Goal: Task Accomplishment & Management: Manage account settings

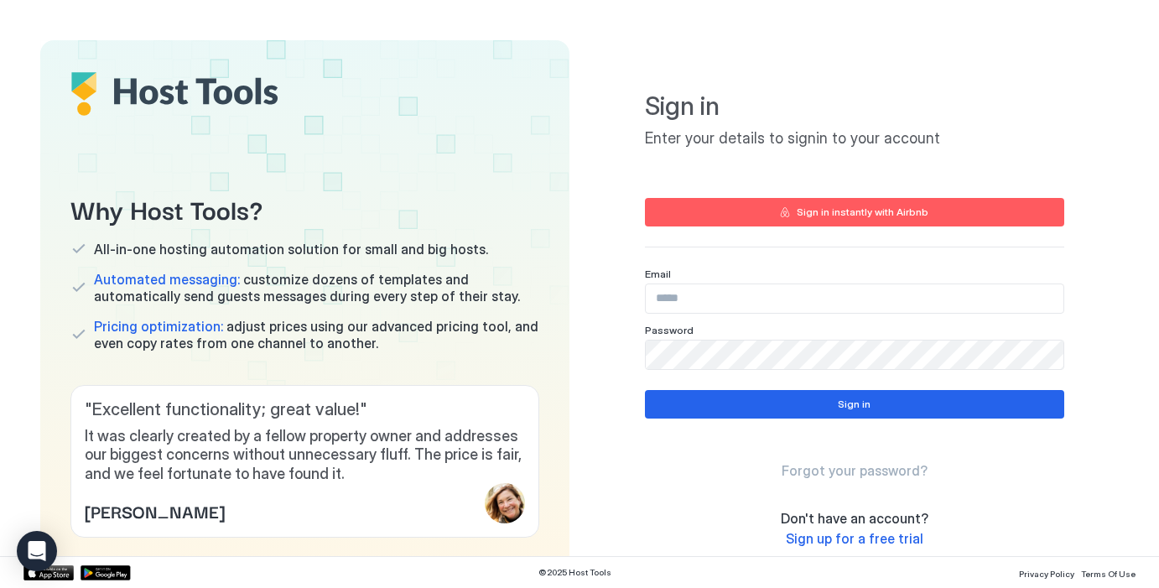
type input "**********"
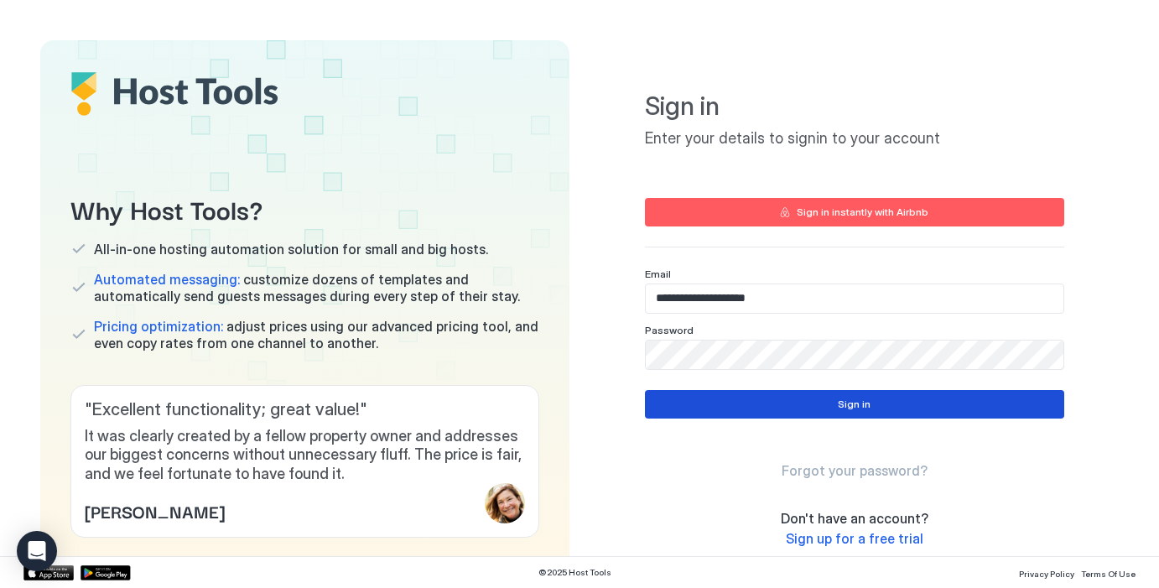
click at [885, 402] on button "Sign in" at bounding box center [854, 404] width 419 height 29
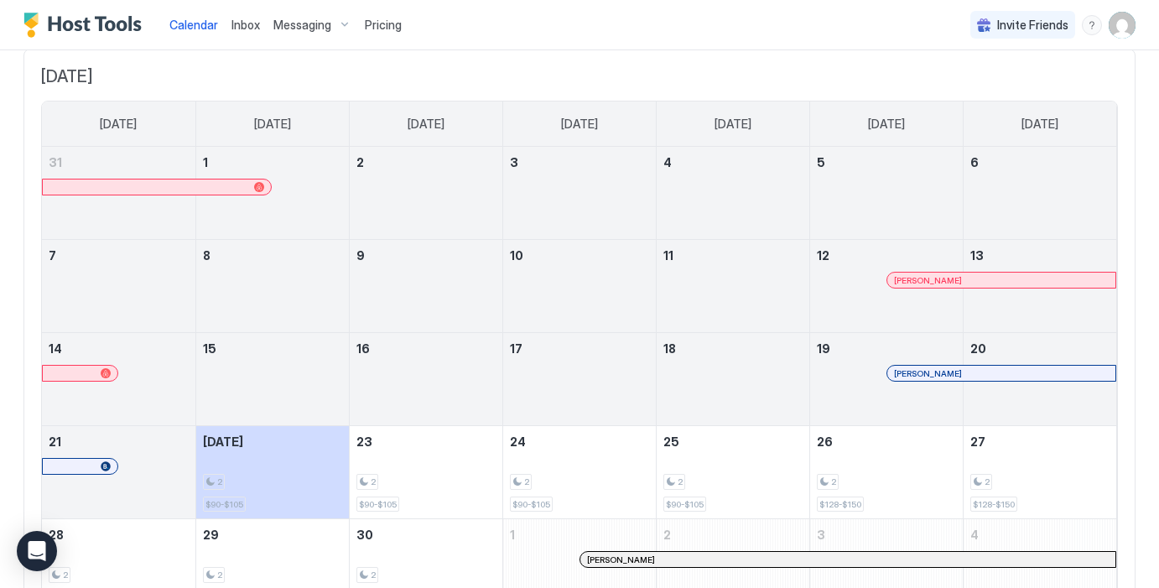
scroll to position [195, 0]
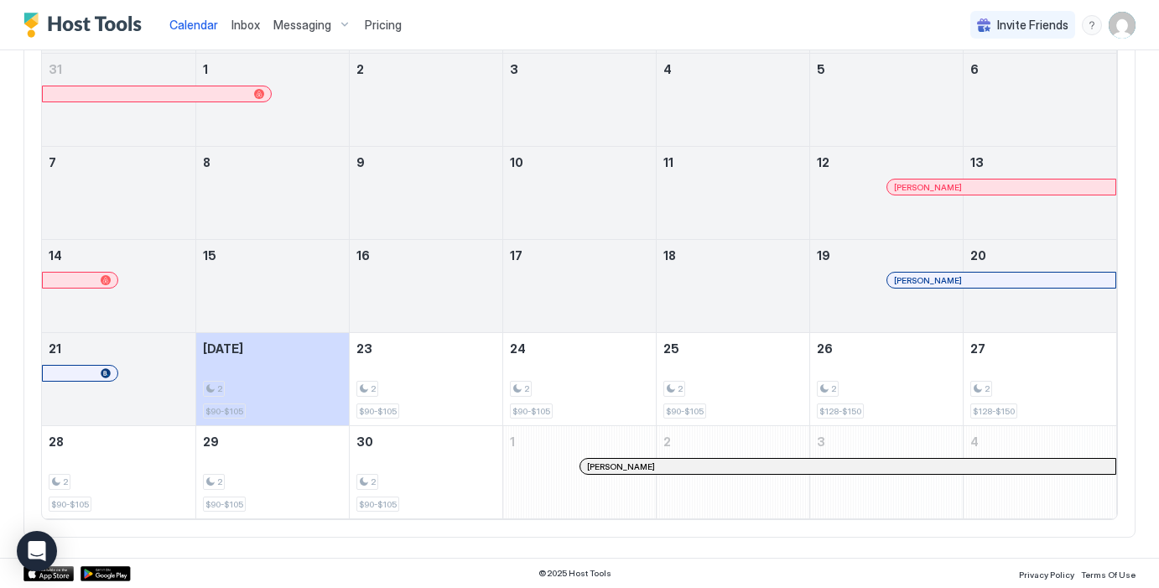
click at [379, 23] on span "Pricing" at bounding box center [383, 25] width 37 height 15
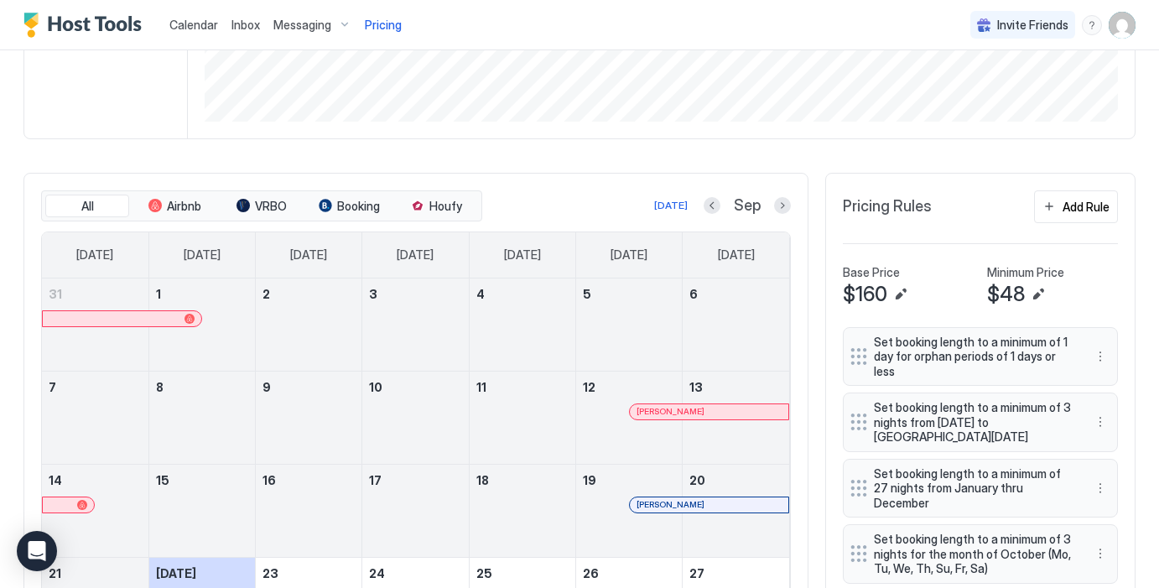
scroll to position [322, 0]
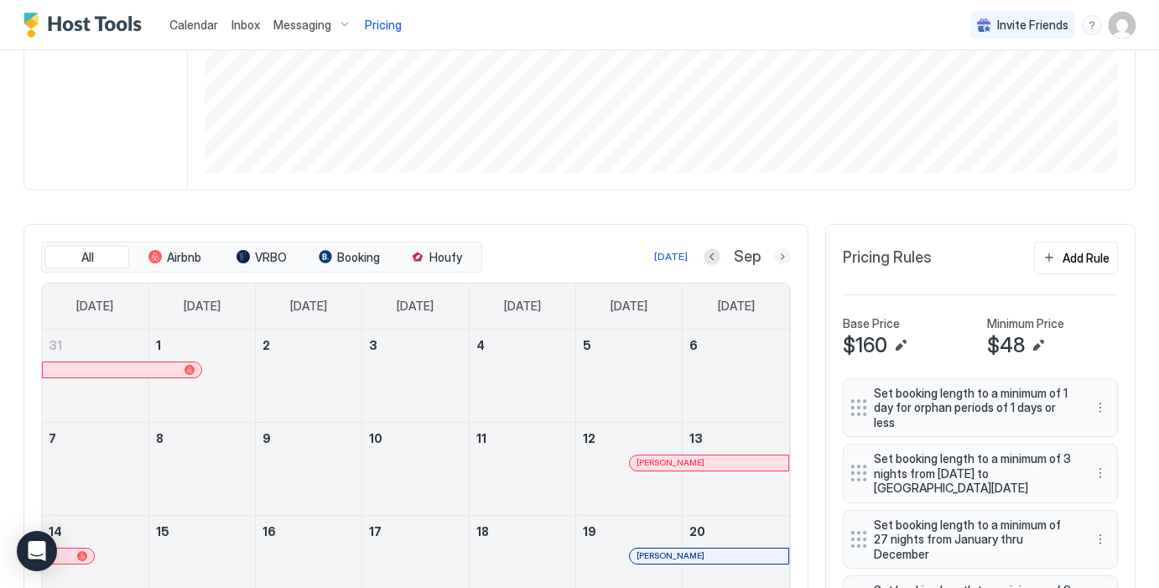
click at [786, 256] on button "Next month" at bounding box center [782, 256] width 17 height 17
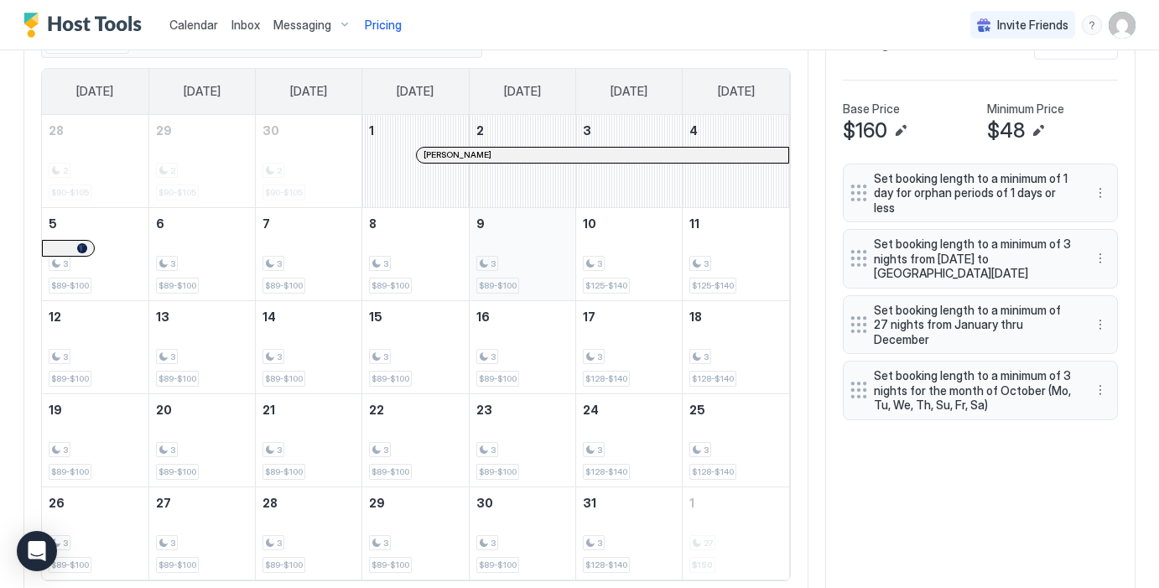
scroll to position [557, 0]
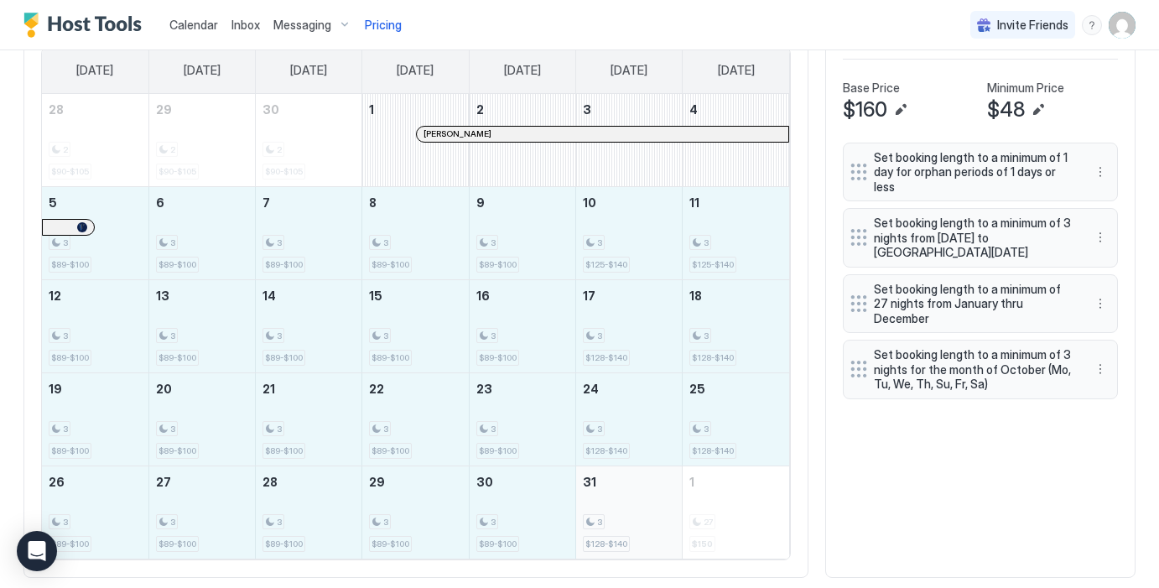
drag, startPoint x: 117, startPoint y: 213, endPoint x: 619, endPoint y: 505, distance: 580.0
click at [619, 505] on tbody "28 2 $90-$105 29 2 $90-$105 30 2 $90-$105 1 [PERSON_NAME] 2 3 4 5 3 $89-$100 6 …" at bounding box center [415, 326] width 747 height 464
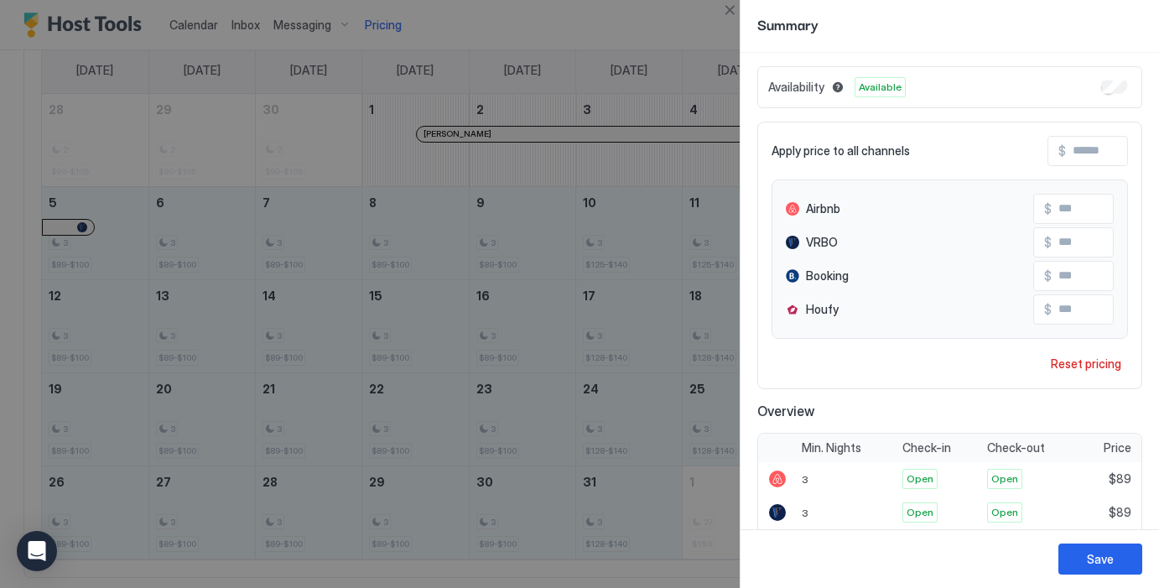
scroll to position [0, 0]
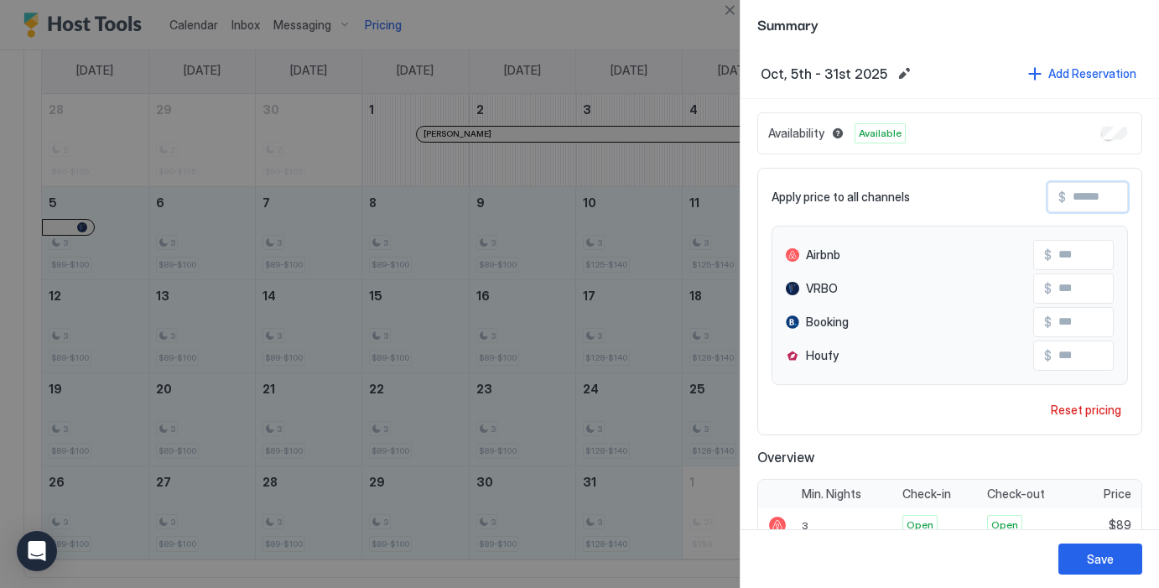
click at [1086, 194] on input "Input Field" at bounding box center [1133, 197] width 134 height 29
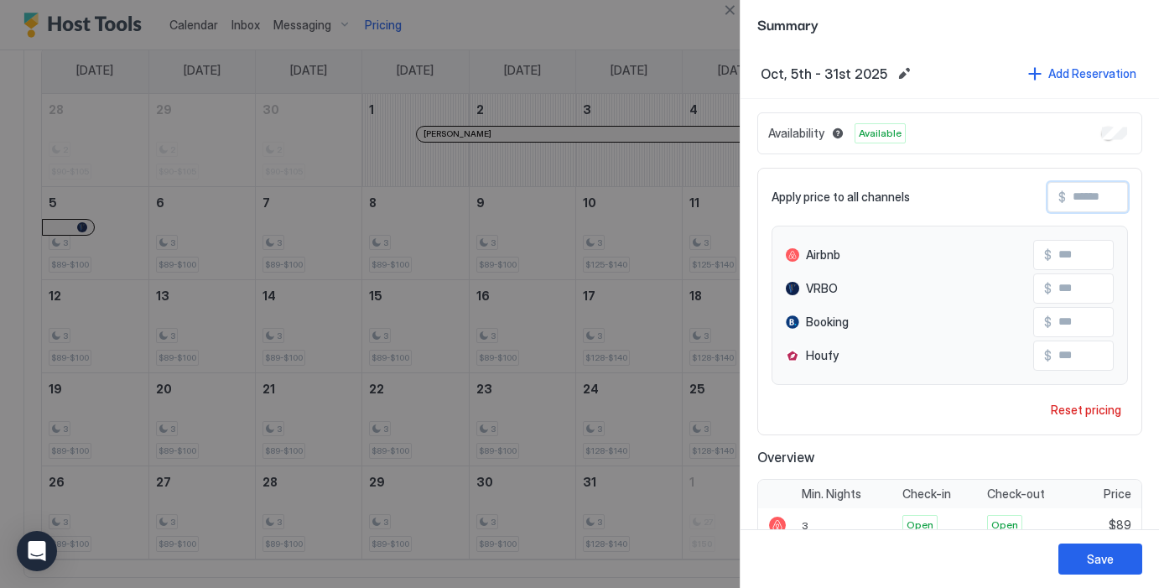
type input "*"
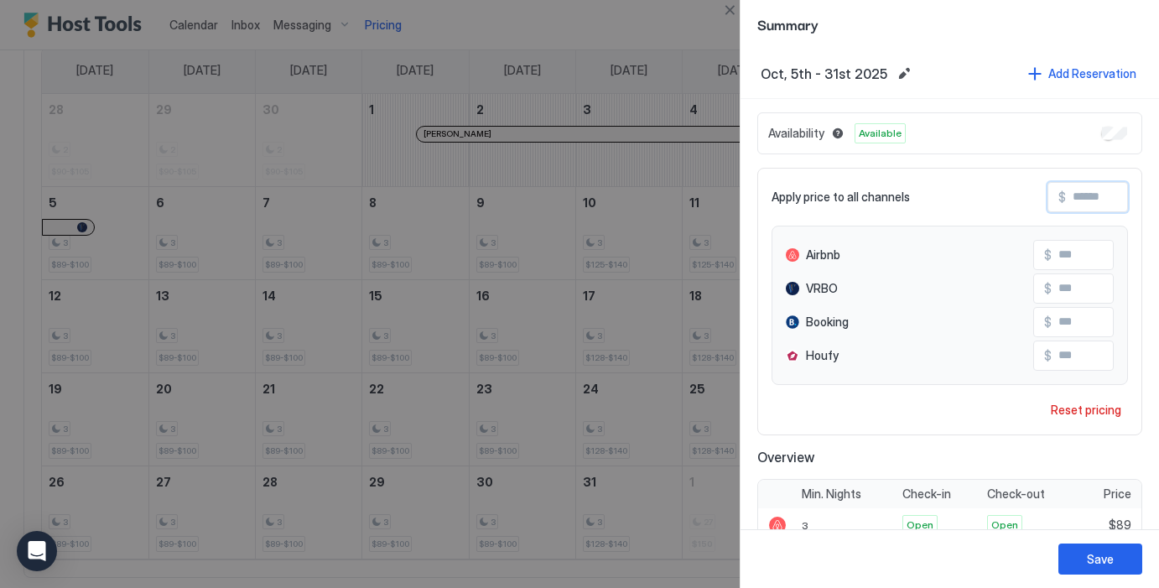
type input "**"
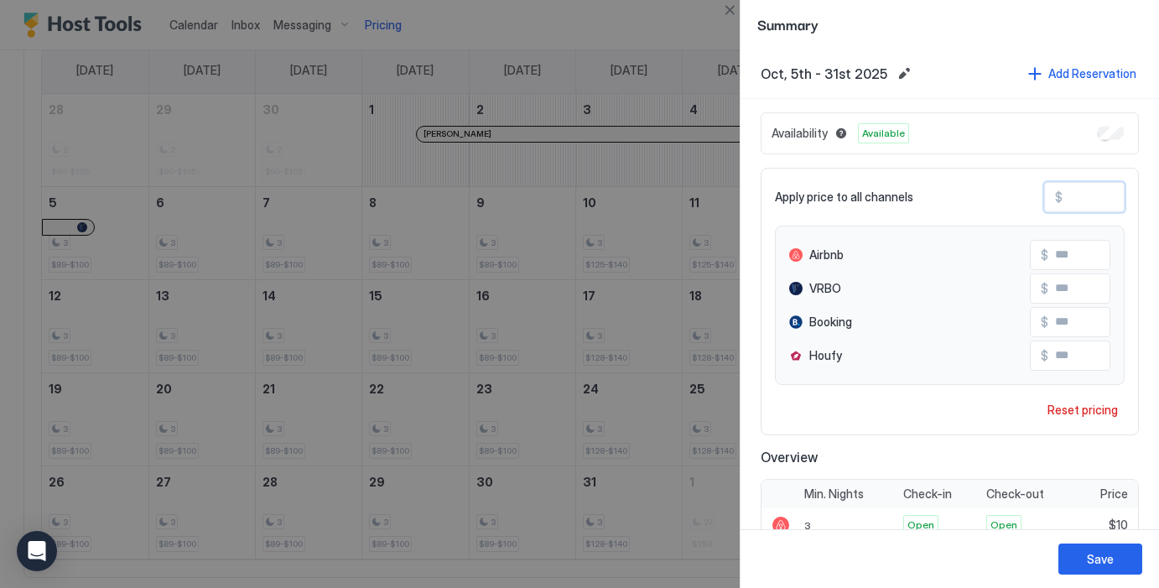
type input "***"
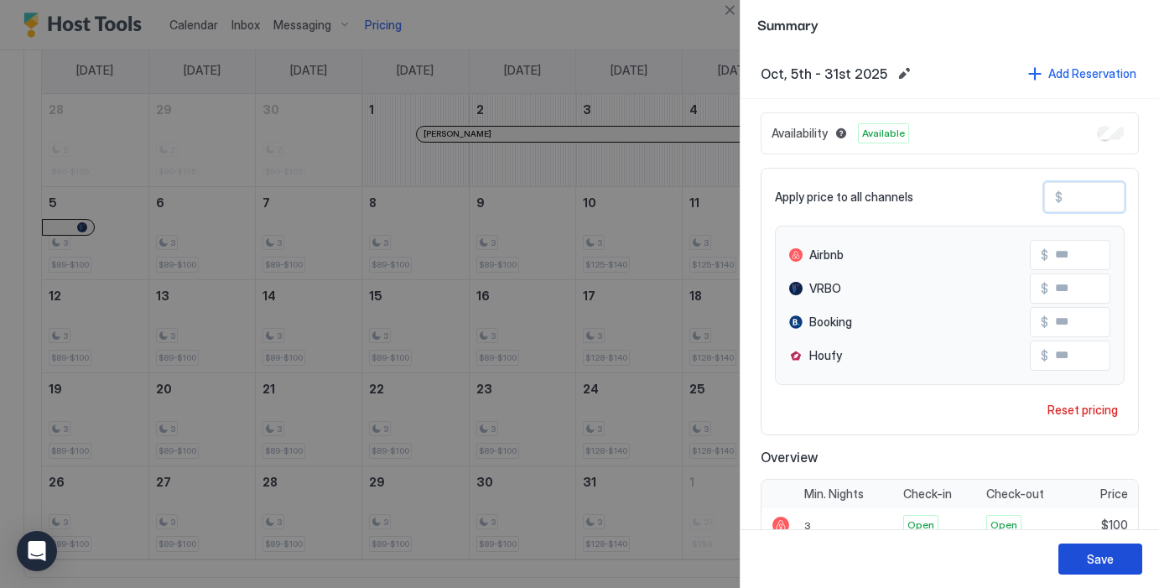
type input "***"
click at [1103, 559] on div "Save" at bounding box center [1099, 559] width 27 height 18
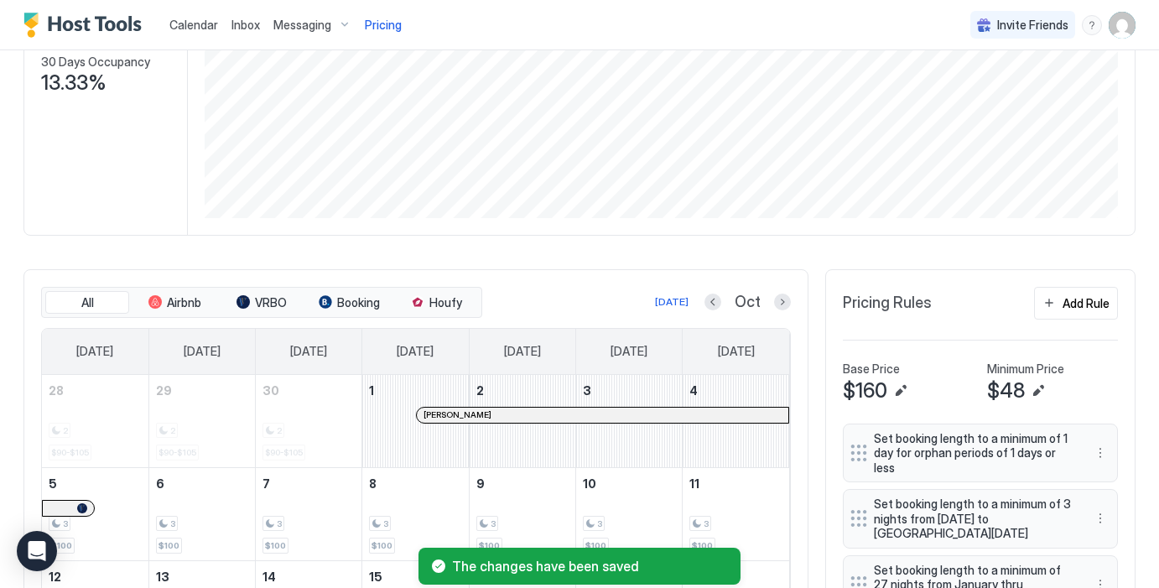
scroll to position [244, 0]
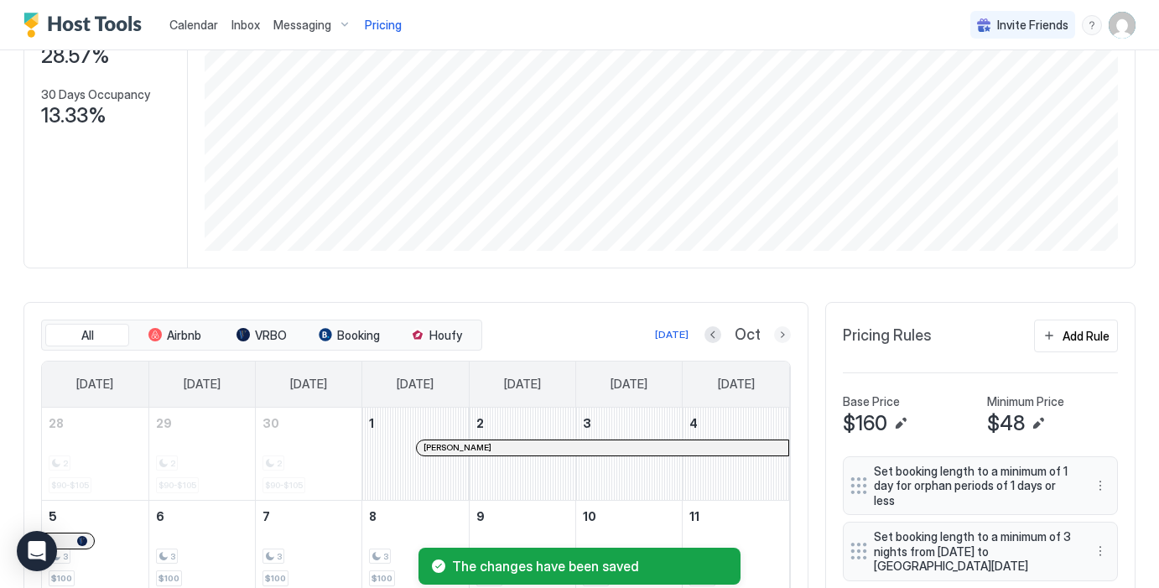
drag, startPoint x: 780, startPoint y: 335, endPoint x: 796, endPoint y: 256, distance: 81.4
click at [796, 256] on div "Lakeside Hideaway Synced about 18 hours ago Min Price $ 0 Max Price $ 160 14 Da…" at bounding box center [579, 377] width 1112 height 1060
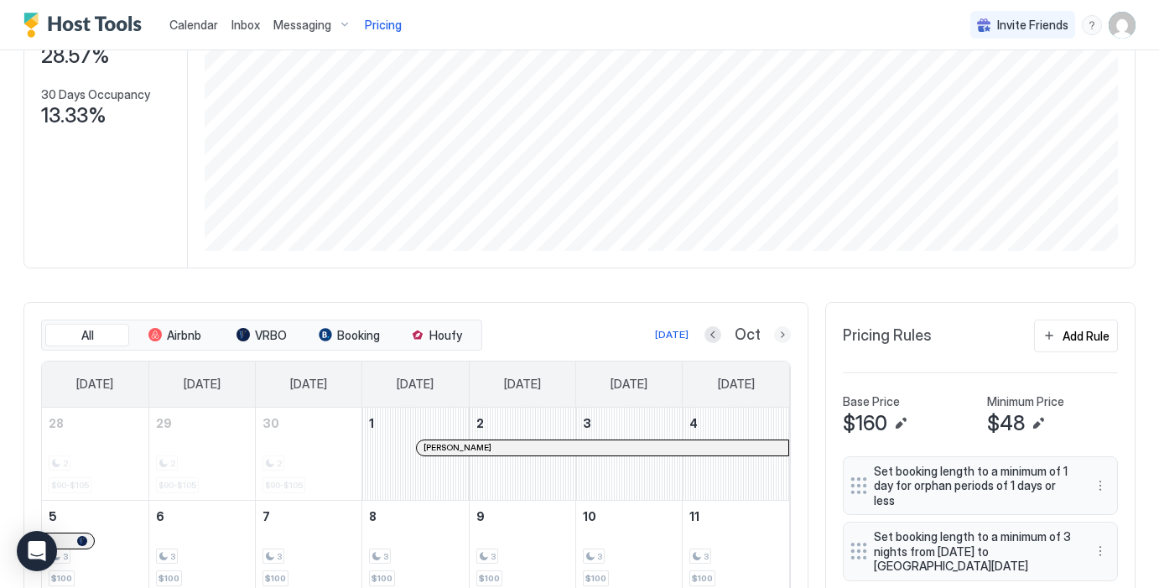
click at [784, 329] on button "Next month" at bounding box center [782, 334] width 17 height 17
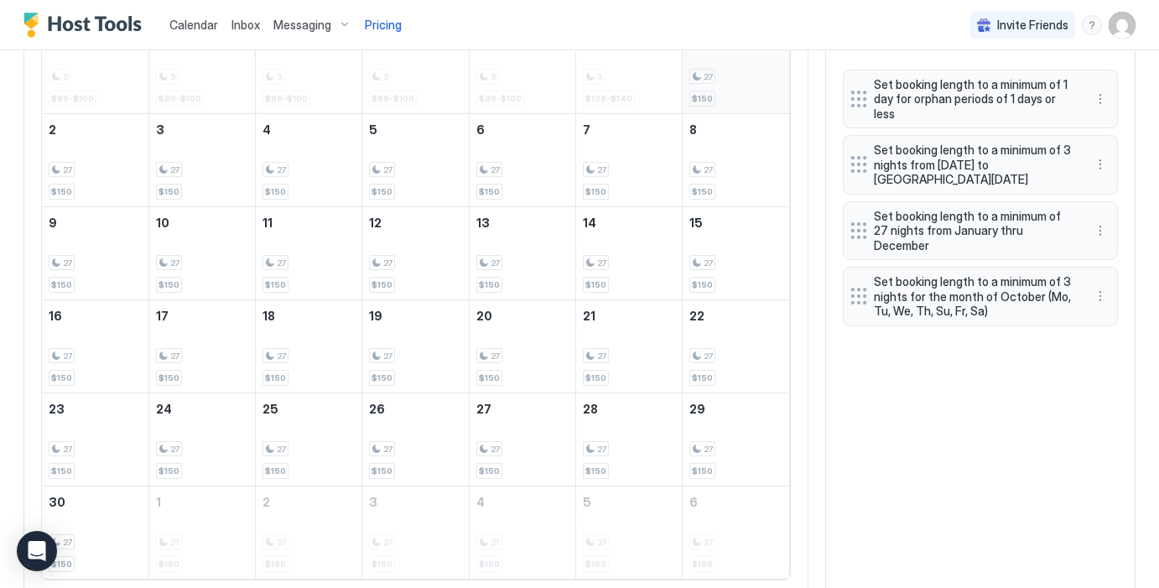
scroll to position [619, 0]
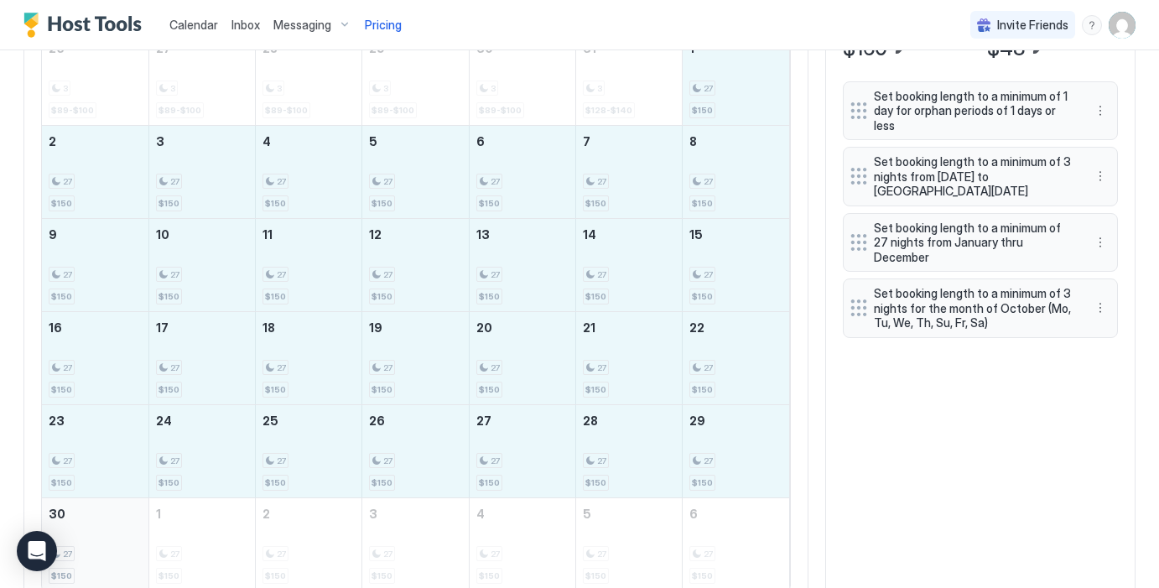
drag, startPoint x: 735, startPoint y: 93, endPoint x: 103, endPoint y: 532, distance: 769.3
click at [103, 532] on tbody "26 3 $89-$100 27 3 $89-$100 28 3 $89-$100 29 3 $89-$100 30 3 $89-$100 31 3 $128…" at bounding box center [415, 311] width 747 height 557
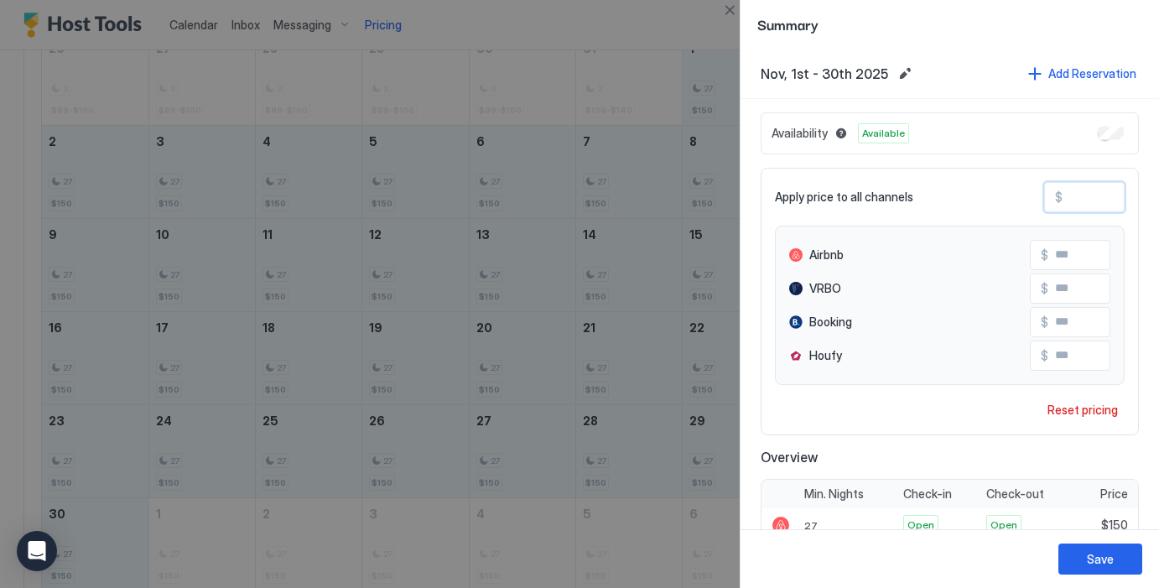
drag, startPoint x: 1102, startPoint y: 193, endPoint x: 1035, endPoint y: 194, distance: 66.2
click at [1035, 194] on div "Apply price to all channels $ ***" at bounding box center [950, 197] width 350 height 30
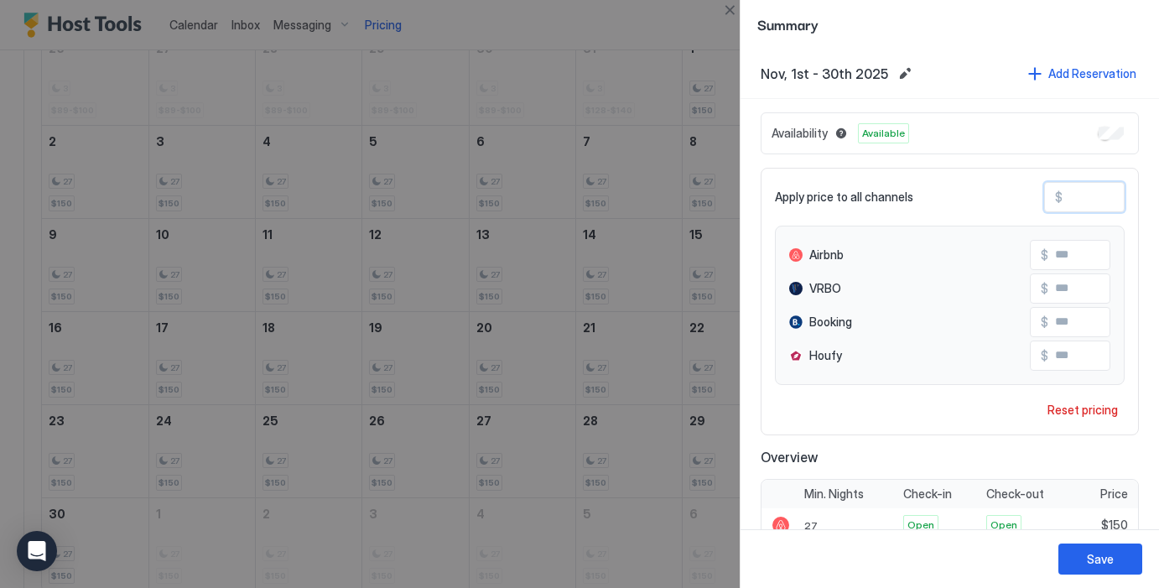
type input "**"
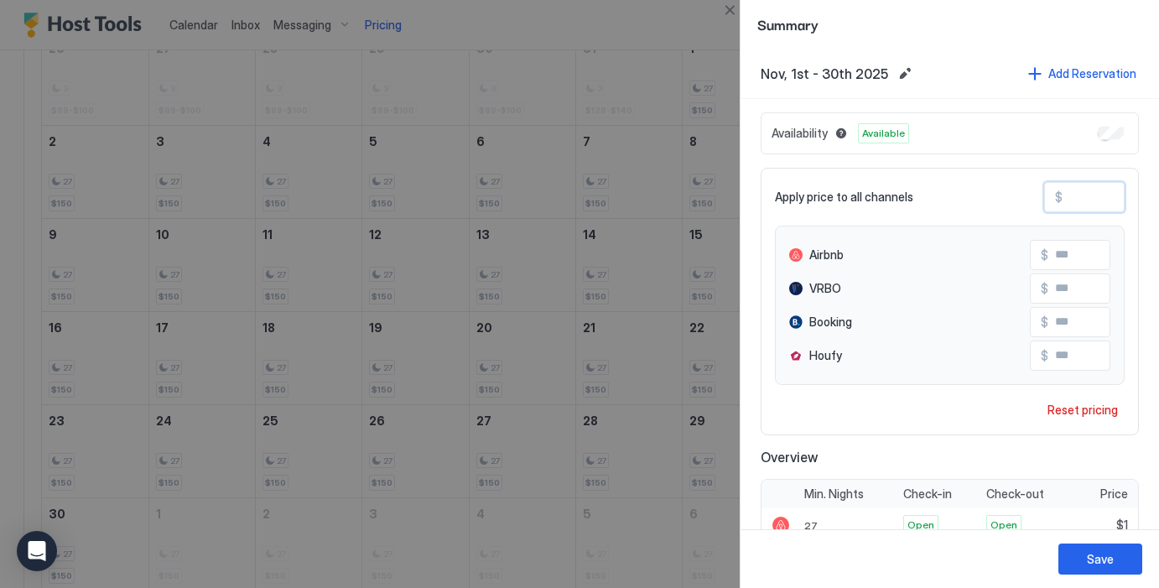
type input "***"
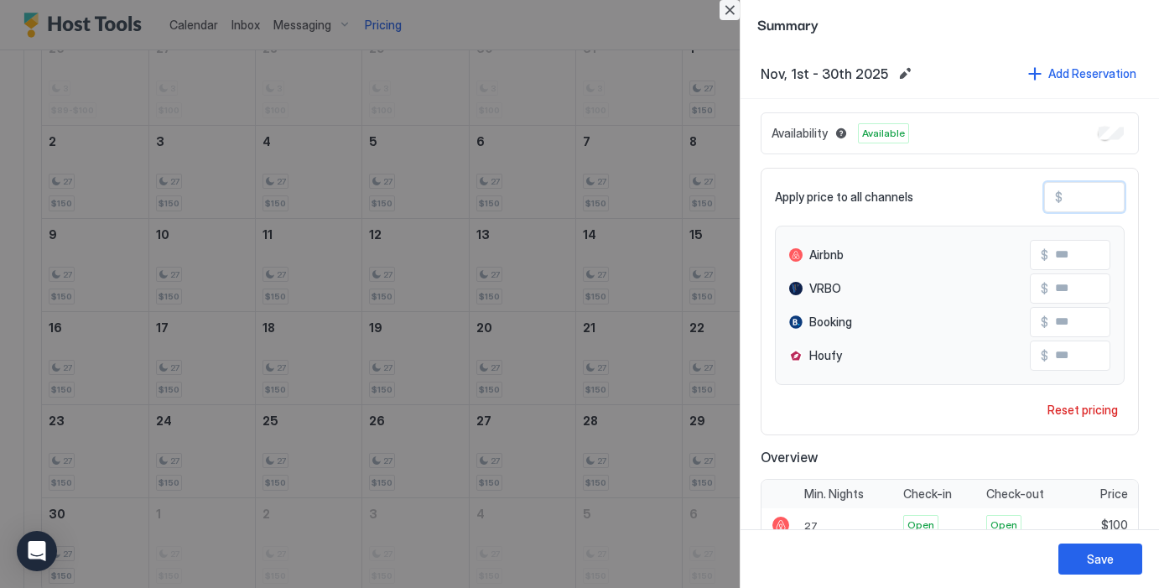
type input "***"
click at [730, 8] on button "Close" at bounding box center [729, 10] width 20 height 20
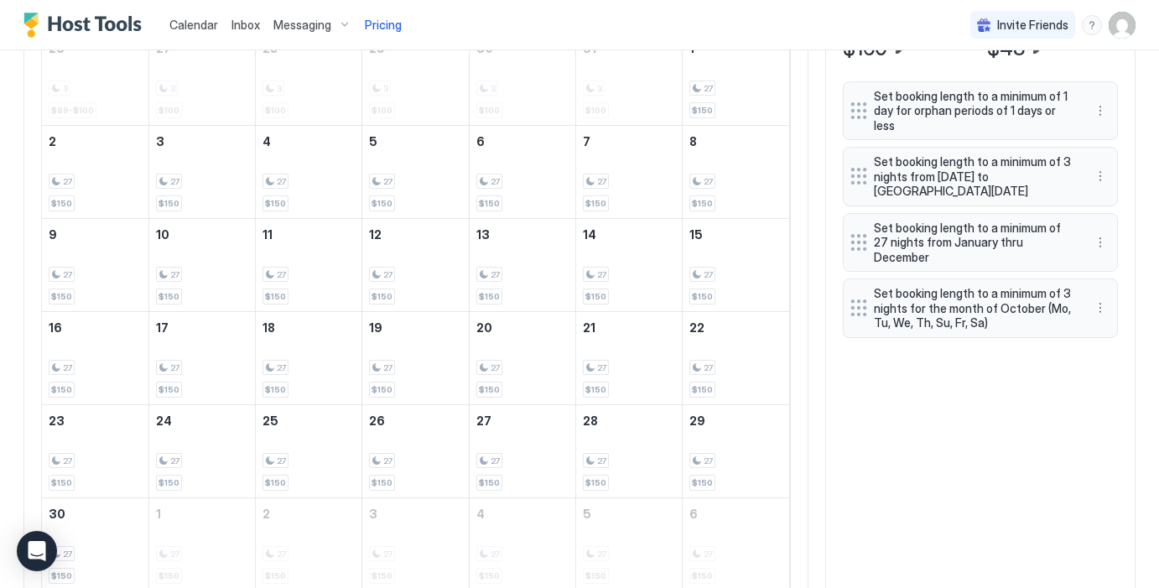
scroll to position [500, 0]
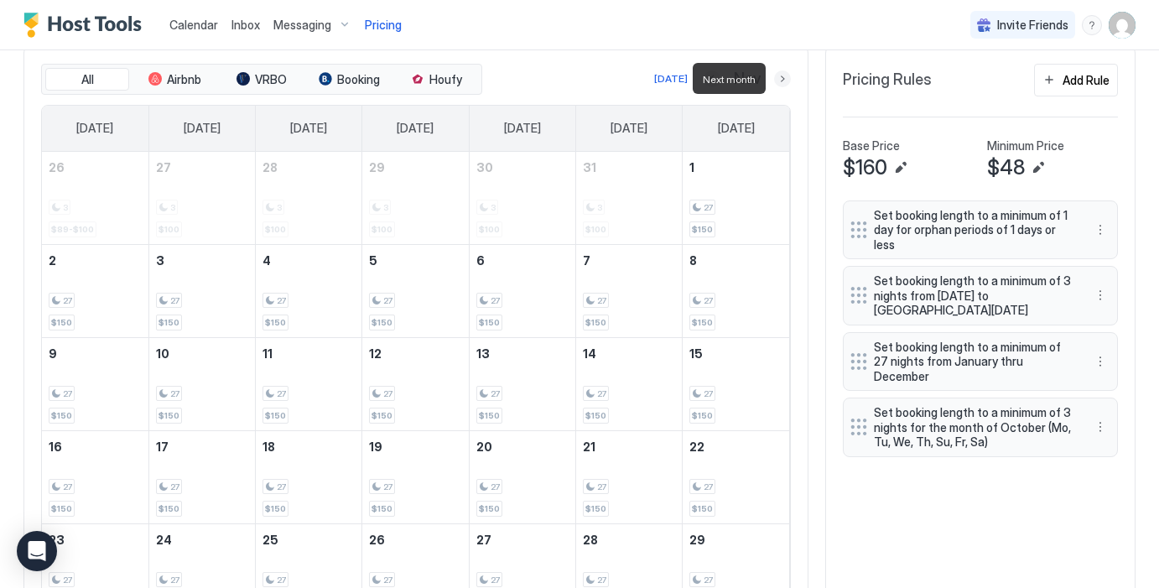
click at [781, 73] on button "Next month" at bounding box center [782, 78] width 17 height 17
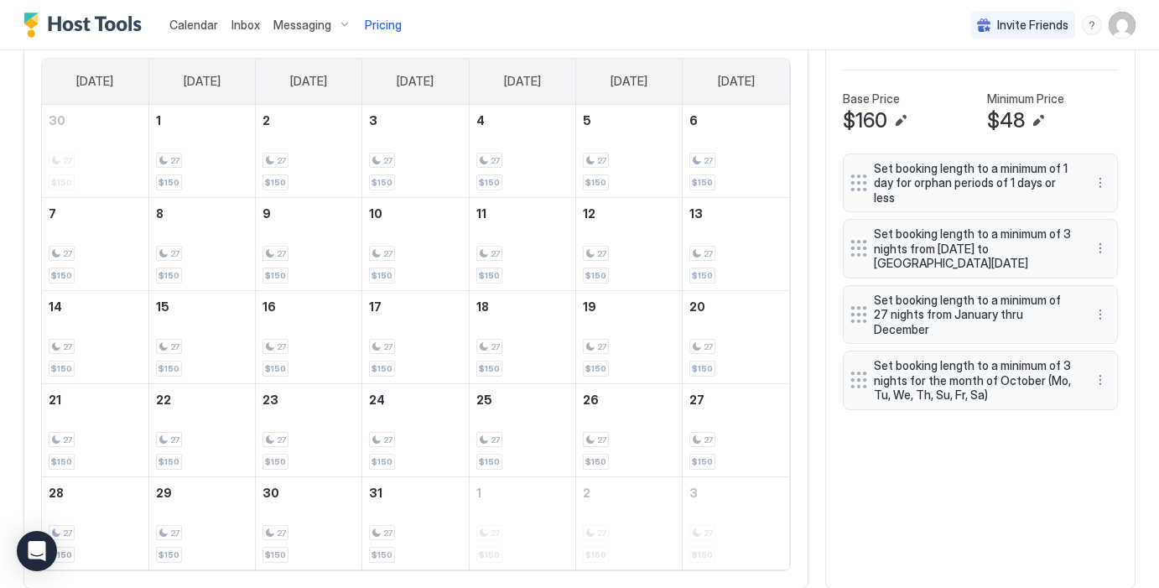
scroll to position [504, 0]
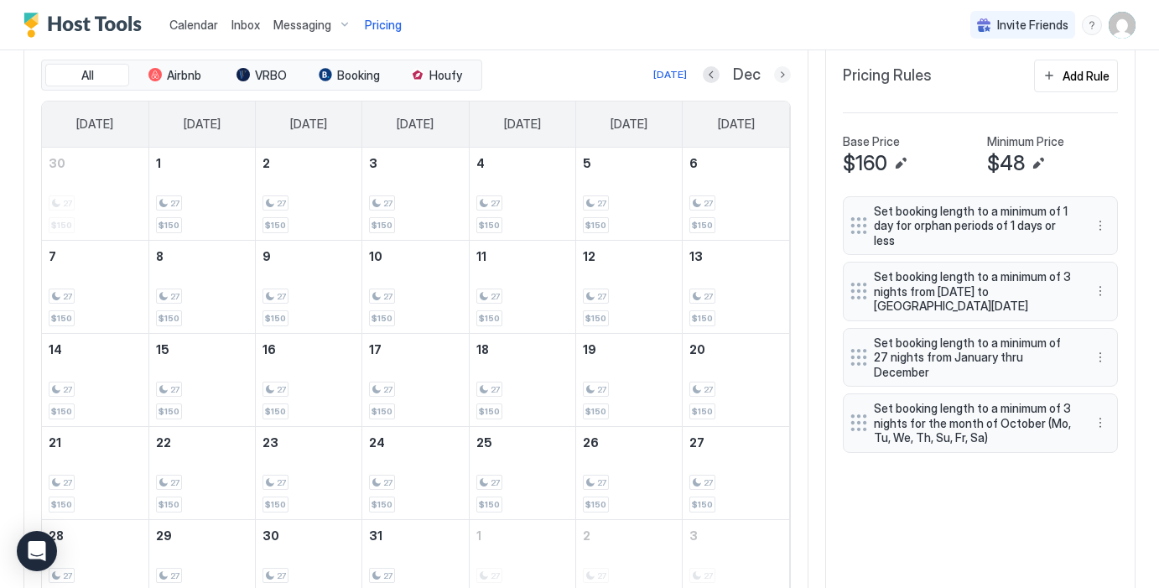
click at [781, 74] on button "Next month" at bounding box center [782, 74] width 17 height 17
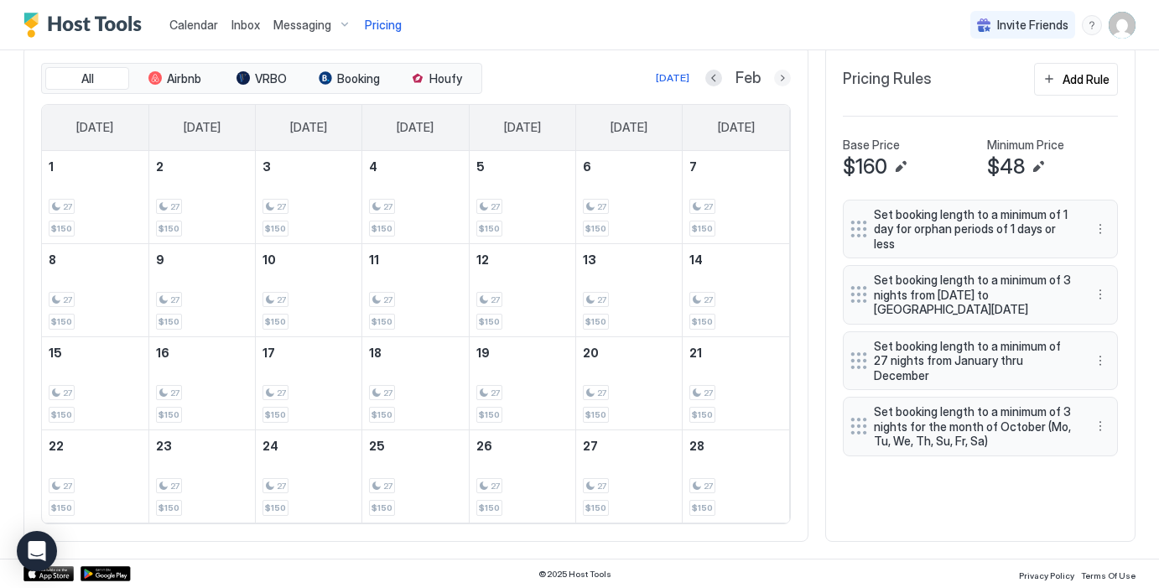
click at [781, 75] on button "Next month" at bounding box center [782, 78] width 17 height 17
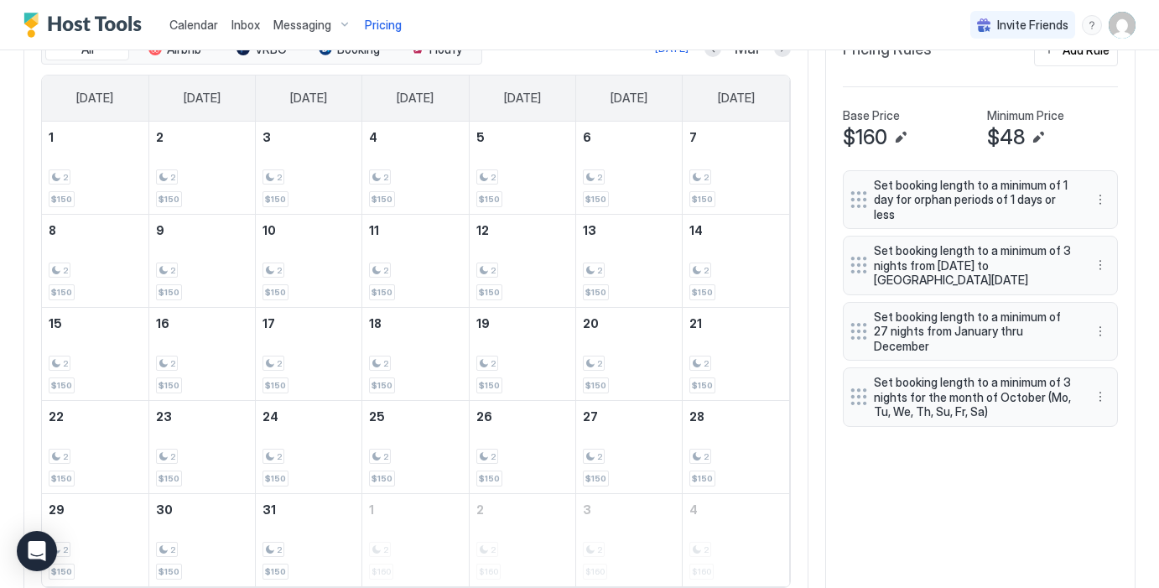
scroll to position [509, 0]
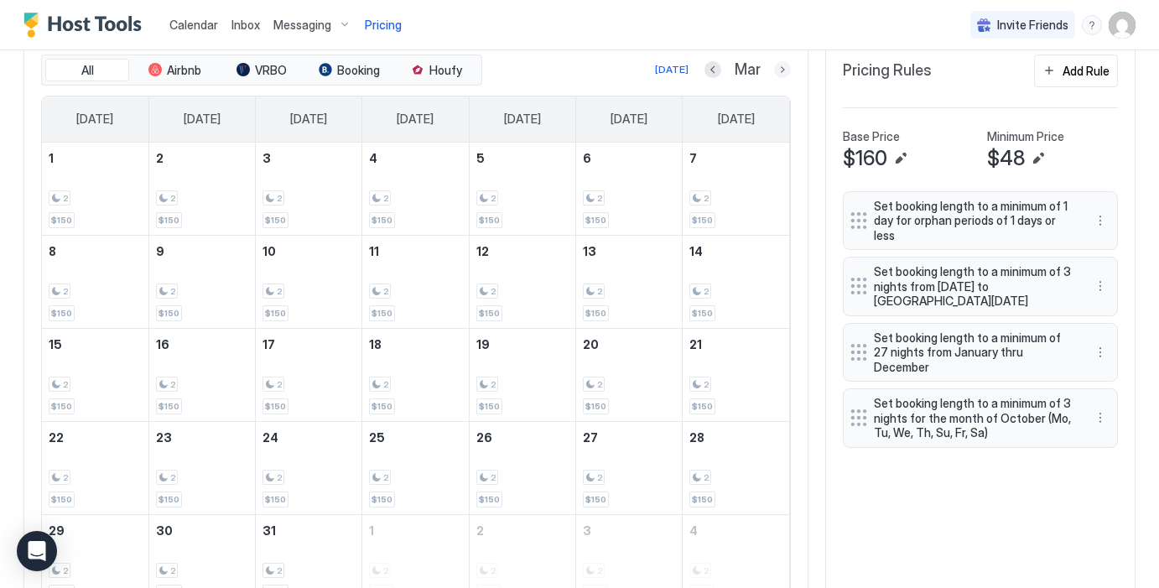
click at [783, 71] on button "Next month" at bounding box center [782, 69] width 17 height 17
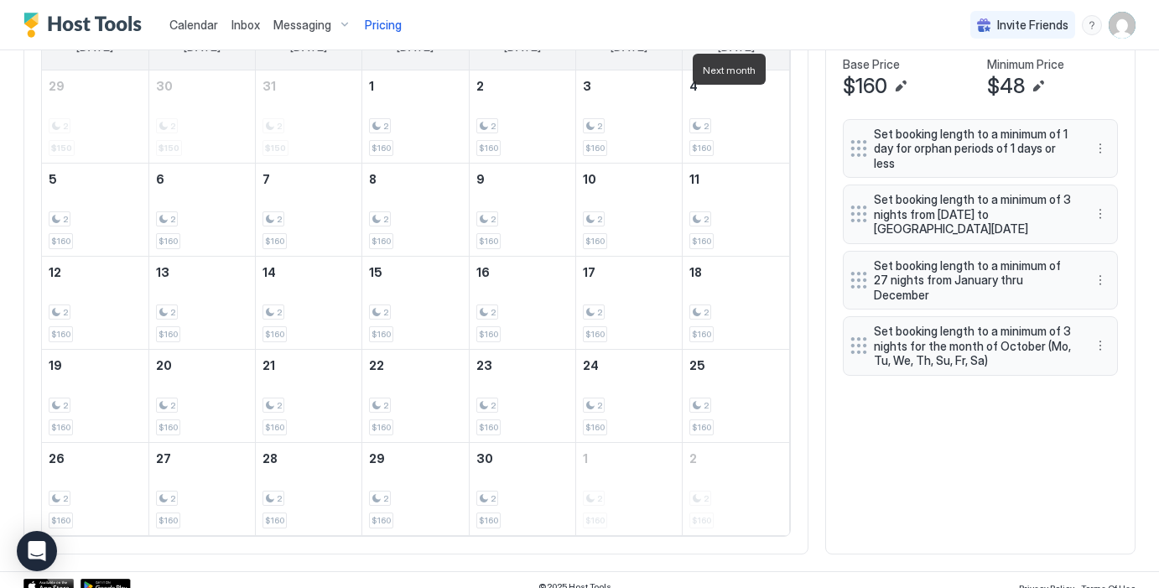
scroll to position [590, 0]
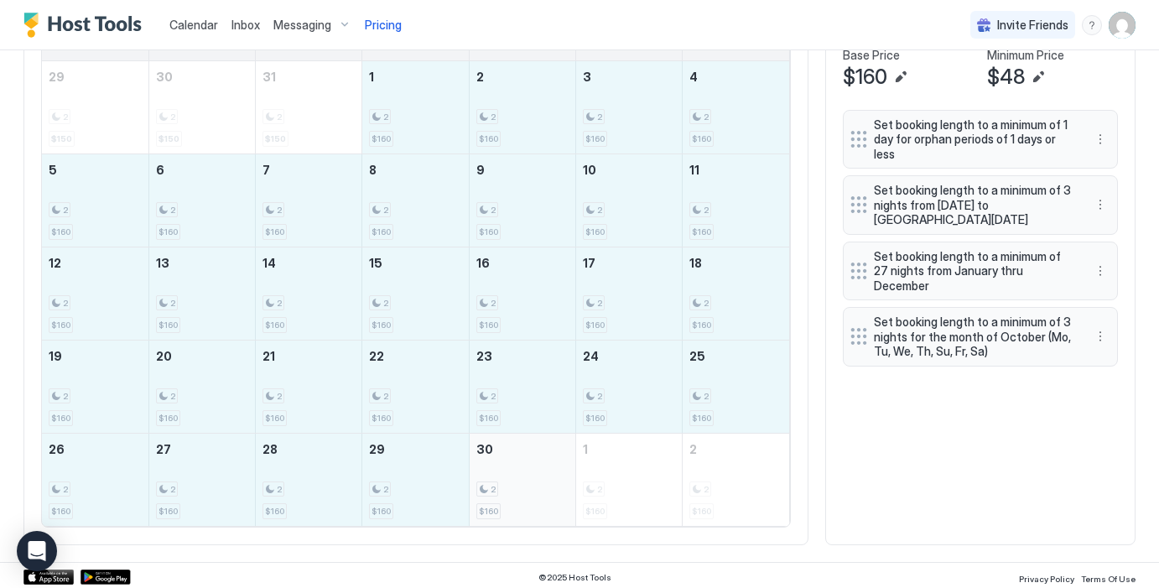
drag, startPoint x: 421, startPoint y: 96, endPoint x: 513, endPoint y: 486, distance: 400.6
click at [514, 487] on tbody "29 2 $150 30 2 $150 31 2 $150 1 2 $160 2 2 $160 3 2 $160 4 2 $160 5 2 $160 6 2 …" at bounding box center [415, 293] width 747 height 464
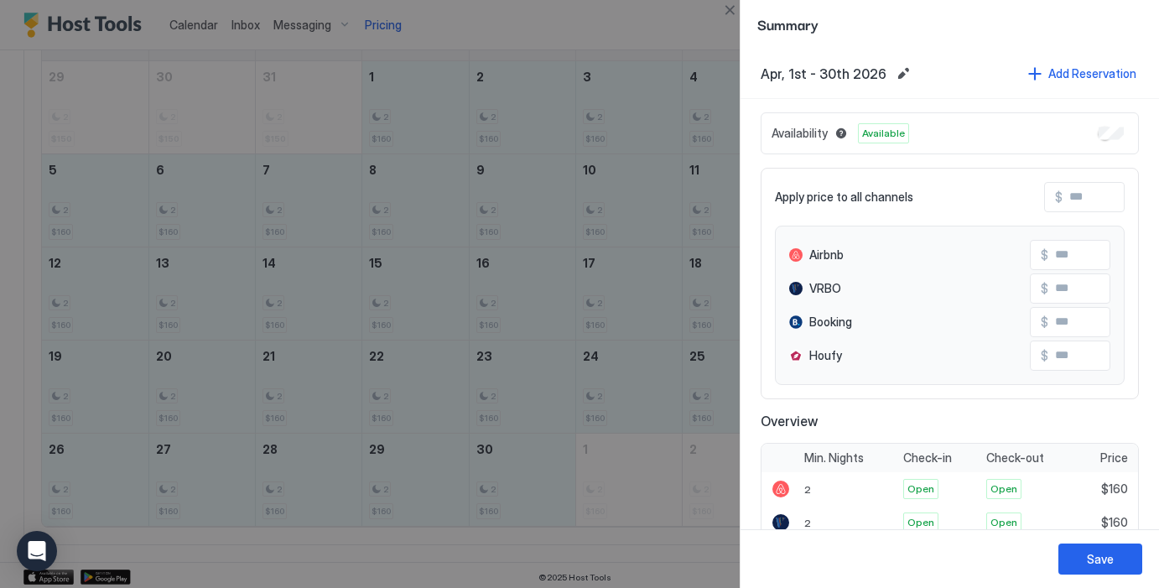
click at [1099, 198] on input "Input Field" at bounding box center [1129, 197] width 134 height 29
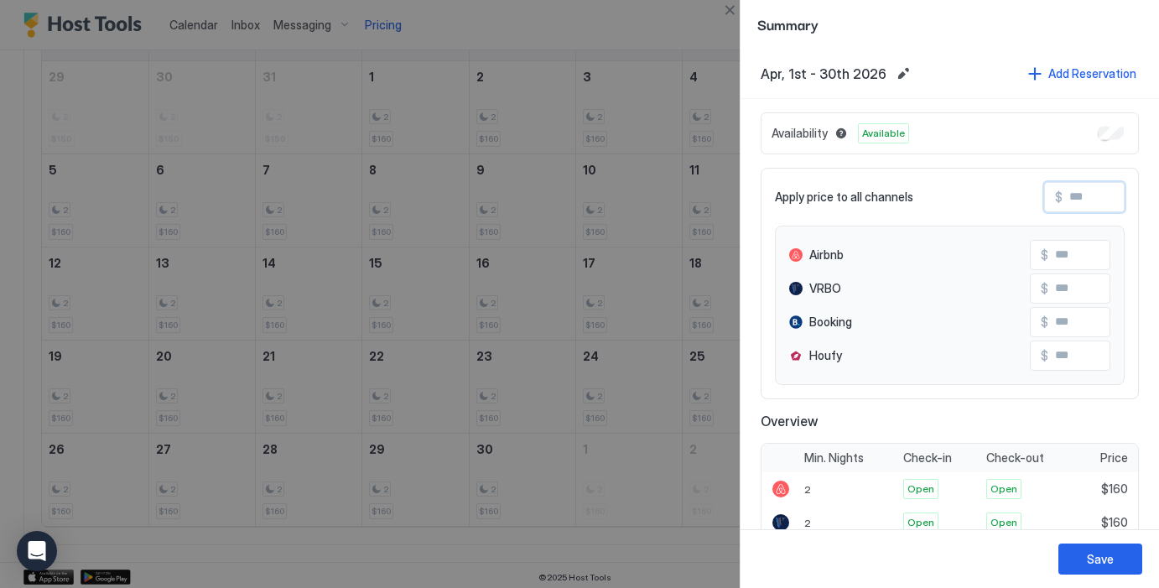
type input "*"
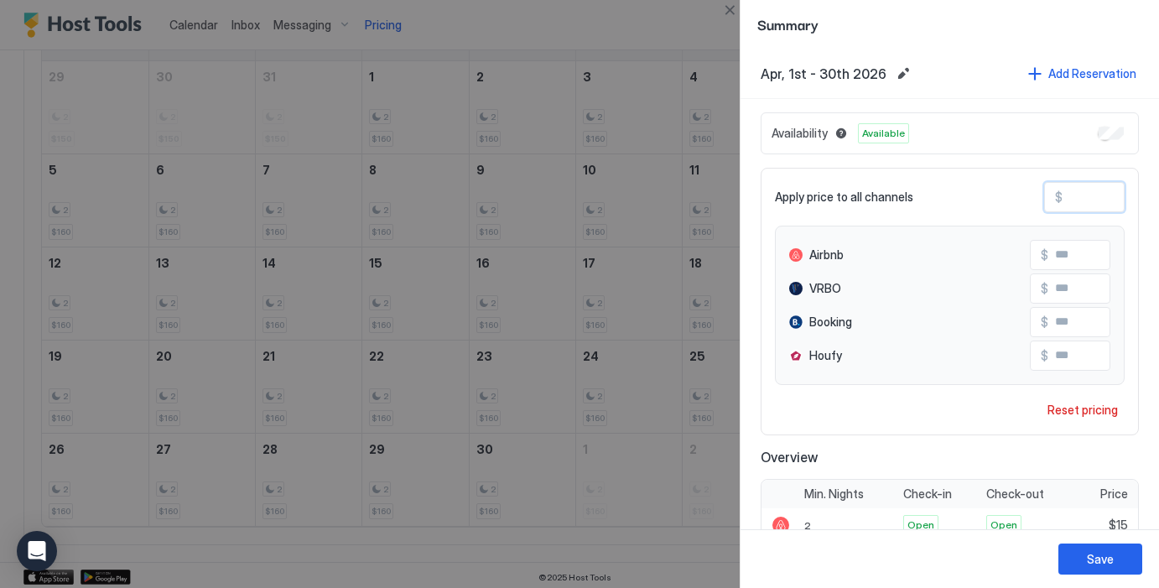
type input "**"
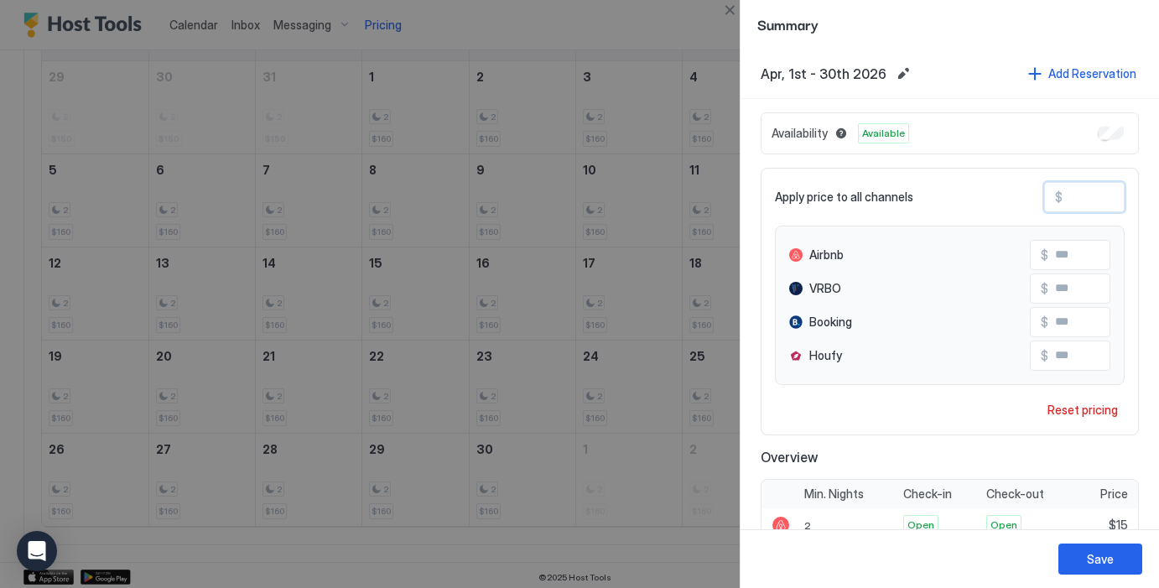
type input "***"
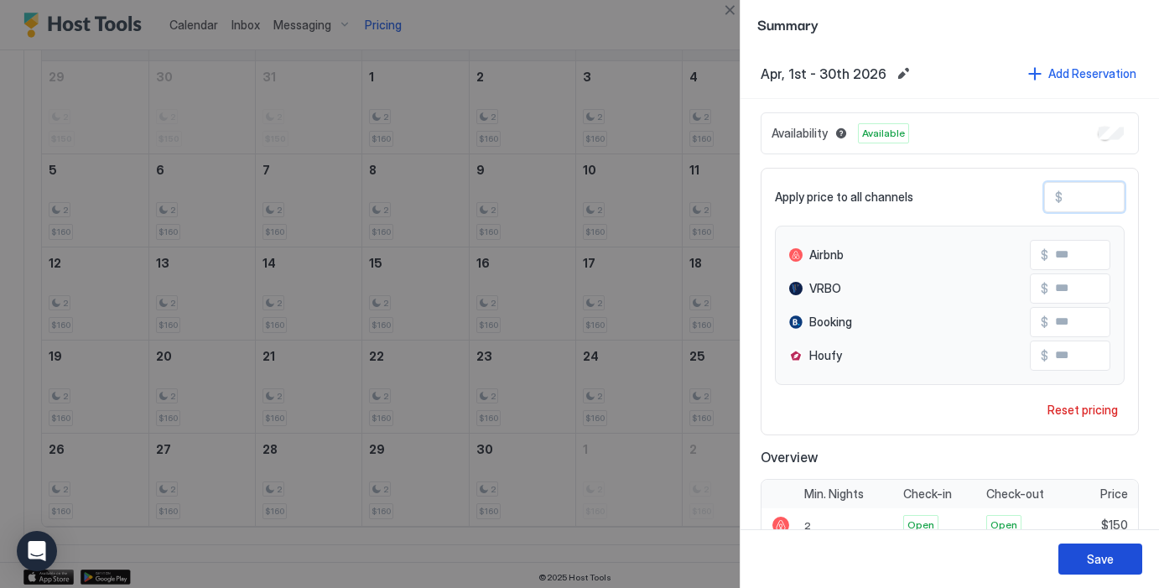
type input "***"
click at [1122, 562] on button "Save" at bounding box center [1100, 558] width 84 height 31
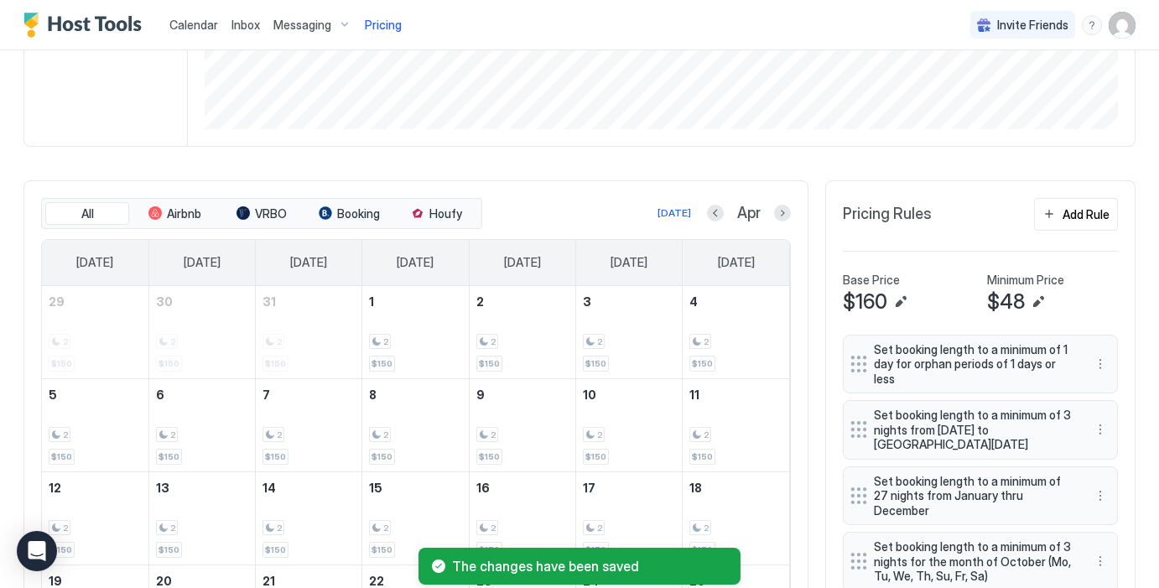
scroll to position [327, 0]
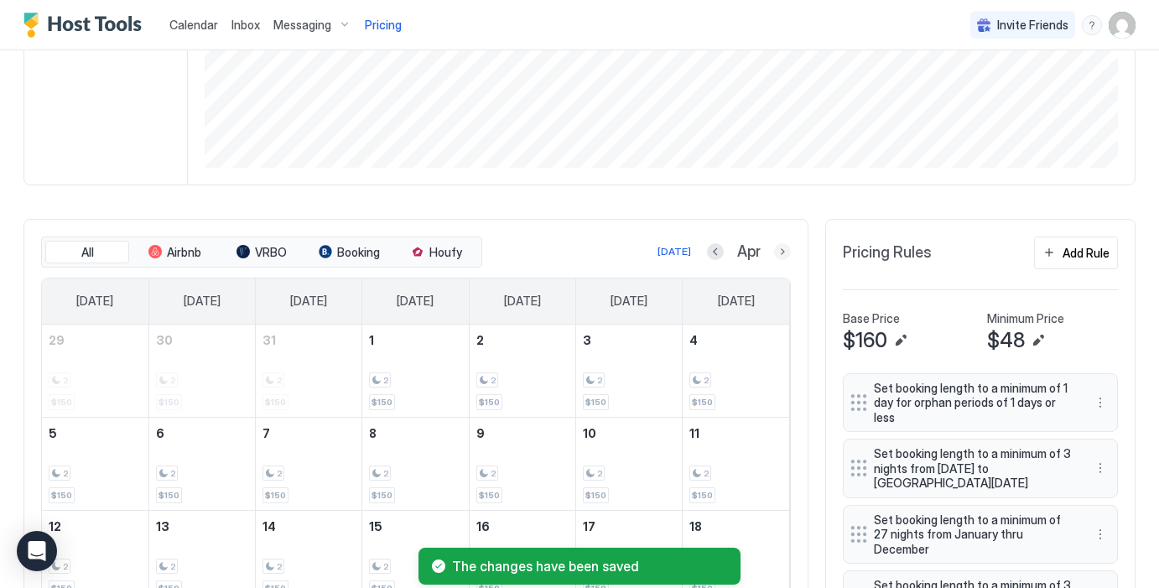
click at [781, 253] on button "Next month" at bounding box center [782, 251] width 17 height 17
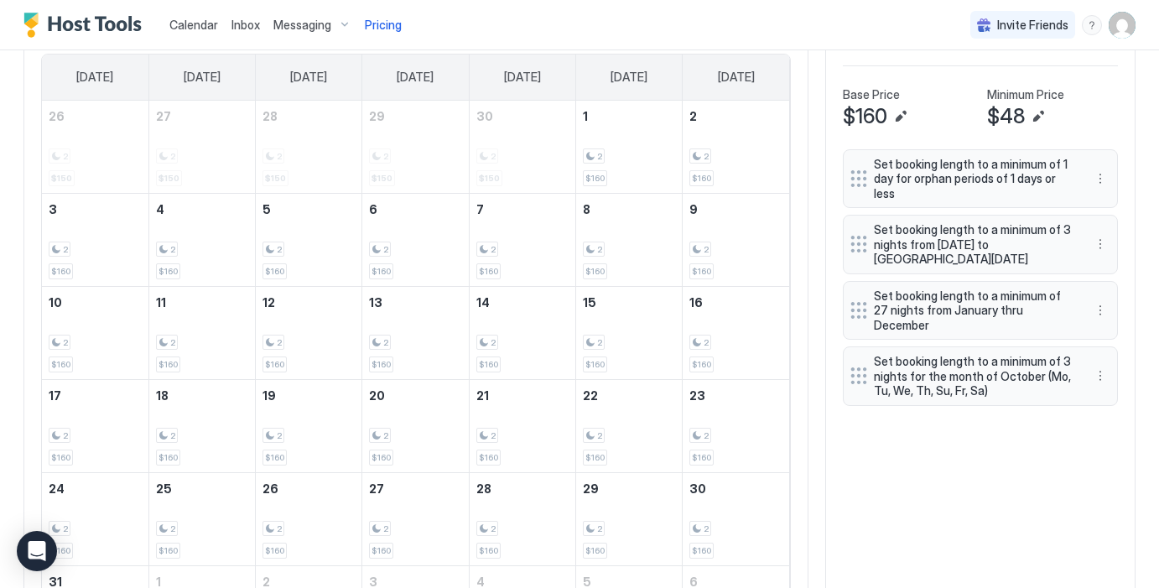
scroll to position [407, 0]
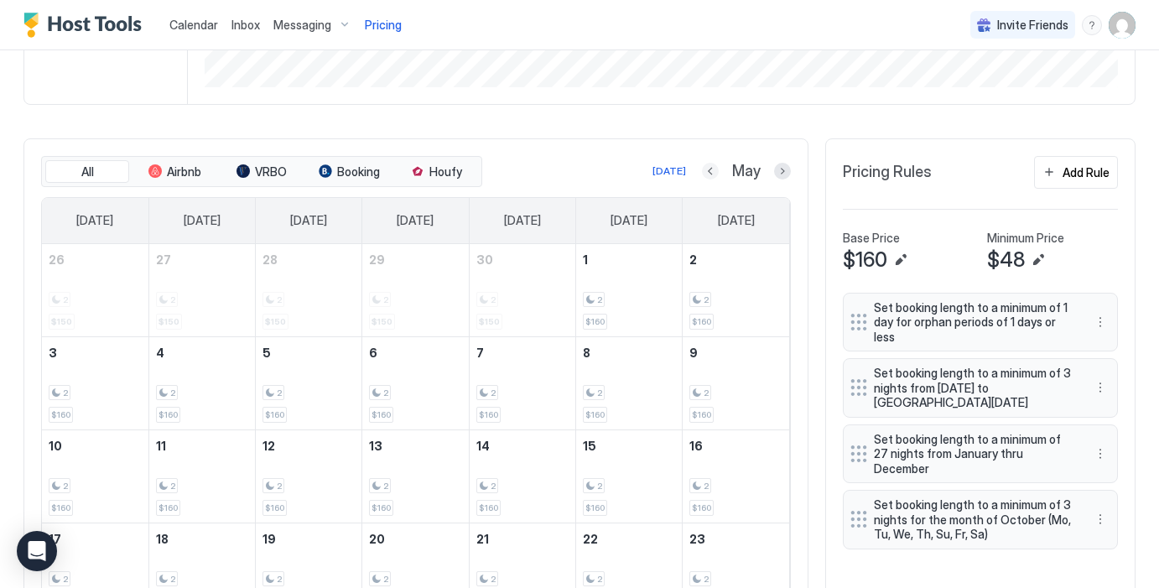
click at [709, 169] on button "Previous month" at bounding box center [710, 171] width 17 height 17
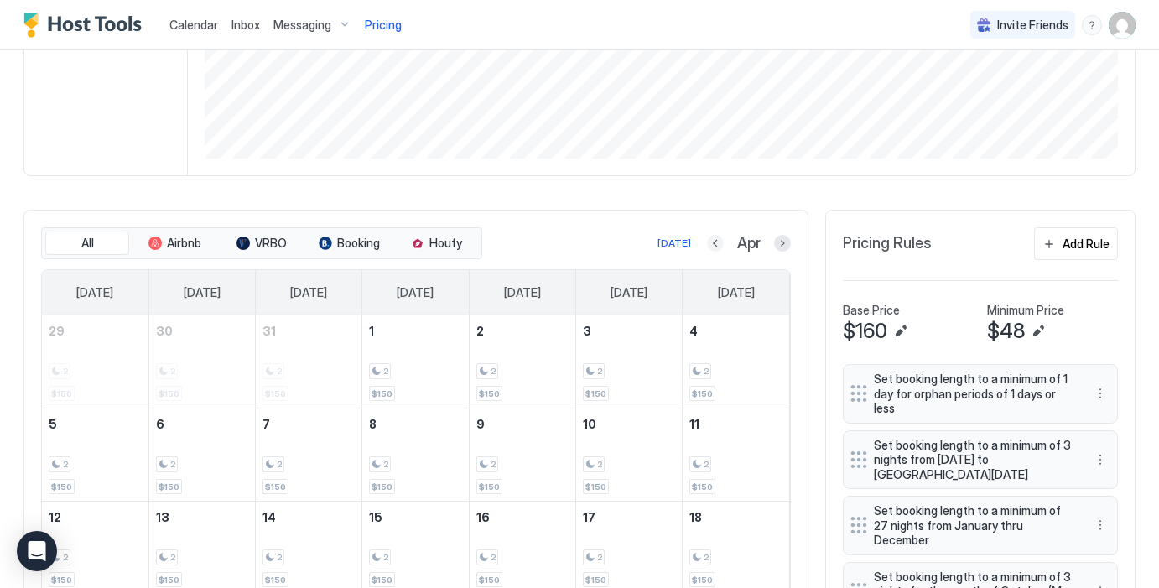
scroll to position [480, 0]
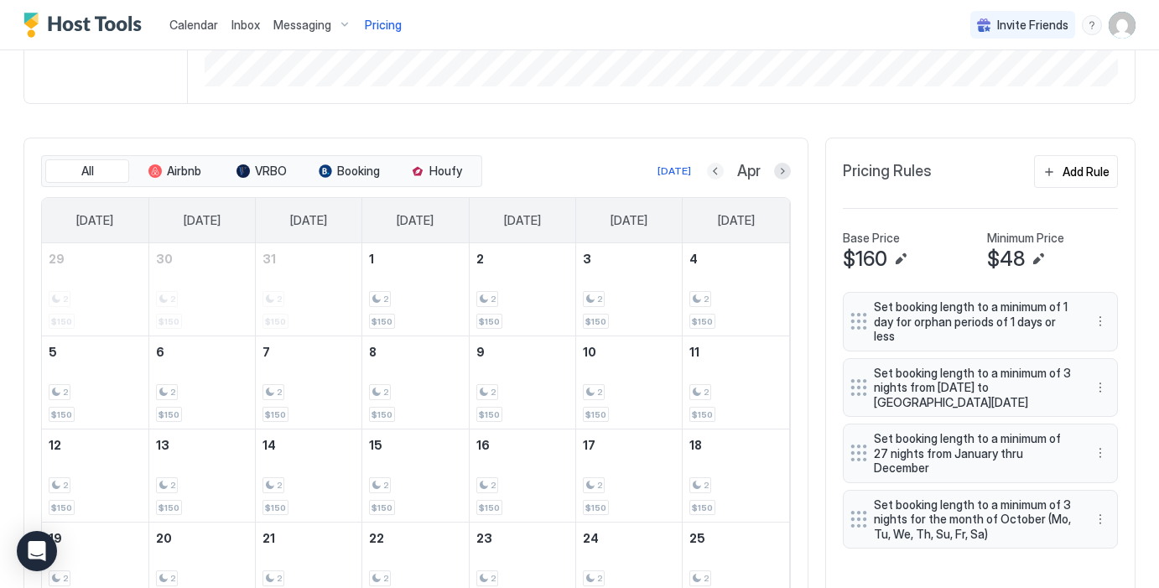
click at [709, 169] on button "Previous month" at bounding box center [715, 171] width 17 height 17
click at [709, 169] on button "Previous month" at bounding box center [712, 171] width 17 height 17
click at [709, 169] on button "Previous month" at bounding box center [713, 171] width 17 height 17
click at [709, 169] on button "Previous month" at bounding box center [711, 171] width 17 height 17
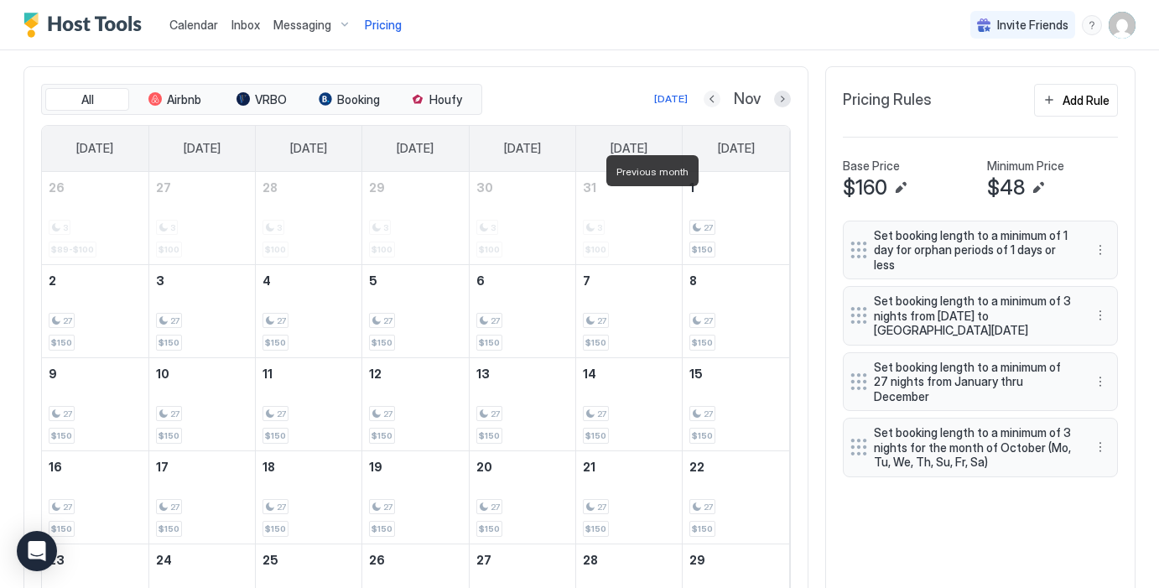
click at [709, 107] on button "Previous month" at bounding box center [711, 99] width 17 height 17
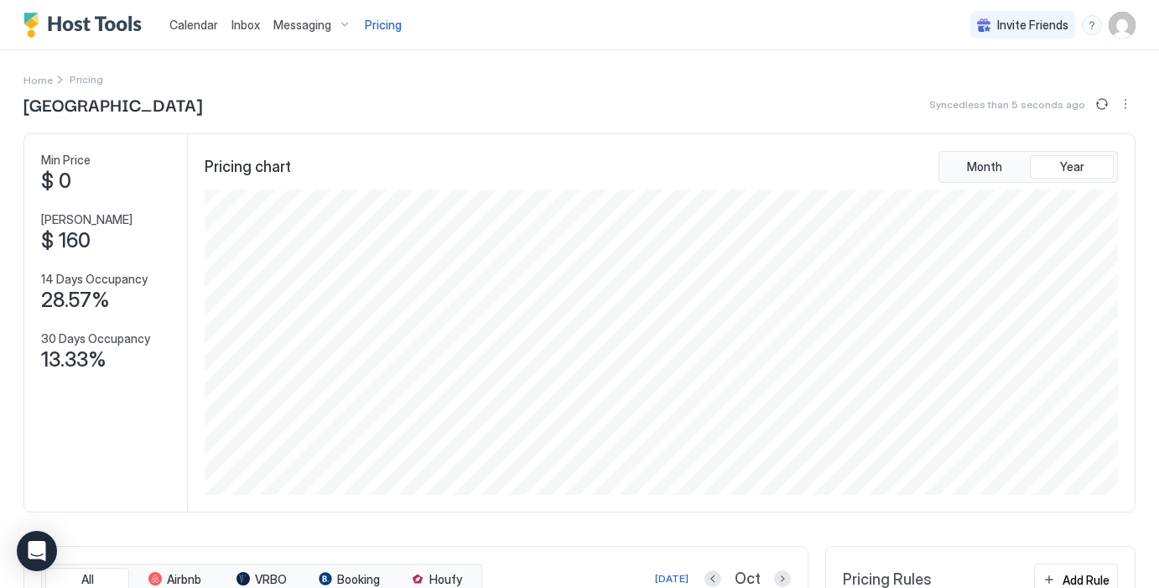
scroll to position [5, 0]
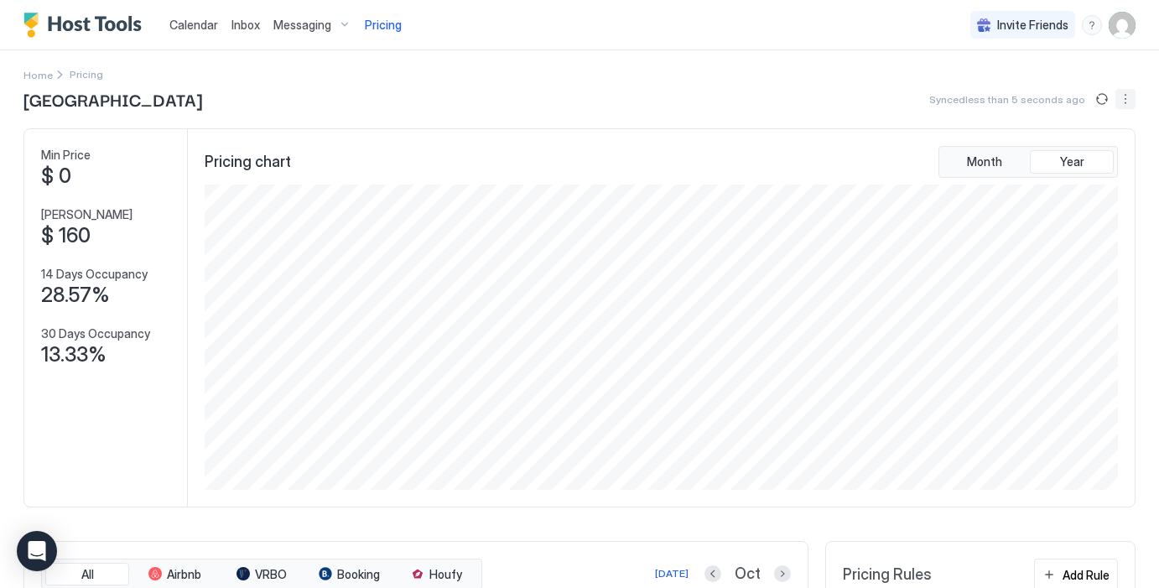
click at [1127, 97] on button "More options" at bounding box center [1125, 99] width 20 height 20
click at [1068, 145] on span "Listing Settings" at bounding box center [1096, 149] width 75 height 13
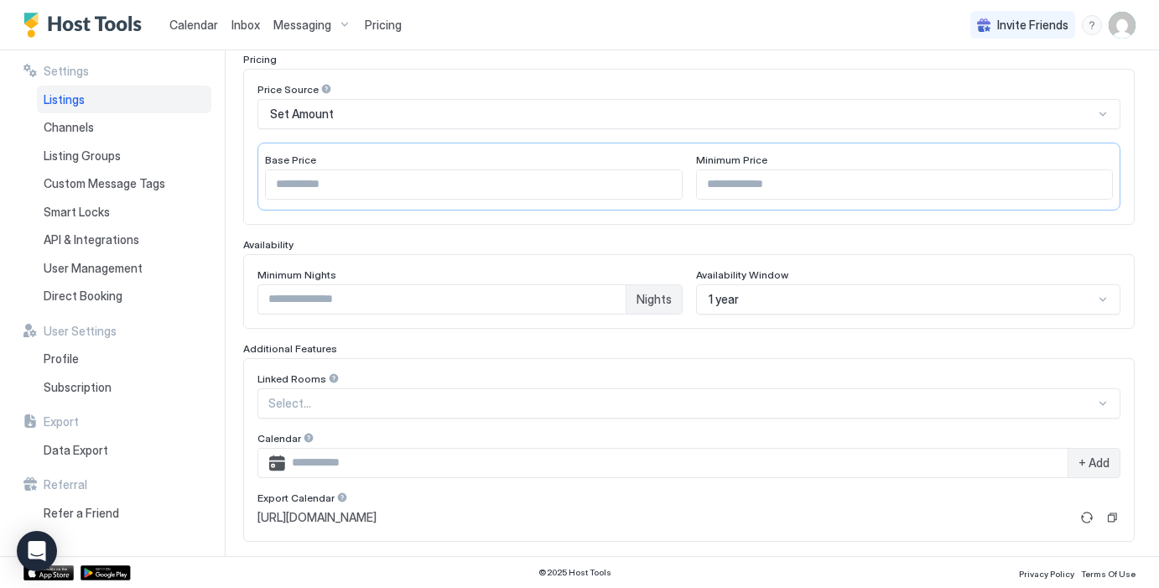
scroll to position [267, 0]
drag, startPoint x: 761, startPoint y: 182, endPoint x: 685, endPoint y: 182, distance: 76.3
click at [685, 182] on div "Base Price *** Minimum Price **" at bounding box center [688, 177] width 863 height 68
type input "**"
click at [784, 132] on div "Price Source Set Amount Base Price *** Minimum Price **" at bounding box center [688, 147] width 863 height 127
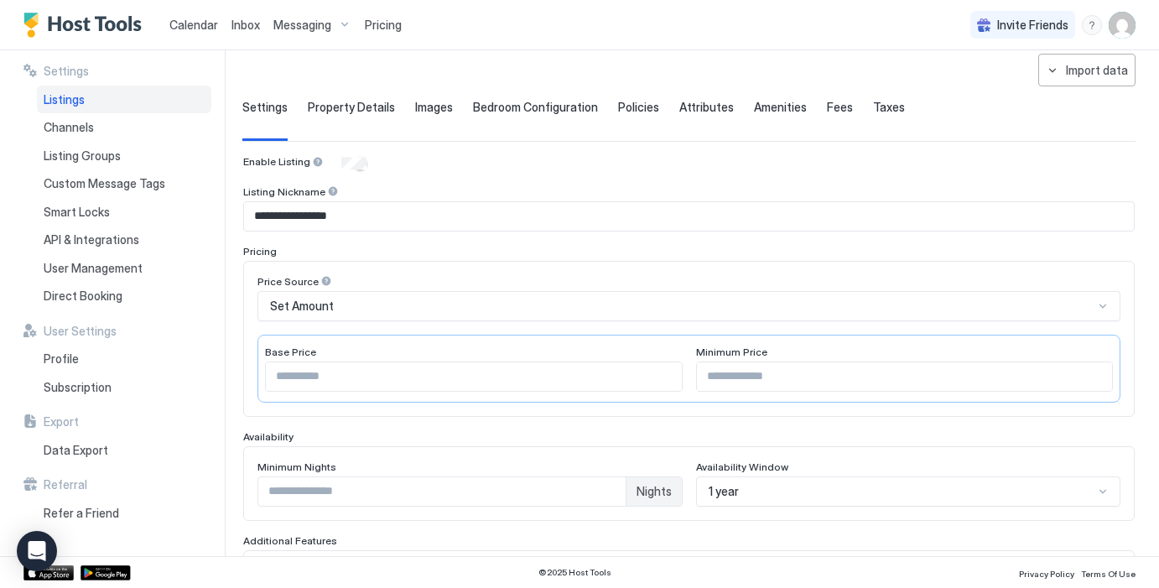
scroll to position [101, 0]
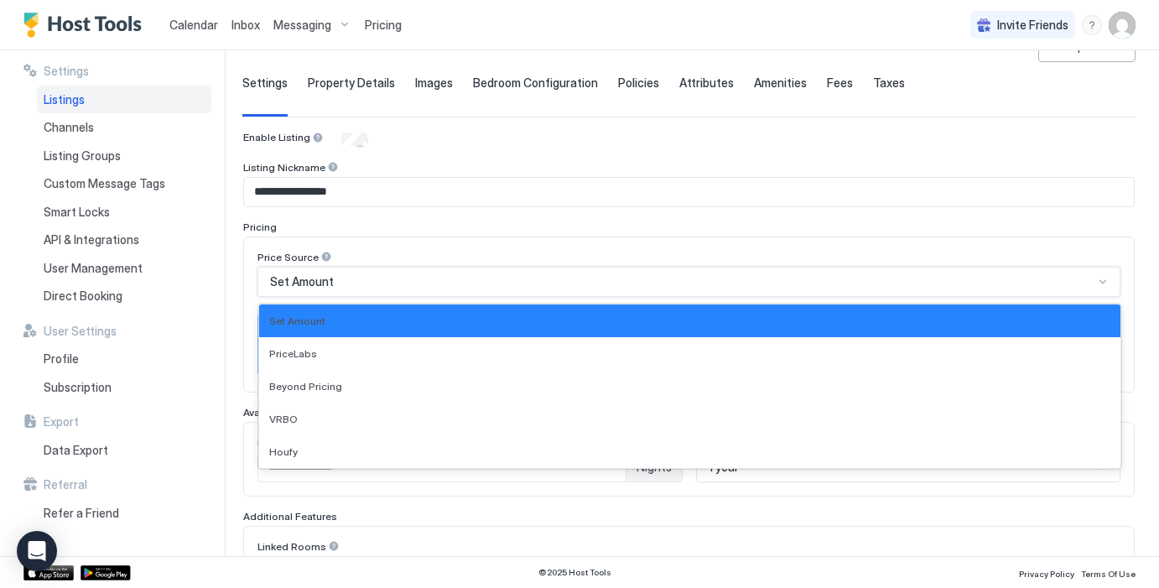
click at [614, 274] on div "Set Amount" at bounding box center [681, 281] width 823 height 15
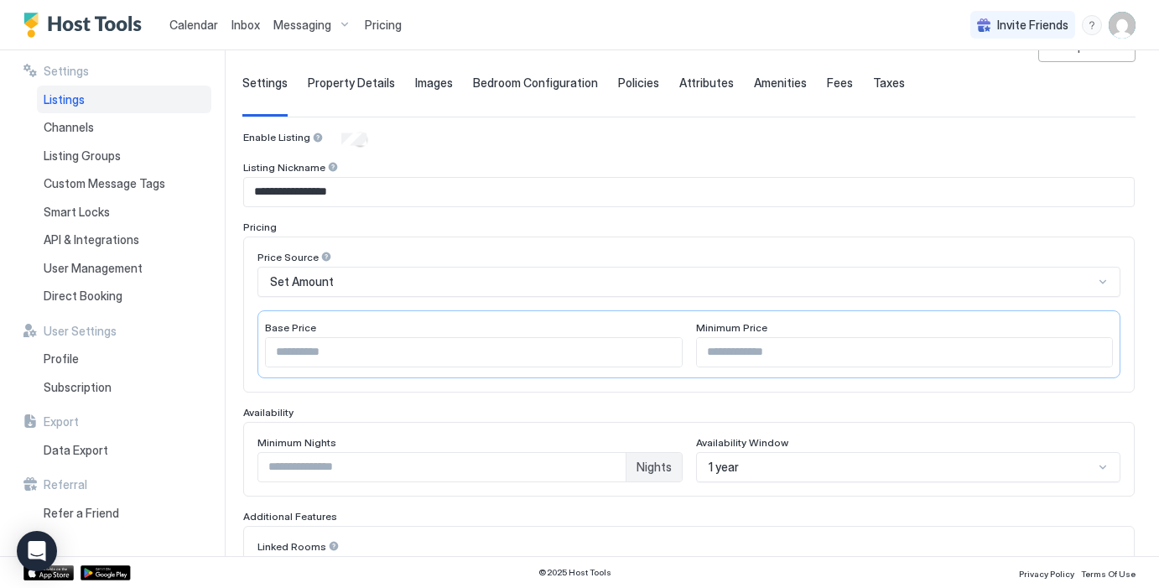
click at [605, 243] on div "Price Source Set Amount Base Price *** Minimum Price **" at bounding box center [688, 314] width 891 height 156
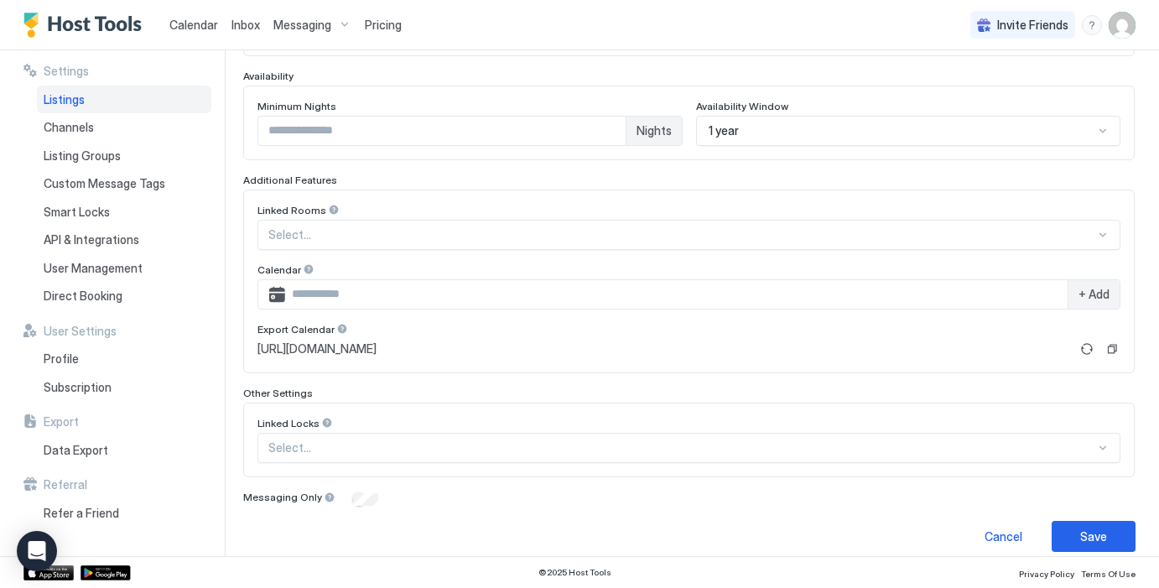
scroll to position [452, 0]
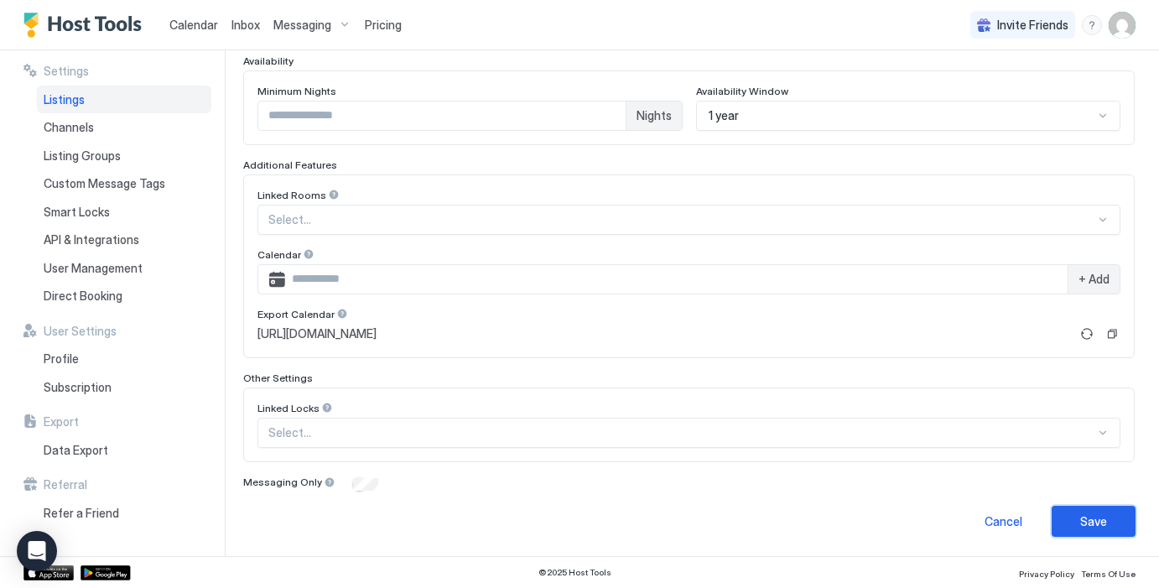
click at [1099, 522] on div "Save" at bounding box center [1093, 521] width 27 height 18
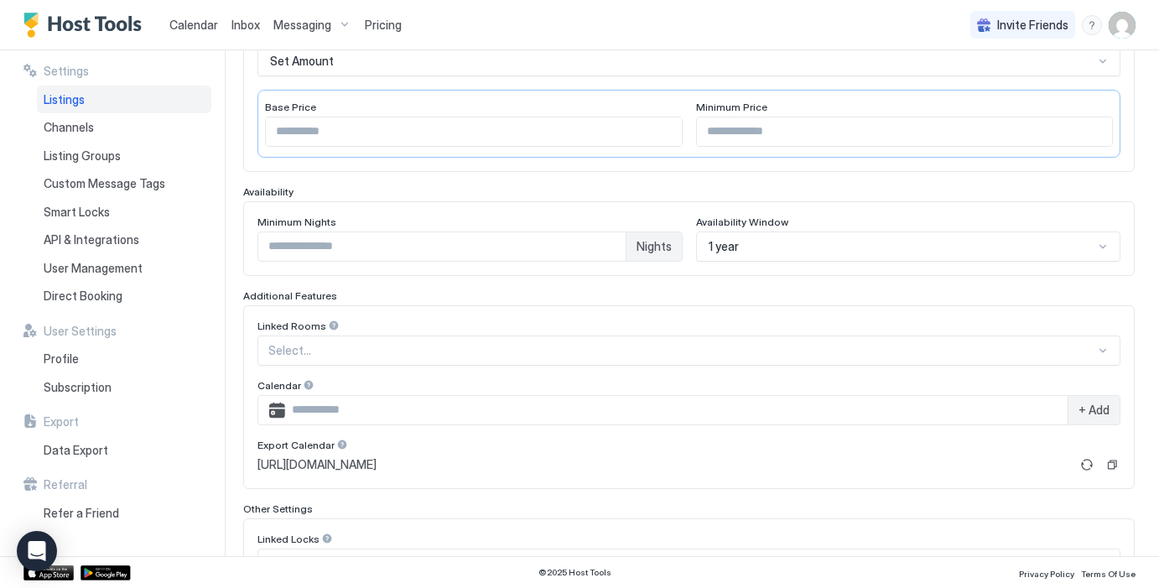
scroll to position [243, 0]
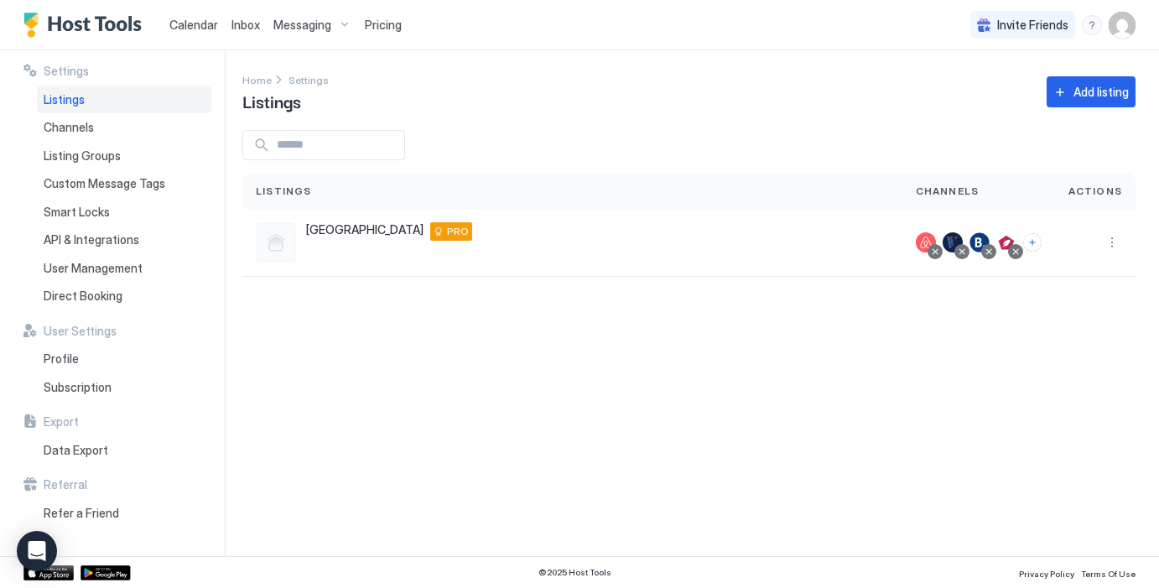
click at [113, 97] on div "Listings" at bounding box center [124, 100] width 174 height 29
click at [92, 127] on span "Channels" at bounding box center [69, 127] width 50 height 15
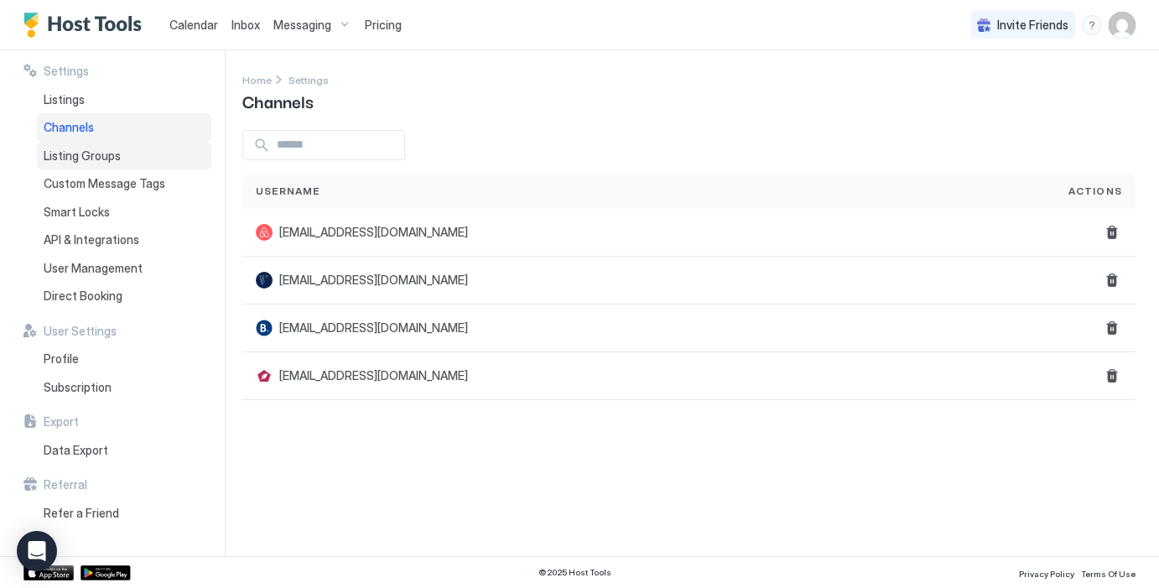
click at [90, 154] on span "Listing Groups" at bounding box center [82, 155] width 77 height 15
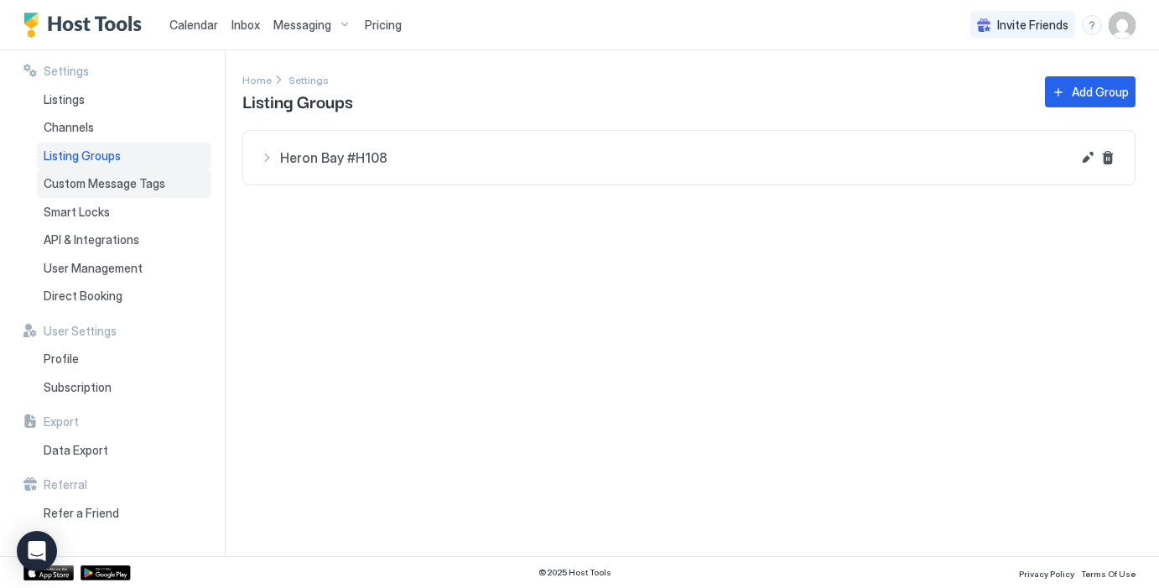
click at [95, 182] on span "Custom Message Tags" at bounding box center [105, 183] width 122 height 15
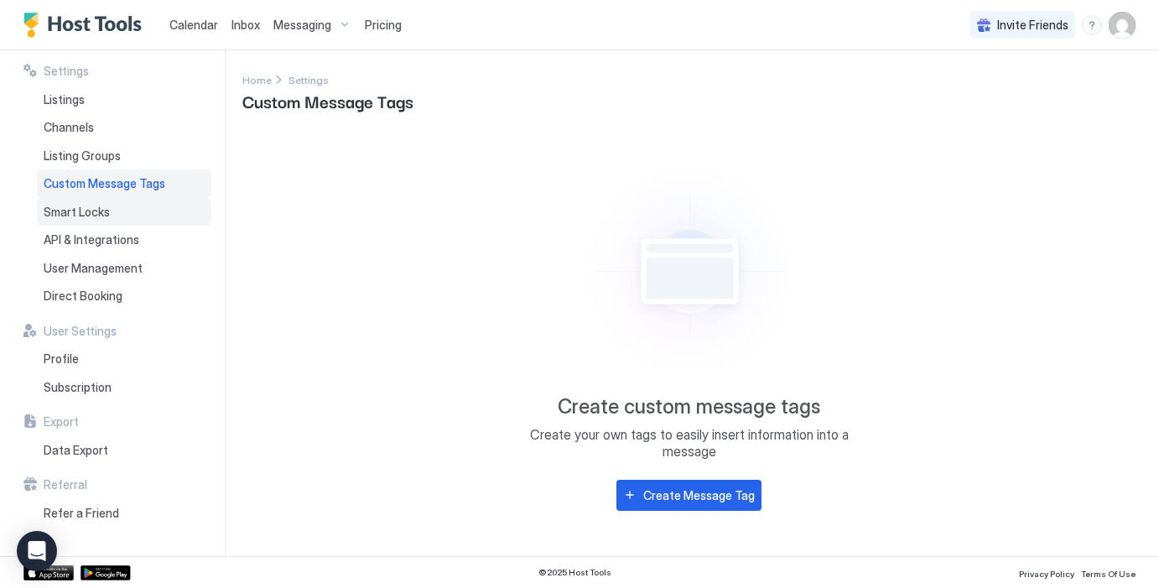
click at [95, 215] on span "Smart Locks" at bounding box center [77, 212] width 66 height 15
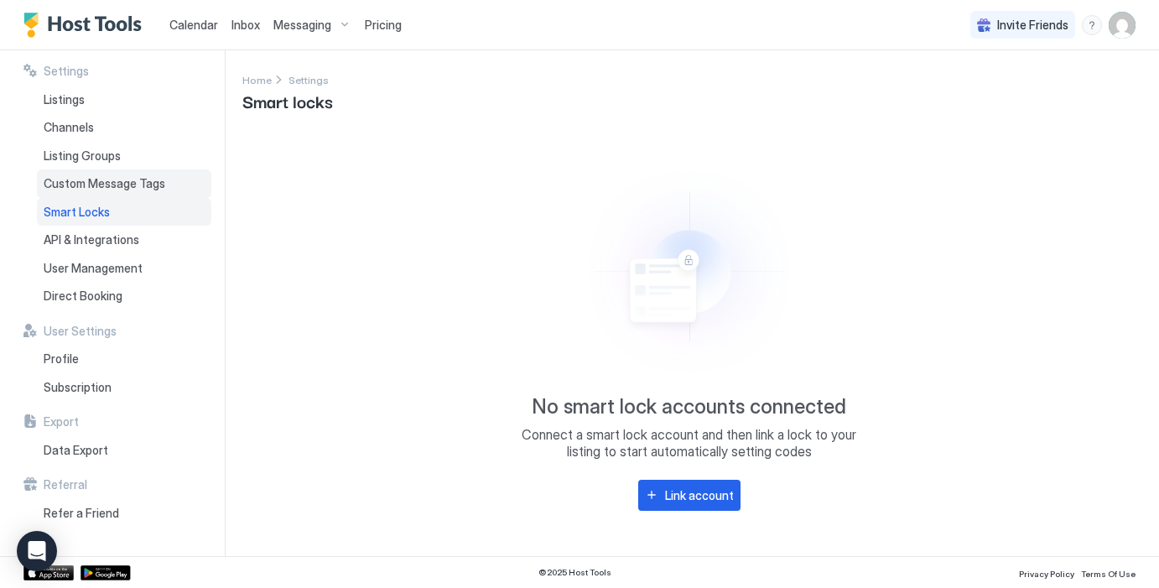
click at [96, 176] on span "Custom Message Tags" at bounding box center [105, 183] width 122 height 15
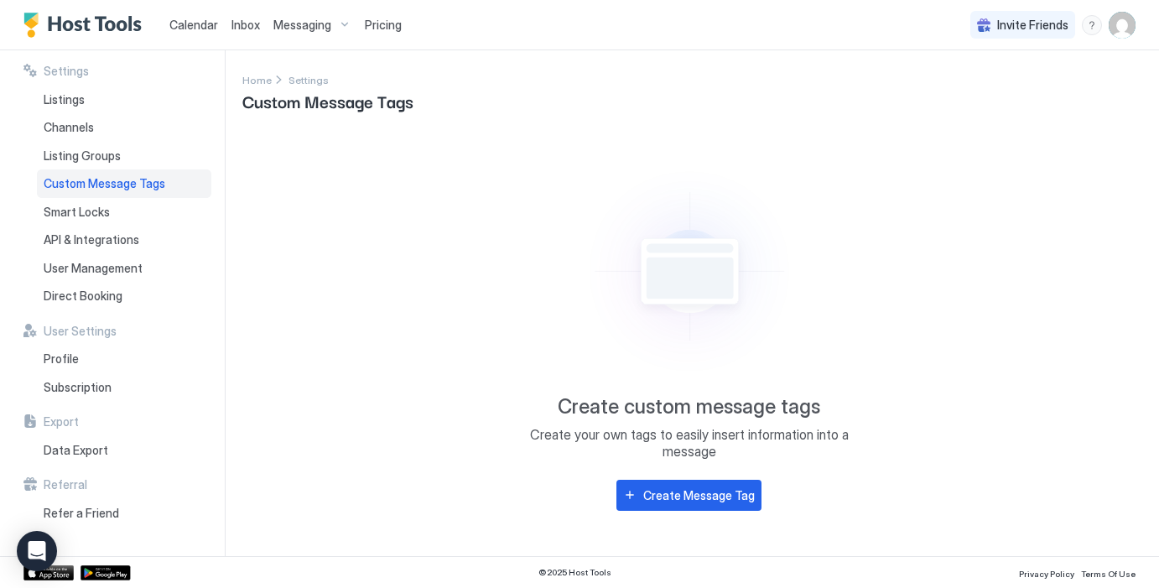
click at [99, 170] on div "Custom Message Tags" at bounding box center [124, 183] width 174 height 29
click at [91, 214] on span "Smart Locks" at bounding box center [77, 212] width 66 height 15
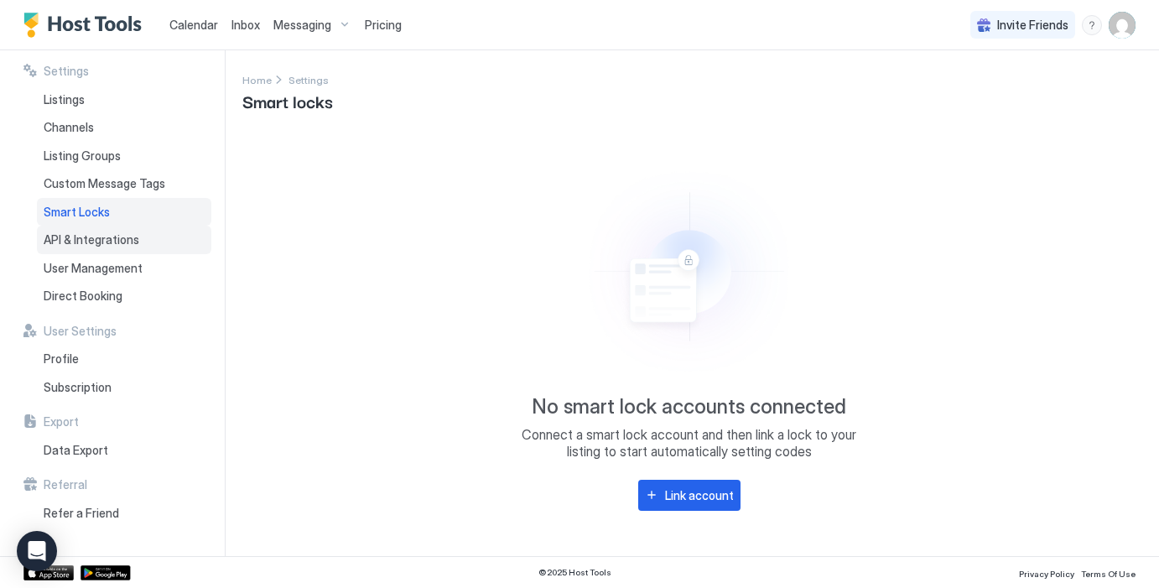
click at [92, 247] on div "API & Integrations" at bounding box center [124, 240] width 174 height 29
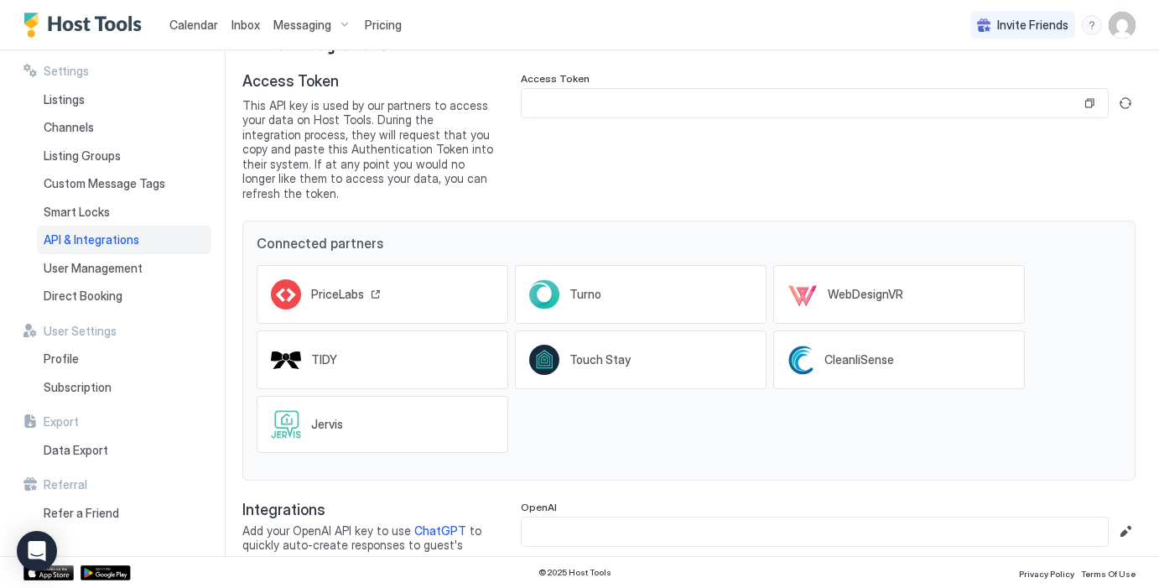
scroll to position [74, 0]
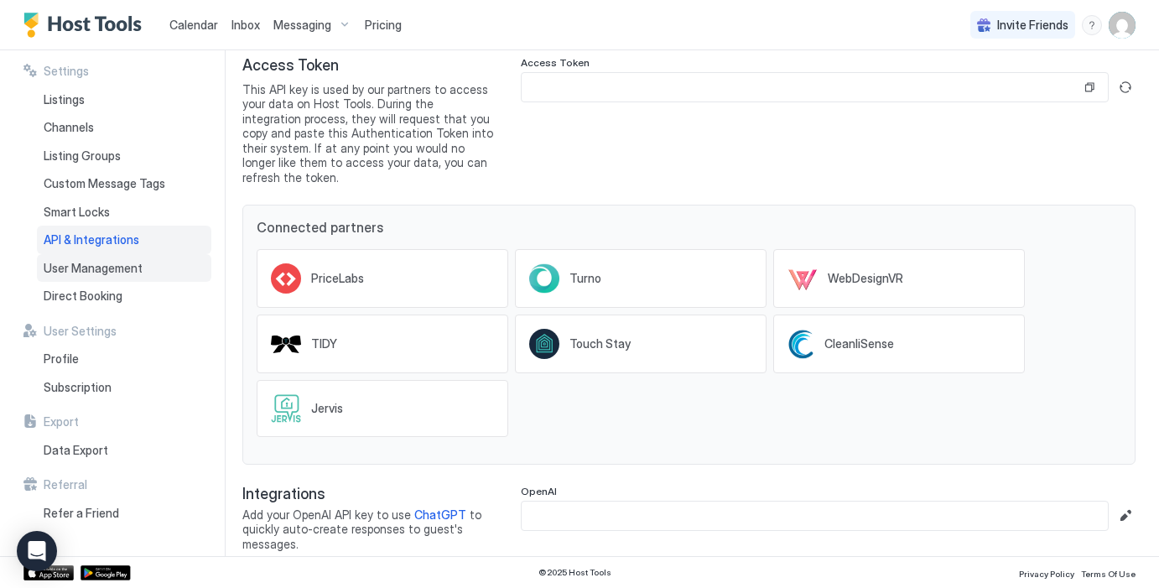
click at [136, 262] on span "User Management" at bounding box center [93, 268] width 99 height 15
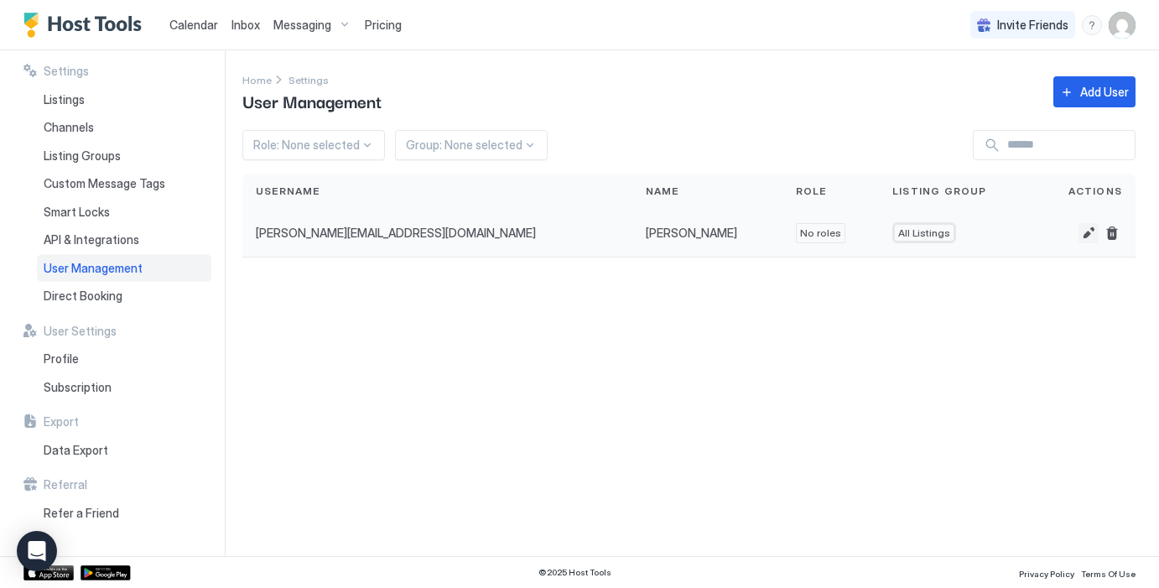
click at [1087, 231] on button "Edit" at bounding box center [1088, 233] width 20 height 20
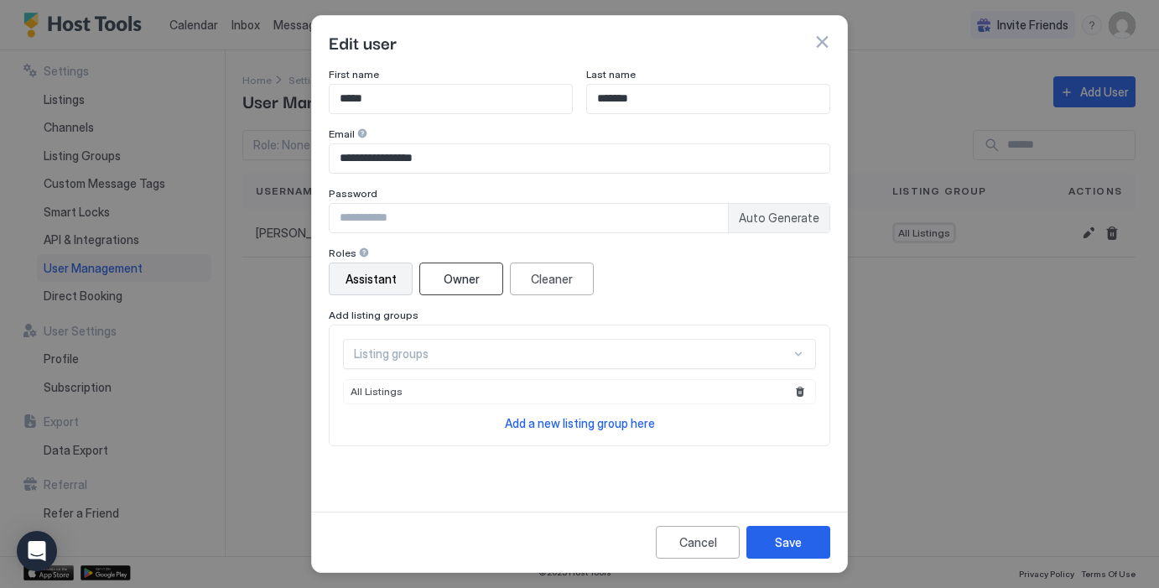
click at [469, 279] on div "Owner" at bounding box center [461, 279] width 36 height 18
click at [535, 351] on div "Listing groups" at bounding box center [572, 353] width 437 height 15
click at [784, 217] on span "Auto Generate" at bounding box center [779, 217] width 80 height 15
type input "********"
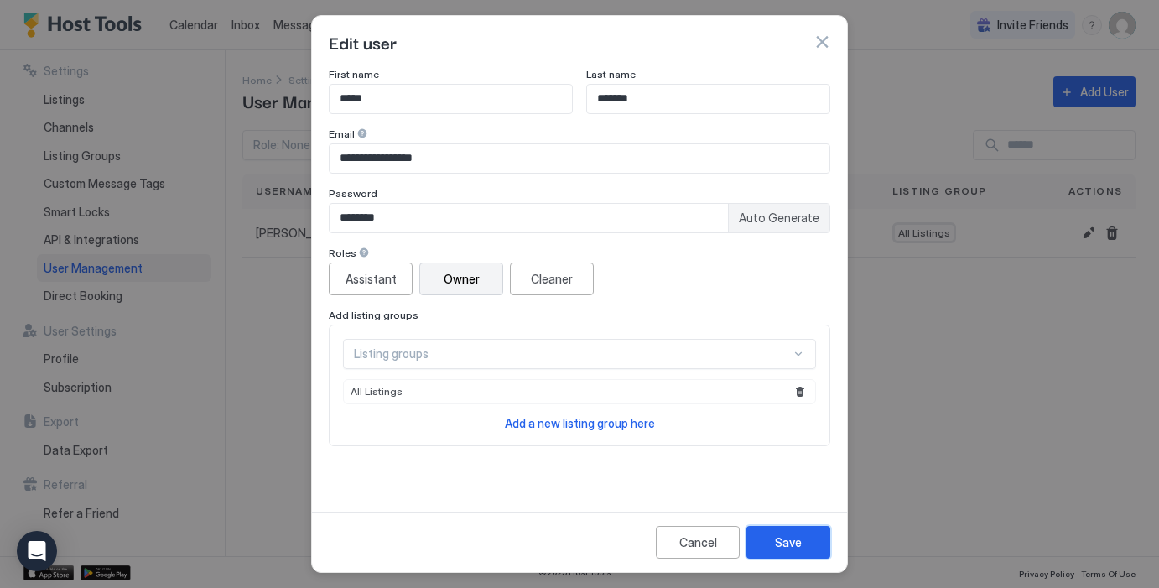
click at [791, 540] on div "Save" at bounding box center [788, 542] width 27 height 18
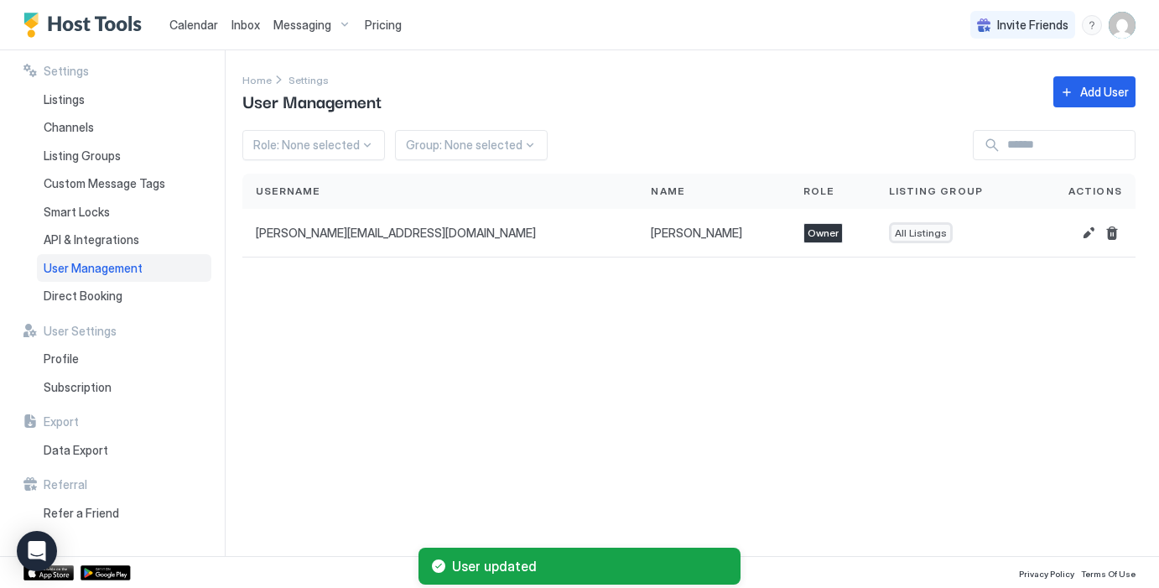
click at [321, 26] on span "Messaging" at bounding box center [302, 25] width 58 height 15
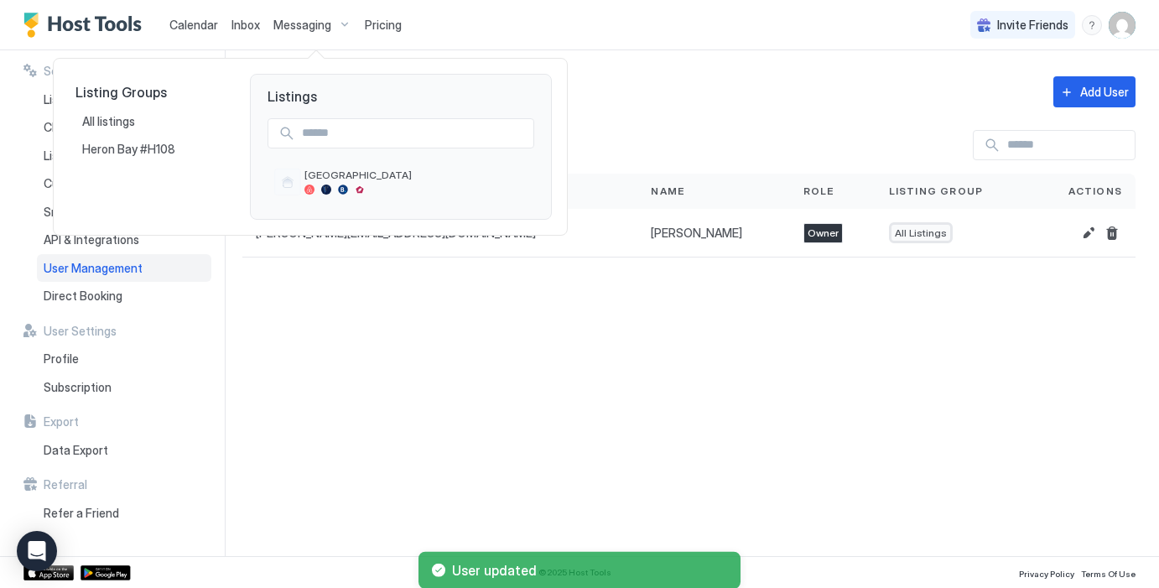
click at [321, 26] on div at bounding box center [579, 294] width 1159 height 588
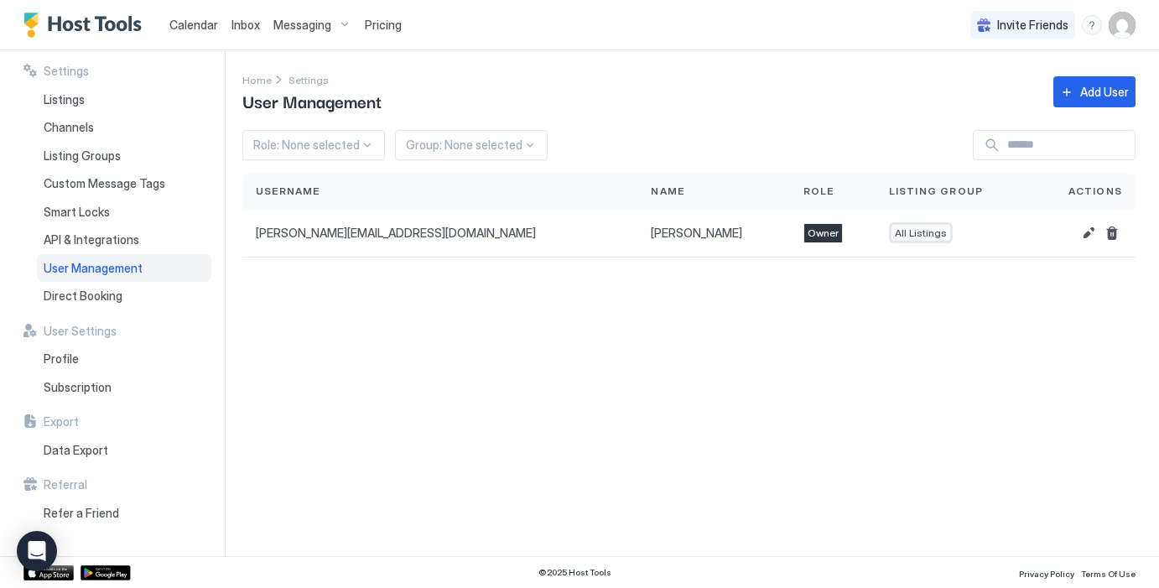
click at [327, 18] on span "Messaging" at bounding box center [302, 25] width 58 height 15
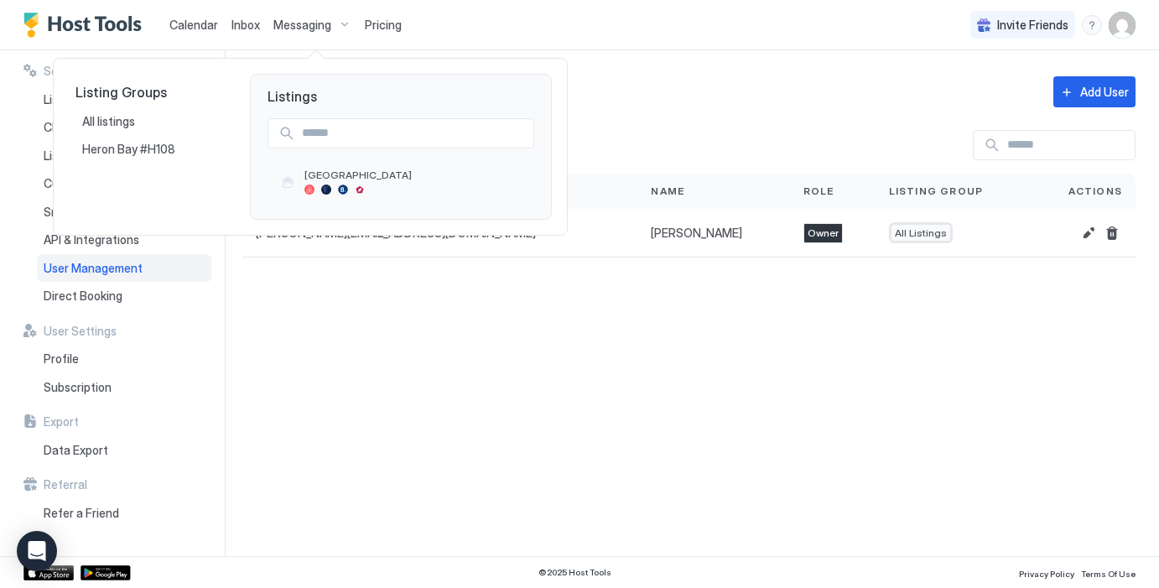
click at [327, 18] on div at bounding box center [579, 294] width 1159 height 588
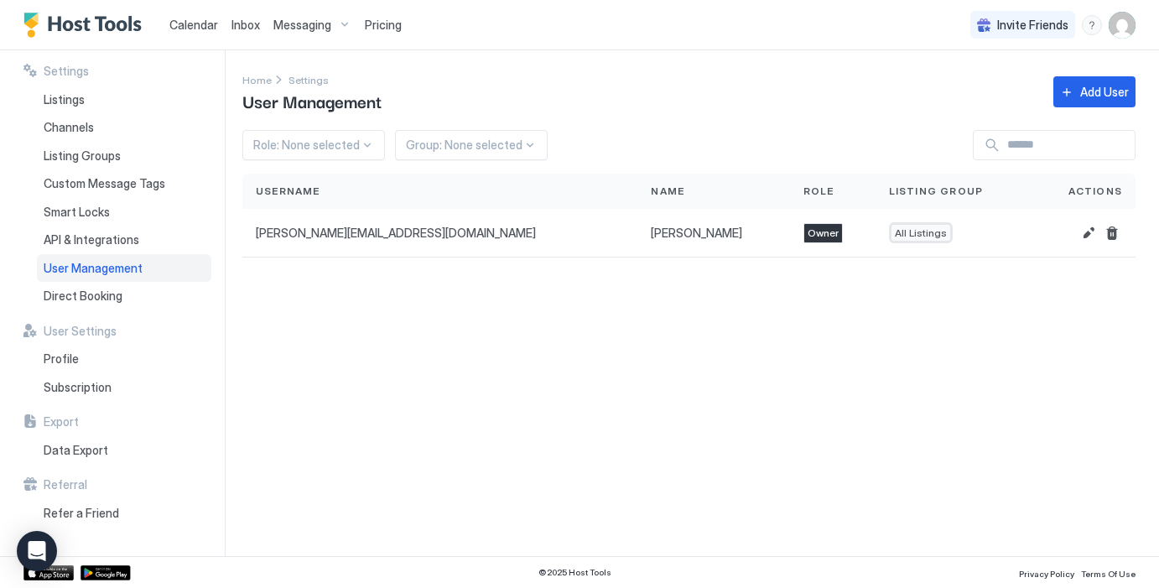
click at [325, 25] on span "Messaging" at bounding box center [302, 25] width 58 height 15
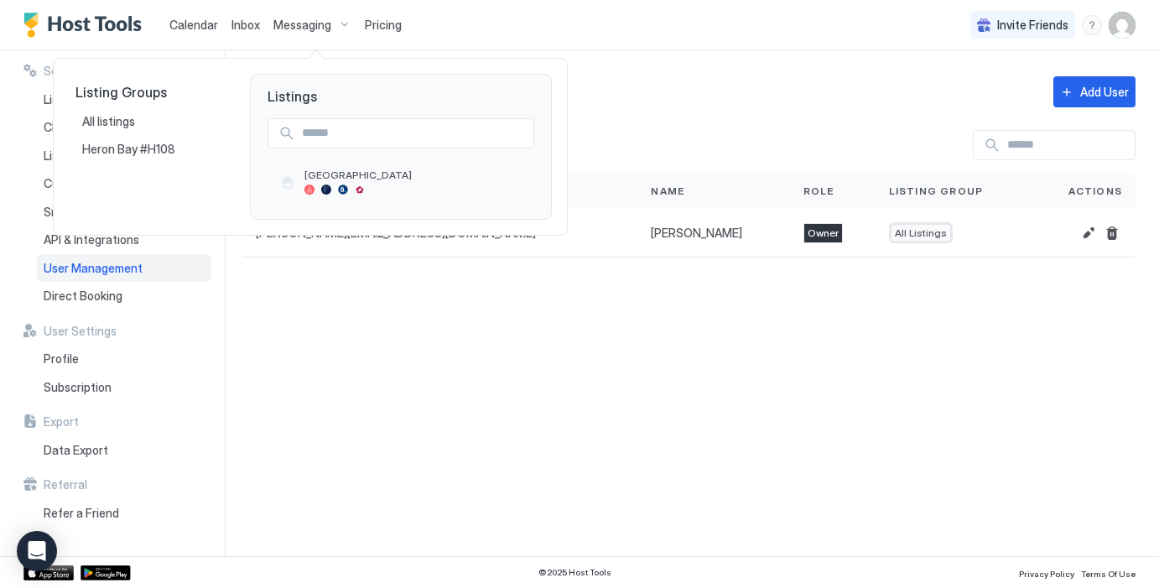
click at [376, 29] on div at bounding box center [579, 294] width 1159 height 588
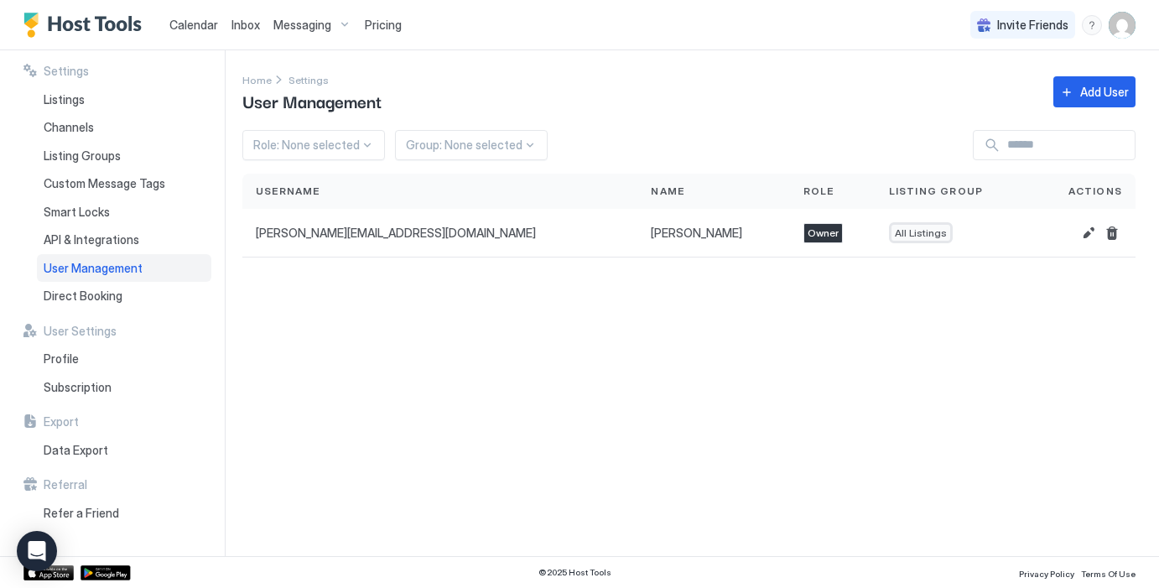
click at [381, 21] on span "Pricing" at bounding box center [383, 25] width 37 height 15
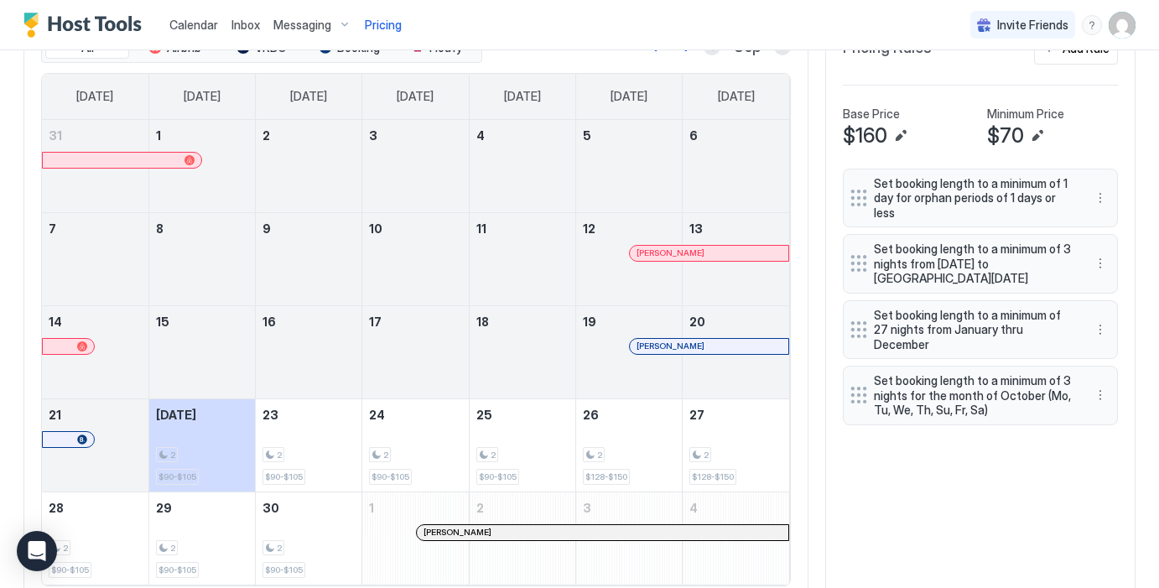
scroll to position [594, 0]
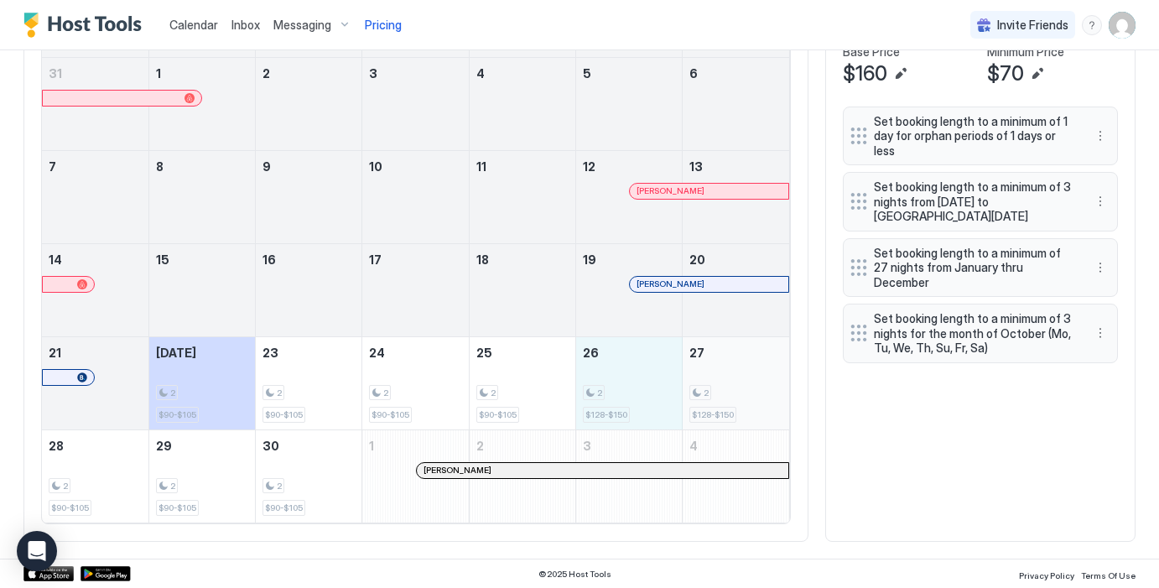
drag, startPoint x: 643, startPoint y: 401, endPoint x: 725, endPoint y: 404, distance: 82.2
click at [727, 406] on tr "21 [DATE] 2 $90-$105 23 2 $90-$105 24 2 $90-$105 25 2 $90-$105 26 2 $128-$150 2…" at bounding box center [415, 382] width 747 height 93
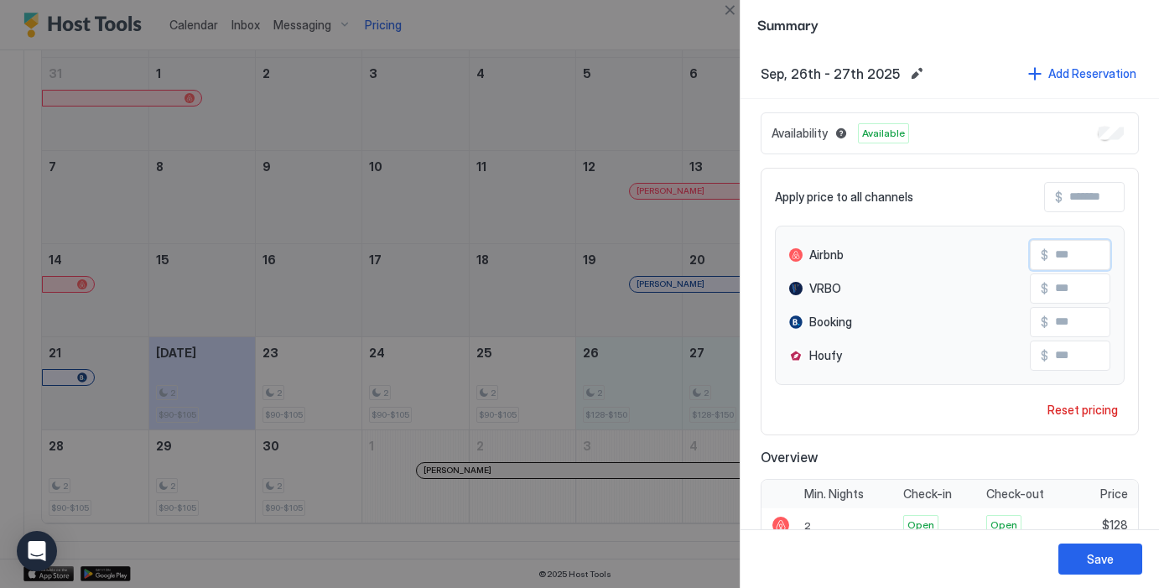
drag, startPoint x: 1083, startPoint y: 253, endPoint x: 1058, endPoint y: 255, distance: 25.2
click at [1058, 255] on input "***" at bounding box center [1115, 255] width 134 height 29
type input "***"
click at [1079, 287] on input "***" at bounding box center [1115, 288] width 134 height 29
type input "***"
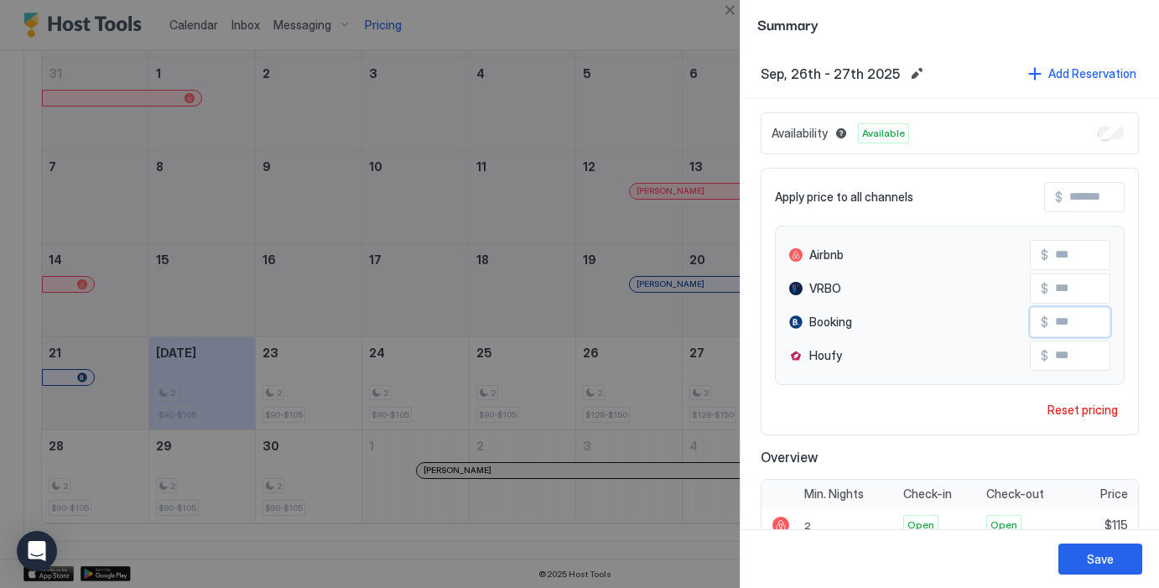
drag, startPoint x: 1082, startPoint y: 323, endPoint x: 1061, endPoint y: 320, distance: 21.1
click at [1061, 320] on input "***" at bounding box center [1115, 322] width 134 height 29
type input "***"
click at [986, 411] on div "Apply price to all channels $ Airbnb $ *** VRBO $ *** Booking $ *** Houfy $ ***…" at bounding box center [949, 301] width 378 height 267
click at [1109, 555] on div "Save" at bounding box center [1099, 559] width 27 height 18
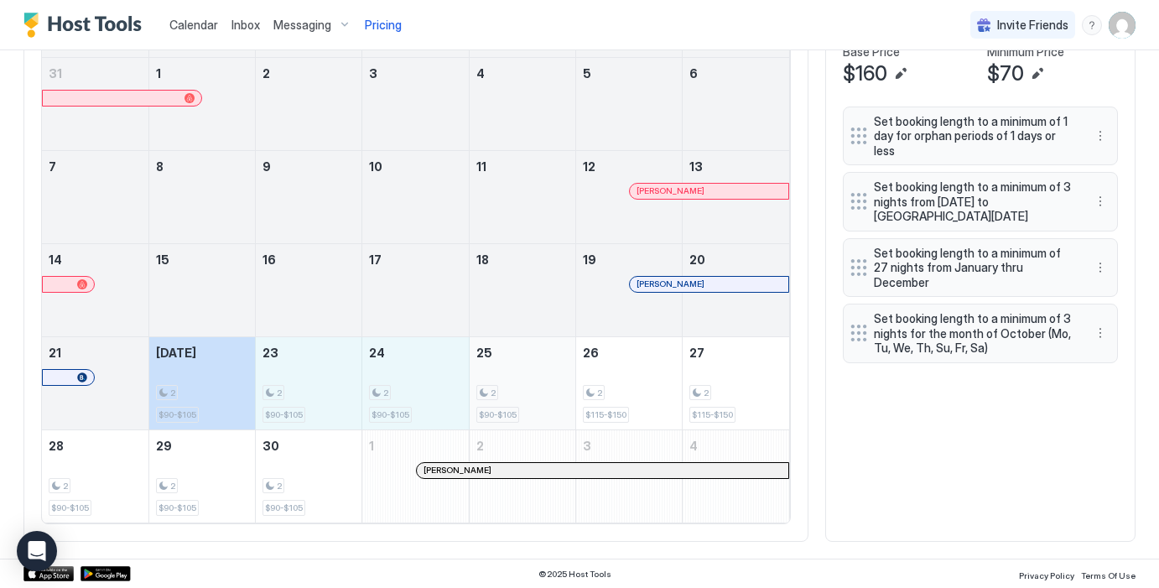
drag, startPoint x: 220, startPoint y: 366, endPoint x: 521, endPoint y: 396, distance: 302.4
click at [526, 396] on tr "21 [DATE] 2 $90-$105 23 2 $90-$105 24 2 $90-$105 25 2 $90-$105 26 2 $115-$150 2…" at bounding box center [415, 382] width 747 height 93
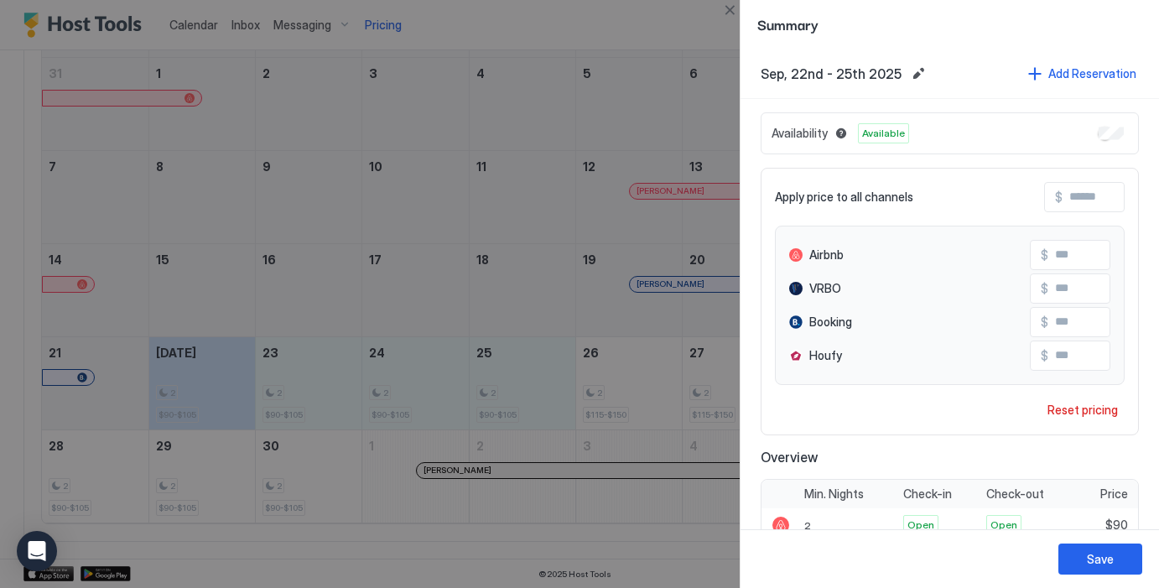
click at [646, 220] on div at bounding box center [579, 294] width 1159 height 588
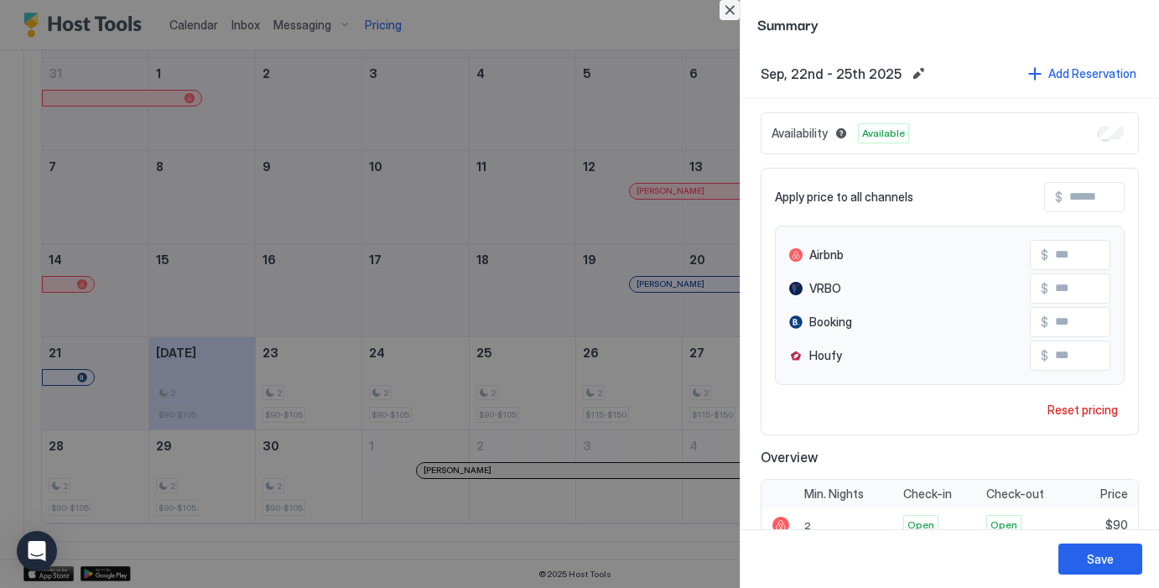
click at [729, 16] on button "Close" at bounding box center [729, 10] width 20 height 20
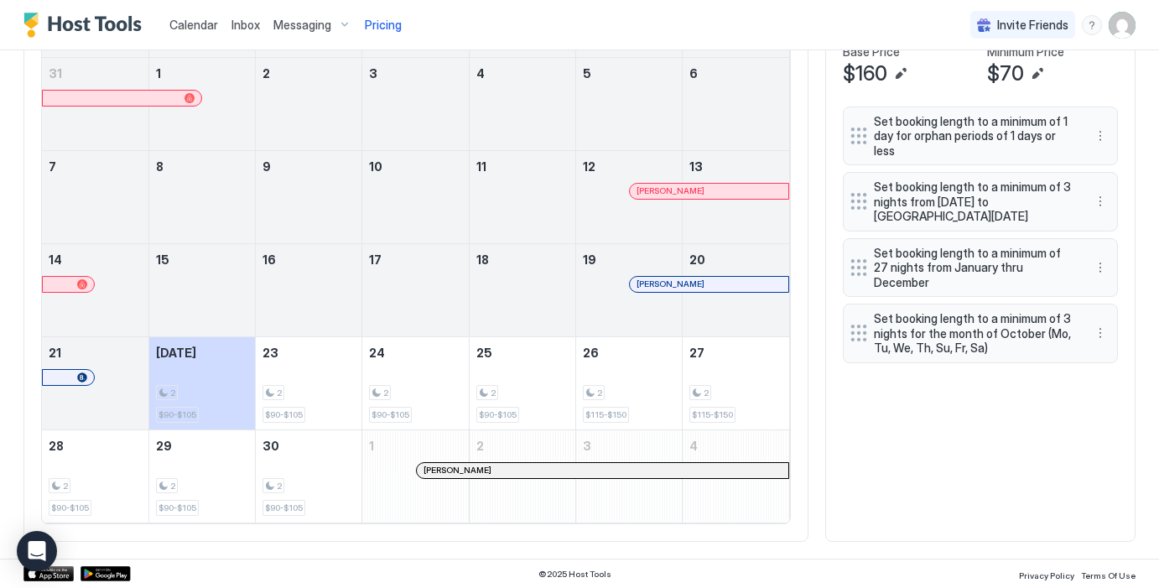
click at [729, 36] on div "Calendar Inbox Messaging Pricing Invite Friends AB" at bounding box center [579, 25] width 1159 height 50
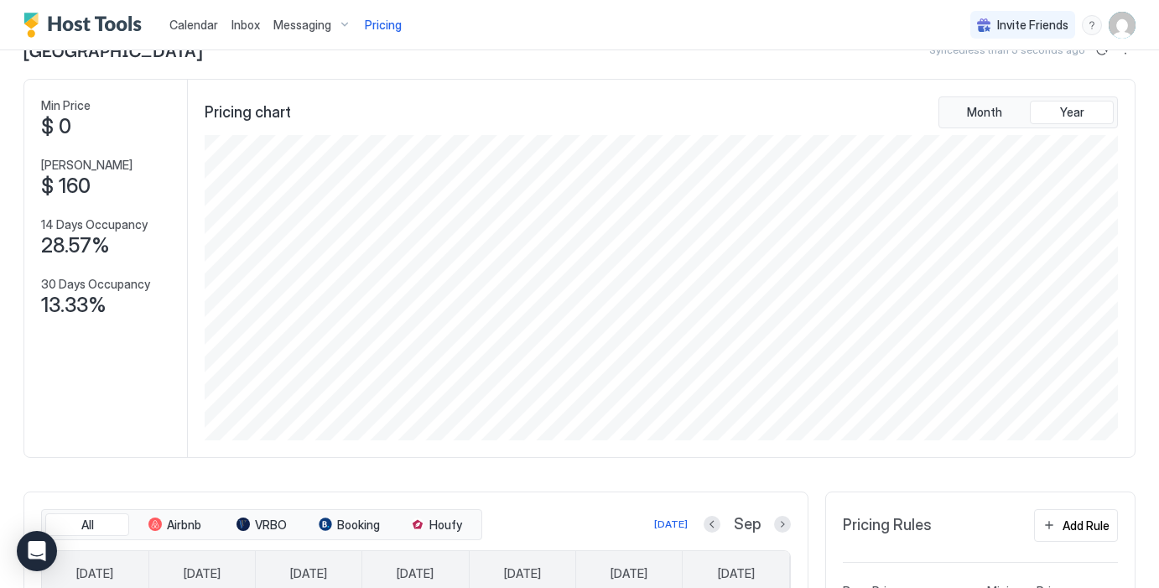
scroll to position [0, 0]
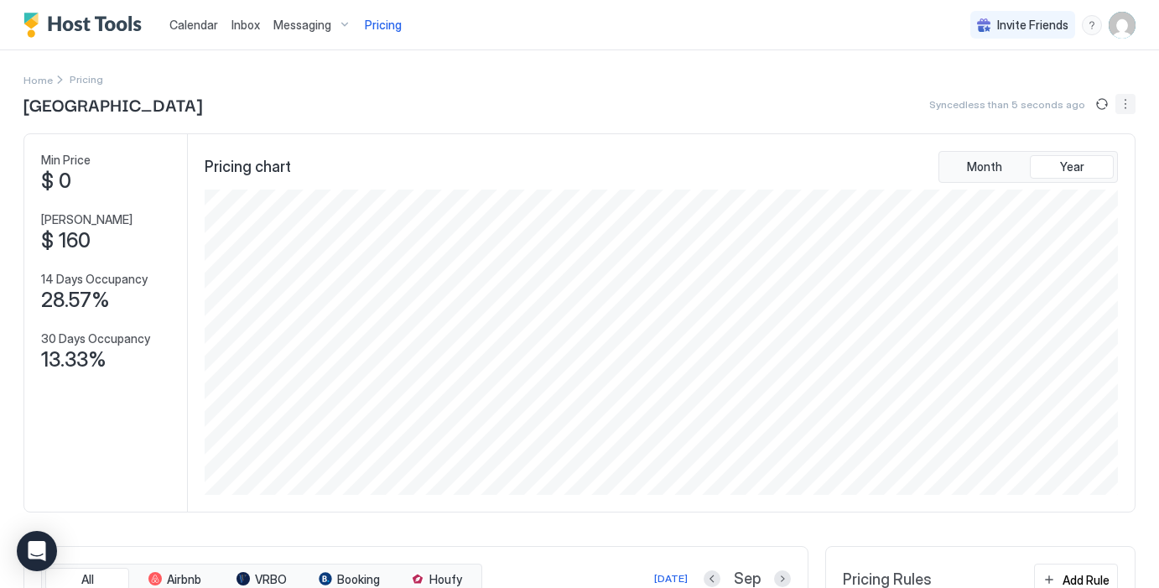
click at [1123, 103] on button "More options" at bounding box center [1125, 104] width 20 height 20
drag, startPoint x: 1107, startPoint y: 127, endPoint x: 1093, endPoint y: 157, distance: 33.0
click at [1093, 157] on ul "Messaging Listing Settings Airbnb Settings" at bounding box center [1087, 155] width 108 height 82
click at [1093, 157] on span "Listing Settings" at bounding box center [1096, 154] width 75 height 13
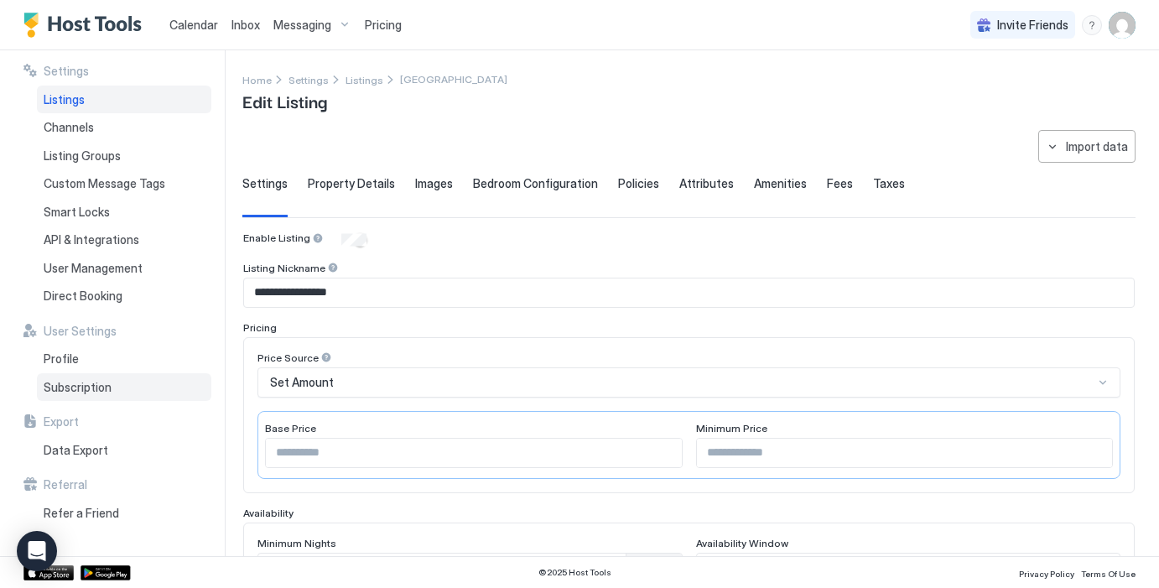
click at [84, 391] on span "Subscription" at bounding box center [78, 387] width 68 height 15
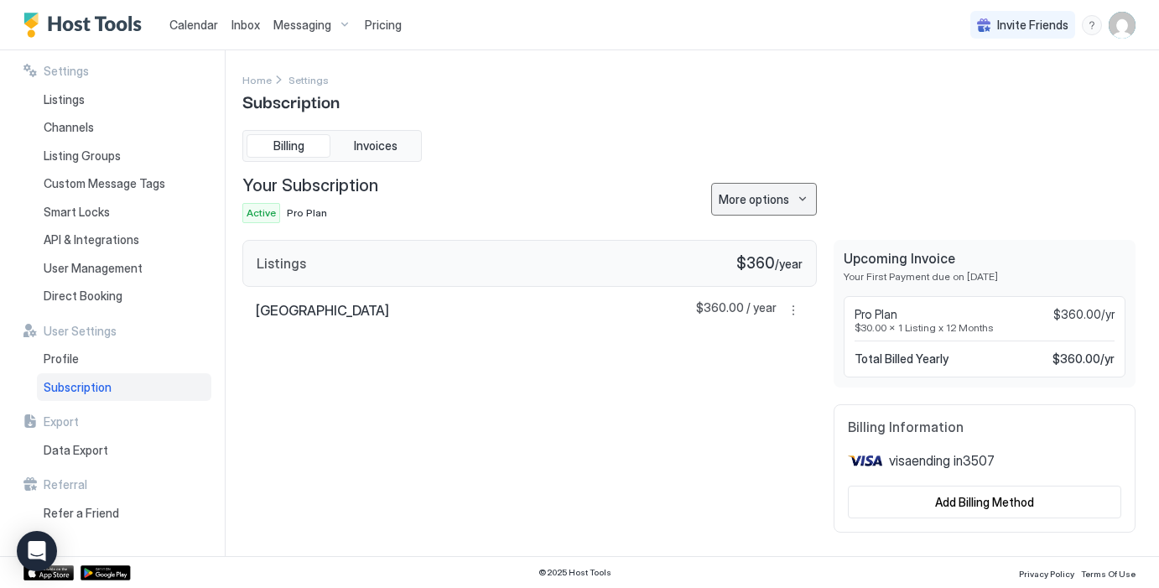
click at [806, 195] on button "More options" at bounding box center [764, 199] width 106 height 33
click at [806, 195] on div at bounding box center [579, 294] width 1159 height 588
click at [299, 23] on span "Messaging" at bounding box center [302, 25] width 58 height 15
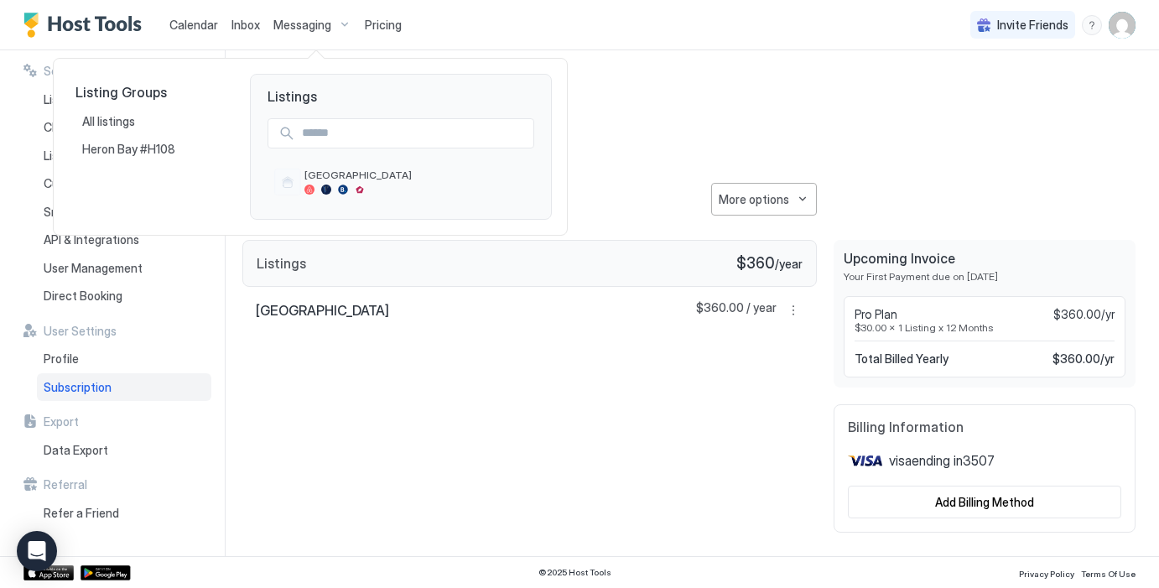
click at [234, 23] on div at bounding box center [579, 294] width 1159 height 588
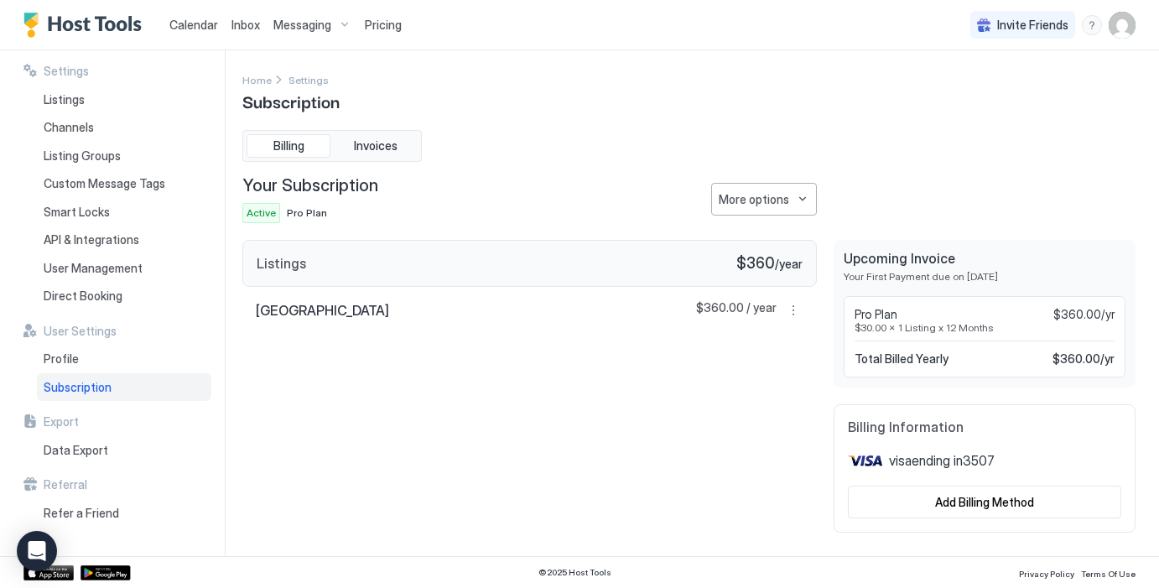
click at [234, 23] on span "Inbox" at bounding box center [245, 25] width 29 height 14
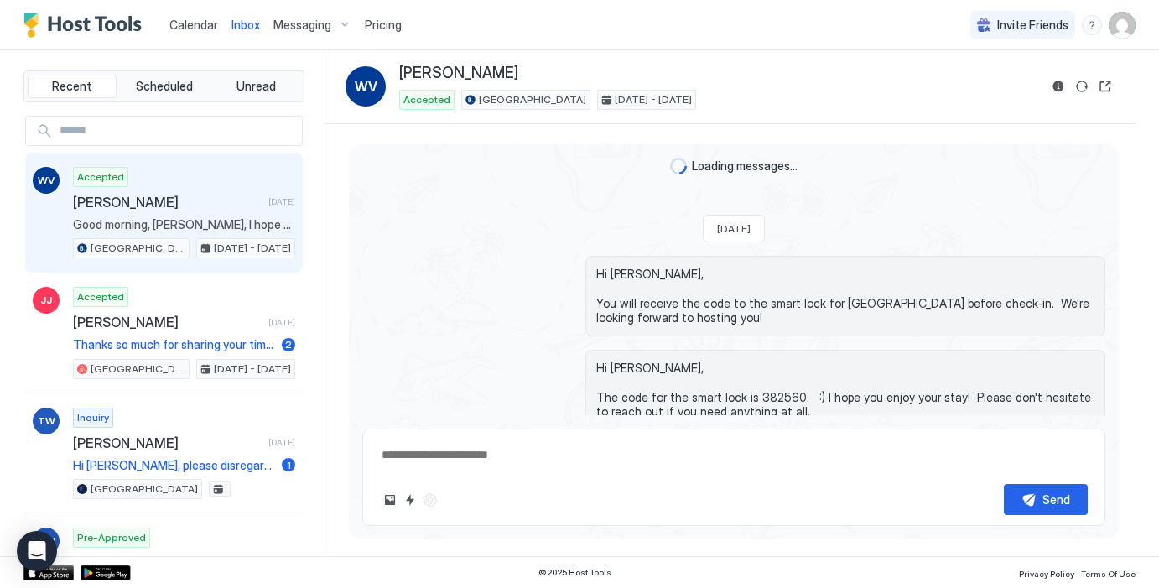
scroll to position [2064, 0]
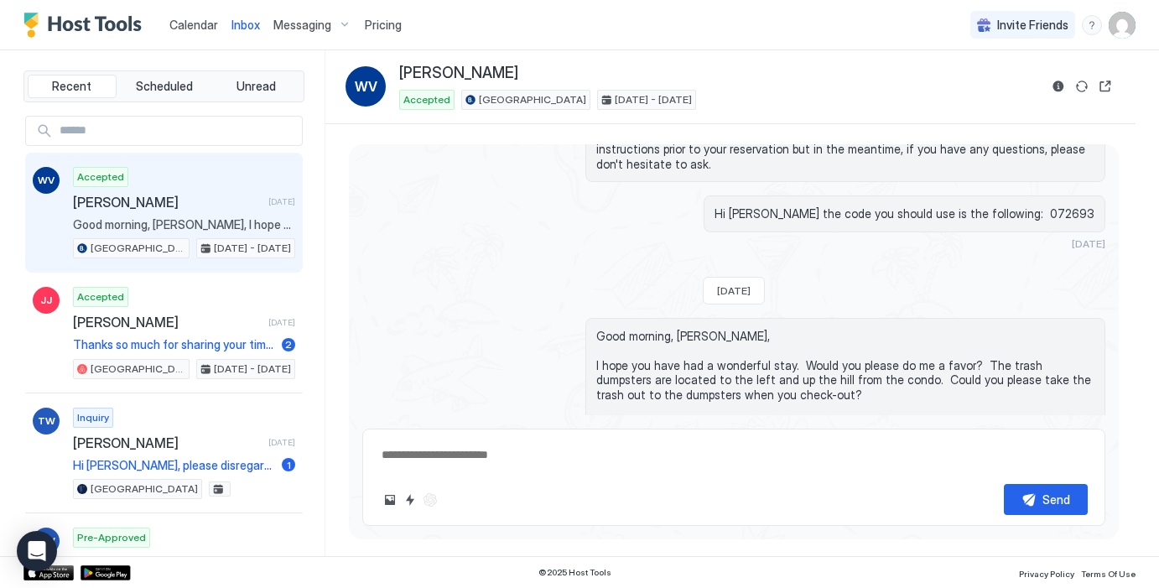
type textarea "*"
click at [200, 20] on span "Calendar" at bounding box center [193, 25] width 49 height 14
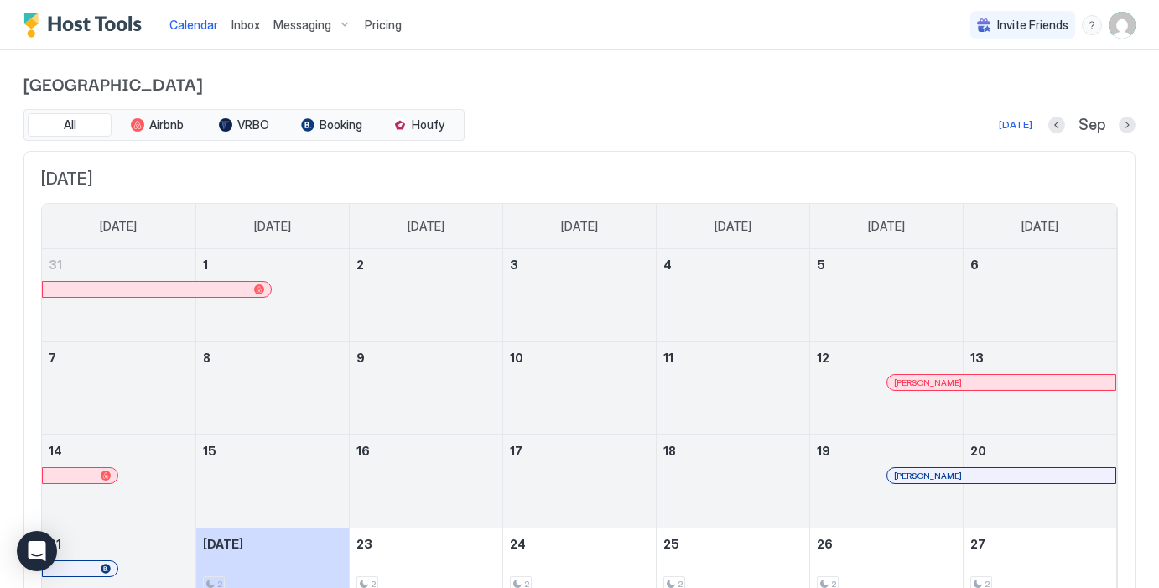
click at [328, 24] on span "Messaging" at bounding box center [302, 25] width 58 height 15
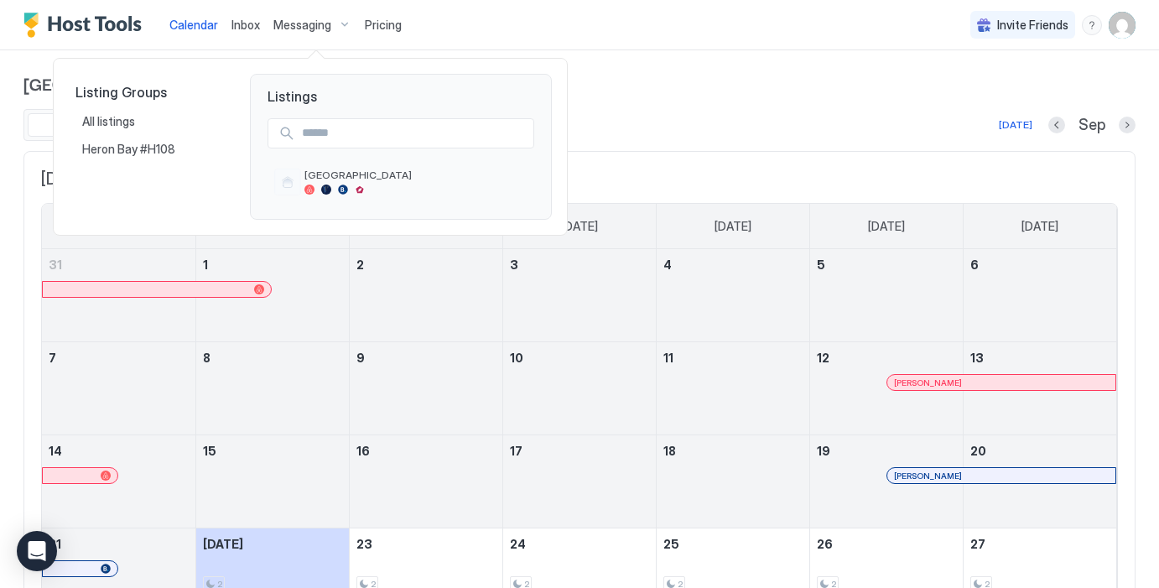
click at [470, 50] on div "Listing Groups All listings [GEOGRAPHIC_DATA] Listings [GEOGRAPHIC_DATA]" at bounding box center [310, 142] width 515 height 186
click at [662, 20] on div at bounding box center [579, 294] width 1159 height 588
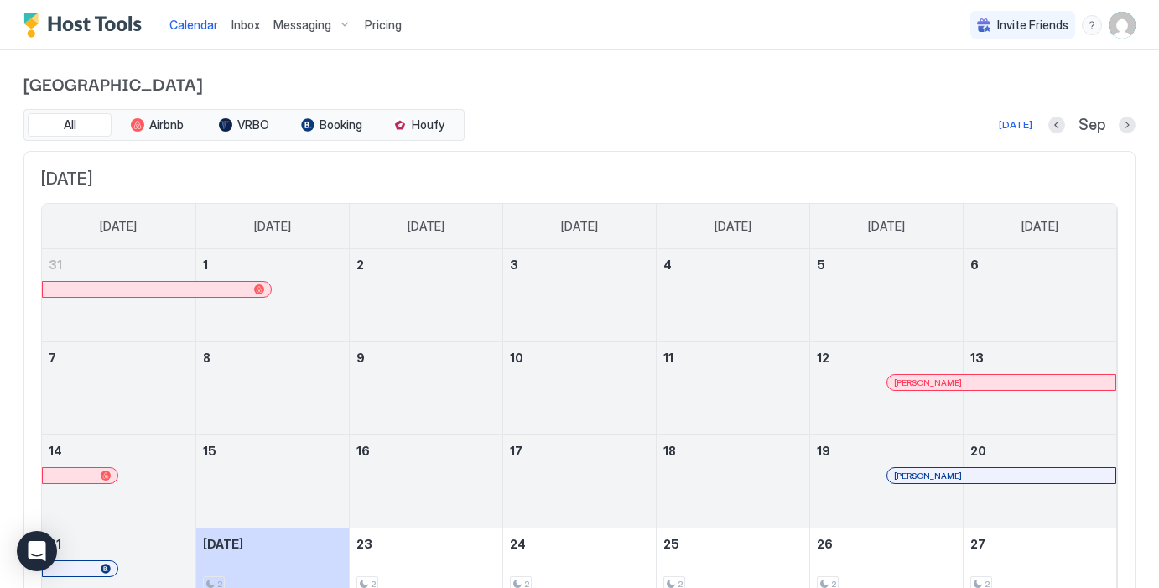
click at [1124, 24] on img "User profile" at bounding box center [1121, 25] width 27 height 27
click at [963, 96] on span "Settings" at bounding box center [970, 93] width 45 height 15
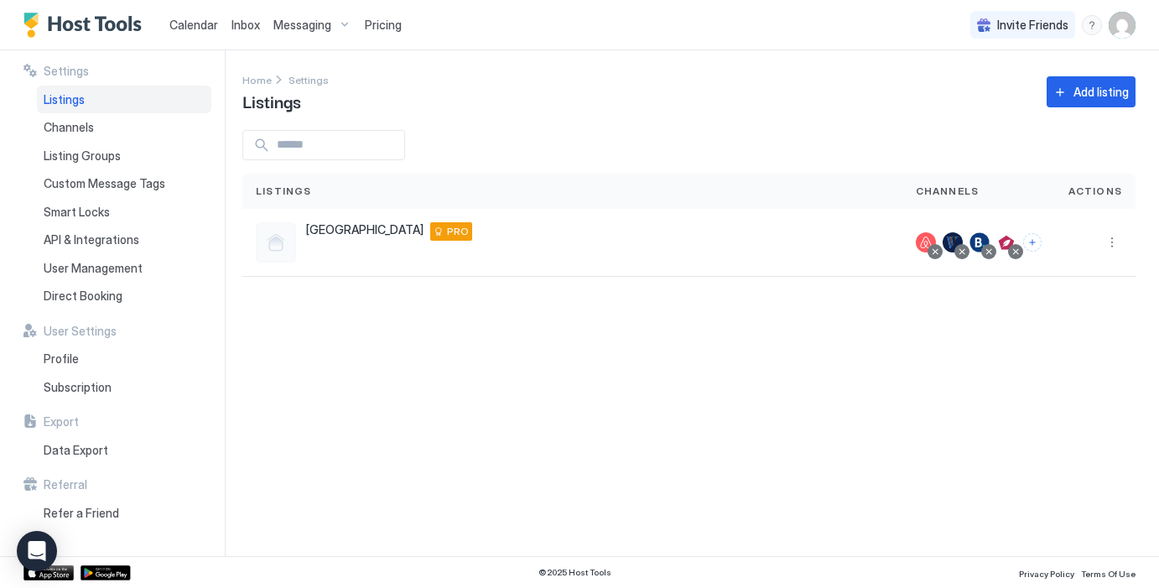
click at [397, 18] on span "Pricing" at bounding box center [383, 25] width 37 height 15
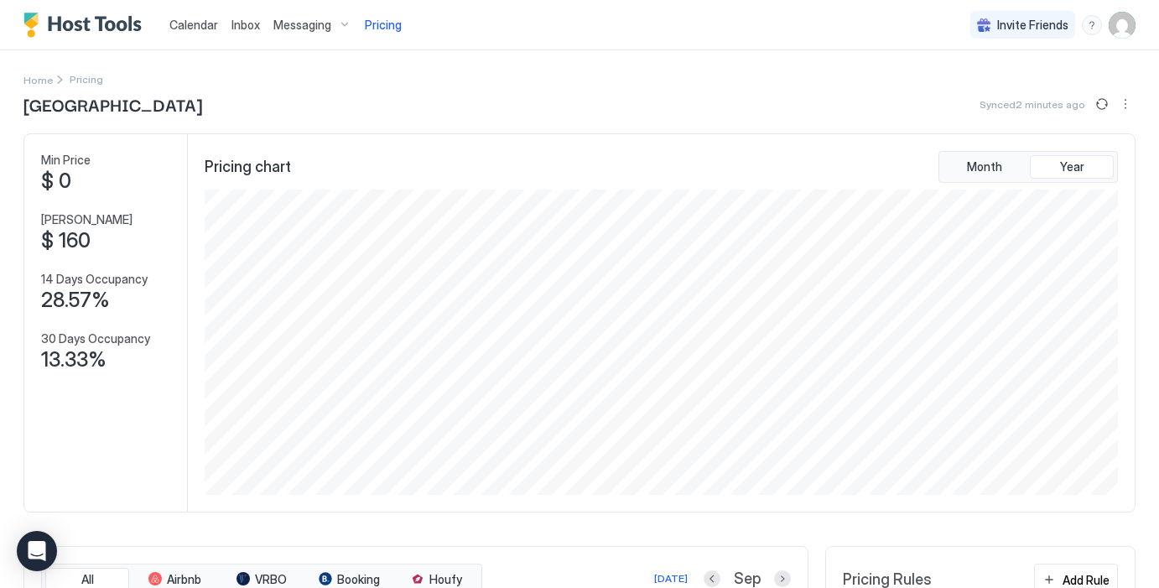
scroll to position [5, 0]
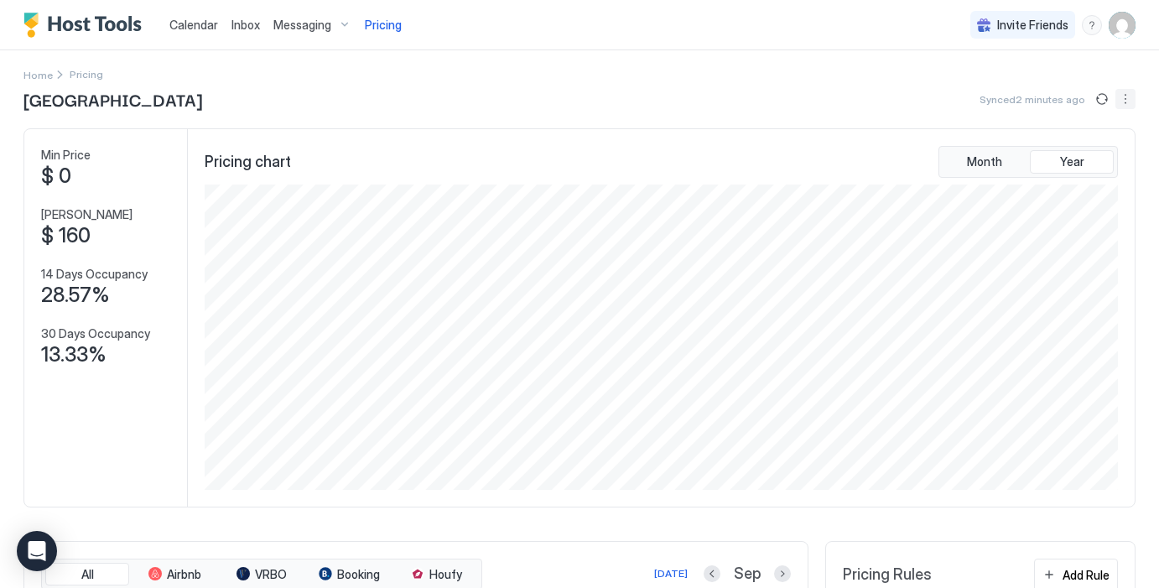
click at [1124, 98] on button "More options" at bounding box center [1125, 99] width 20 height 20
click at [1124, 96] on div at bounding box center [579, 294] width 1159 height 588
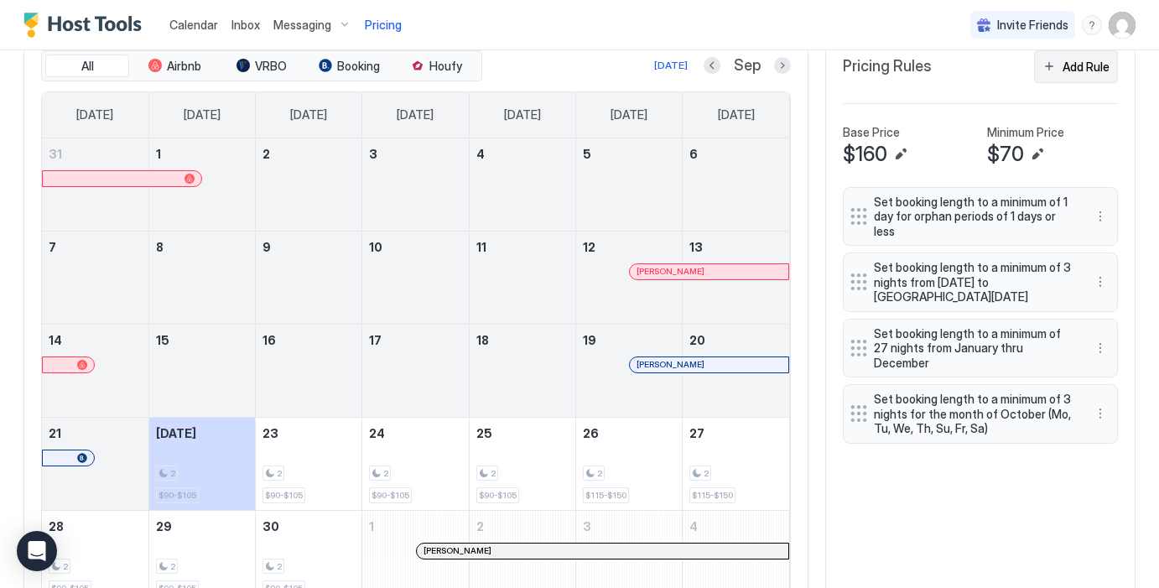
scroll to position [514, 0]
click at [1086, 72] on div "Add Rule" at bounding box center [1085, 66] width 47 height 18
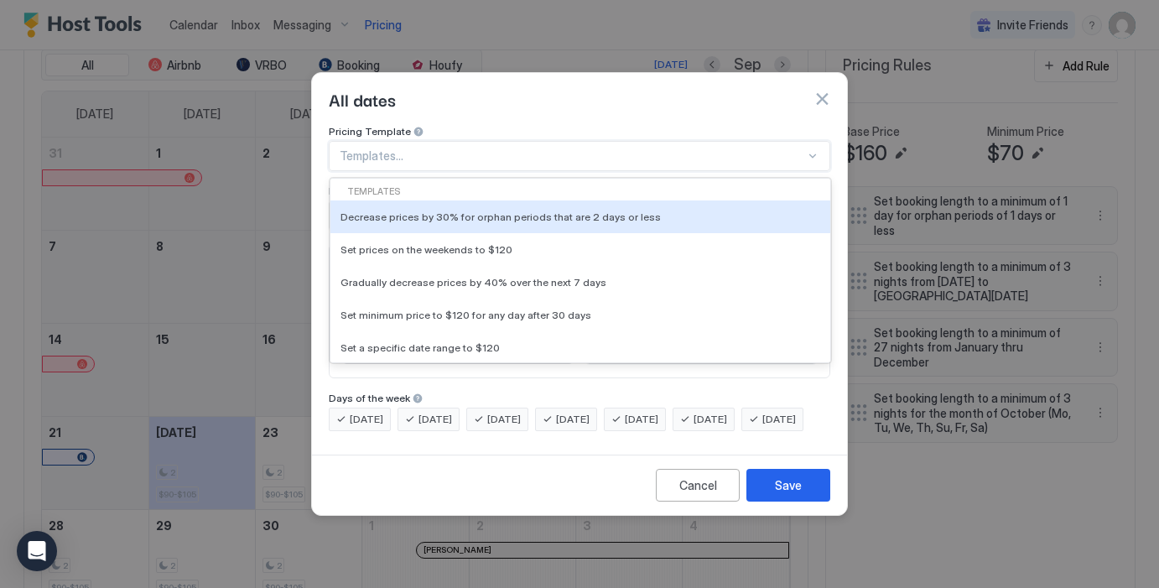
click at [524, 148] on div at bounding box center [572, 155] width 465 height 15
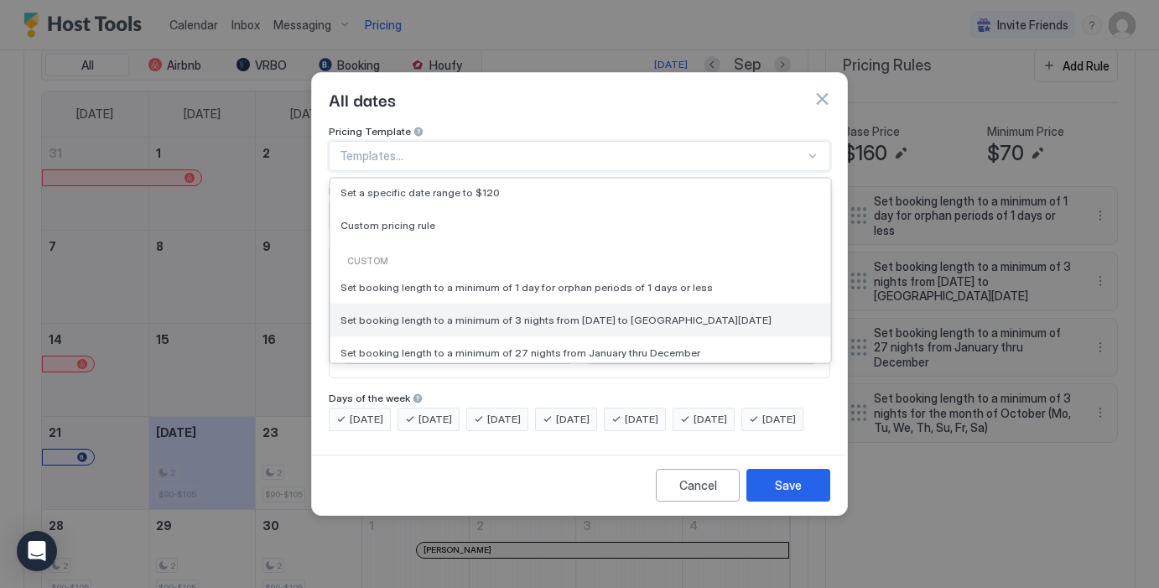
scroll to position [111, 0]
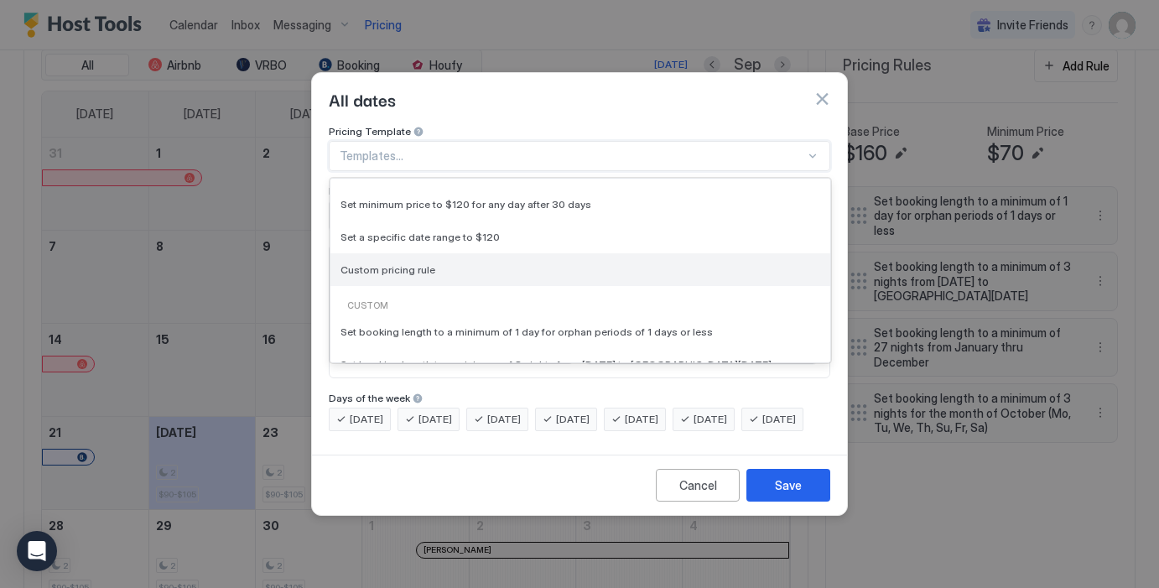
click at [563, 263] on div "Custom pricing rule" at bounding box center [580, 269] width 480 height 13
type input "***"
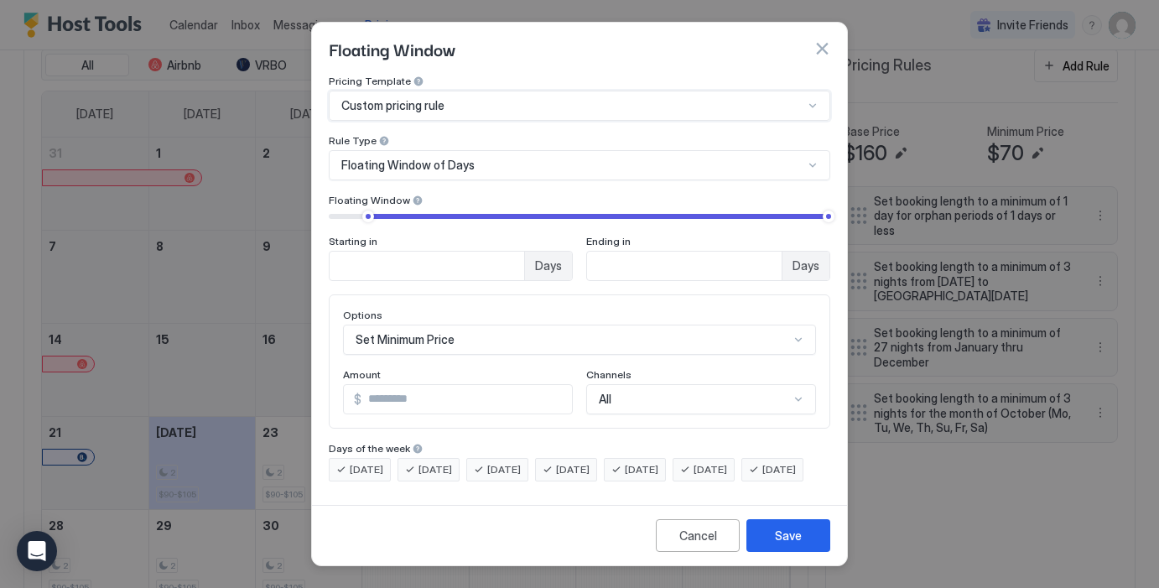
scroll to position [5, 0]
click at [195, 365] on div at bounding box center [579, 294] width 1159 height 588
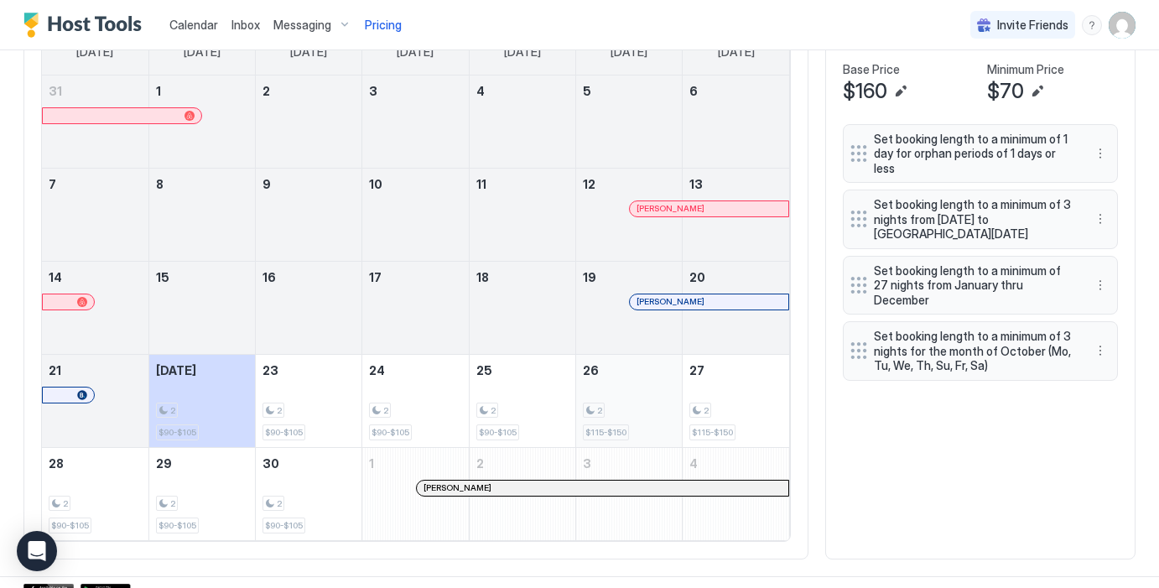
scroll to position [594, 0]
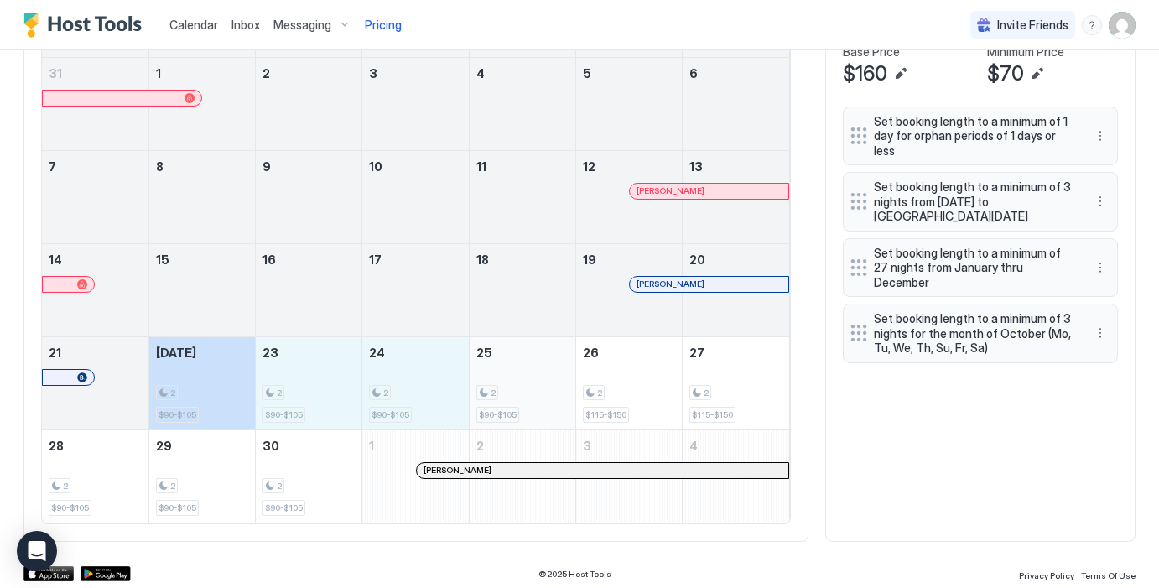
drag, startPoint x: 195, startPoint y: 380, endPoint x: 511, endPoint y: 396, distance: 315.6
click at [511, 396] on tr "21 [DATE] 2 $90-$105 23 2 $90-$105 24 2 $90-$105 25 2 $90-$105 26 2 $115-$150 2…" at bounding box center [415, 382] width 747 height 93
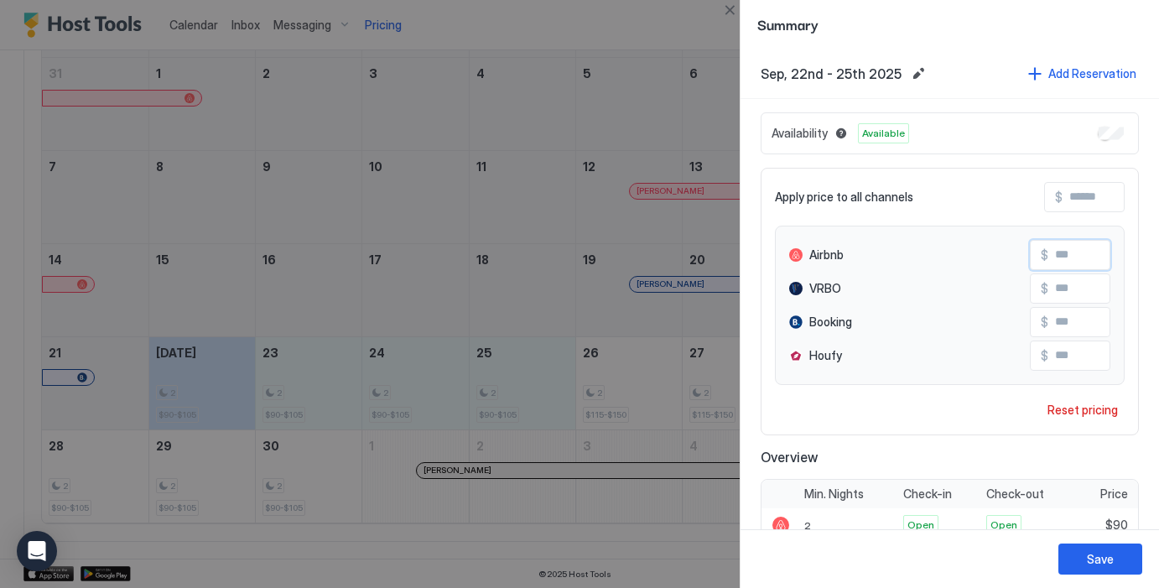
drag, startPoint x: 1090, startPoint y: 262, endPoint x: 1053, endPoint y: 260, distance: 37.0
click at [1053, 260] on input "**" at bounding box center [1115, 255] width 134 height 29
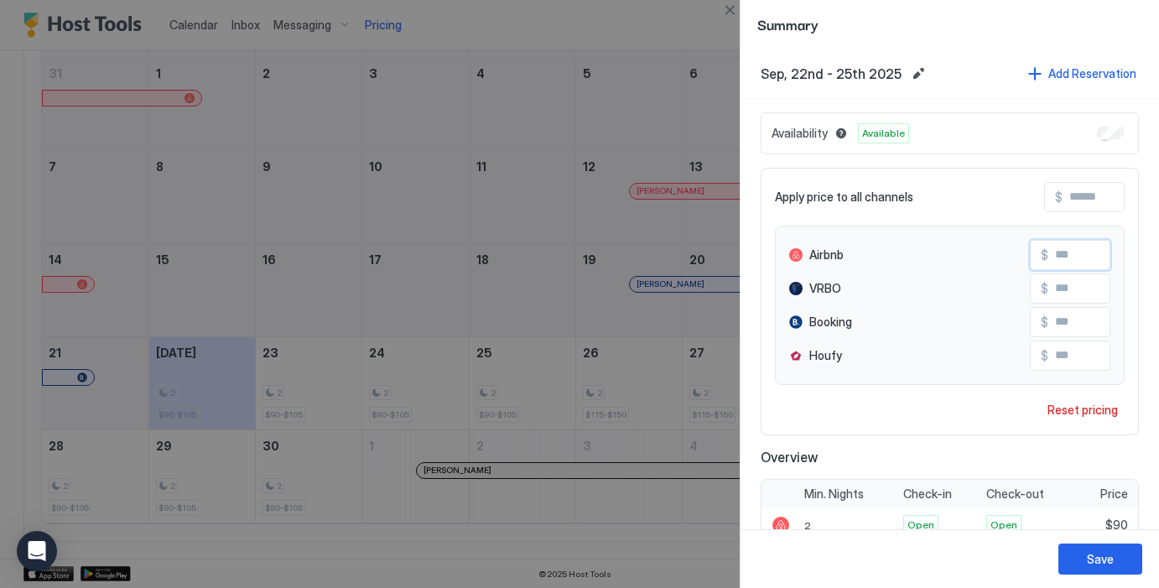
click at [1096, 193] on input "Input Field" at bounding box center [1129, 197] width 134 height 29
type input "*"
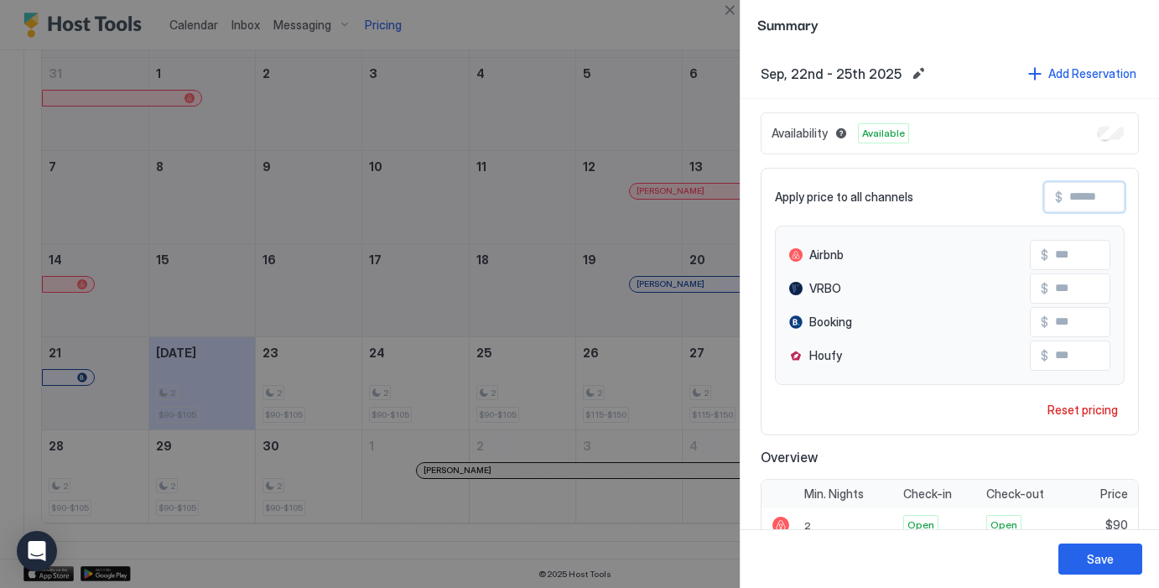
type input "*"
type input "**"
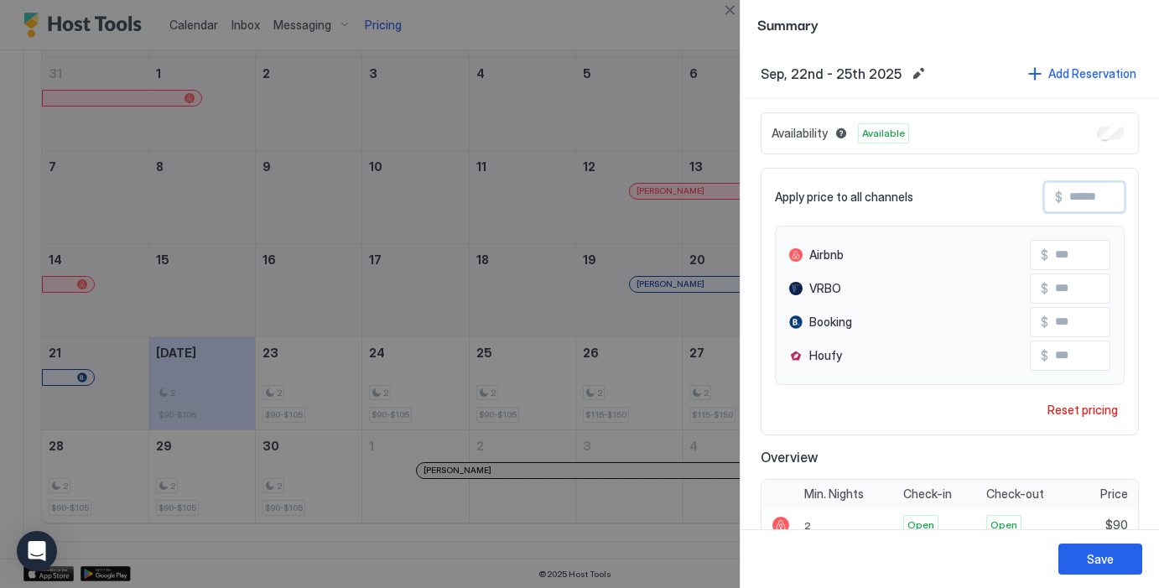
type input "**"
type input "***"
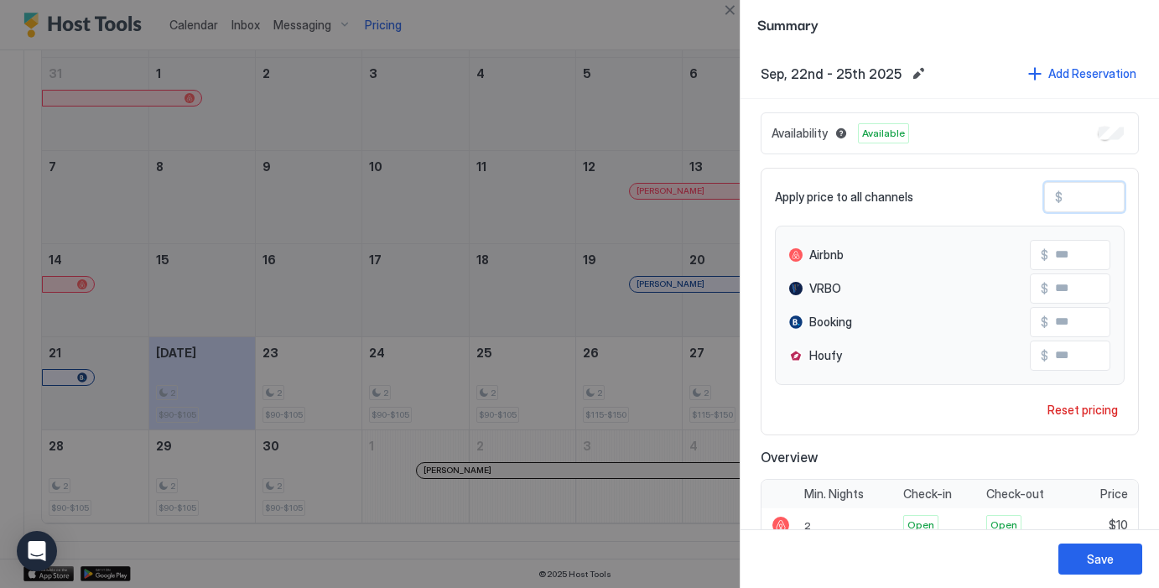
type input "***"
click at [1103, 552] on div "Save" at bounding box center [1099, 559] width 27 height 18
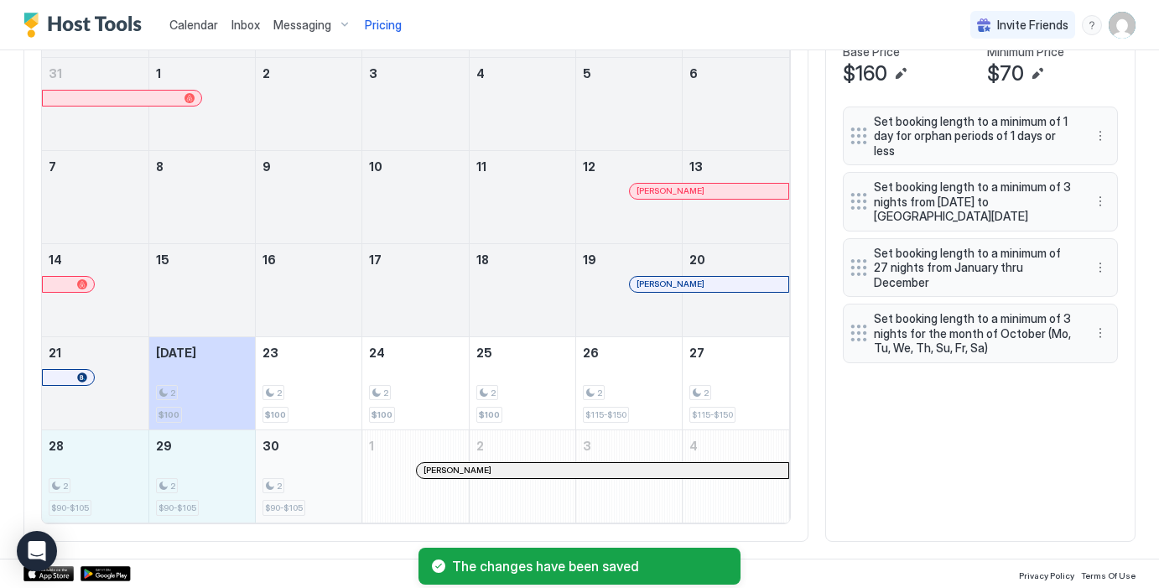
drag, startPoint x: 72, startPoint y: 487, endPoint x: 298, endPoint y: 485, distance: 226.4
click at [299, 485] on tr "28 2 $90-$105 29 2 $90-$105 30 2 $90-$105 1 [PERSON_NAME] 2 3 4" at bounding box center [415, 475] width 747 height 93
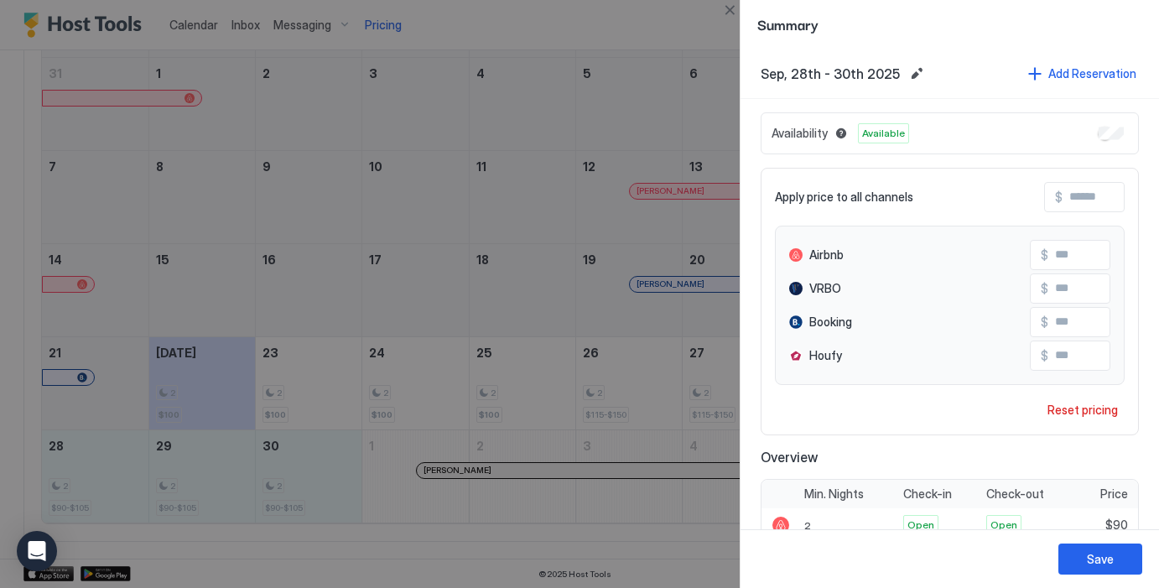
click at [1091, 191] on input "Input Field" at bounding box center [1129, 197] width 134 height 29
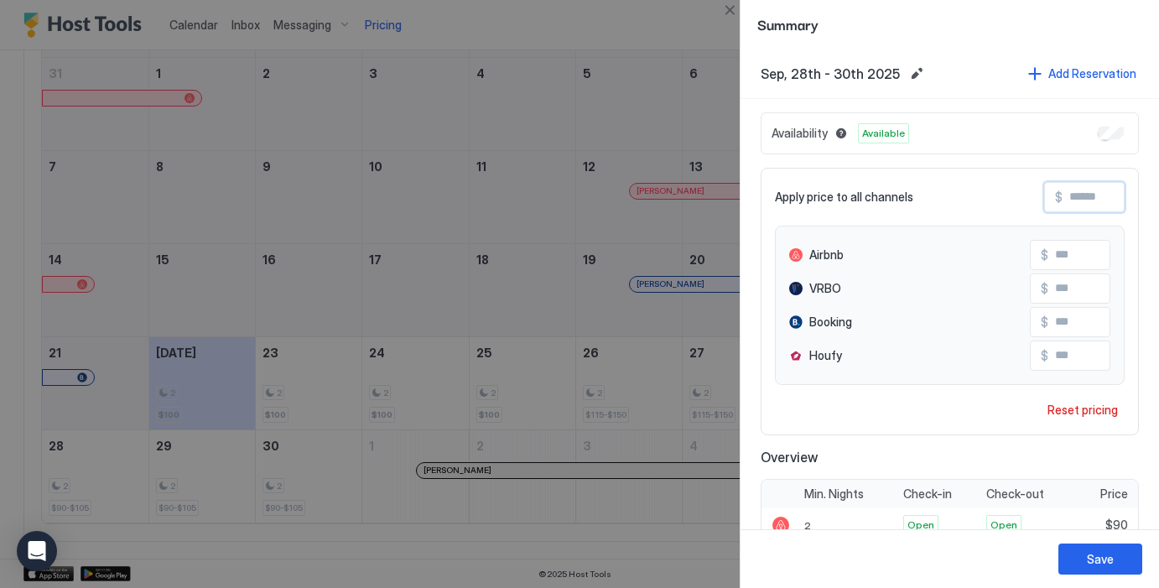
type input "*"
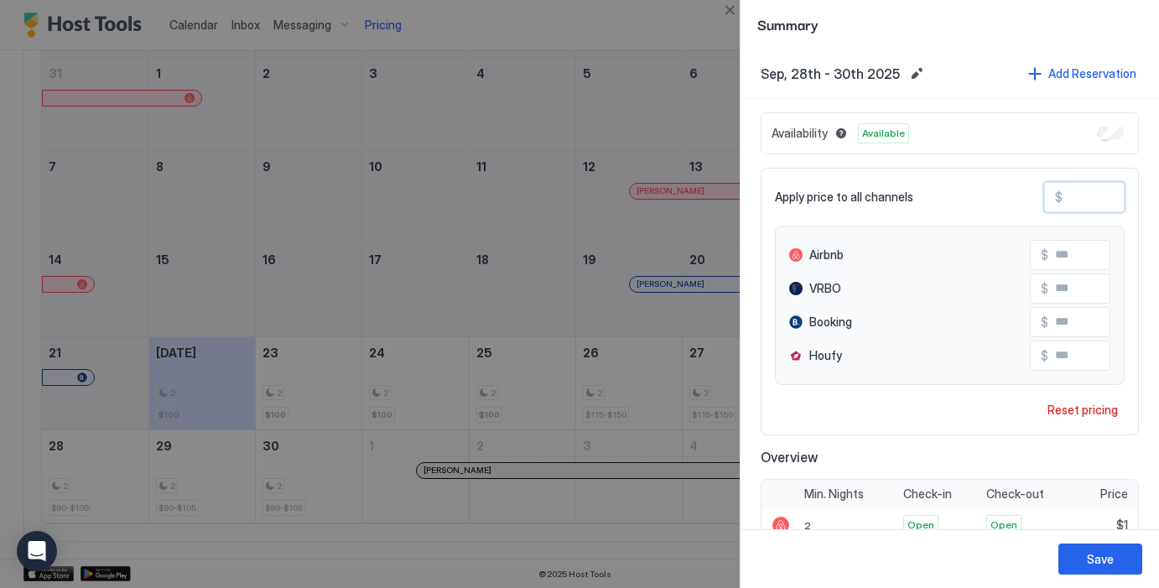
type input "**"
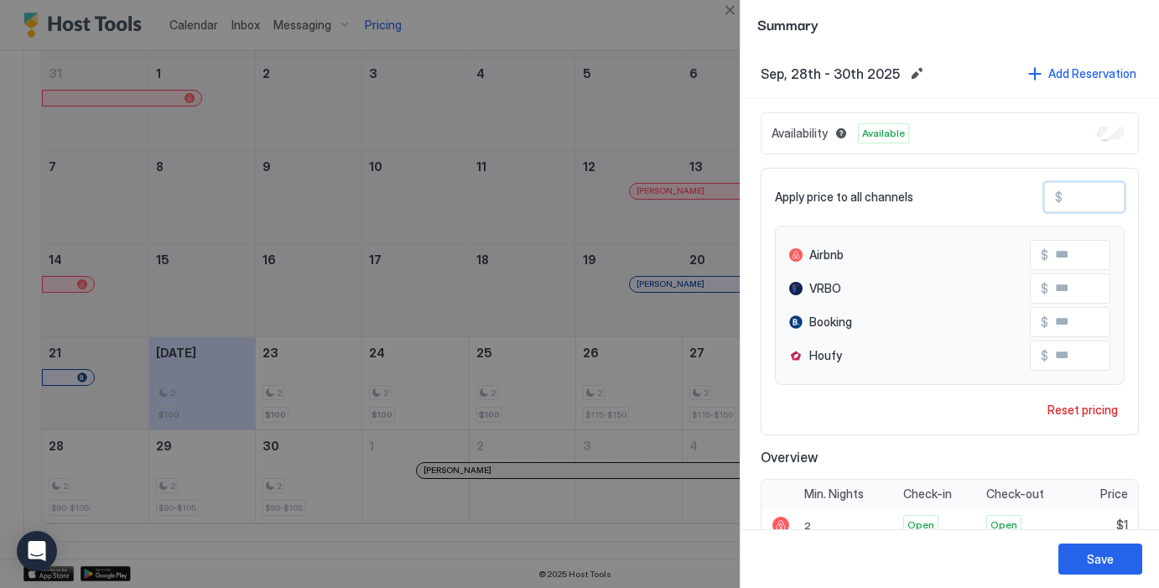
type input "***"
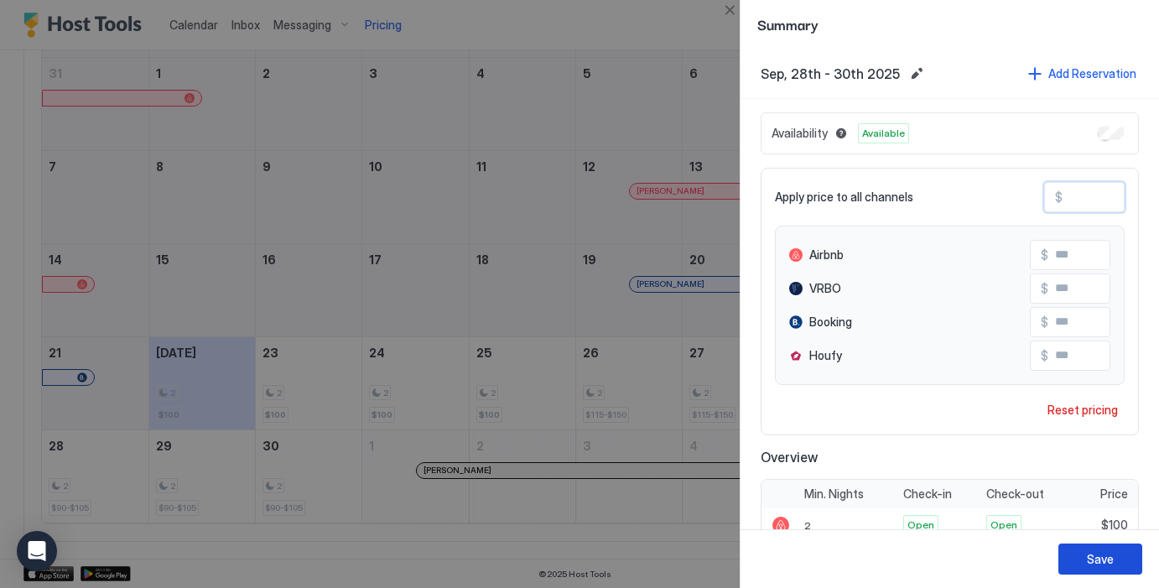
type input "***"
click at [1104, 560] on div "Save" at bounding box center [1099, 559] width 27 height 18
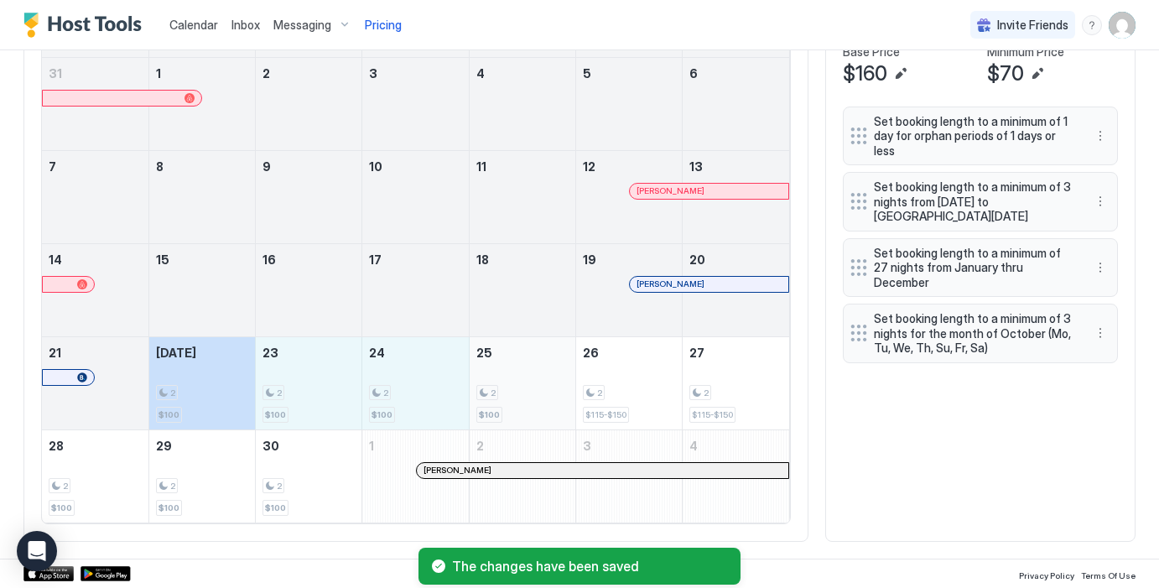
drag, startPoint x: 220, startPoint y: 397, endPoint x: 512, endPoint y: 389, distance: 292.7
click at [512, 387] on tr "21 [DATE] 2 $100 23 2 $100 24 2 $100 25 2 $100 26 2 $115-$150 27 2 $115-$150" at bounding box center [415, 382] width 747 height 93
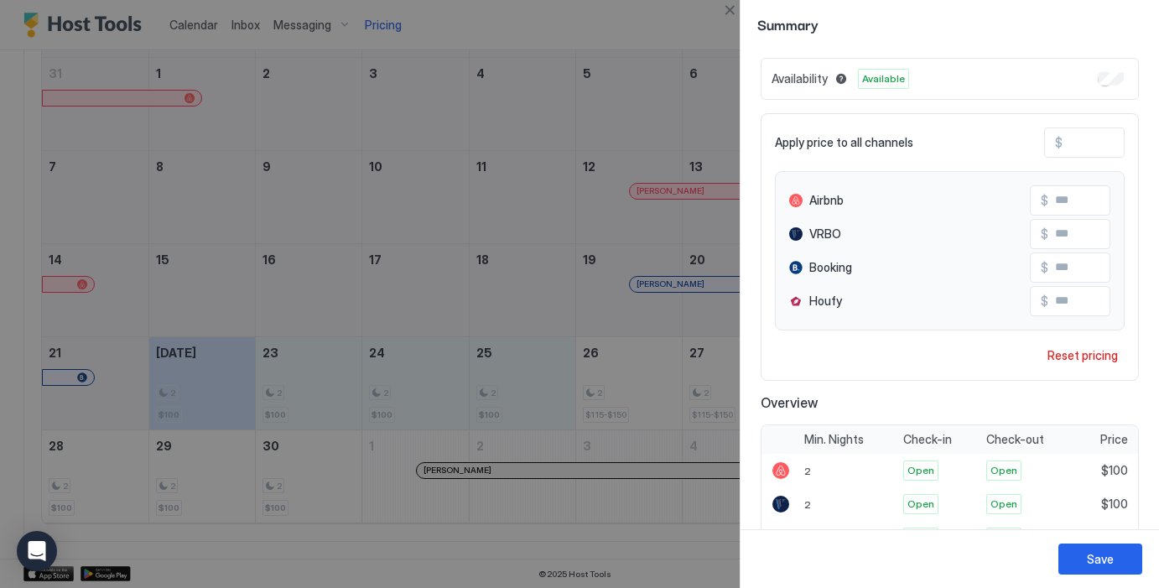
scroll to position [0, 0]
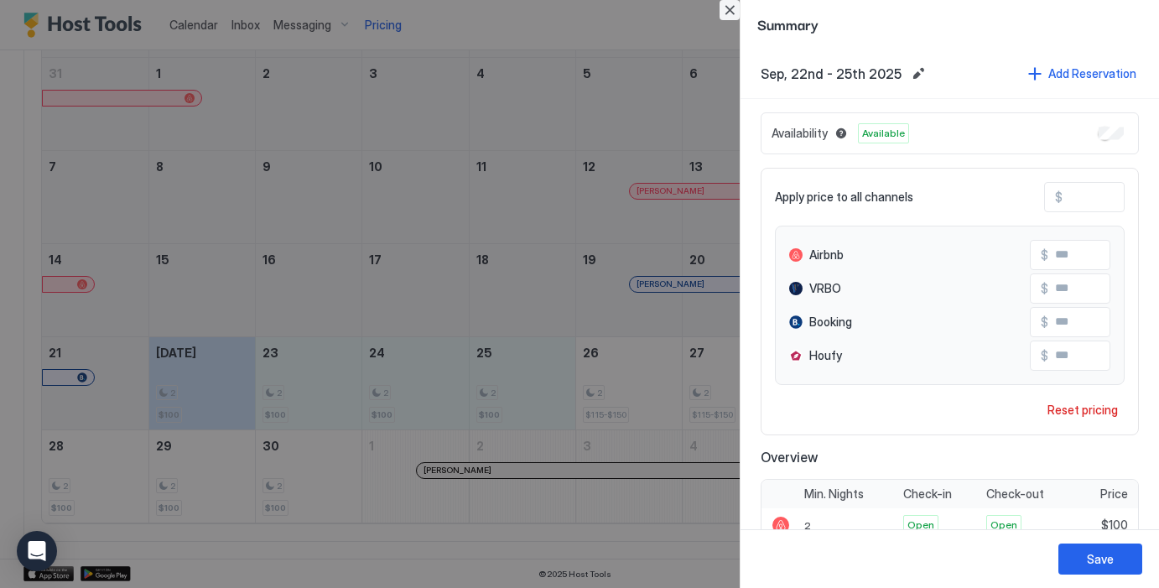
click at [729, 10] on button "Close" at bounding box center [729, 10] width 20 height 20
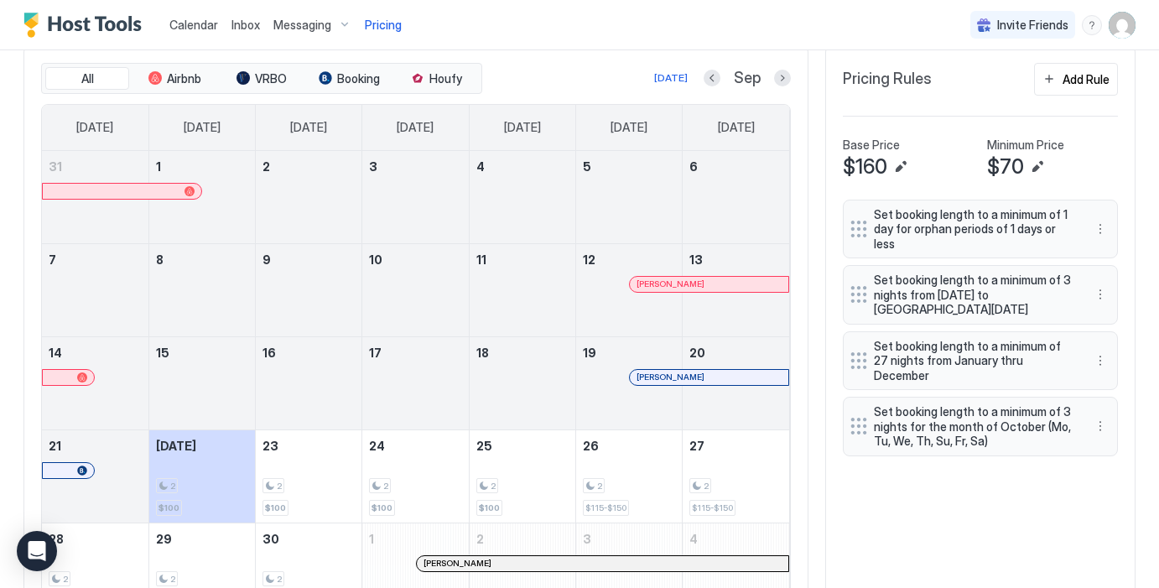
scroll to position [481, 0]
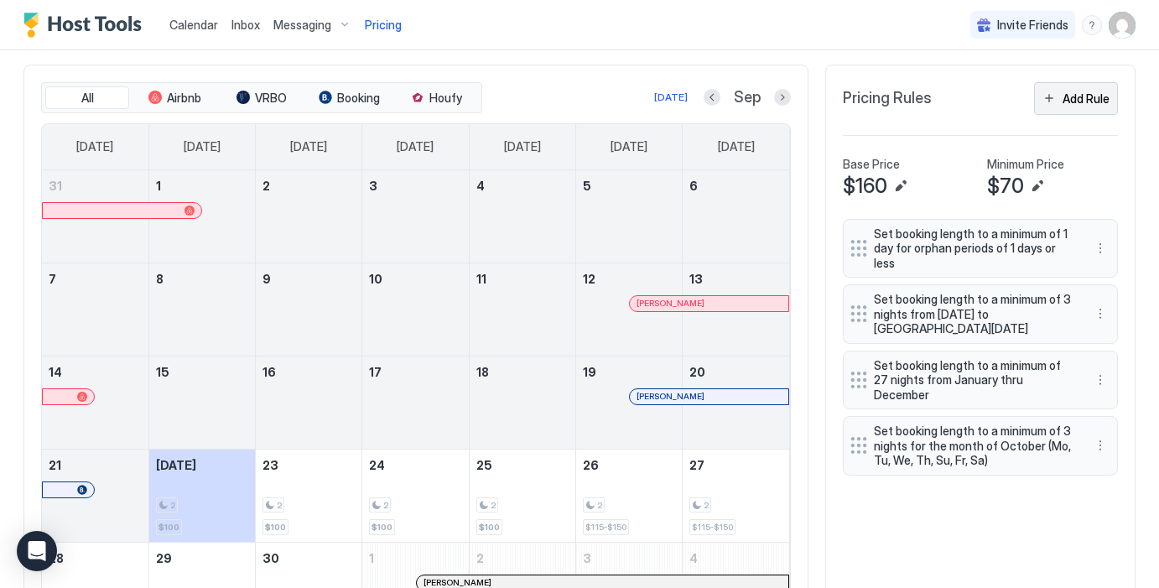
click at [1095, 94] on div "Add Rule" at bounding box center [1085, 99] width 47 height 18
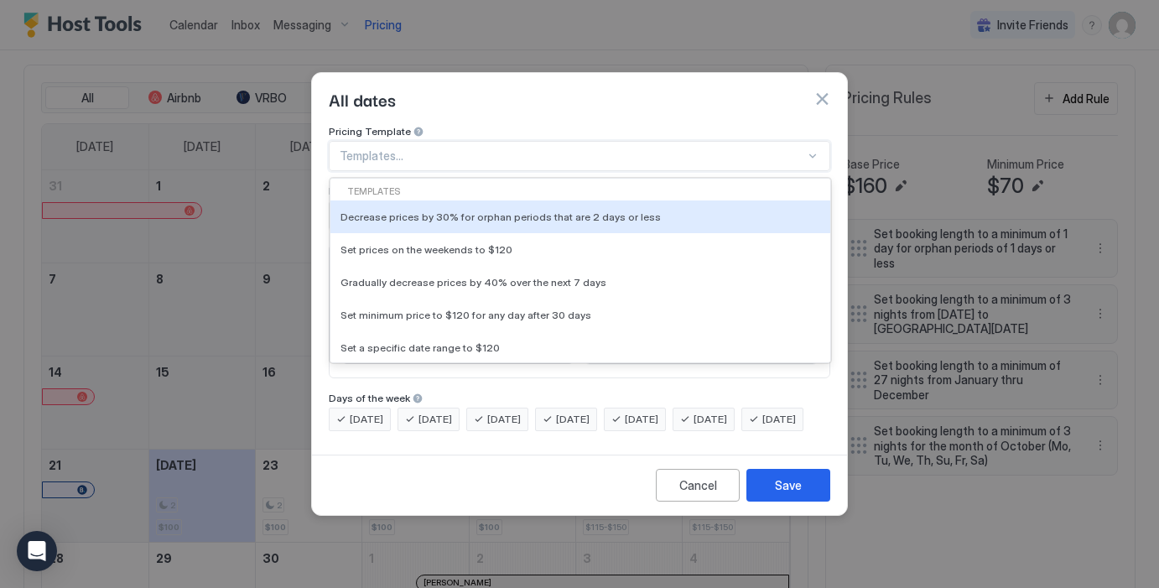
click at [512, 148] on div at bounding box center [572, 155] width 465 height 15
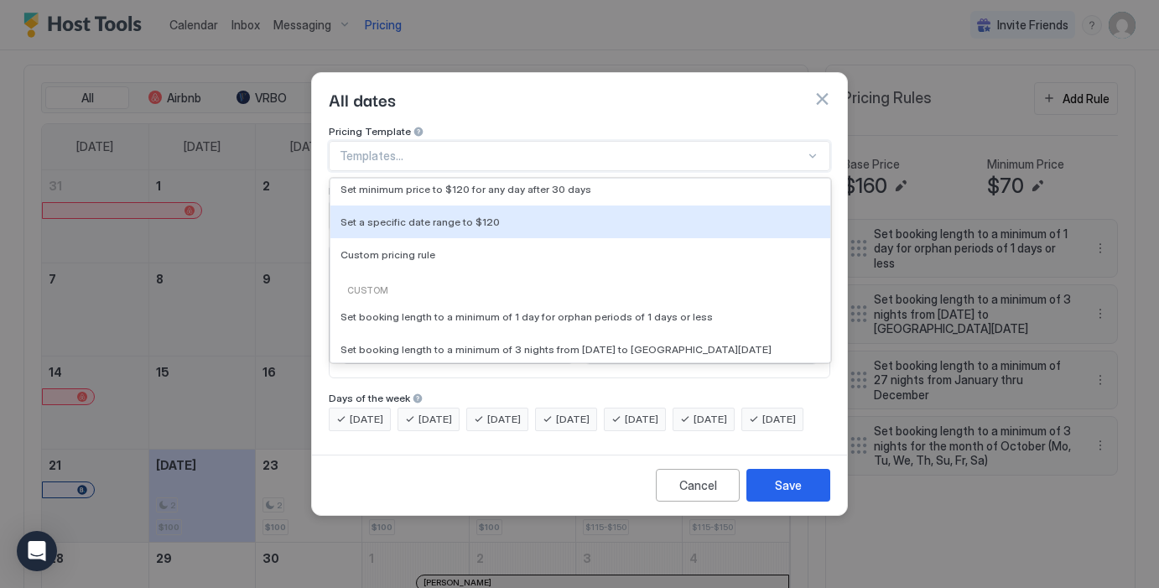
scroll to position [134, 0]
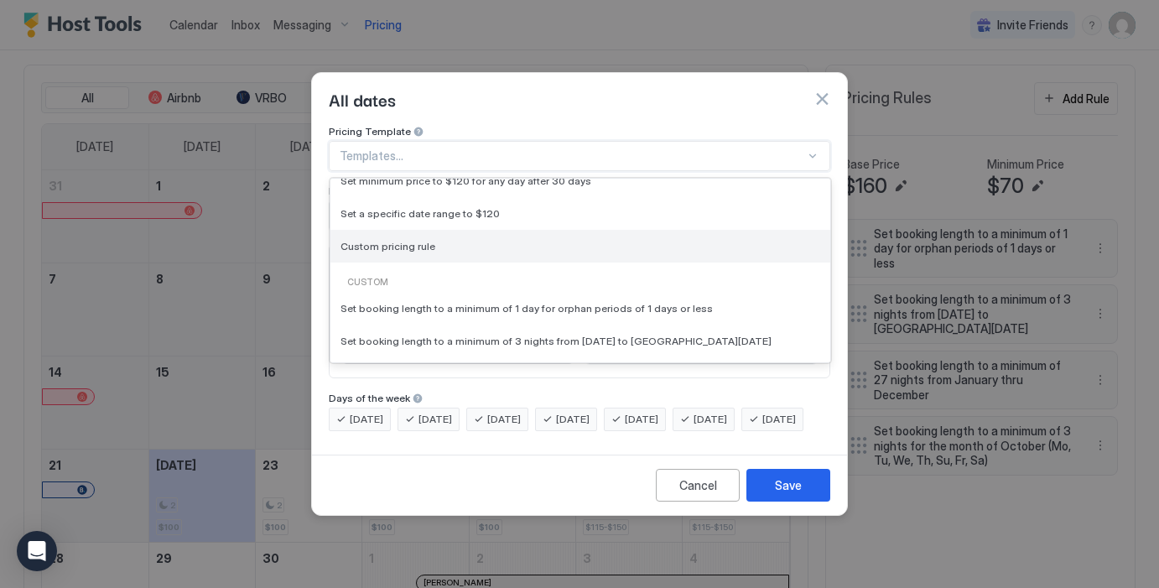
click at [473, 246] on div "Custom pricing rule" at bounding box center [580, 246] width 500 height 33
type input "***"
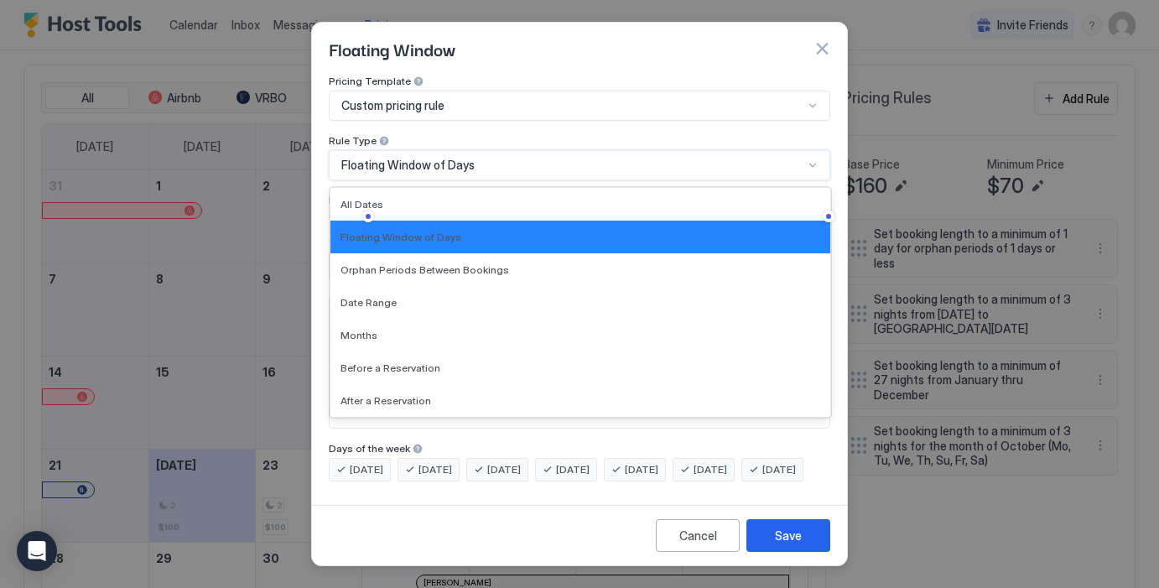
click at [505, 158] on div "Floating Window of Days" at bounding box center [572, 165] width 462 height 15
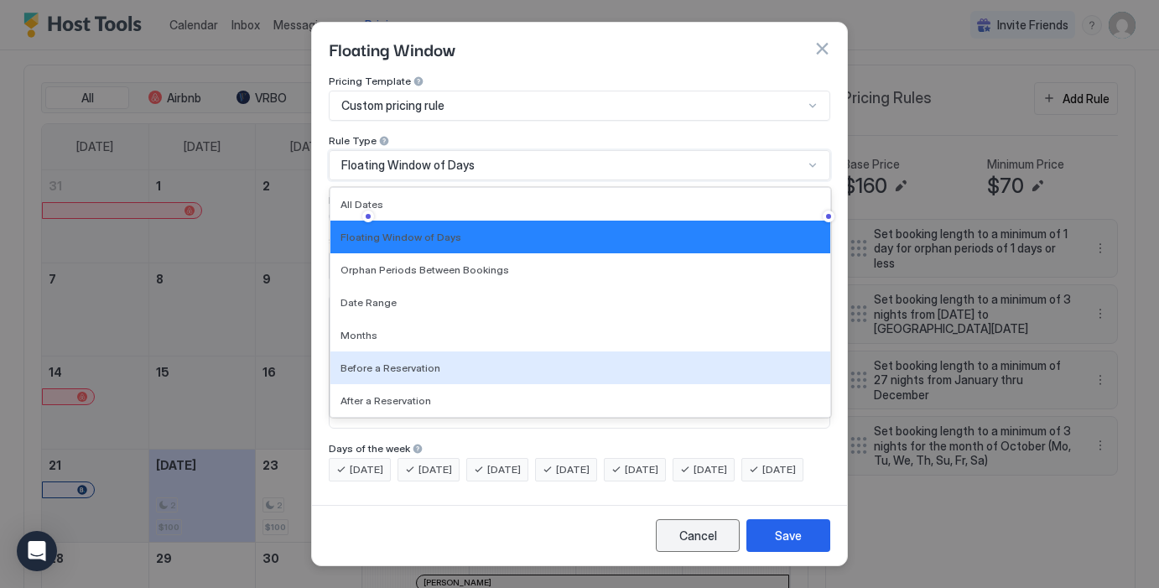
click at [702, 551] on button "Cancel" at bounding box center [698, 535] width 84 height 33
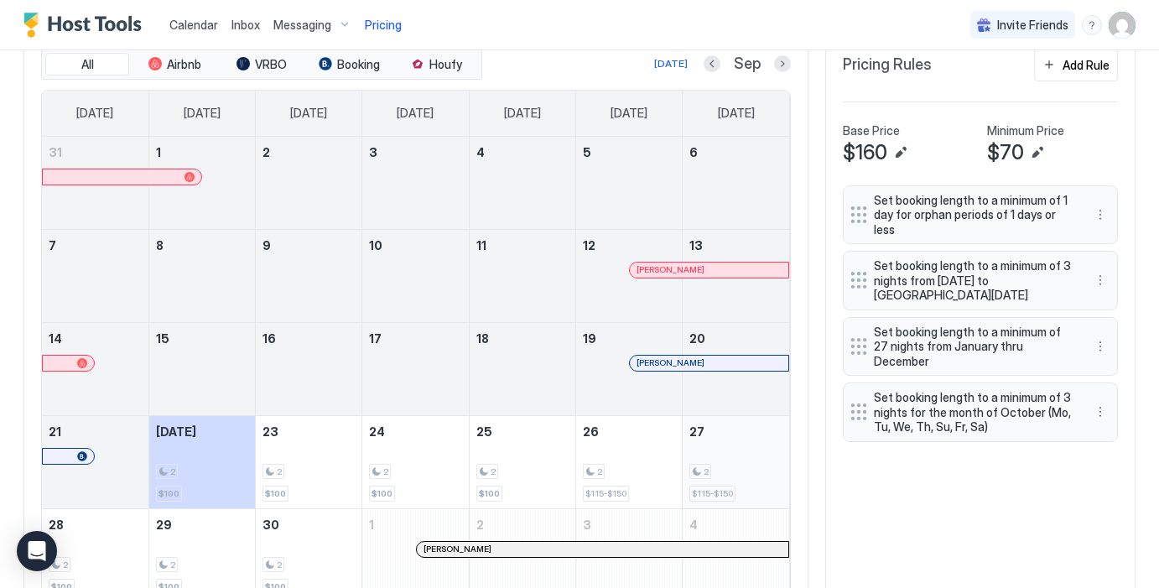
scroll to position [517, 0]
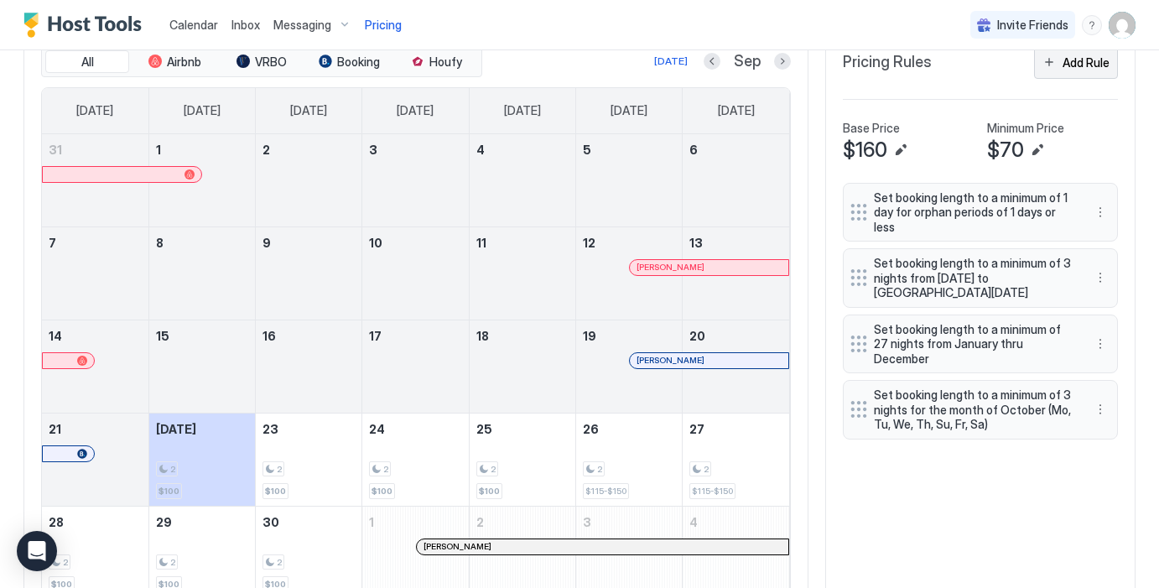
click at [1086, 65] on div "Add Rule" at bounding box center [1085, 63] width 47 height 18
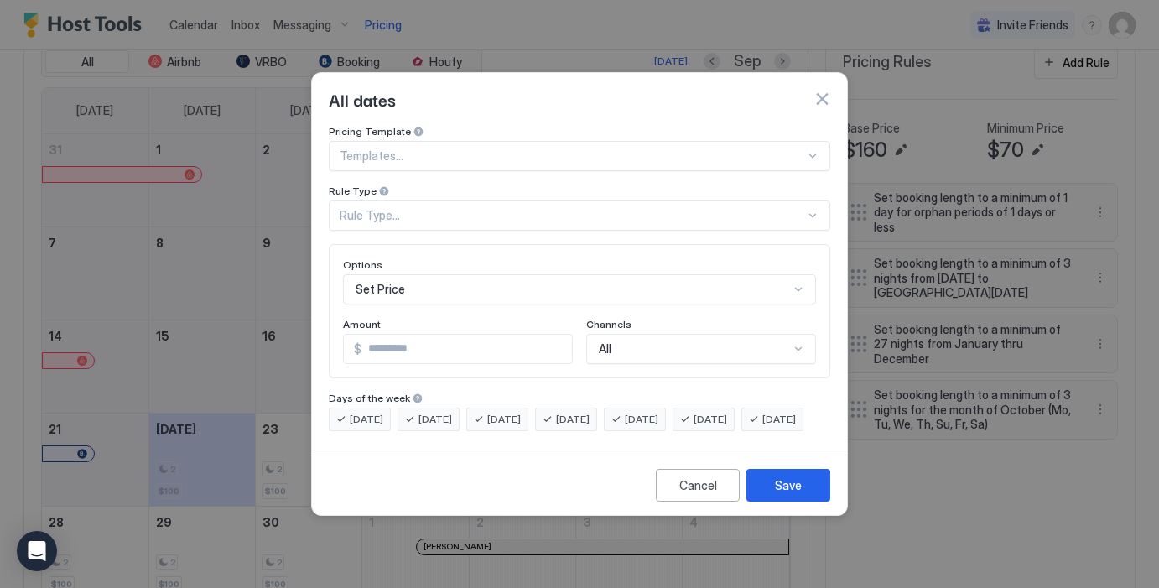
click at [526, 148] on div at bounding box center [572, 155] width 465 height 15
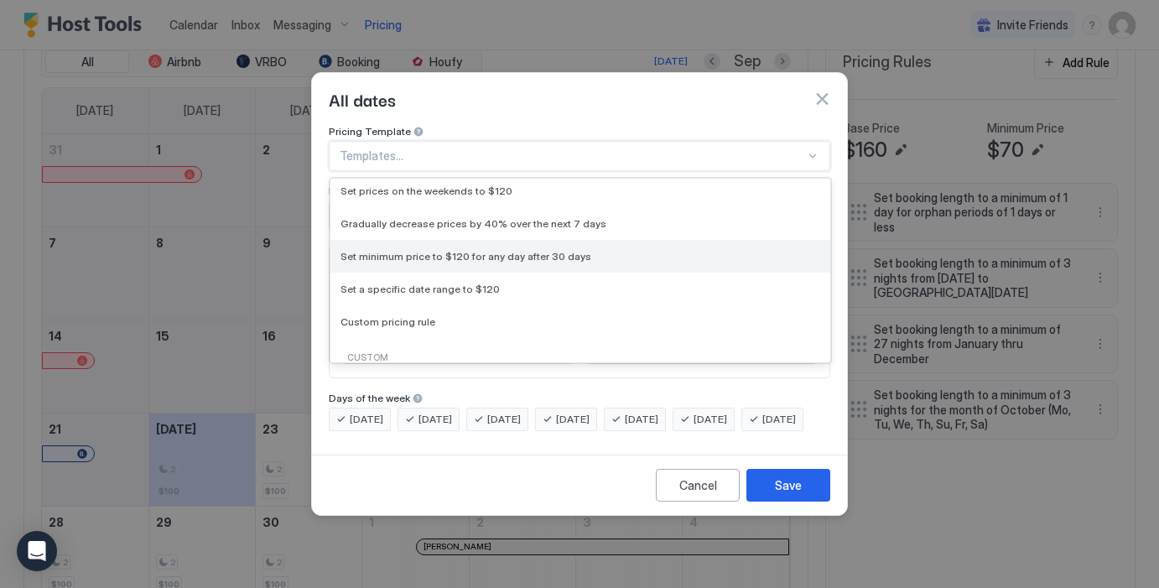
scroll to position [117, 0]
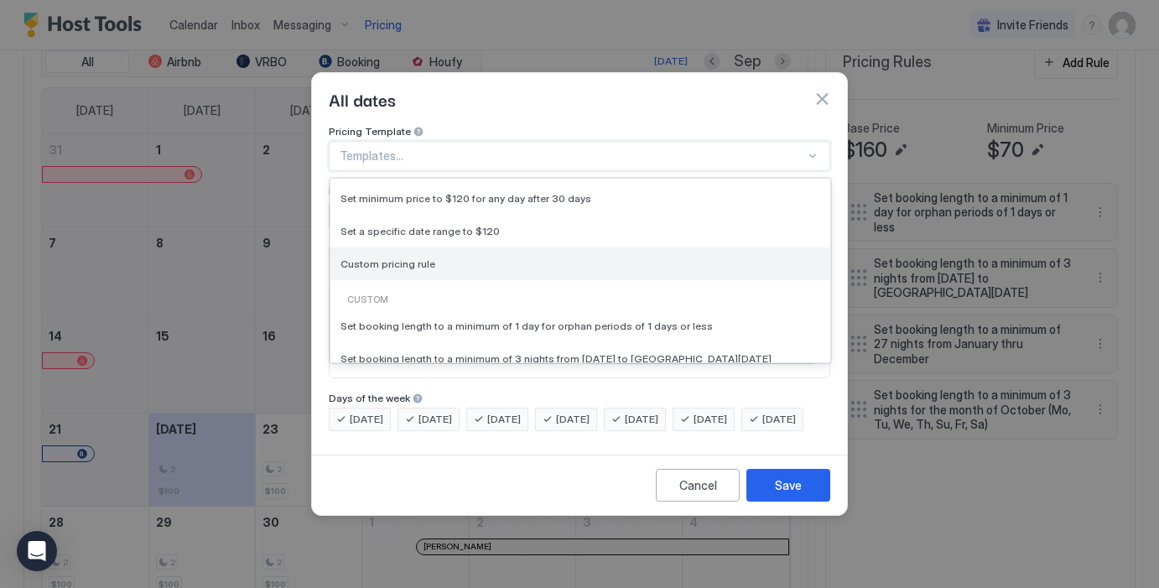
click at [433, 255] on div "Custom pricing rule" at bounding box center [580, 263] width 500 height 33
type input "***"
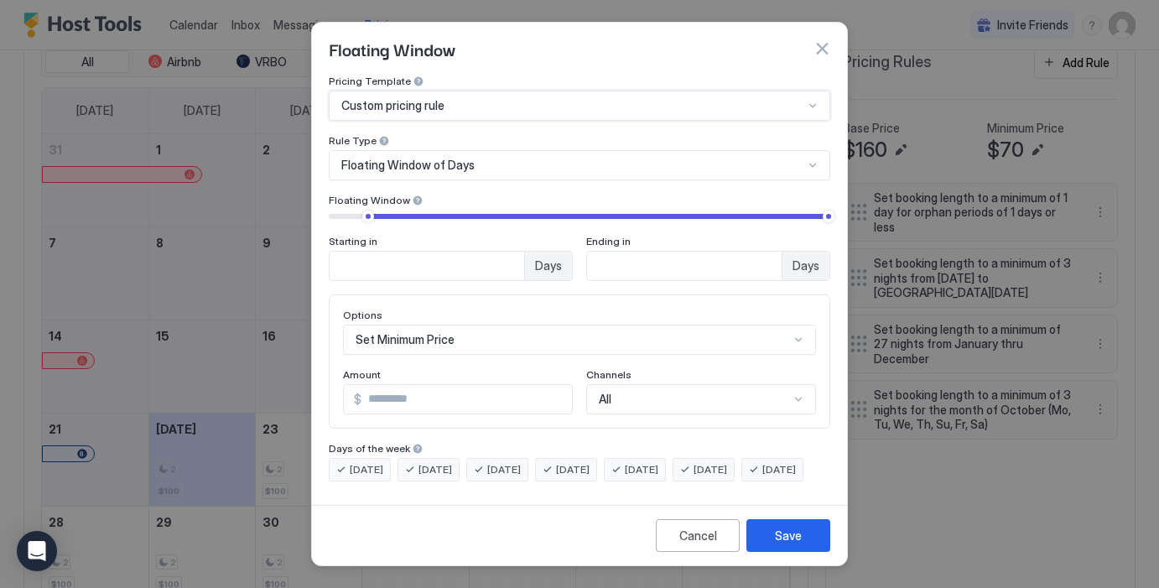
click at [450, 163] on span "Floating Window of Days" at bounding box center [407, 165] width 133 height 15
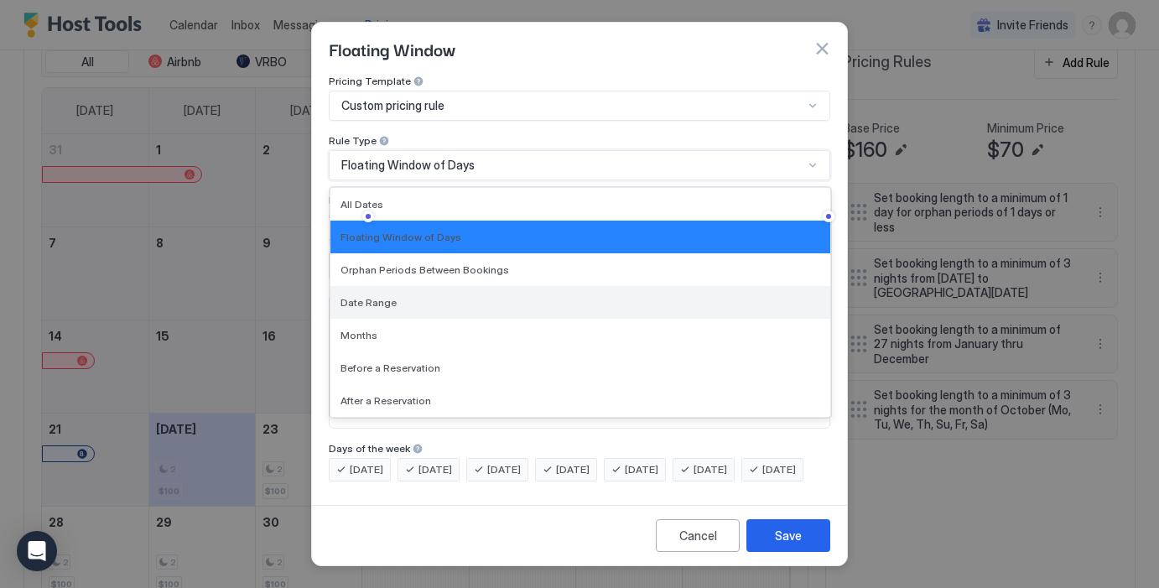
click at [454, 301] on div "Date Range" at bounding box center [580, 302] width 480 height 13
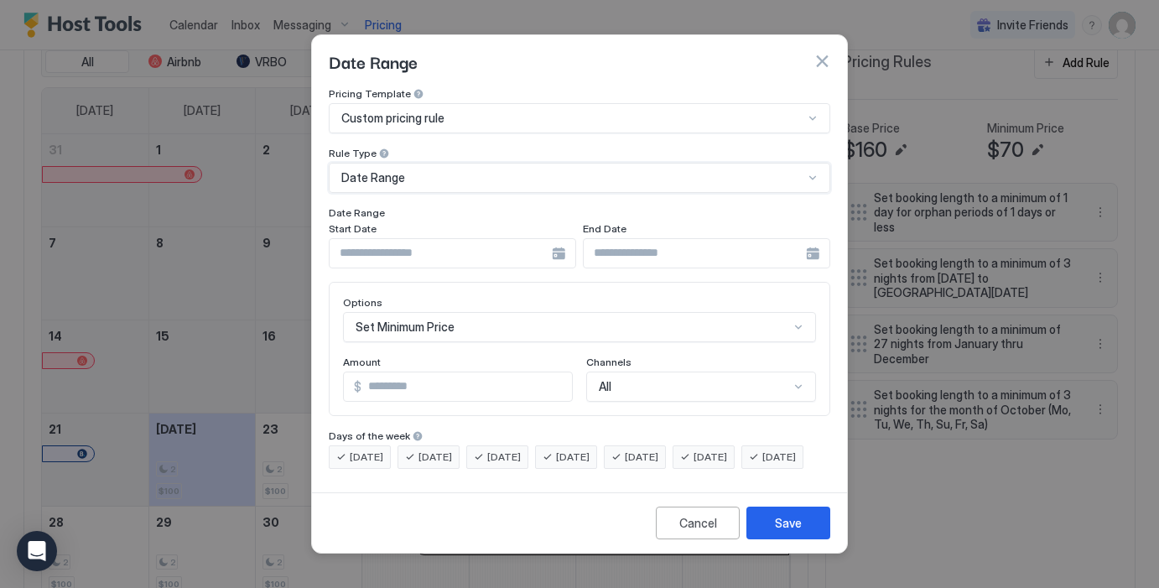
click at [456, 239] on input "Input Field" at bounding box center [440, 253] width 222 height 29
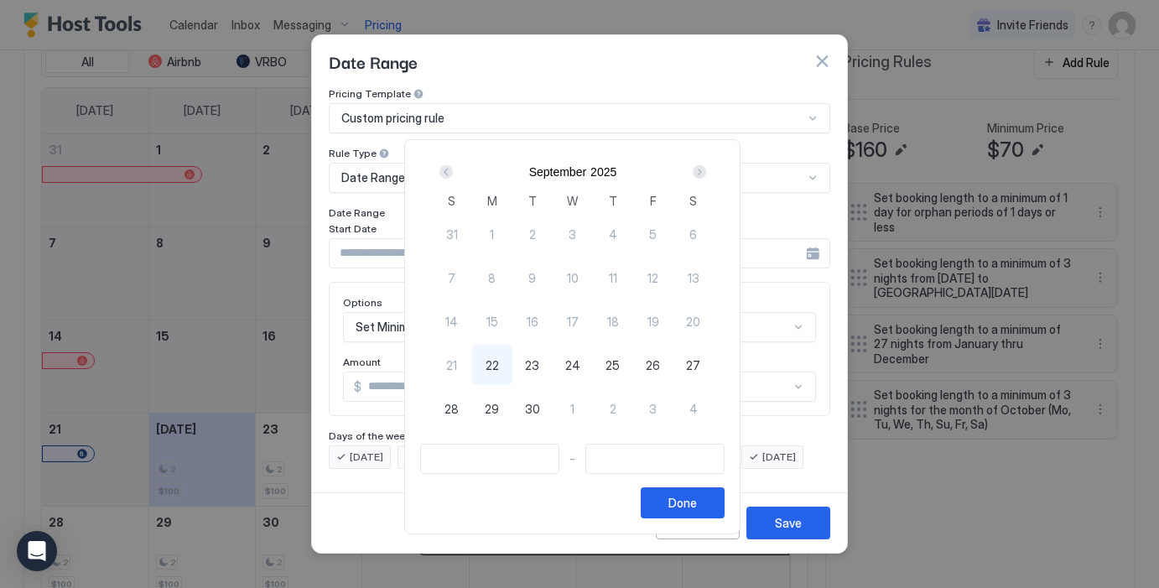
click at [499, 364] on span "22" at bounding box center [491, 365] width 13 height 18
type input "**********"
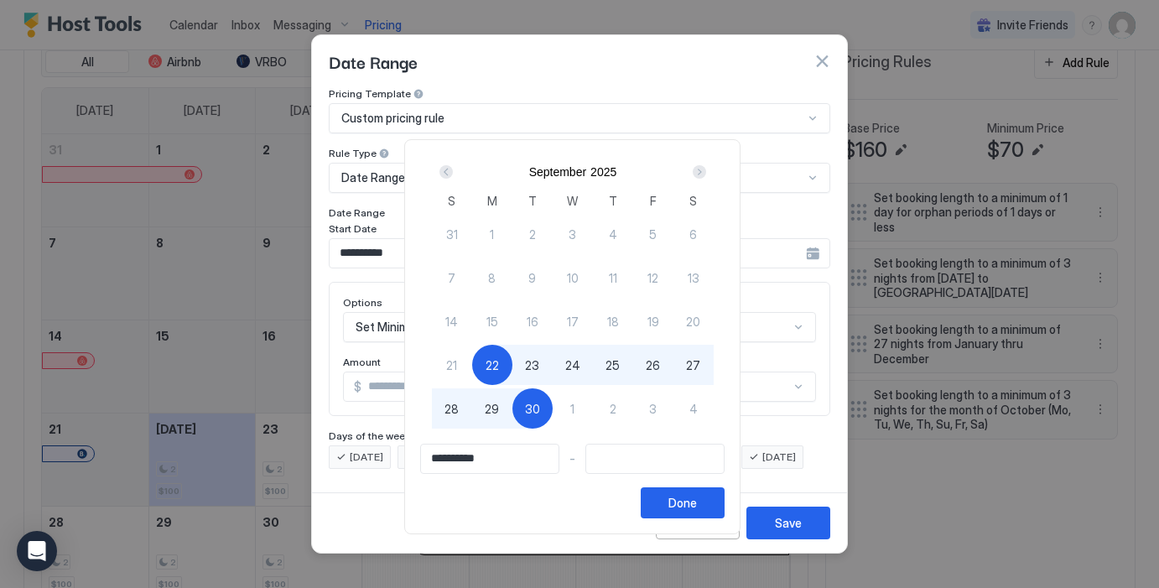
type input "**********"
click at [574, 401] on span "1" at bounding box center [572, 409] width 4 height 18
type input "**********"
click at [697, 498] on div "Done" at bounding box center [682, 503] width 29 height 18
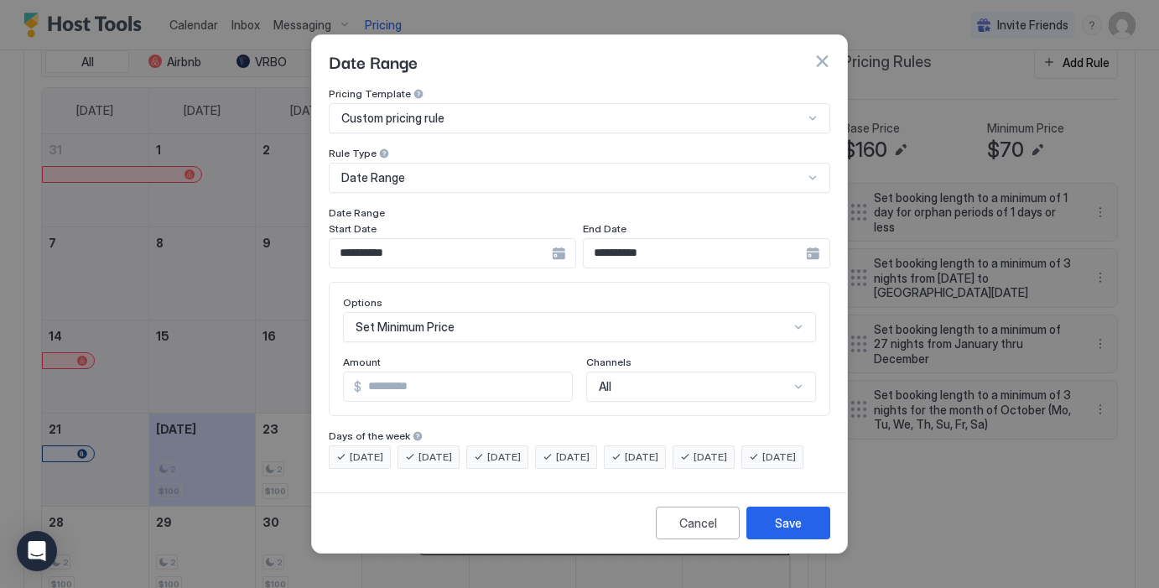
scroll to position [86, 0]
click at [597, 312] on div "Set Minimum Price" at bounding box center [579, 327] width 473 height 30
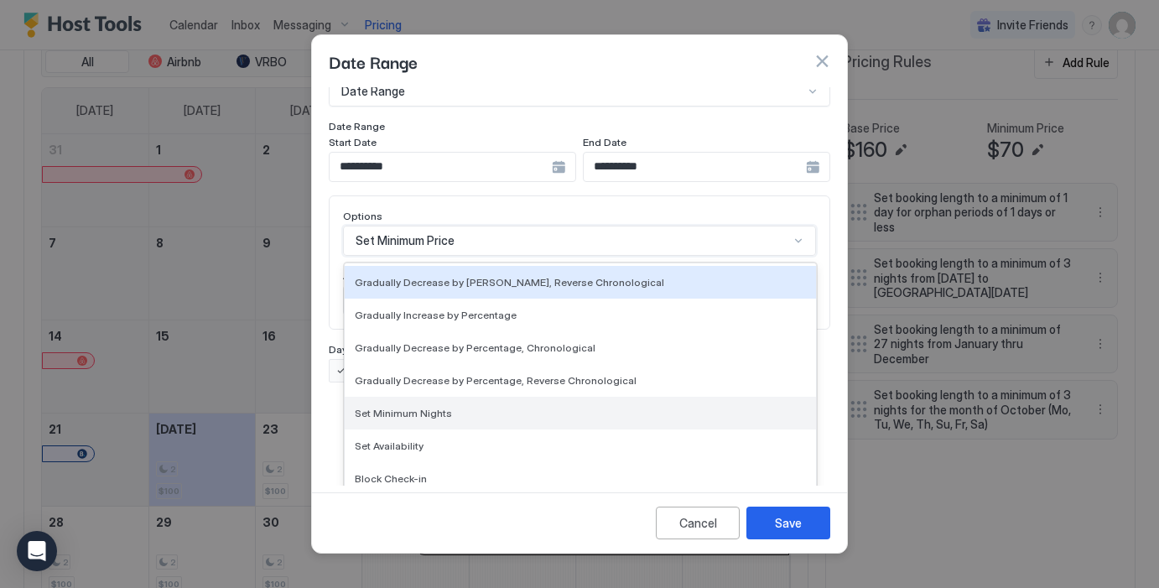
scroll to position [299, 0]
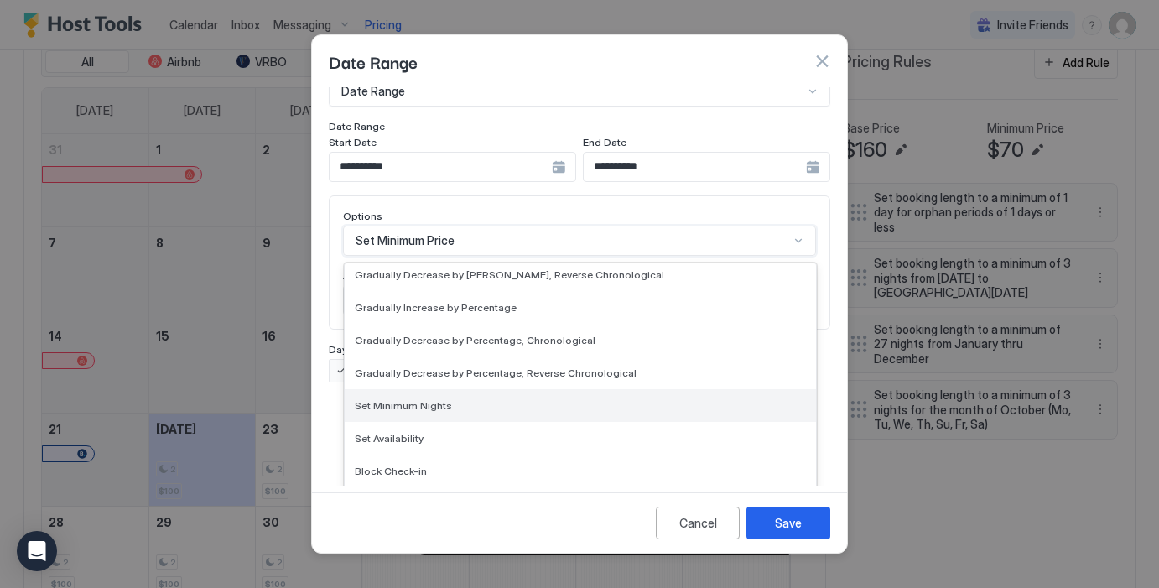
click at [447, 399] on div "Set Minimum Nights" at bounding box center [580, 405] width 451 height 13
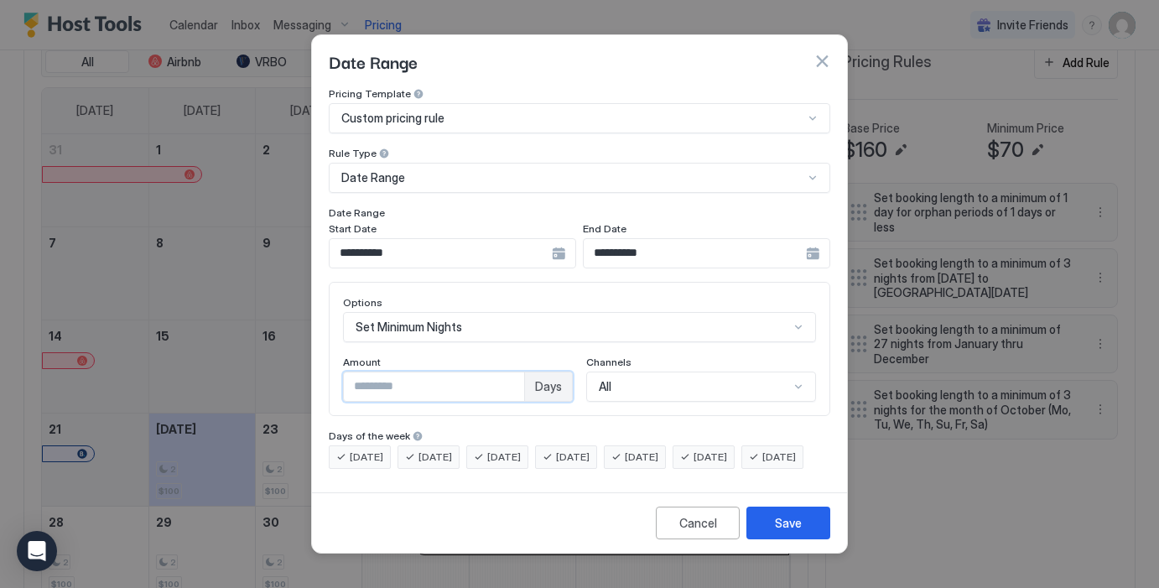
drag, startPoint x: 484, startPoint y: 373, endPoint x: 323, endPoint y: 371, distance: 161.0
click at [322, 371] on div "**********" at bounding box center [579, 286] width 535 height 398
type input "*"
click at [472, 403] on div "**********" at bounding box center [579, 277] width 501 height 381
click at [787, 532] on div "Save" at bounding box center [788, 523] width 27 height 18
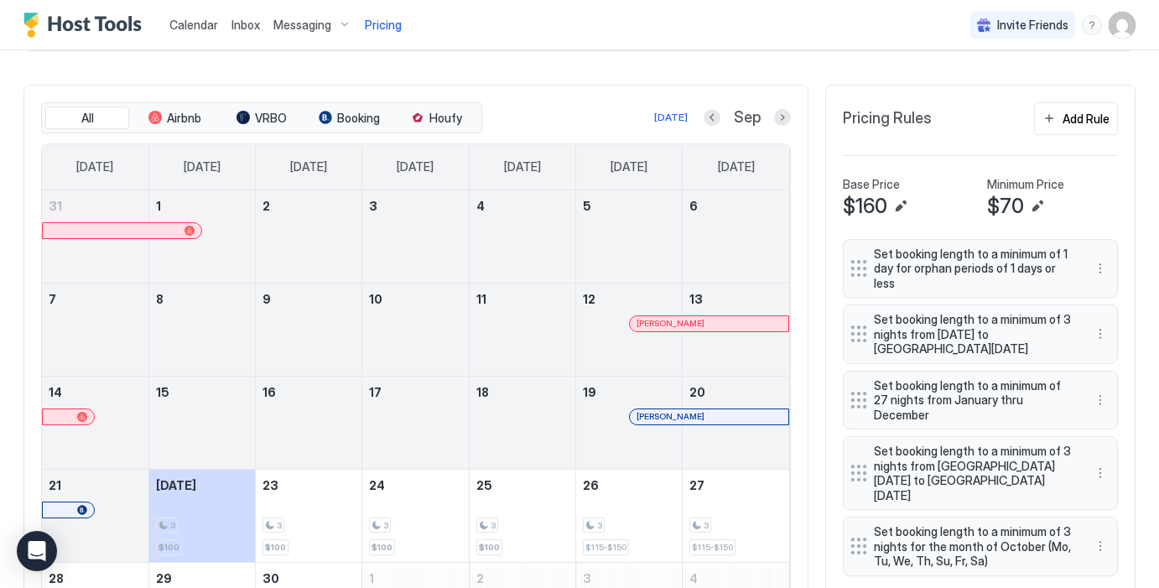
scroll to position [500, 0]
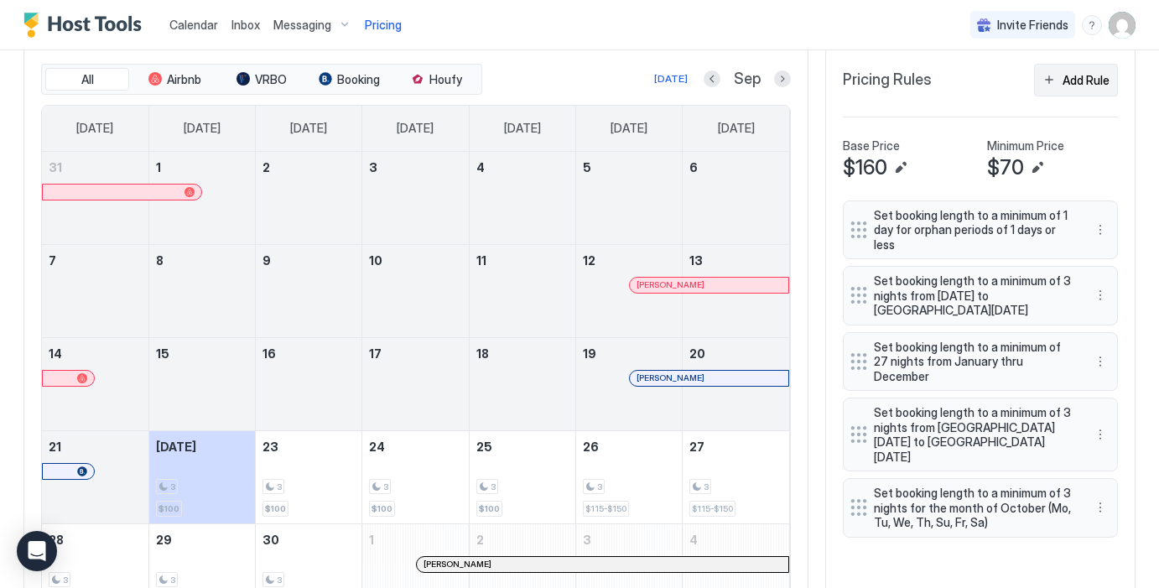
click at [1096, 77] on div "Add Rule" at bounding box center [1085, 80] width 47 height 18
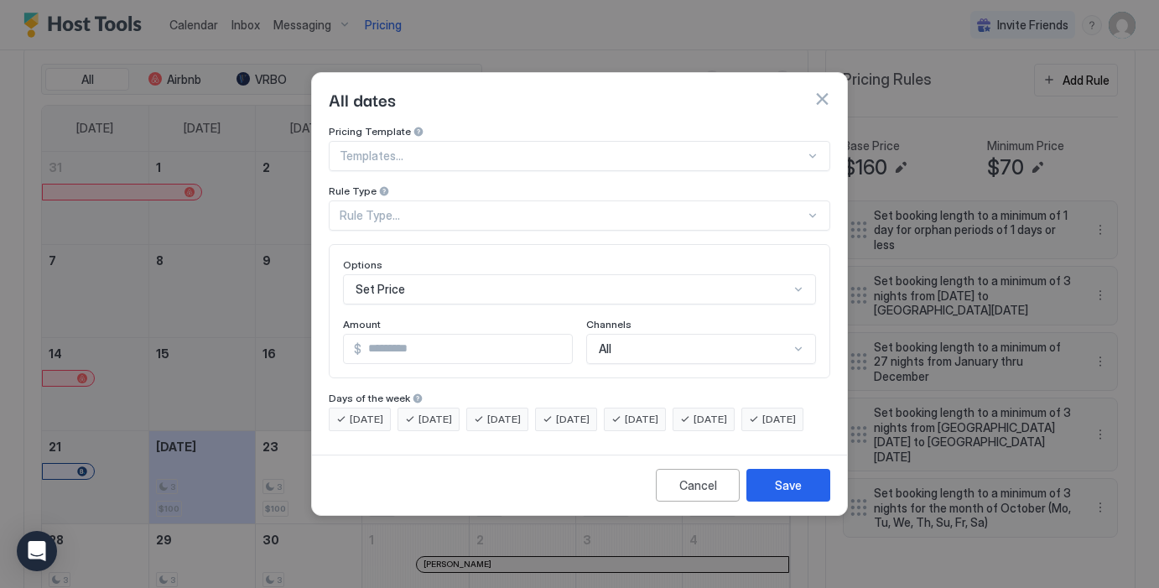
click at [472, 148] on div at bounding box center [572, 155] width 465 height 15
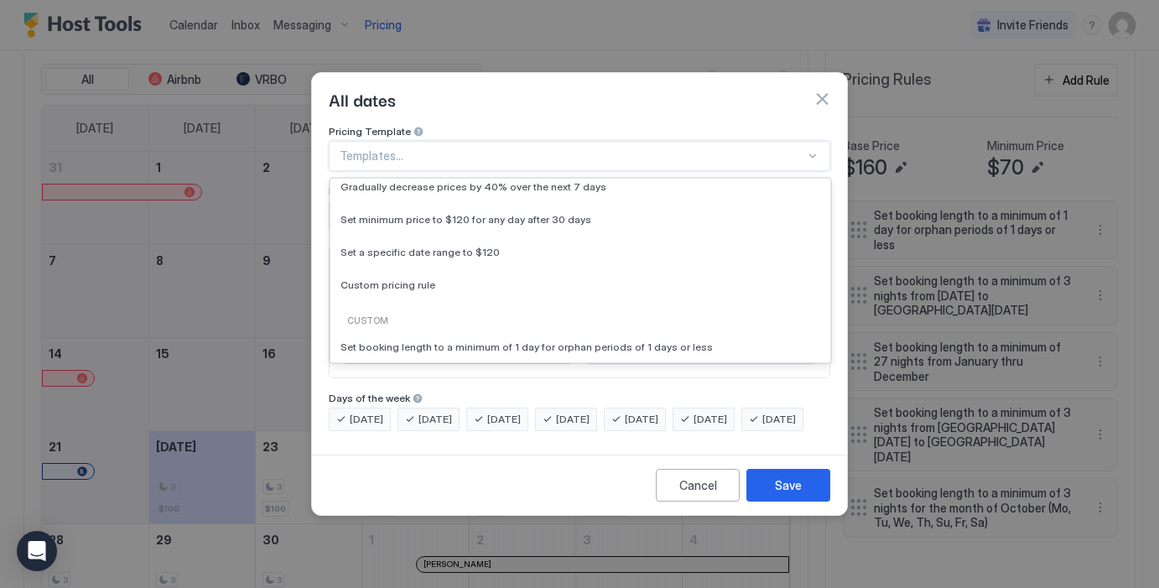
scroll to position [106, 0]
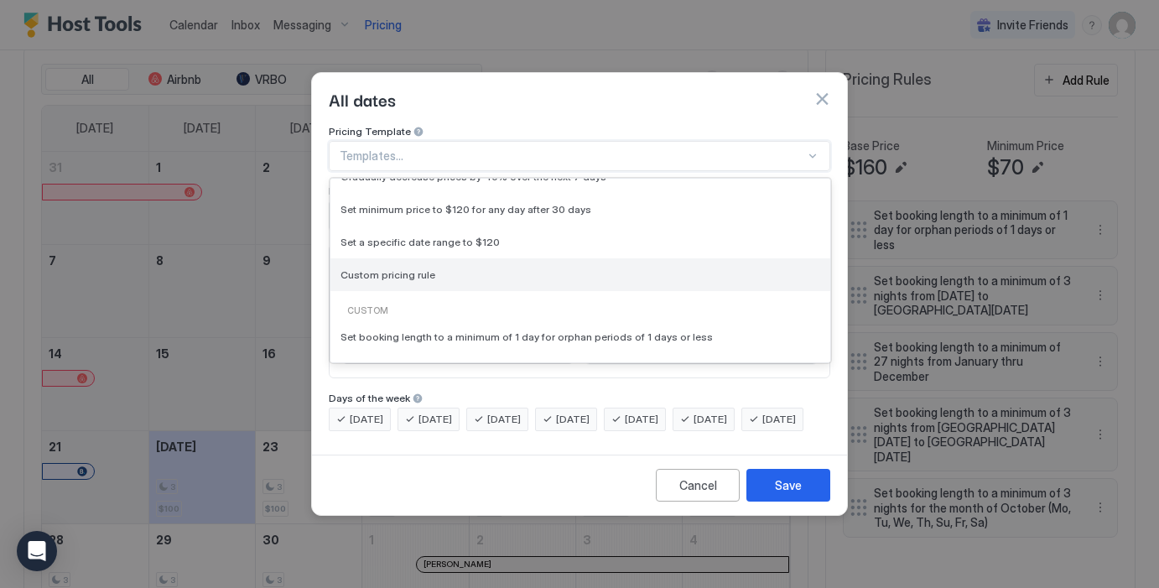
click at [412, 268] on span "Custom pricing rule" at bounding box center [387, 274] width 95 height 13
type input "***"
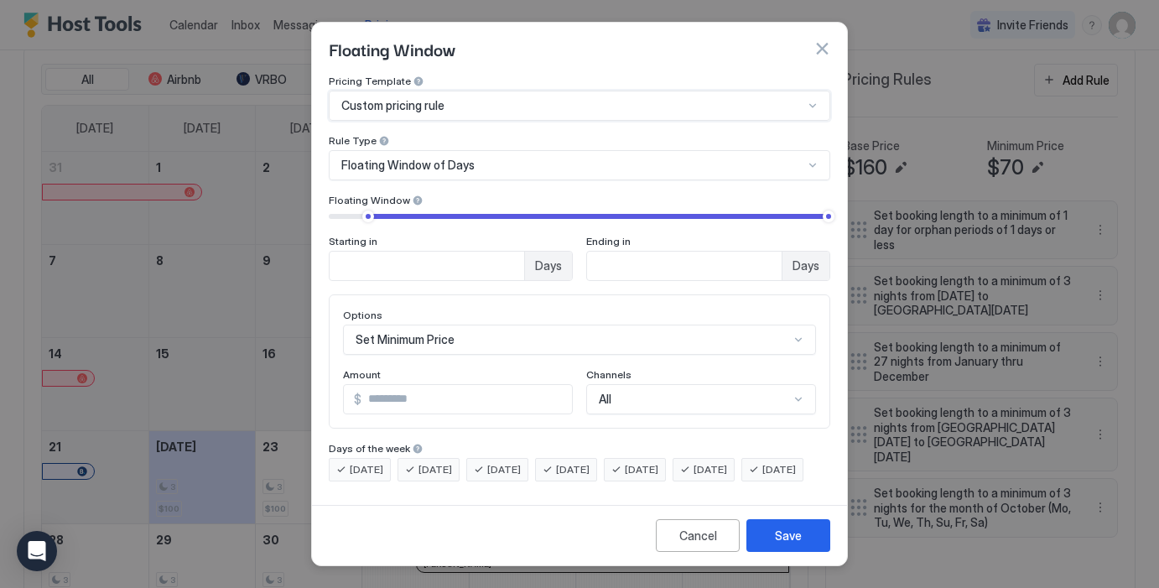
scroll to position [557, 0]
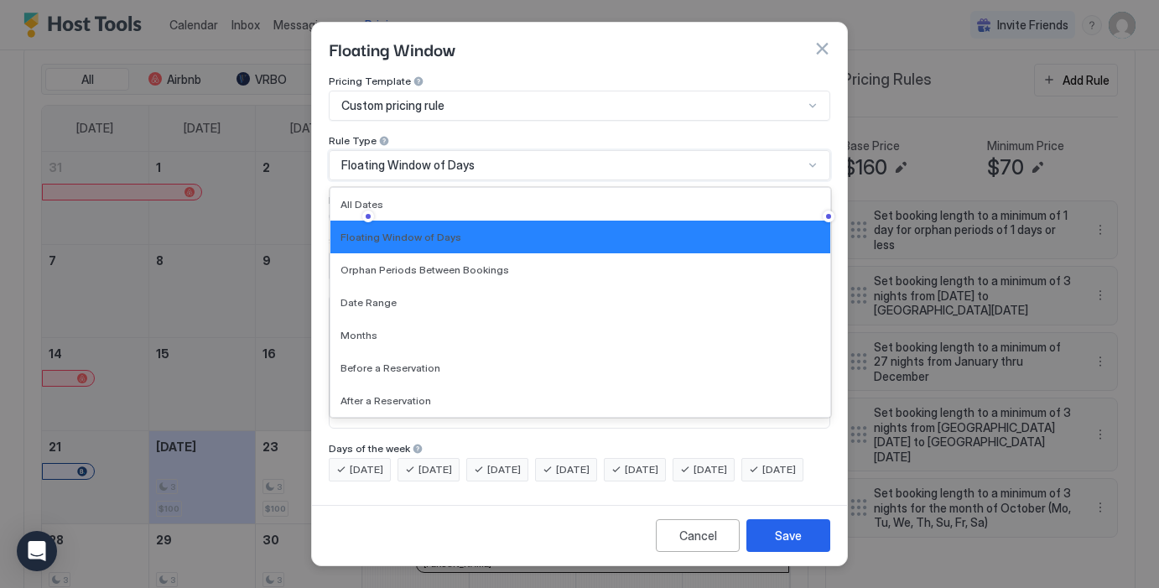
click at [457, 158] on span "Floating Window of Days" at bounding box center [407, 165] width 133 height 15
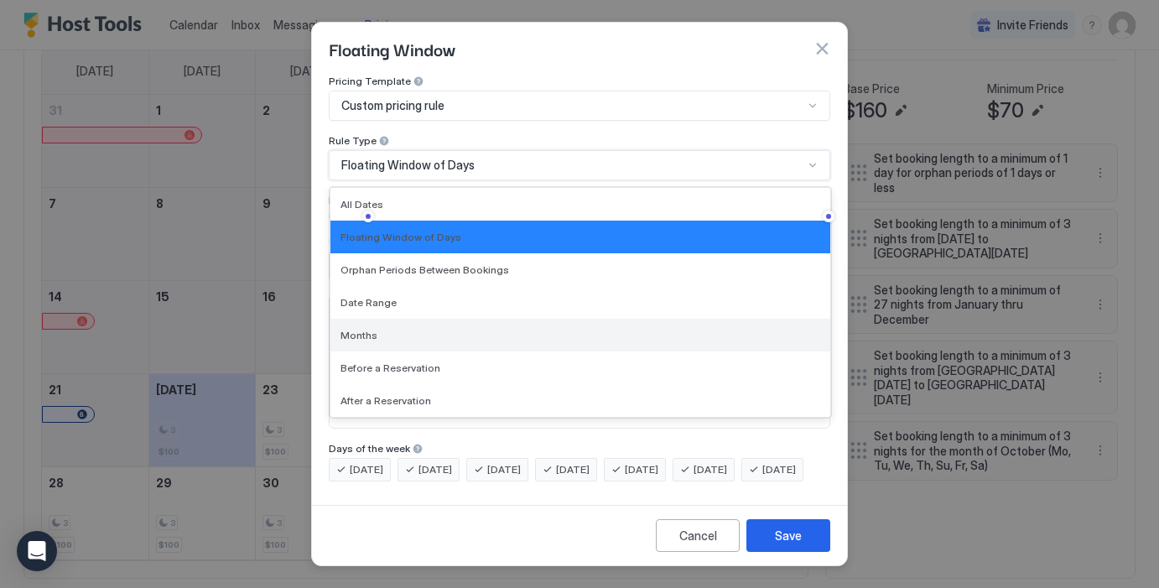
scroll to position [500, 0]
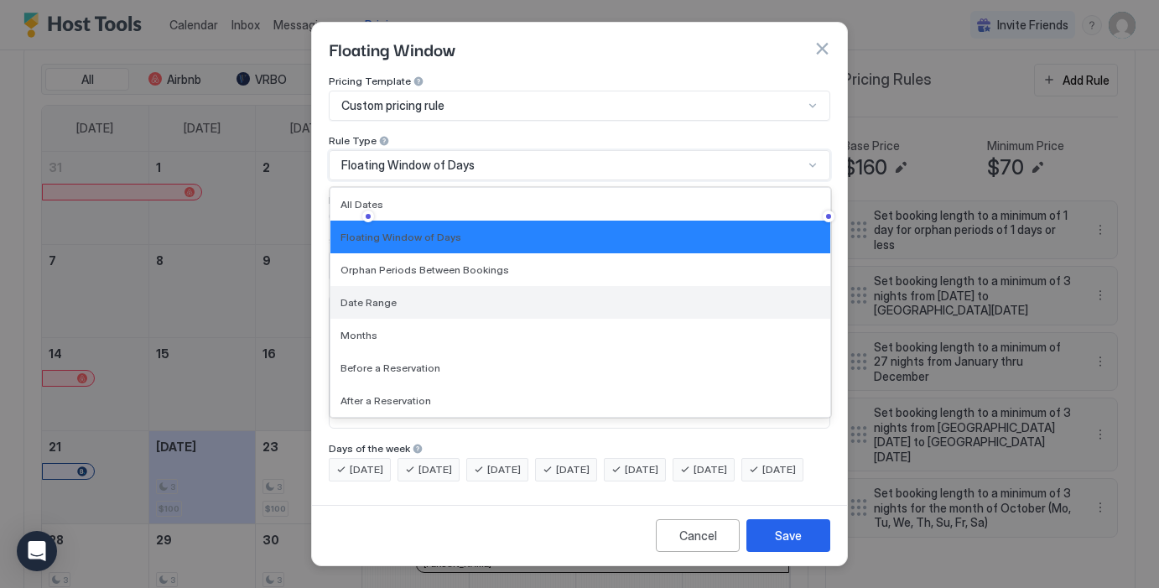
click at [423, 296] on div "Date Range" at bounding box center [580, 302] width 480 height 13
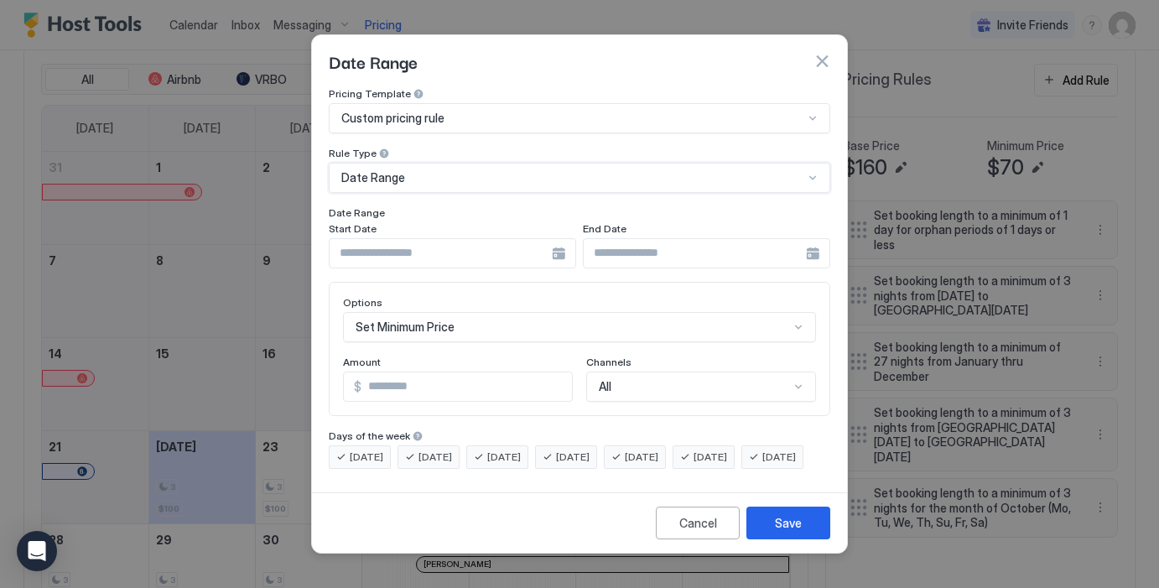
scroll to position [86, 0]
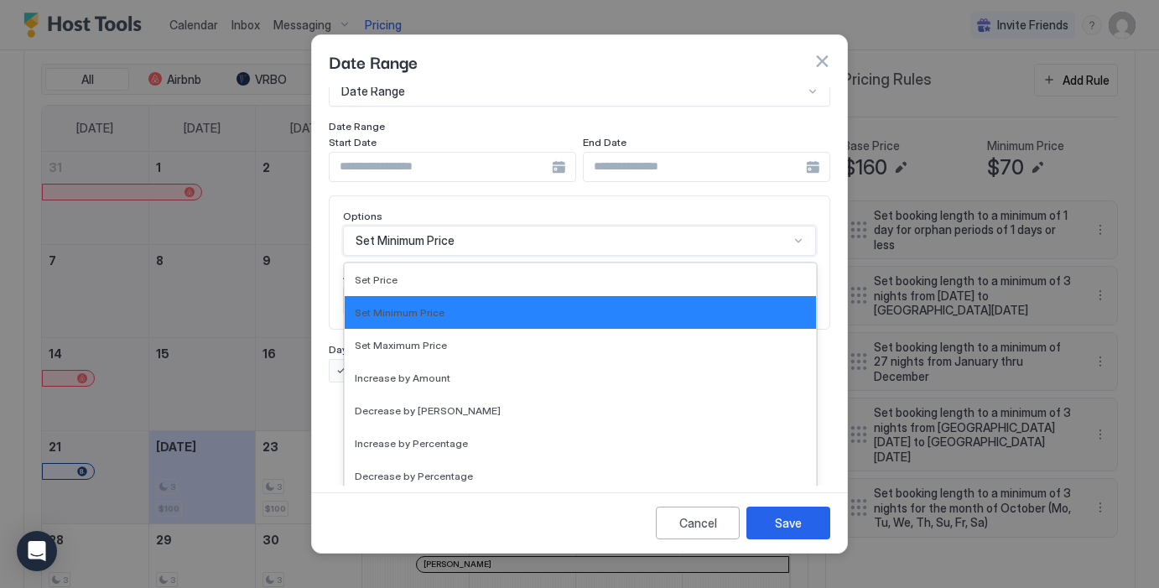
click at [448, 256] on div "Set Minimum Price selected, 2 of 17. 17 results available. Use Up and Down to c…" at bounding box center [579, 241] width 473 height 30
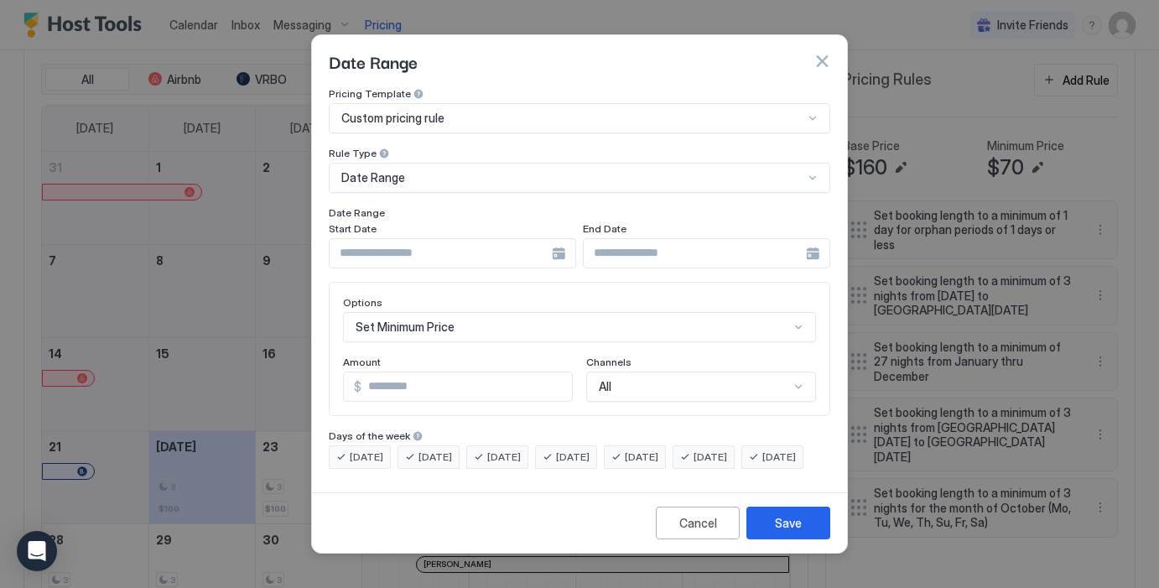
scroll to position [0, 0]
click at [443, 189] on div "Pricing Template Custom pricing rule Rule Type Date Range Date Range Start Date…" at bounding box center [579, 277] width 501 height 381
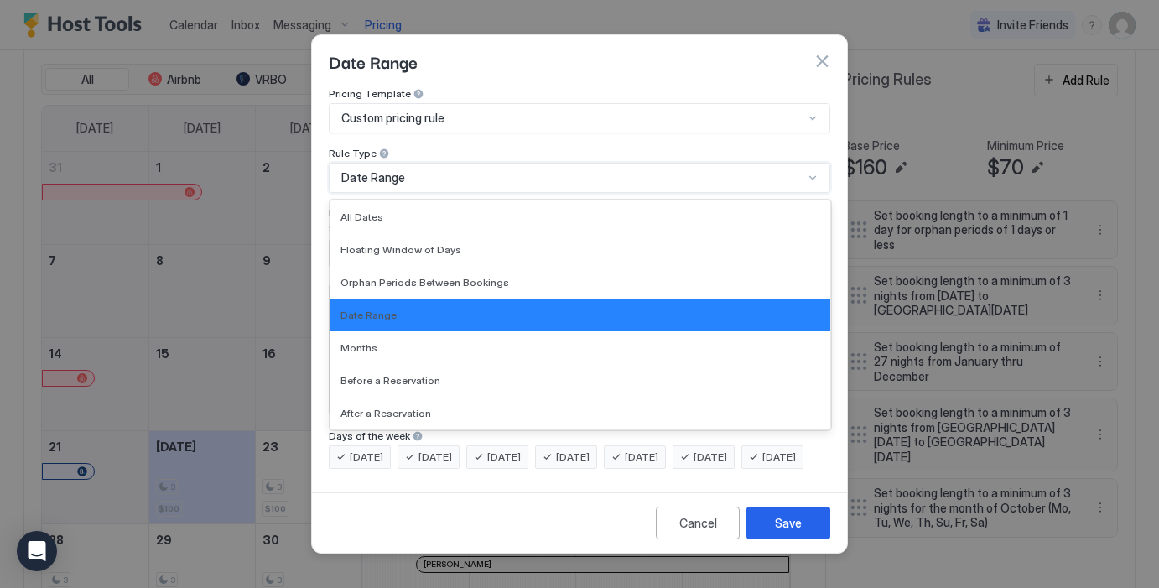
click at [426, 163] on div "Date Range" at bounding box center [579, 178] width 501 height 30
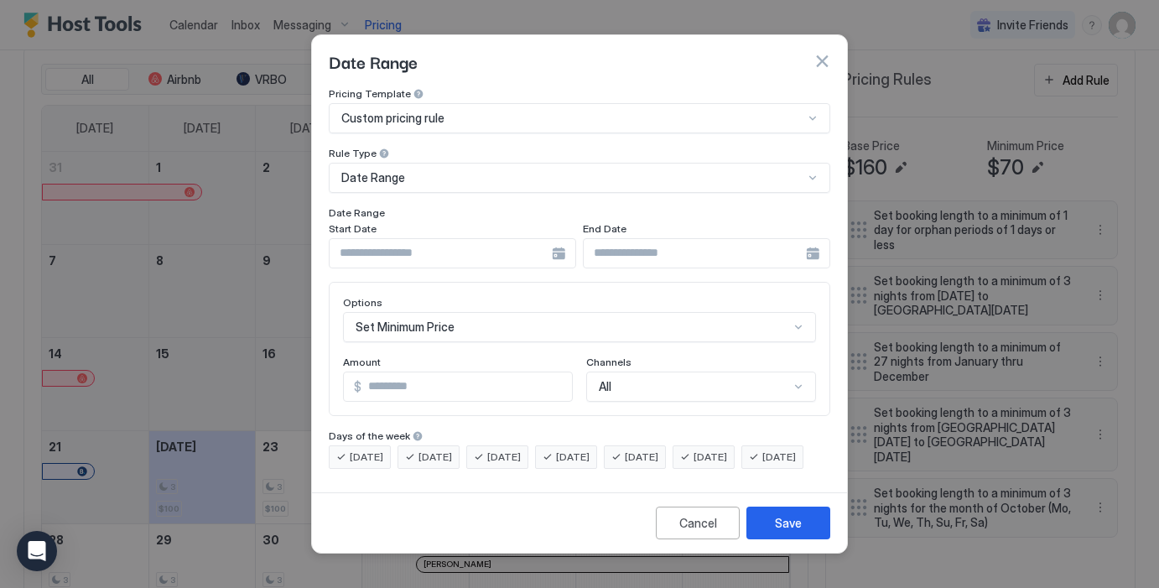
click at [437, 128] on div "Pricing Template Custom pricing rule Rule Type Date Range Date Range Start Date…" at bounding box center [579, 177] width 501 height 181
click at [433, 239] on input "Input Field" at bounding box center [440, 253] width 222 height 29
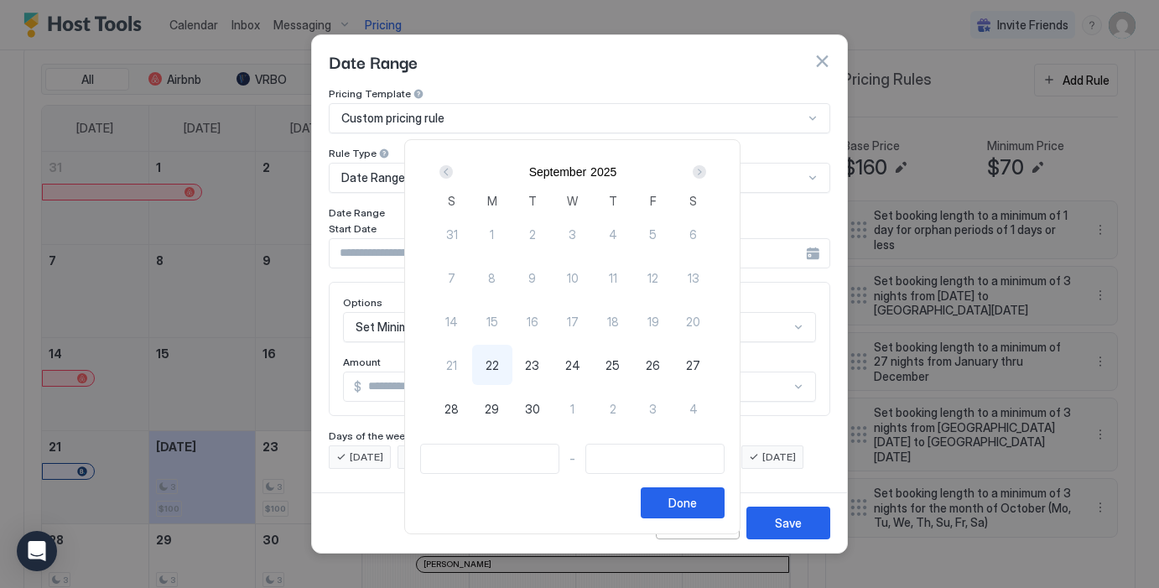
click at [499, 366] on span "22" at bounding box center [491, 365] width 13 height 18
type input "**********"
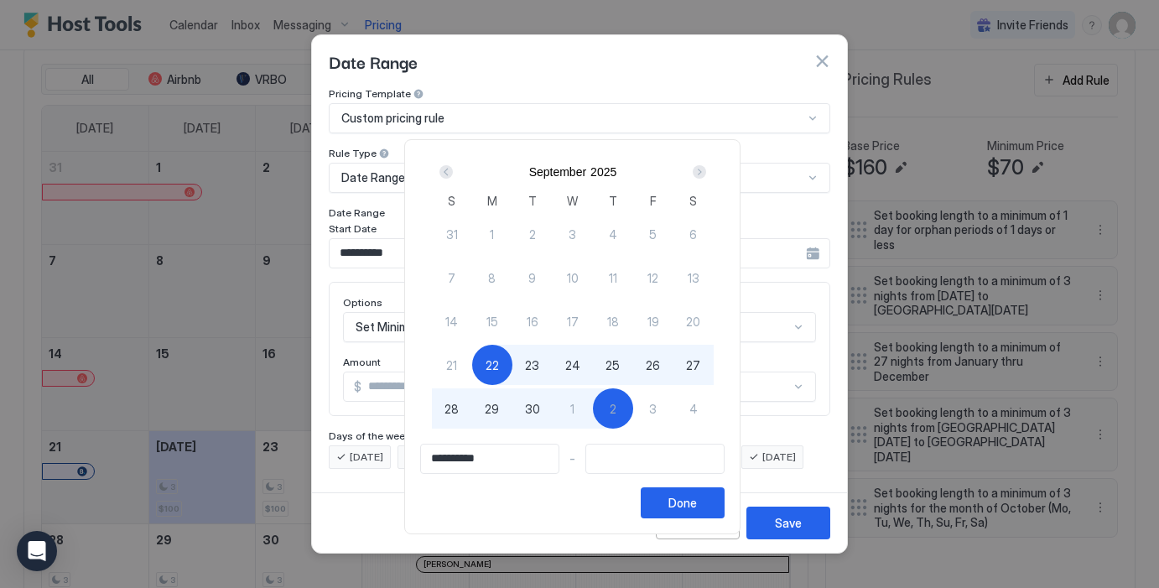
type input "**********"
click at [574, 408] on span "1" at bounding box center [572, 409] width 4 height 18
type input "**********"
click at [690, 500] on div "Done" at bounding box center [682, 503] width 29 height 18
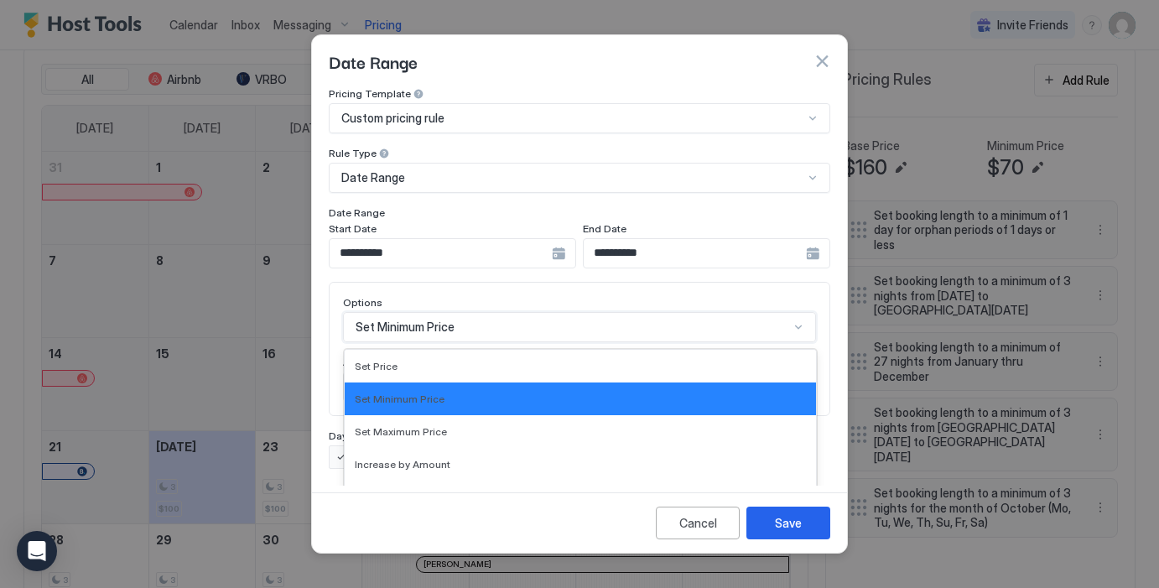
scroll to position [86, 0]
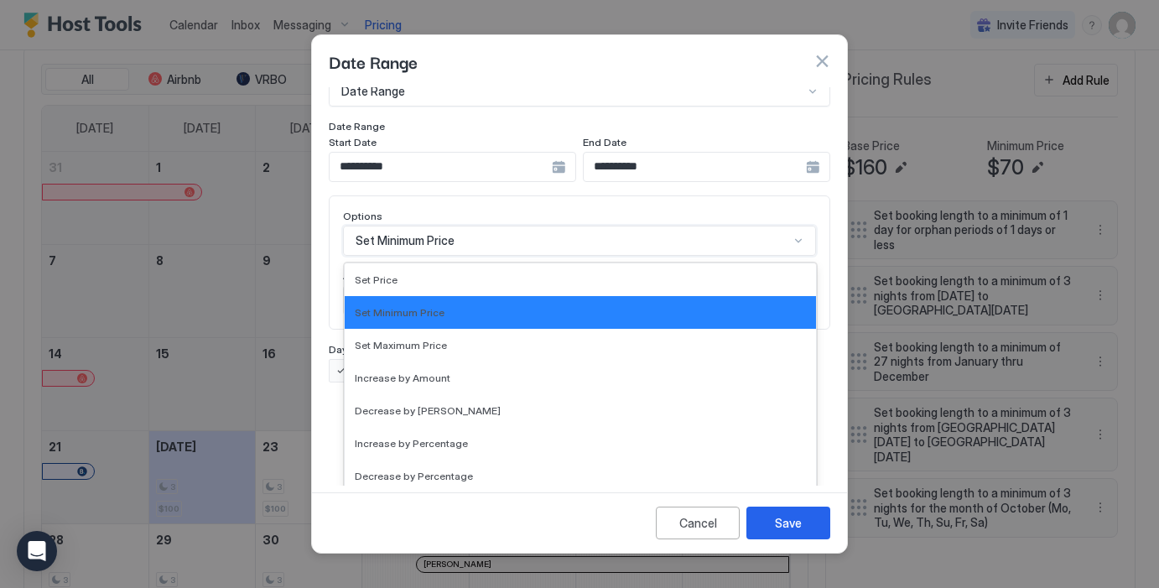
click at [515, 256] on div "Set Minimum Price selected, 2 of 17. 17 results available. Use Up and Down to c…" at bounding box center [579, 241] width 473 height 30
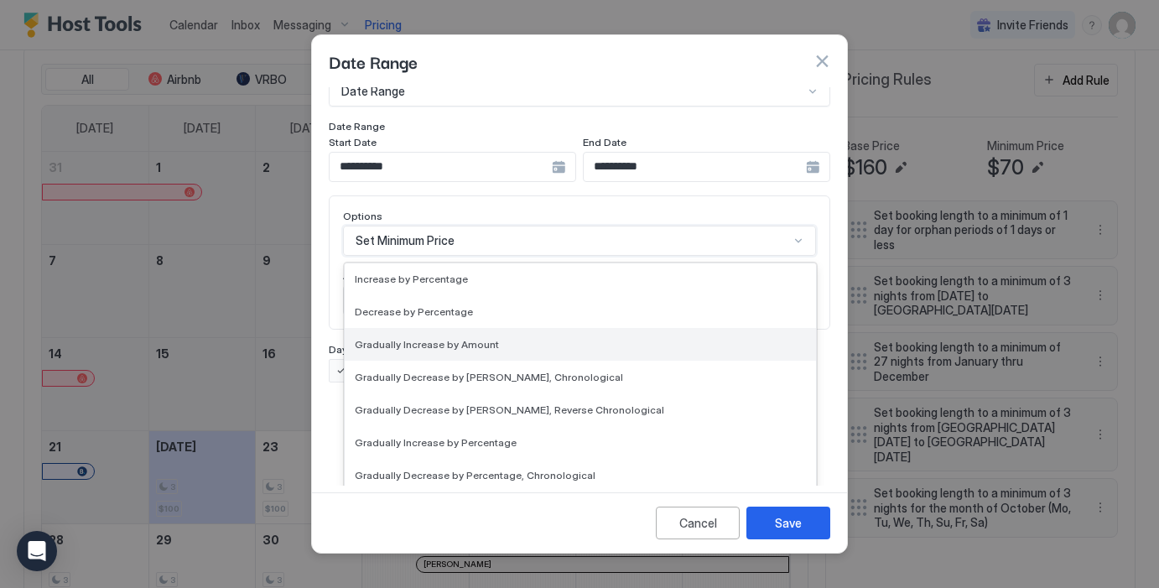
scroll to position [162, 0]
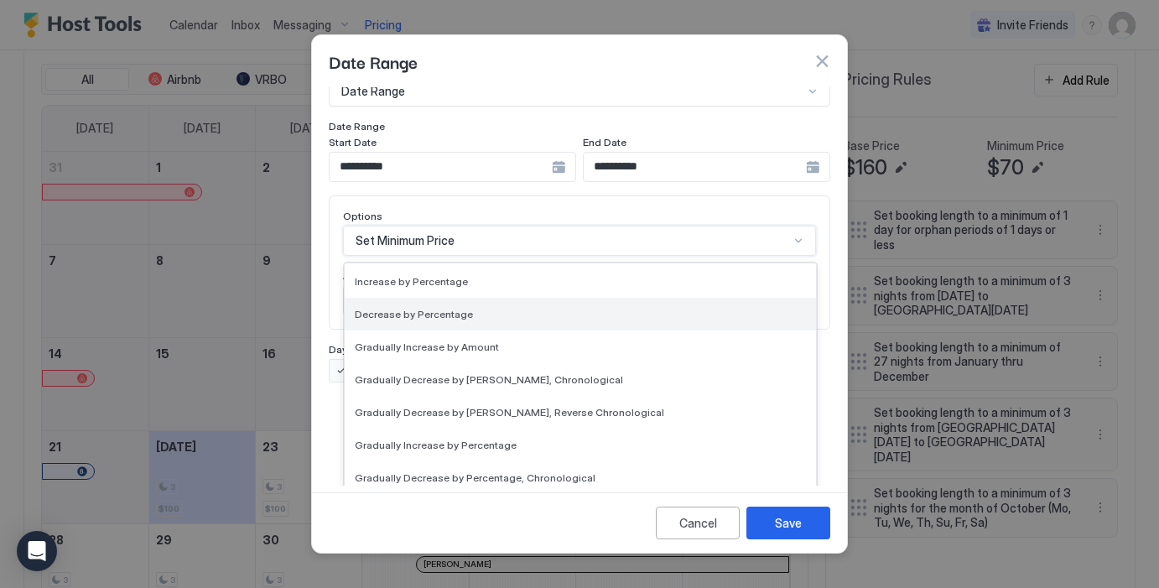
click at [473, 308] on div "Decrease by Percentage" at bounding box center [580, 314] width 451 height 13
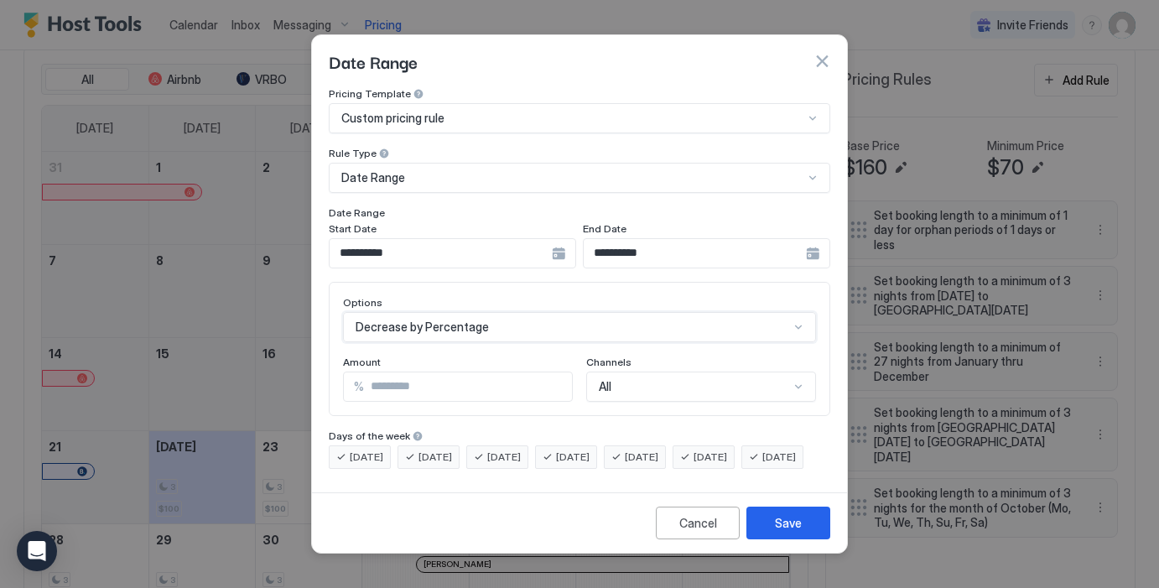
scroll to position [0, 0]
drag, startPoint x: 425, startPoint y: 375, endPoint x: 329, endPoint y: 361, distance: 96.5
click at [329, 361] on div "Options Decrease by Percentage Amount % *** Channels All" at bounding box center [579, 349] width 501 height 134
click at [491, 400] on div "Options Decrease by Percentage Amount % ** Channels All" at bounding box center [579, 349] width 501 height 134
drag, startPoint x: 390, startPoint y: 371, endPoint x: 358, endPoint y: 369, distance: 31.9
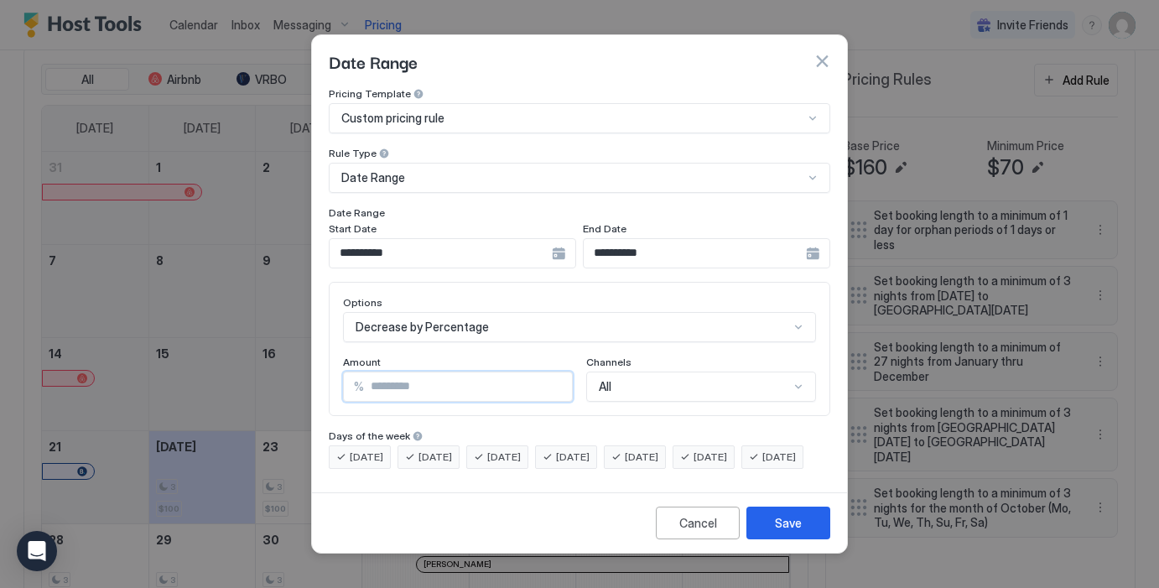
click at [358, 371] on div "% **" at bounding box center [458, 386] width 230 height 30
type input "**"
click at [476, 429] on div "Days of the week" at bounding box center [579, 437] width 501 height 16
click at [775, 532] on div "Save" at bounding box center [788, 523] width 27 height 18
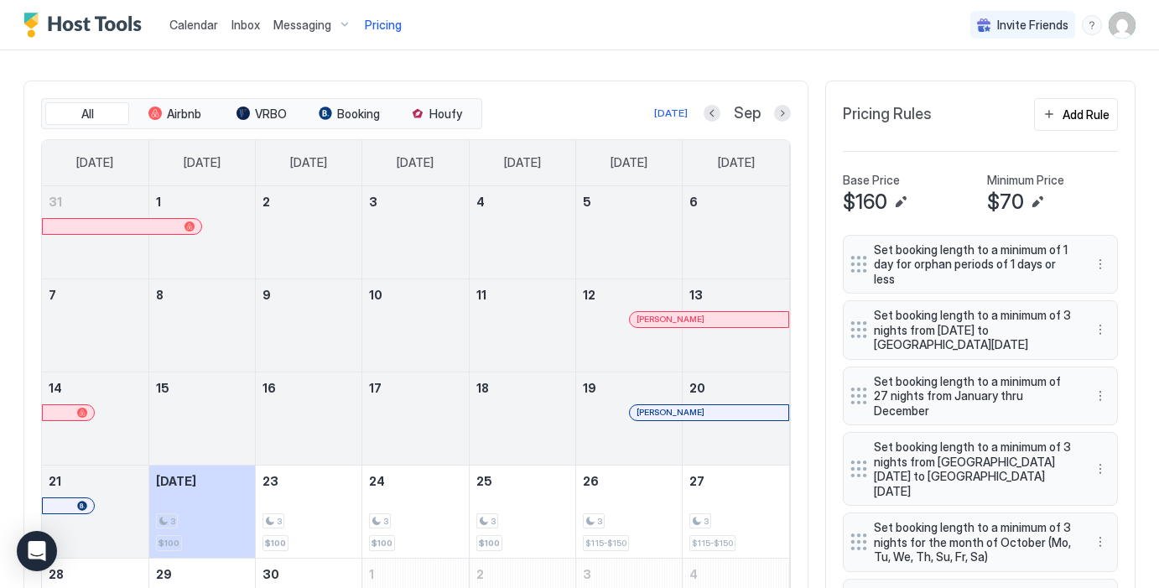
scroll to position [413, 0]
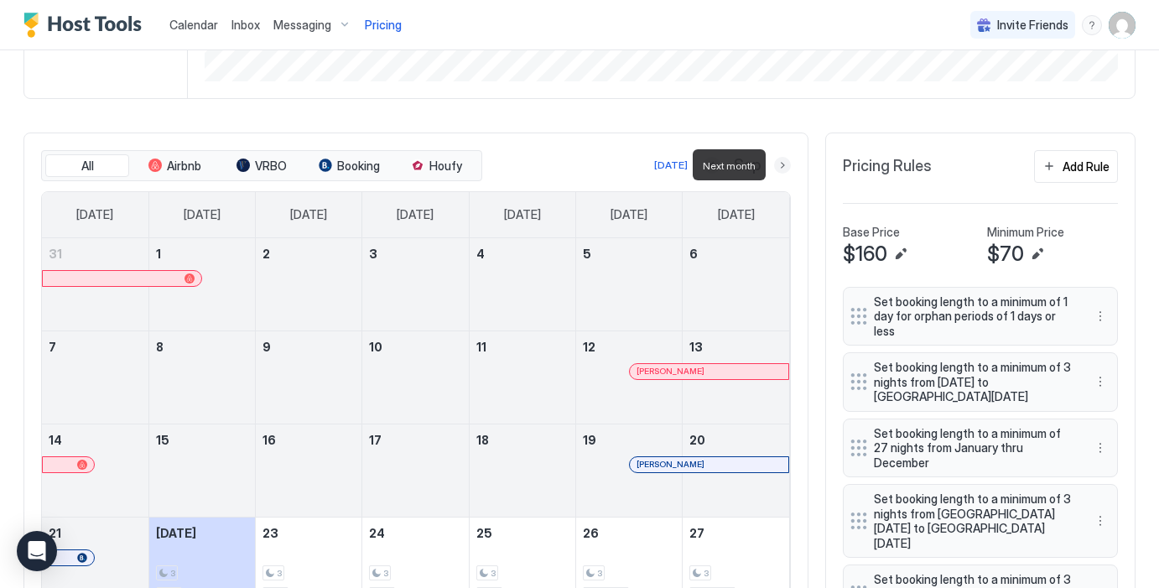
click at [786, 165] on button "Next month" at bounding box center [782, 165] width 17 height 17
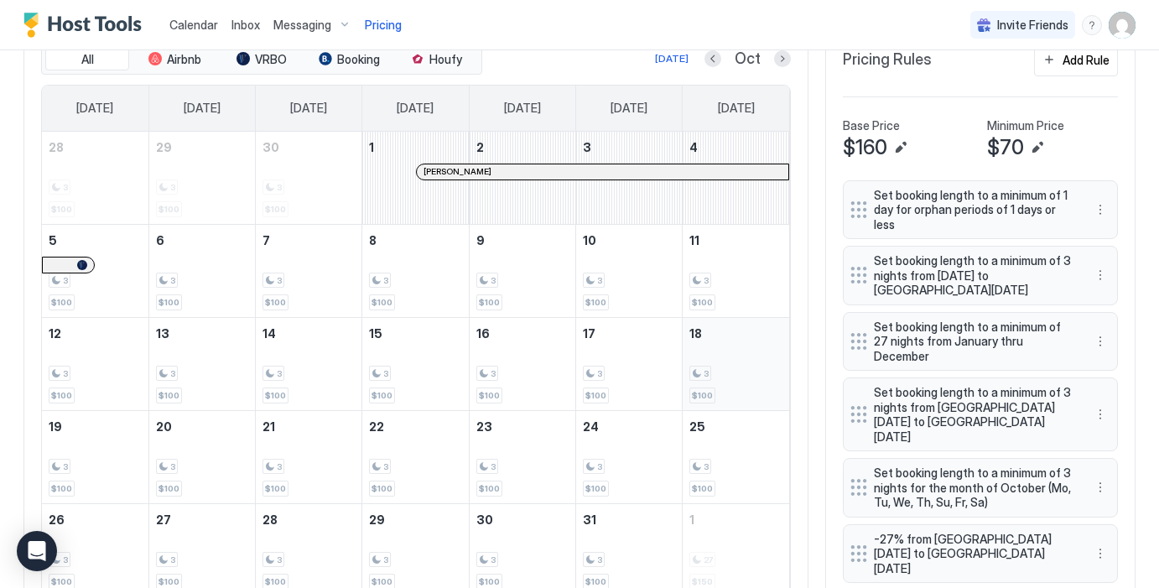
scroll to position [521, 0]
click at [786, 55] on button "Next month" at bounding box center [782, 57] width 17 height 17
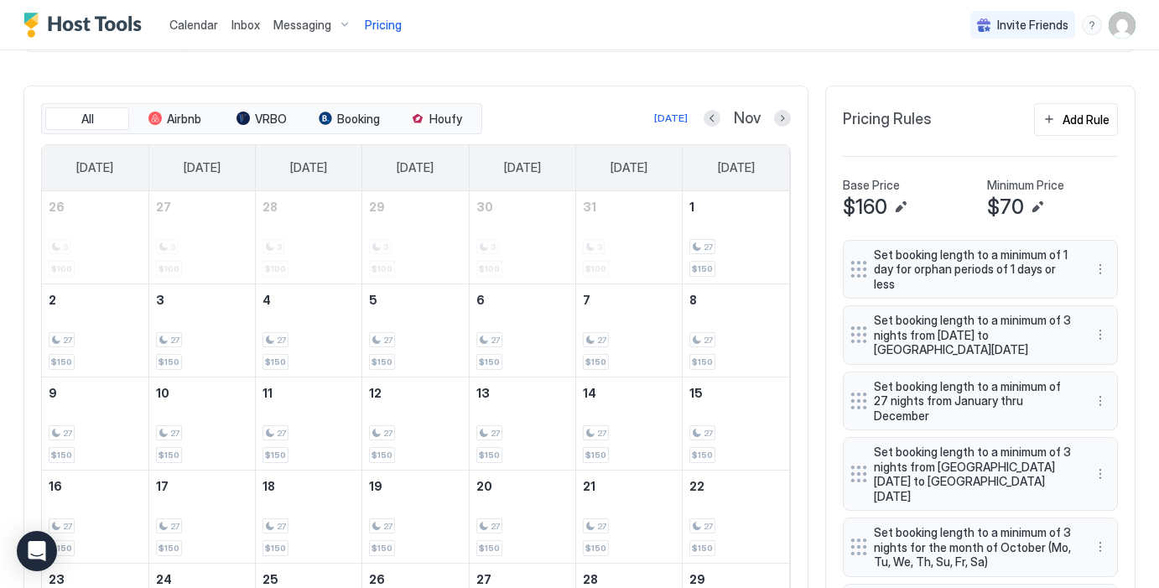
scroll to position [425, 0]
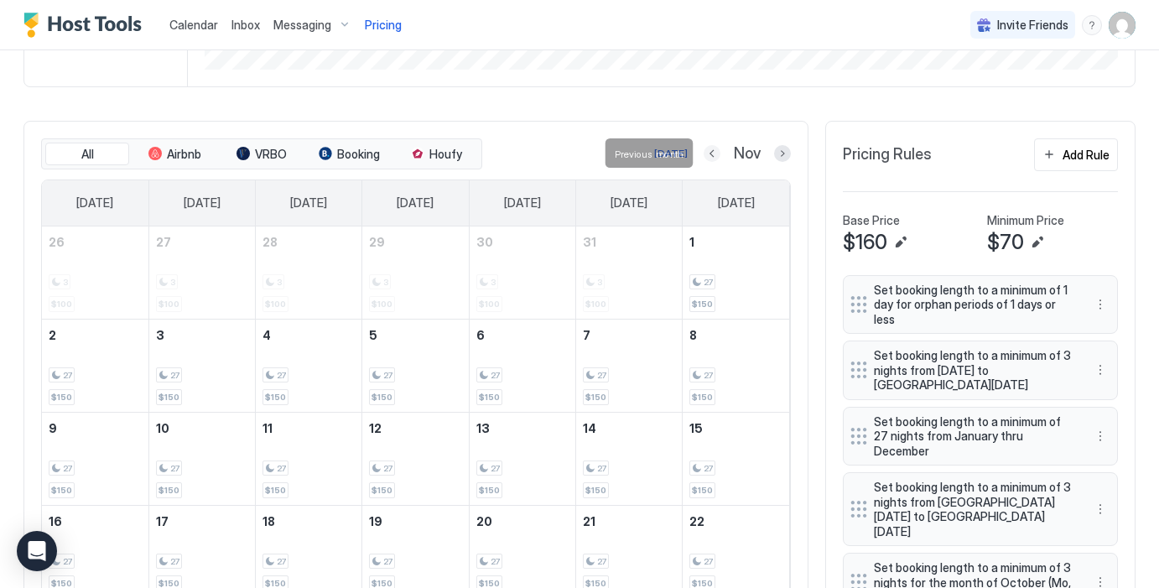
click at [708, 152] on button "Previous month" at bounding box center [711, 153] width 17 height 17
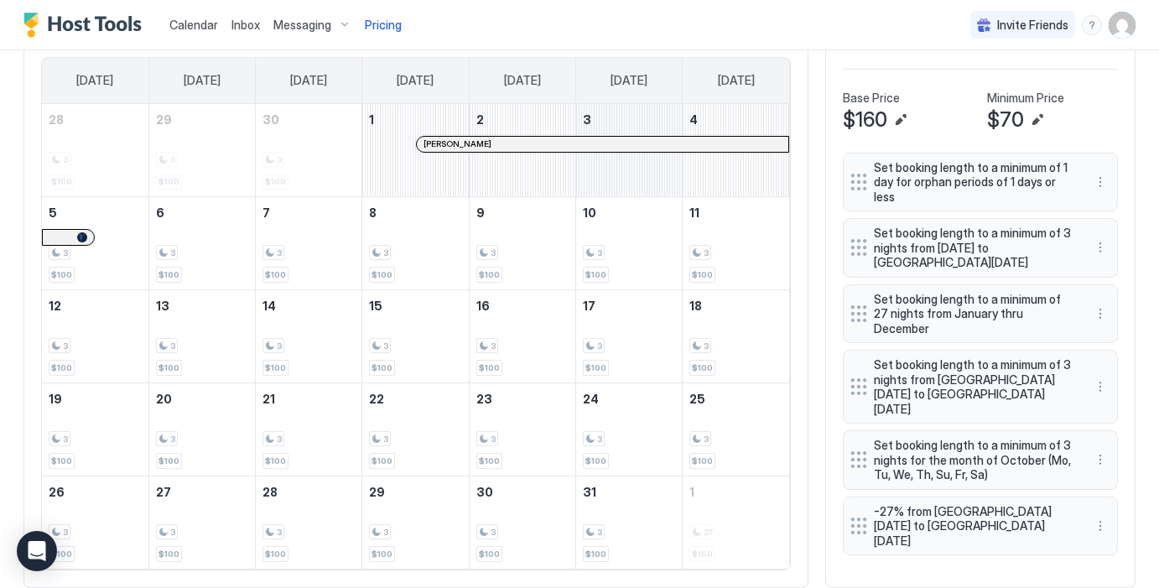
scroll to position [594, 0]
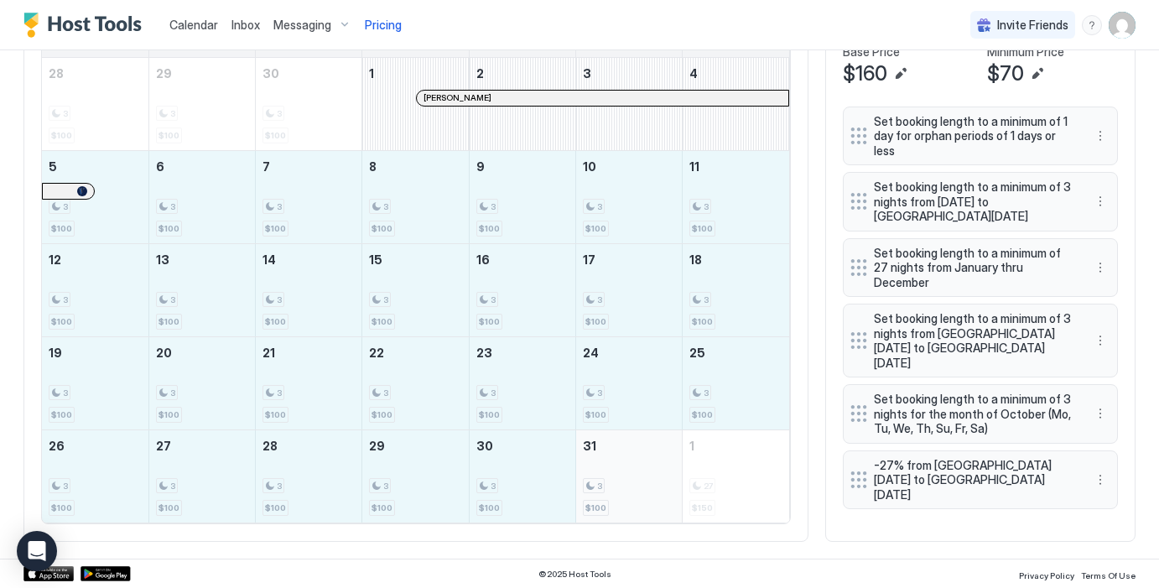
drag, startPoint x: 94, startPoint y: 219, endPoint x: 609, endPoint y: 476, distance: 575.5
click at [612, 480] on tbody "28 3 $100 29 3 $100 30 3 $100 1 [PERSON_NAME] 2 3 4 5 3 $100 6 3 $100 7 3 $100 …" at bounding box center [415, 290] width 747 height 464
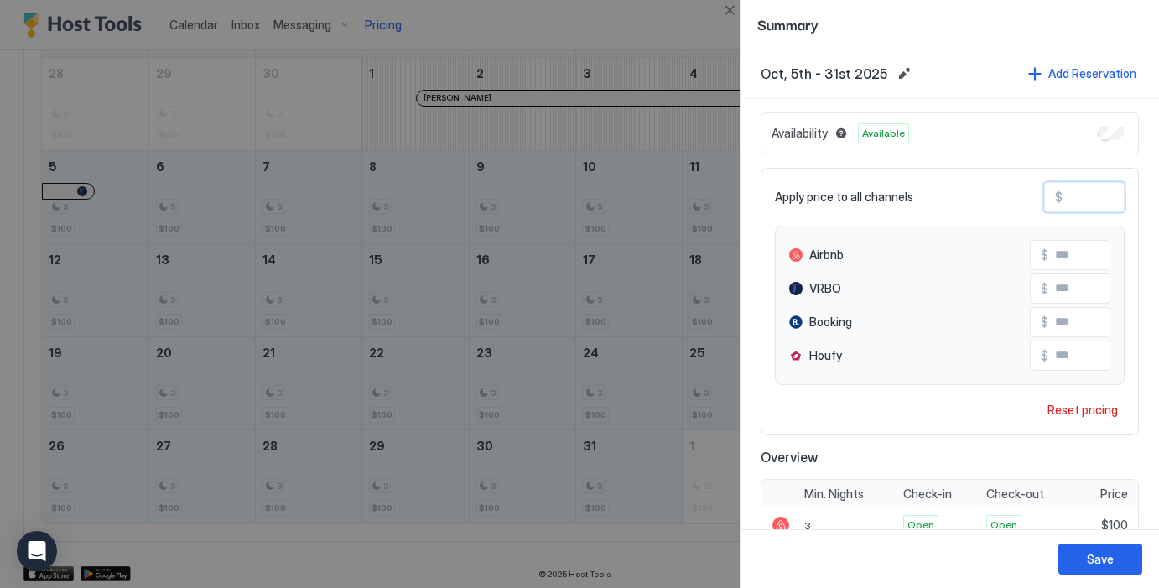
drag, startPoint x: 1108, startPoint y: 191, endPoint x: 1039, endPoint y: 185, distance: 69.8
click at [1039, 185] on div "Apply price to all channels $ ***" at bounding box center [950, 197] width 350 height 30
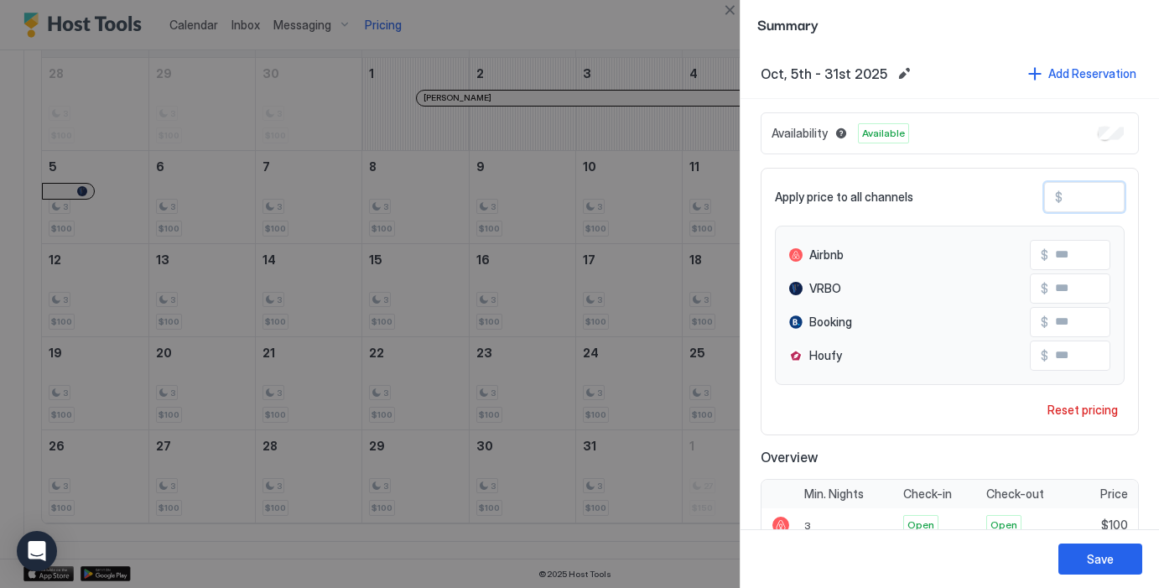
type input "*"
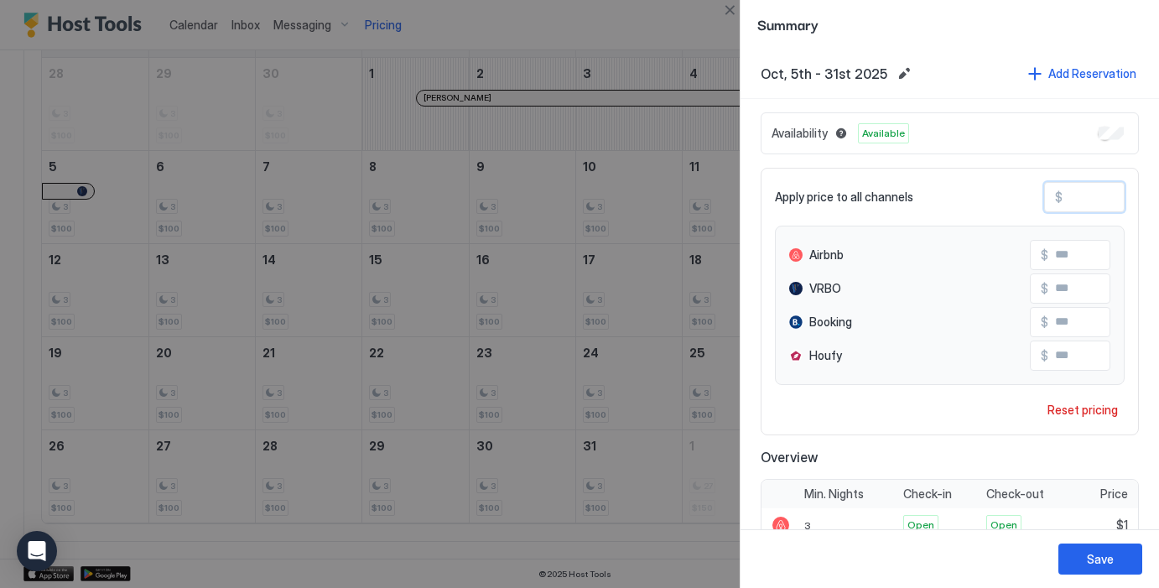
type input "**"
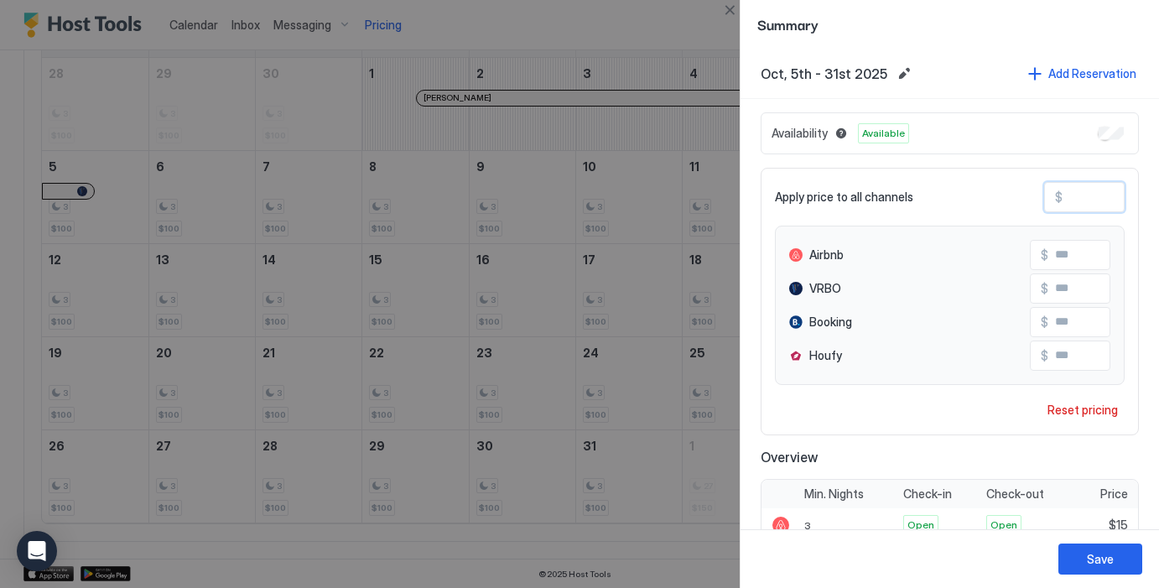
type input "***"
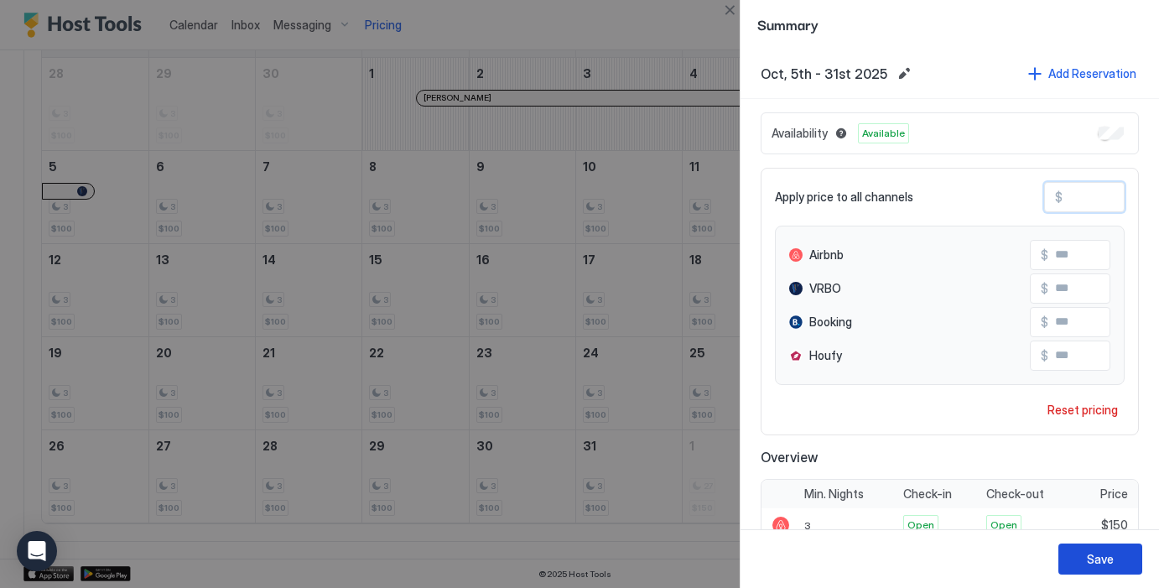
type input "***"
click at [1101, 558] on div "Save" at bounding box center [1099, 559] width 27 height 18
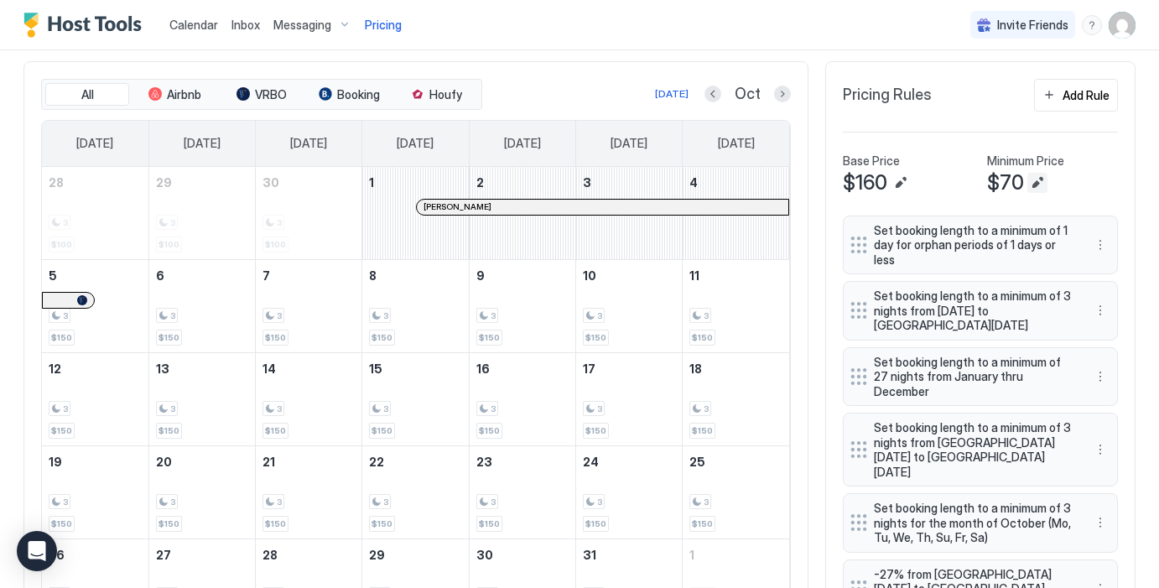
scroll to position [407, 0]
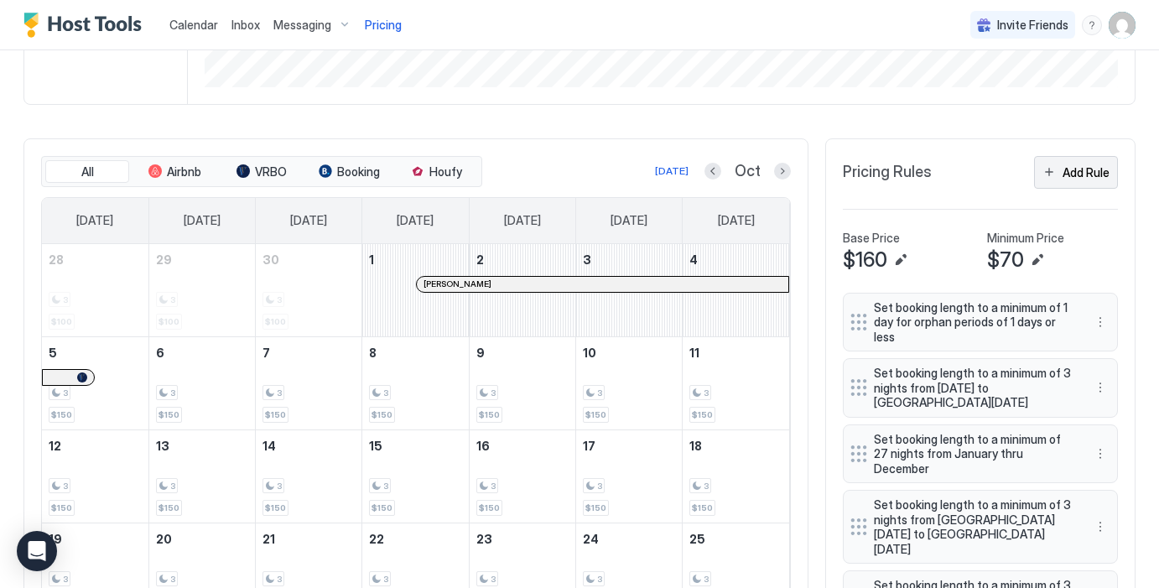
click at [1084, 175] on div "Add Rule" at bounding box center [1085, 172] width 47 height 18
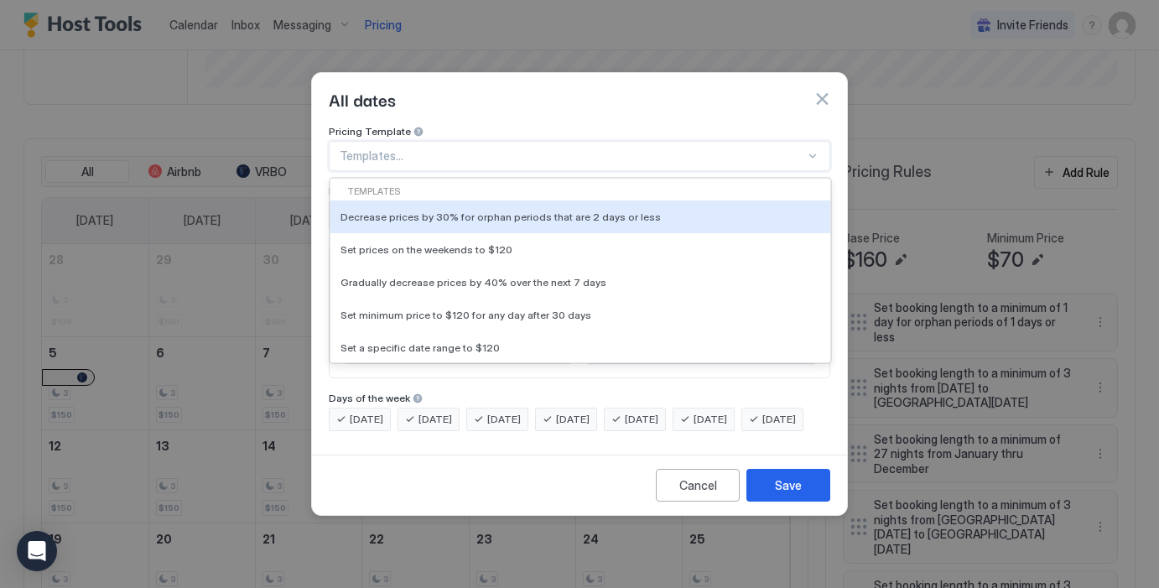
click at [482, 141] on div "Templates..." at bounding box center [579, 156] width 501 height 30
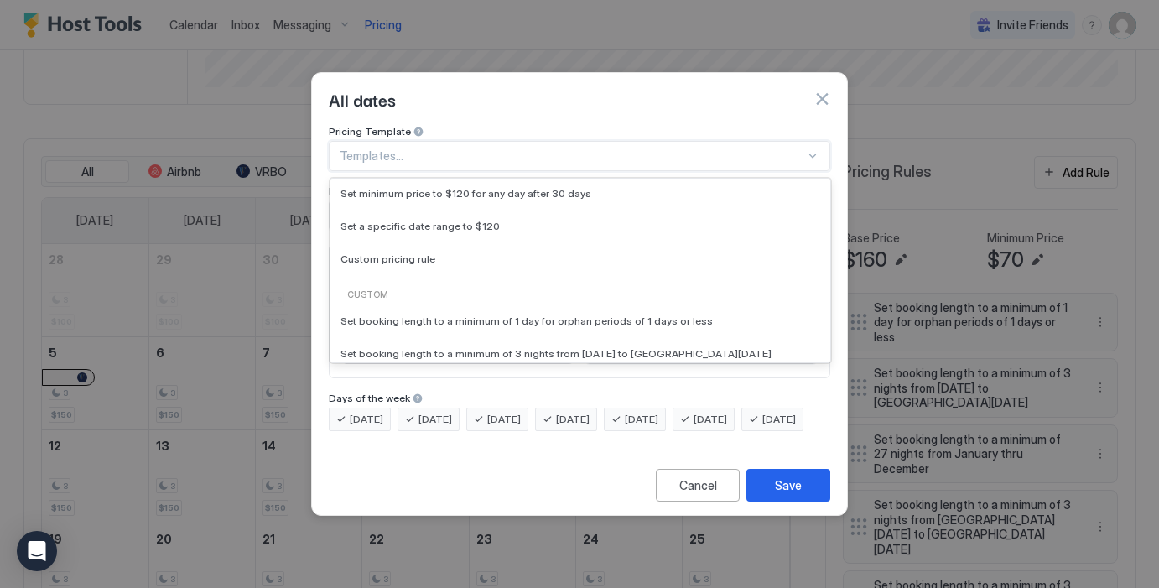
scroll to position [117, 0]
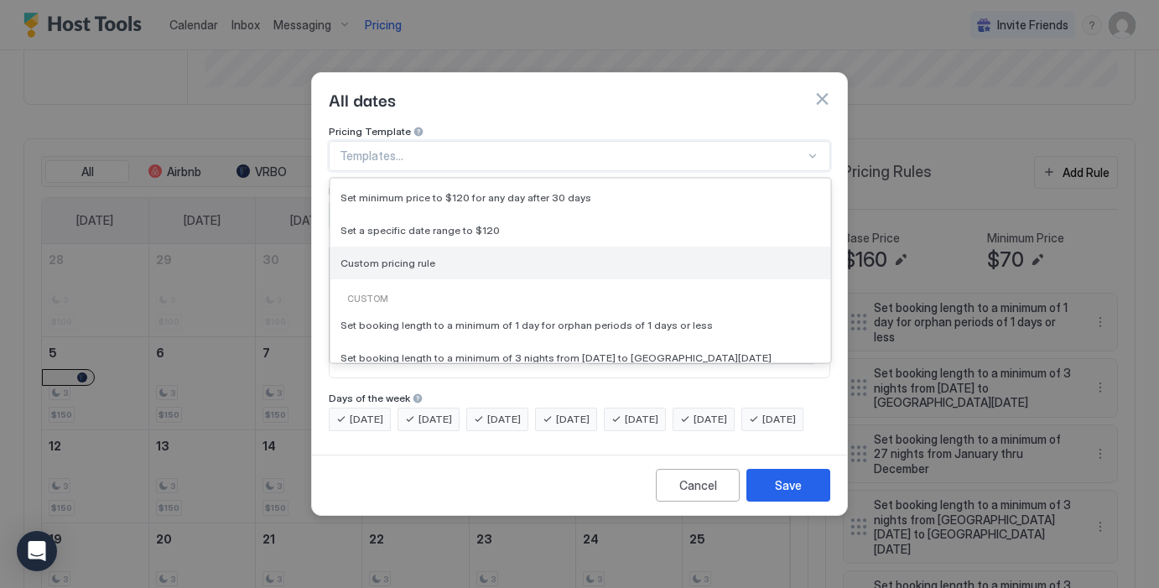
click at [433, 257] on div "Custom pricing rule" at bounding box center [580, 263] width 480 height 13
type input "***"
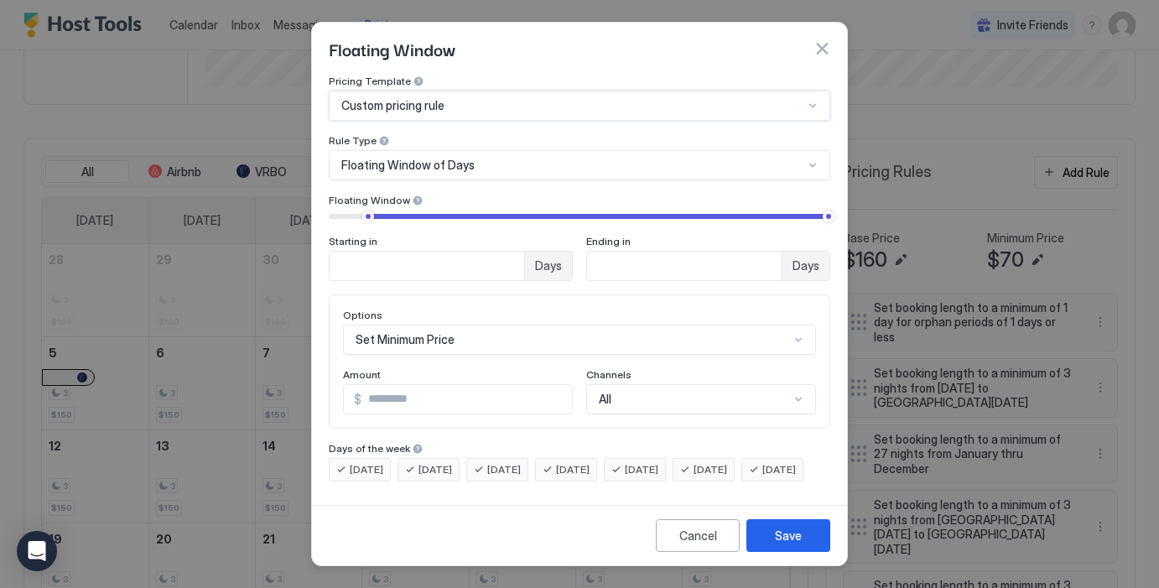
click at [451, 150] on div "Floating Window of Days" at bounding box center [579, 165] width 501 height 30
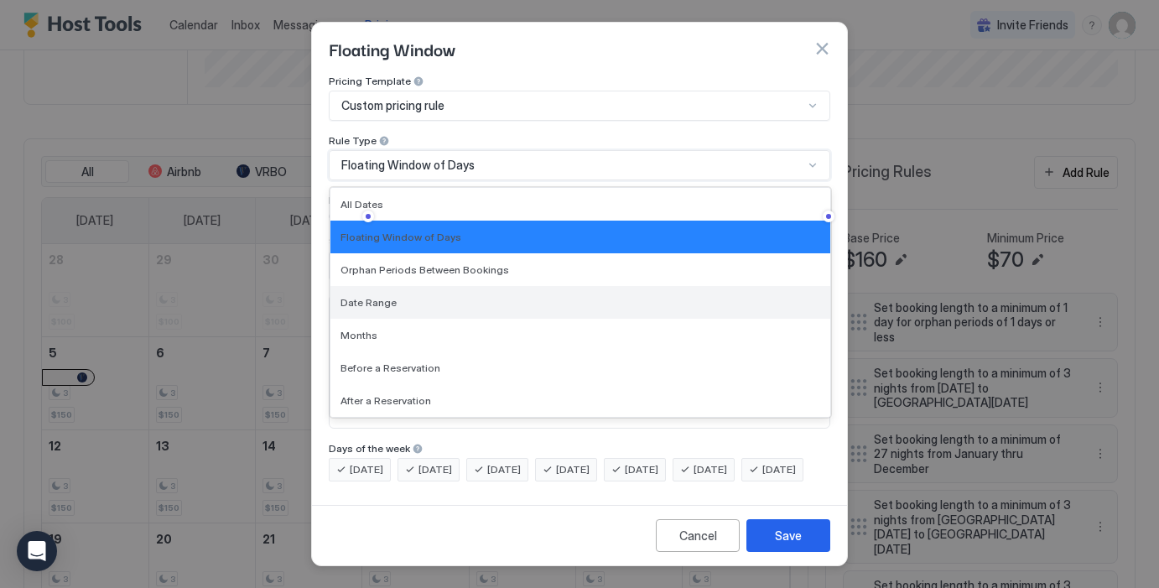
click at [399, 296] on div "Date Range" at bounding box center [580, 302] width 480 height 13
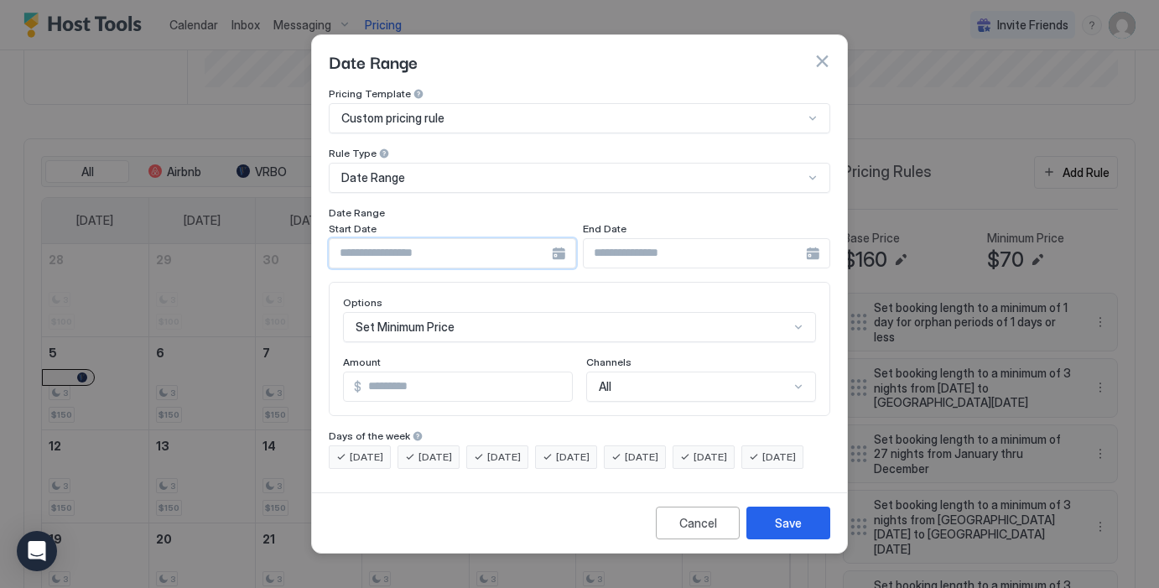
click at [415, 244] on input "Input Field" at bounding box center [440, 253] width 222 height 29
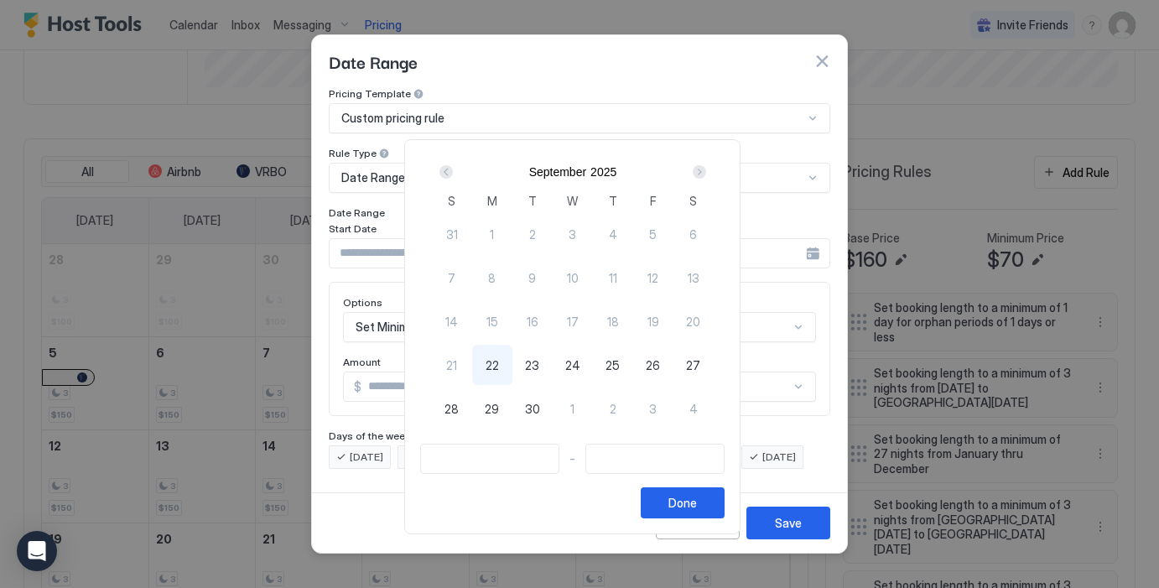
click at [706, 172] on div "Next" at bounding box center [698, 171] width 13 height 13
click at [455, 277] on span "5" at bounding box center [452, 278] width 8 height 18
type input "**********"
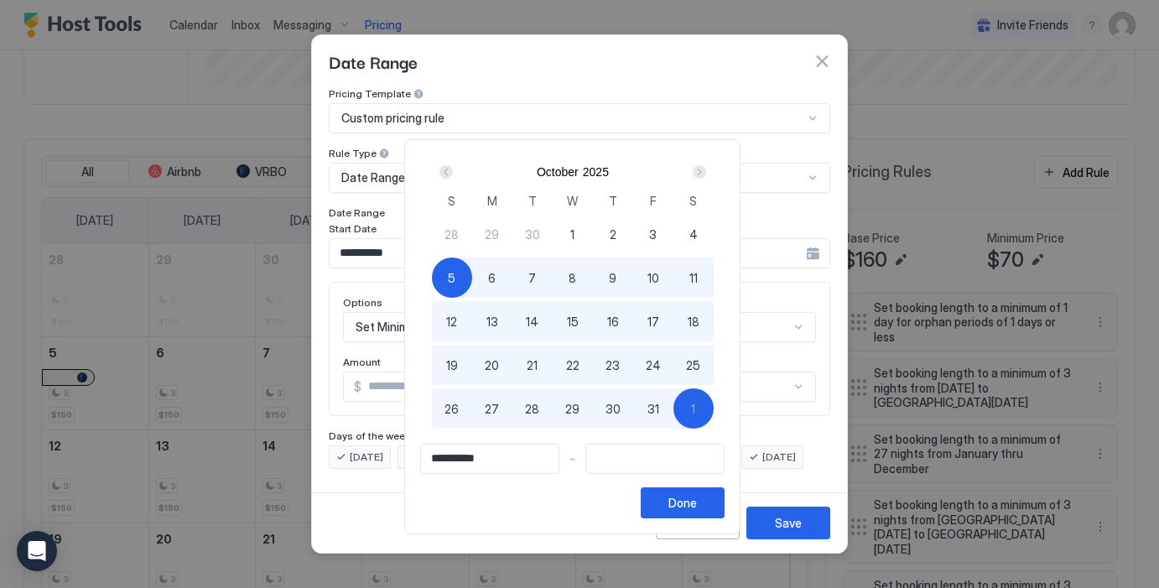
type input "**********"
click at [659, 402] on span "31" at bounding box center [653, 409] width 12 height 18
type input "**********"
click at [691, 502] on div "Done" at bounding box center [682, 503] width 29 height 18
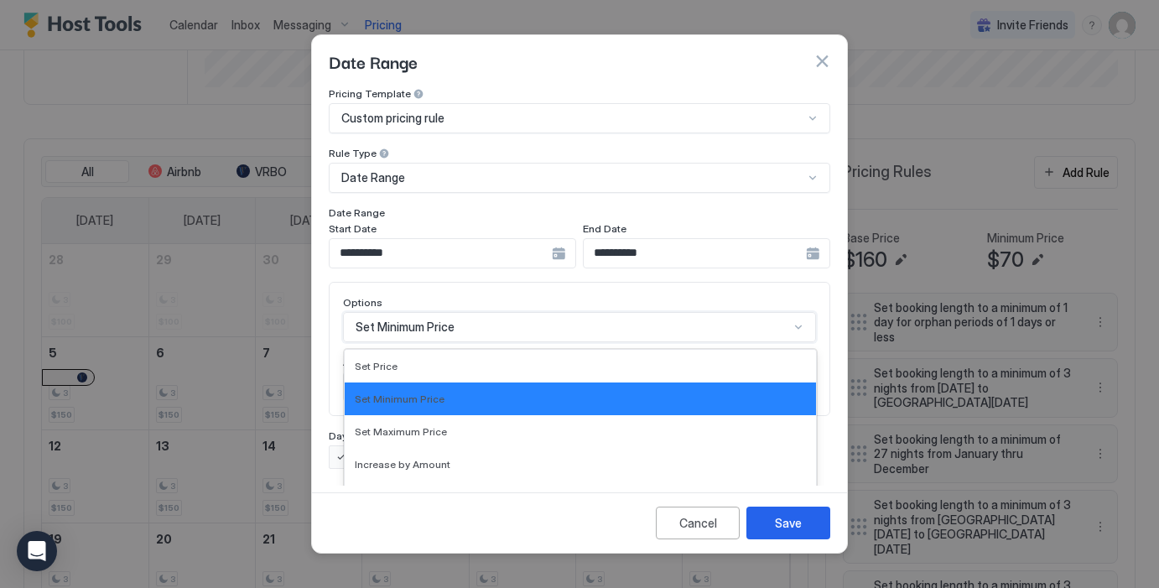
scroll to position [86, 0]
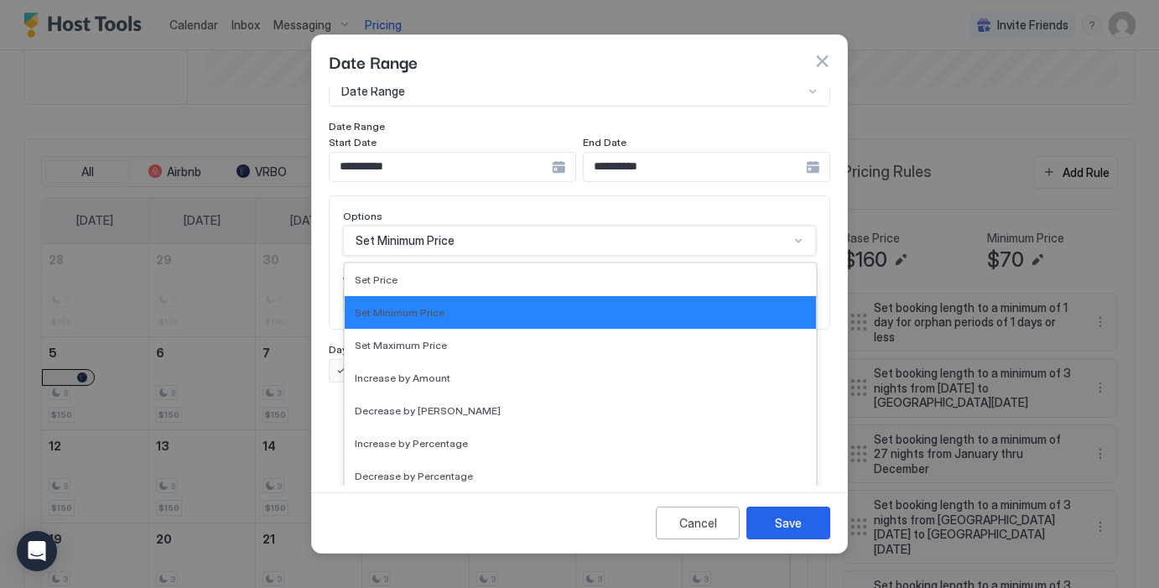
click at [440, 256] on div "Set Minimum Price selected, 2 of 17. 17 results available. Use Up and Down to c…" at bounding box center [579, 241] width 473 height 30
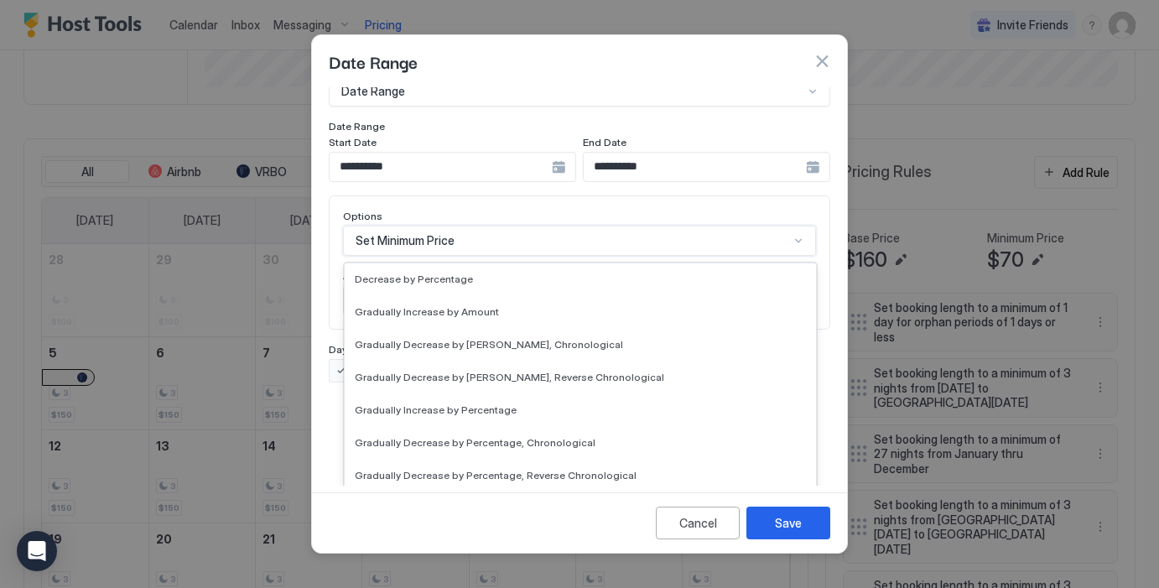
scroll to position [257, 0]
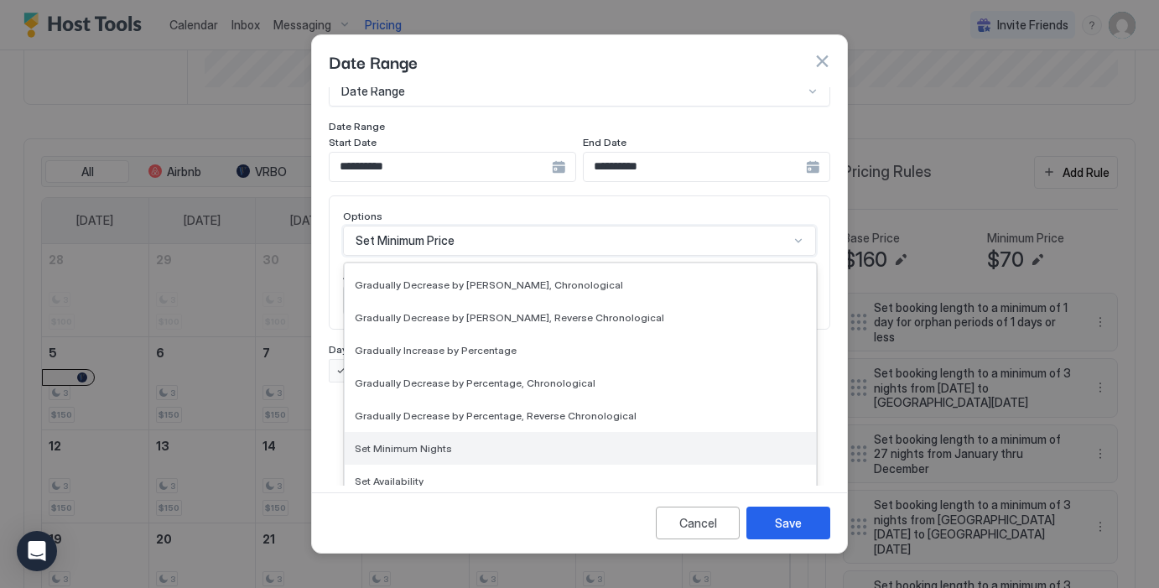
click at [397, 442] on span "Set Minimum Nights" at bounding box center [403, 448] width 97 height 13
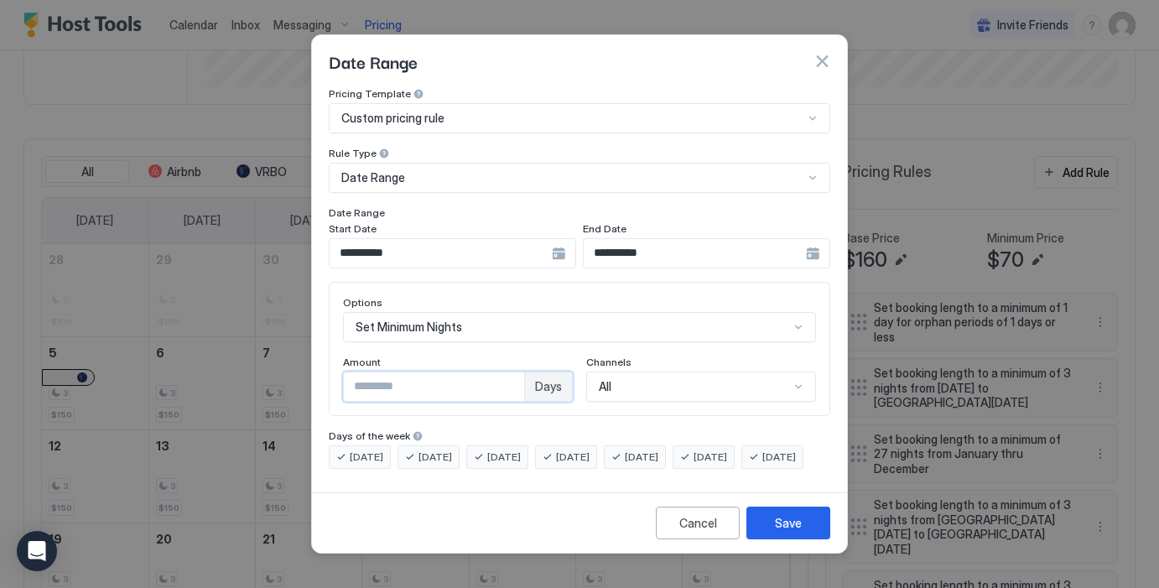
drag, startPoint x: 407, startPoint y: 366, endPoint x: 316, endPoint y: 361, distance: 90.7
click at [316, 361] on div "**********" at bounding box center [579, 286] width 535 height 398
type input "*"
click at [796, 532] on div "Save" at bounding box center [788, 523] width 27 height 18
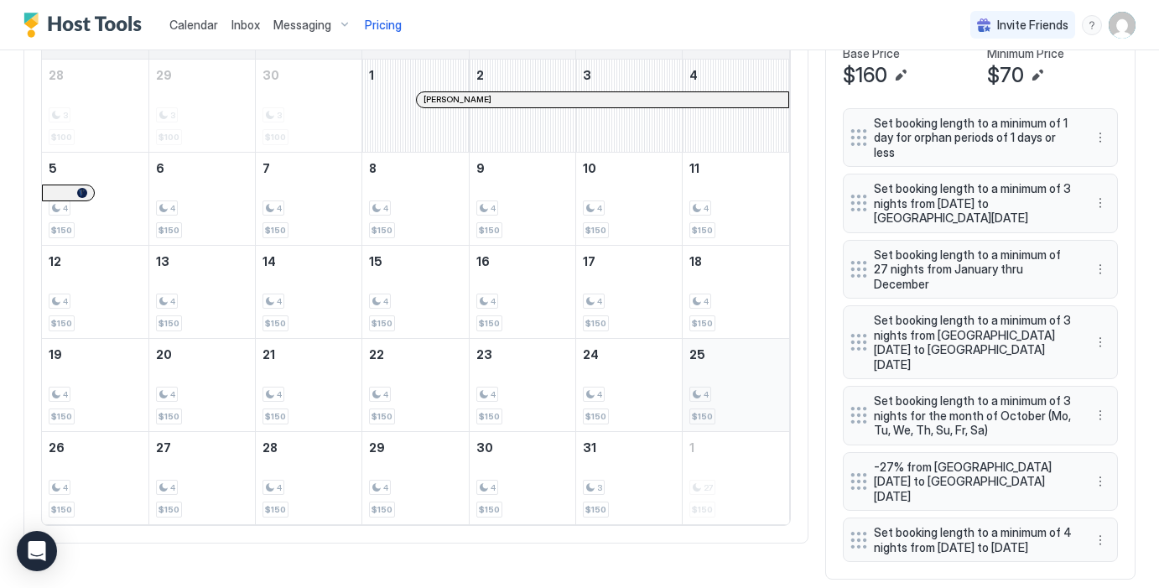
scroll to position [579, 0]
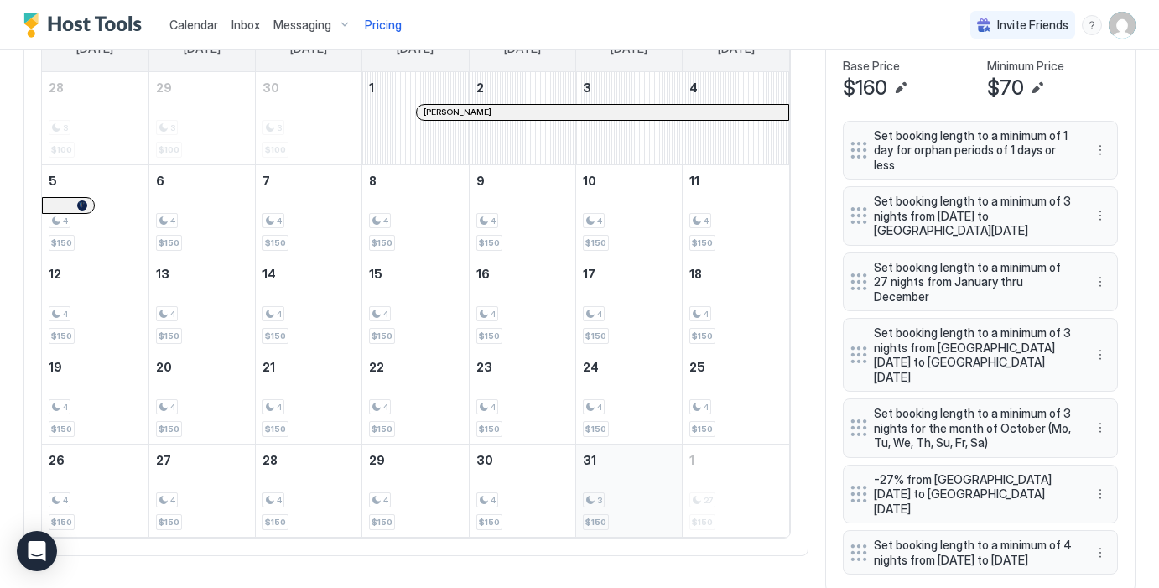
click at [599, 495] on span "3" at bounding box center [599, 500] width 5 height 11
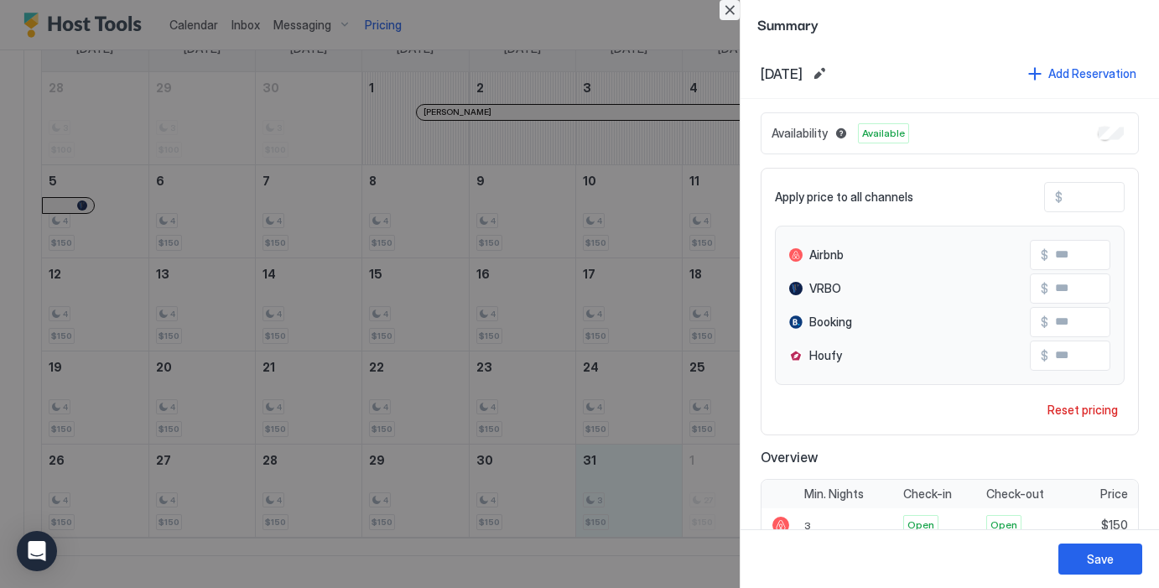
click at [731, 8] on button "Close" at bounding box center [729, 10] width 20 height 20
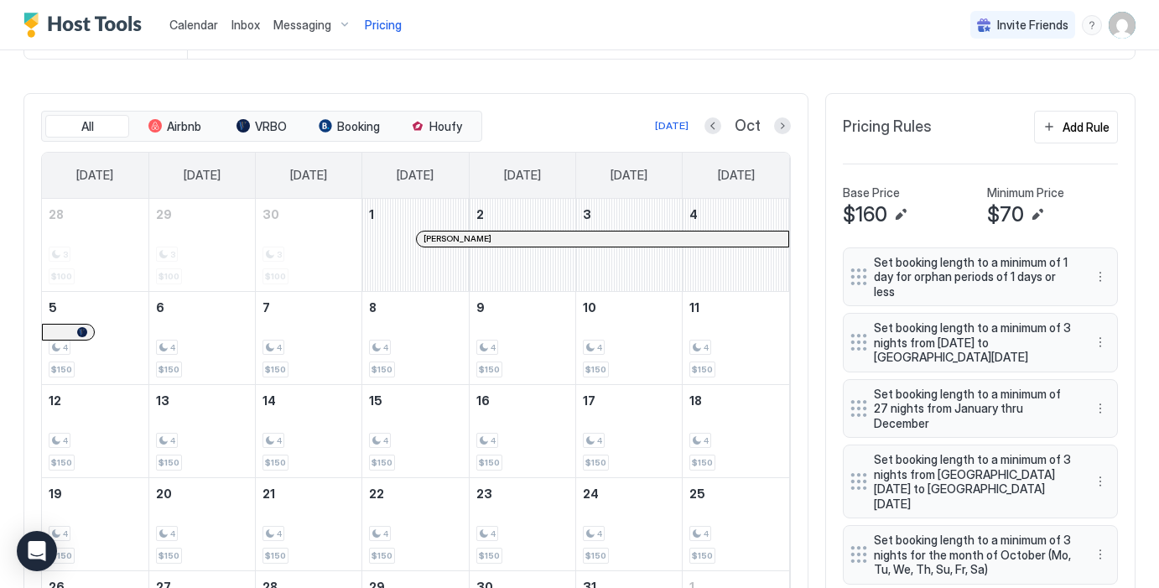
scroll to position [449, 0]
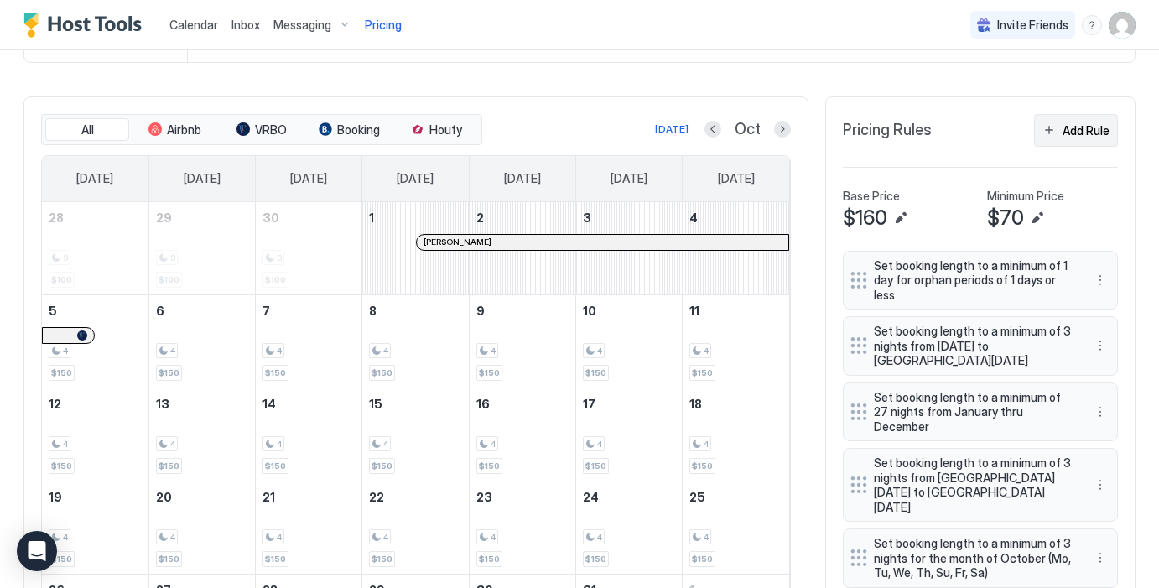
click at [1073, 130] on div "Add Rule" at bounding box center [1085, 131] width 47 height 18
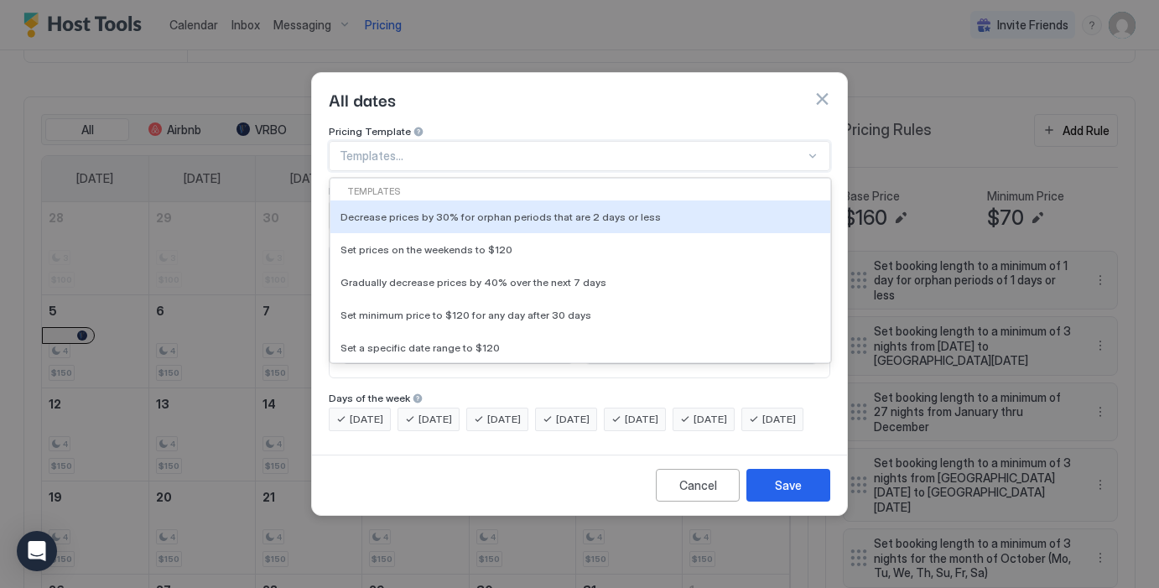
click at [479, 141] on div "Templates..." at bounding box center [579, 156] width 501 height 30
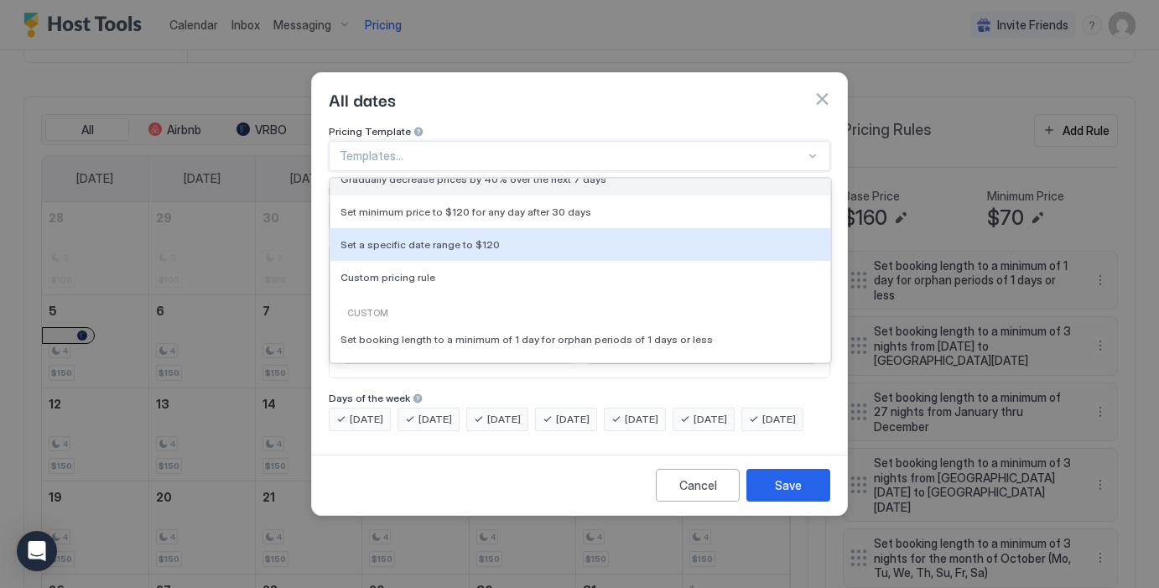
scroll to position [106, 0]
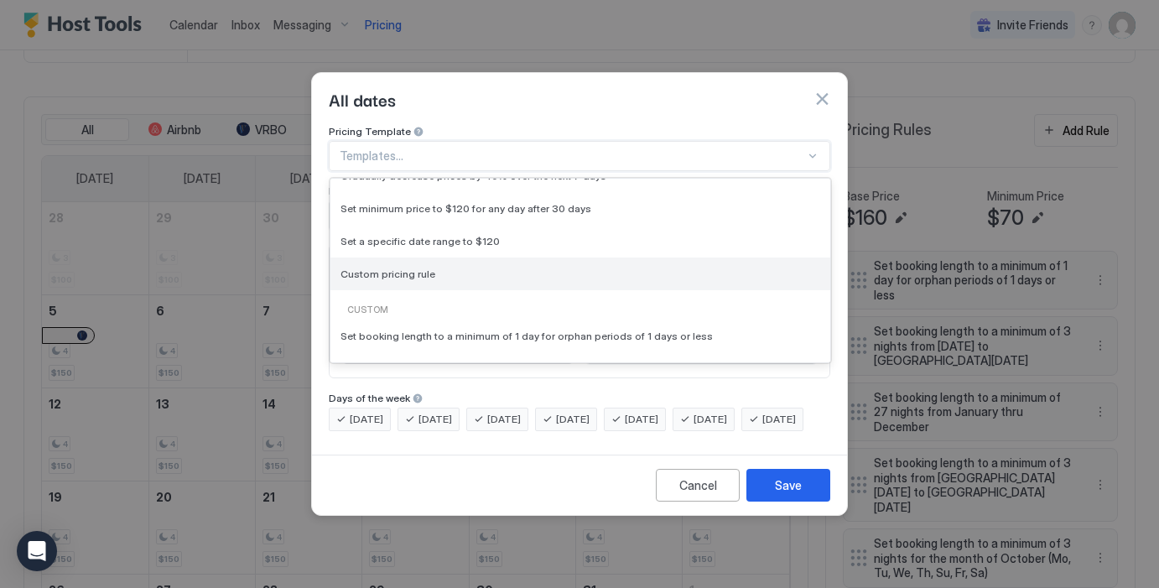
click at [433, 267] on div "Custom pricing rule" at bounding box center [580, 273] width 480 height 13
type input "***"
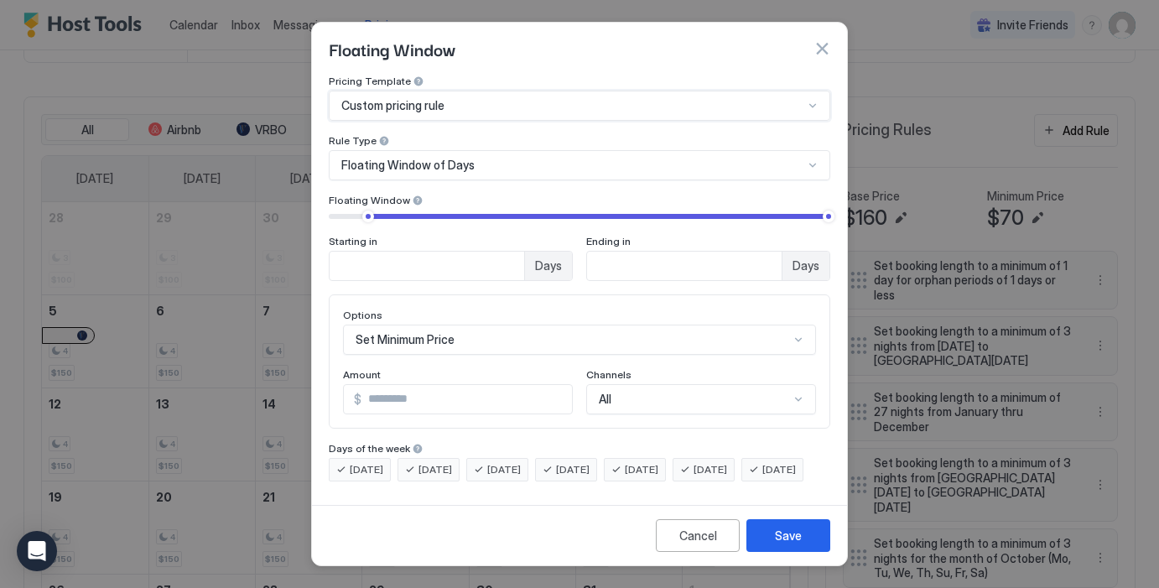
click at [438, 169] on div "Floating Window of Days" at bounding box center [579, 165] width 501 height 30
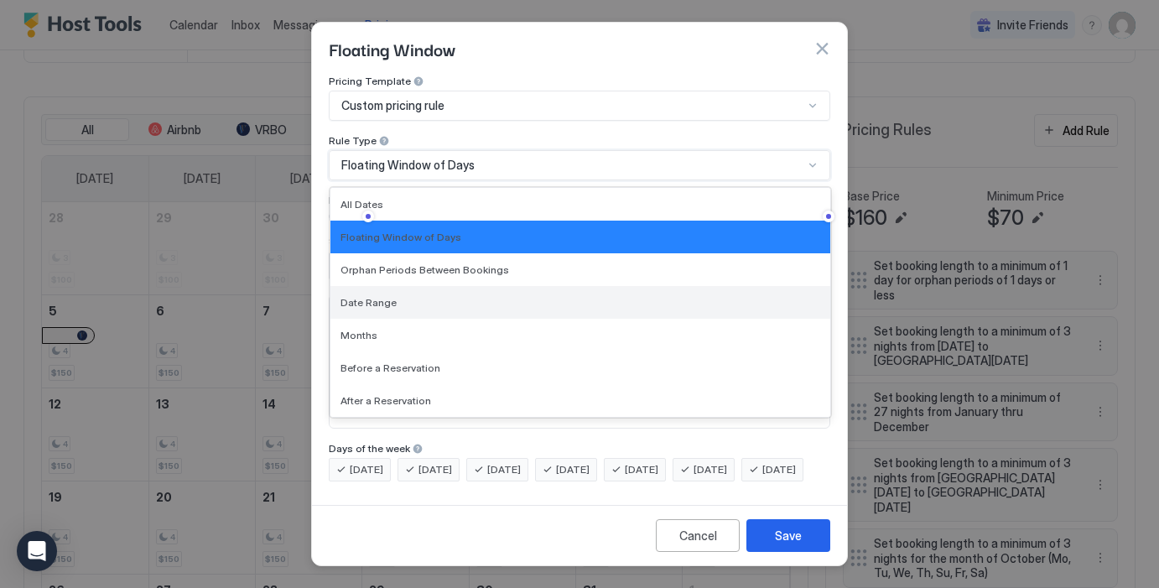
click at [400, 298] on div "Date Range" at bounding box center [580, 302] width 480 height 13
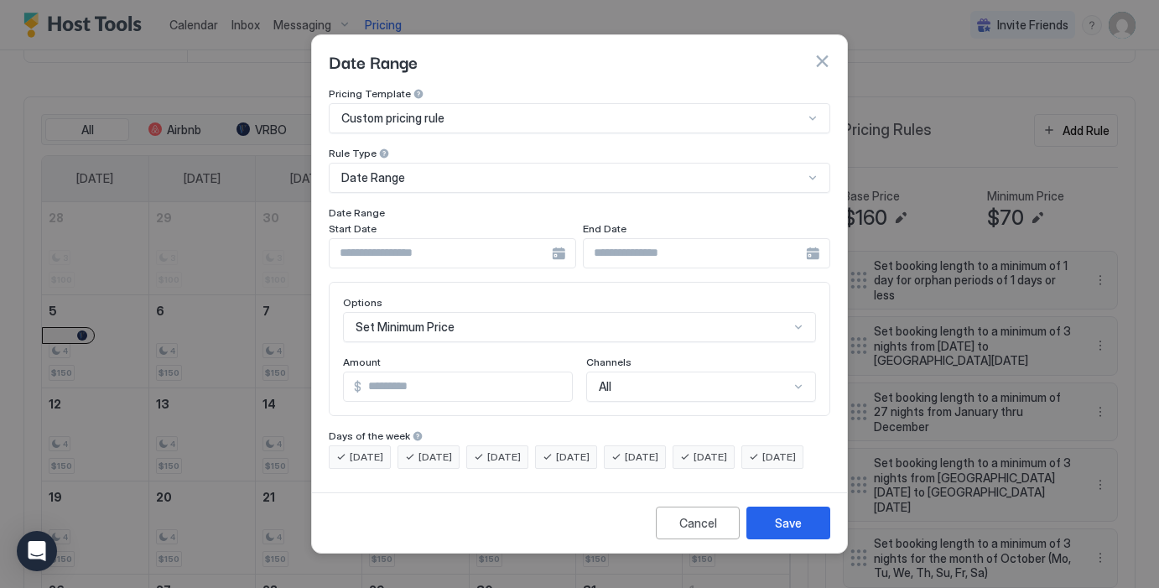
click at [562, 242] on div at bounding box center [452, 253] width 247 height 30
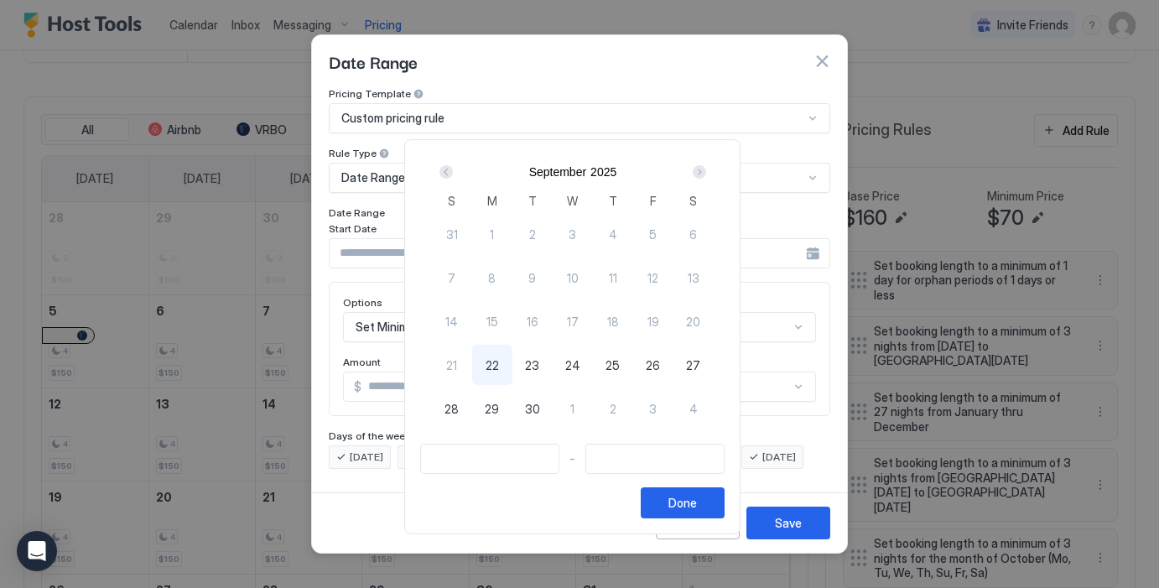
click at [702, 169] on div "Next" at bounding box center [698, 171] width 13 height 13
click at [466, 272] on div "5" at bounding box center [452, 277] width 40 height 40
type input "**********"
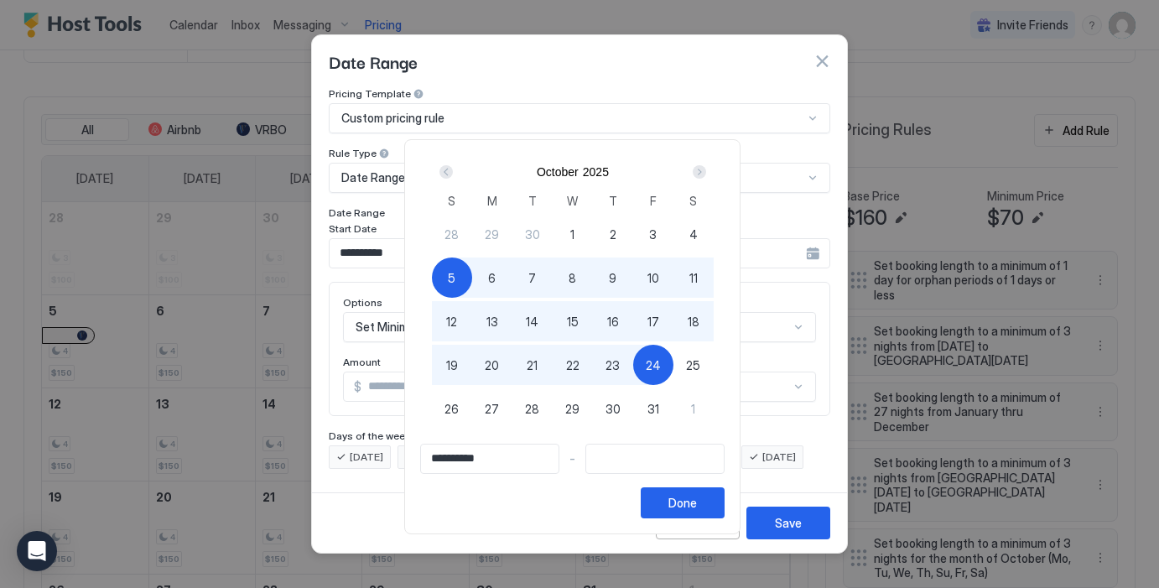
type input "**********"
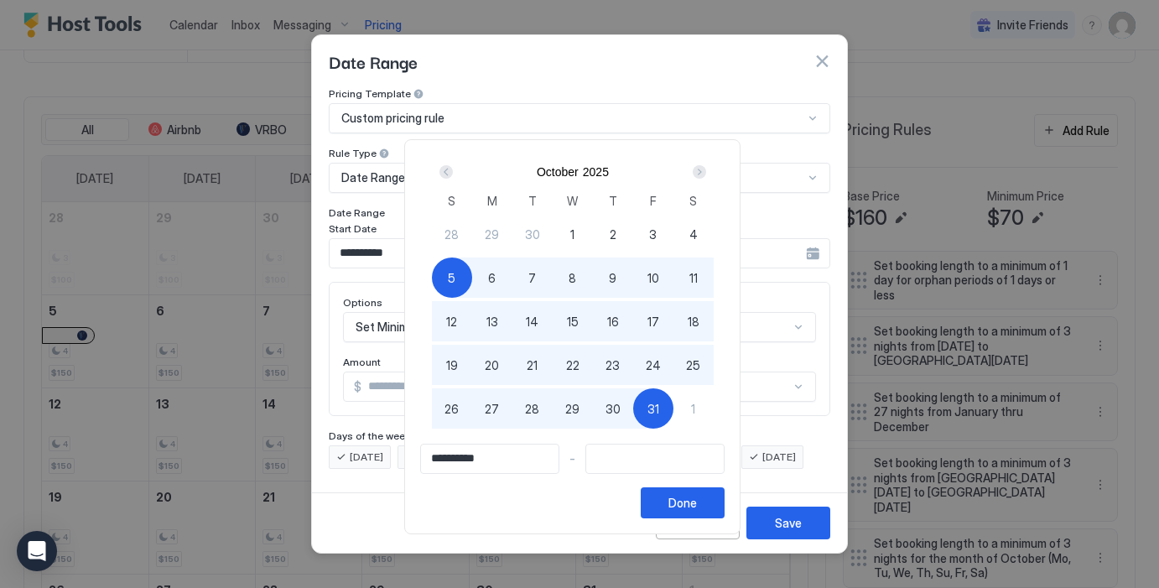
click at [659, 406] on span "31" at bounding box center [653, 409] width 12 height 18
type input "**********"
click at [687, 498] on div "Done" at bounding box center [682, 503] width 29 height 18
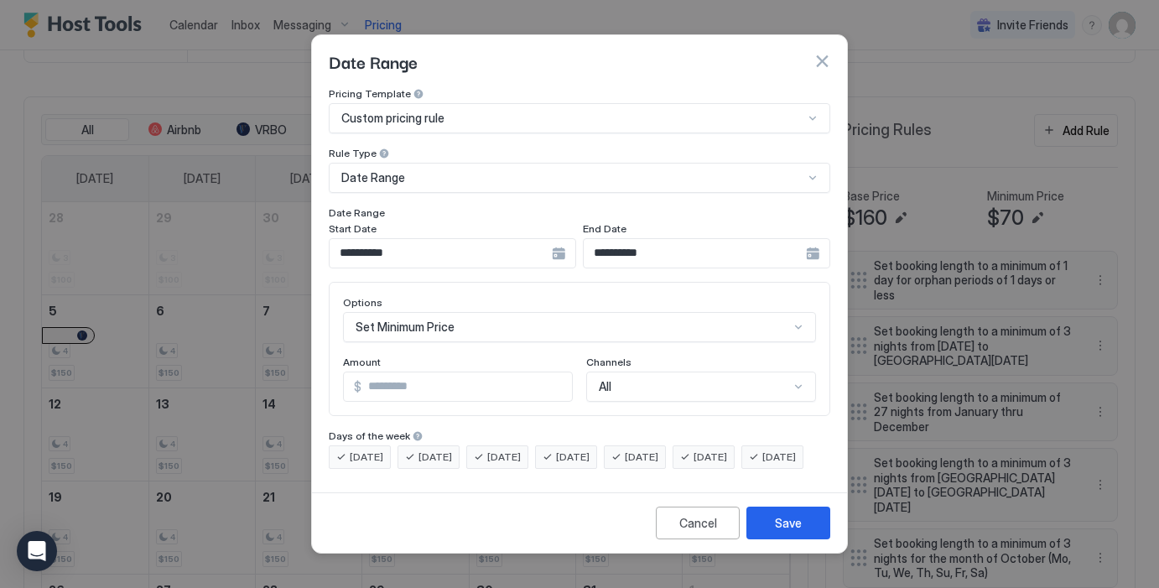
scroll to position [86, 0]
click at [563, 314] on div "Set Minimum Price" at bounding box center [579, 327] width 473 height 30
click at [716, 539] on button "Cancel" at bounding box center [698, 522] width 84 height 33
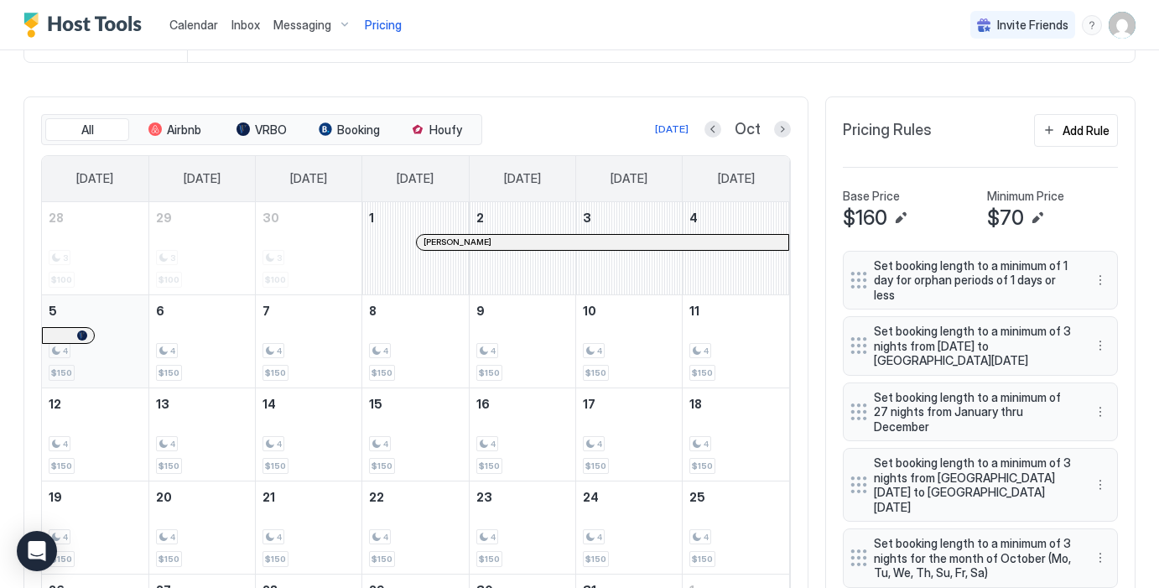
click at [116, 343] on div "4" at bounding box center [95, 351] width 93 height 16
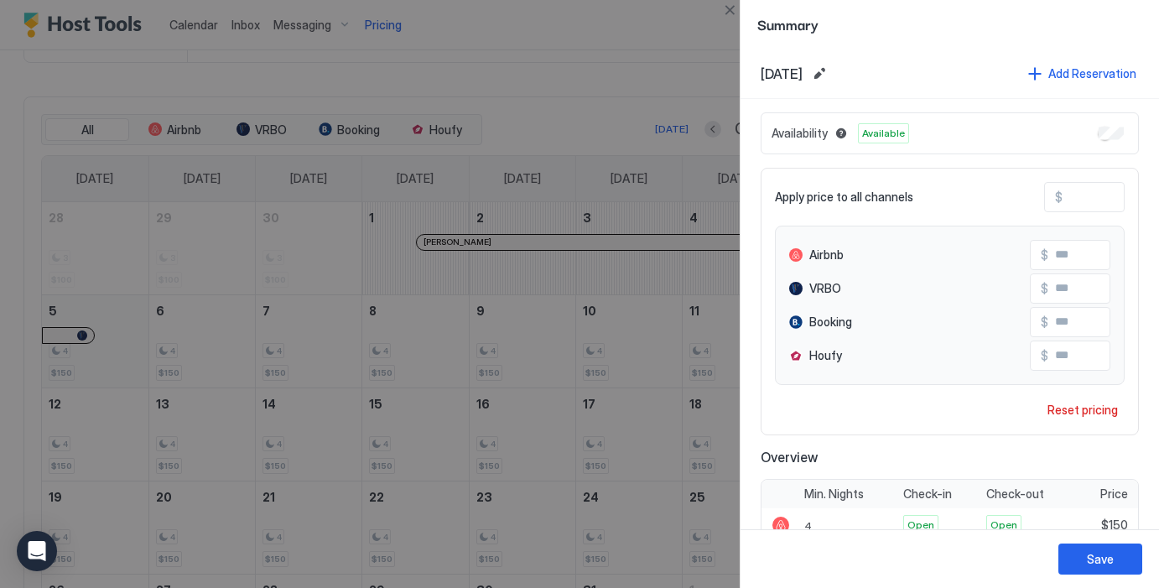
click at [116, 343] on div at bounding box center [579, 294] width 1159 height 588
click at [728, 8] on button "Close" at bounding box center [729, 10] width 20 height 20
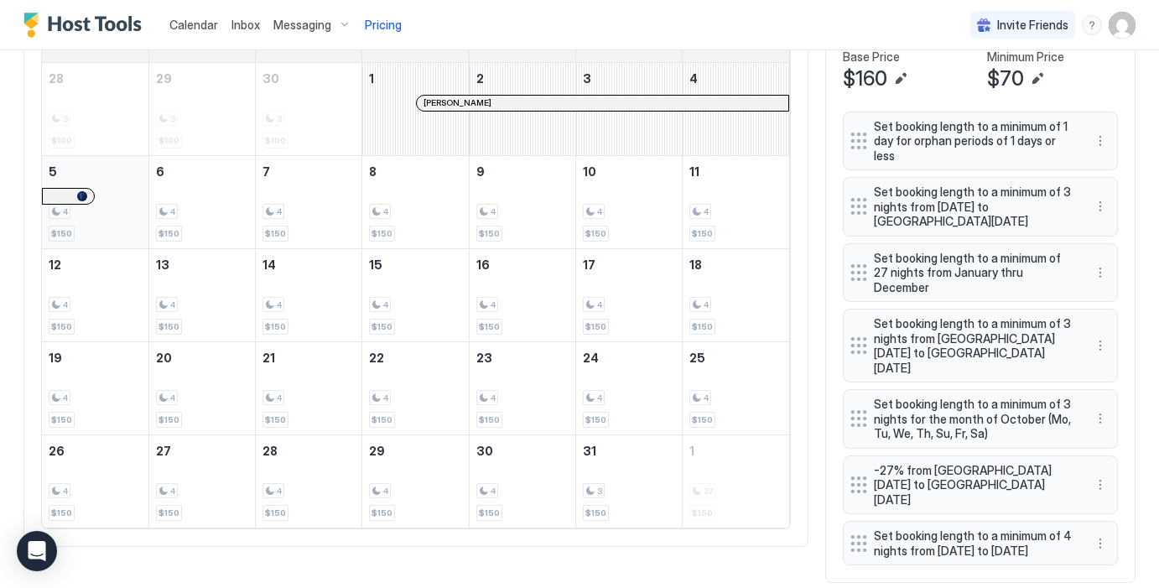
scroll to position [587, 0]
click at [117, 218] on div "4" at bounding box center [95, 213] width 93 height 16
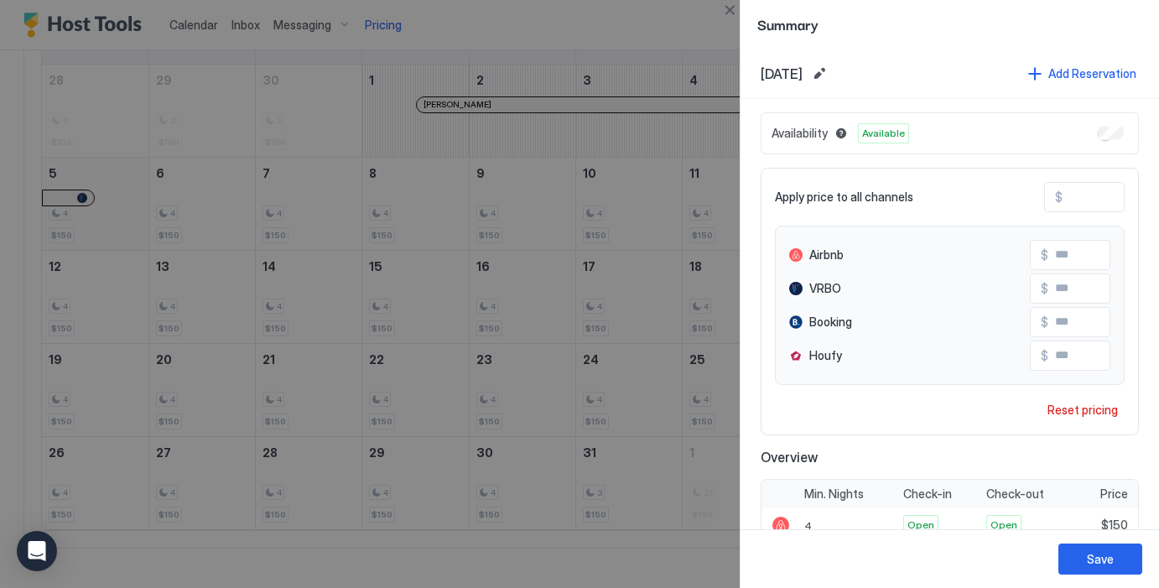
click at [117, 218] on div at bounding box center [579, 294] width 1159 height 588
click at [723, 8] on button "Close" at bounding box center [729, 10] width 20 height 20
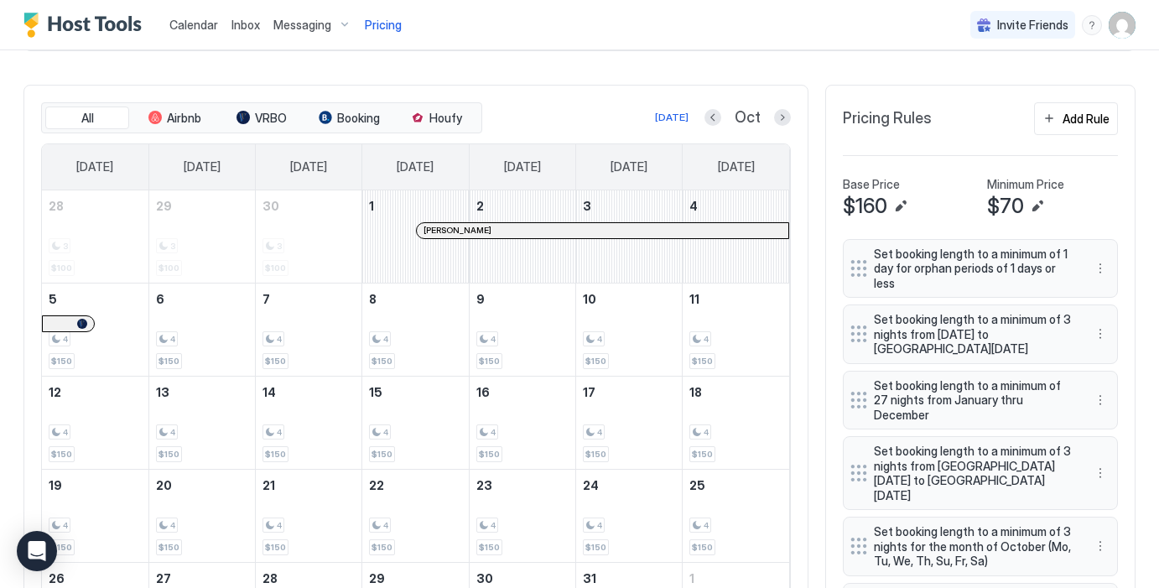
scroll to position [486, 0]
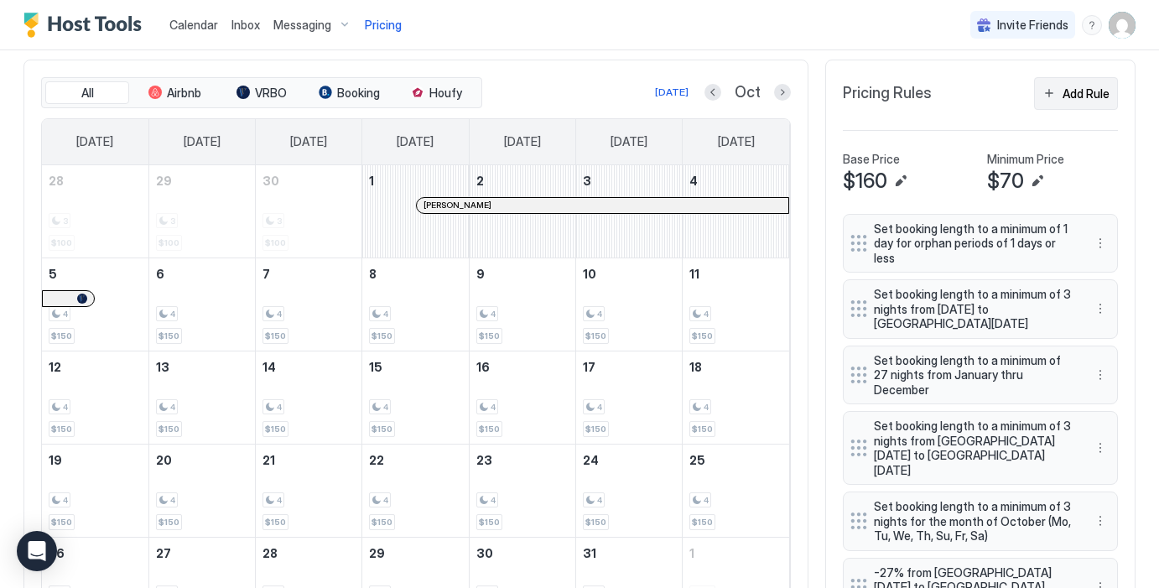
click at [1075, 87] on div "Add Rule" at bounding box center [1085, 94] width 47 height 18
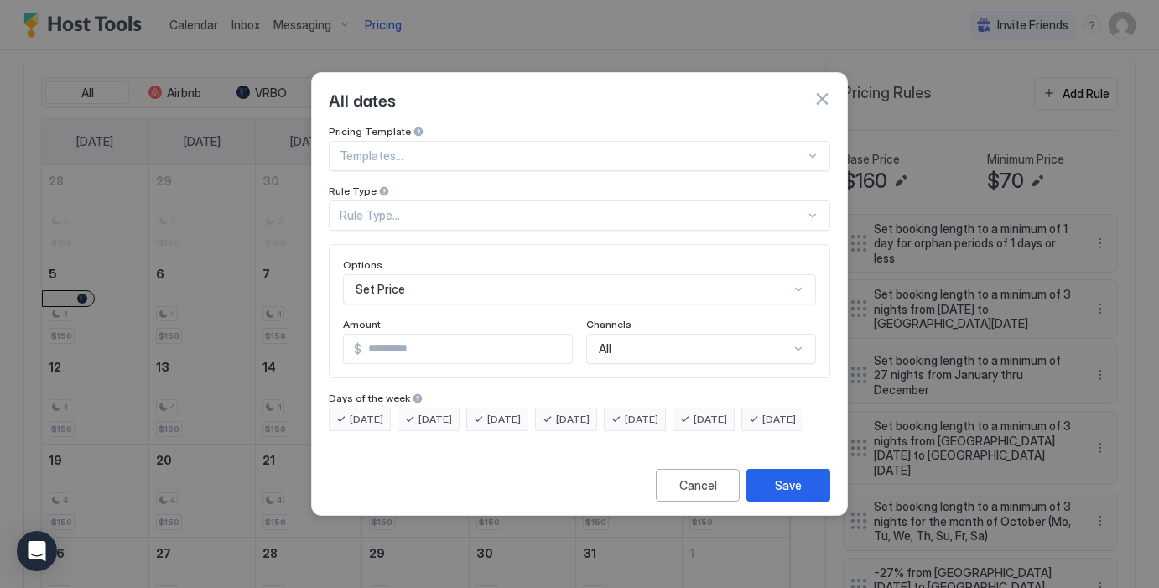
click at [457, 148] on div at bounding box center [572, 155] width 465 height 15
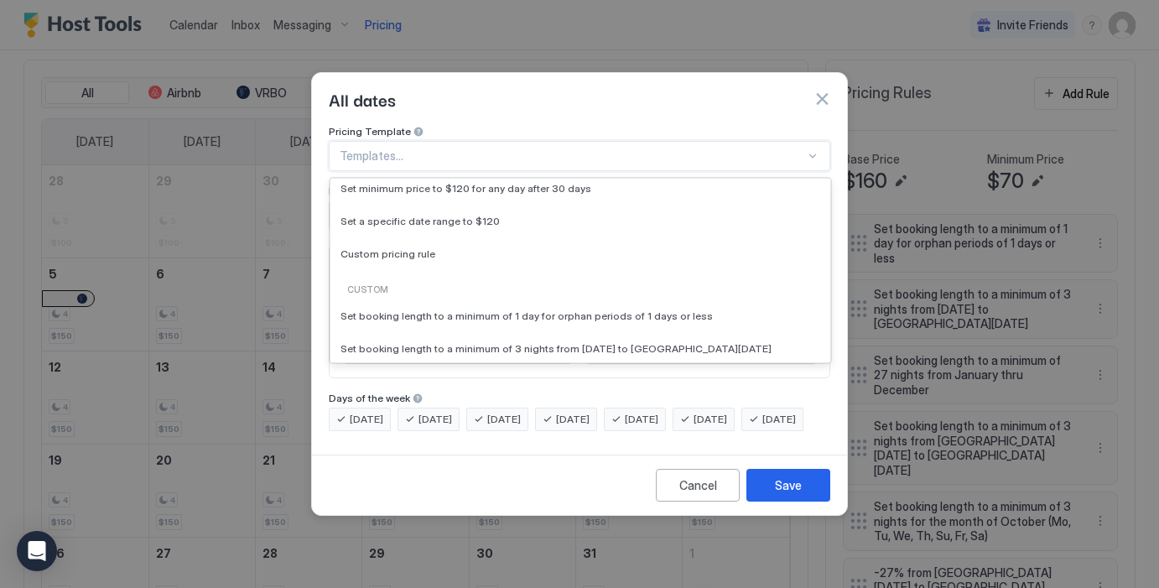
scroll to position [111, 0]
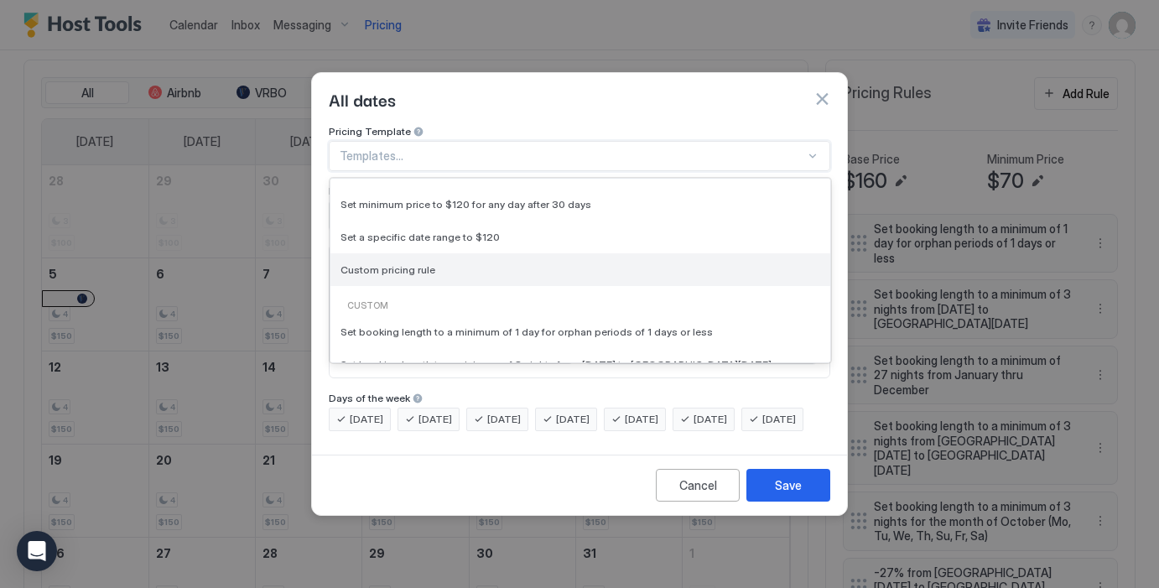
click at [402, 263] on span "Custom pricing rule" at bounding box center [387, 269] width 95 height 13
type input "***"
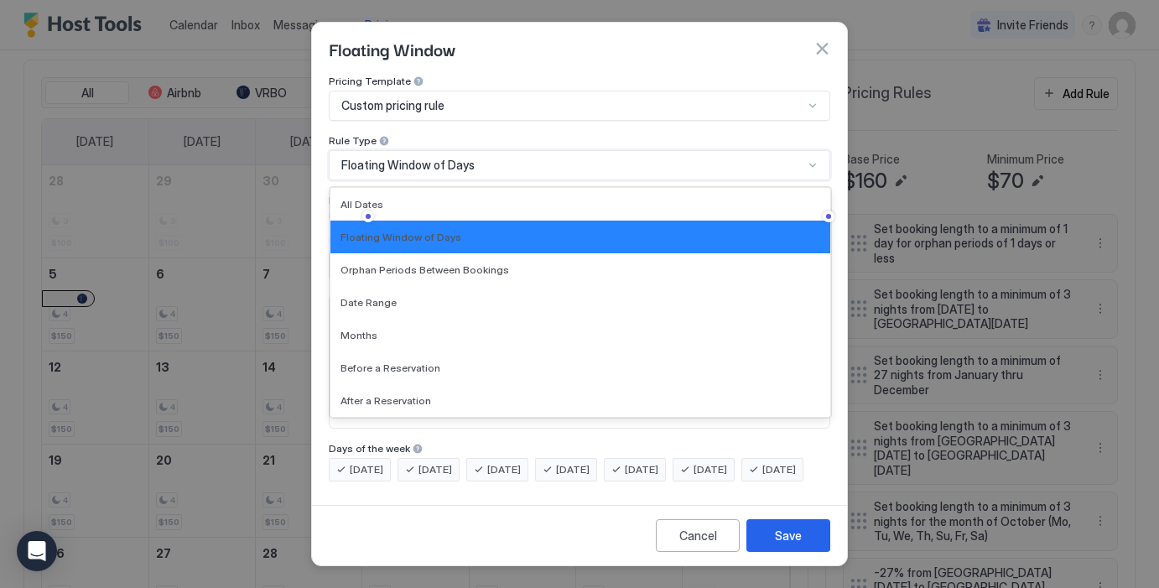
click at [455, 158] on span "Floating Window of Days" at bounding box center [407, 165] width 133 height 15
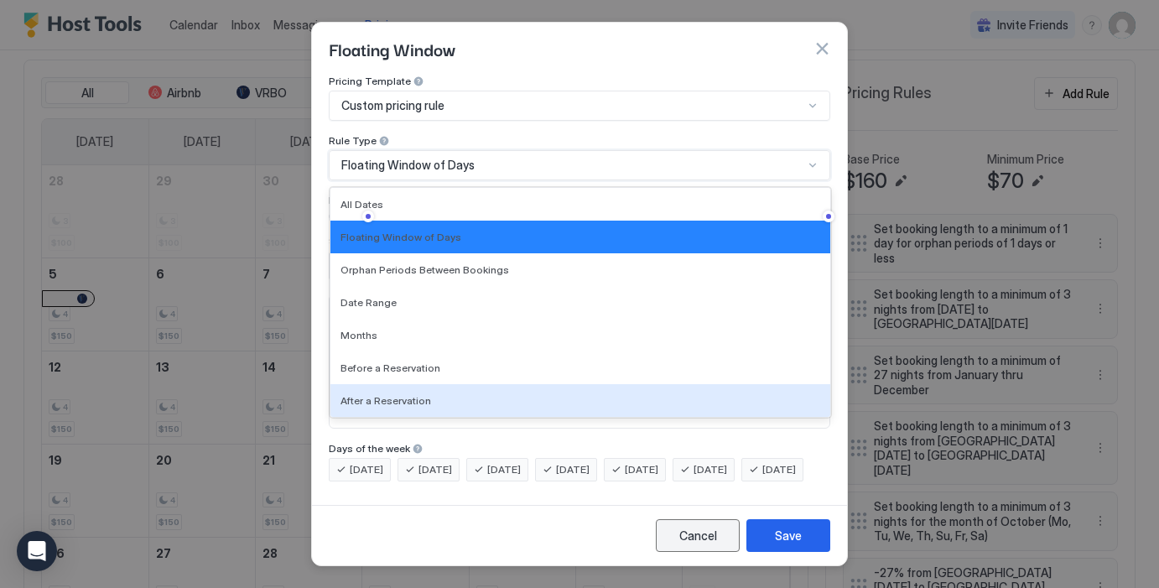
click at [680, 538] on div "Cancel" at bounding box center [698, 535] width 38 height 18
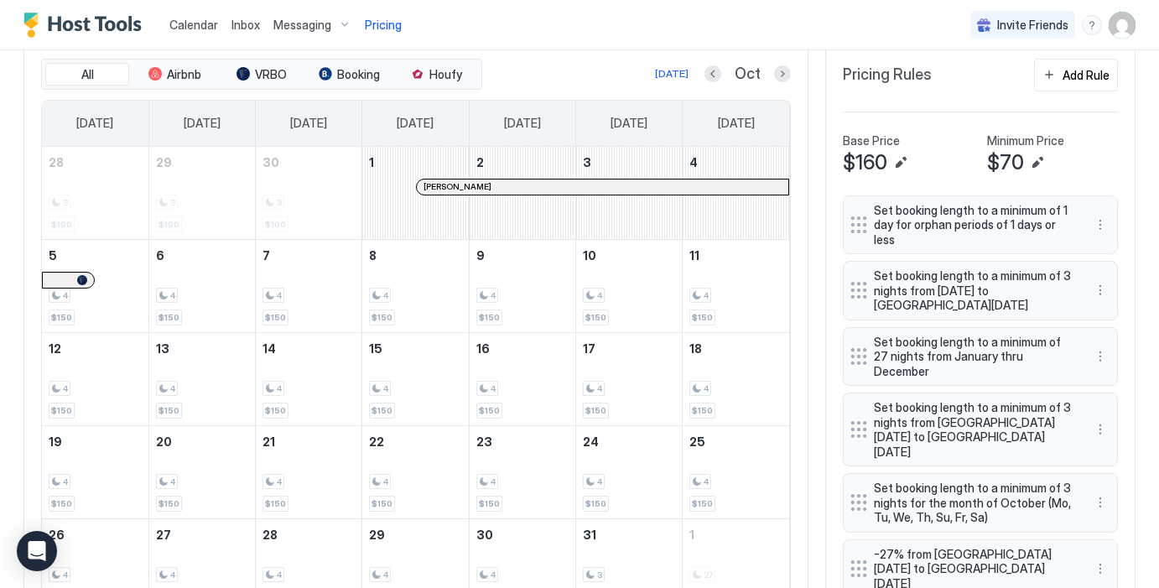
scroll to position [484, 0]
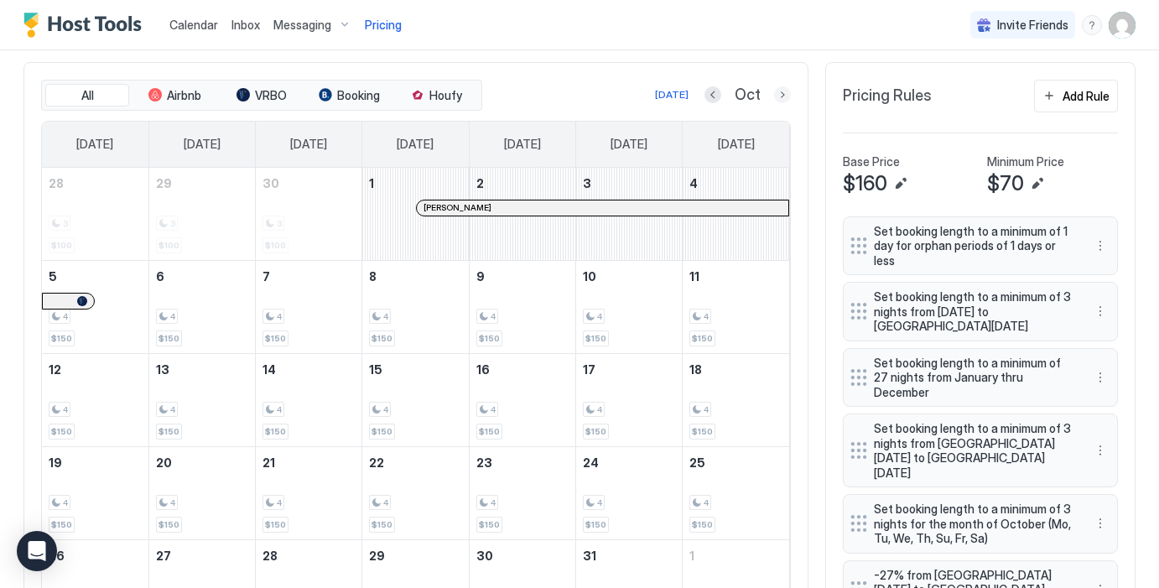
click at [784, 101] on button "Next month" at bounding box center [782, 94] width 17 height 17
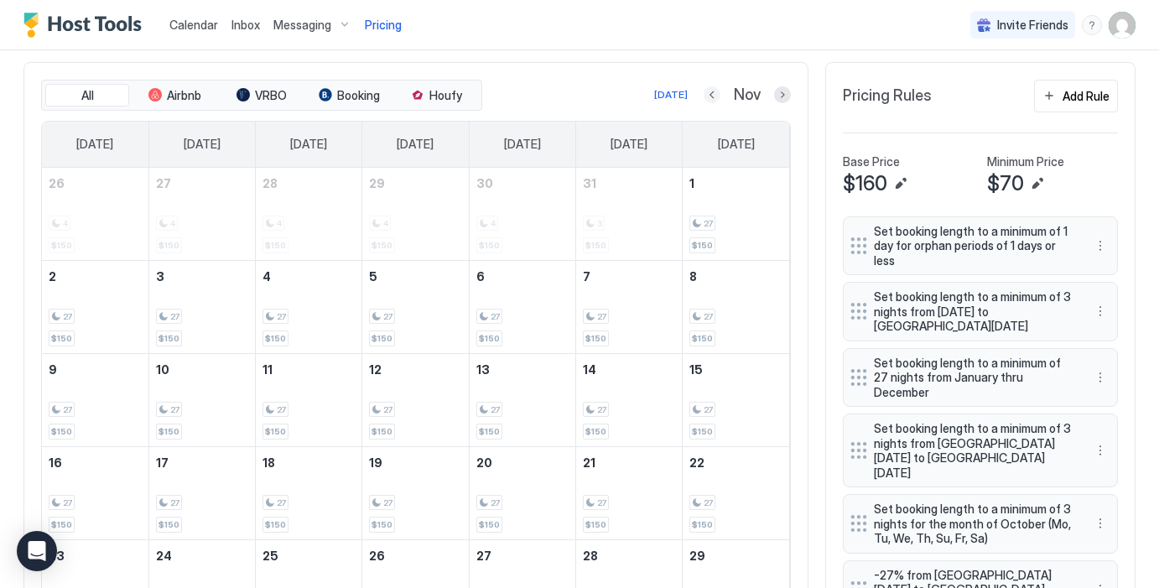
click at [710, 91] on button "Previous month" at bounding box center [711, 94] width 17 height 17
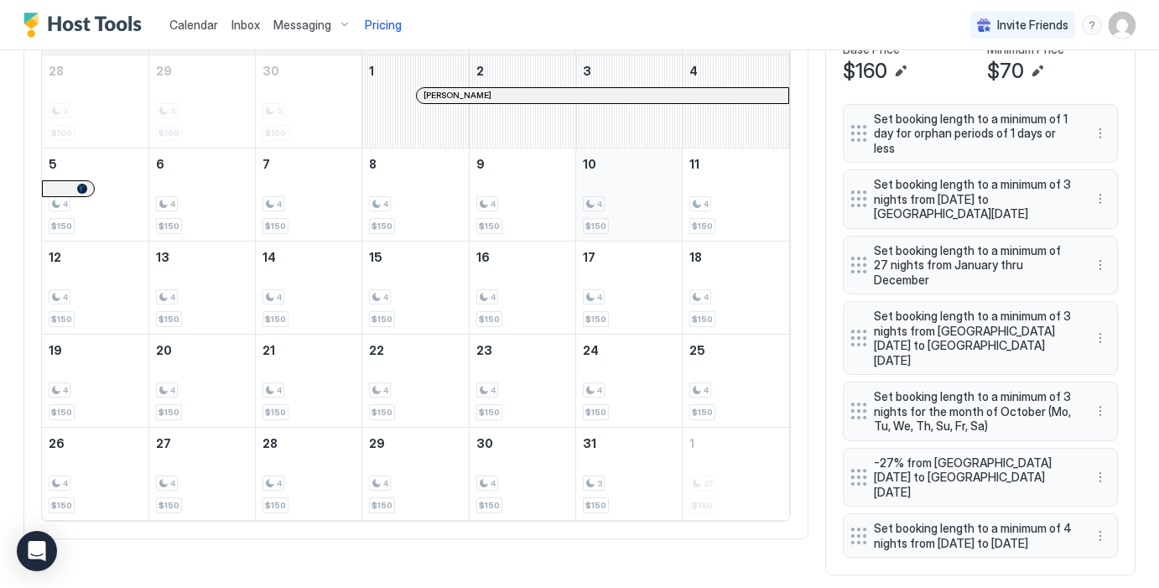
scroll to position [468, 0]
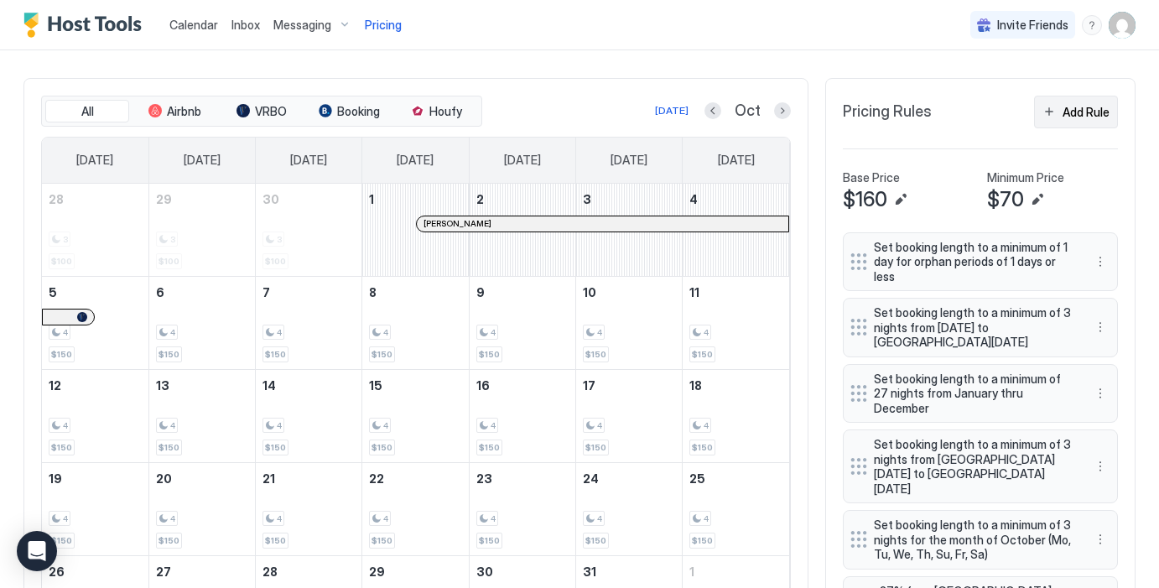
click at [1073, 113] on div "Add Rule" at bounding box center [1085, 112] width 47 height 18
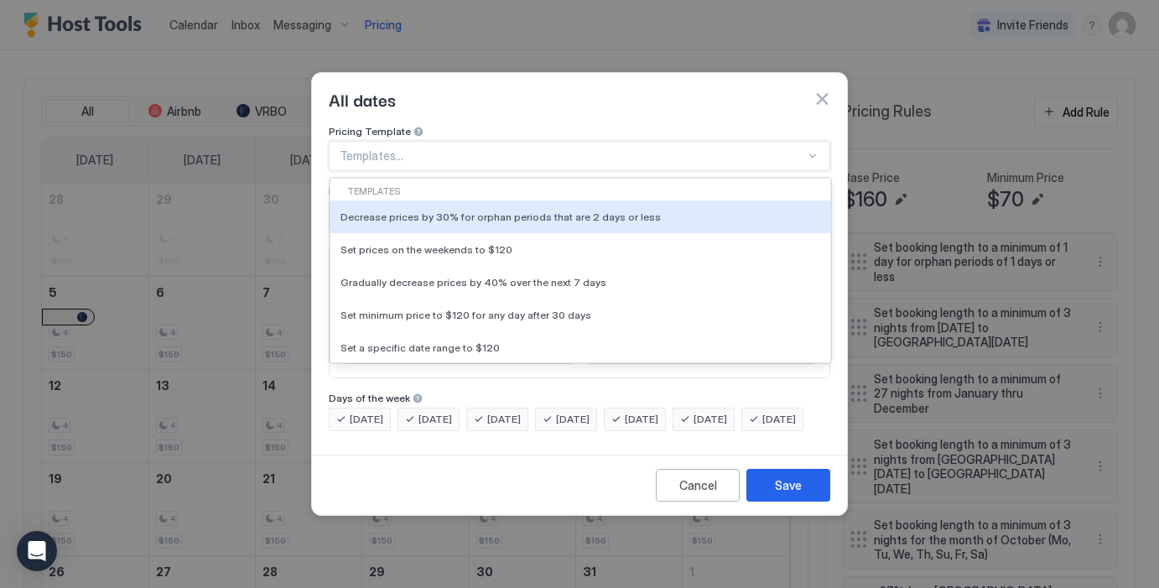
click at [467, 148] on div at bounding box center [572, 155] width 465 height 15
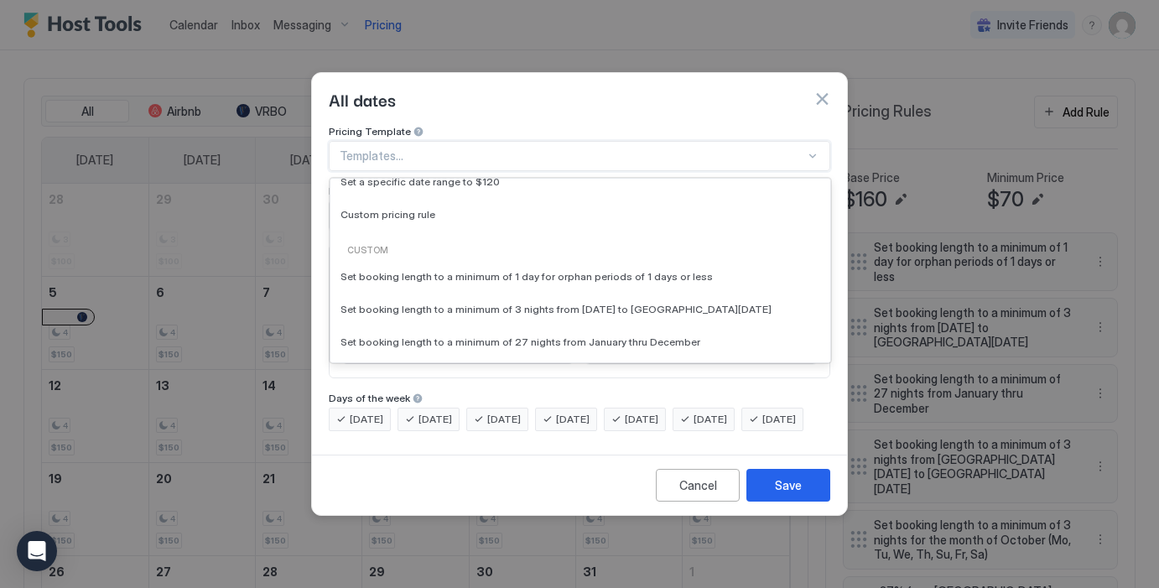
scroll to position [132, 0]
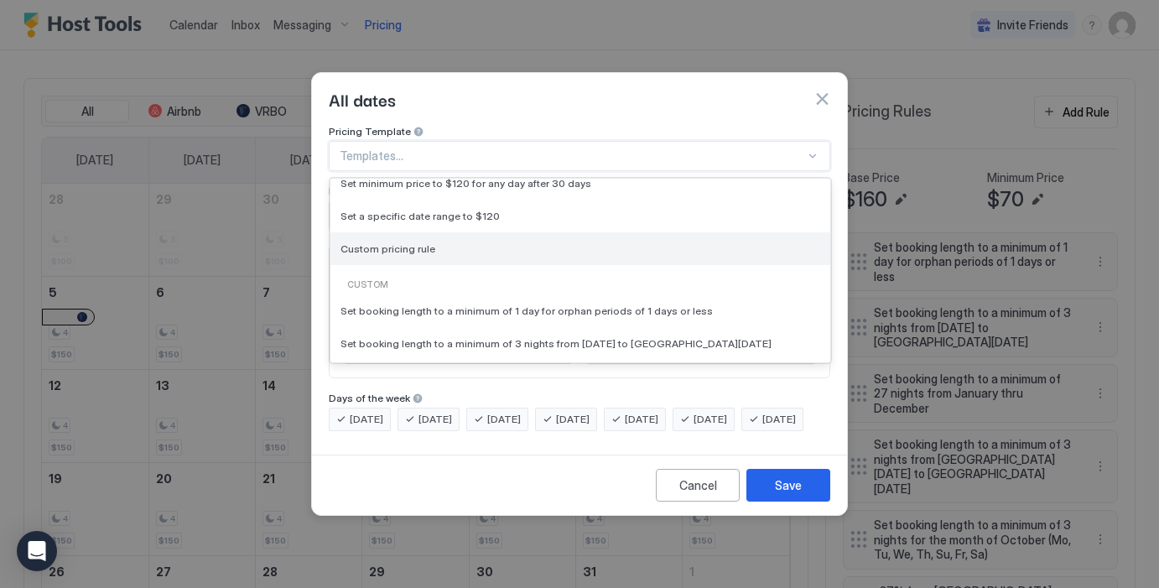
click at [427, 242] on span "Custom pricing rule" at bounding box center [387, 248] width 95 height 13
type input "***"
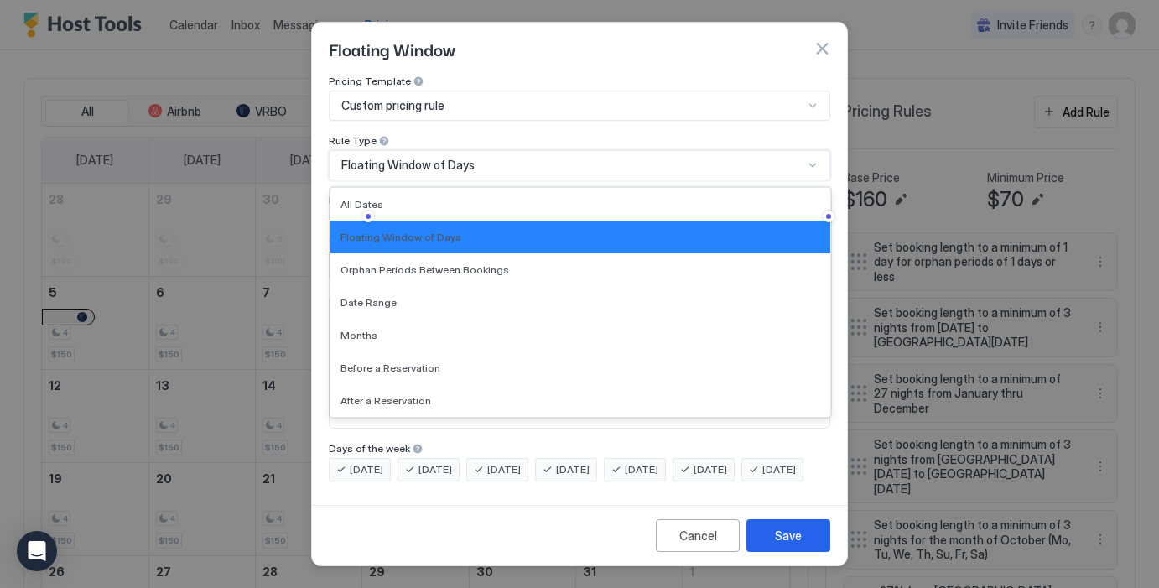
click at [438, 150] on div "Floating Window of Days" at bounding box center [579, 165] width 501 height 30
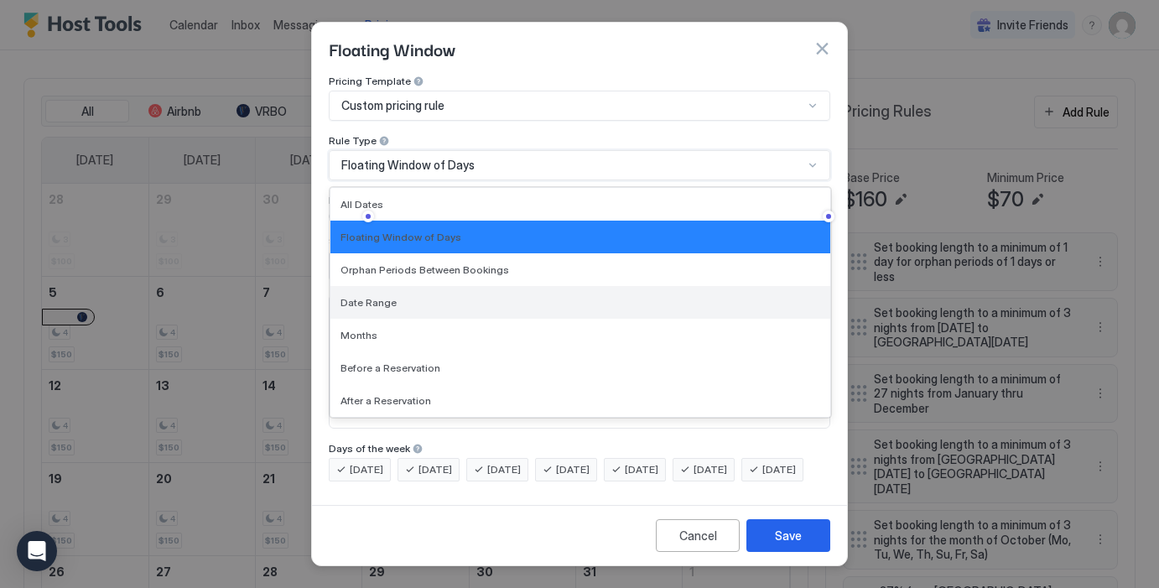
click at [399, 301] on div "Date Range" at bounding box center [580, 302] width 500 height 33
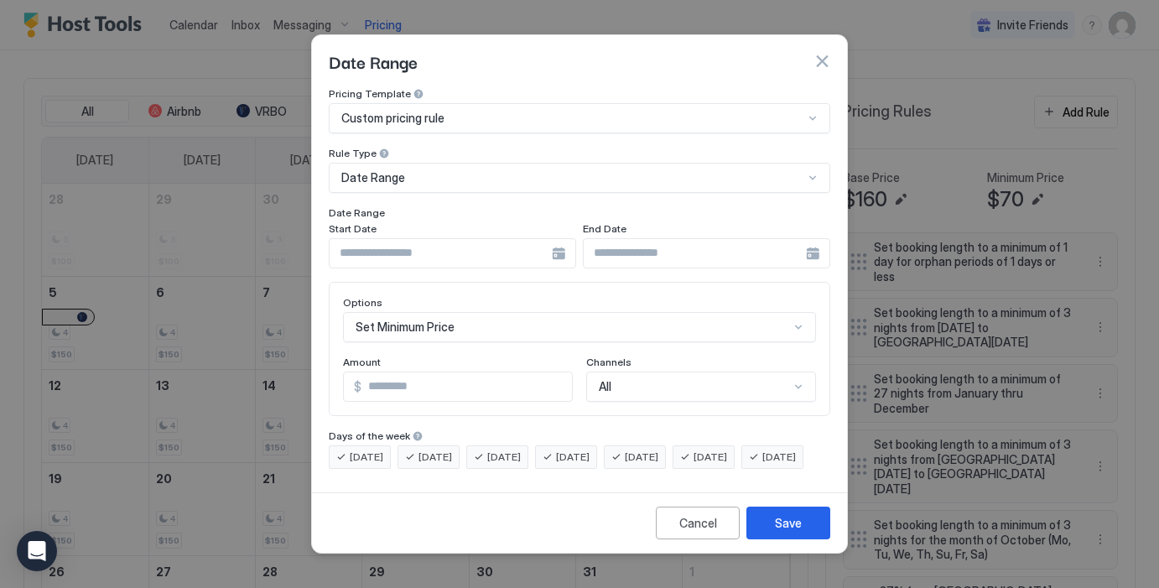
click at [559, 238] on div at bounding box center [452, 253] width 247 height 30
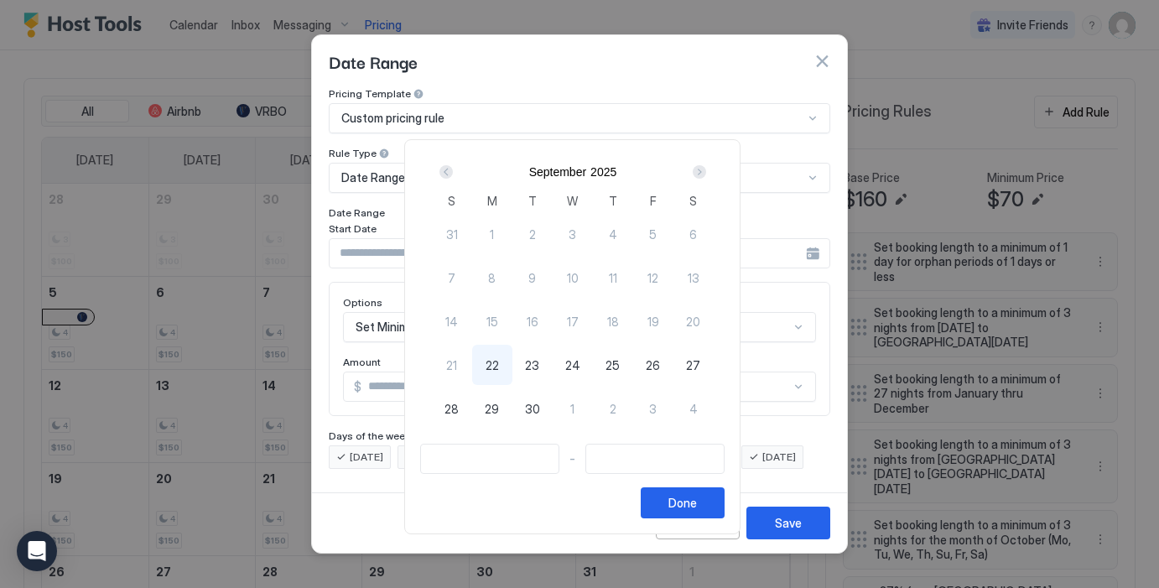
click at [706, 169] on div "Next" at bounding box center [698, 171] width 13 height 13
click at [455, 279] on span "5" at bounding box center [452, 278] width 8 height 18
type input "**********"
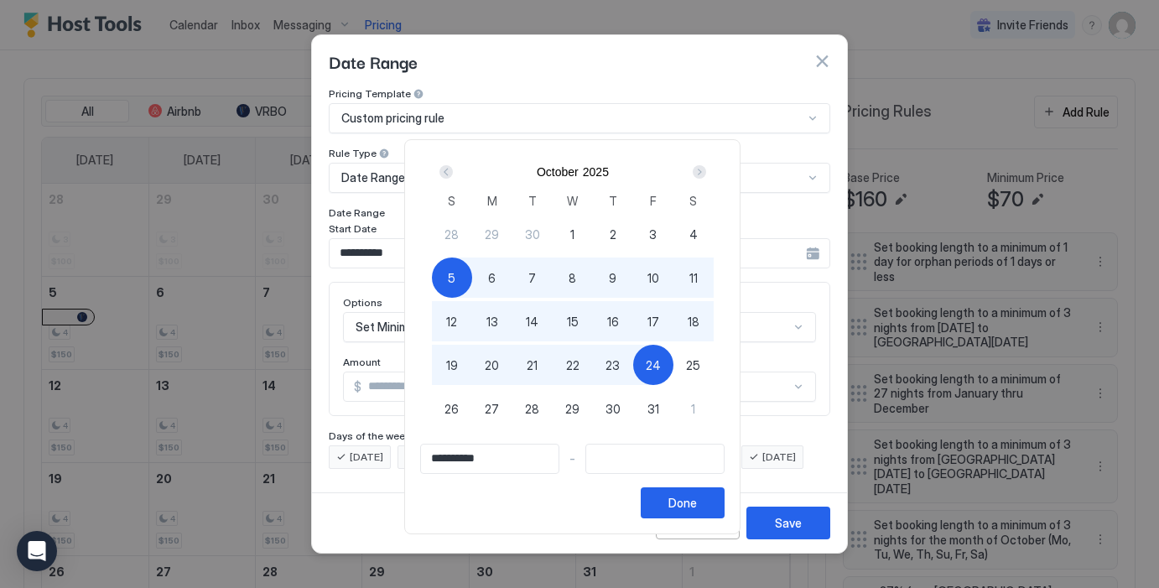
type input "**********"
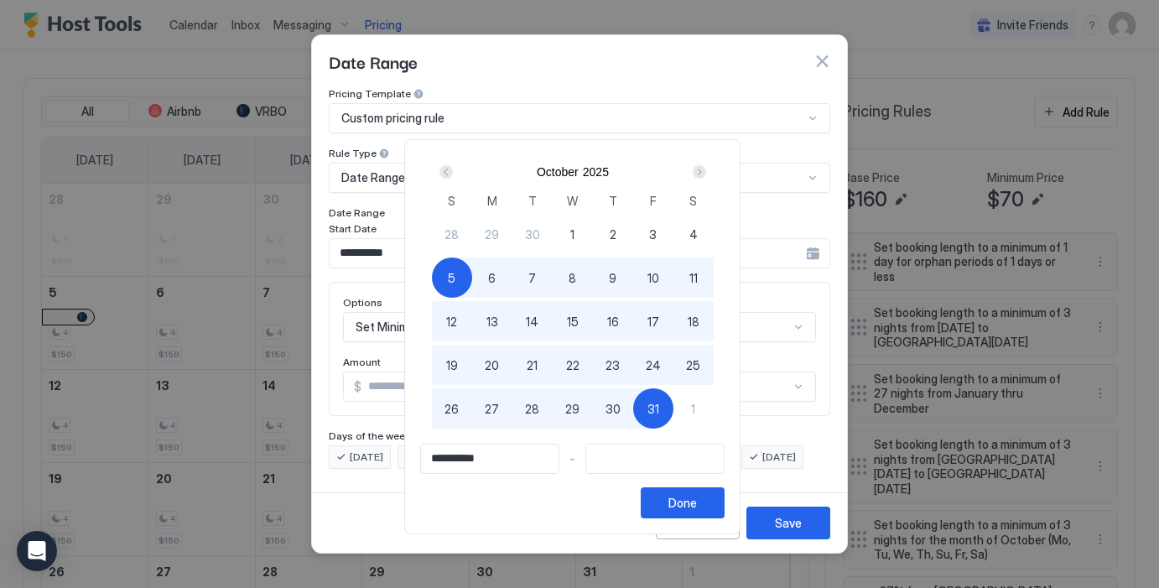
click at [659, 409] on span "31" at bounding box center [653, 409] width 12 height 18
type input "**********"
click at [687, 495] on div "Done" at bounding box center [682, 503] width 29 height 18
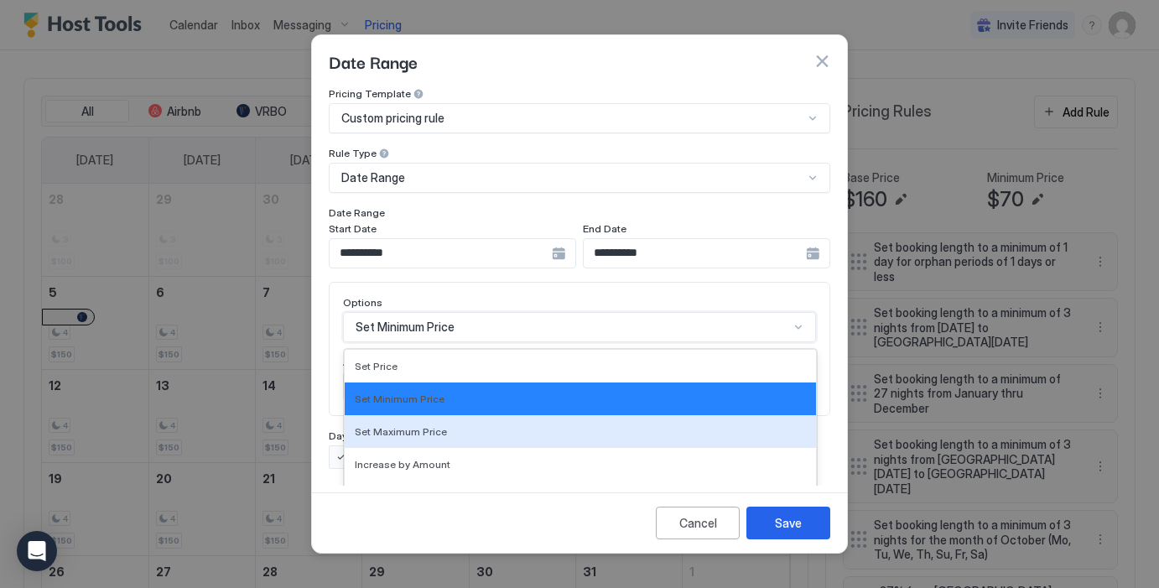
click at [523, 317] on div "Set Maximum Price, 3 of 17. 17 results available. Use Up and Down to choose opt…" at bounding box center [579, 327] width 473 height 30
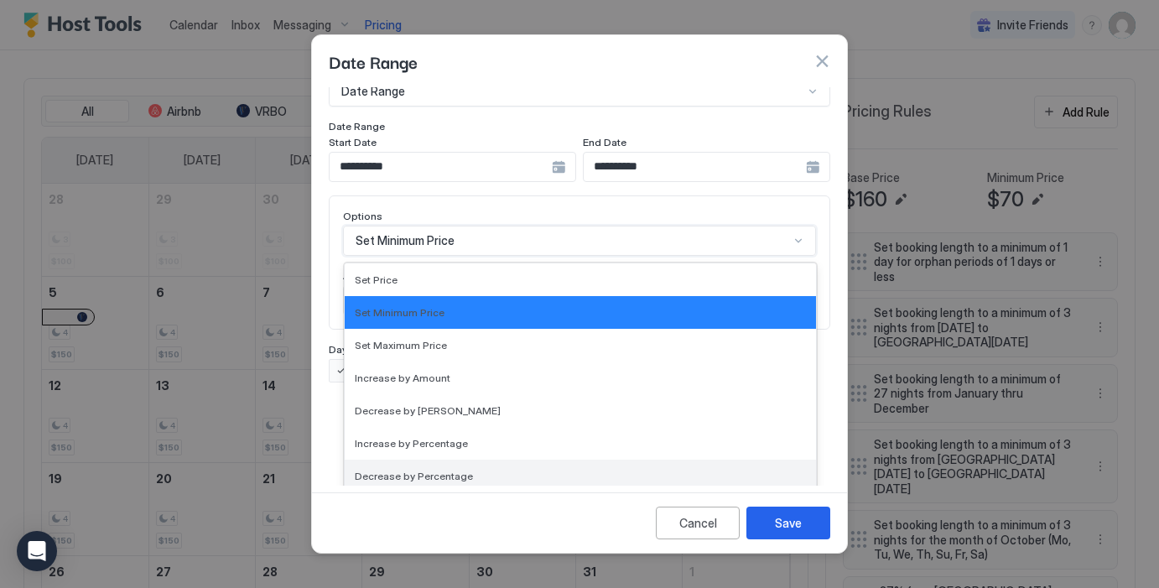
click at [465, 469] on div "Decrease by Percentage" at bounding box center [580, 475] width 451 height 13
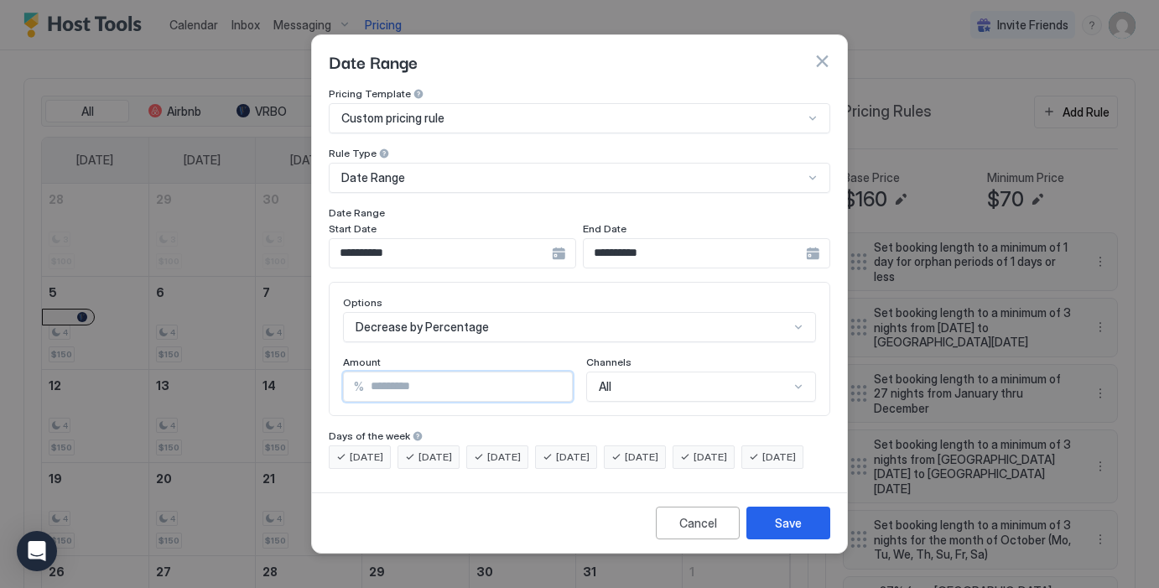
drag, startPoint x: 468, startPoint y: 383, endPoint x: 354, endPoint y: 363, distance: 115.8
click at [350, 371] on div "% ***" at bounding box center [458, 386] width 230 height 30
click at [523, 398] on div "Options Decrease by Percentage Amount % ** Channels All" at bounding box center [579, 349] width 501 height 134
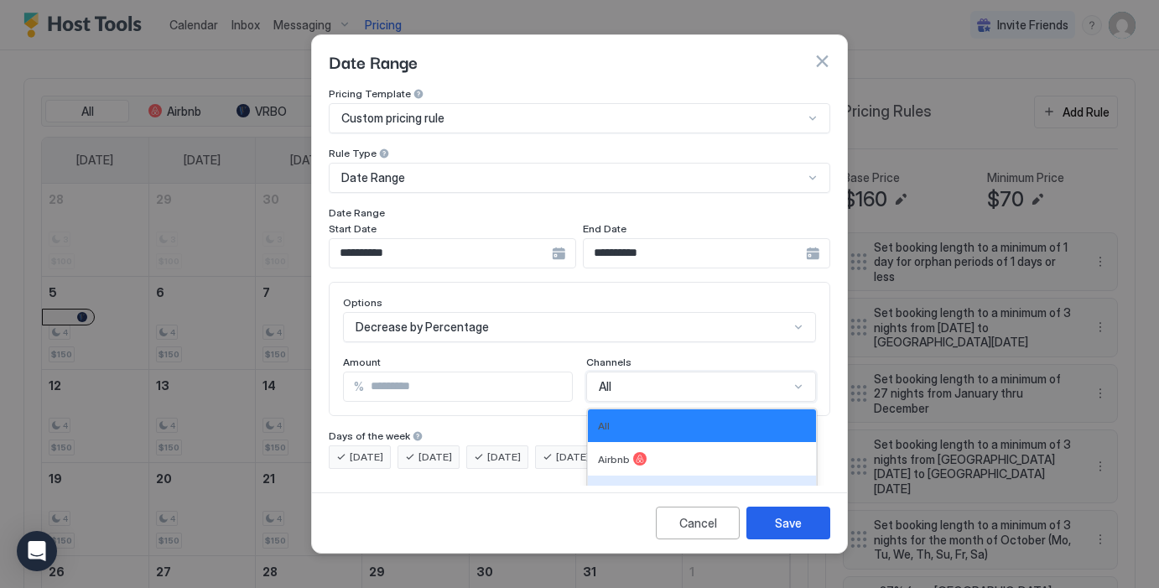
scroll to position [95, 0]
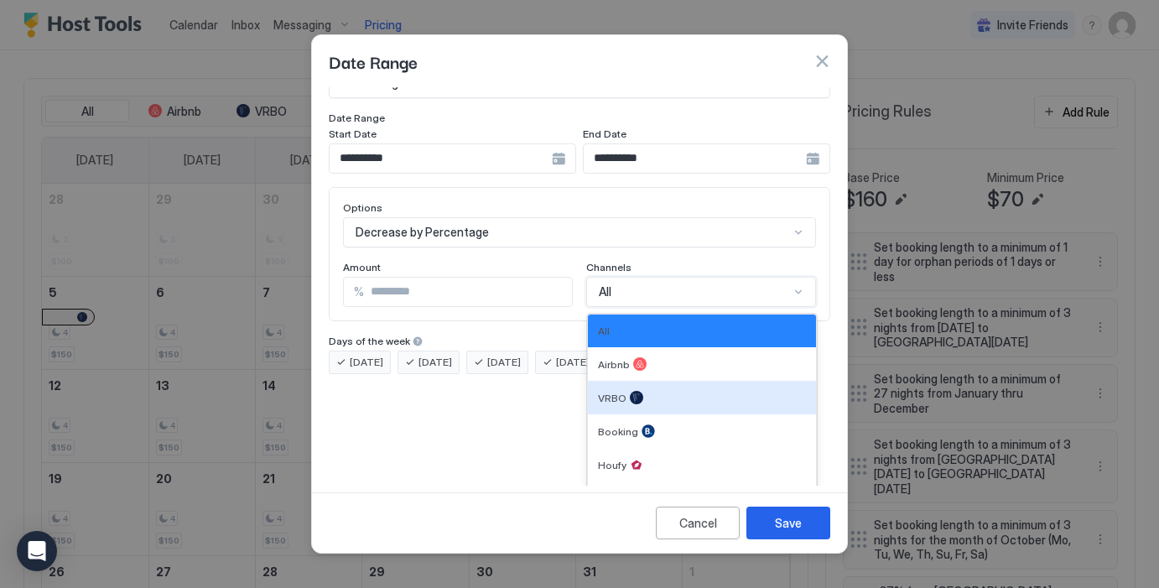
click at [759, 307] on div "VRBO, 3 of 6. 6 results available. Use Up and Down to choose options, press Ent…" at bounding box center [701, 292] width 230 height 30
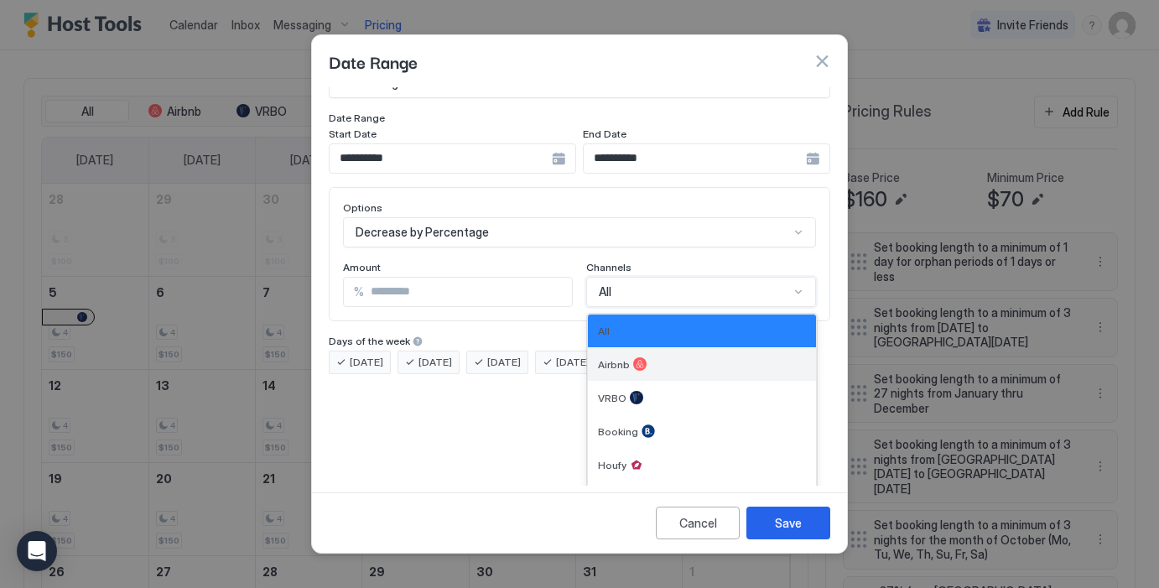
click at [677, 357] on div "Airbnb" at bounding box center [702, 363] width 208 height 13
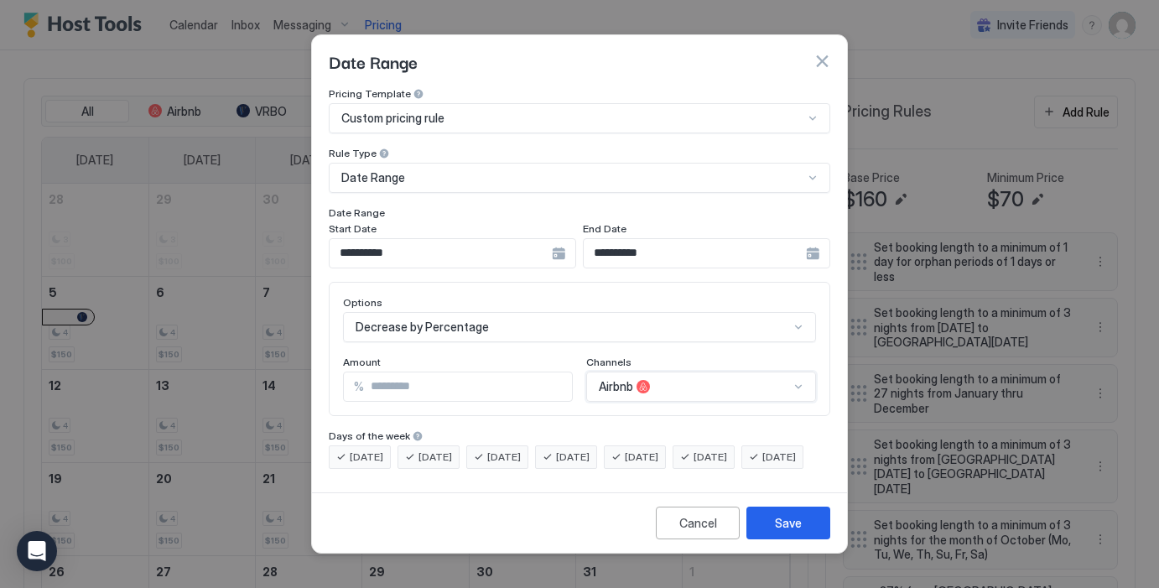
click at [692, 376] on div "option Airbnb, selected. Airbnb" at bounding box center [701, 386] width 230 height 30
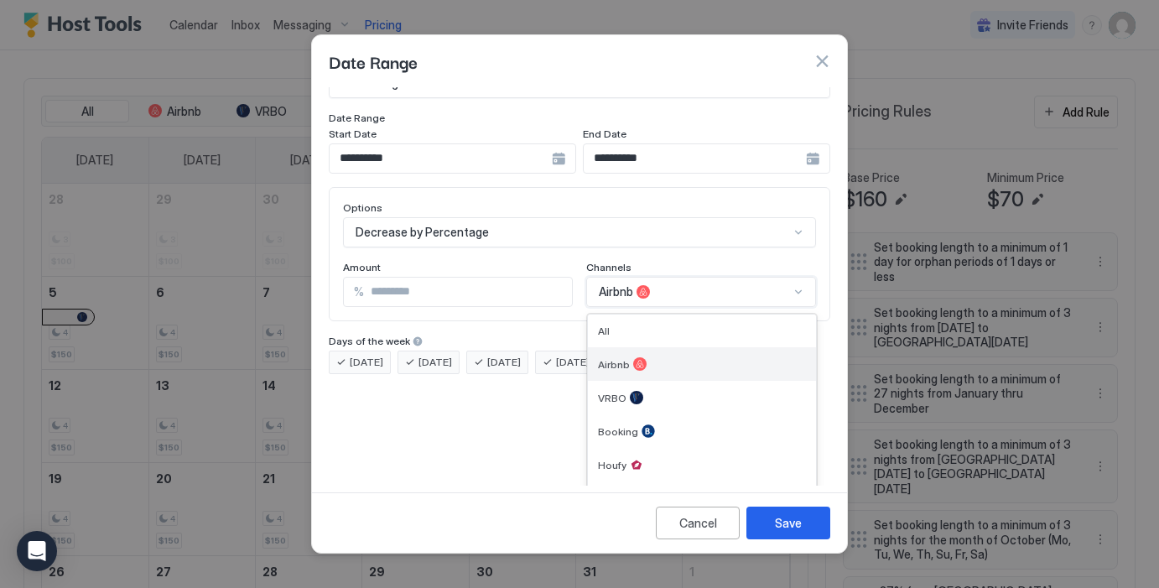
click at [669, 357] on div "Airbnb" at bounding box center [702, 363] width 208 height 13
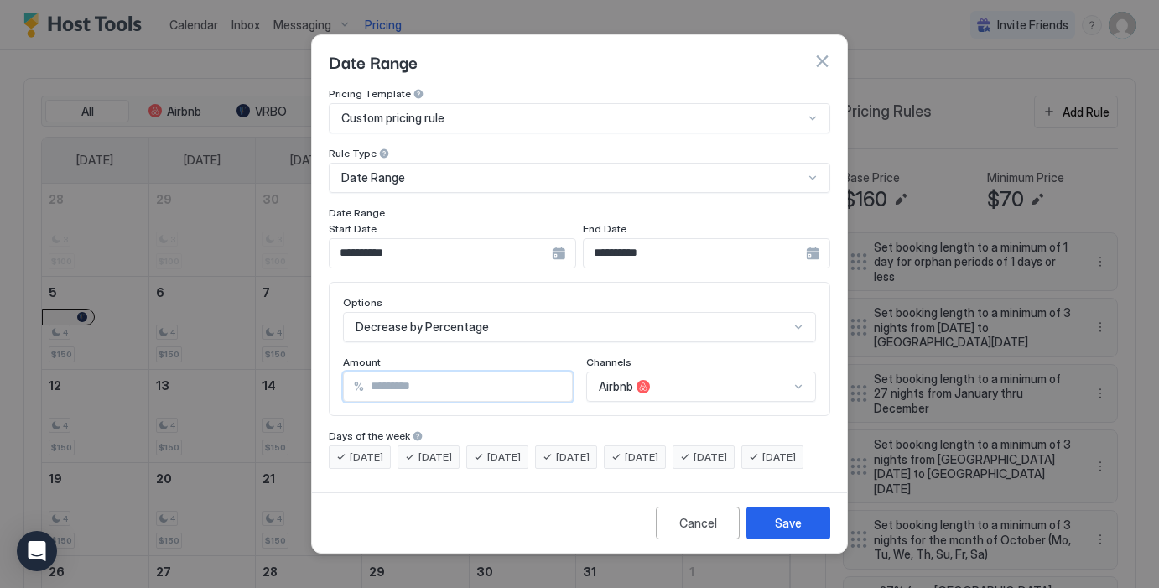
drag, startPoint x: 405, startPoint y: 368, endPoint x: 378, endPoint y: 368, distance: 26.8
click at [378, 372] on input "**" at bounding box center [468, 386] width 208 height 29
type input "**"
click at [423, 392] on div "Options Decrease by Percentage Amount % ** Channels Airbnb" at bounding box center [579, 349] width 501 height 134
drag, startPoint x: 798, startPoint y: 535, endPoint x: 734, endPoint y: 474, distance: 89.0
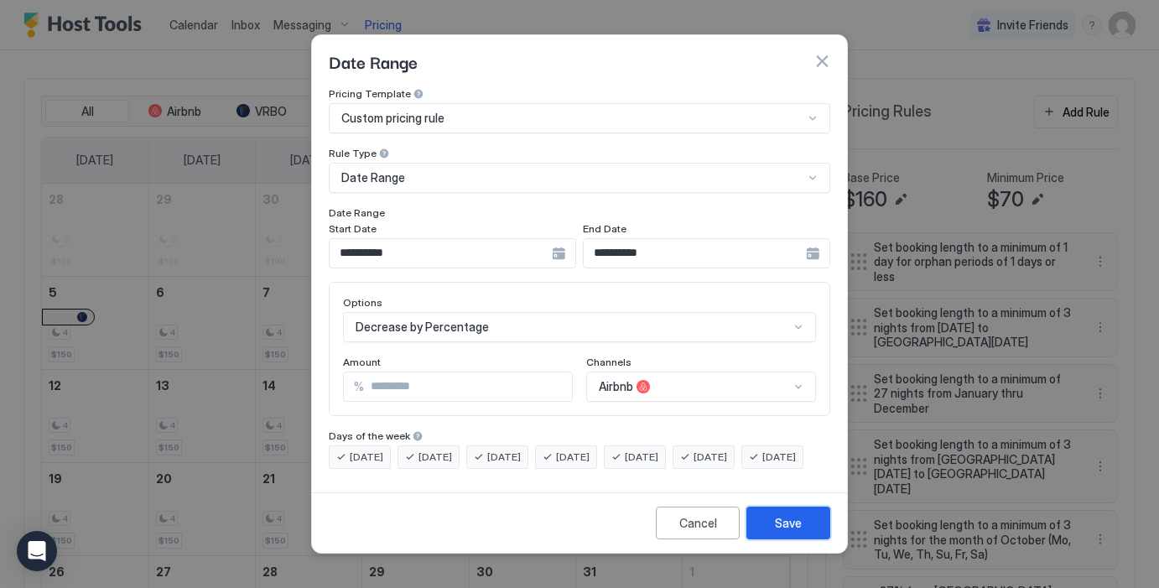
click at [734, 474] on div "**********" at bounding box center [579, 293] width 537 height 519
click at [754, 371] on div "Airbnb" at bounding box center [701, 386] width 230 height 30
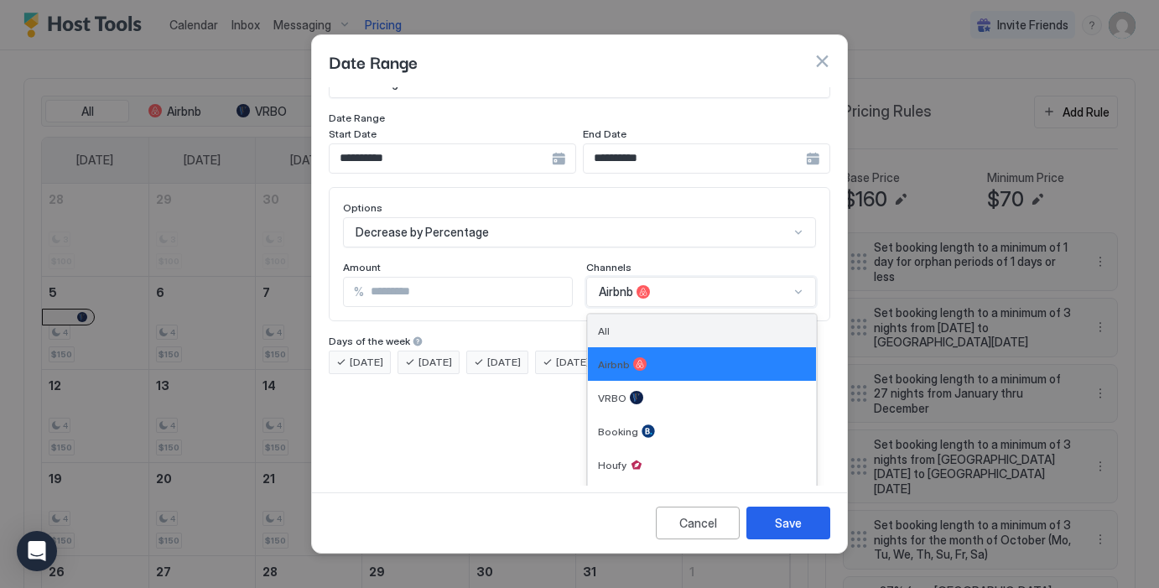
click at [657, 324] on div "All" at bounding box center [702, 330] width 208 height 13
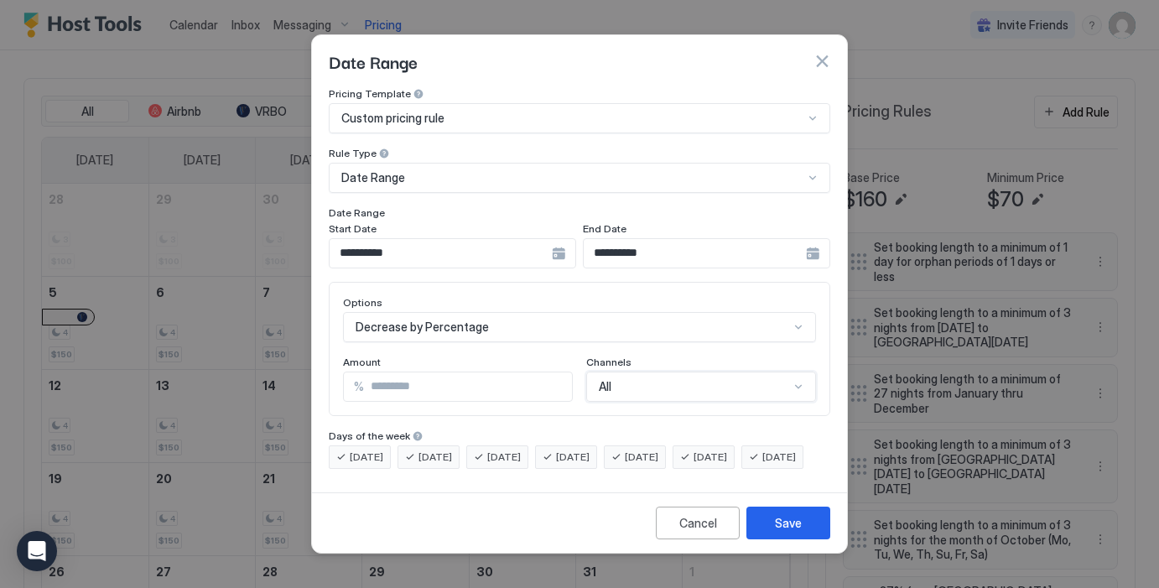
scroll to position [0, 0]
click at [779, 532] on div "Save" at bounding box center [788, 523] width 27 height 18
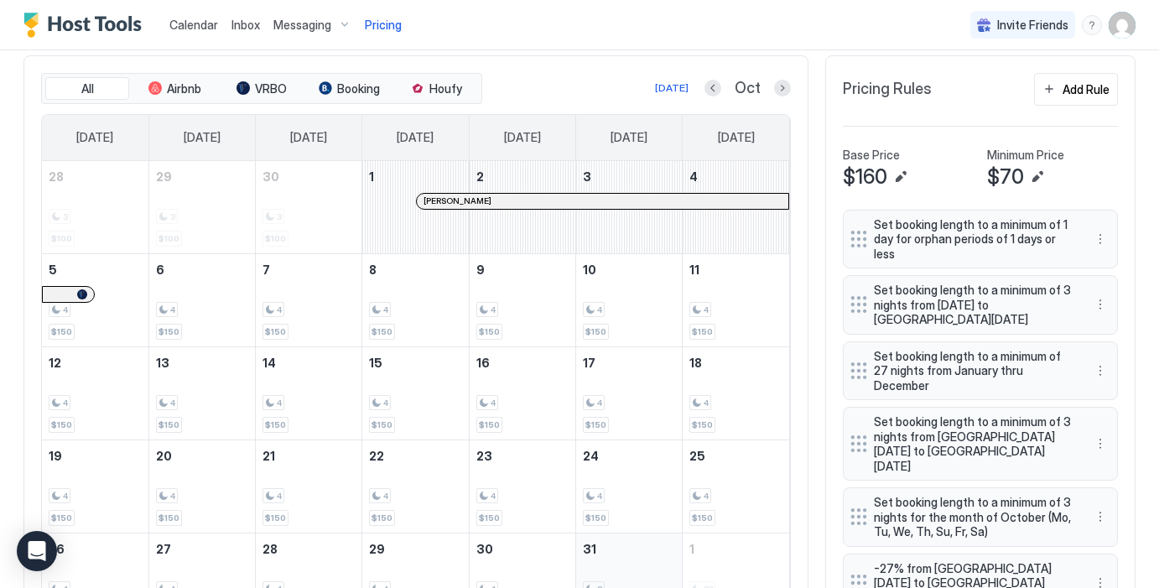
scroll to position [480, 0]
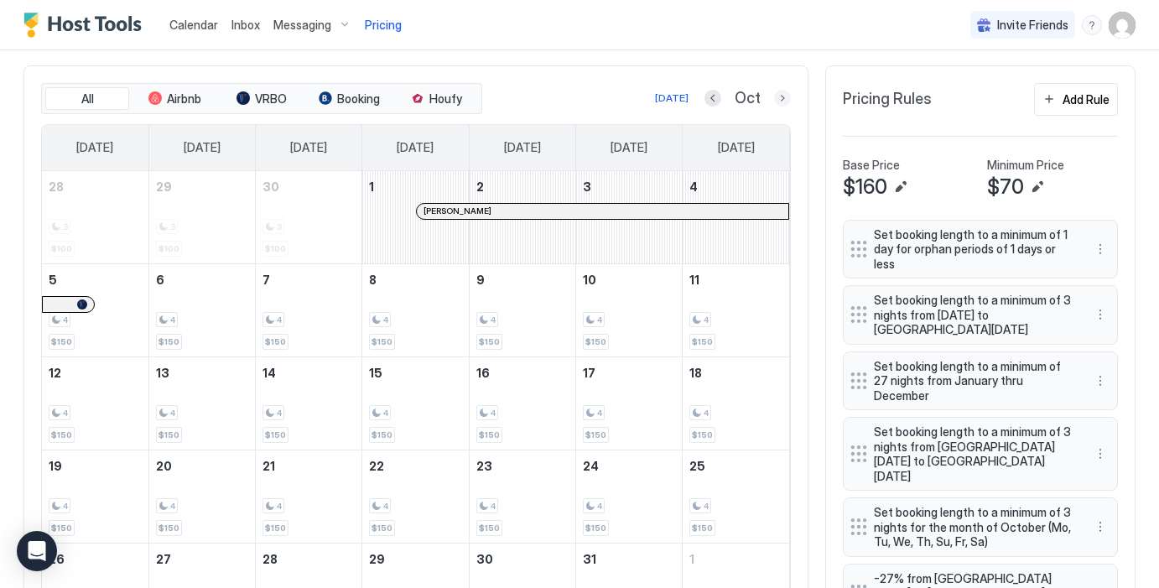
click at [780, 101] on button "Next month" at bounding box center [782, 98] width 17 height 17
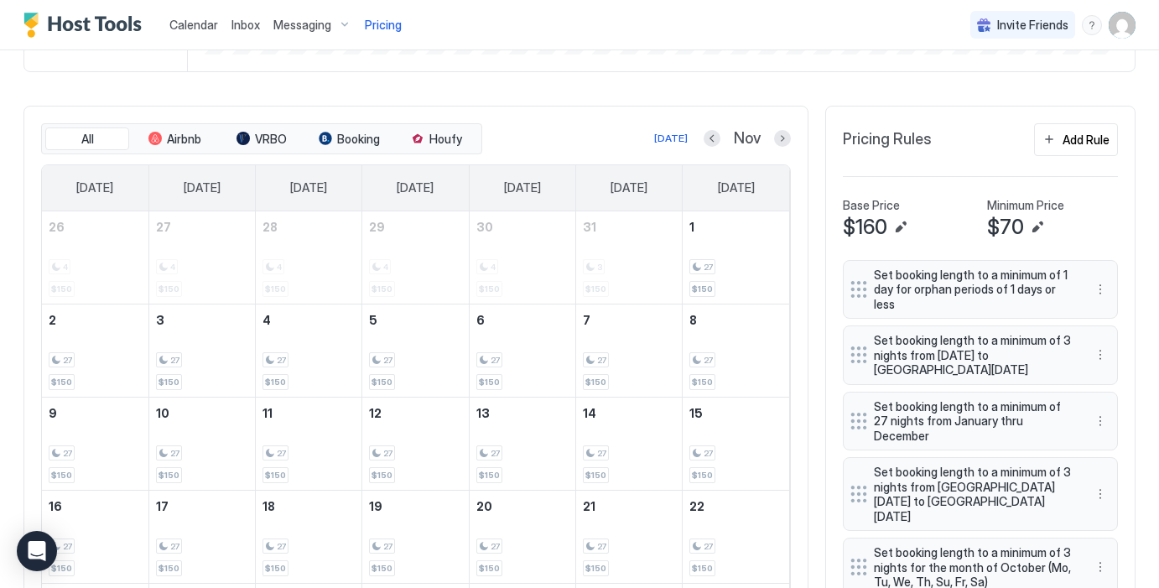
scroll to position [415, 0]
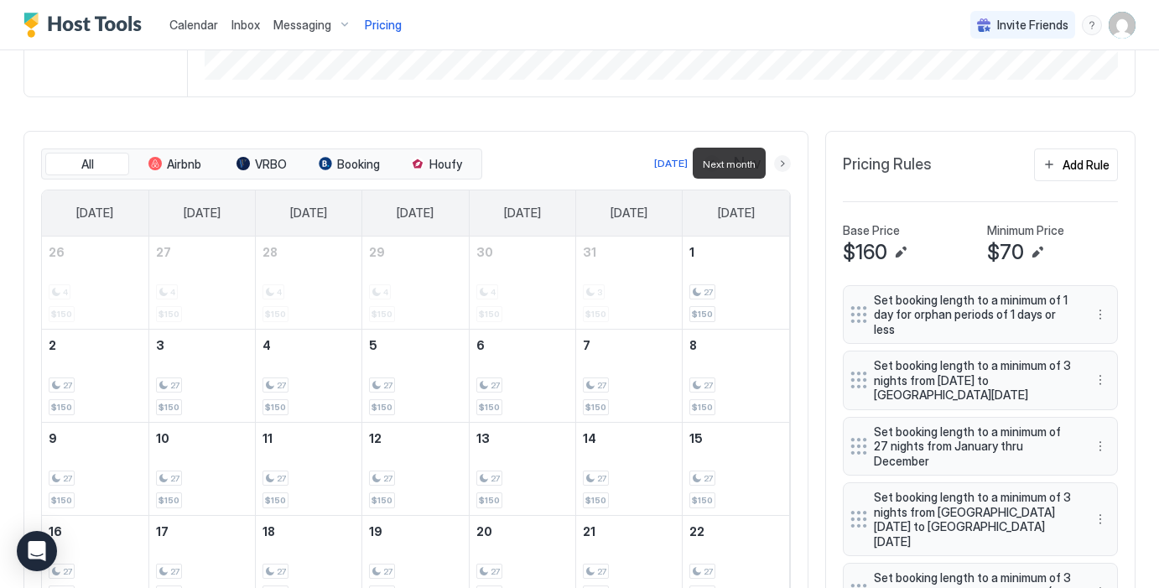
click at [783, 165] on button "Next month" at bounding box center [782, 163] width 17 height 17
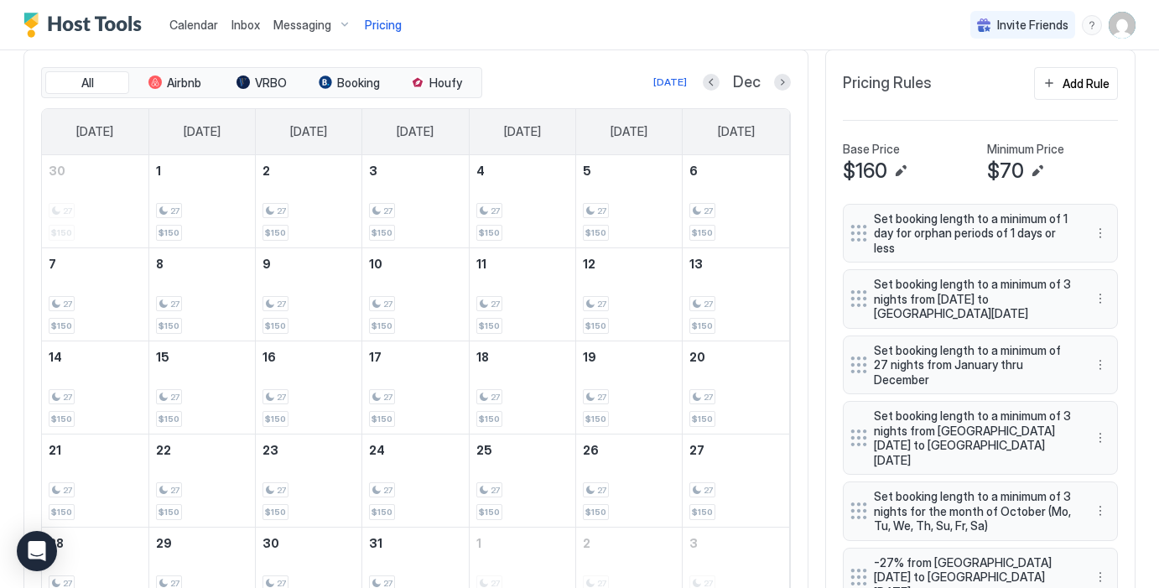
scroll to position [412, 0]
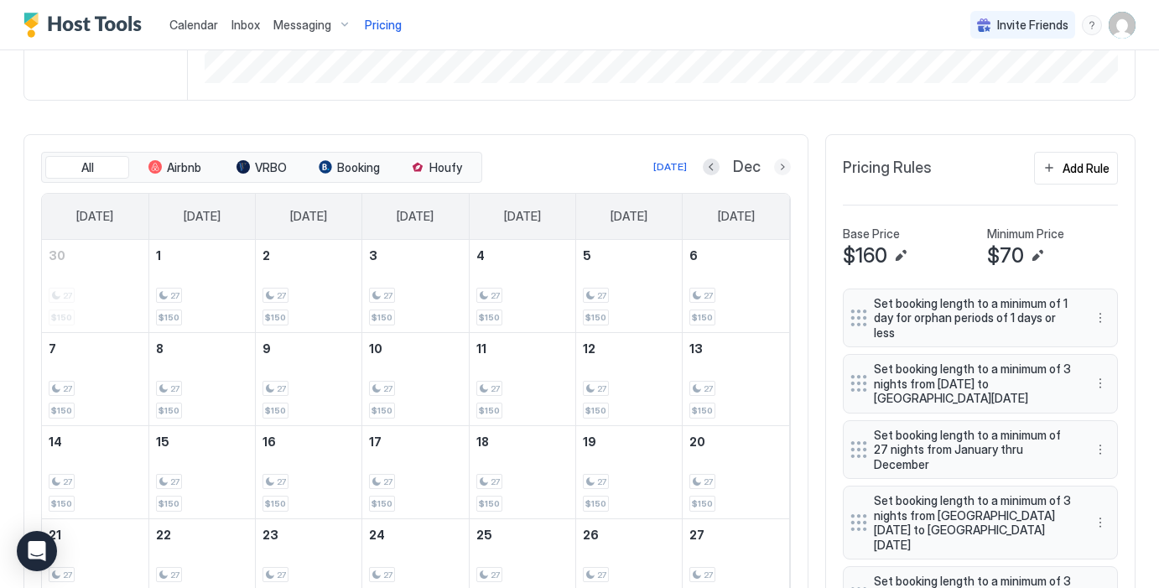
click at [785, 163] on button "Next month" at bounding box center [782, 166] width 17 height 17
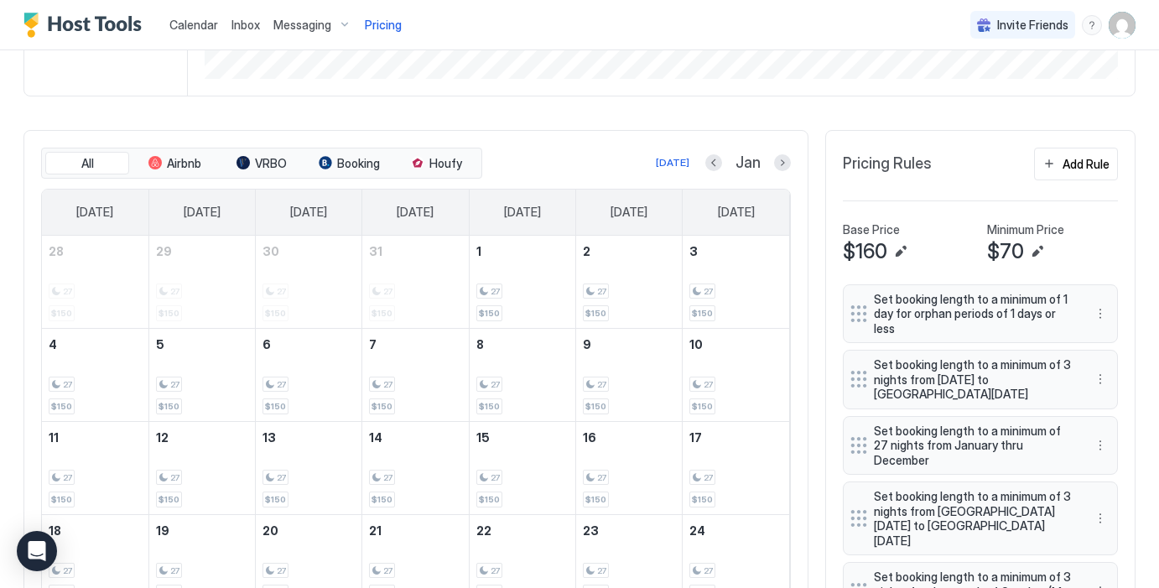
scroll to position [413, 0]
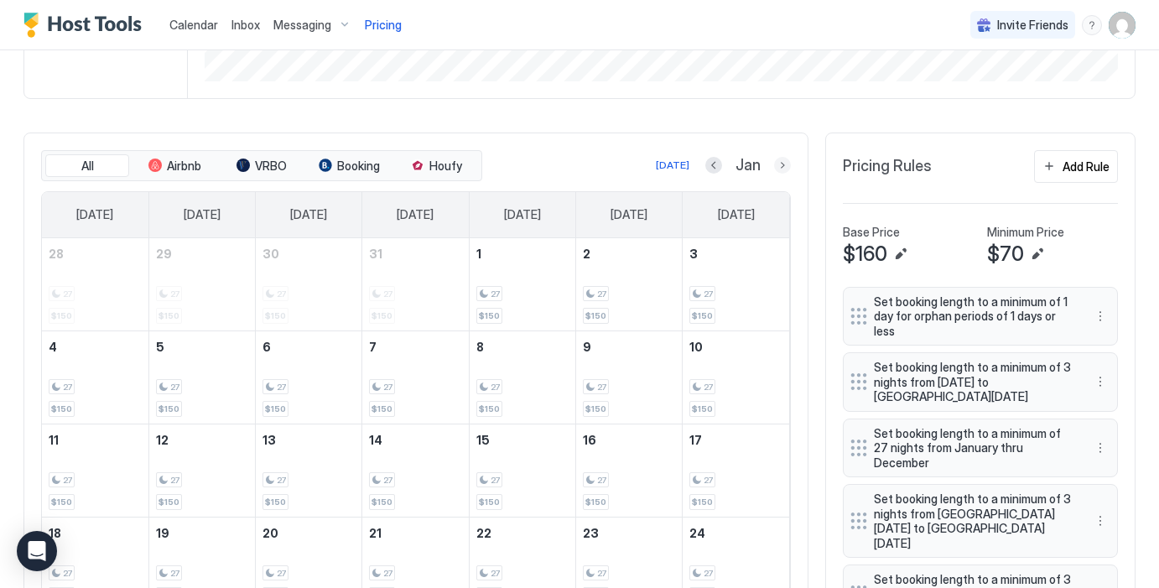
click at [780, 166] on button "Next month" at bounding box center [782, 165] width 17 height 17
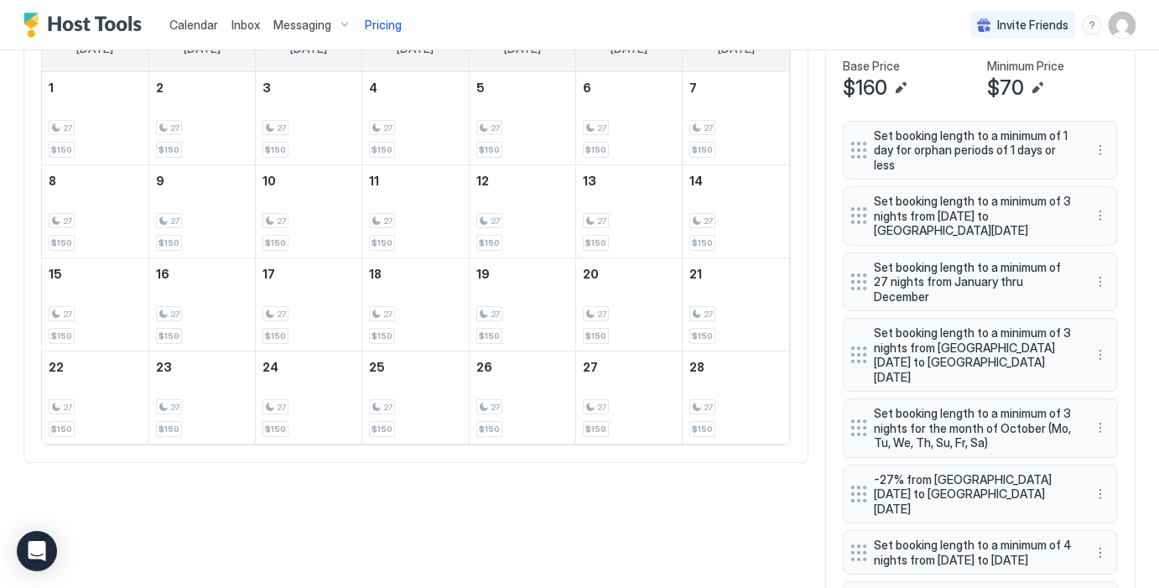
scroll to position [495, 0]
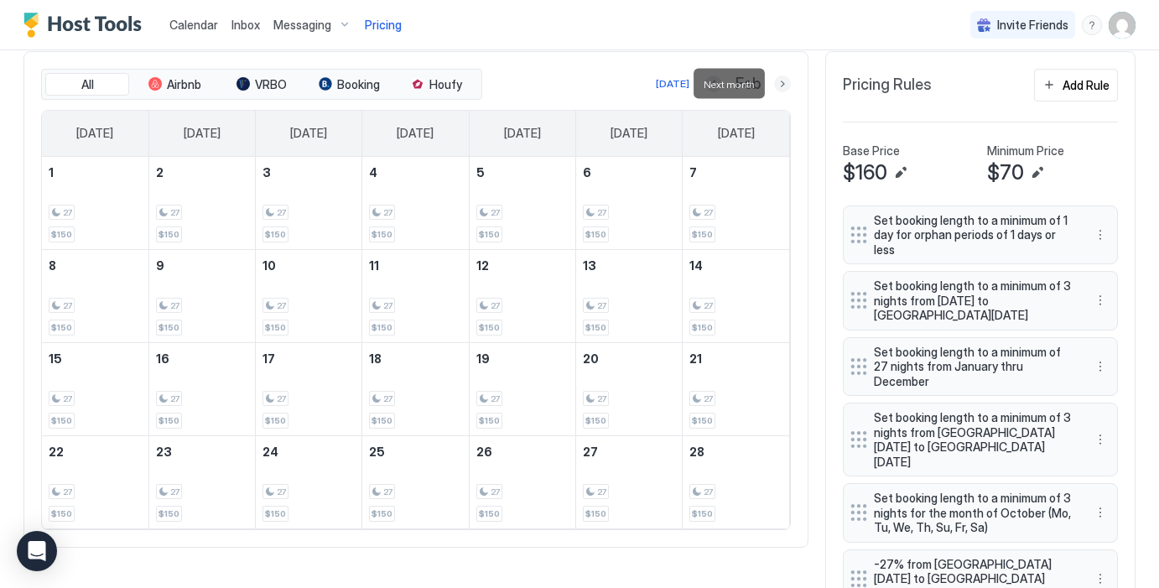
click at [780, 81] on button "Next month" at bounding box center [782, 83] width 17 height 17
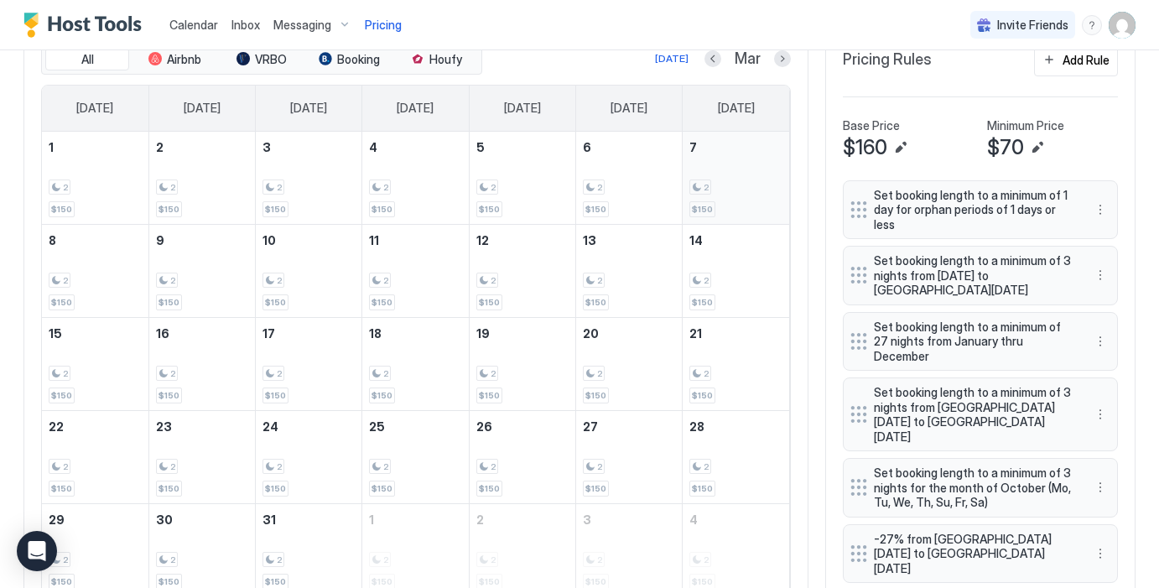
scroll to position [521, 0]
click at [785, 64] on button "Next month" at bounding box center [782, 57] width 17 height 17
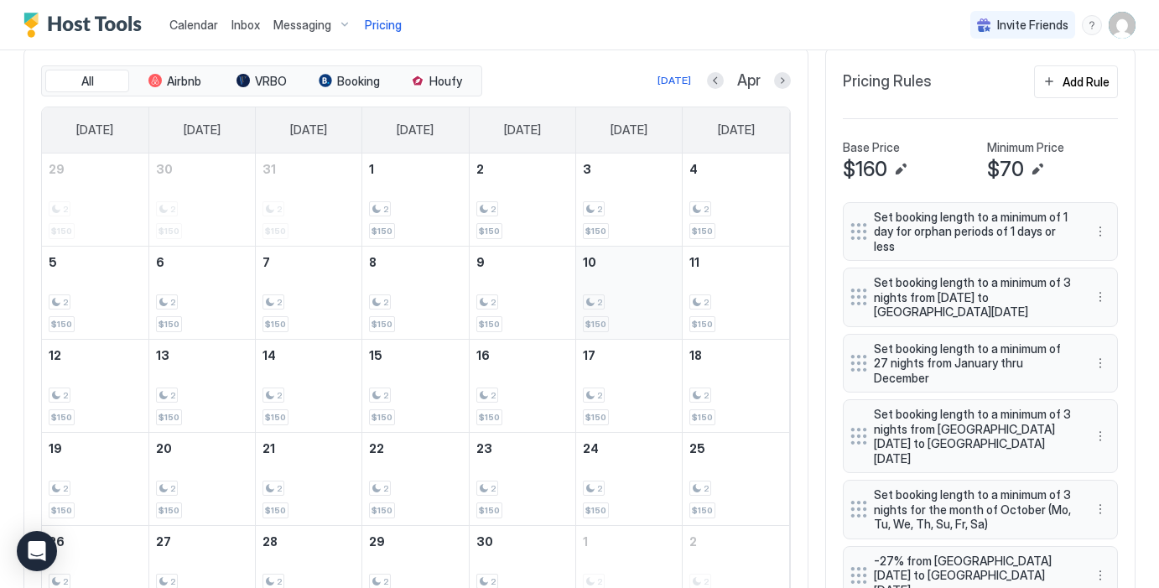
scroll to position [423, 0]
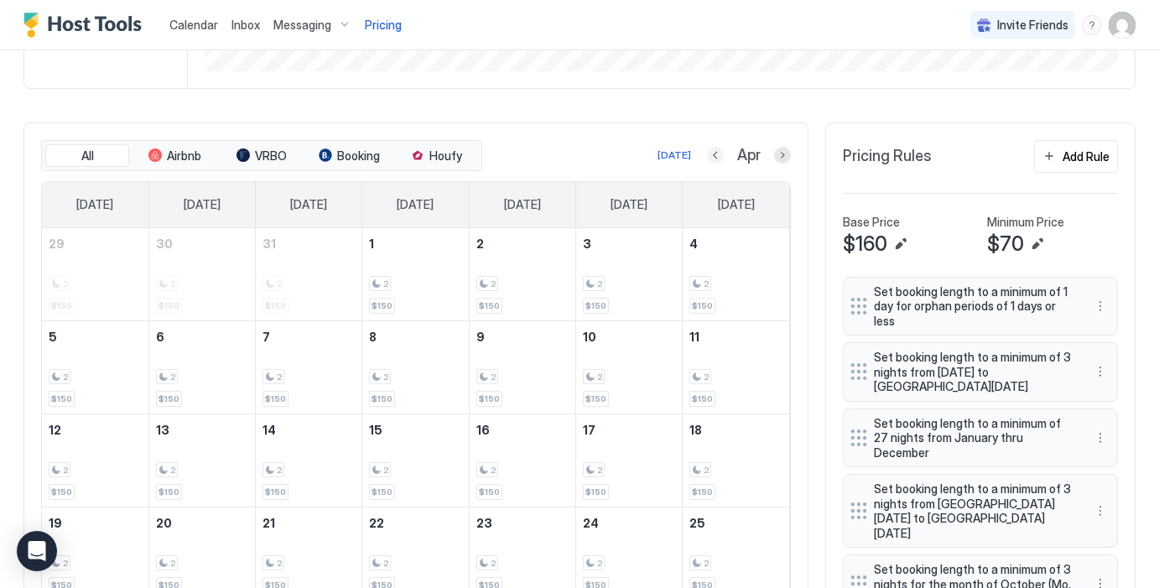
click at [714, 159] on button "Previous month" at bounding box center [715, 155] width 17 height 17
click at [711, 152] on button "Previous month" at bounding box center [712, 155] width 17 height 17
click at [711, 152] on button "Previous month" at bounding box center [713, 155] width 17 height 17
click at [711, 152] on button "Previous month" at bounding box center [711, 155] width 17 height 17
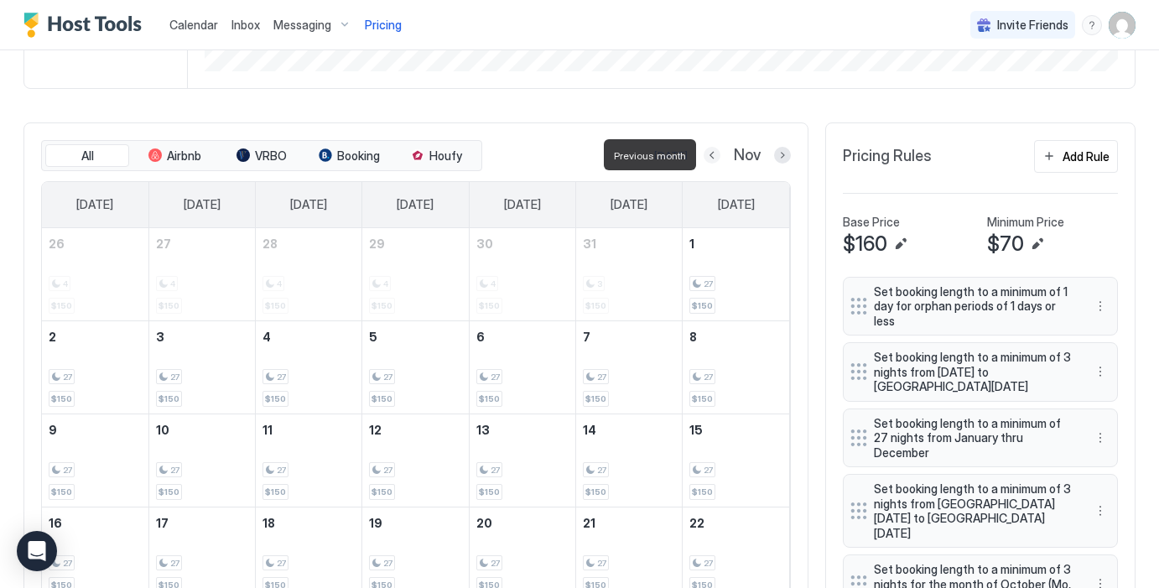
click at [711, 152] on button "Previous month" at bounding box center [711, 155] width 17 height 17
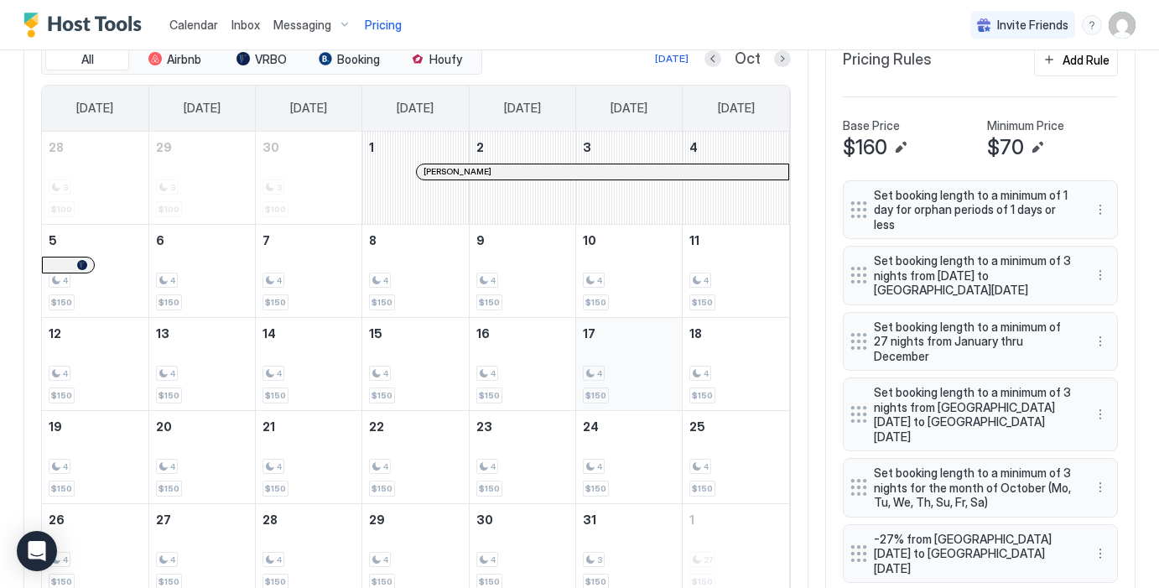
scroll to position [498, 0]
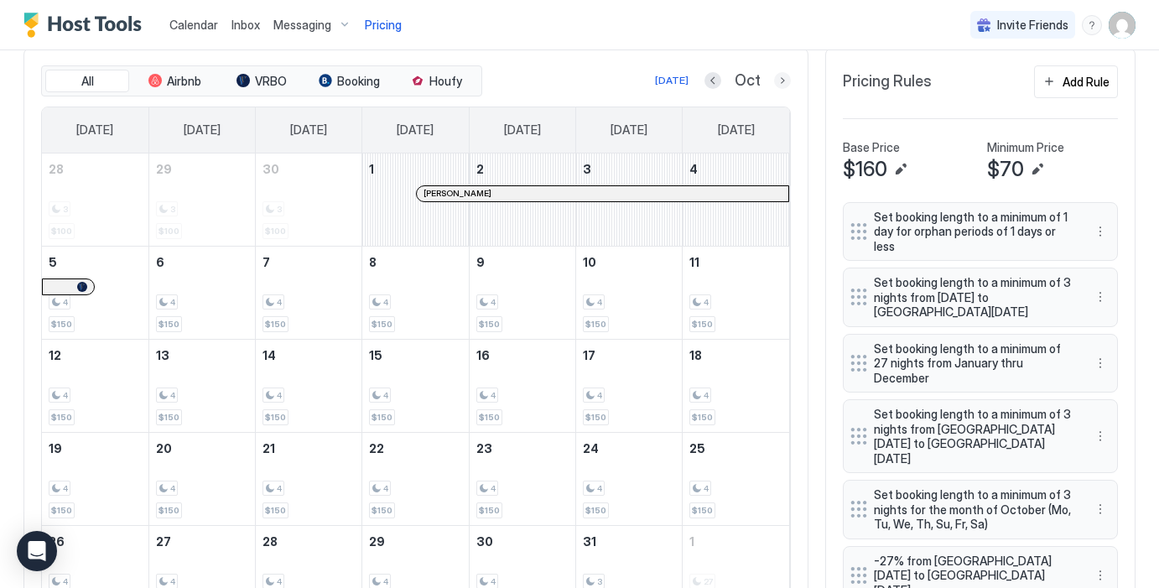
click at [775, 82] on button "Next month" at bounding box center [782, 80] width 17 height 17
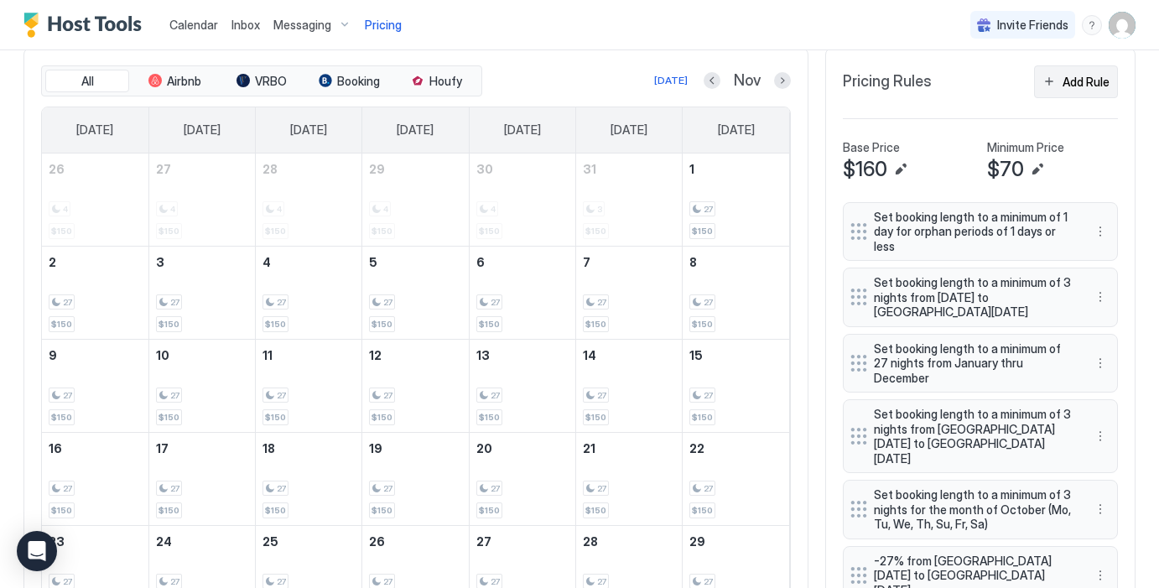
click at [1071, 82] on div "Add Rule" at bounding box center [1085, 82] width 47 height 18
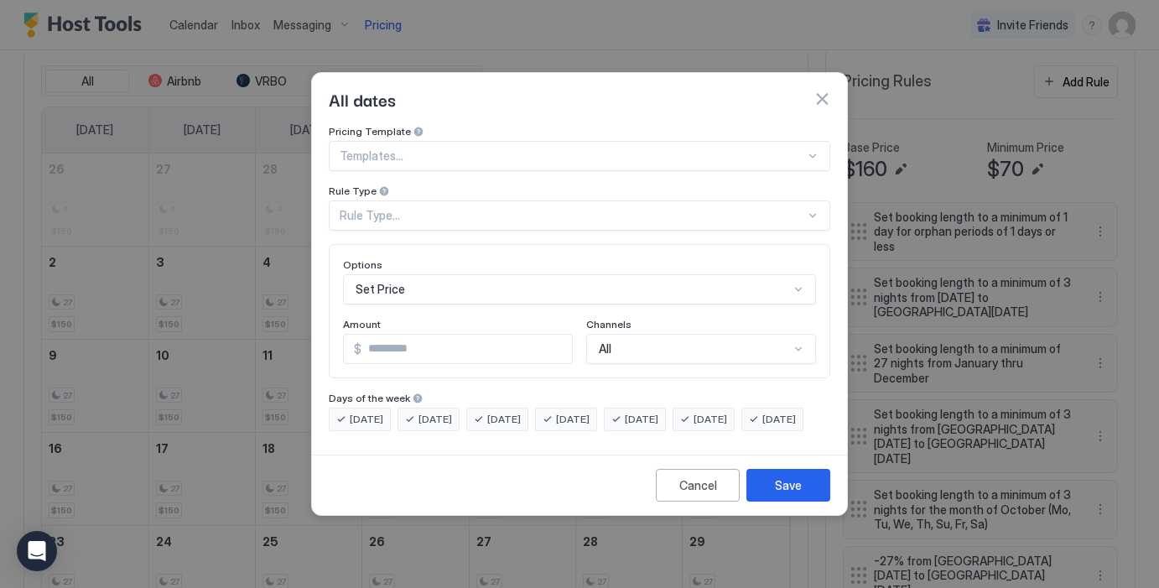
click at [818, 91] on button "button" at bounding box center [821, 99] width 17 height 17
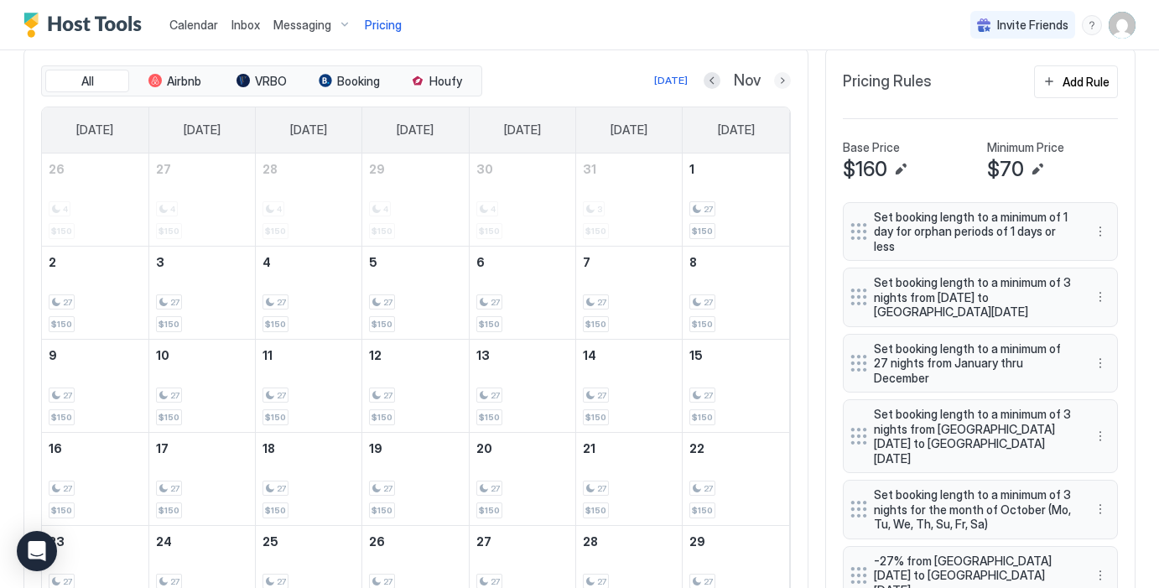
click at [780, 80] on button "Next month" at bounding box center [782, 80] width 17 height 17
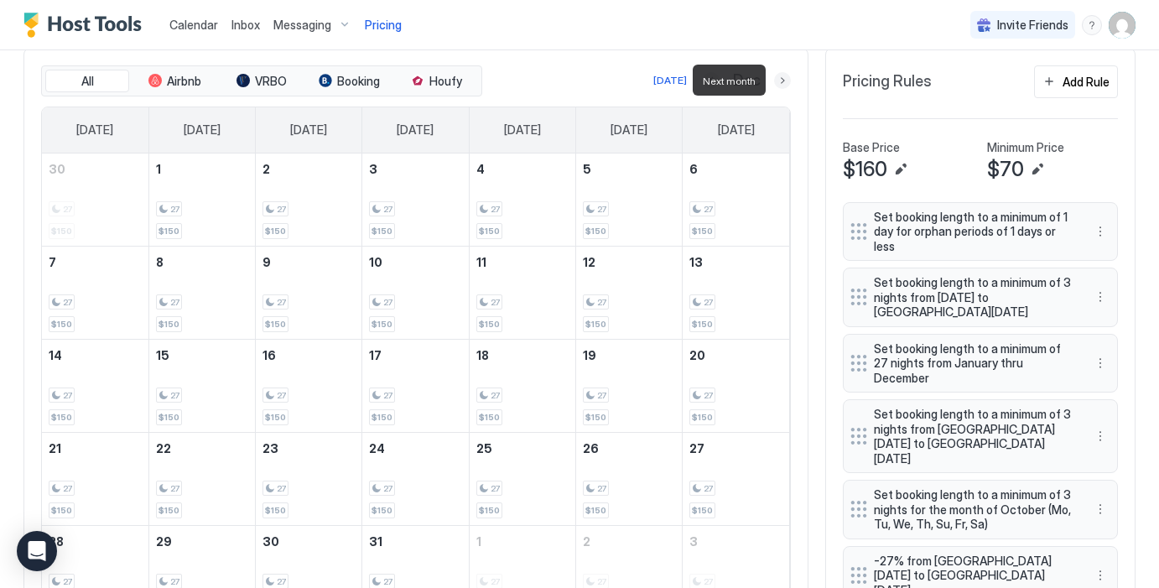
click at [780, 80] on button "Next month" at bounding box center [782, 80] width 17 height 17
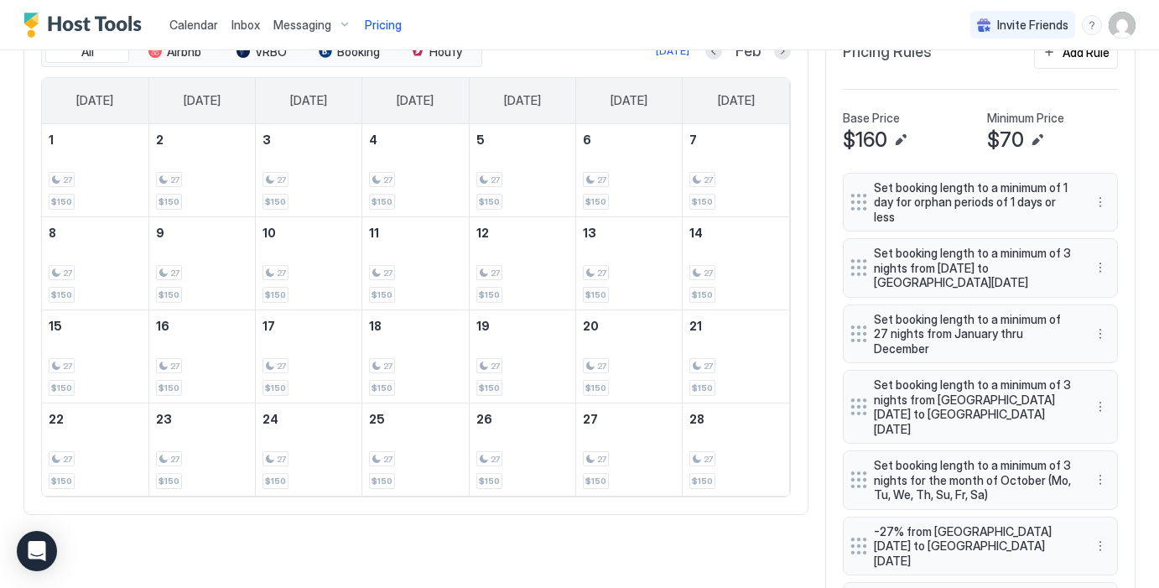
scroll to position [473, 0]
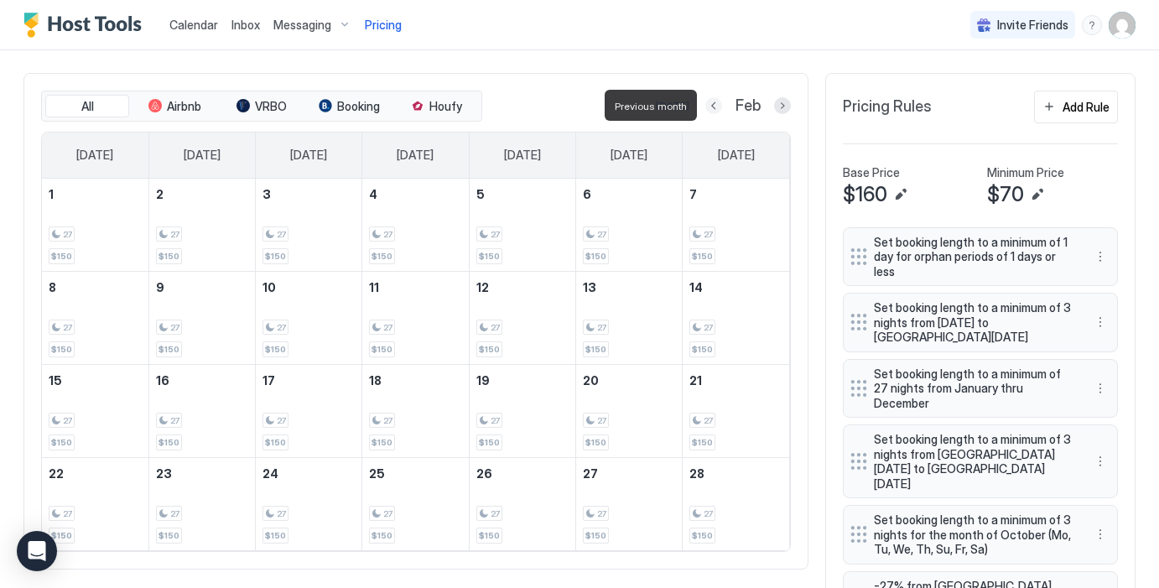
click at [715, 103] on button "Previous month" at bounding box center [713, 105] width 17 height 17
click at [715, 104] on button "Previous month" at bounding box center [711, 105] width 17 height 17
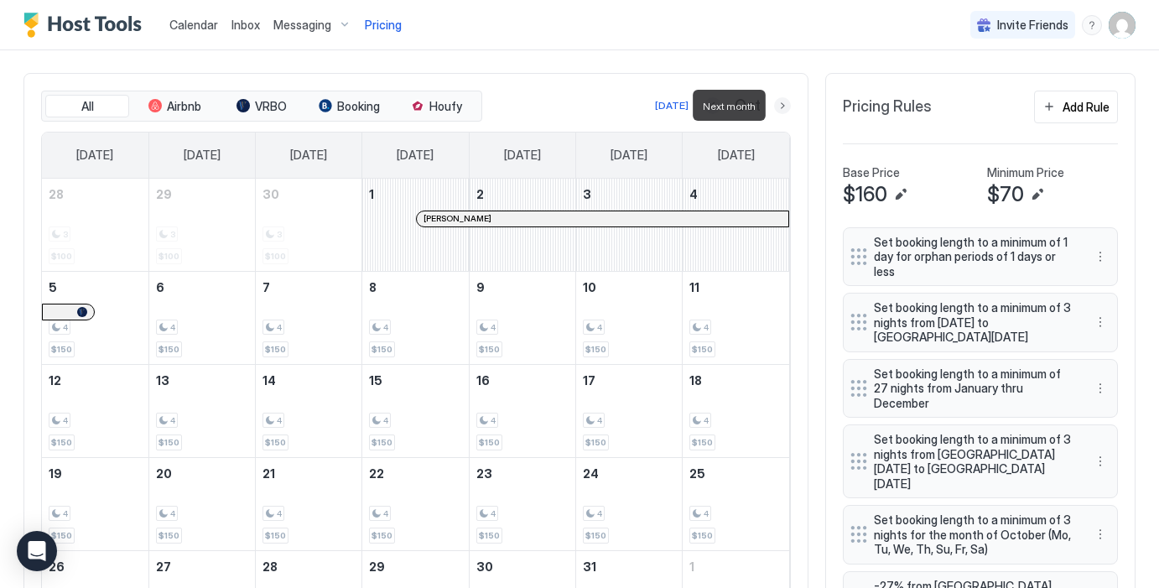
click at [783, 106] on button "Next month" at bounding box center [782, 105] width 17 height 17
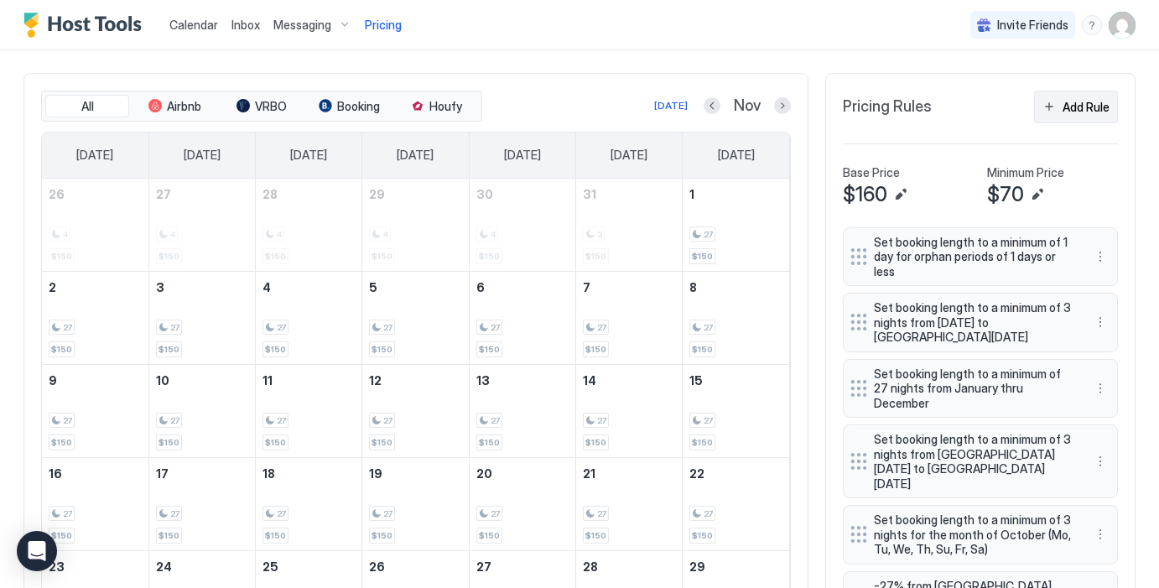
click at [1075, 106] on div "Add Rule" at bounding box center [1085, 107] width 47 height 18
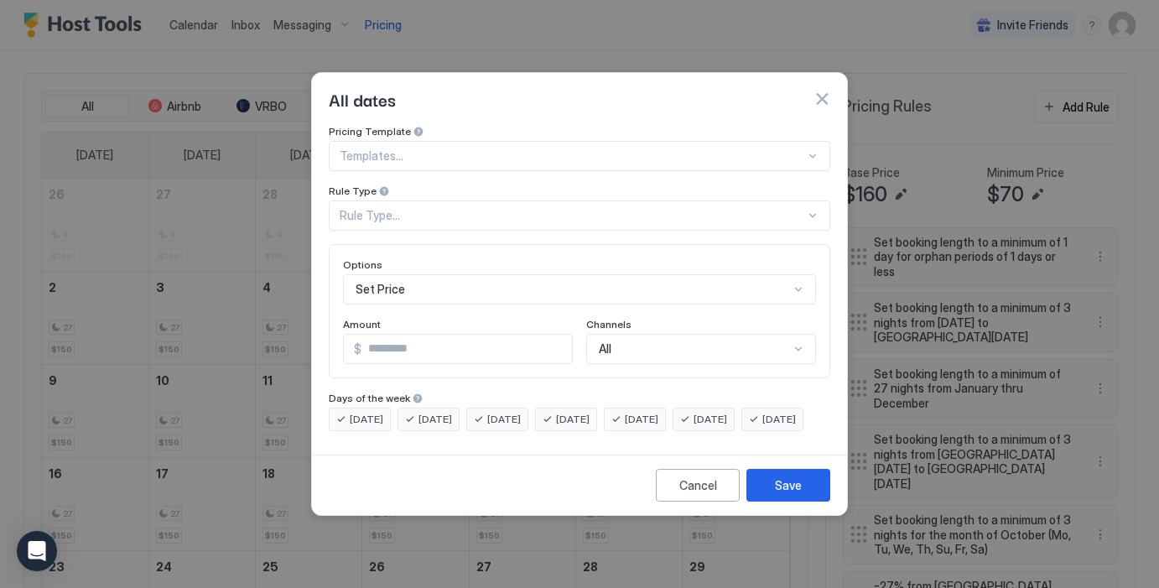
click at [564, 141] on div "Templates..." at bounding box center [579, 156] width 501 height 30
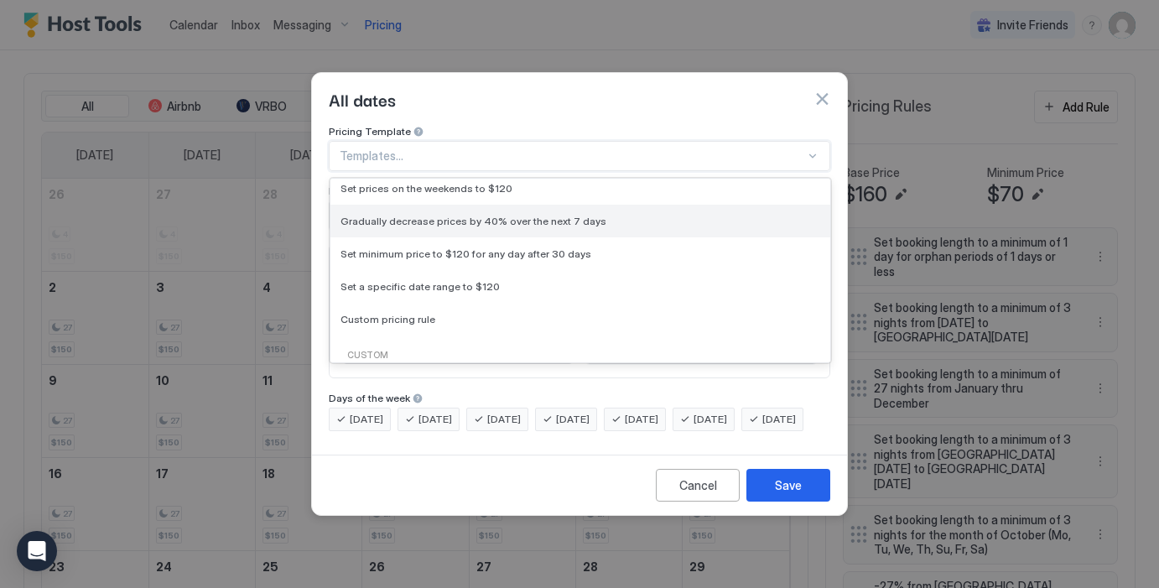
scroll to position [65, 0]
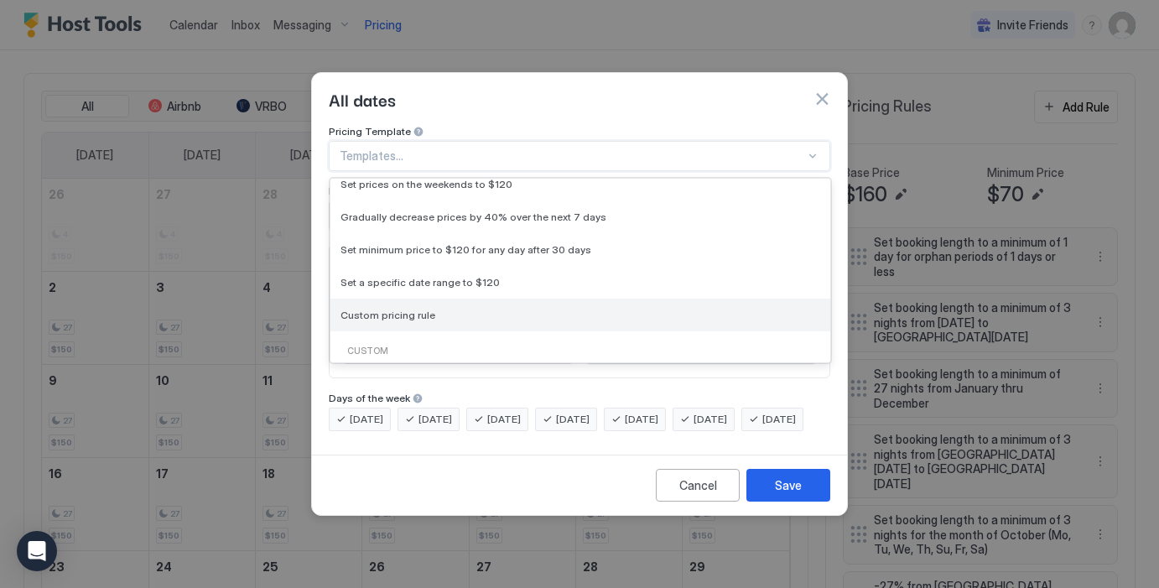
click at [466, 309] on div "Custom pricing rule" at bounding box center [580, 315] width 480 height 13
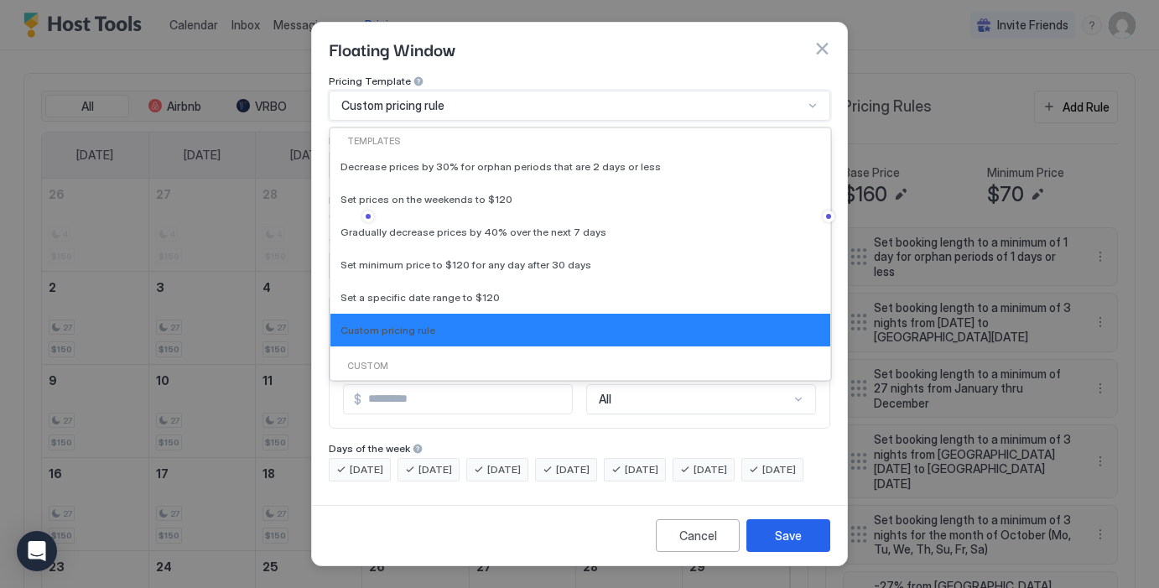
click at [765, 100] on div "Custom pricing rule" at bounding box center [572, 105] width 462 height 15
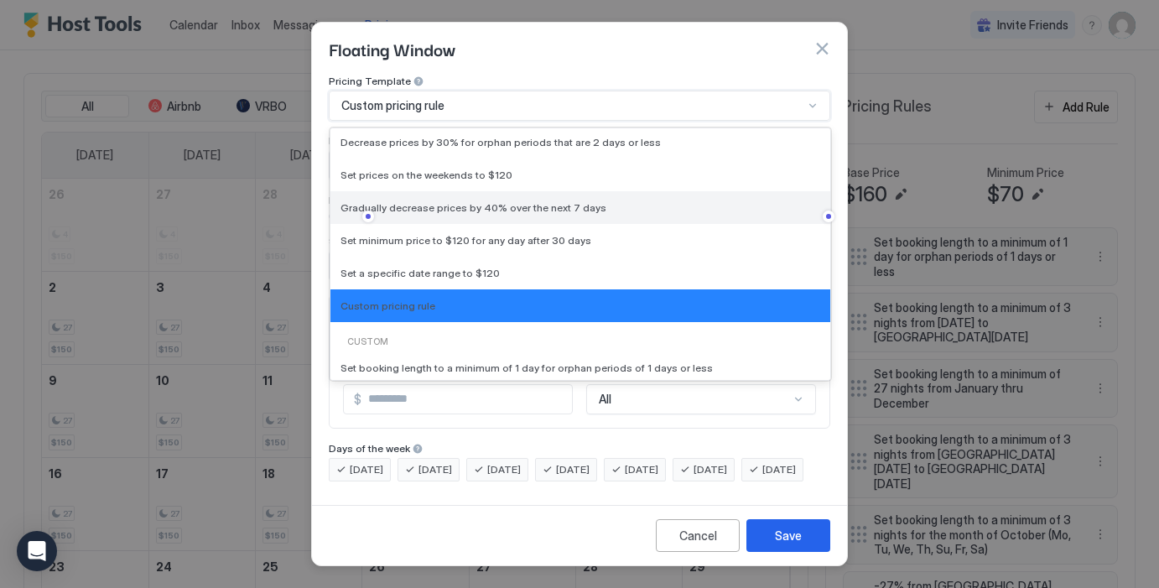
scroll to position [29, 0]
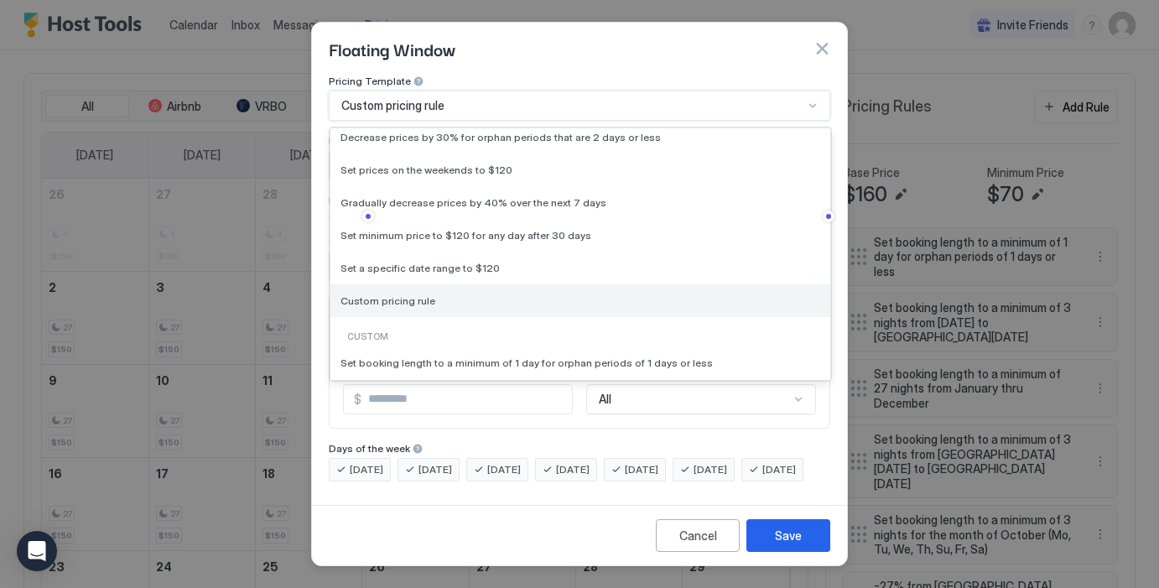
click at [472, 294] on div "Custom pricing rule" at bounding box center [580, 300] width 480 height 13
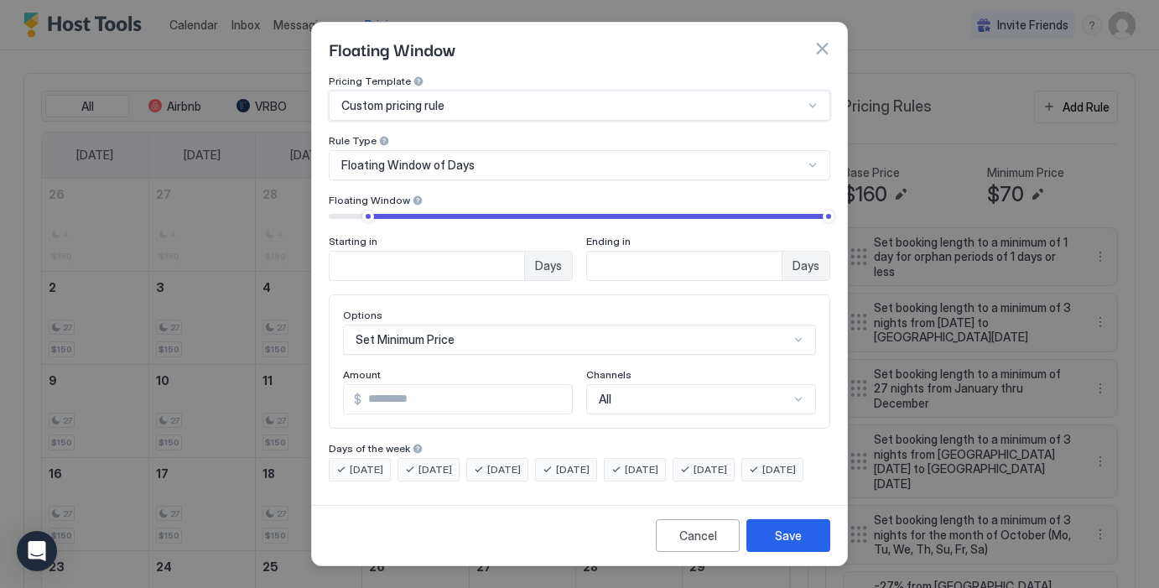
click at [513, 158] on div "Floating Window of Days" at bounding box center [572, 165] width 462 height 15
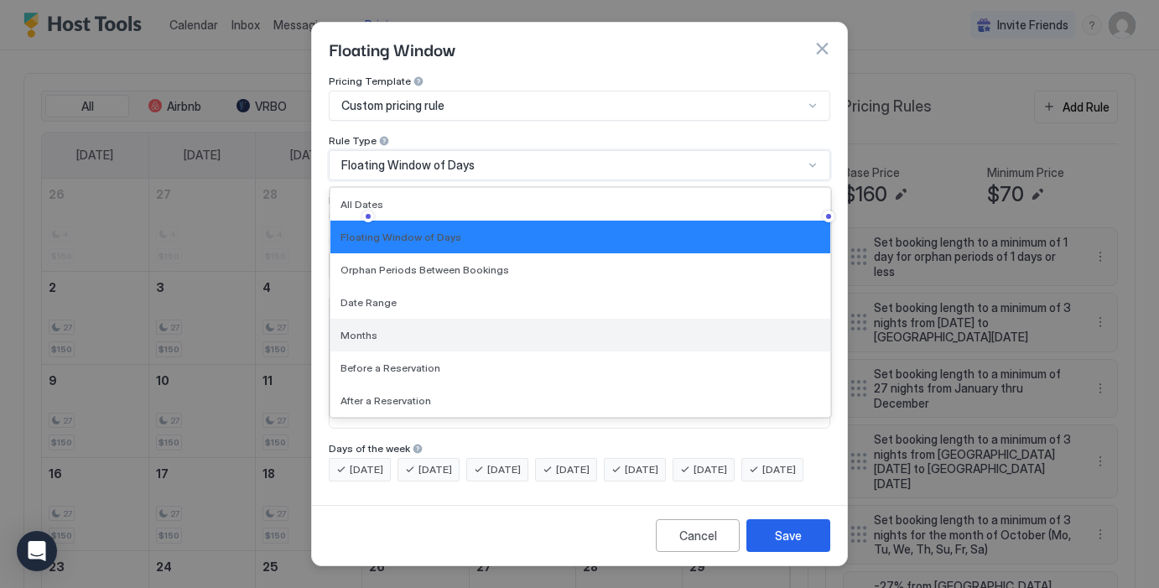
click at [425, 329] on div "Months" at bounding box center [580, 335] width 480 height 13
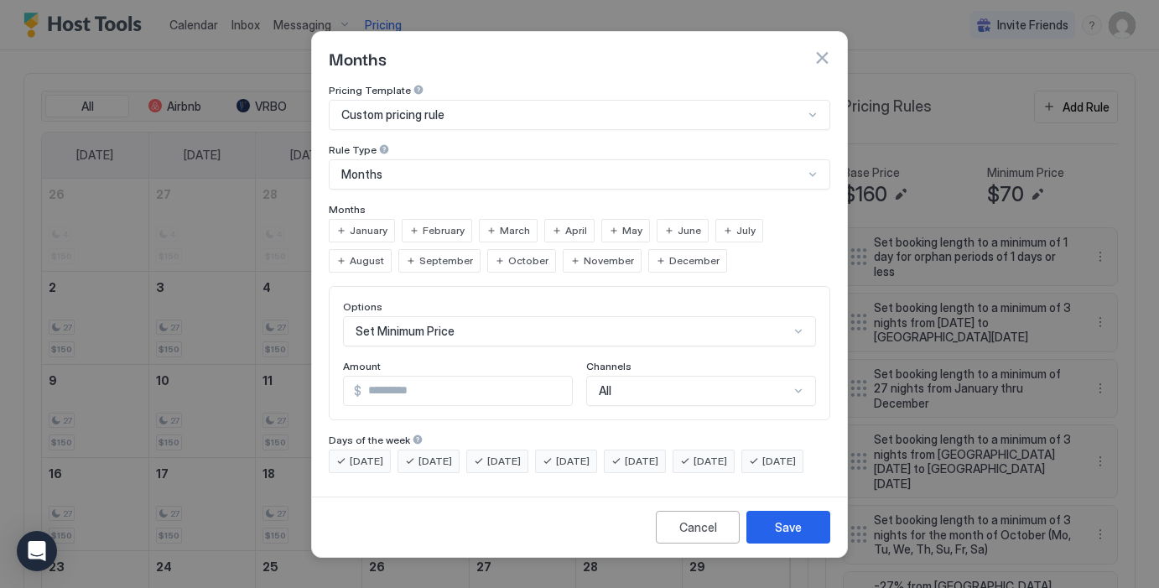
click at [583, 253] on span "November" at bounding box center [608, 260] width 50 height 15
click at [669, 253] on span "December" at bounding box center [694, 260] width 50 height 15
click at [376, 223] on span "January" at bounding box center [369, 230] width 38 height 15
click at [440, 223] on span "February" at bounding box center [444, 230] width 42 height 15
click at [501, 223] on span "March" at bounding box center [515, 230] width 30 height 15
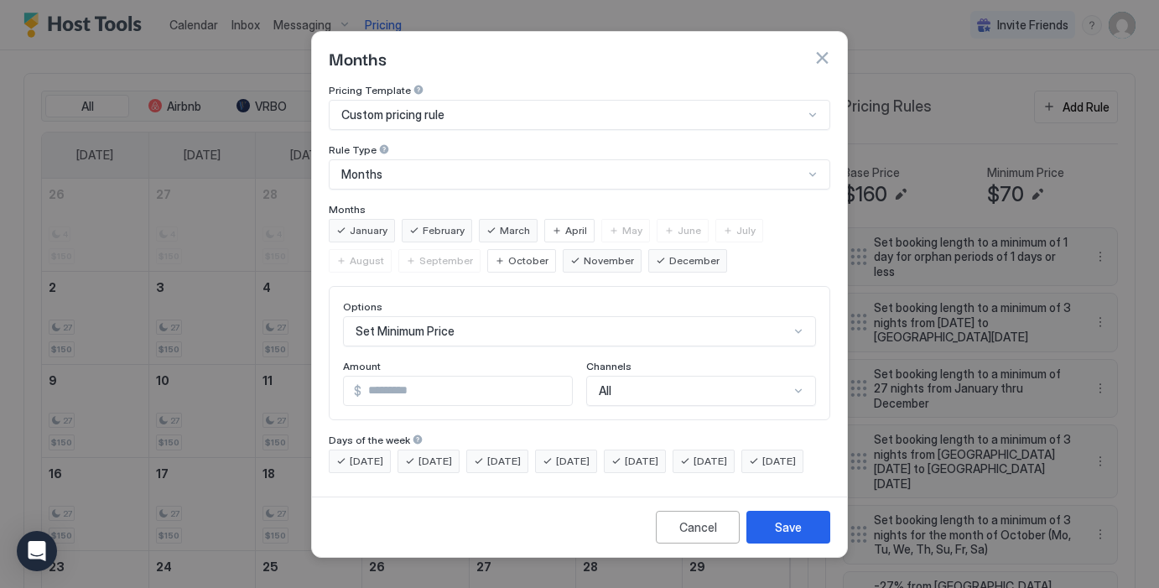
click at [565, 223] on span "April" at bounding box center [576, 230] width 22 height 15
click at [620, 316] on div "Set Minimum Price" at bounding box center [579, 331] width 473 height 30
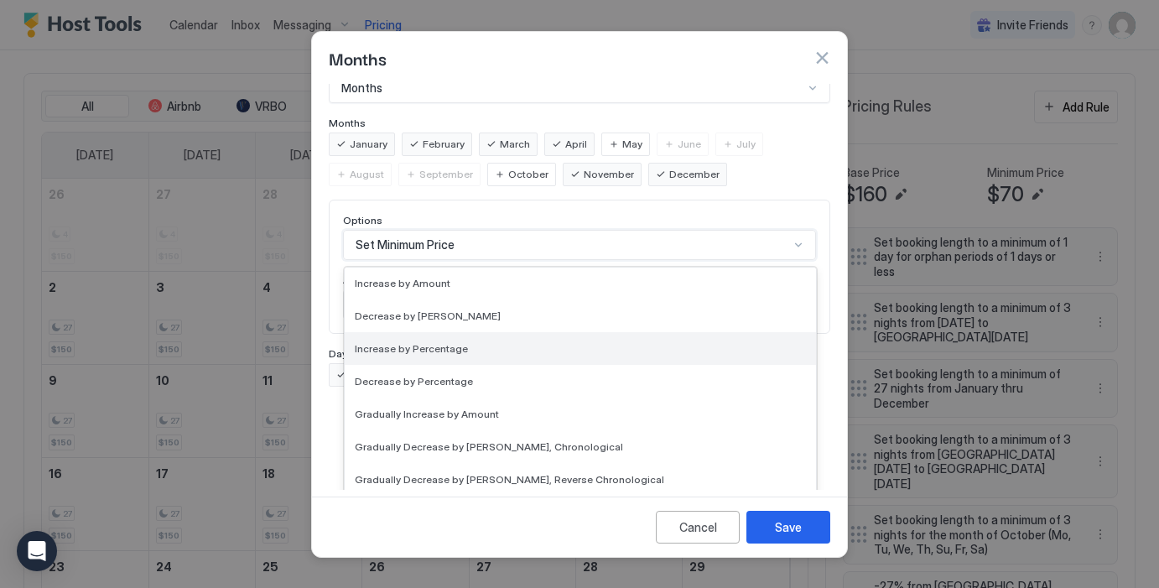
scroll to position [101, 0]
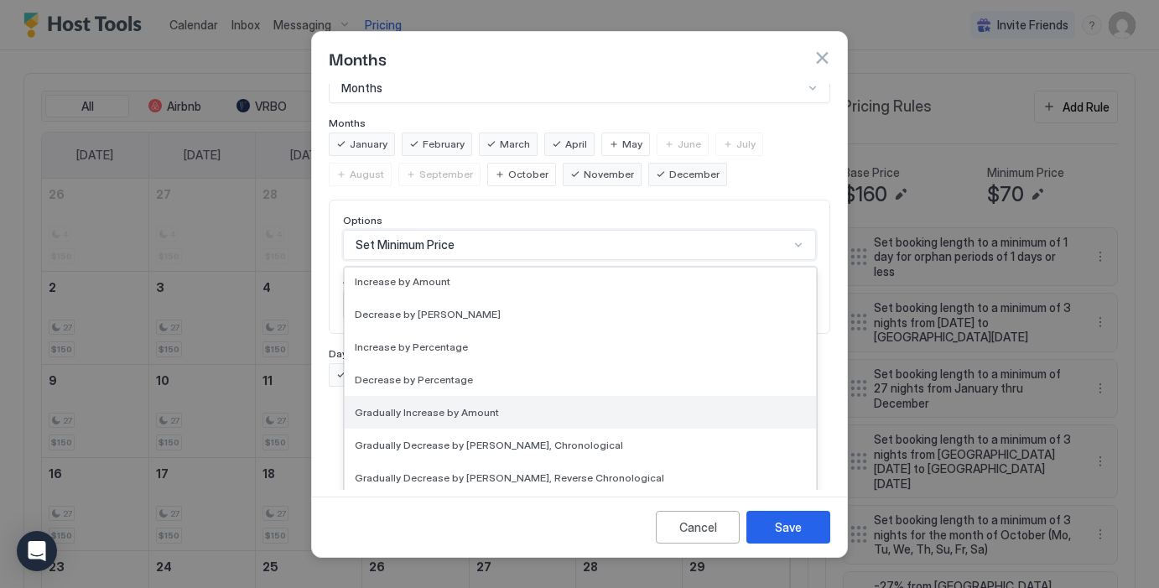
click at [506, 396] on div "Gradually Increase by Amount" at bounding box center [580, 412] width 471 height 33
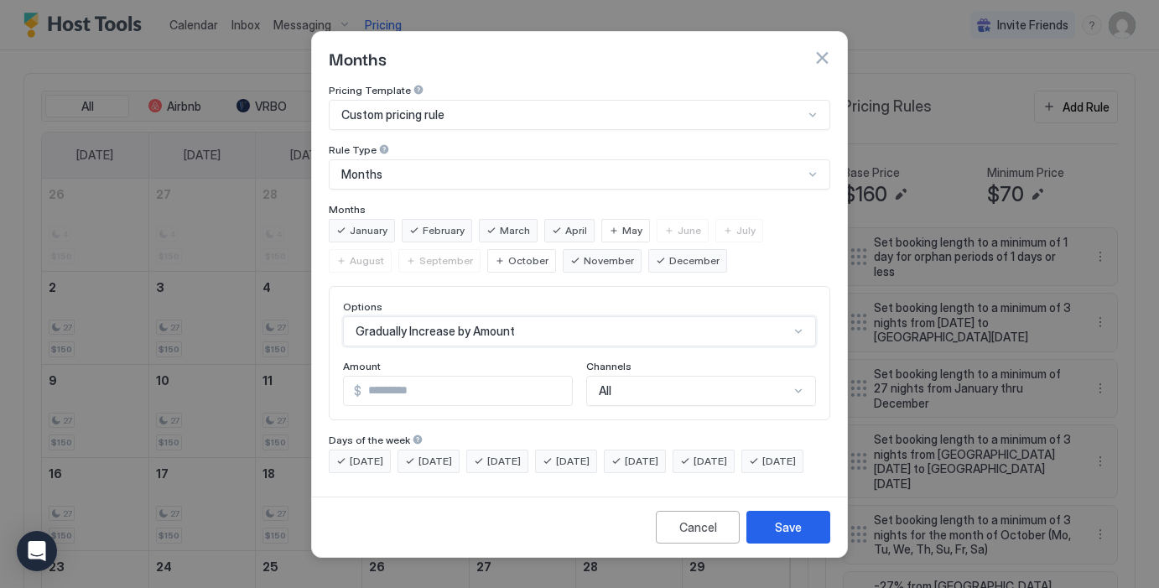
scroll to position [86, 0]
click at [521, 316] on div "option Gradually Increase by Amount, selected. Gradually Increase by Amount" at bounding box center [579, 331] width 473 height 30
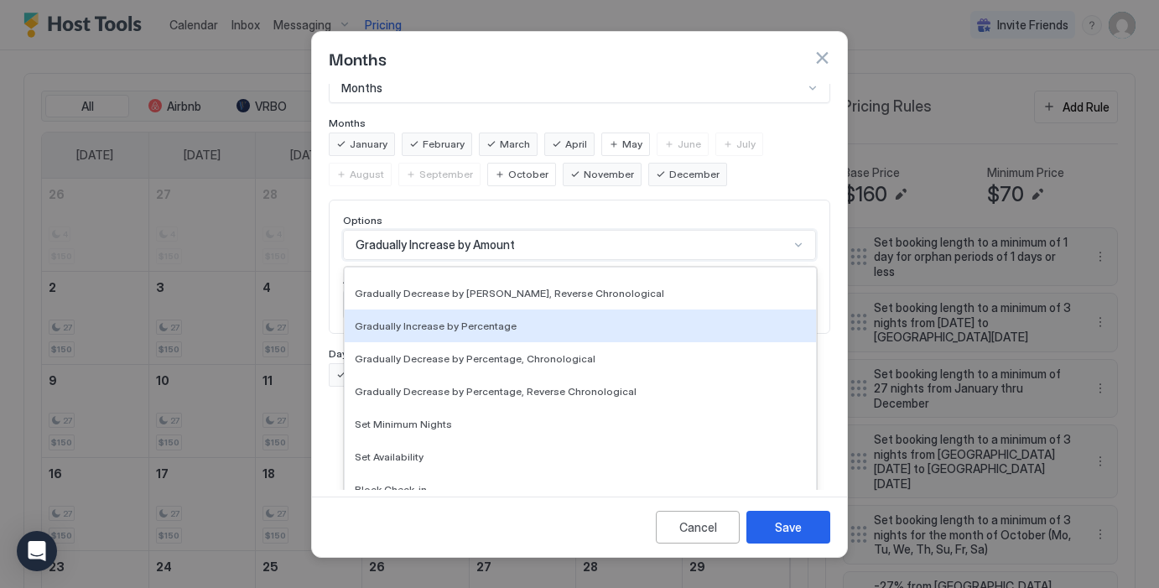
scroll to position [304, 0]
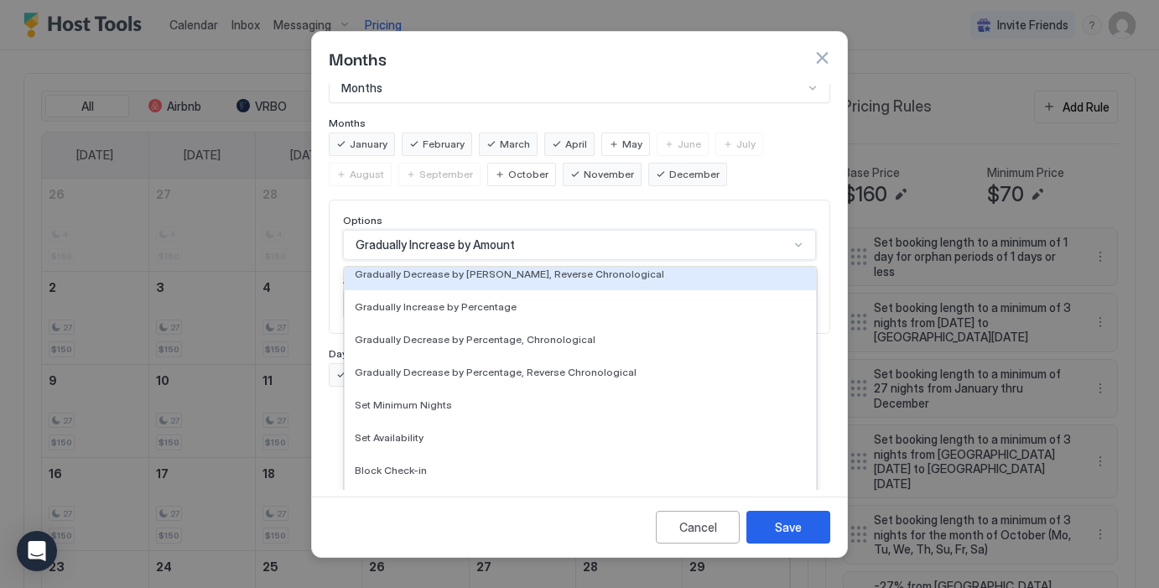
click at [440, 125] on div "Pricing Template Custom pricing rule Rule Type Months Months January February M…" at bounding box center [579, 91] width 501 height 189
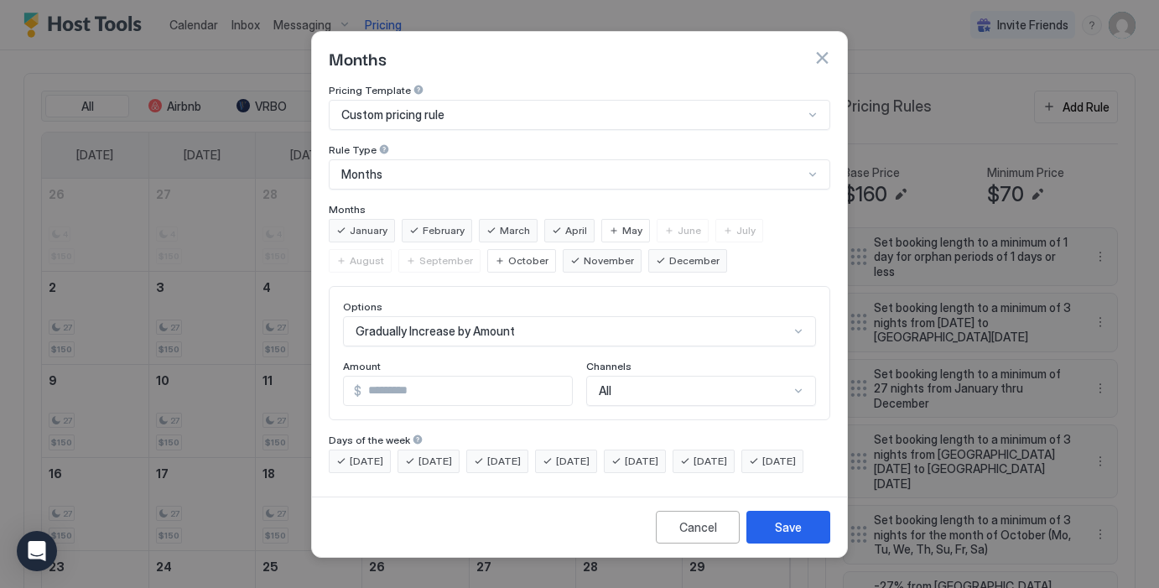
click at [451, 223] on span "February" at bounding box center [444, 230] width 42 height 15
click at [524, 318] on div "Gradually Increase by Amount" at bounding box center [579, 331] width 473 height 30
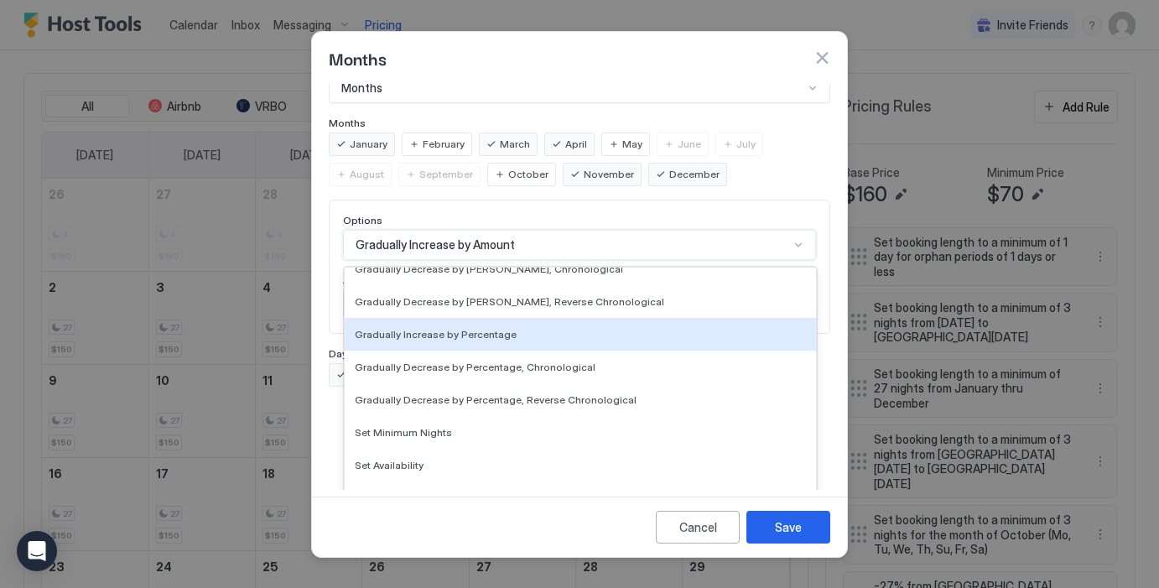
scroll to position [304, 0]
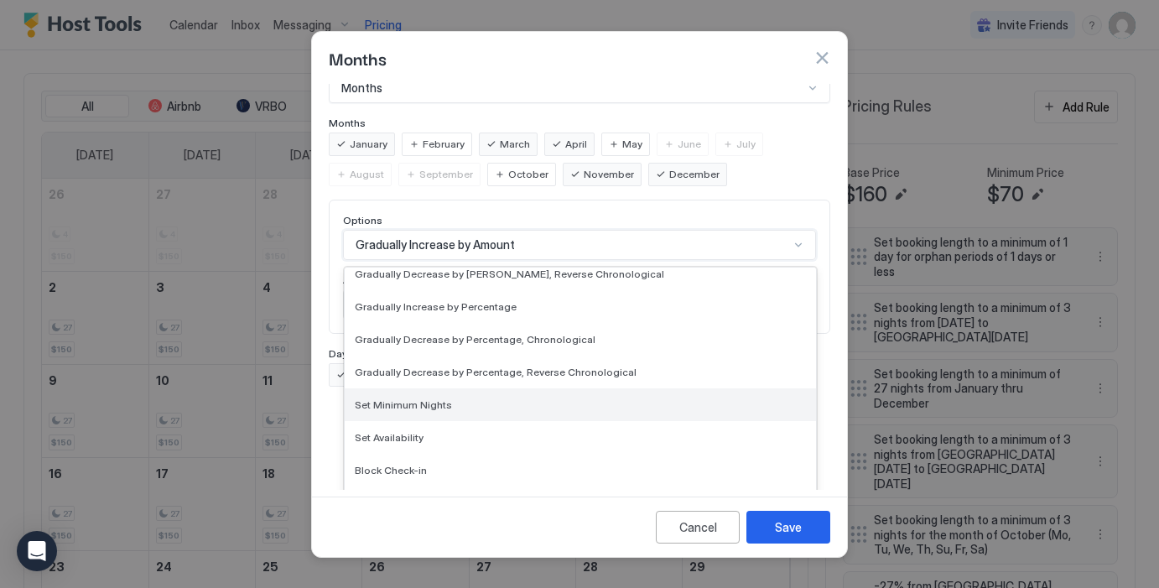
click at [463, 395] on div "Set Minimum Nights" at bounding box center [580, 404] width 471 height 33
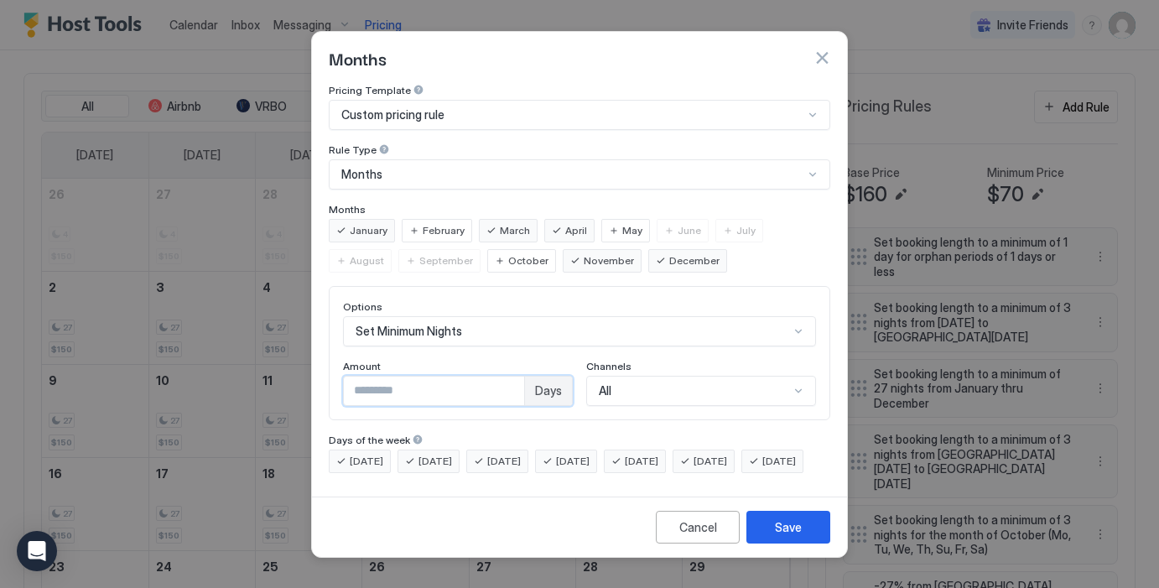
drag, startPoint x: 459, startPoint y: 378, endPoint x: 321, endPoint y: 374, distance: 138.4
click at [321, 374] on div "Pricing Template Custom pricing rule Rule Type Months Months January February M…" at bounding box center [579, 287] width 535 height 406
type input "**"
click at [576, 392] on div "Options Set Minimum Nights Amount ** Days Channels All" at bounding box center [579, 353] width 501 height 134
click at [795, 536] on div "Save" at bounding box center [788, 527] width 27 height 18
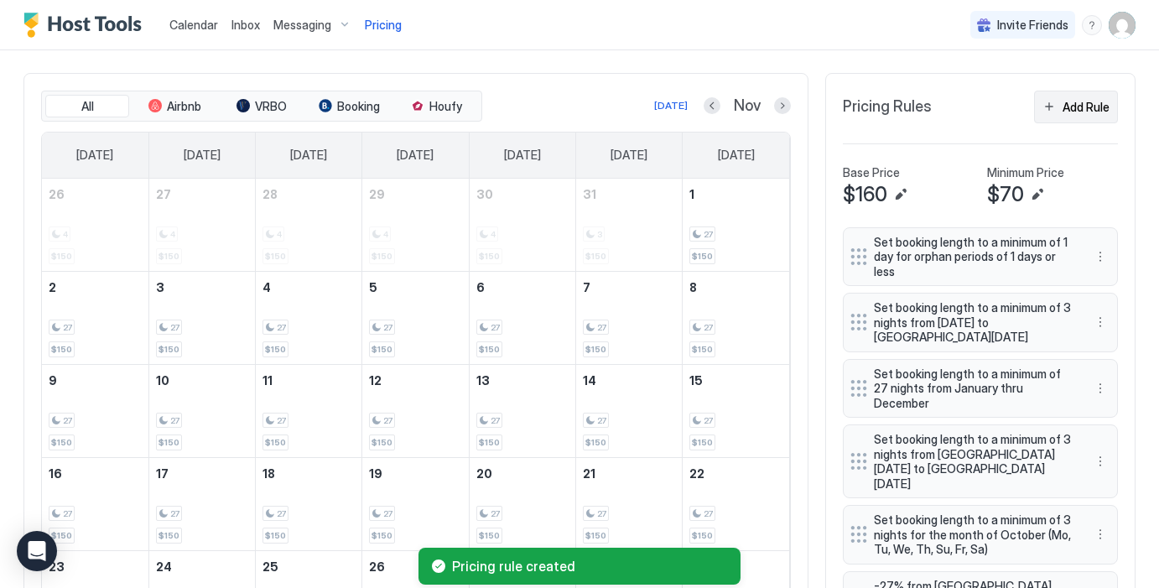
click at [1084, 106] on div "Add Rule" at bounding box center [1085, 107] width 47 height 18
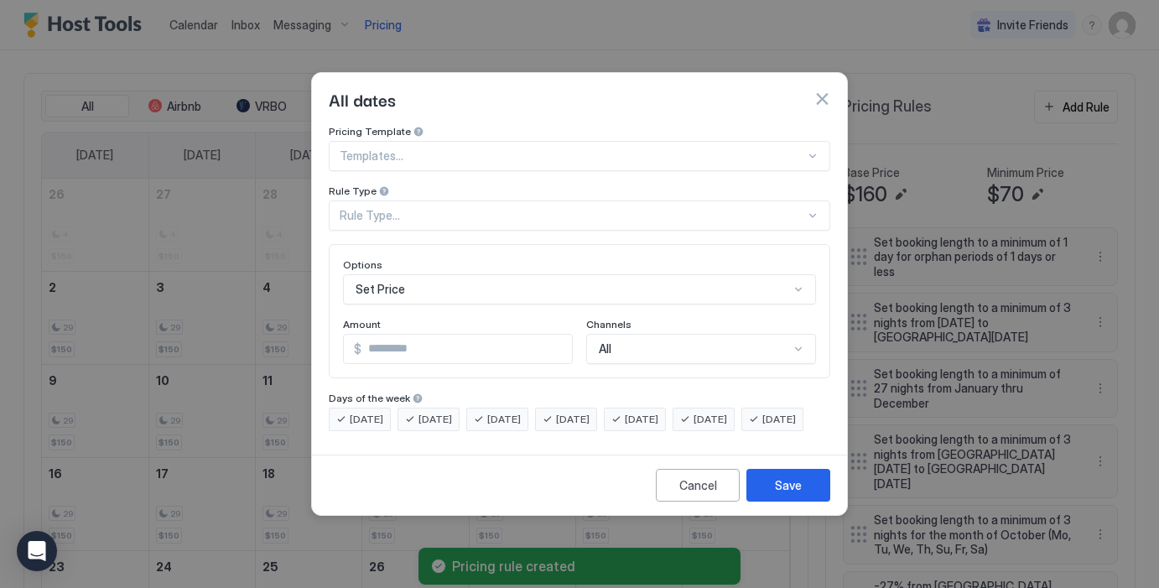
click at [448, 148] on div at bounding box center [572, 155] width 465 height 15
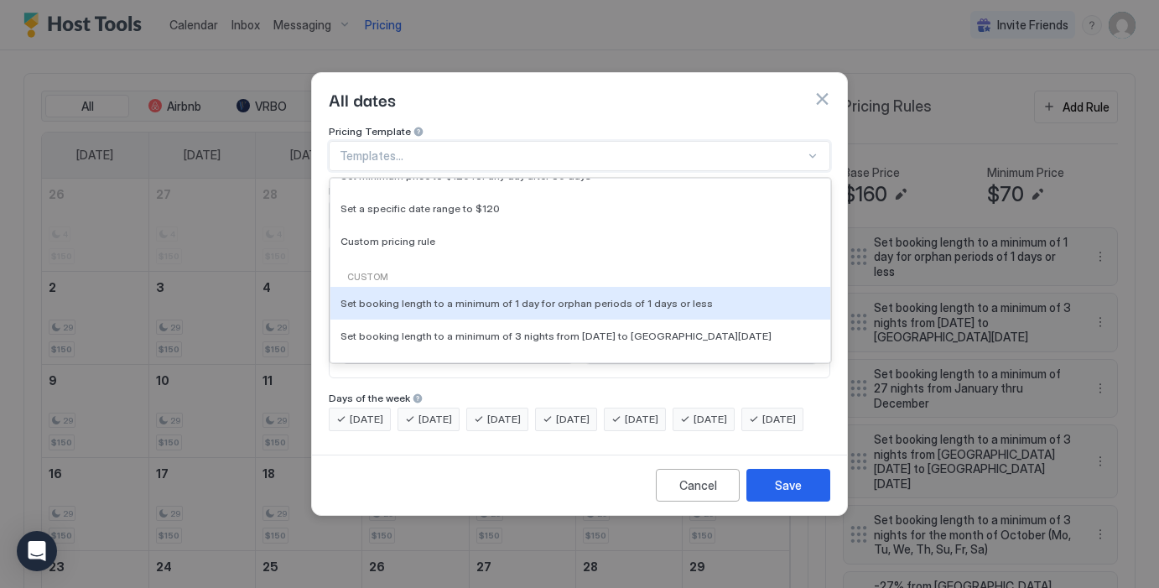
scroll to position [146, 0]
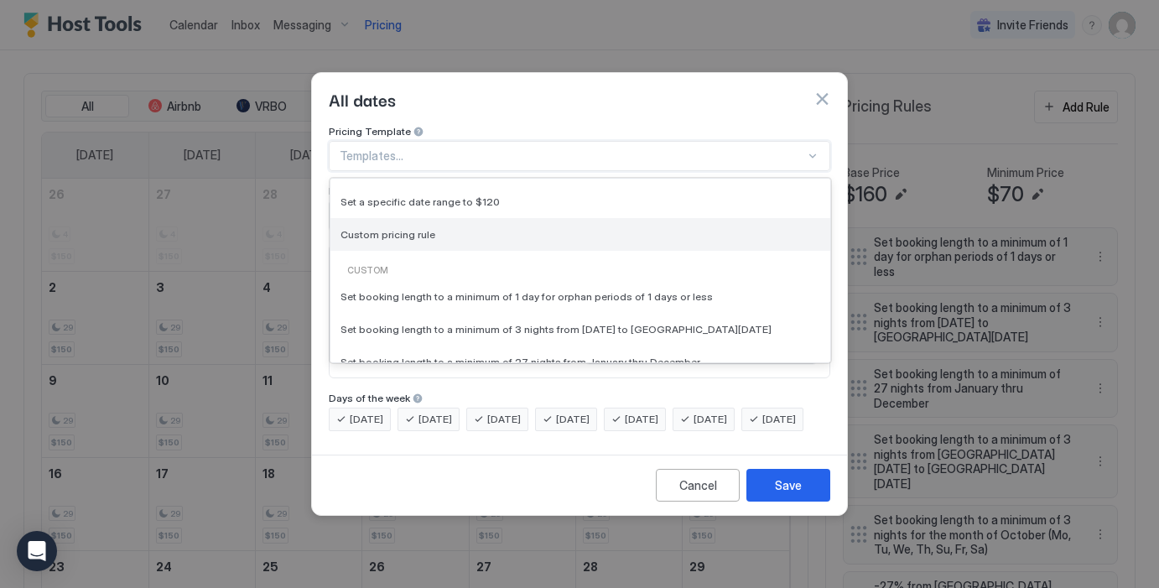
click at [413, 228] on span "Custom pricing rule" at bounding box center [387, 234] width 95 height 13
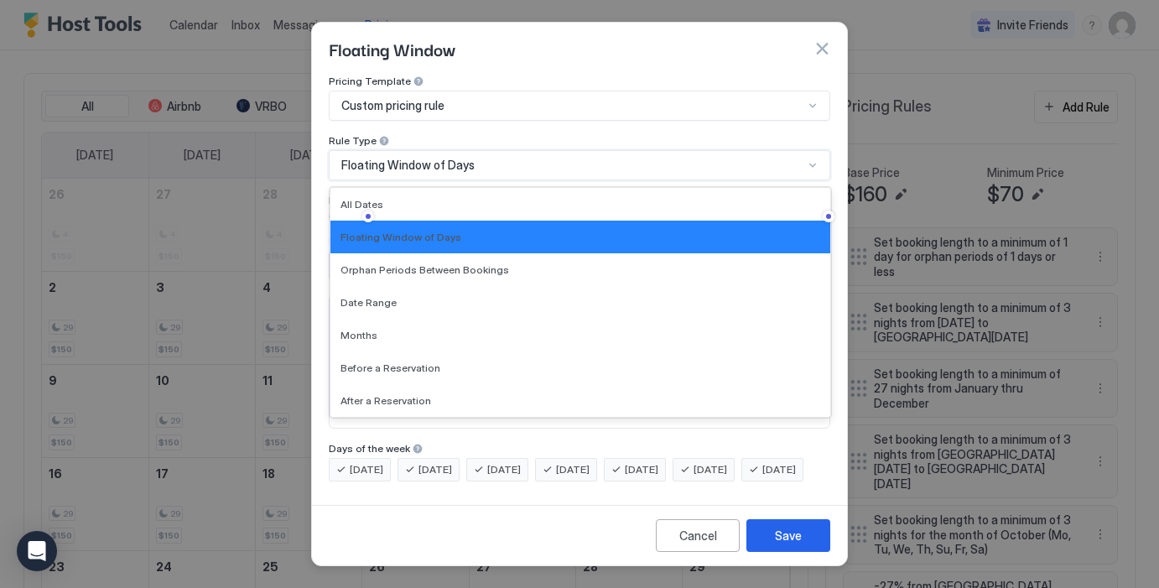
click at [424, 150] on div "Floating Window of Days" at bounding box center [579, 165] width 501 height 30
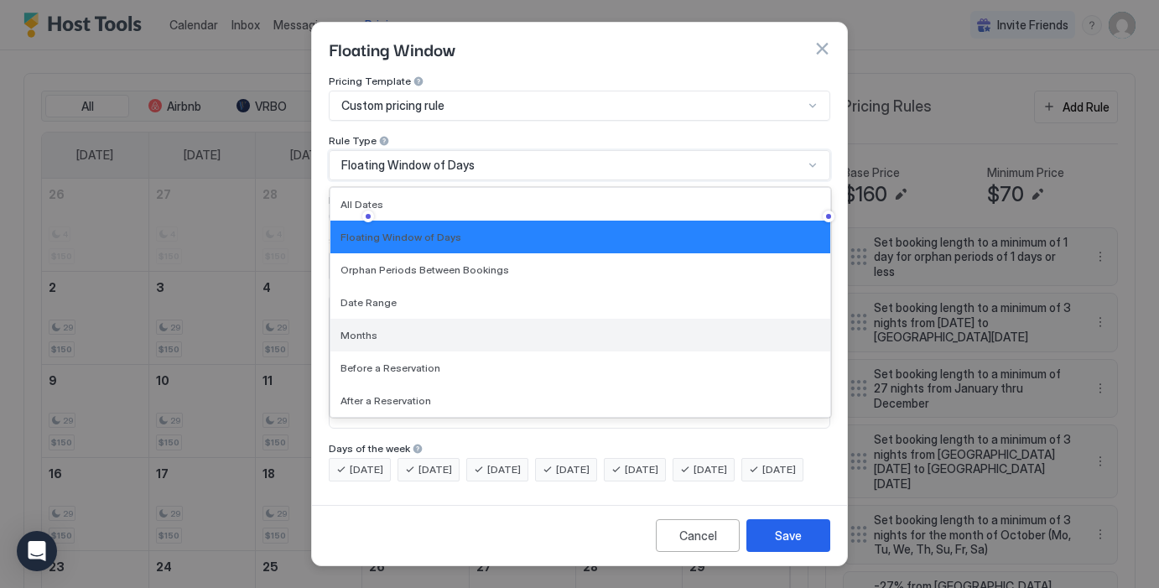
click at [383, 329] on div "Months" at bounding box center [580, 335] width 480 height 13
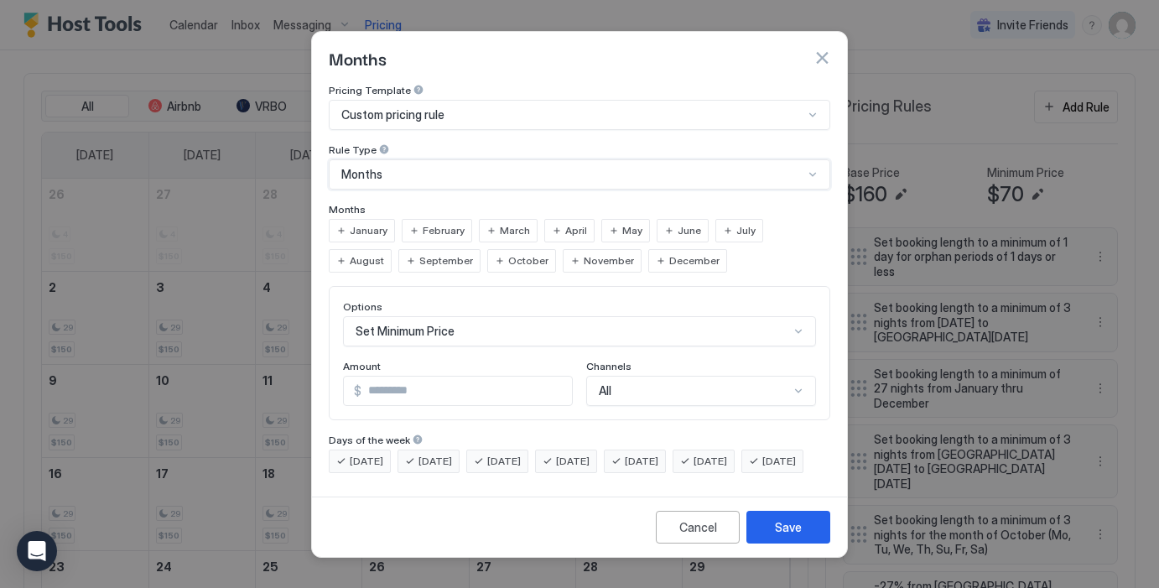
click at [438, 223] on span "February" at bounding box center [444, 230] width 42 height 15
click at [440, 316] on div "Set Minimum Price" at bounding box center [579, 331] width 473 height 30
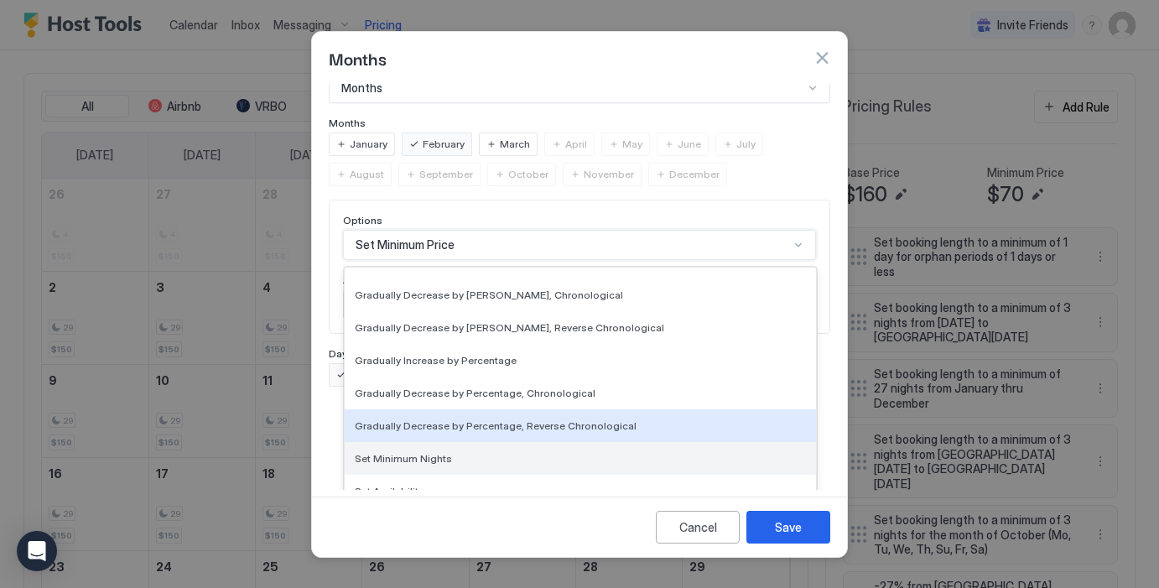
scroll to position [259, 0]
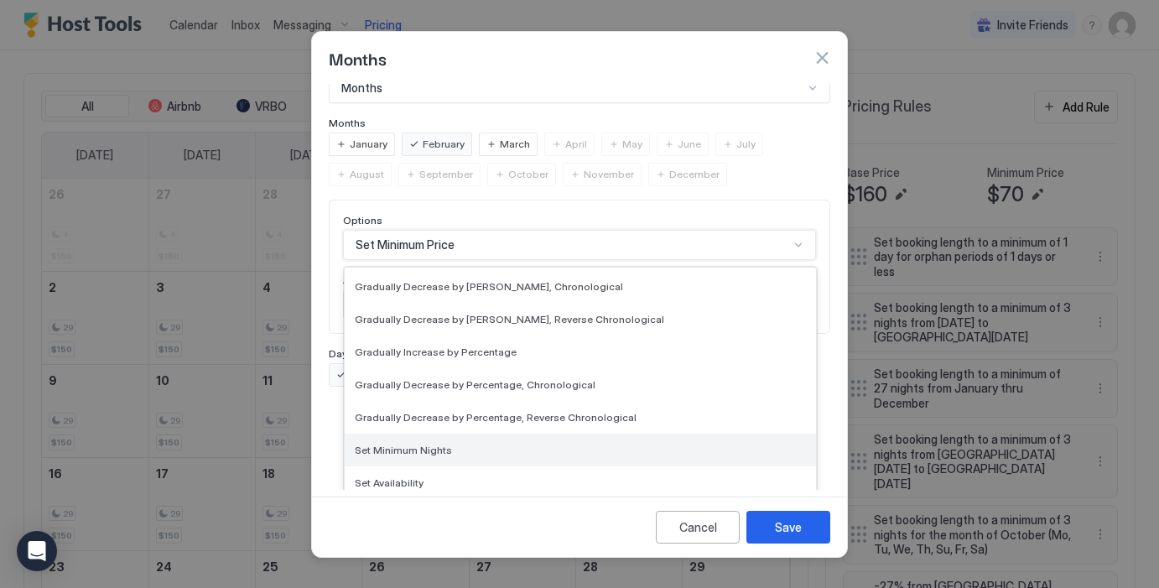
click at [431, 443] on span "Set Minimum Nights" at bounding box center [403, 449] width 97 height 13
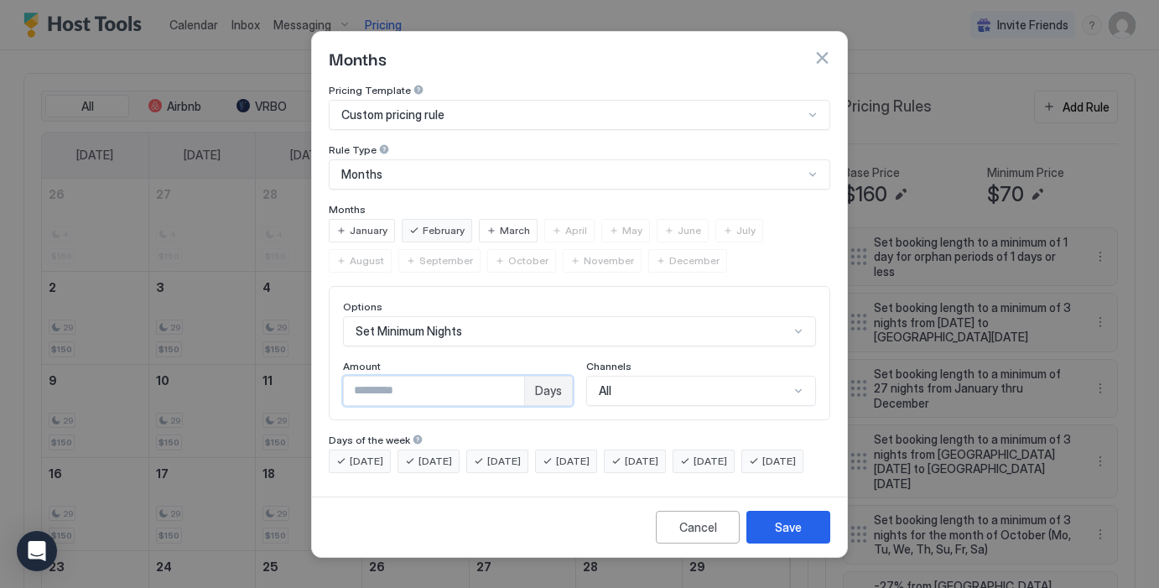
drag, startPoint x: 424, startPoint y: 375, endPoint x: 305, endPoint y: 372, distance: 119.1
click at [305, 372] on div "Months Pricing Template Custom pricing rule Rule Type Months Months January Feb…" at bounding box center [579, 294] width 1159 height 588
type input "**"
click at [539, 490] on div "Pricing Template Custom pricing rule Rule Type Months Months January February M…" at bounding box center [579, 287] width 535 height 406
click at [797, 536] on div "Save" at bounding box center [788, 527] width 27 height 18
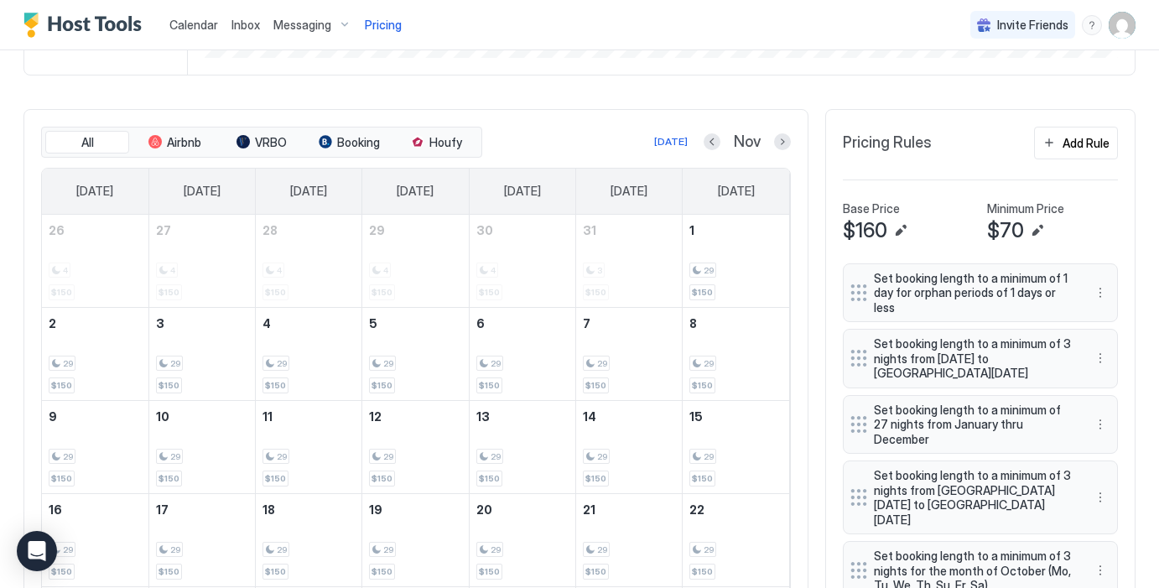
scroll to position [425, 0]
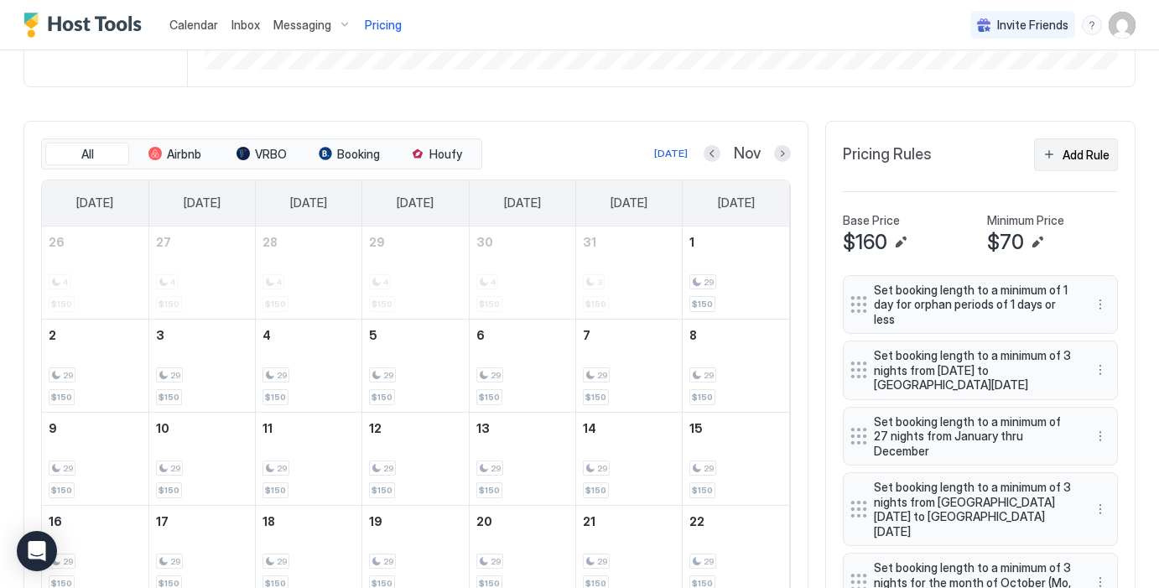
click at [1090, 153] on div "Add Rule" at bounding box center [1085, 155] width 47 height 18
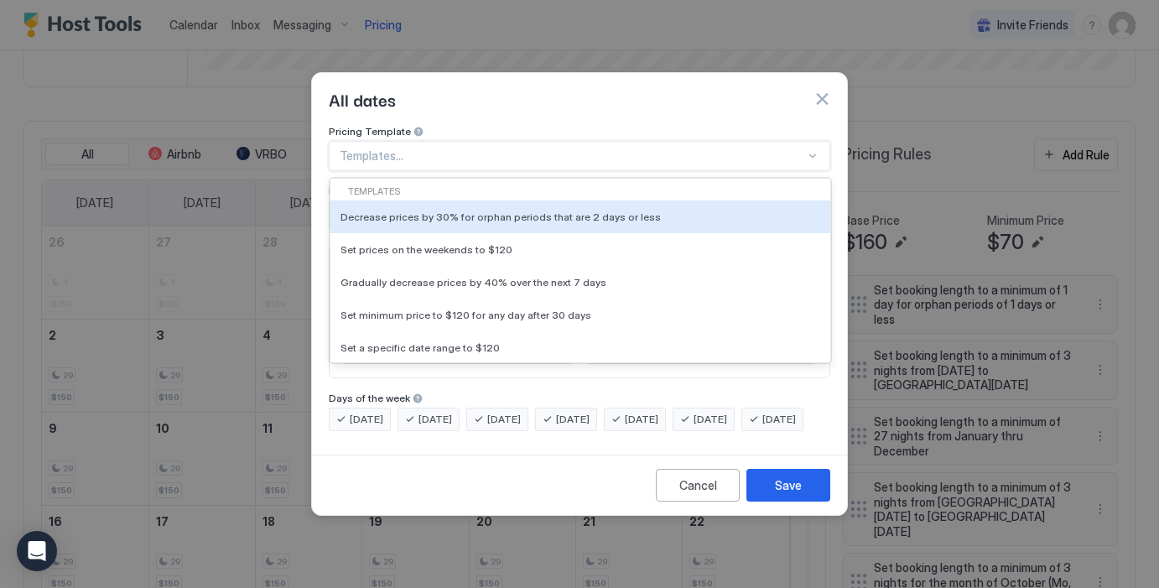
click at [542, 148] on div at bounding box center [572, 155] width 465 height 15
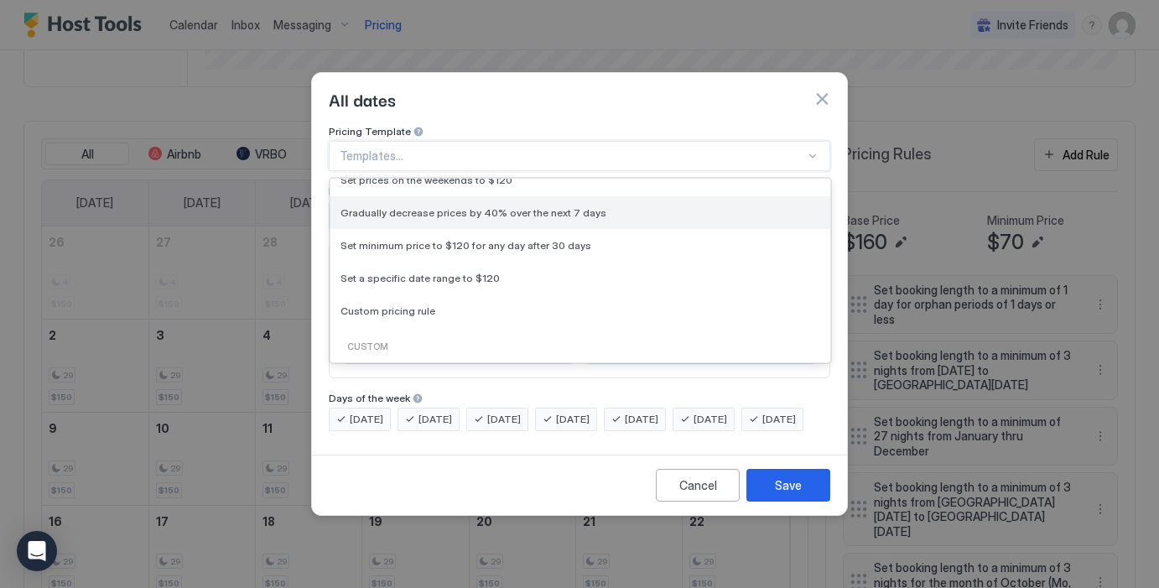
scroll to position [74, 0]
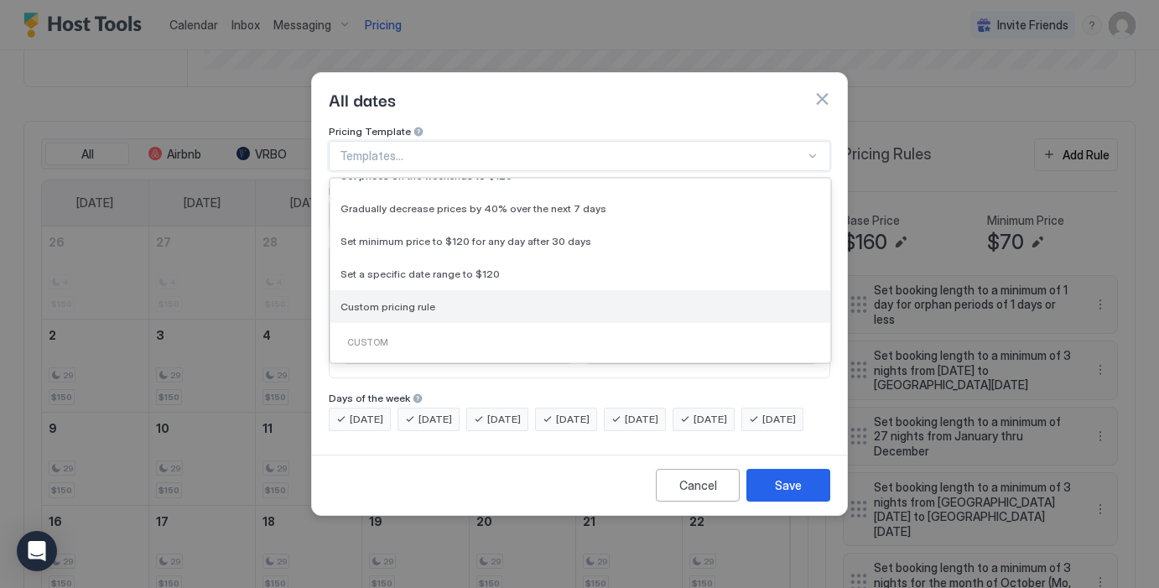
click at [454, 300] on div "Custom pricing rule" at bounding box center [580, 306] width 480 height 13
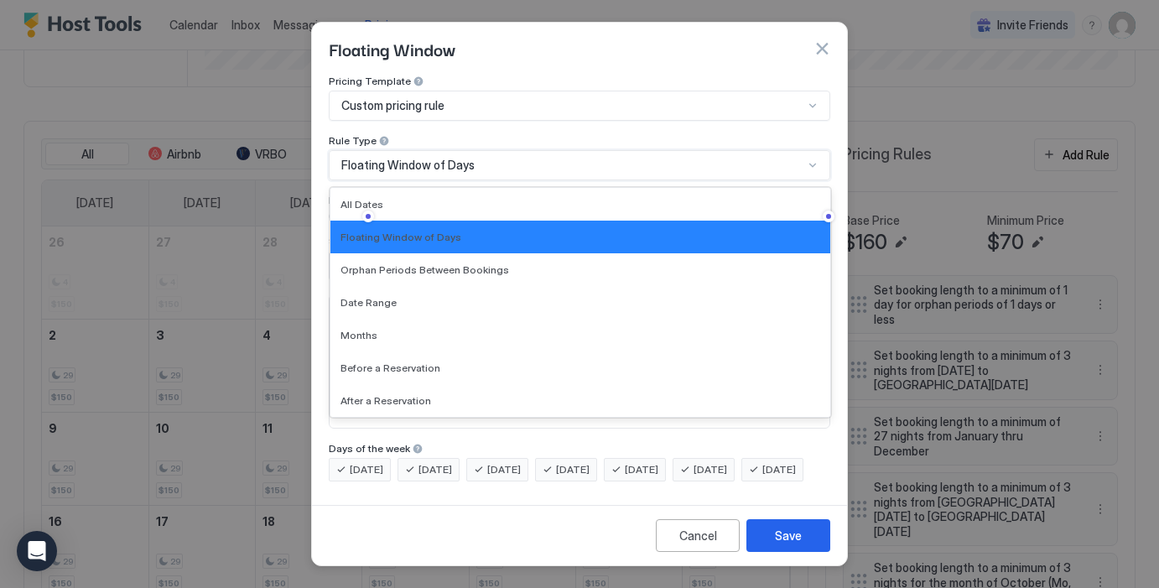
click at [482, 160] on div "Floating Window of Days" at bounding box center [572, 165] width 462 height 15
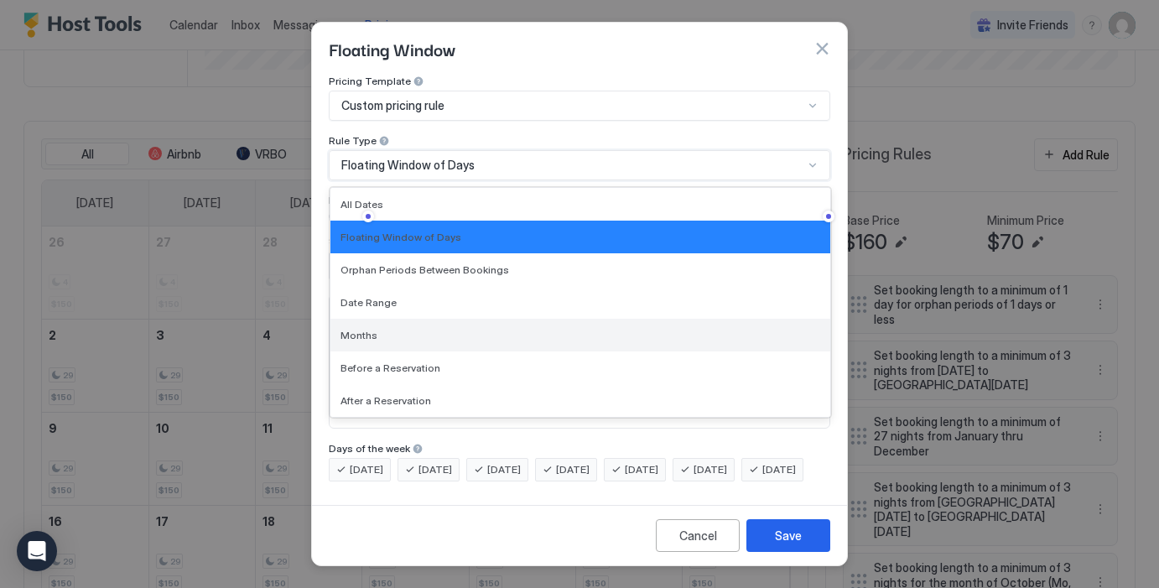
click at [402, 329] on div "Months" at bounding box center [580, 335] width 480 height 13
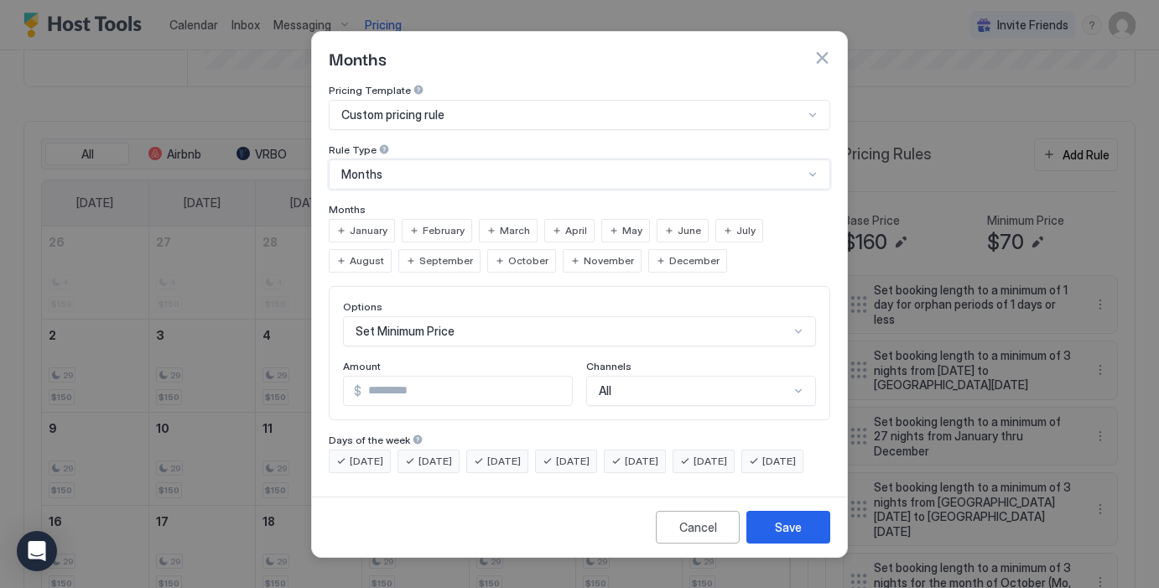
click at [583, 253] on span "November" at bounding box center [608, 260] width 50 height 15
click at [669, 253] on span "December" at bounding box center [694, 260] width 50 height 15
click at [352, 223] on span "January" at bounding box center [369, 230] width 38 height 15
click at [510, 223] on span "March" at bounding box center [515, 230] width 30 height 15
click at [506, 223] on span "March" at bounding box center [515, 230] width 30 height 15
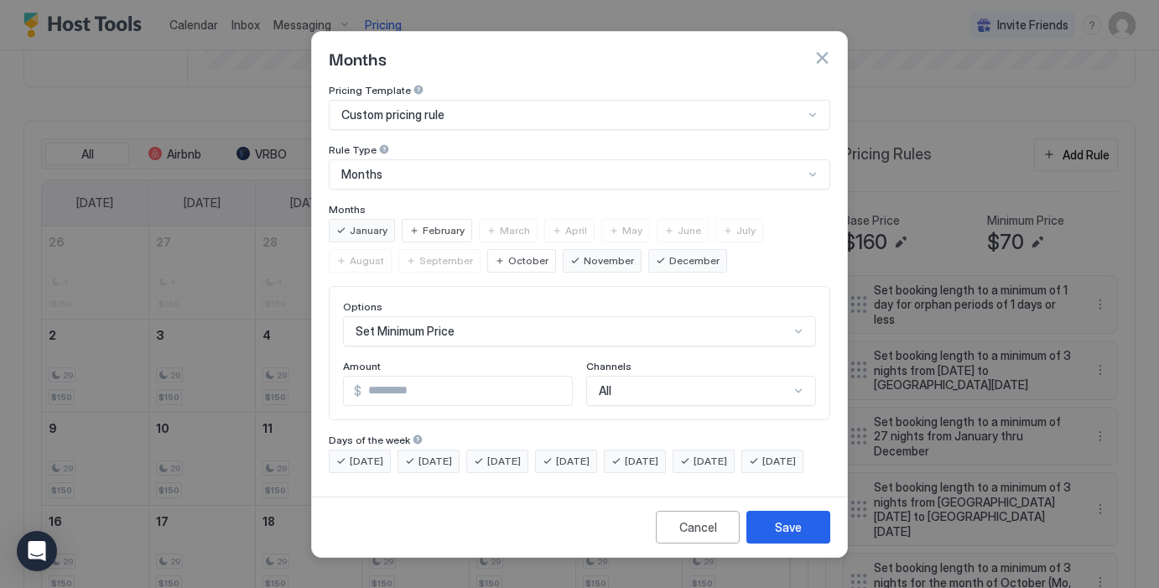
click at [446, 219] on div "February" at bounding box center [437, 230] width 70 height 23
click at [509, 223] on span "March" at bounding box center [515, 230] width 30 height 15
click at [568, 223] on span "April" at bounding box center [576, 230] width 22 height 15
click at [444, 223] on span "February" at bounding box center [444, 230] width 42 height 15
click at [513, 319] on div "Set Minimum Price" at bounding box center [579, 331] width 473 height 30
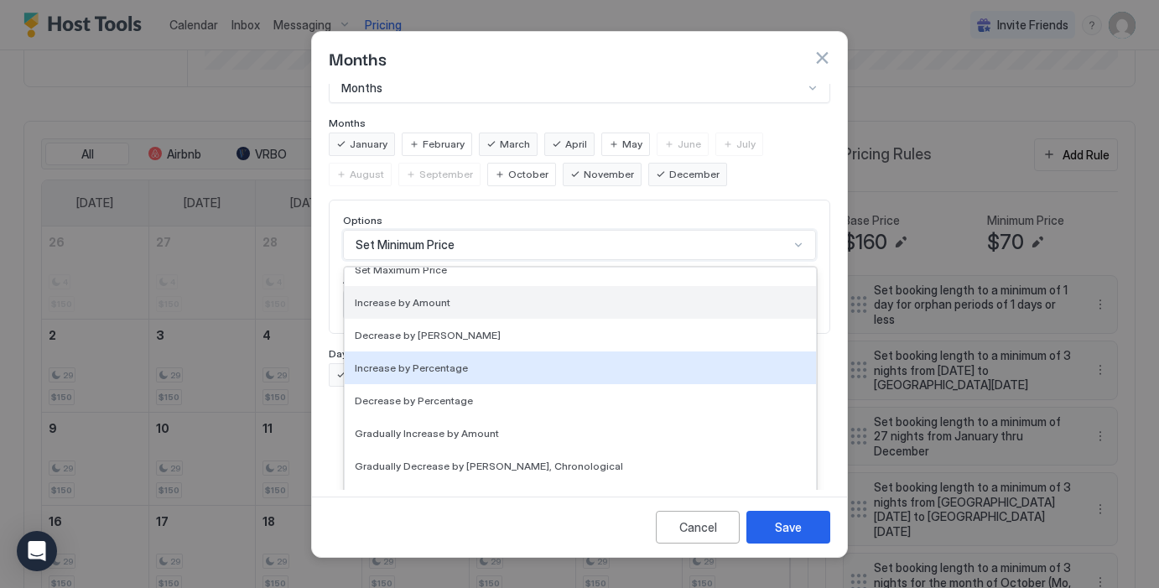
scroll to position [85, 0]
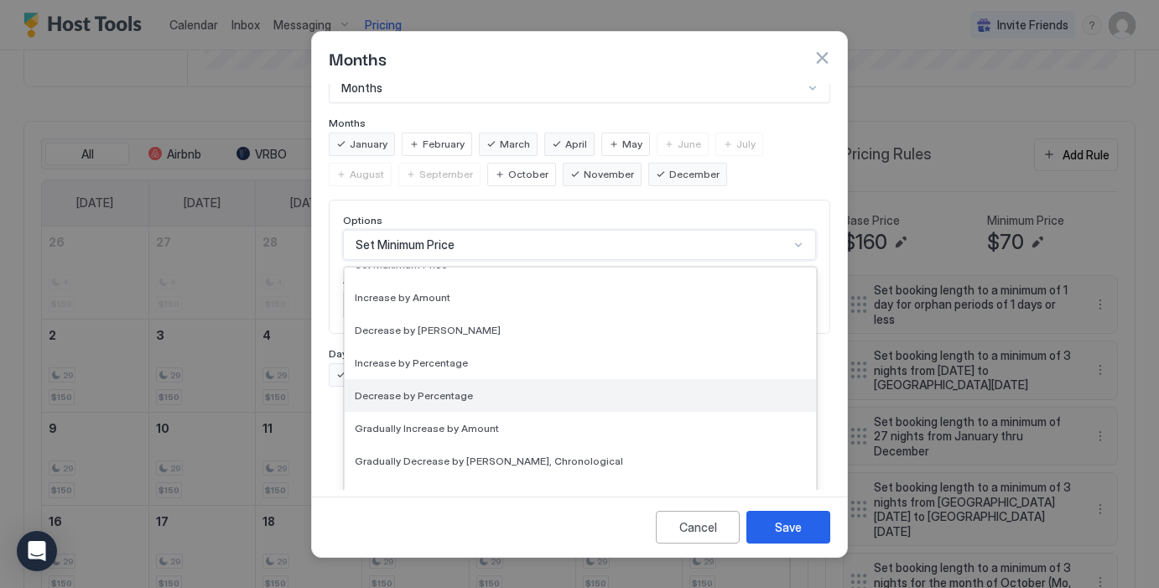
click at [443, 389] on span "Decrease by Percentage" at bounding box center [414, 395] width 118 height 13
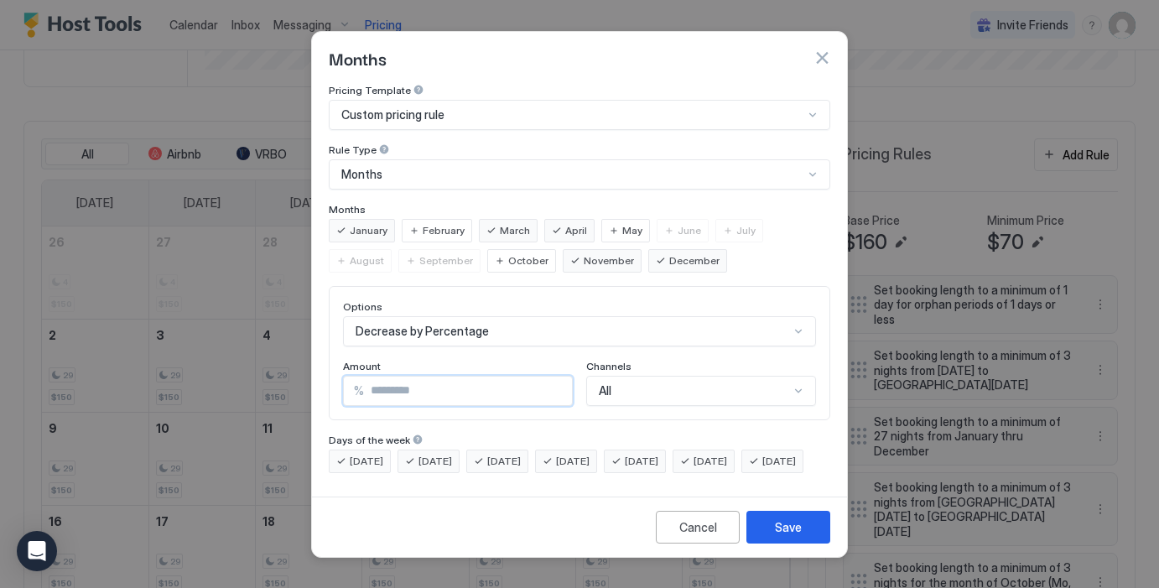
drag, startPoint x: 446, startPoint y: 383, endPoint x: 358, endPoint y: 375, distance: 88.4
click at [358, 376] on div "% ***" at bounding box center [458, 391] width 230 height 30
type input "**"
click at [520, 410] on div "Pricing Template Custom pricing rule Rule Type Months Months January February M…" at bounding box center [579, 278] width 501 height 389
click at [794, 536] on div "Save" at bounding box center [788, 527] width 27 height 18
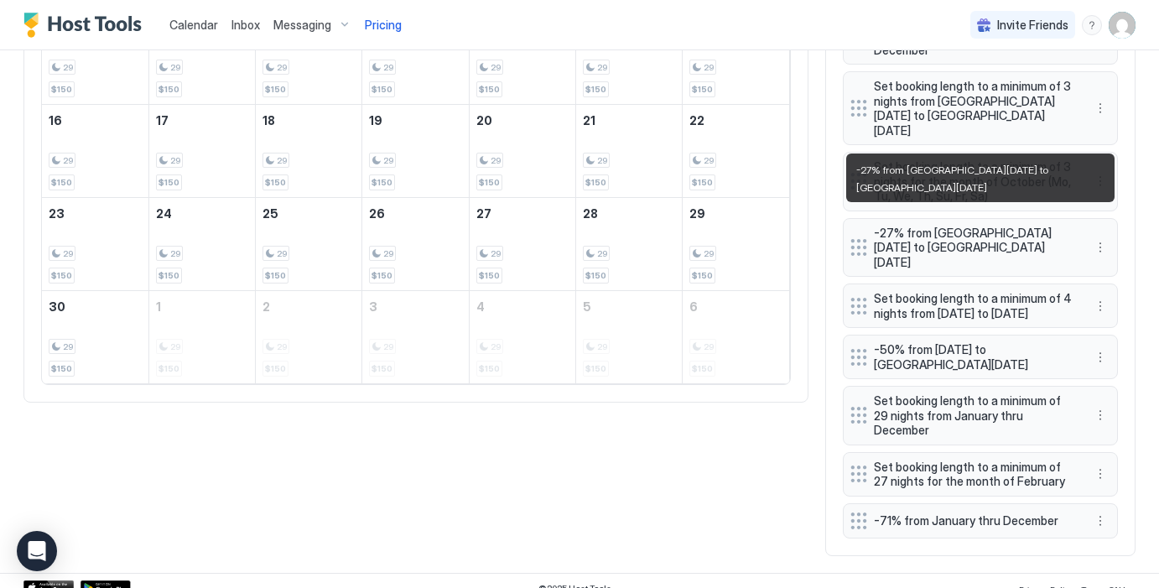
scroll to position [814, 0]
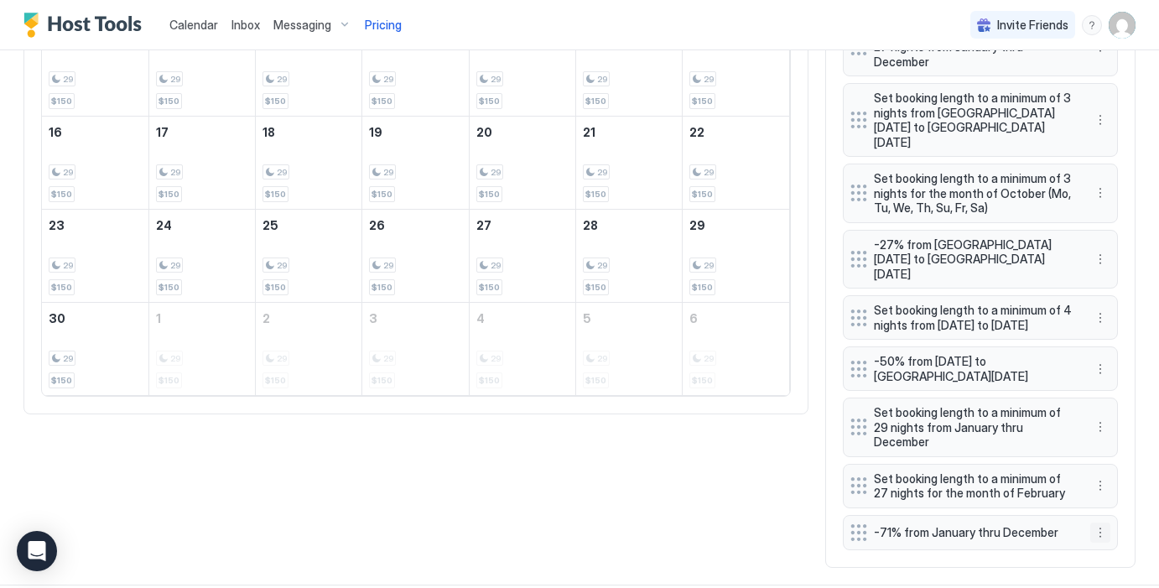
click at [1102, 522] on button "More options" at bounding box center [1100, 532] width 20 height 20
click at [1122, 436] on span "Edit" at bounding box center [1125, 439] width 18 height 13
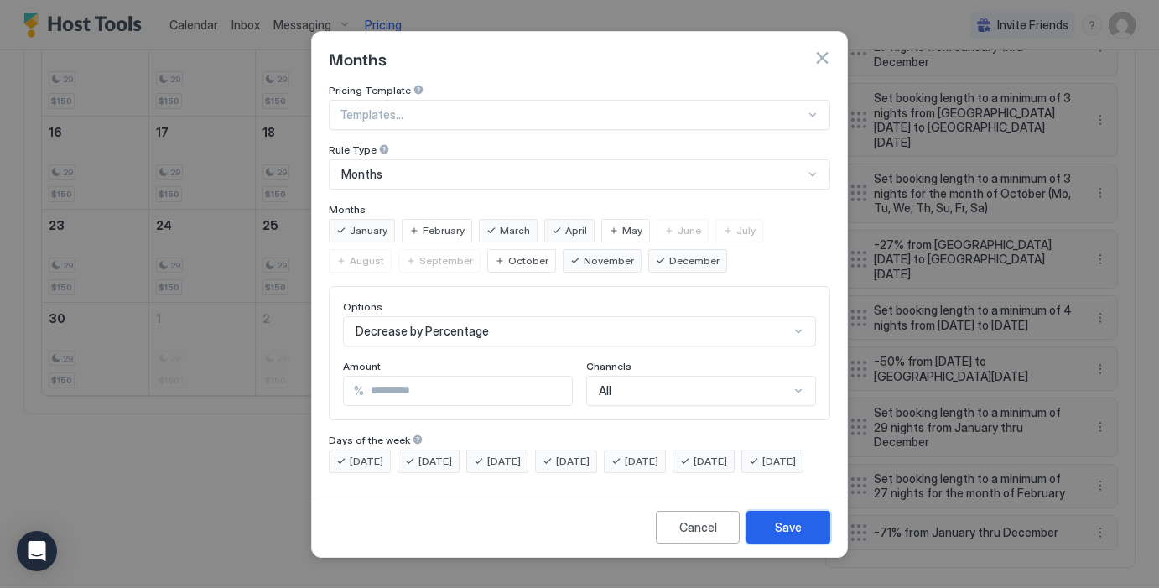
click at [791, 536] on div "Save" at bounding box center [788, 527] width 27 height 18
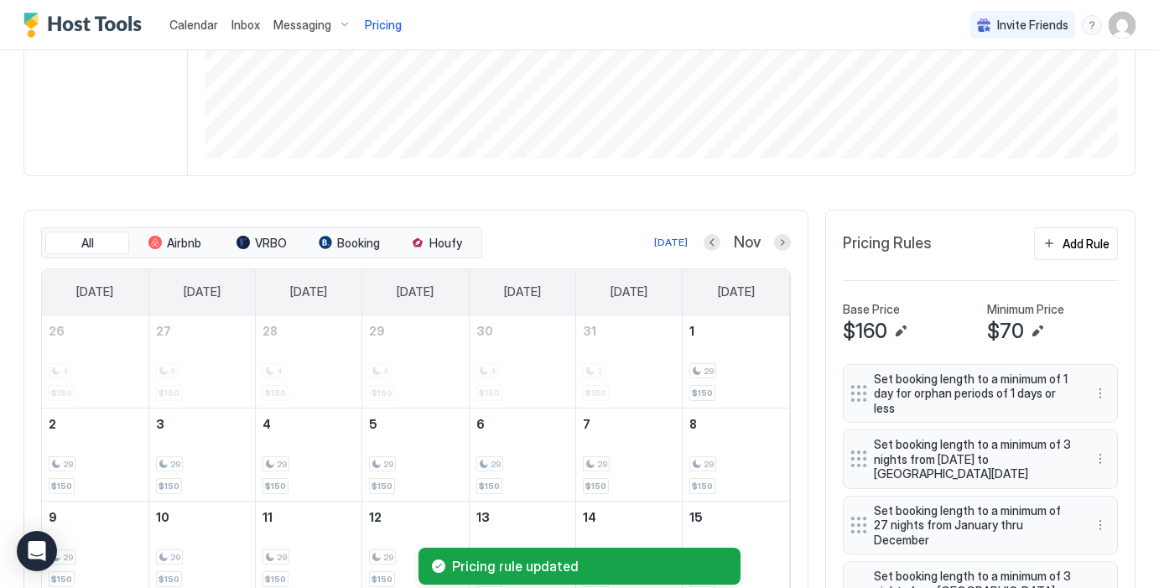
scroll to position [341, 0]
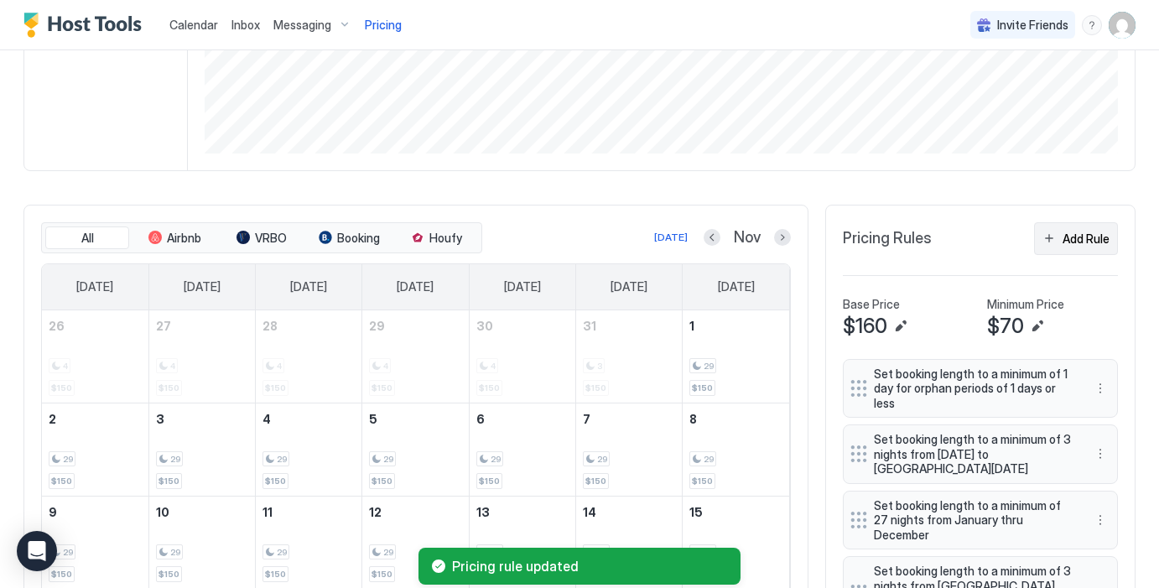
click at [1087, 240] on div "Add Rule" at bounding box center [1085, 239] width 47 height 18
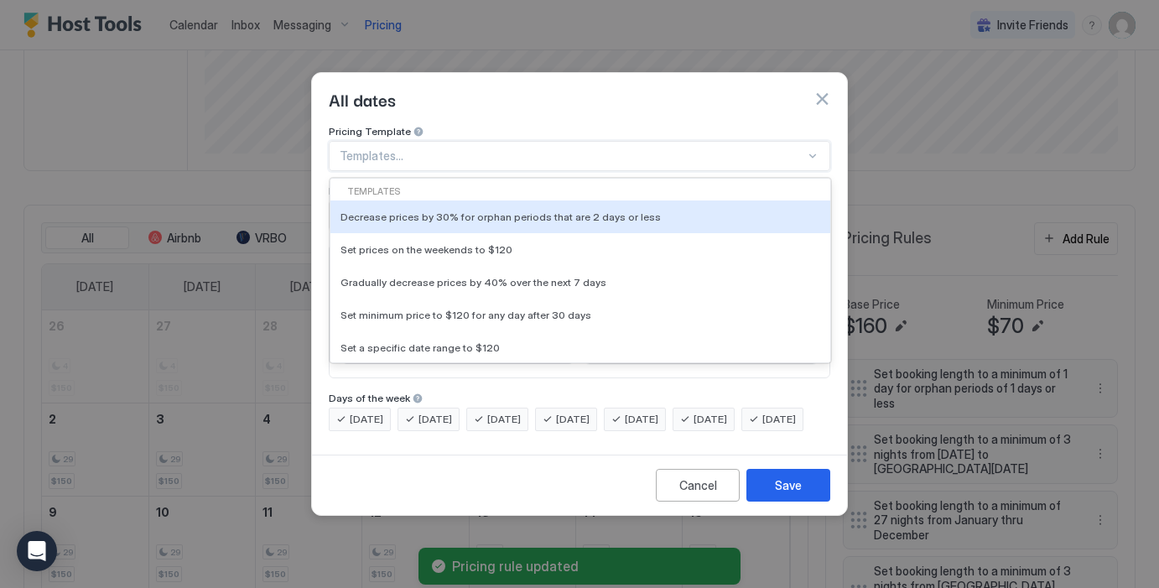
click at [471, 141] on div "Templates..." at bounding box center [579, 156] width 501 height 30
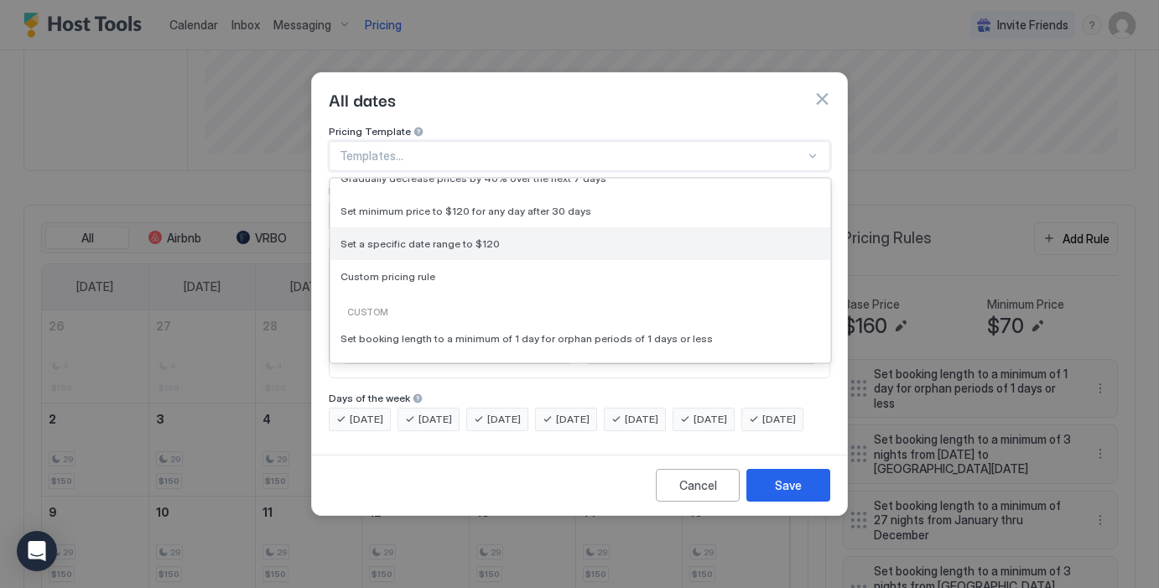
scroll to position [128, 0]
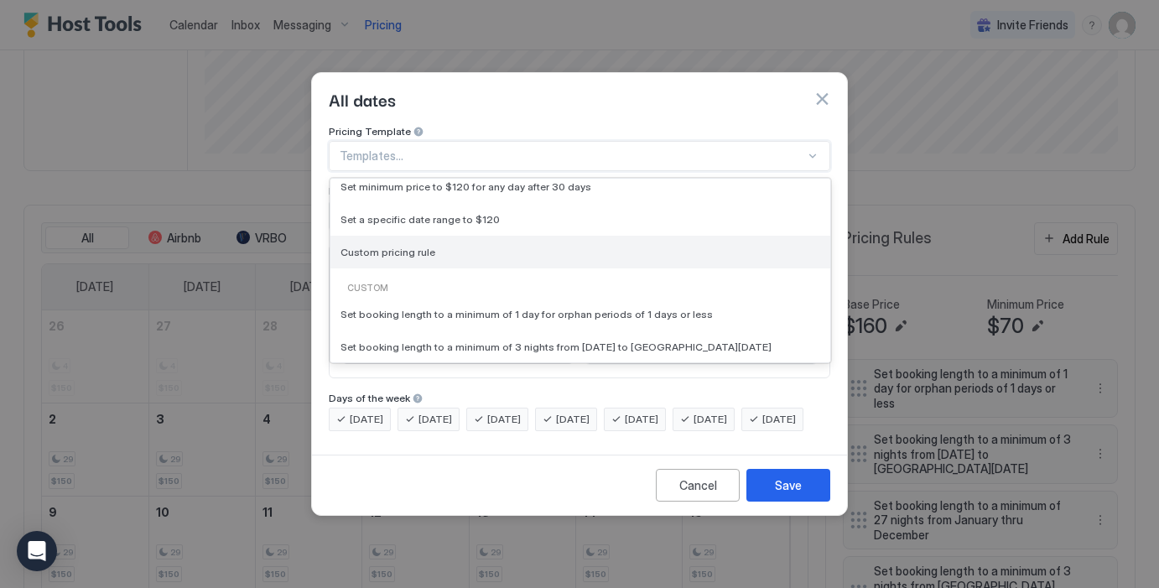
click at [423, 246] on span "Custom pricing rule" at bounding box center [387, 252] width 95 height 13
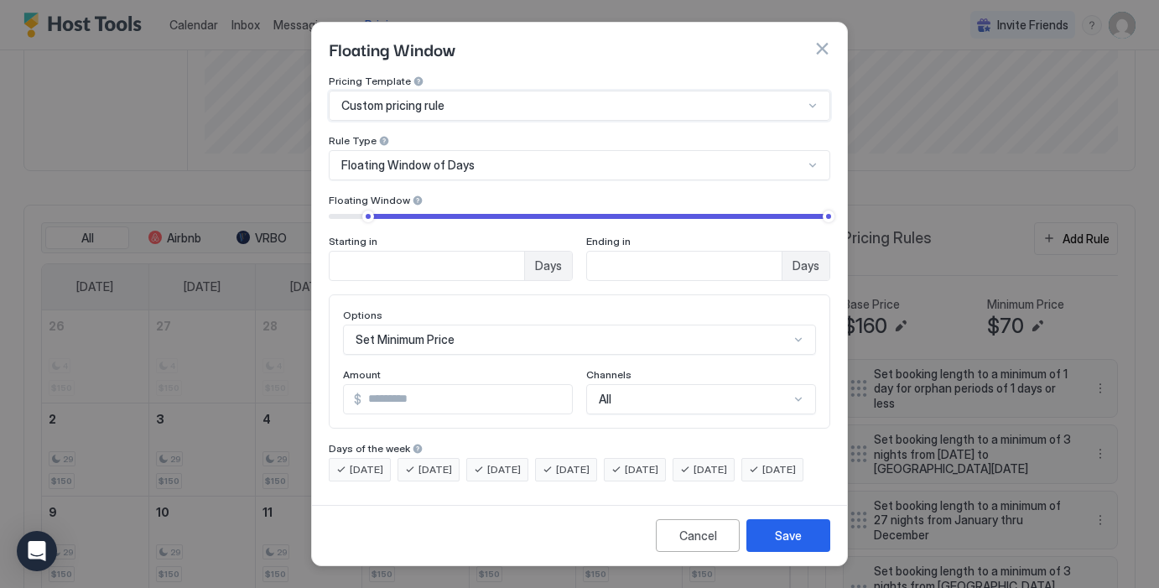
click at [430, 160] on span "Floating Window of Days" at bounding box center [407, 165] width 133 height 15
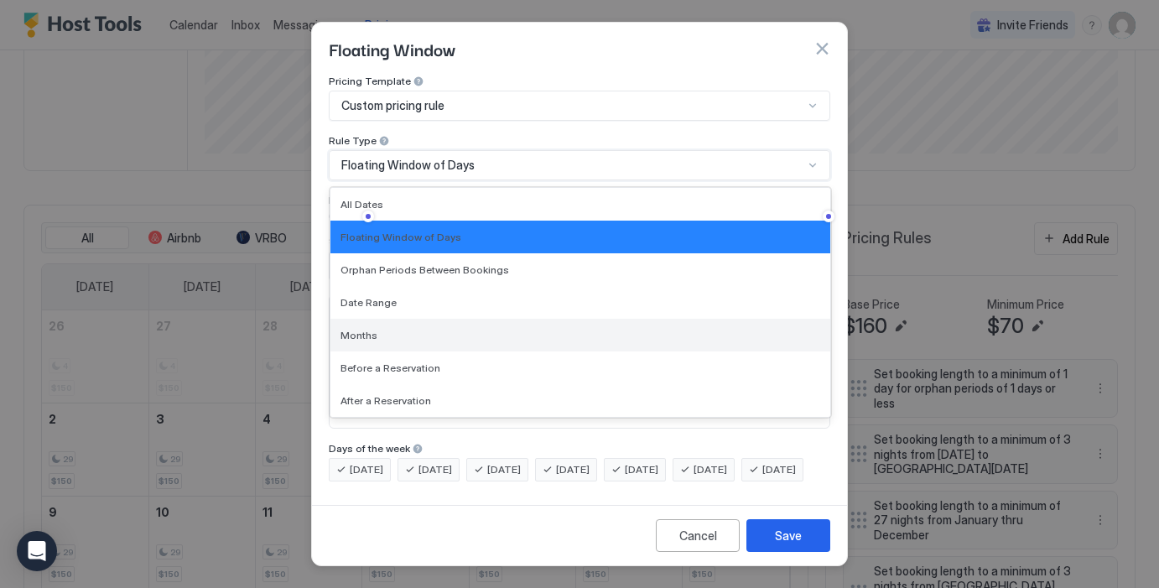
click at [394, 329] on div "Months" at bounding box center [580, 335] width 480 height 13
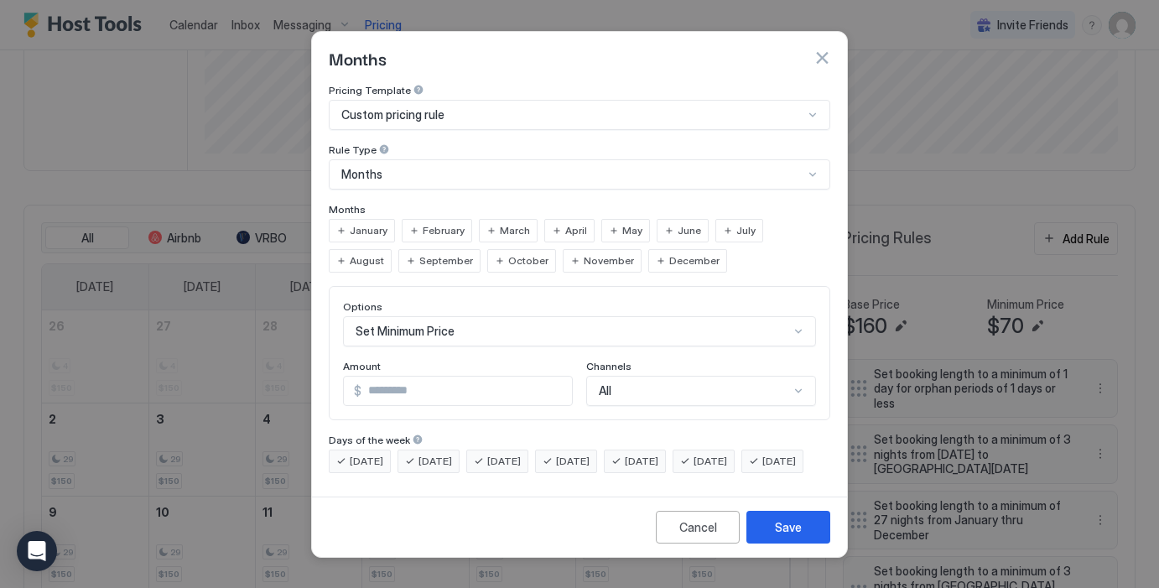
click at [443, 223] on span "February" at bounding box center [444, 230] width 42 height 15
click at [475, 316] on div "Set Minimum Price" at bounding box center [579, 331] width 473 height 30
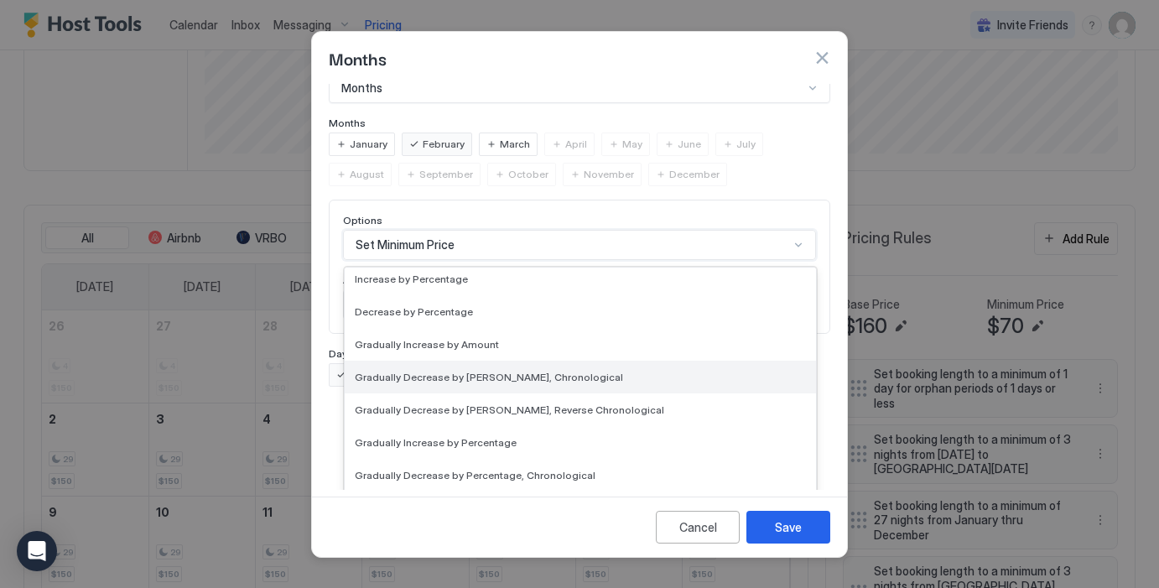
scroll to position [161, 0]
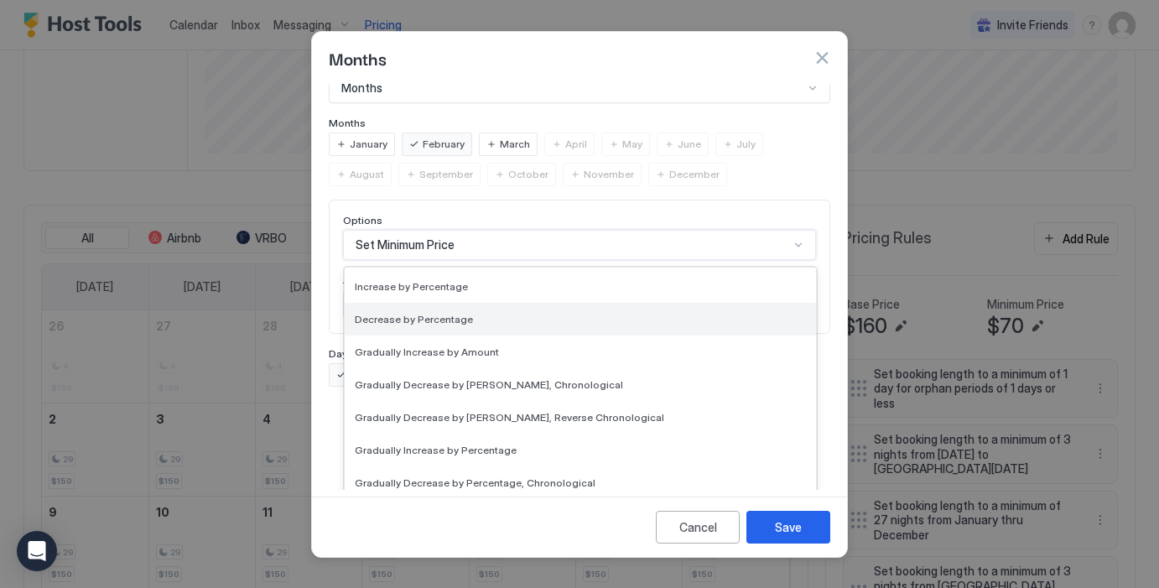
click at [439, 303] on div "Decrease by Percentage" at bounding box center [580, 319] width 471 height 33
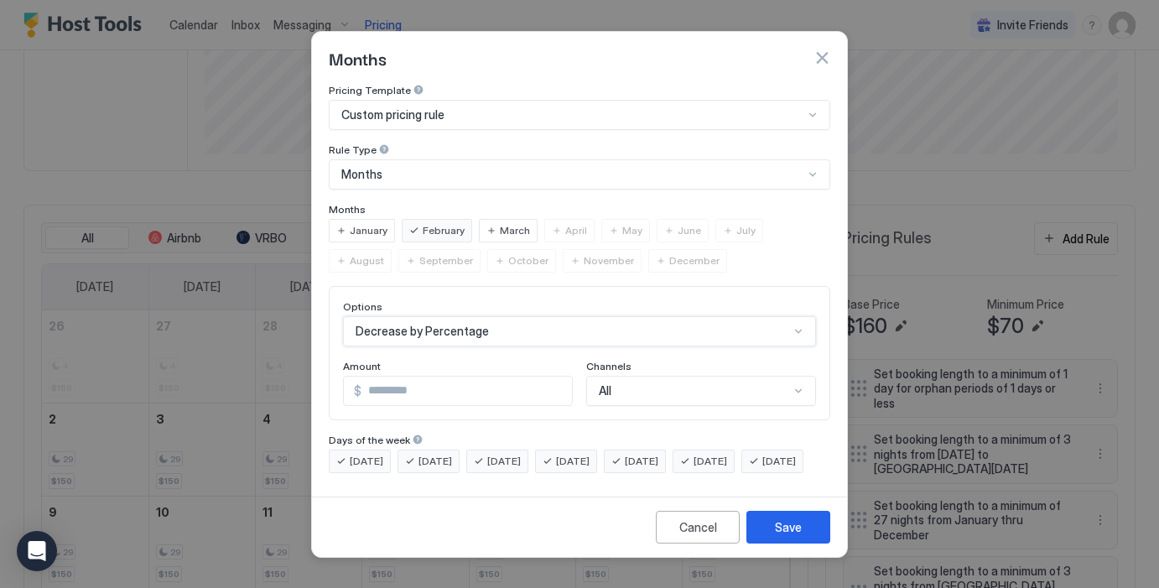
scroll to position [0, 0]
click at [432, 376] on input "***" at bounding box center [468, 390] width 208 height 29
drag, startPoint x: 464, startPoint y: 371, endPoint x: 328, endPoint y: 360, distance: 137.1
click at [327, 360] on div "Pricing Template Custom pricing rule Rule Type Months Months January February M…" at bounding box center [579, 287] width 535 height 406
type input "**"
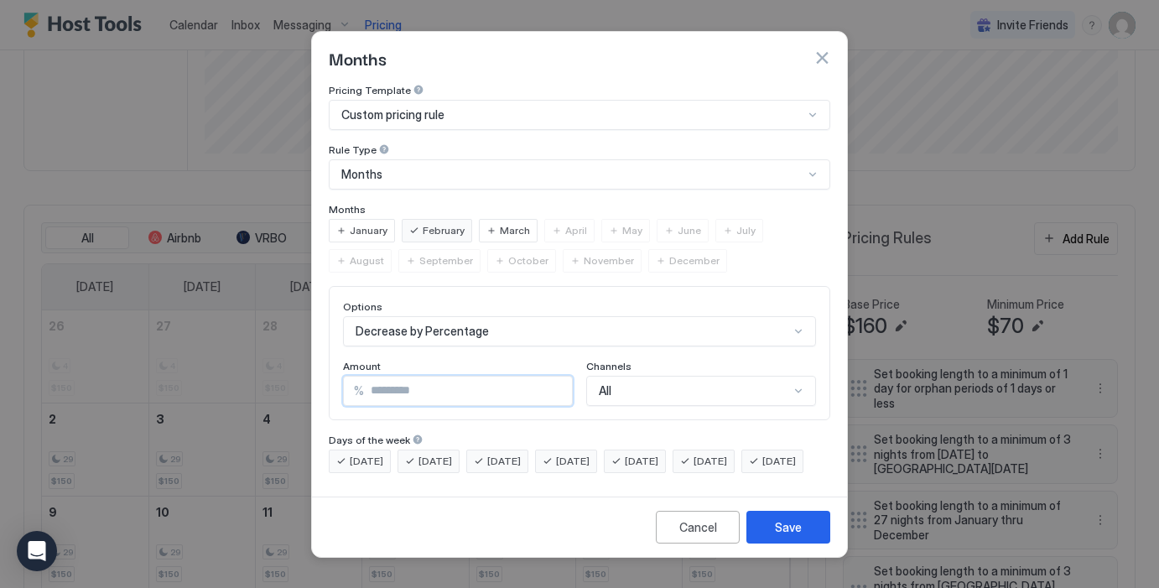
click at [478, 408] on div "Pricing Template Custom pricing rule Rule Type Months Months January February M…" at bounding box center [579, 278] width 501 height 389
click at [784, 536] on div "Save" at bounding box center [788, 527] width 27 height 18
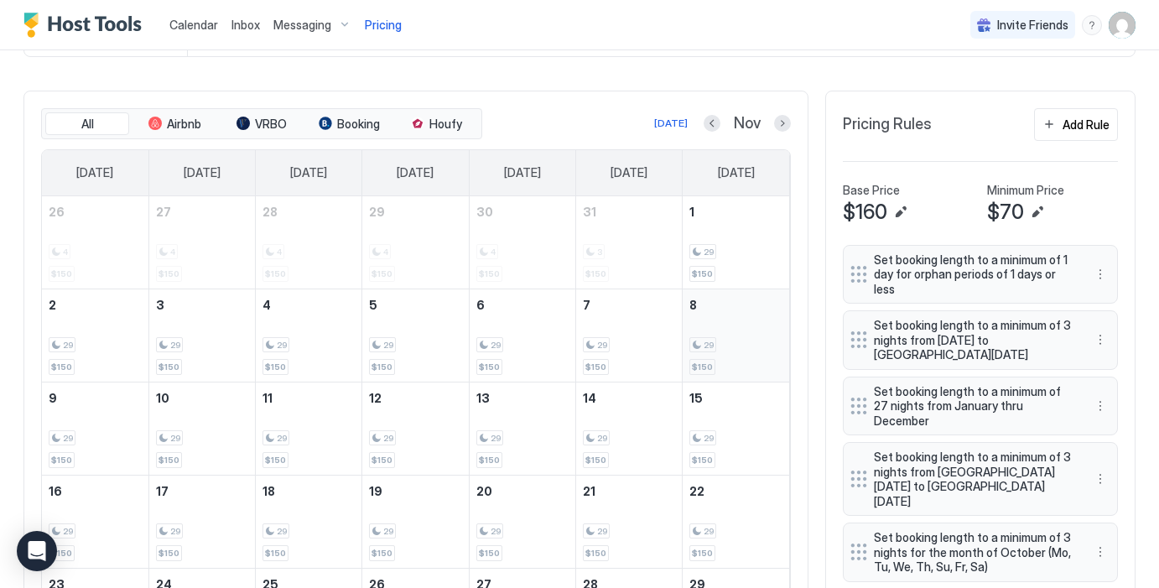
scroll to position [491, 0]
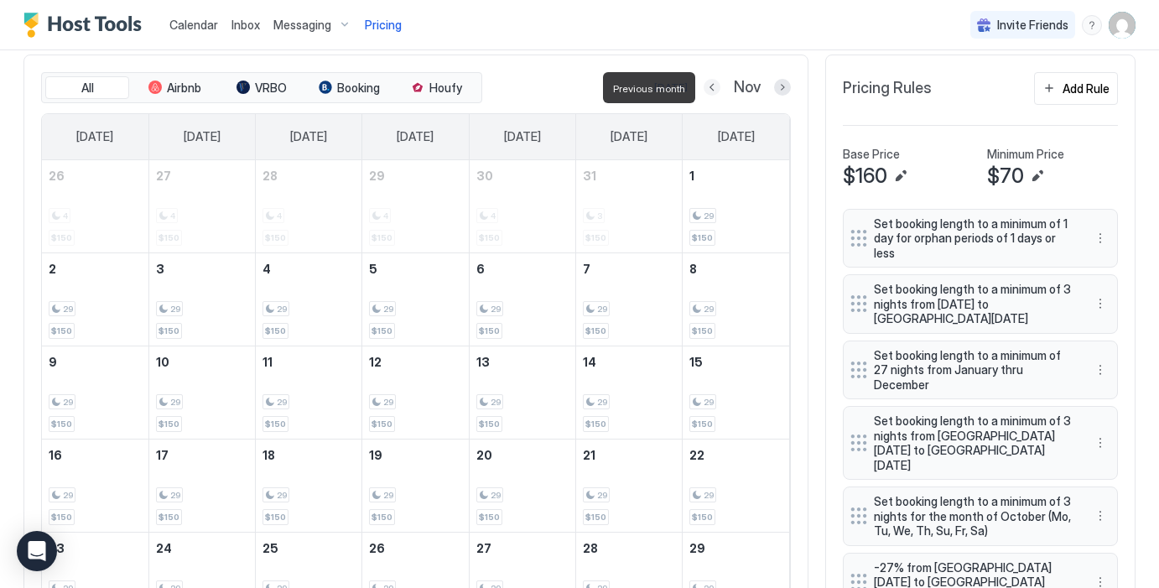
click at [715, 88] on button "Previous month" at bounding box center [711, 87] width 17 height 17
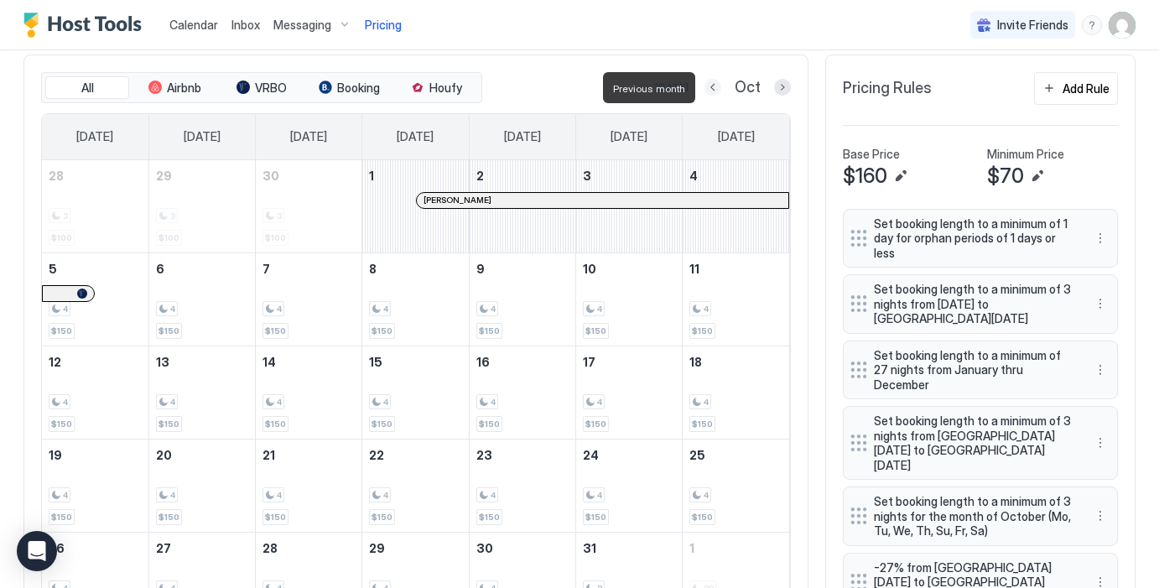
click at [715, 88] on button "Previous month" at bounding box center [712, 87] width 17 height 17
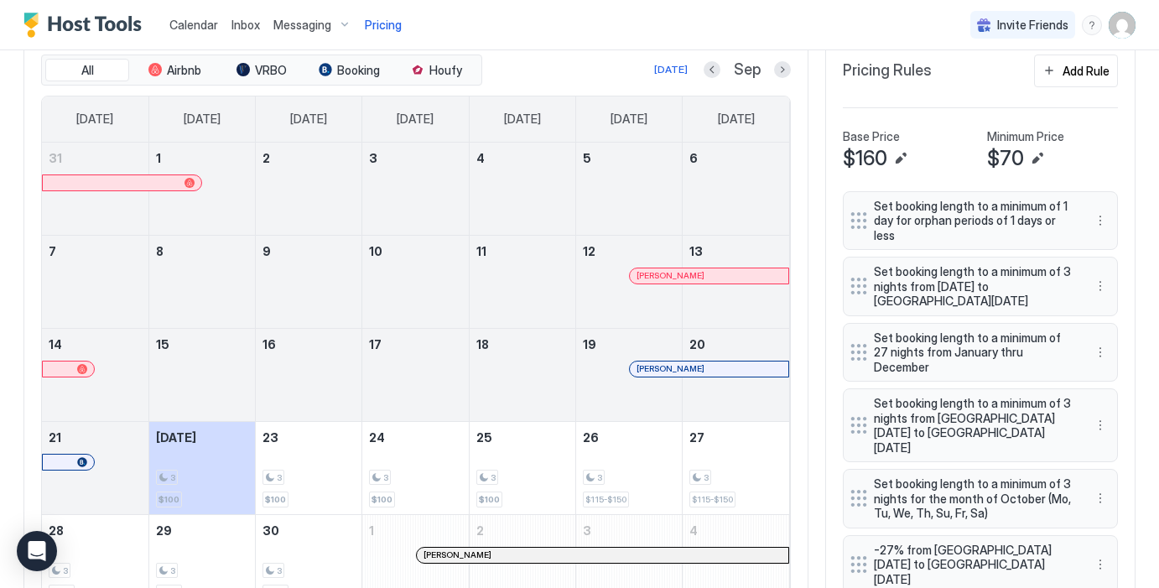
scroll to position [421, 0]
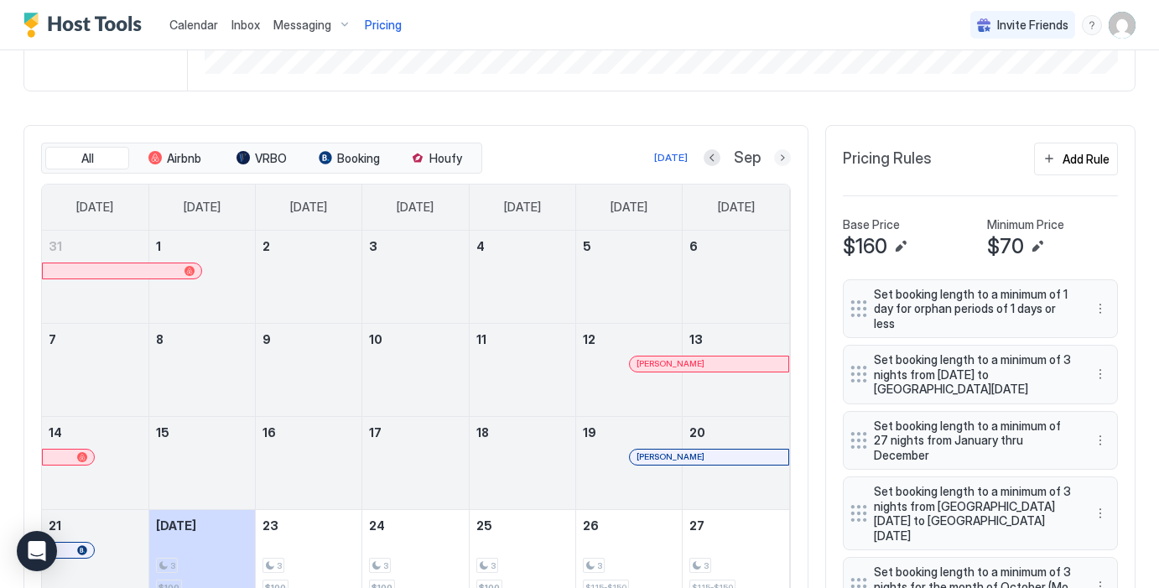
click at [780, 154] on button "Next month" at bounding box center [782, 157] width 17 height 17
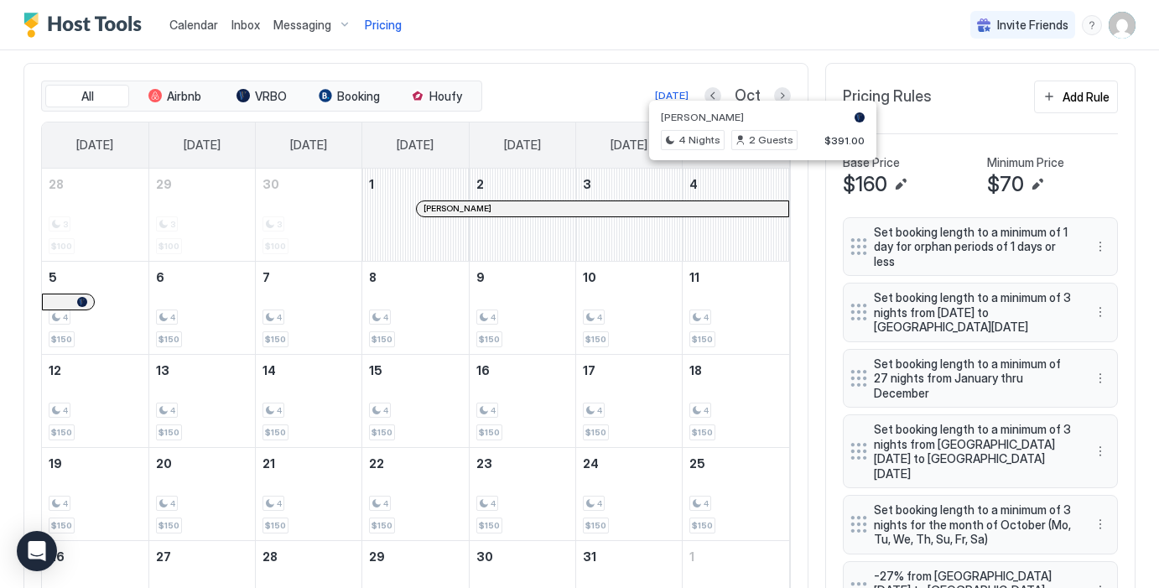
scroll to position [486, 0]
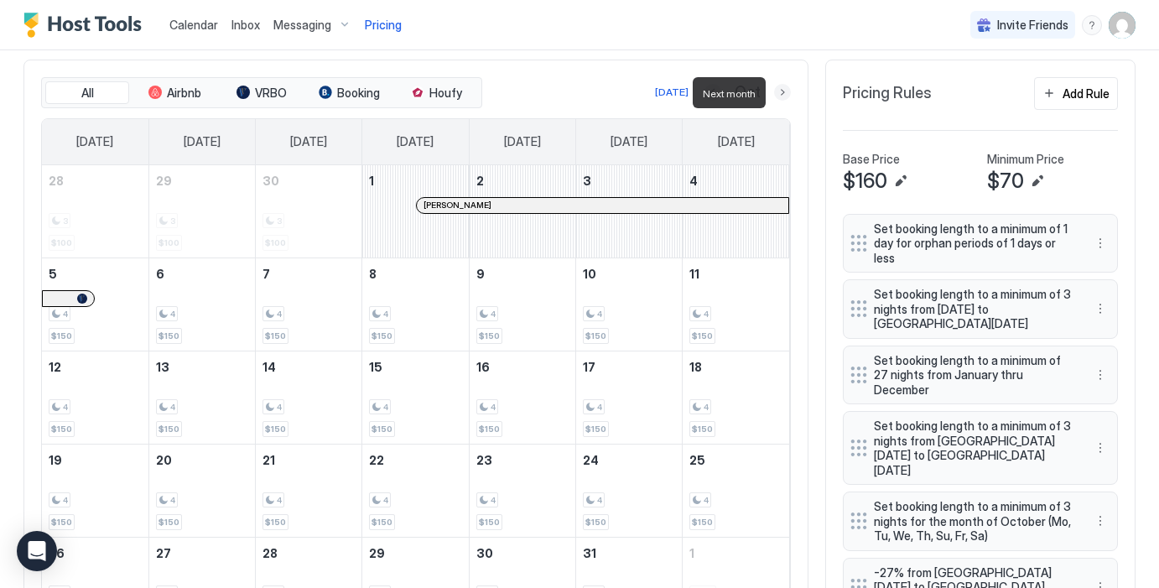
click at [777, 91] on button "Next month" at bounding box center [782, 92] width 17 height 17
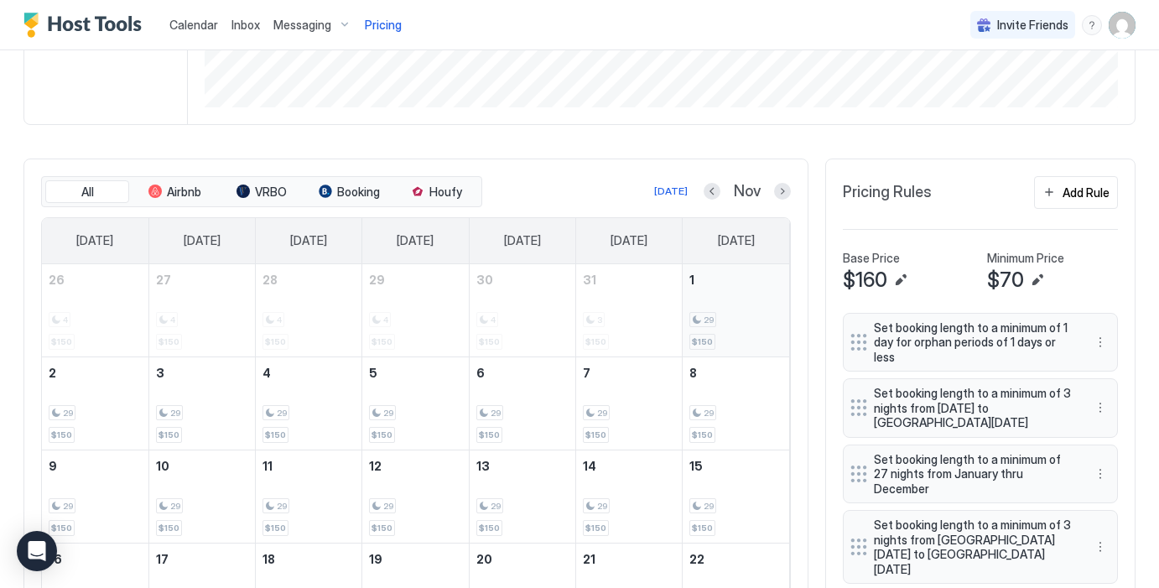
scroll to position [340, 0]
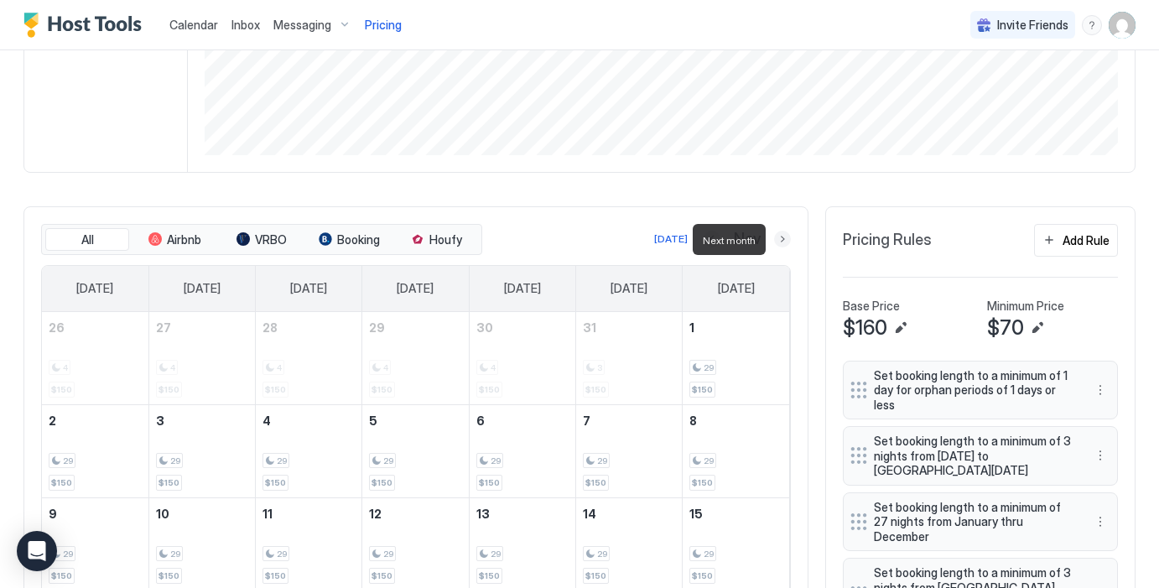
click at [779, 237] on button "Next month" at bounding box center [782, 239] width 17 height 17
click at [788, 241] on button "Next month" at bounding box center [782, 239] width 17 height 17
click at [787, 239] on button "Next month" at bounding box center [782, 239] width 17 height 17
click at [786, 239] on button "Next month" at bounding box center [782, 239] width 17 height 17
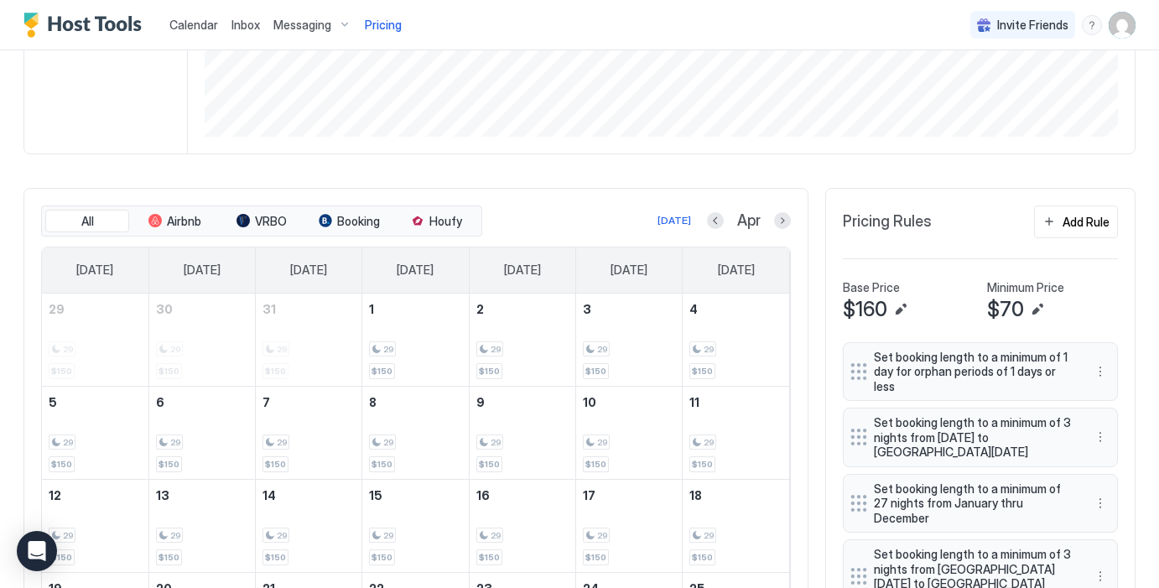
scroll to position [360, 0]
click at [785, 215] on button "Next month" at bounding box center [782, 218] width 17 height 17
click at [704, 217] on button "Previous month" at bounding box center [710, 218] width 17 height 17
click at [705, 219] on div "[DATE] Apr" at bounding box center [637, 219] width 305 height 20
click at [711, 219] on button "Previous month" at bounding box center [715, 218] width 17 height 17
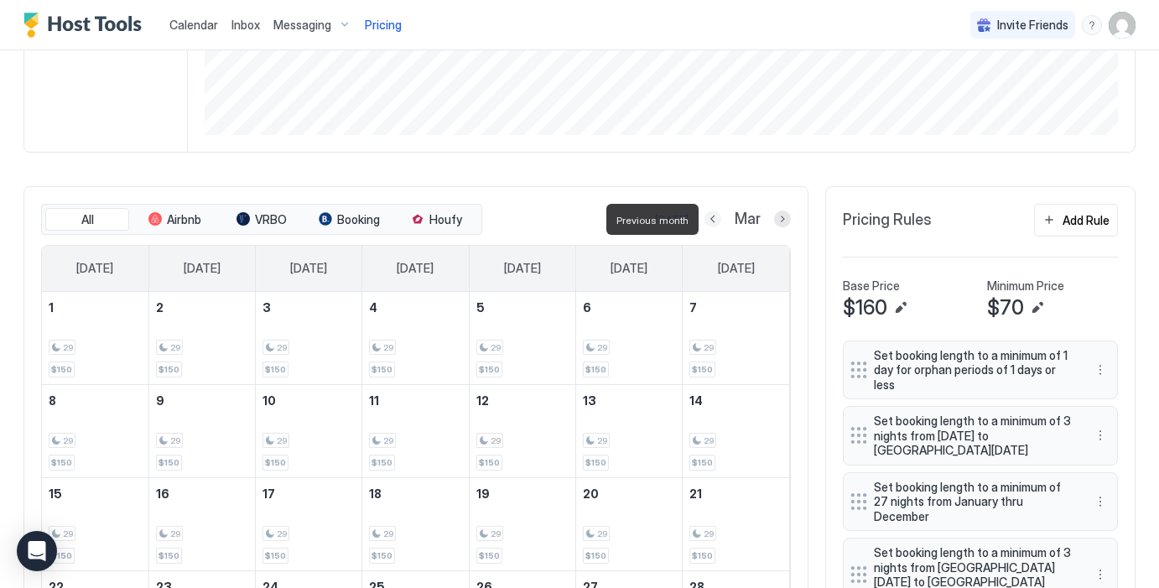
click at [713, 219] on button "Previous month" at bounding box center [712, 218] width 17 height 17
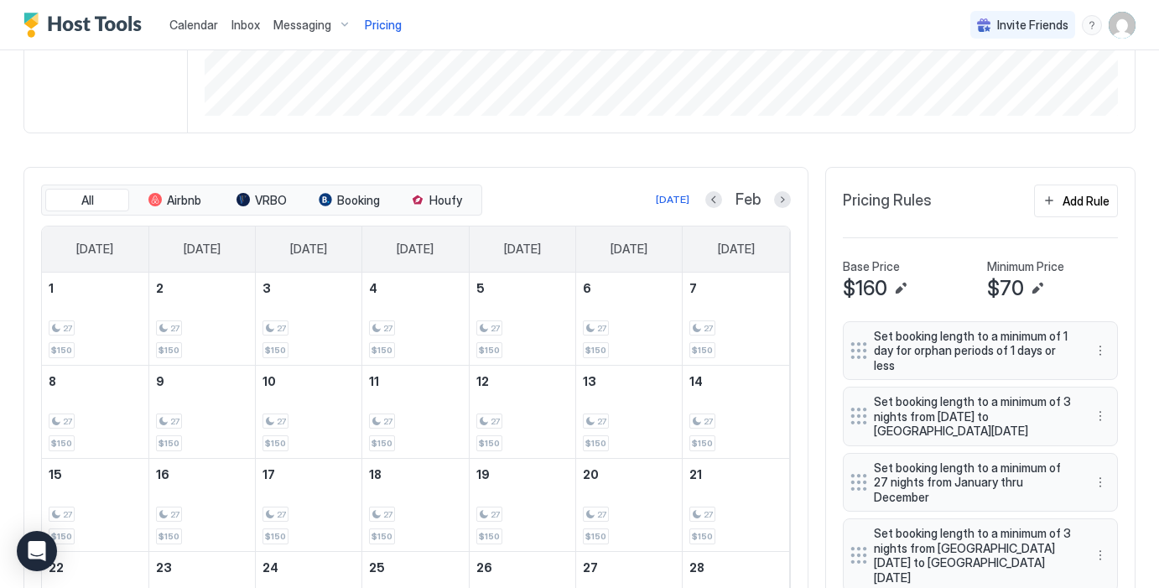
scroll to position [380, 0]
click at [718, 194] on button "Previous month" at bounding box center [713, 198] width 17 height 17
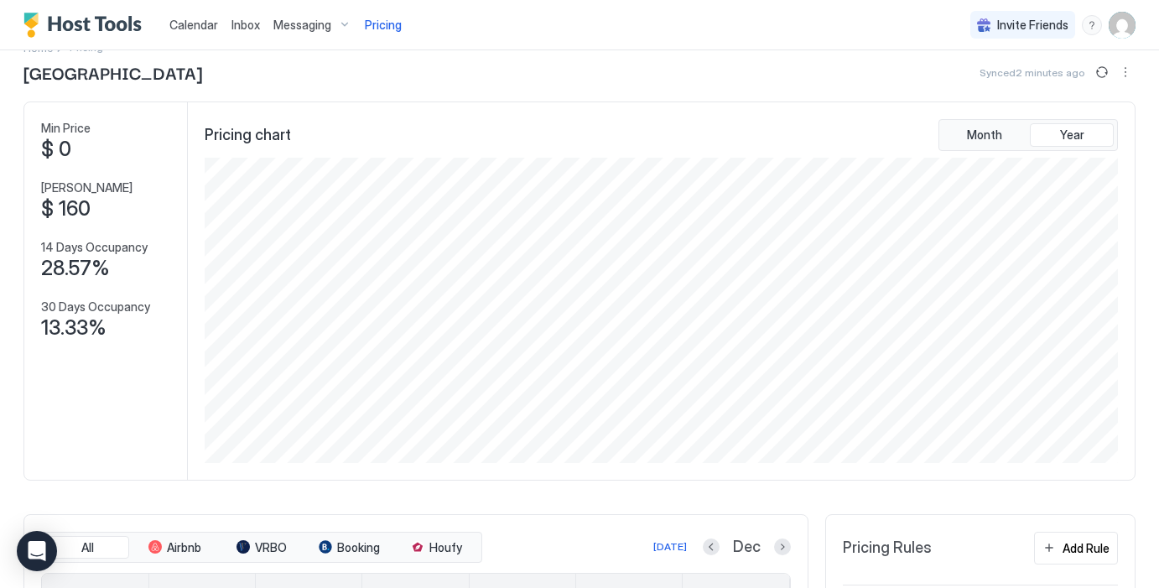
scroll to position [36, 0]
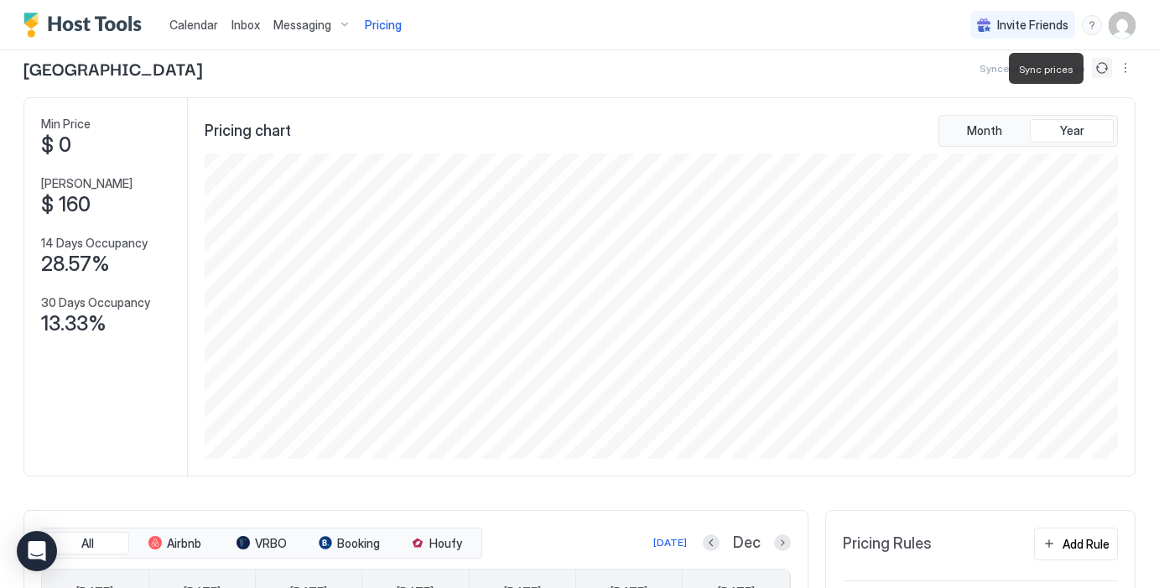
click at [1100, 66] on button "Sync prices" at bounding box center [1102, 68] width 20 height 20
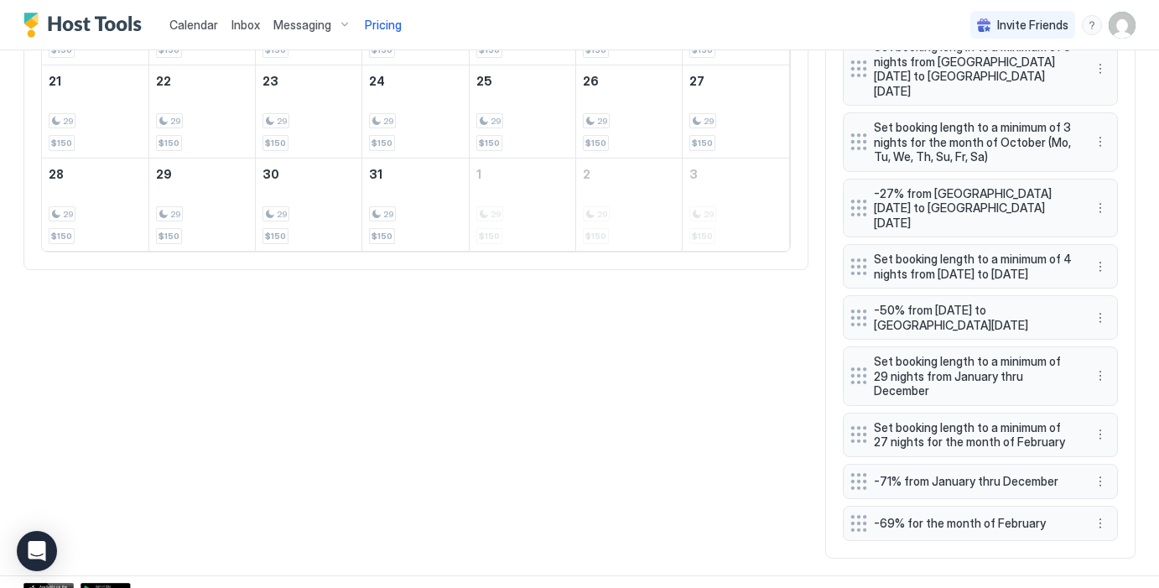
scroll to position [868, 0]
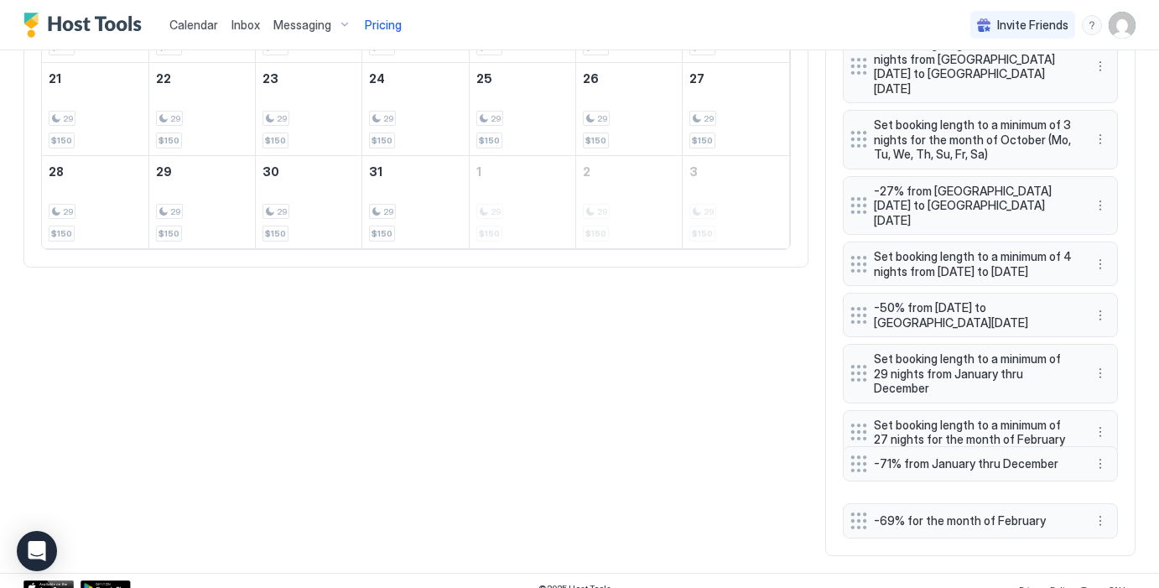
click at [858, 464] on div "Set booking length to a minimum of 1 day for orphan periods of 1 days or less S…" at bounding box center [980, 185] width 275 height 706
click at [1103, 469] on button "More options" at bounding box center [1100, 479] width 20 height 20
click at [1120, 457] on div at bounding box center [579, 294] width 1159 height 588
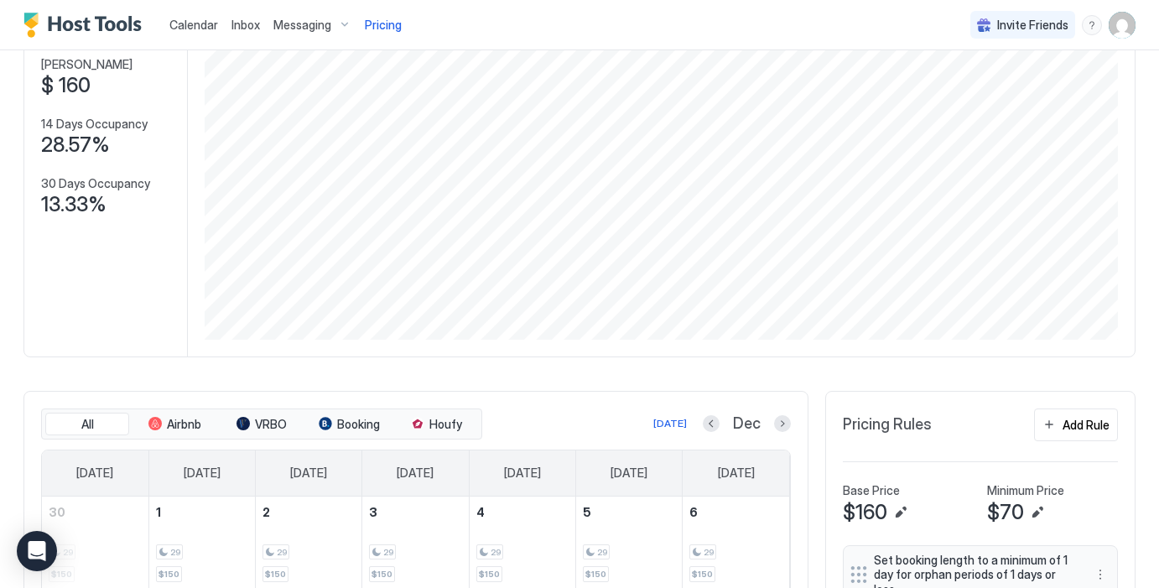
scroll to position [0, 0]
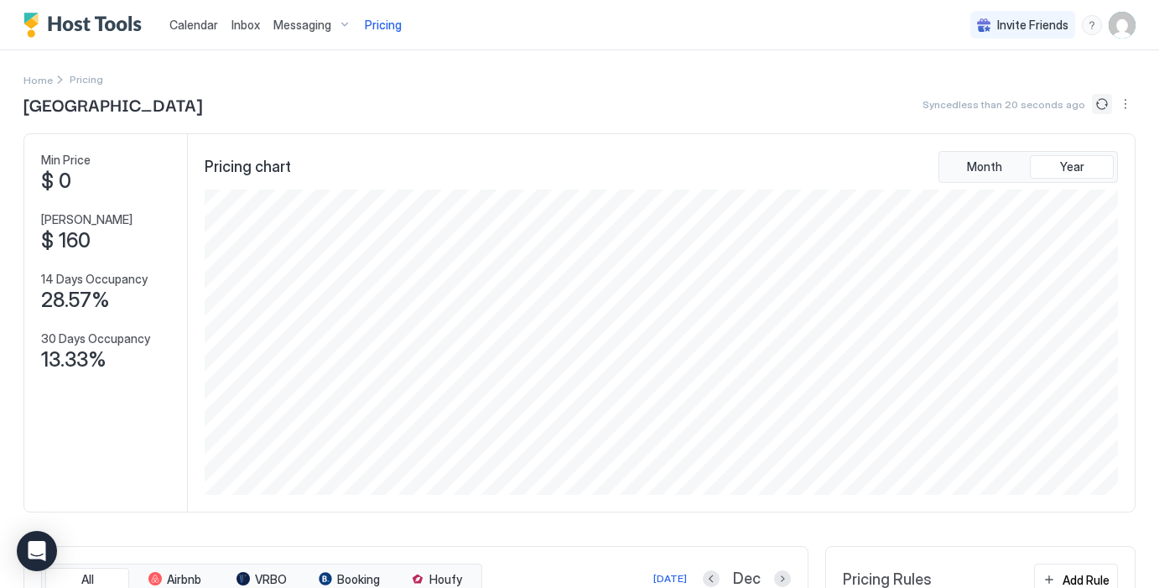
click at [1103, 105] on button "Sync prices" at bounding box center [1102, 104] width 20 height 20
click at [311, 23] on span "Messaging" at bounding box center [302, 25] width 58 height 15
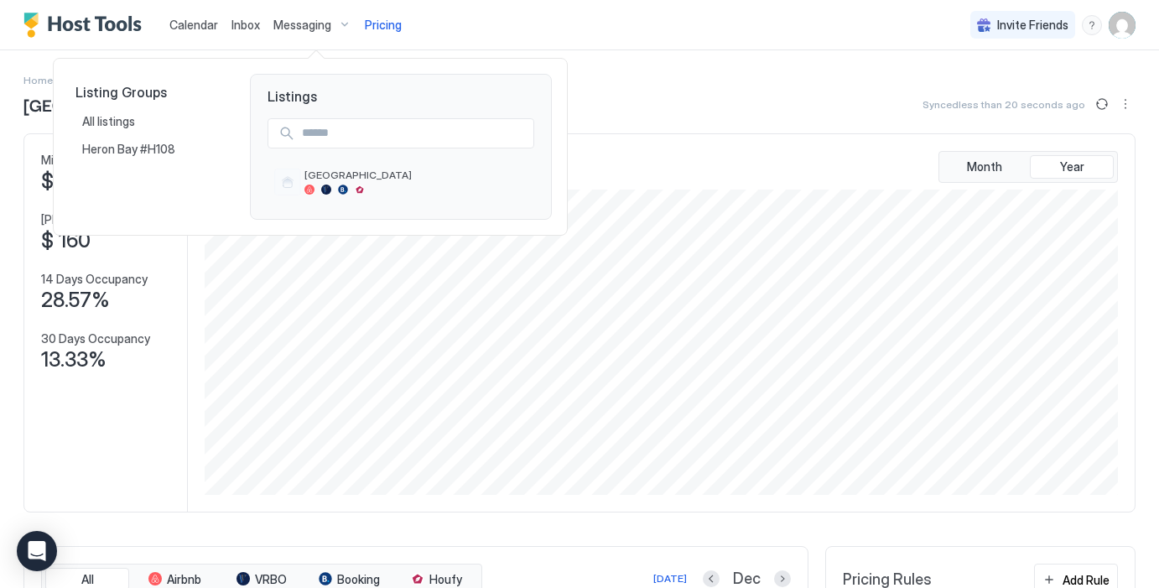
click at [237, 20] on div at bounding box center [579, 294] width 1159 height 588
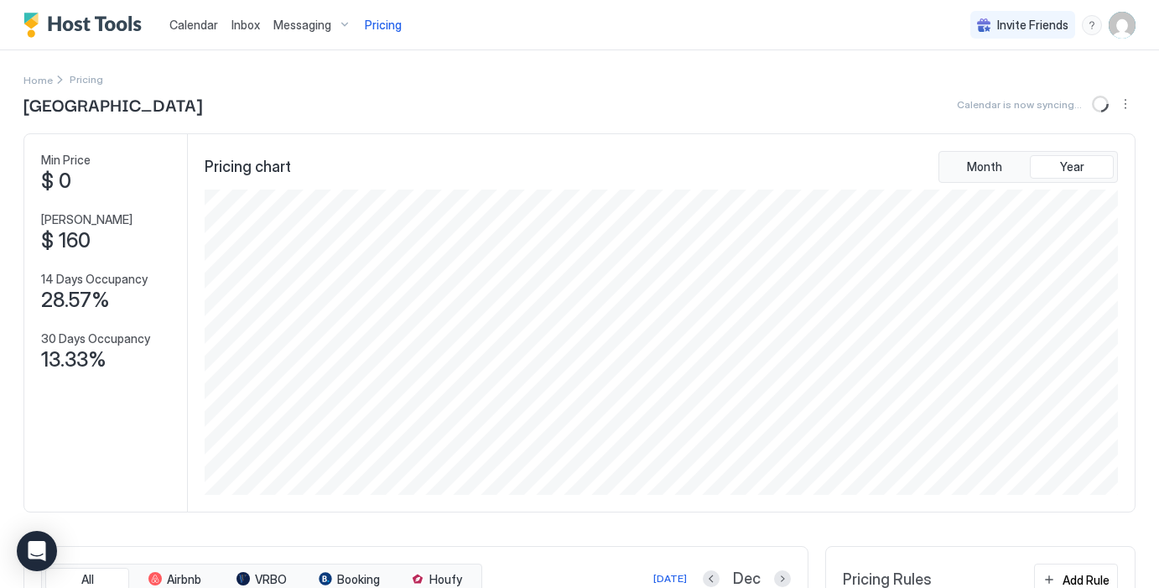
click at [237, 20] on span "Inbox" at bounding box center [245, 25] width 29 height 14
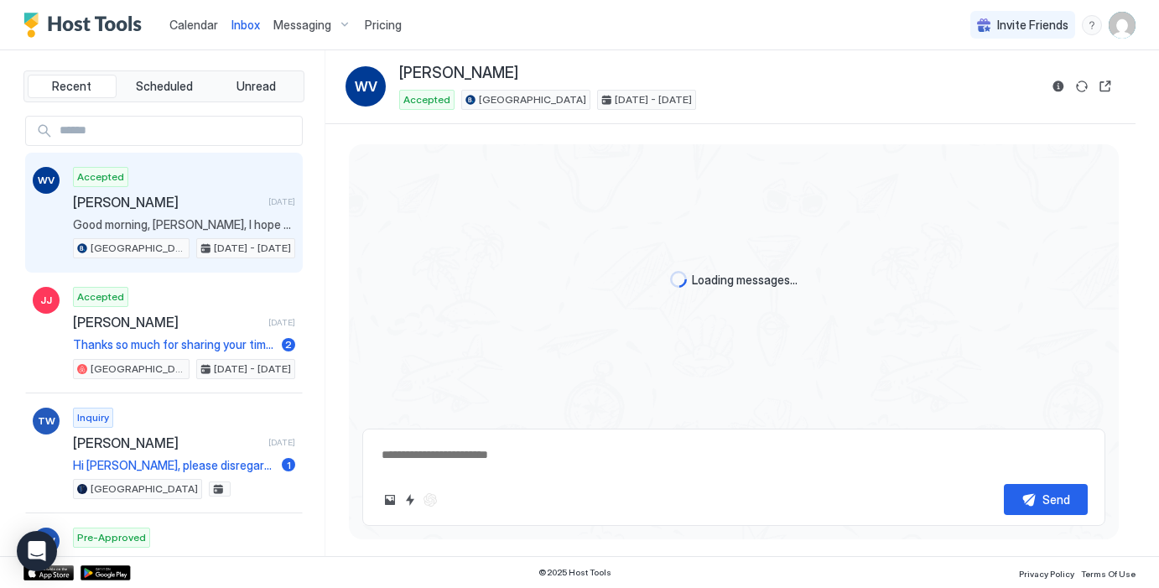
scroll to position [2064, 0]
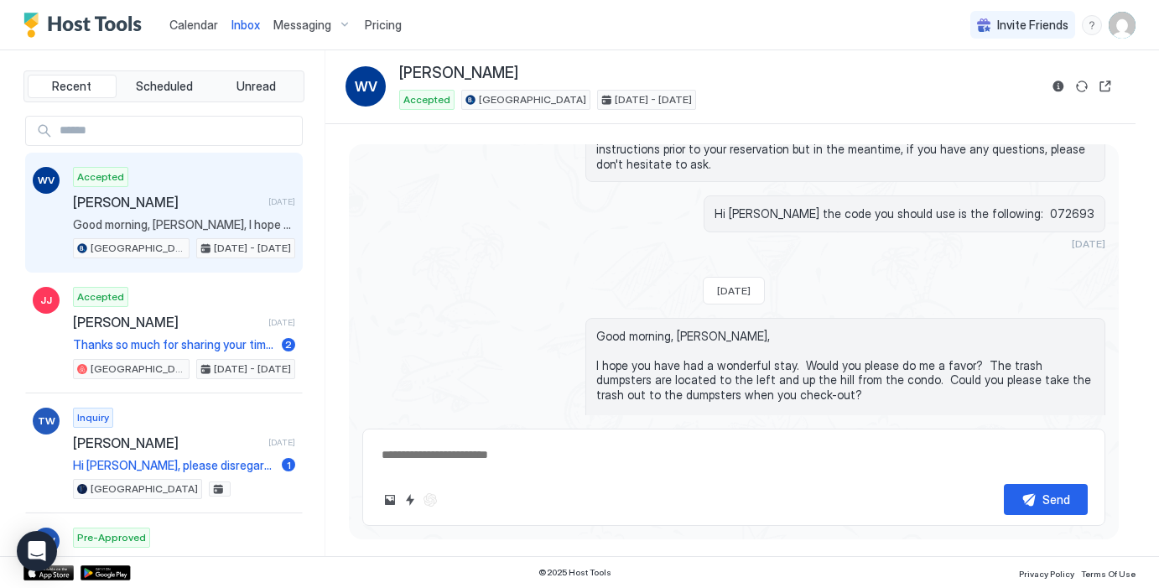
click at [196, 27] on span "Calendar" at bounding box center [193, 25] width 49 height 14
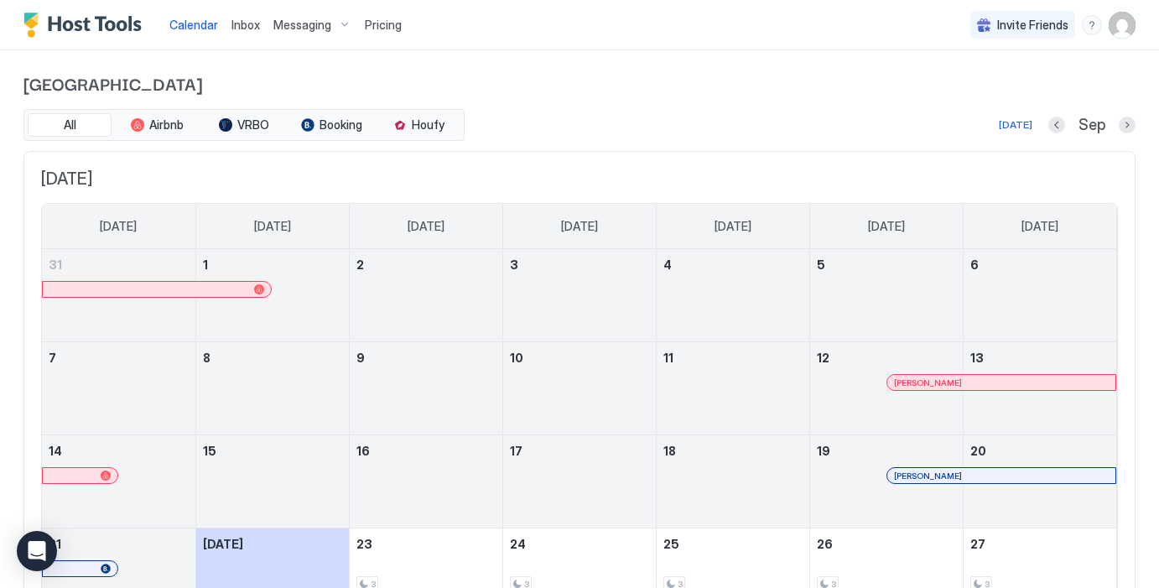
click at [248, 22] on span "Inbox" at bounding box center [245, 25] width 29 height 14
type textarea "*"
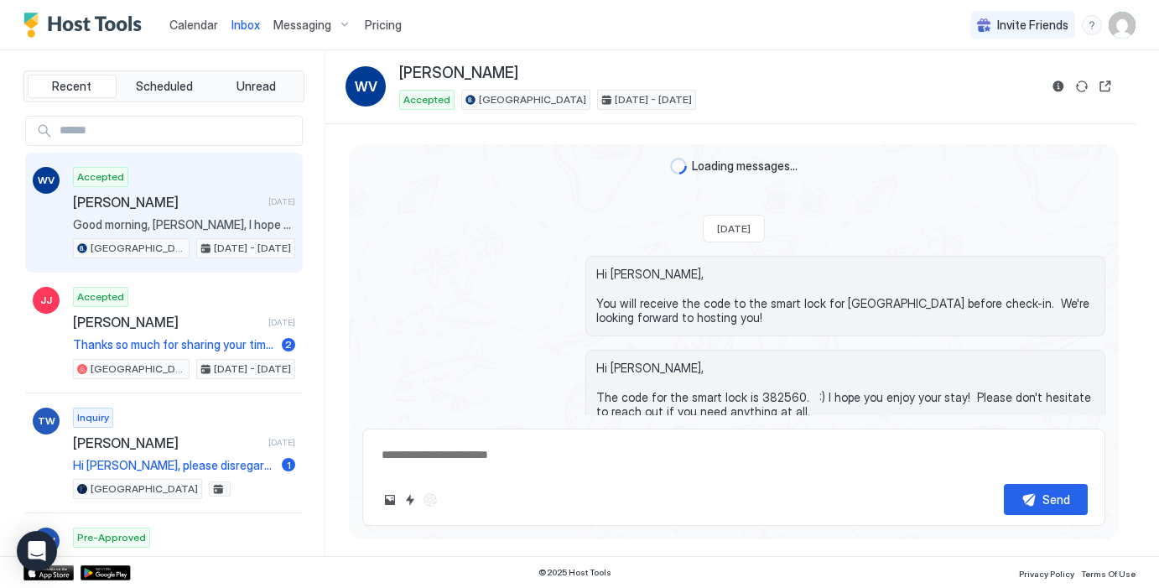
scroll to position [2064, 0]
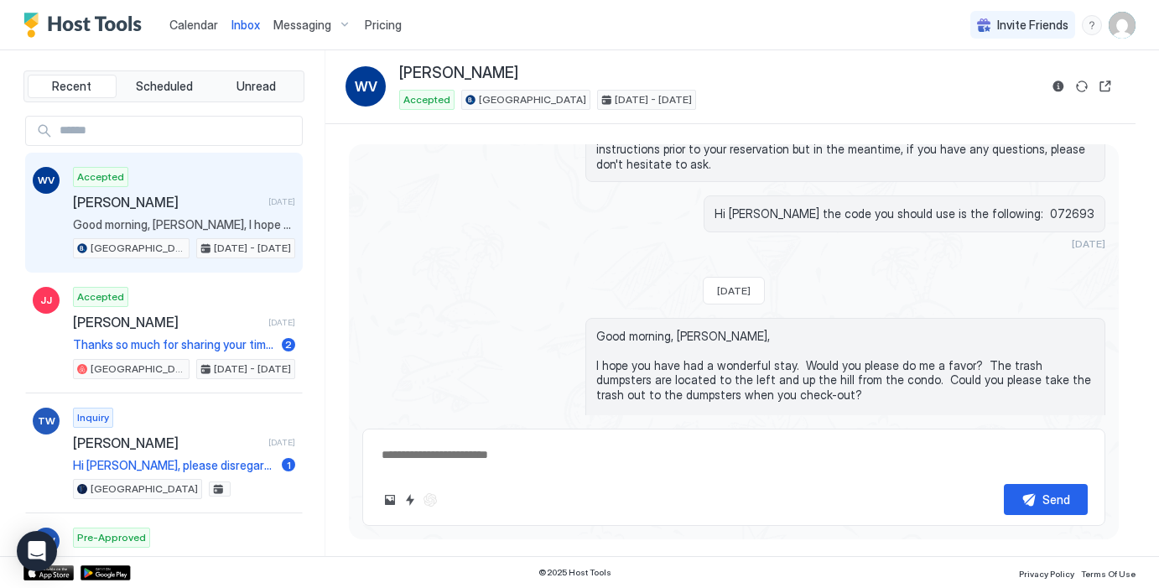
click at [283, 29] on span "Messaging" at bounding box center [302, 25] width 58 height 15
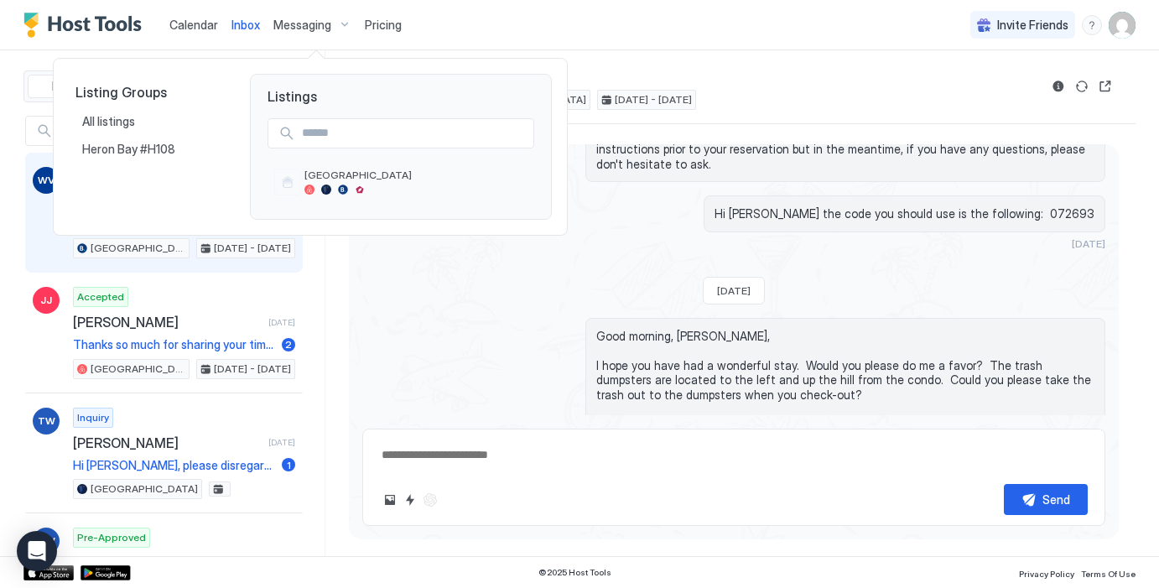
click at [395, 20] on div at bounding box center [579, 294] width 1159 height 588
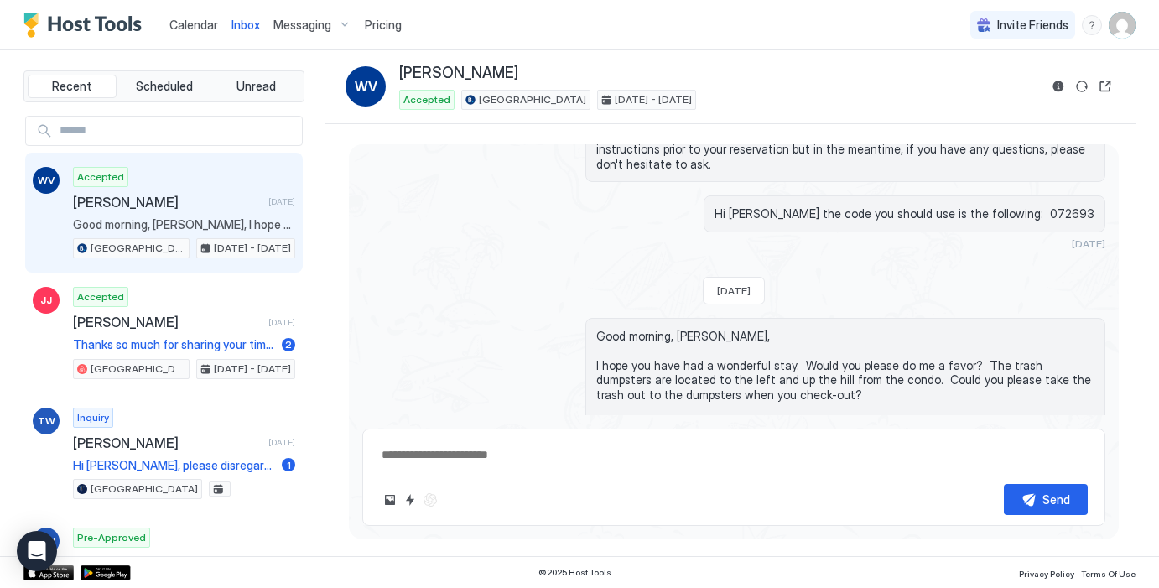
click at [392, 21] on span "Pricing" at bounding box center [383, 25] width 37 height 15
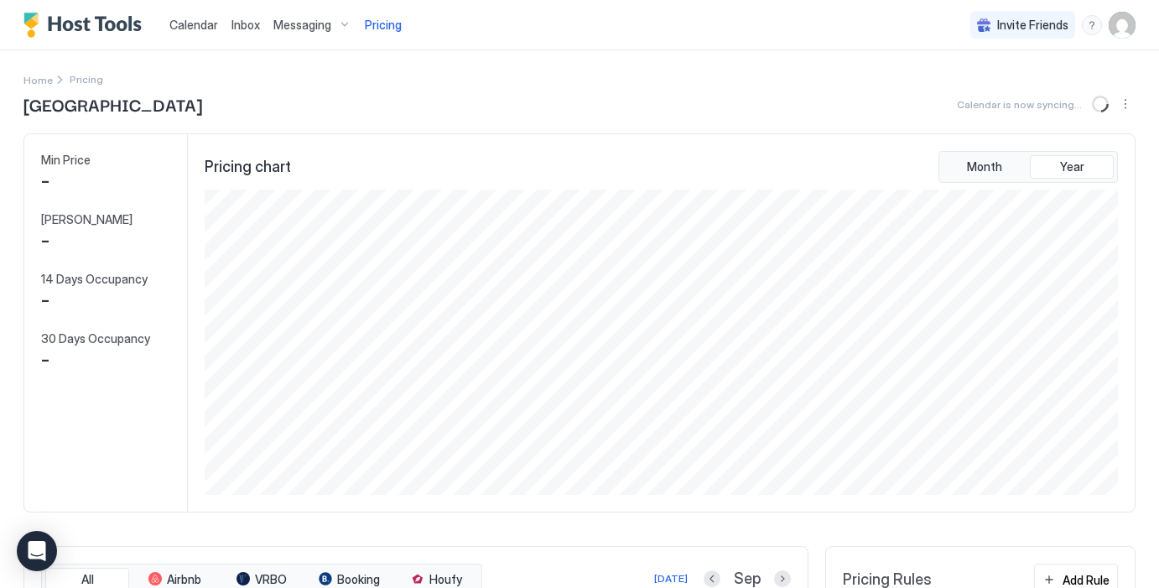
scroll to position [305, 916]
click at [186, 24] on span "Calendar" at bounding box center [193, 25] width 49 height 14
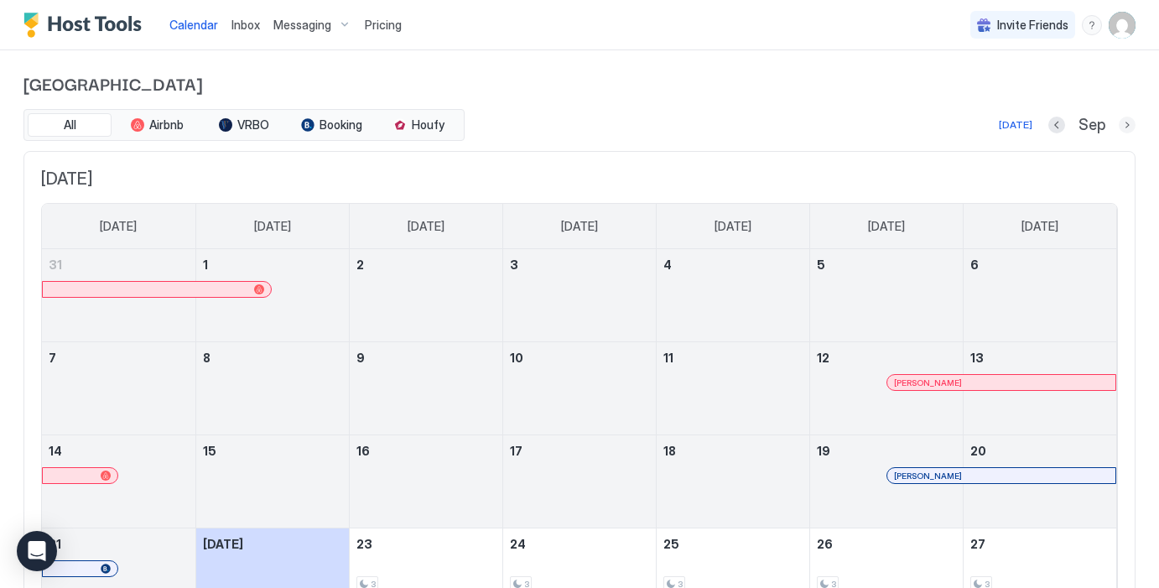
click at [1123, 126] on button "Next month" at bounding box center [1126, 125] width 17 height 17
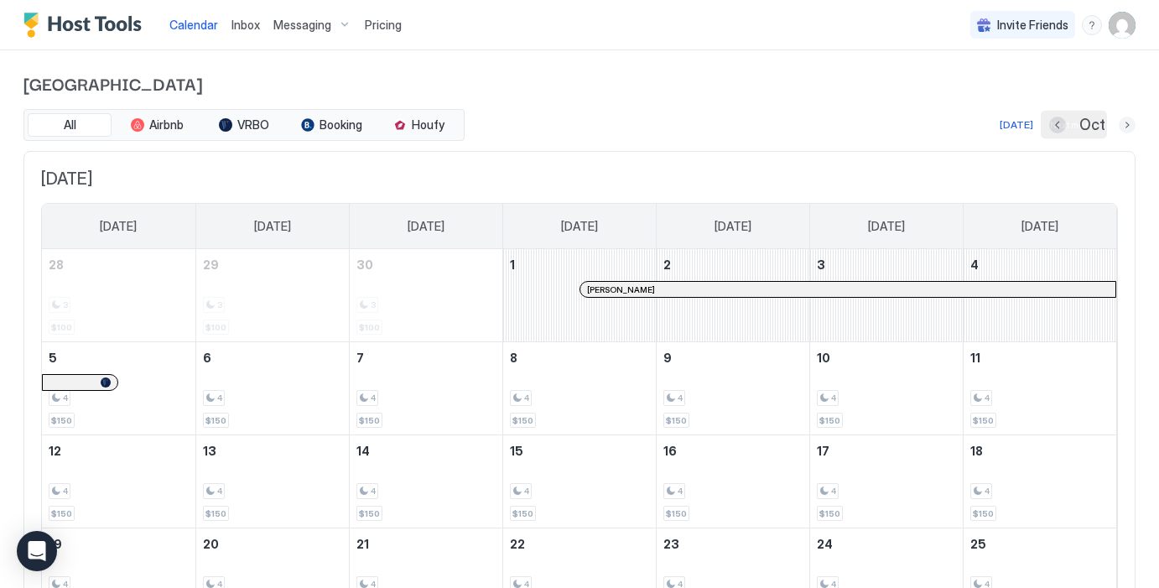
click at [1127, 124] on button "Next month" at bounding box center [1126, 125] width 17 height 17
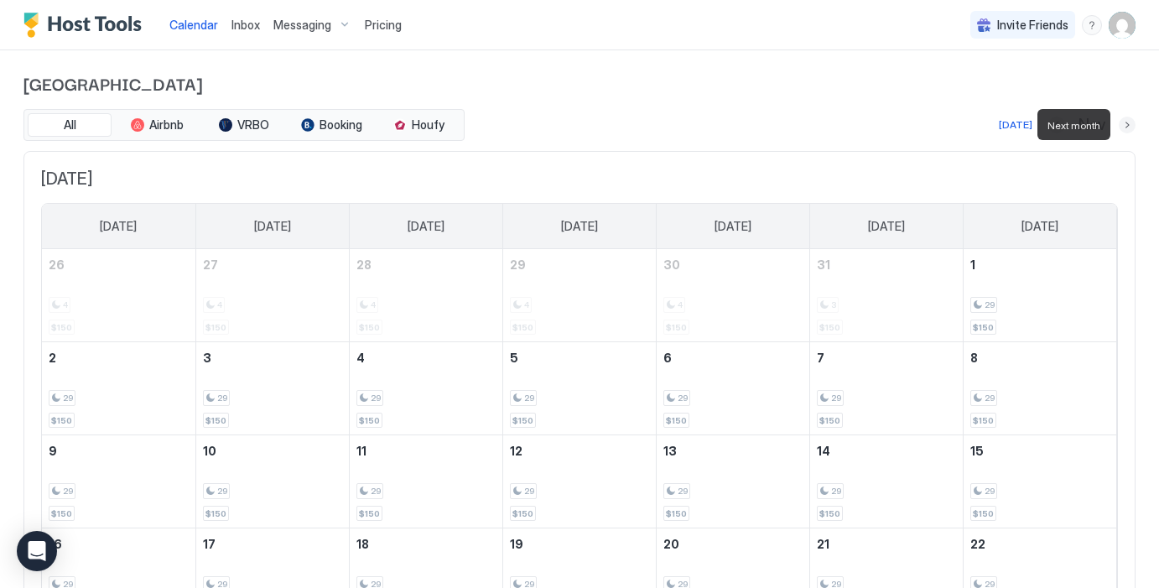
click at [1127, 124] on button "Next month" at bounding box center [1126, 125] width 17 height 17
click at [1051, 123] on button "Previous month" at bounding box center [1055, 125] width 17 height 17
click at [1051, 123] on button "Previous month" at bounding box center [1056, 125] width 17 height 17
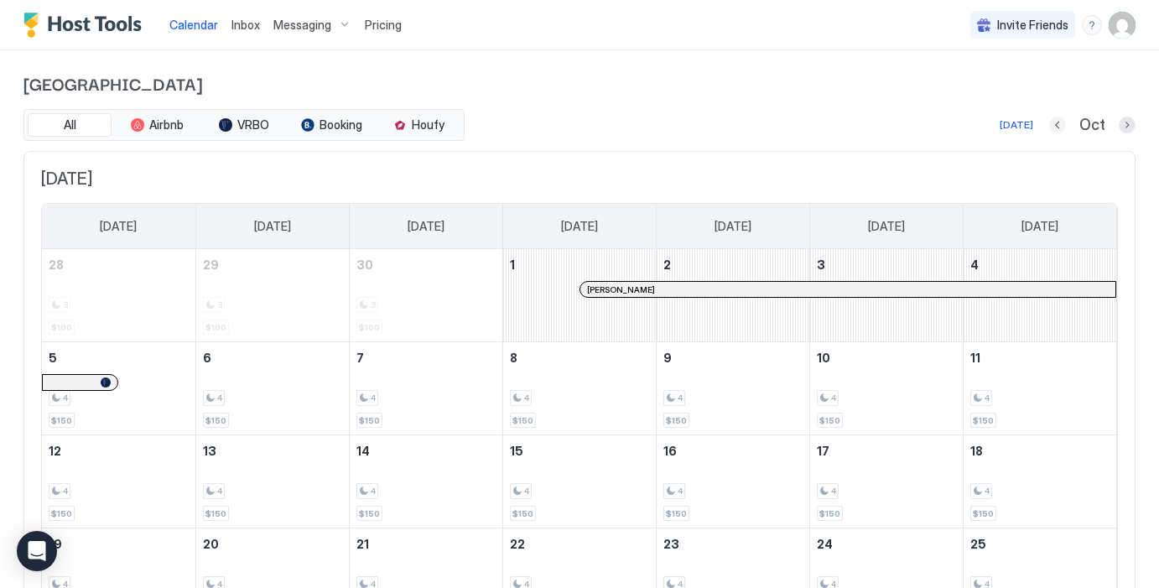
click at [1051, 123] on button "Previous month" at bounding box center [1057, 125] width 17 height 17
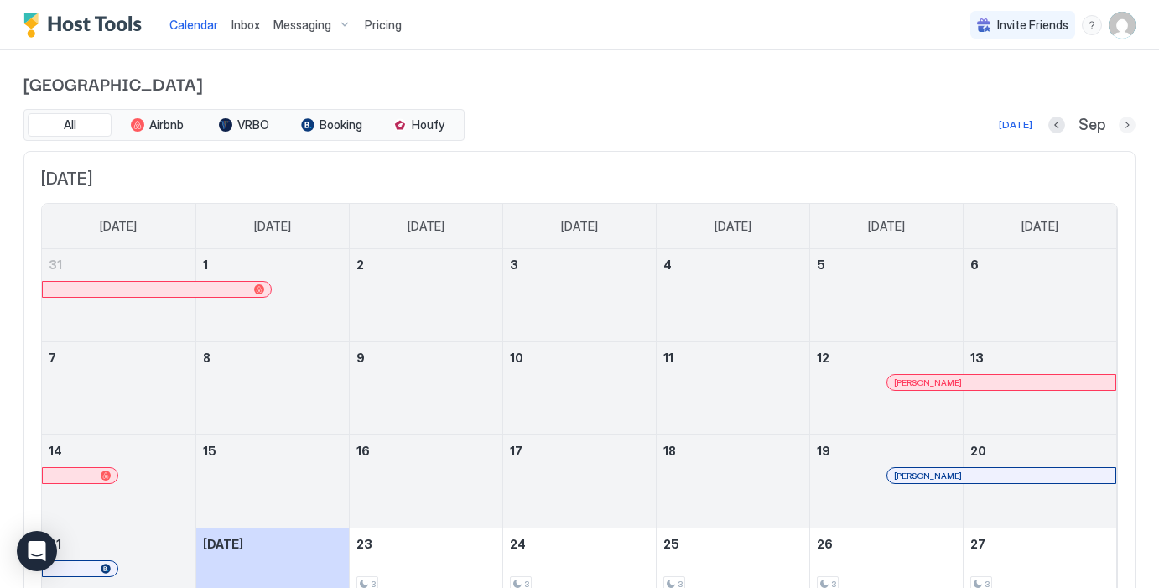
click at [1124, 130] on button "Next month" at bounding box center [1126, 125] width 17 height 17
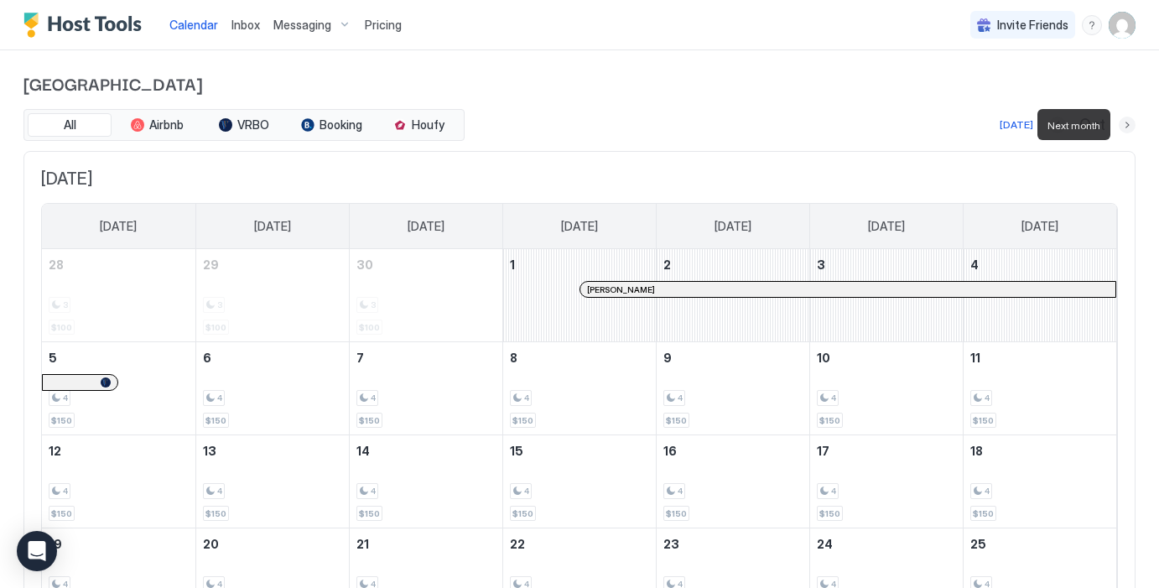
click at [1124, 130] on button "Next month" at bounding box center [1126, 125] width 17 height 17
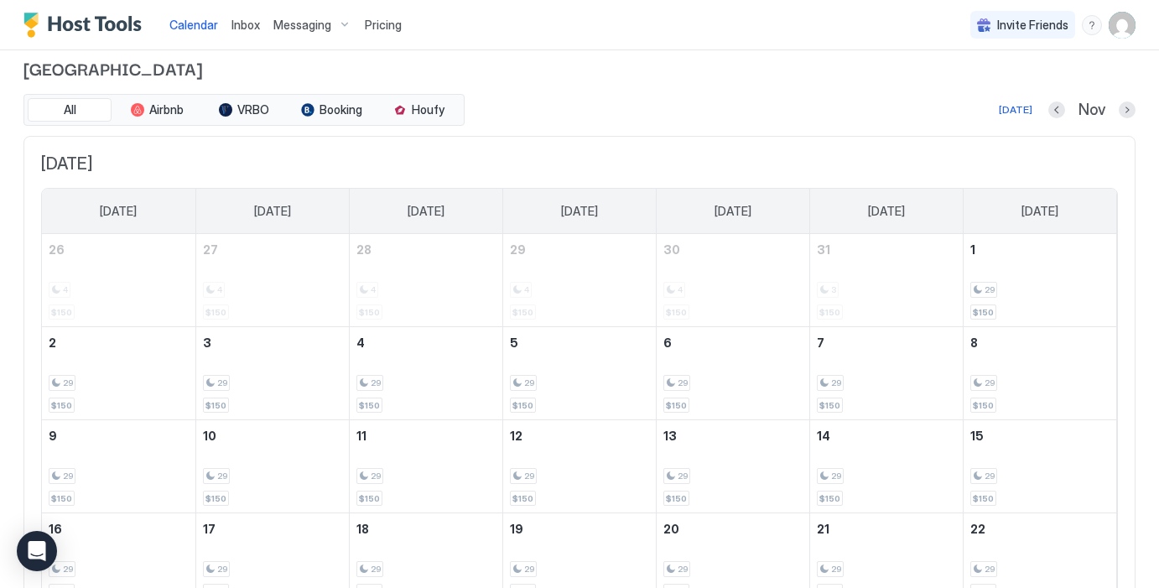
scroll to position [9, 0]
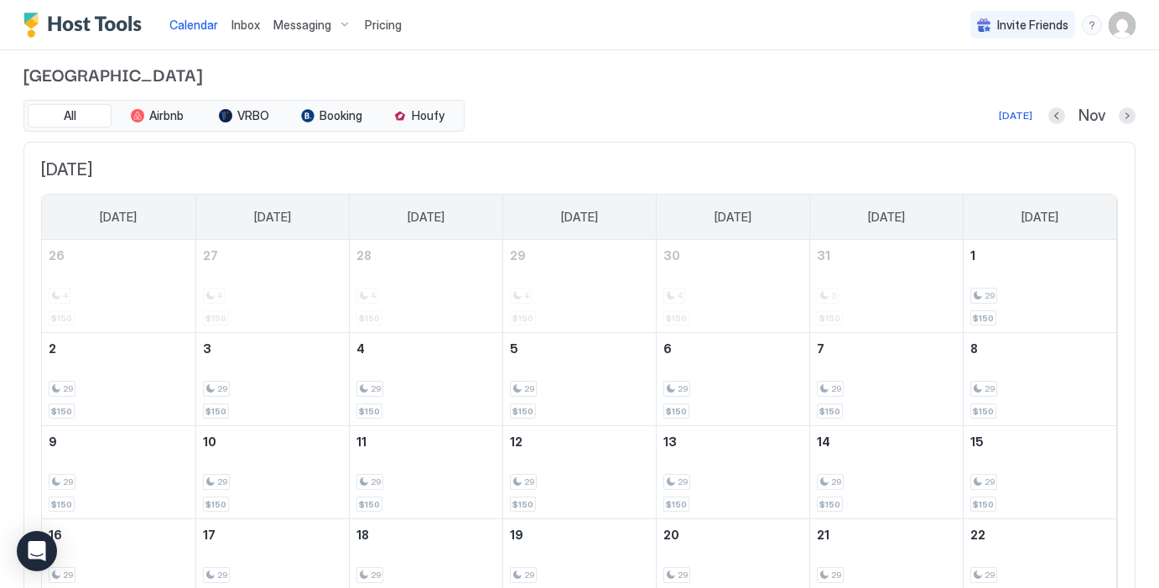
click at [383, 16] on div "Pricing" at bounding box center [383, 25] width 50 height 29
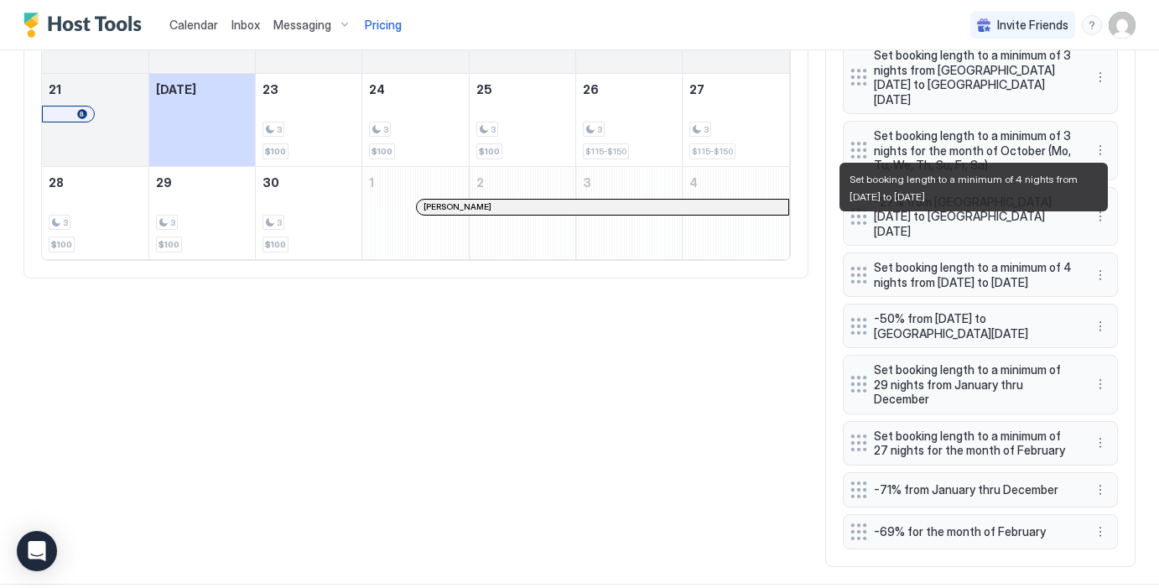
scroll to position [853, 0]
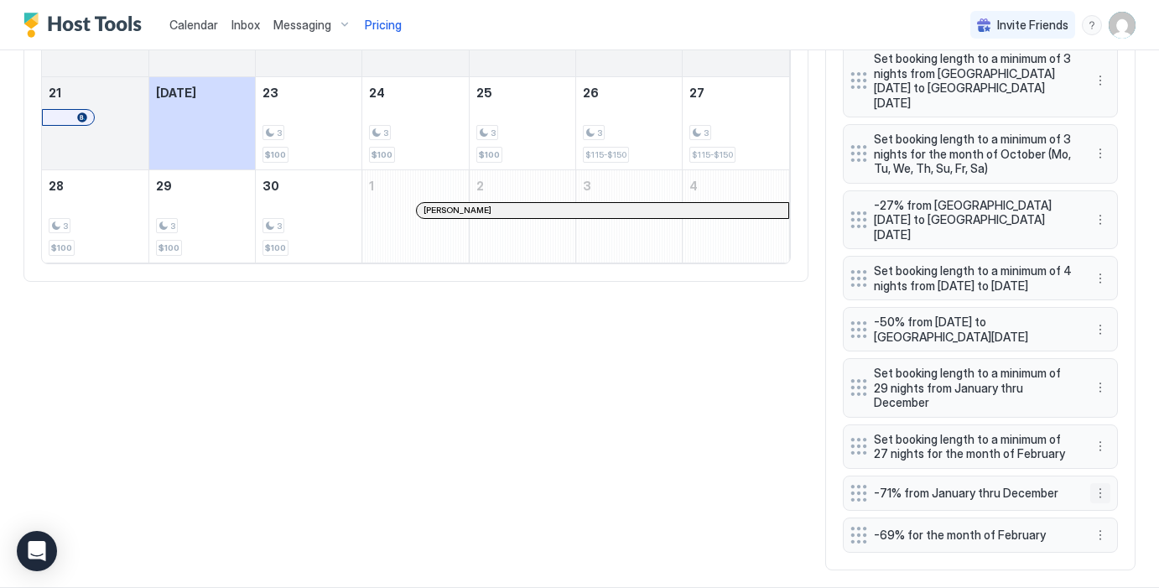
click at [1100, 483] on button "More options" at bounding box center [1100, 493] width 20 height 20
click at [1114, 500] on div "Edit" at bounding box center [1115, 501] width 37 height 13
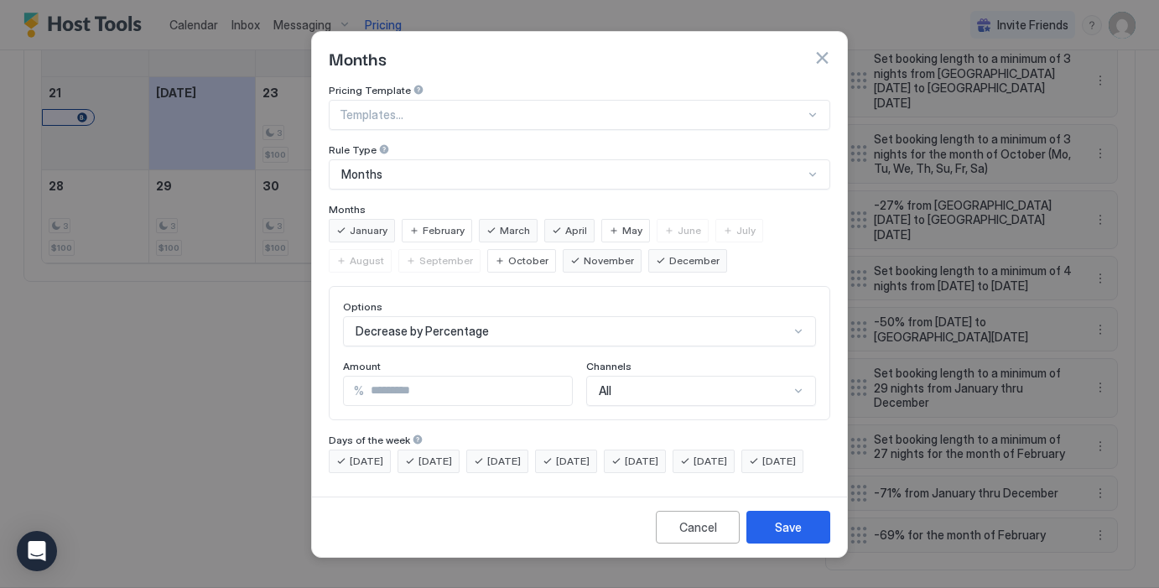
click at [568, 107] on div at bounding box center [572, 114] width 465 height 15
click at [527, 45] on div "Months" at bounding box center [579, 57] width 501 height 25
click at [798, 536] on div "Save" at bounding box center [788, 527] width 27 height 18
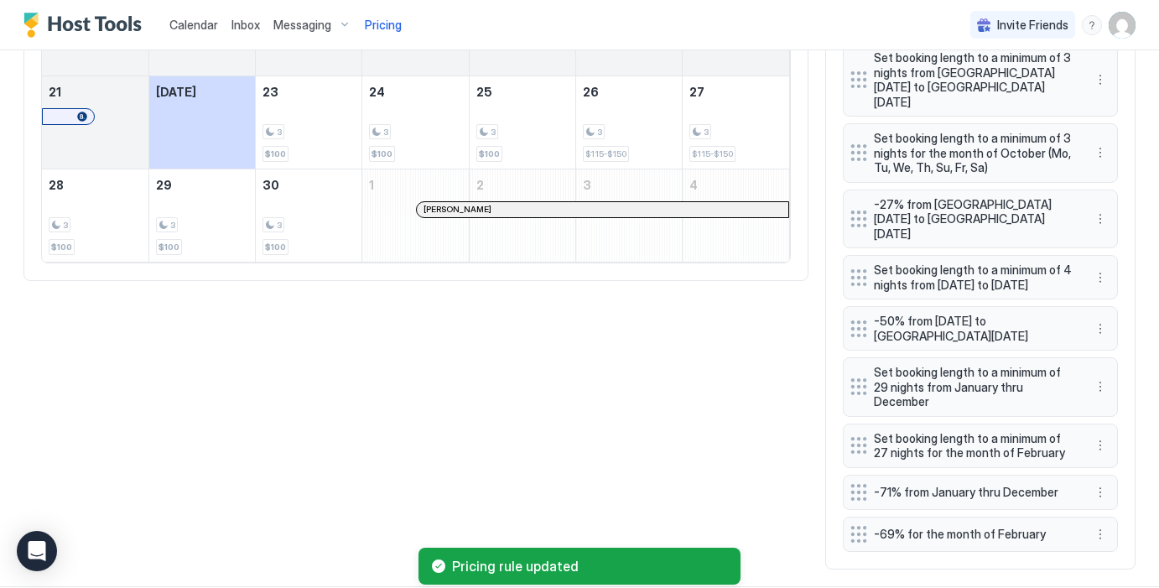
scroll to position [868, 0]
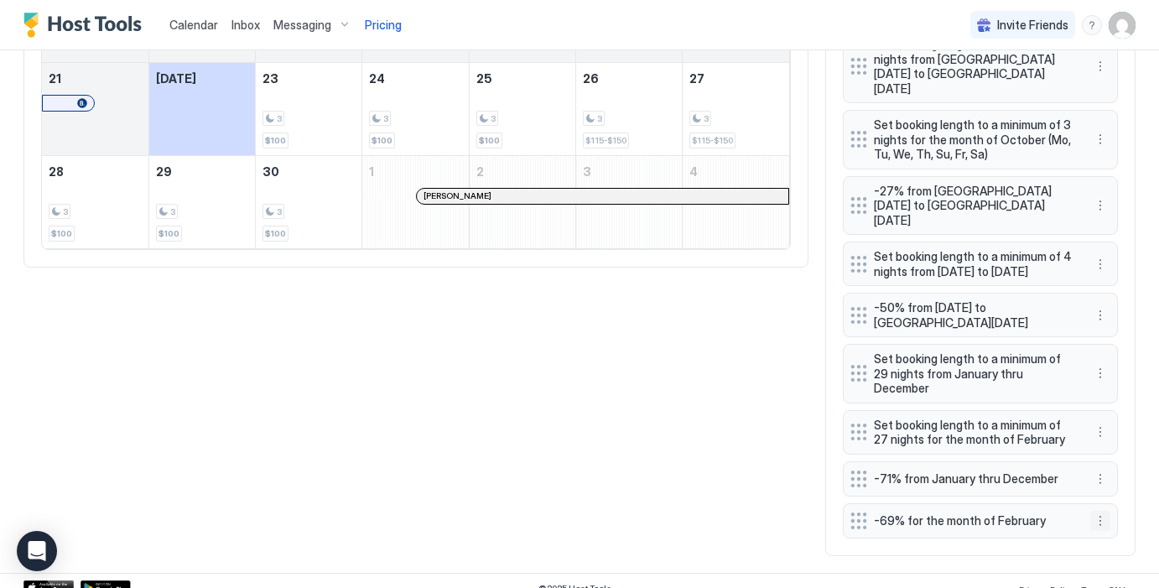
click at [1106, 511] on button "More options" at bounding box center [1100, 521] width 20 height 20
click at [1123, 424] on span "Edit" at bounding box center [1125, 427] width 18 height 13
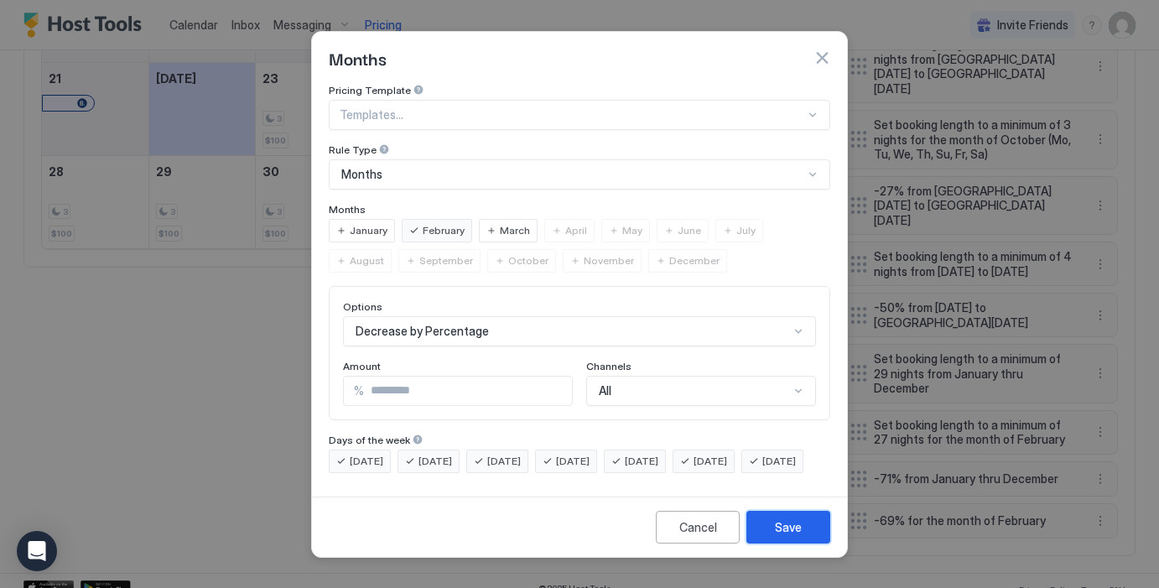
click at [781, 536] on div "Save" at bounding box center [788, 527] width 27 height 18
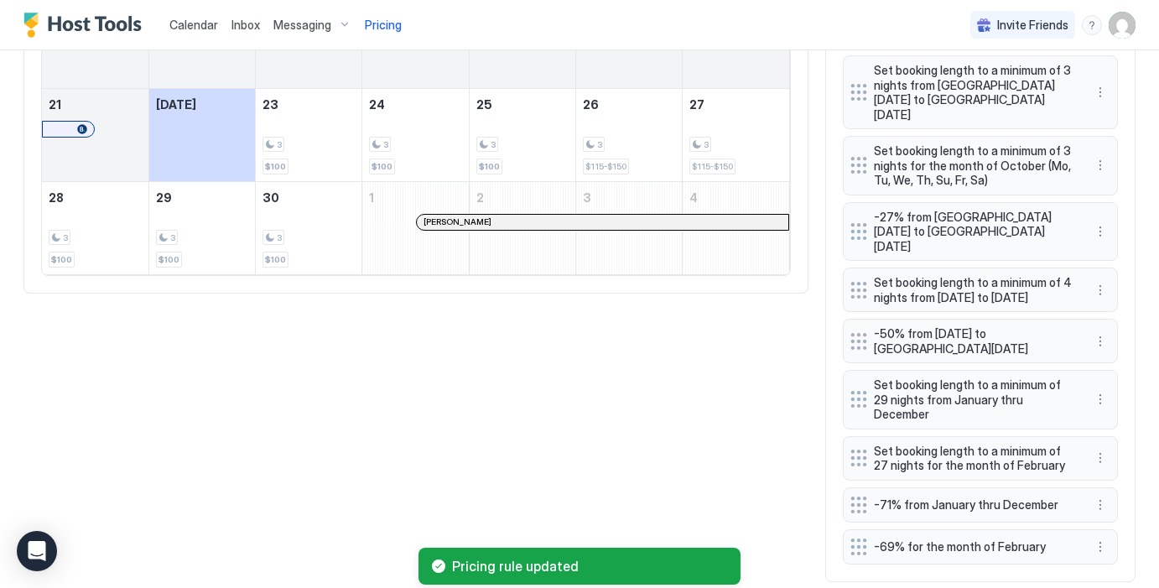
scroll to position [838, 0]
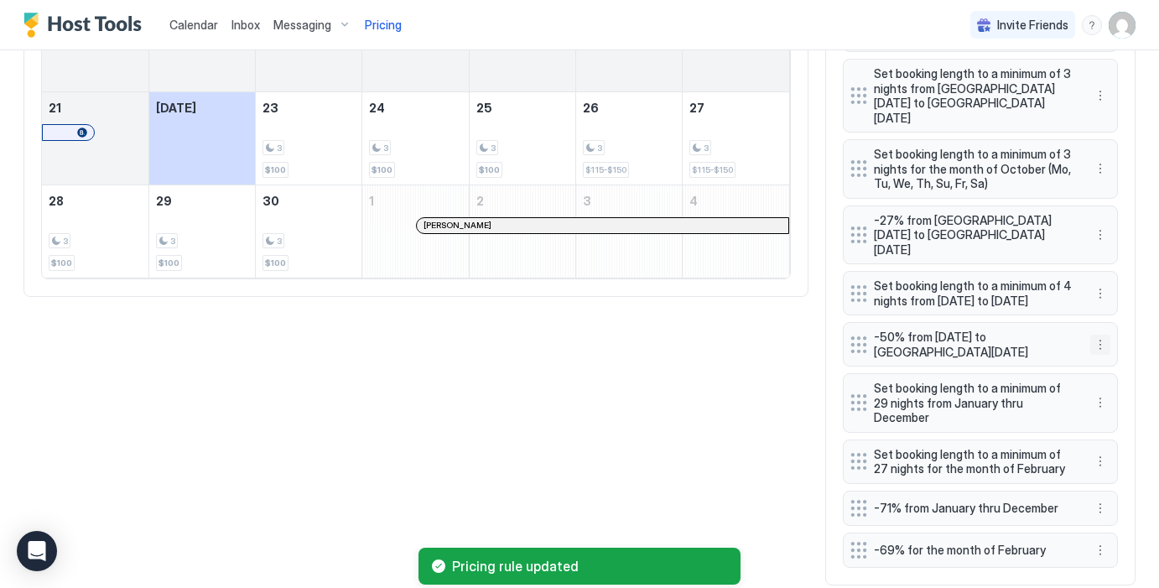
click at [1098, 334] on button "More options" at bounding box center [1100, 344] width 20 height 20
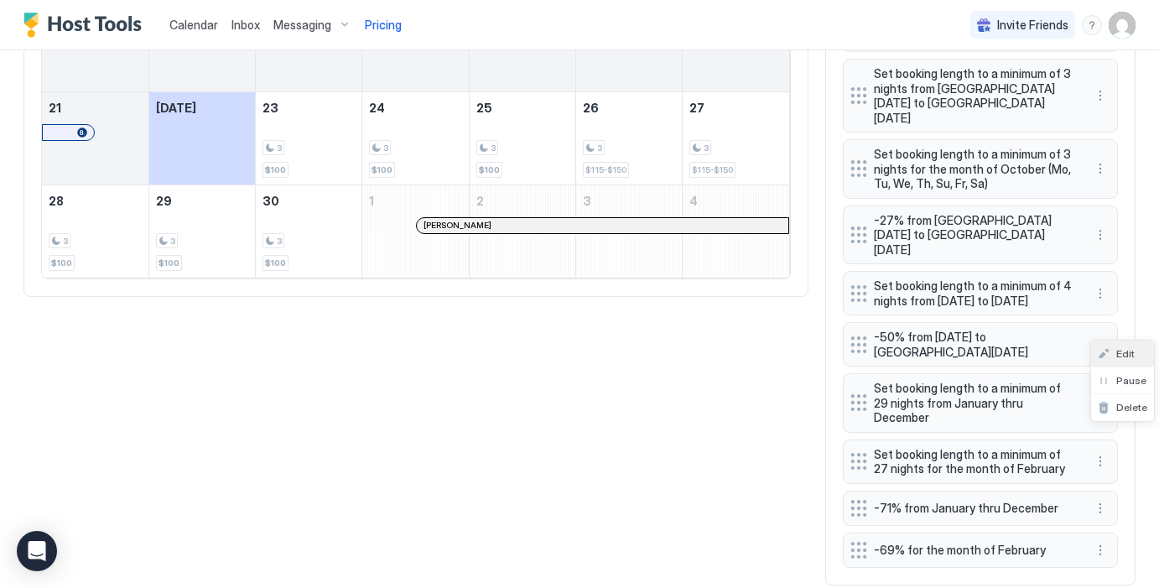
click at [1112, 353] on div "Edit" at bounding box center [1115, 353] width 37 height 13
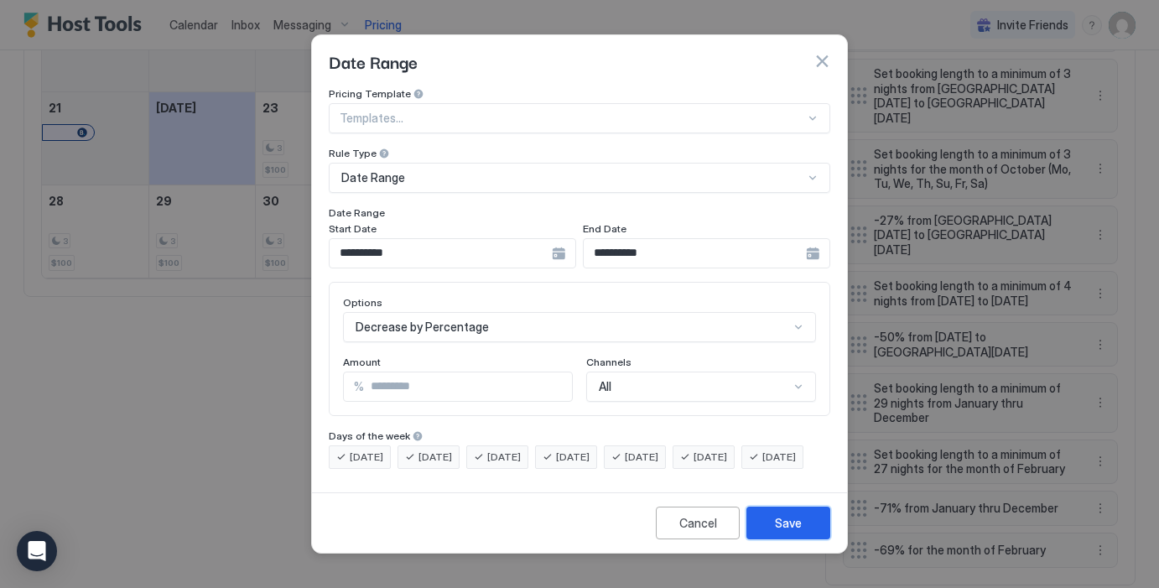
click at [786, 532] on div "Save" at bounding box center [788, 523] width 27 height 18
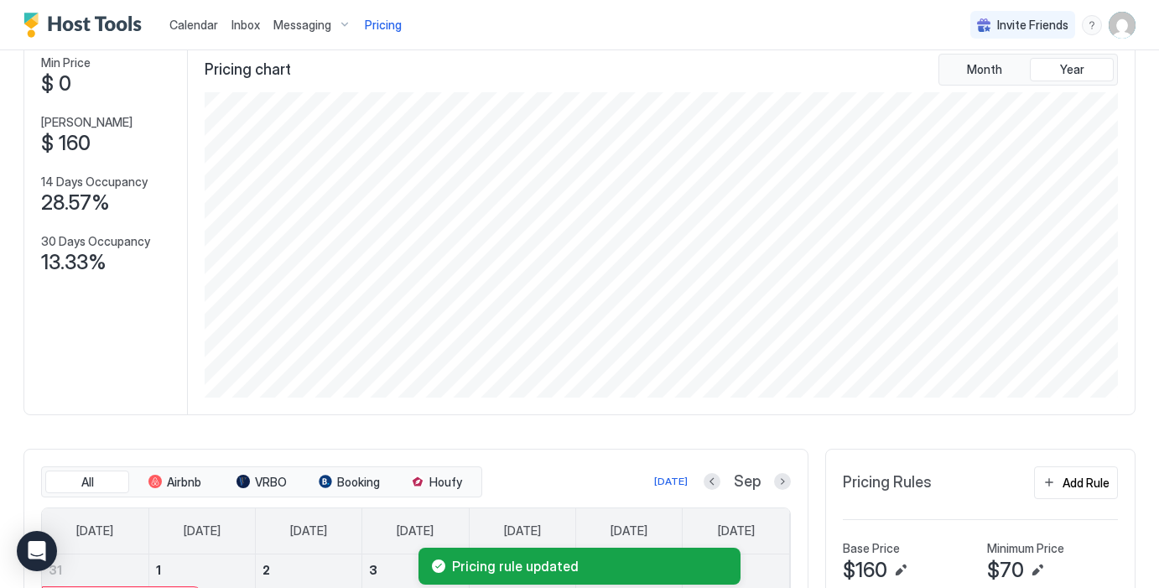
scroll to position [0, 0]
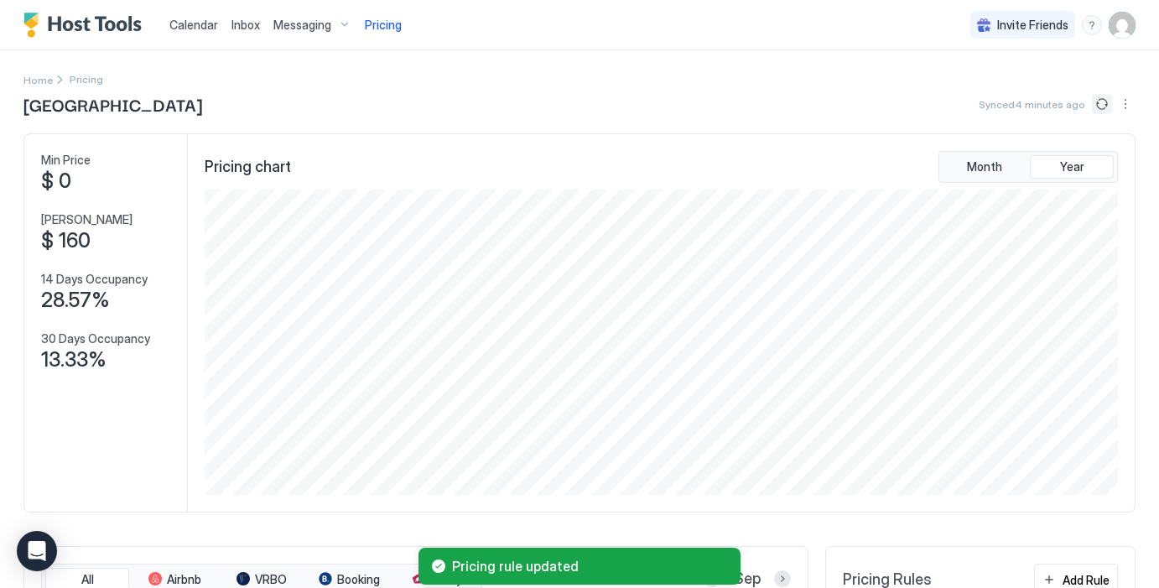
click at [1105, 107] on button "Sync prices" at bounding box center [1102, 104] width 20 height 20
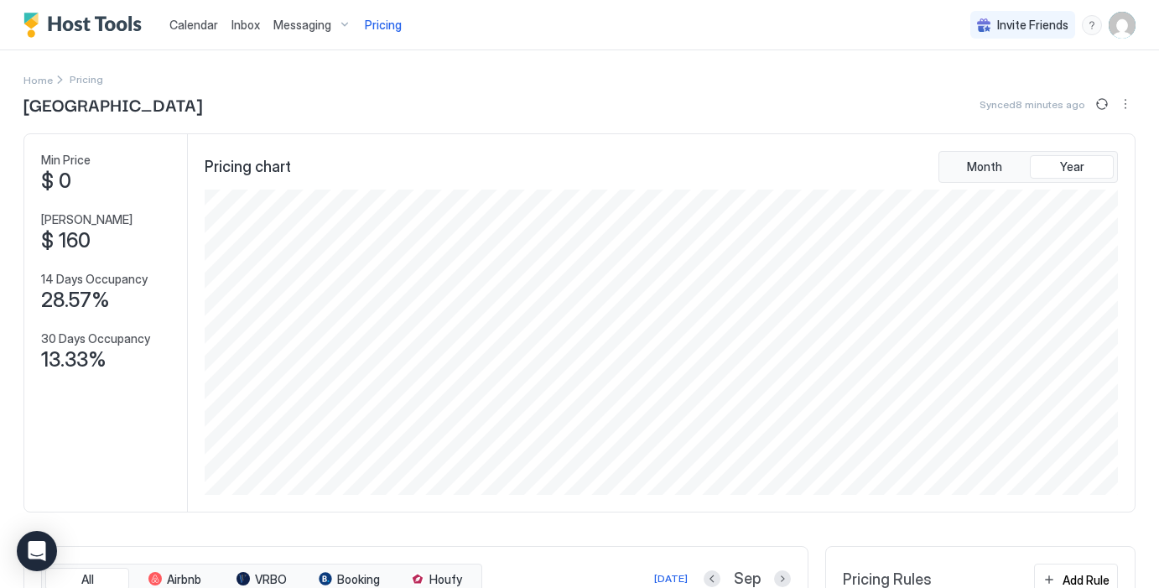
click at [1098, 116] on div "Lakeside Hideaway Synced 8 minutes ago" at bounding box center [579, 103] width 1112 height 25
click at [1098, 107] on button "Sync prices" at bounding box center [1102, 104] width 20 height 20
click at [1107, 25] on div "Invite Friends AB" at bounding box center [1052, 24] width 165 height 49
click at [1114, 26] on img "User profile" at bounding box center [1121, 25] width 27 height 27
click at [969, 97] on span "Settings" at bounding box center [970, 93] width 45 height 15
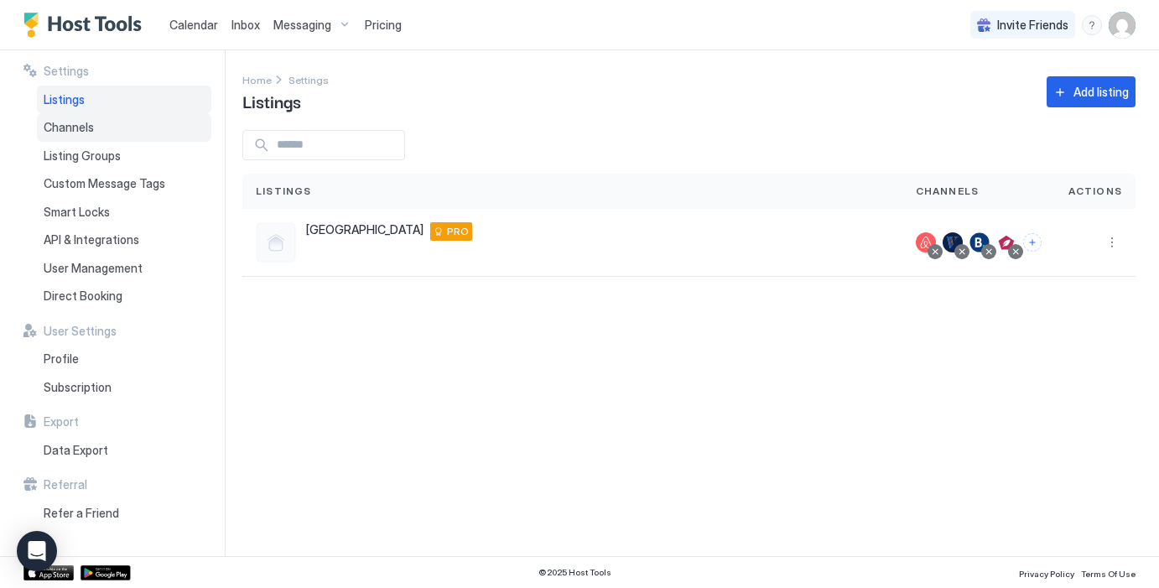
click at [101, 118] on div "Channels" at bounding box center [124, 127] width 174 height 29
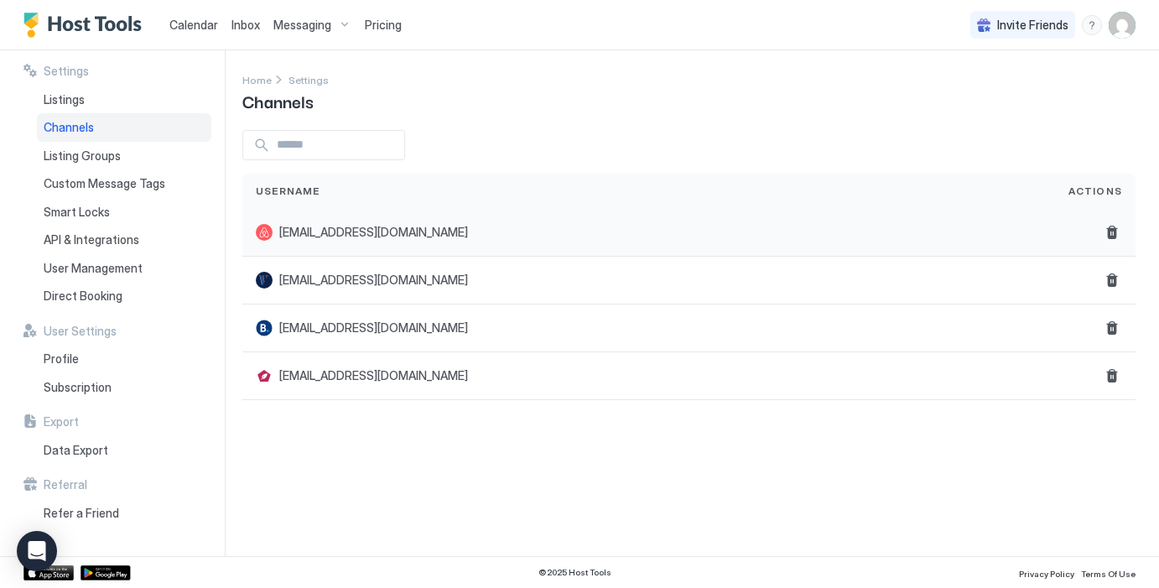
click at [566, 229] on div "[EMAIL_ADDRESS][DOMAIN_NAME]" at bounding box center [649, 232] width 786 height 17
click at [120, 148] on div "Listing Groups" at bounding box center [124, 156] width 174 height 29
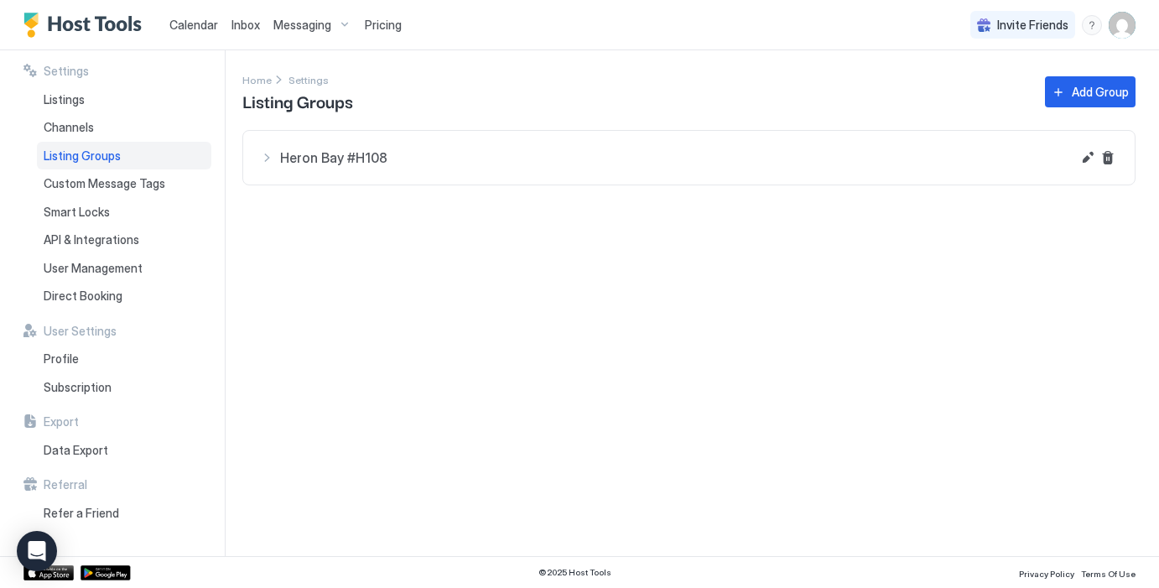
click at [554, 160] on span "Heron Bay #H108" at bounding box center [675, 157] width 791 height 17
click at [332, 223] on div at bounding box center [330, 223] width 13 height 13
click at [143, 192] on div "Custom Message Tags" at bounding box center [124, 183] width 174 height 29
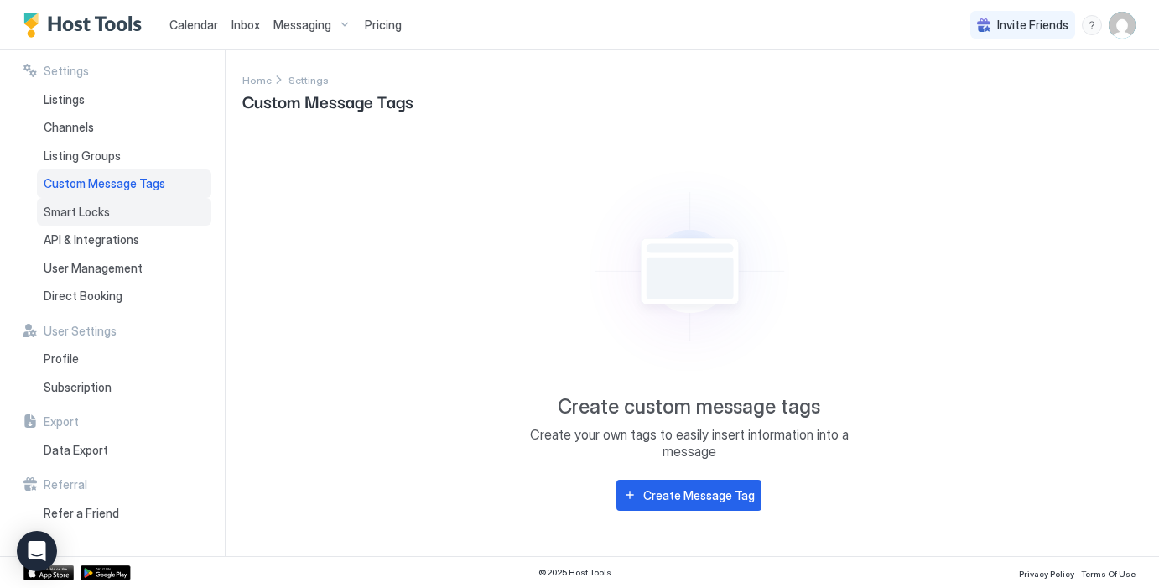
click at [95, 207] on span "Smart Locks" at bounding box center [77, 212] width 66 height 15
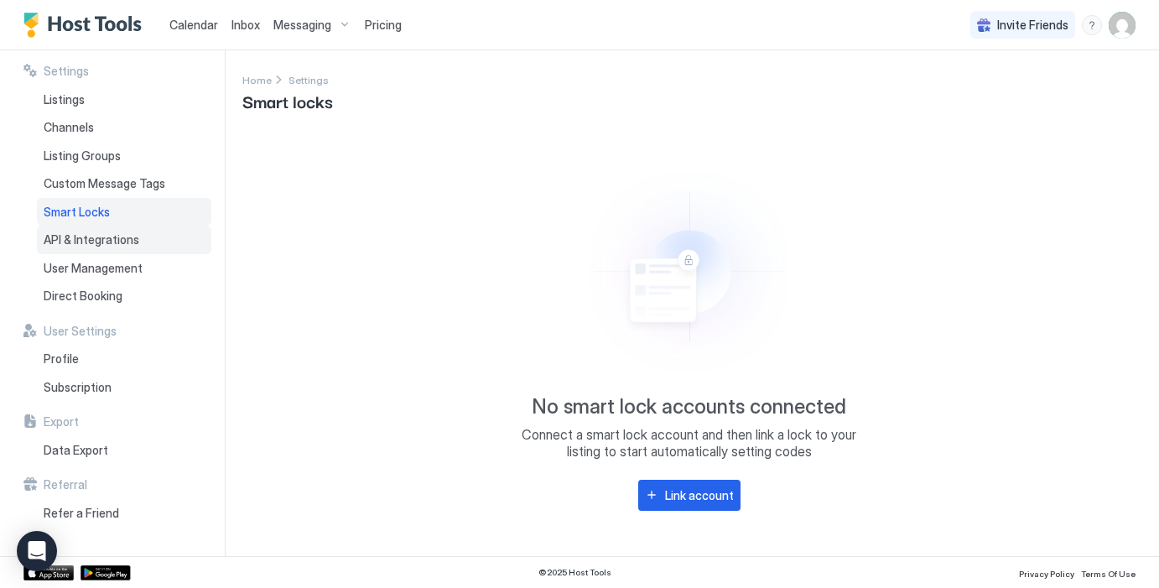
click at [94, 233] on span "API & Integrations" at bounding box center [92, 239] width 96 height 15
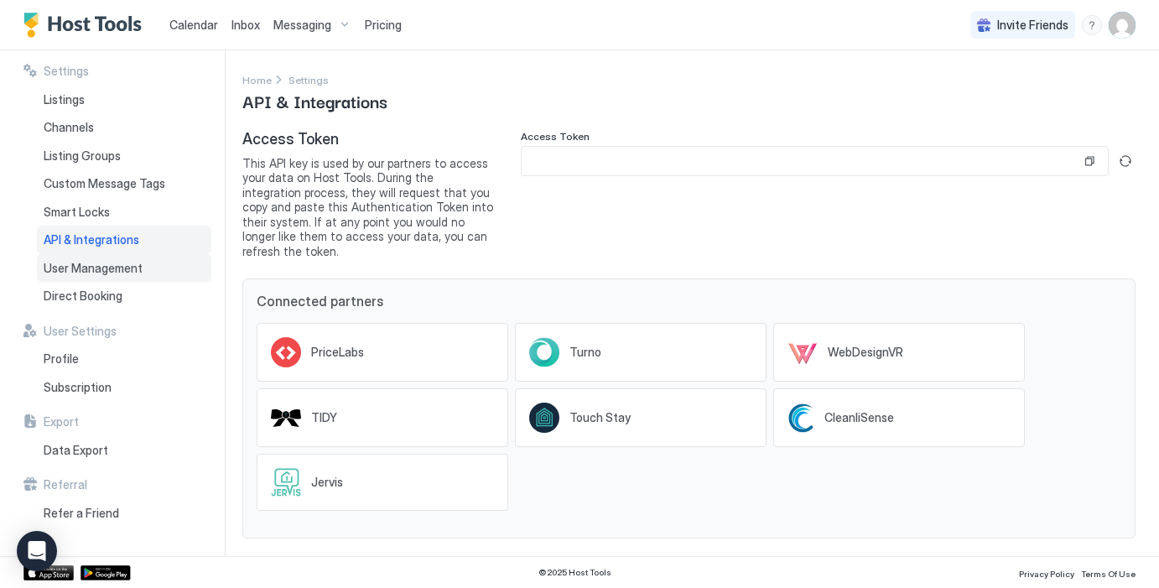
click at [100, 257] on div "User Management" at bounding box center [124, 268] width 174 height 29
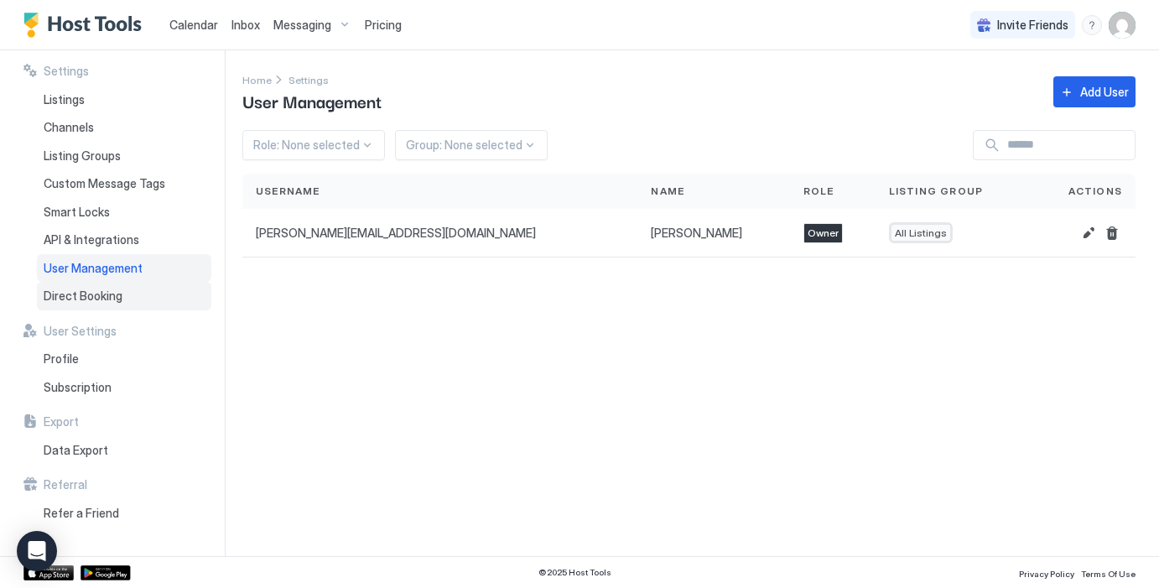
click at [111, 293] on span "Direct Booking" at bounding box center [83, 295] width 79 height 15
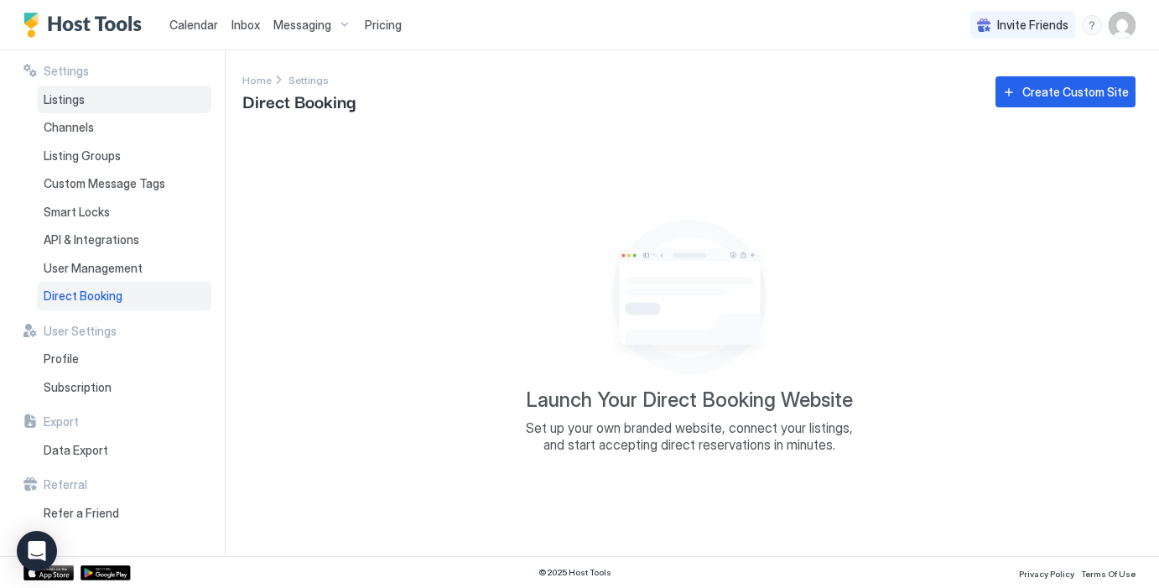
click at [81, 105] on span "Listings" at bounding box center [64, 99] width 41 height 15
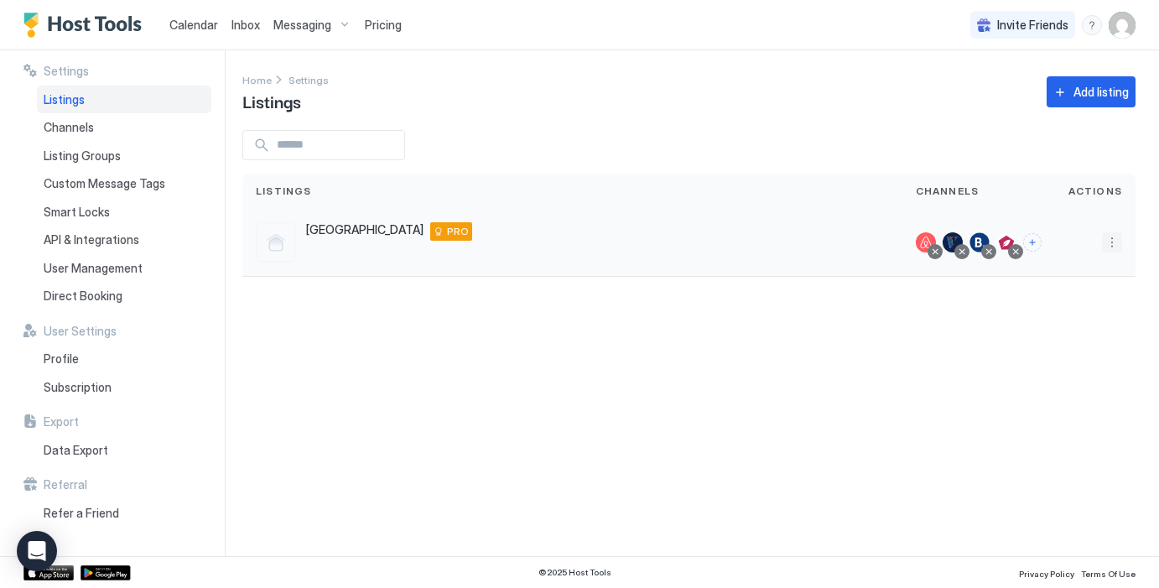
click at [1107, 238] on button "More options" at bounding box center [1112, 242] width 20 height 20
click at [1086, 374] on span "Airbnb Settings" at bounding box center [1072, 373] width 75 height 13
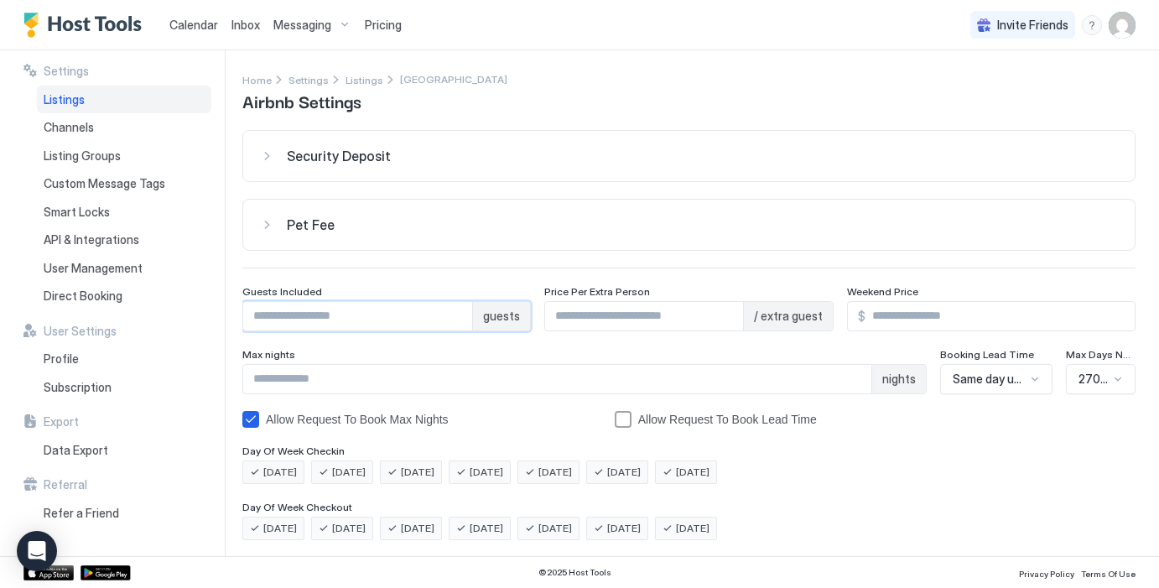
type input "*"
click at [457, 312] on input "*" at bounding box center [357, 316] width 229 height 29
click at [437, 345] on div "Security Deposit $ Pet Fee $ Guests Included * guests Price Per Extra Person **…" at bounding box center [688, 506] width 893 height 752
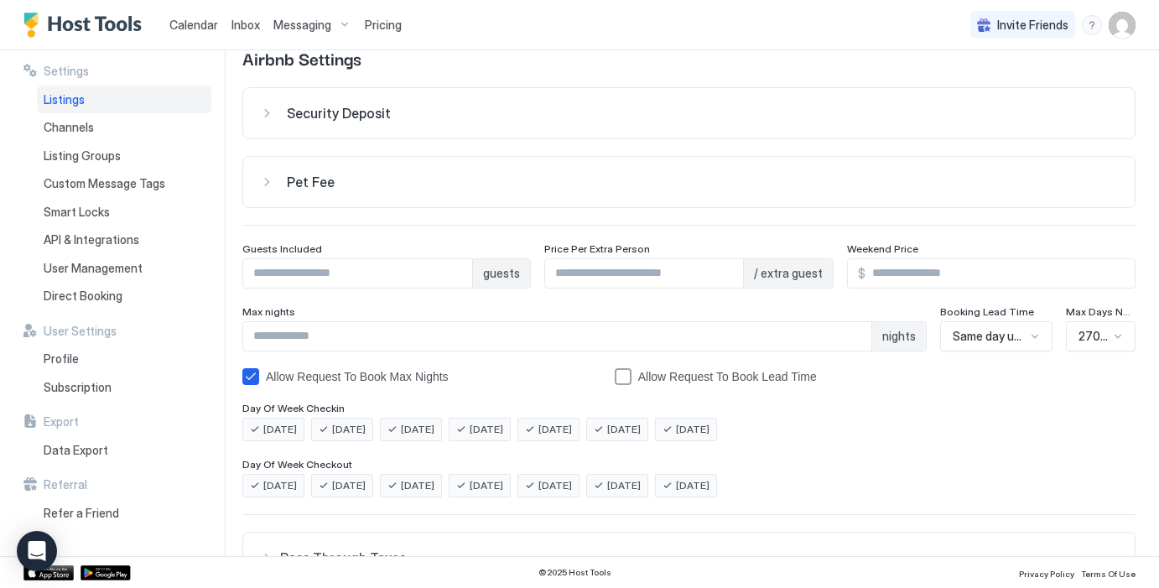
scroll to position [155, 0]
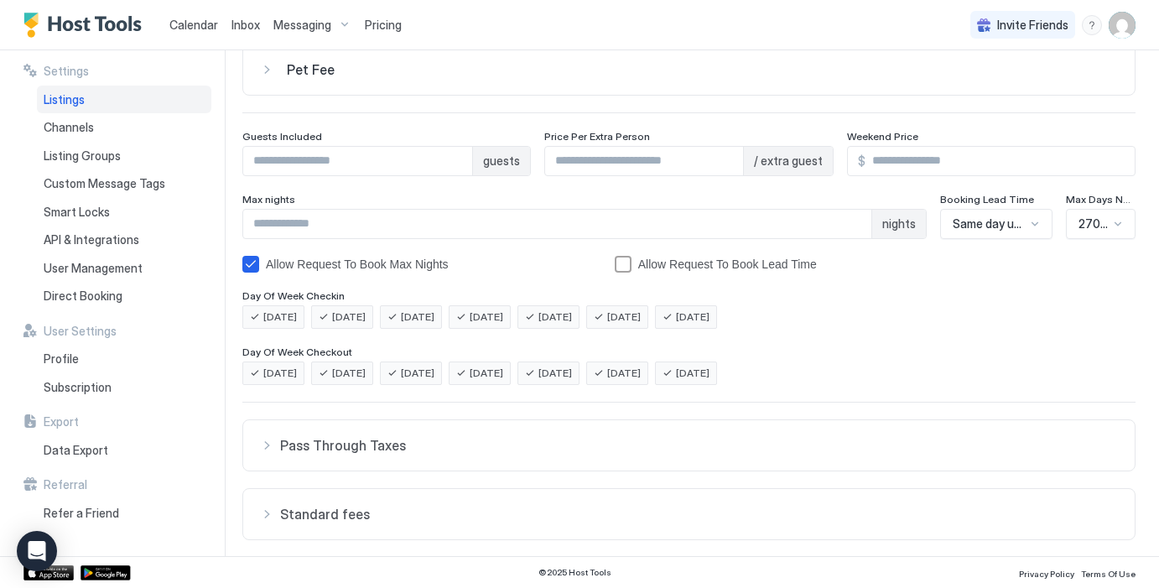
click at [1121, 239] on div "270 Days" at bounding box center [1101, 224] width 70 height 30
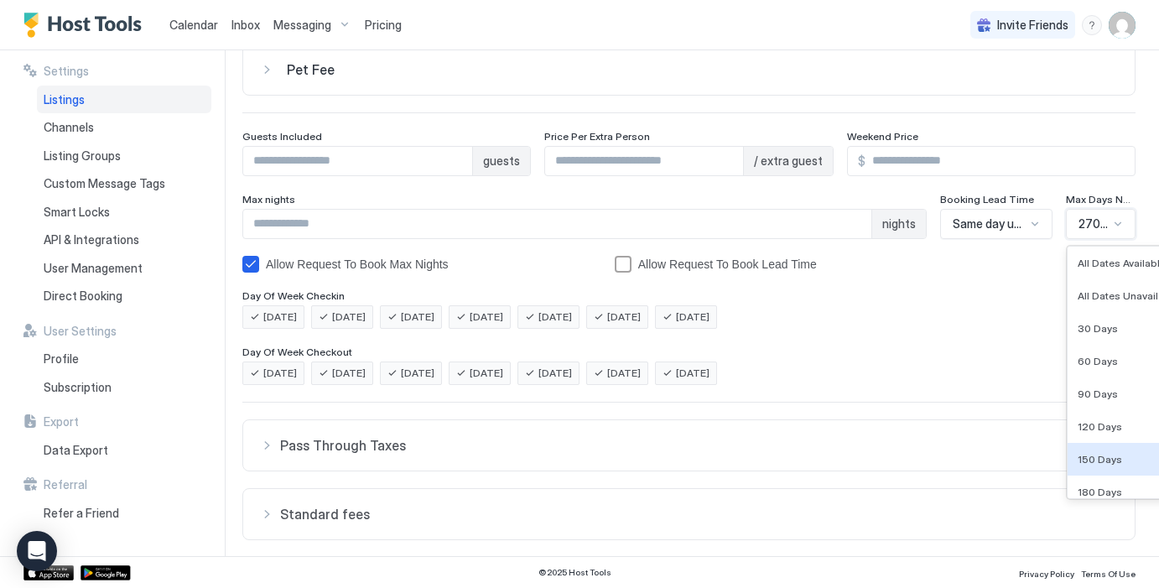
scroll to position [119, 0]
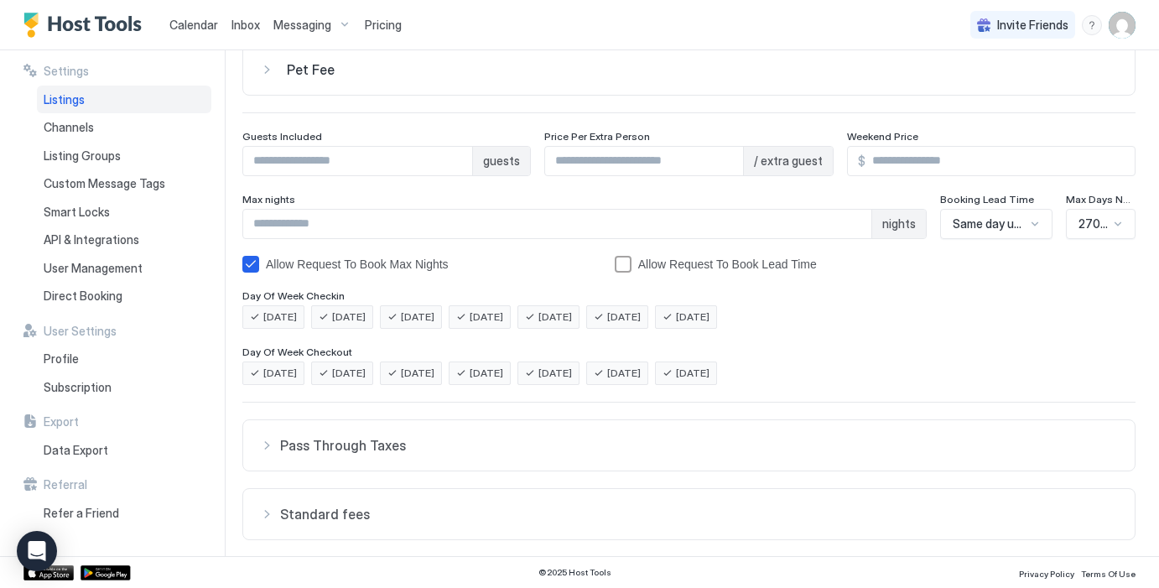
click at [1121, 194] on span "Max Days Notice" at bounding box center [1101, 199] width 70 height 13
click at [1133, 197] on span "Max Days Notice" at bounding box center [1101, 199] width 70 height 13
click at [1128, 225] on div "270 Days" at bounding box center [1101, 224] width 70 height 30
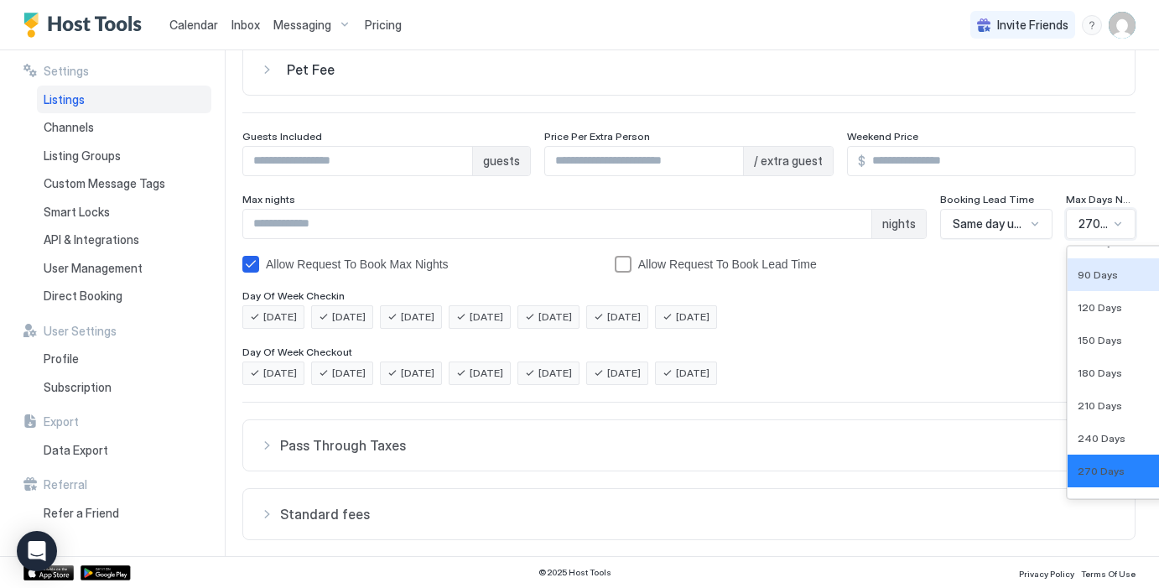
click at [1049, 269] on div at bounding box center [1059, 264] width 153 height 17
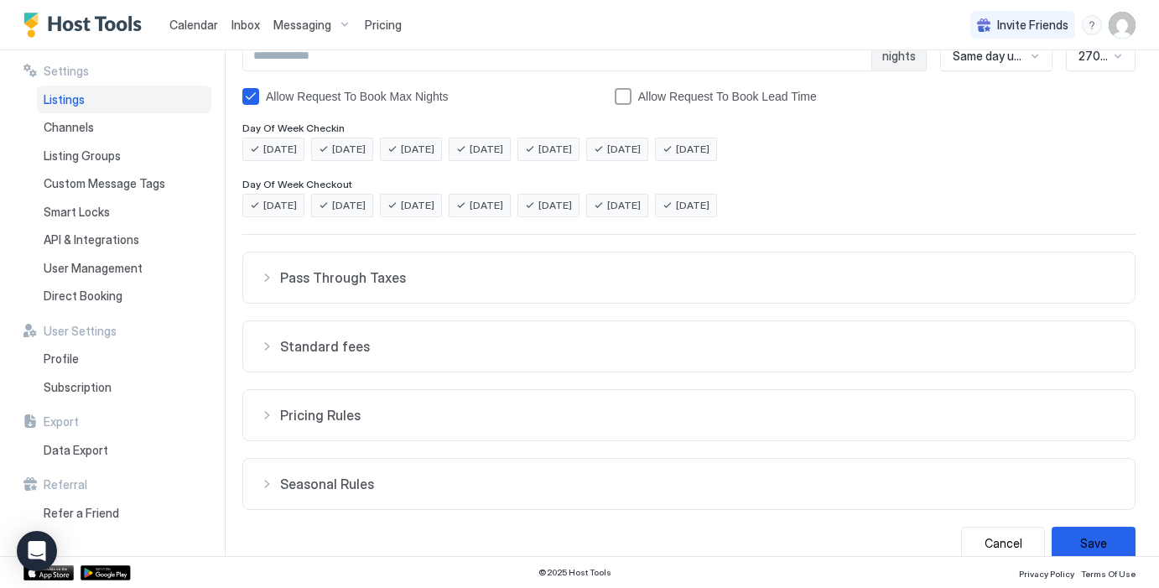
scroll to position [346, 0]
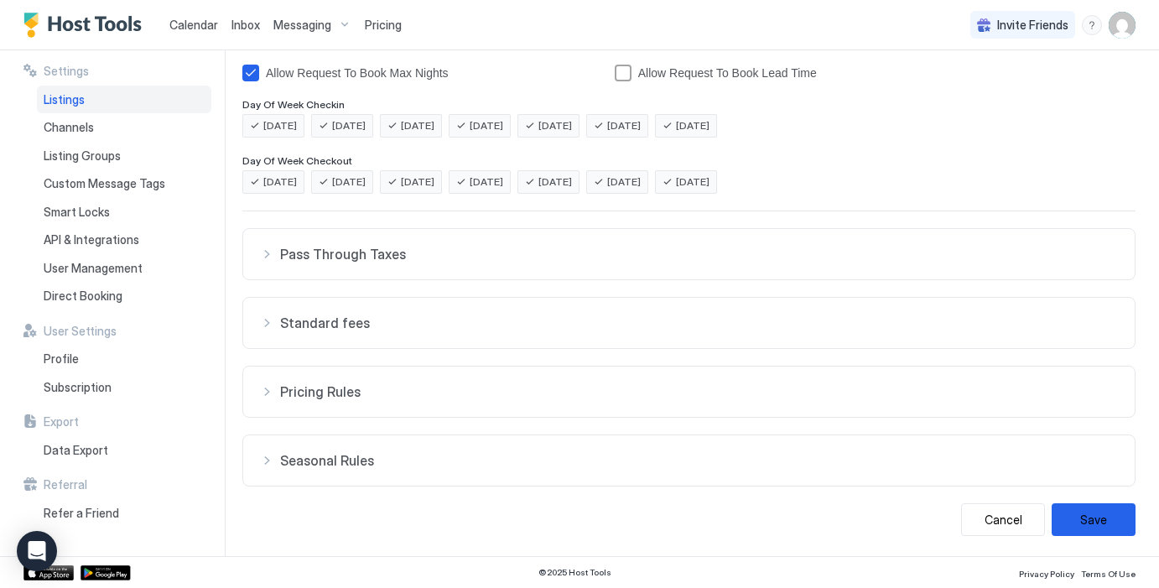
click at [323, 312] on button "Standard fees" at bounding box center [688, 323] width 891 height 50
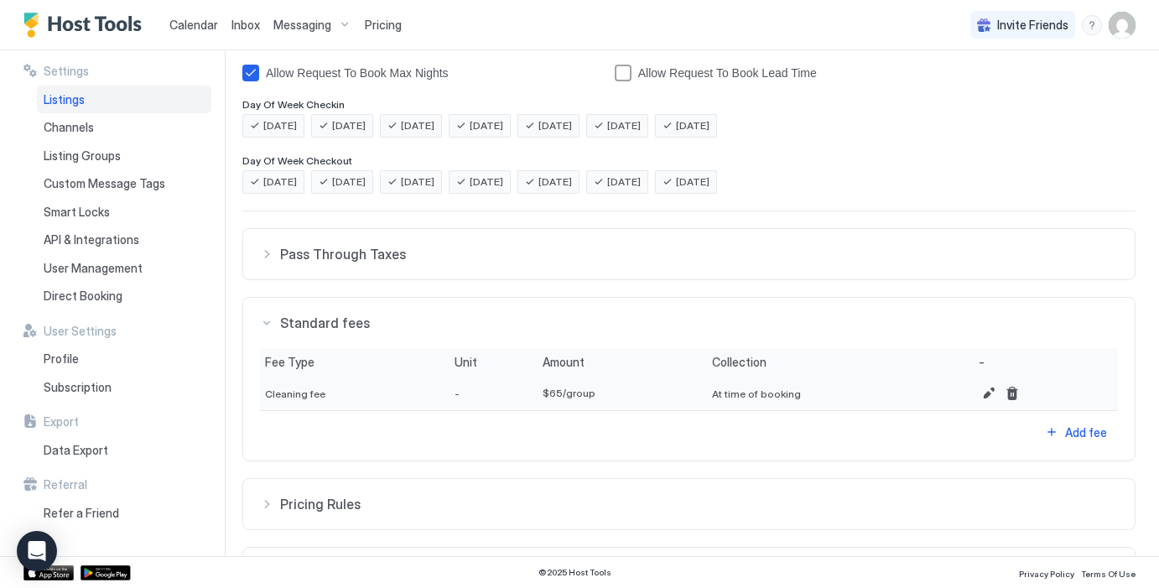
click at [323, 312] on button "Standard fees" at bounding box center [688, 323] width 891 height 50
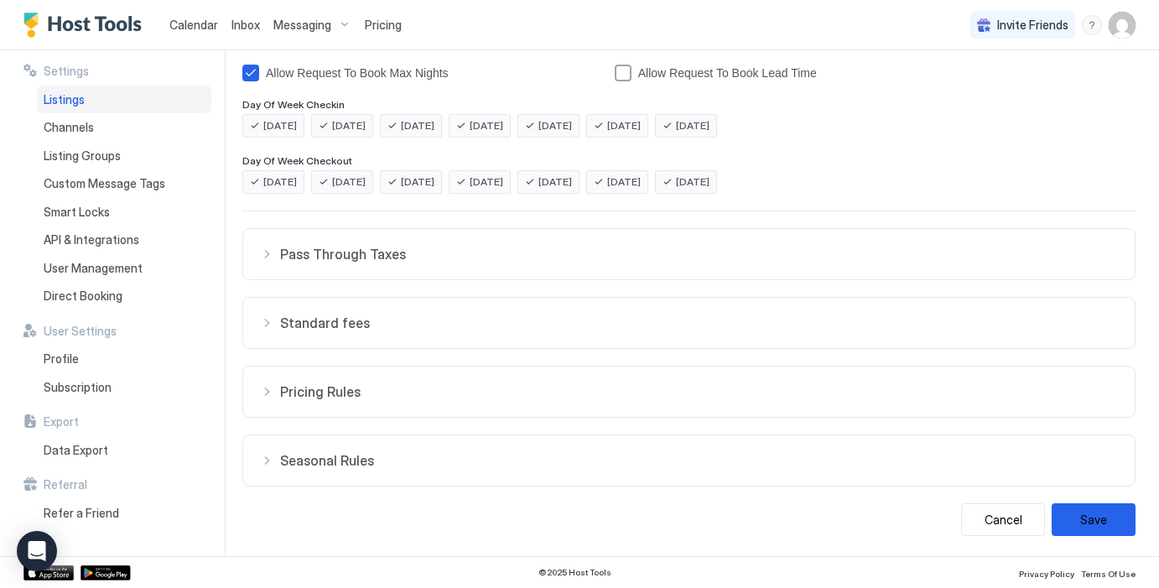
click at [329, 384] on span "Pricing Rules" at bounding box center [698, 391] width 837 height 17
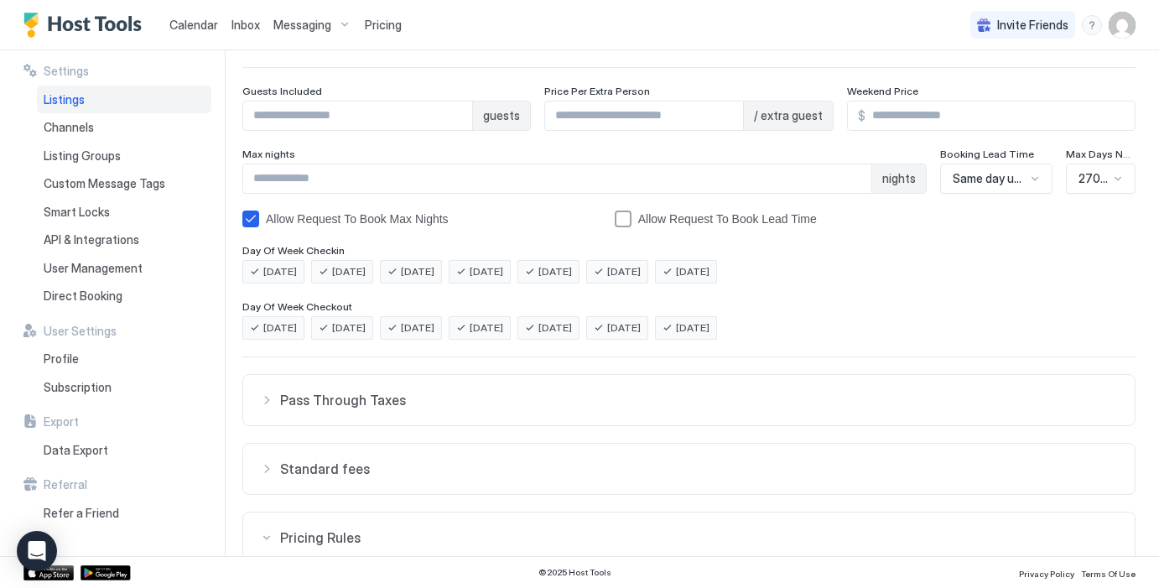
scroll to position [464, 0]
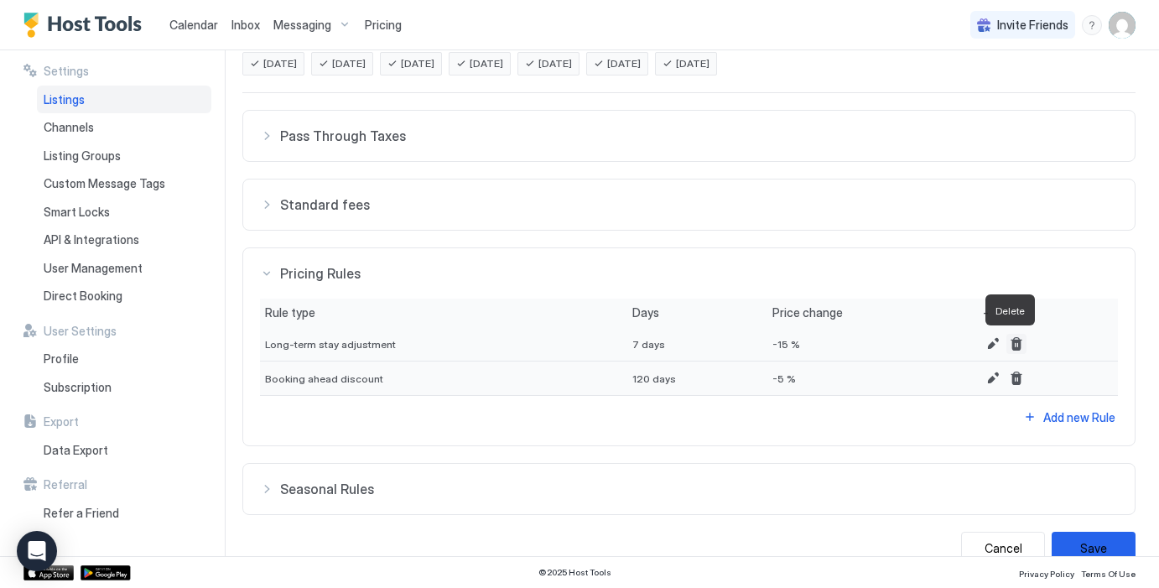
click at [1009, 341] on button "Delete" at bounding box center [1016, 344] width 20 height 20
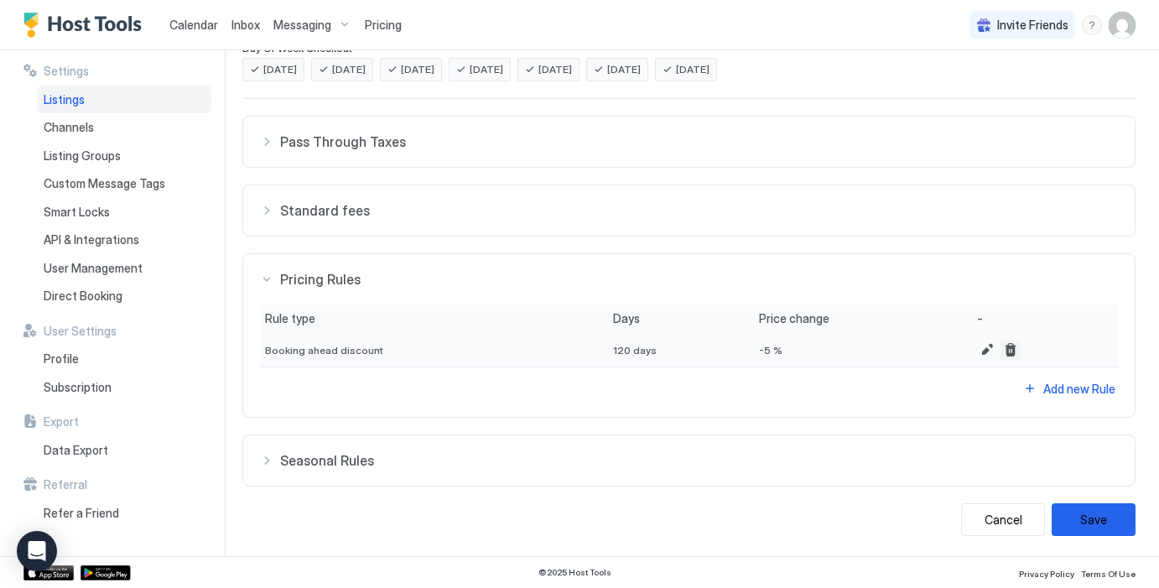
scroll to position [459, 0]
click at [691, 462] on span "Seasonal Rules" at bounding box center [698, 460] width 837 height 17
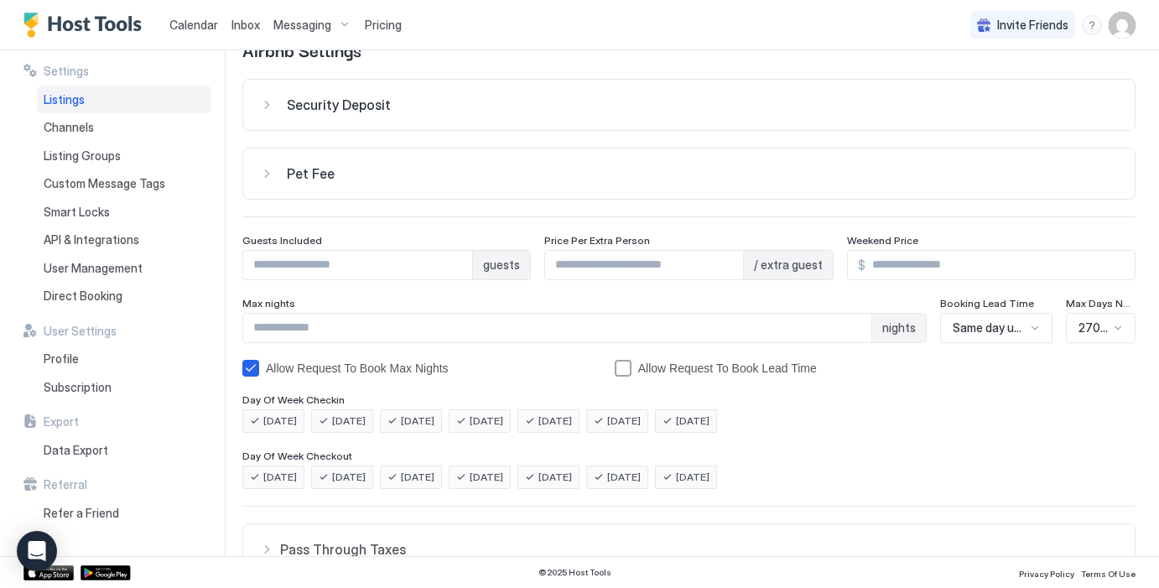
scroll to position [0, 0]
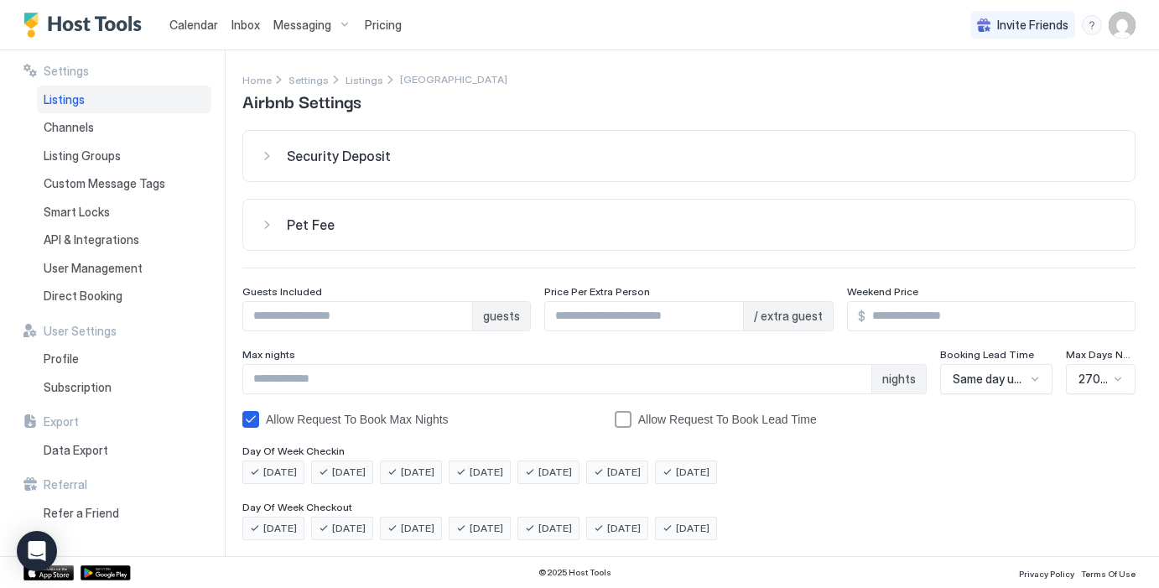
click at [510, 224] on div "Pet Fee" at bounding box center [702, 224] width 831 height 17
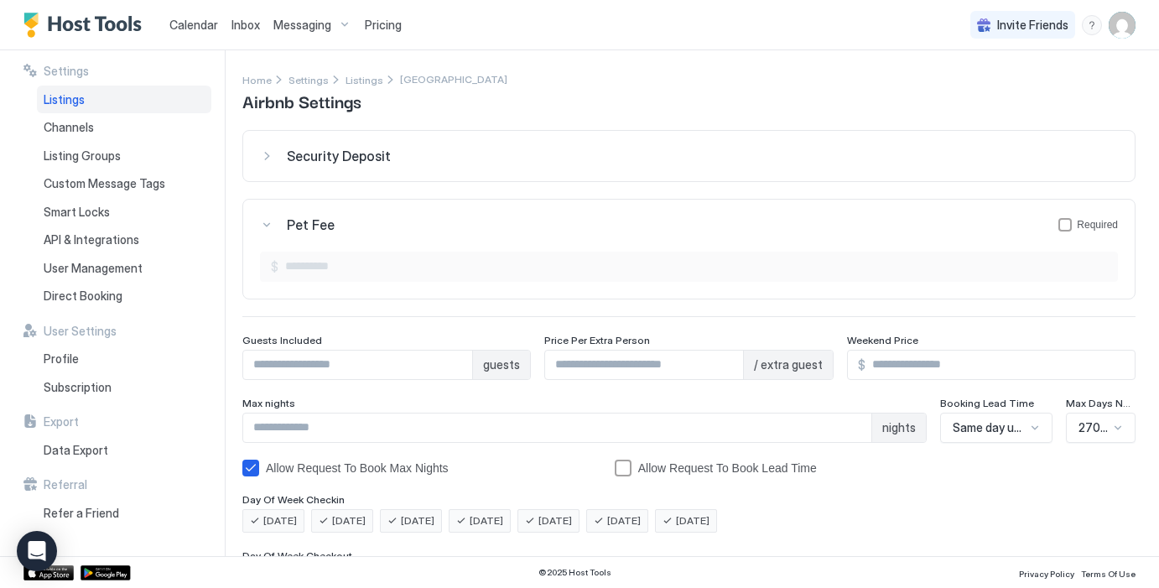
click at [510, 225] on div "Pet Fee Required" at bounding box center [702, 224] width 831 height 17
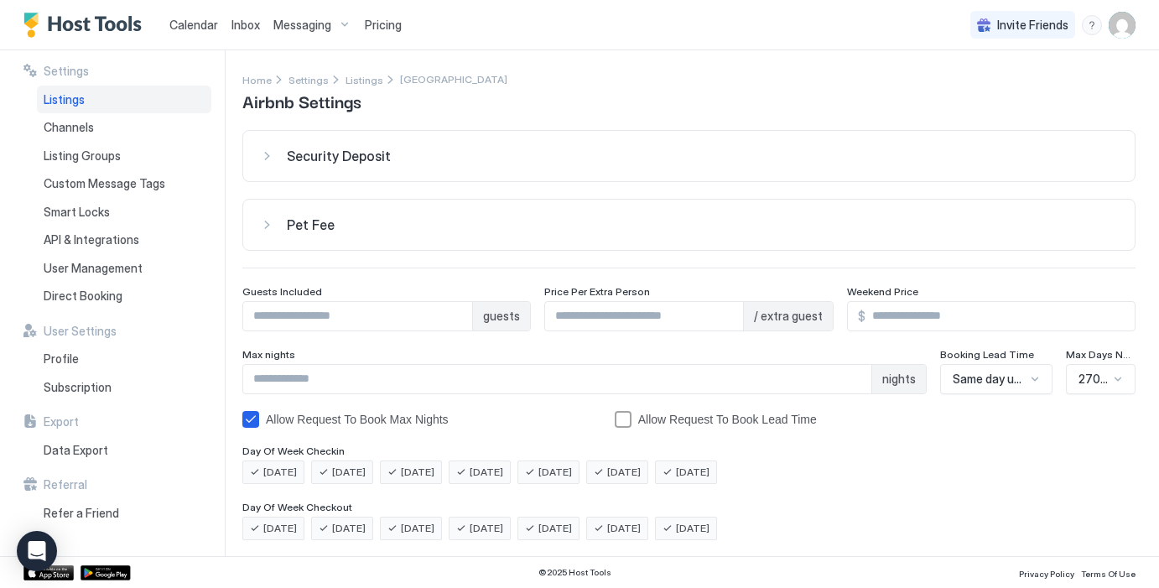
click at [456, 155] on div "Security Deposit" at bounding box center [702, 156] width 831 height 17
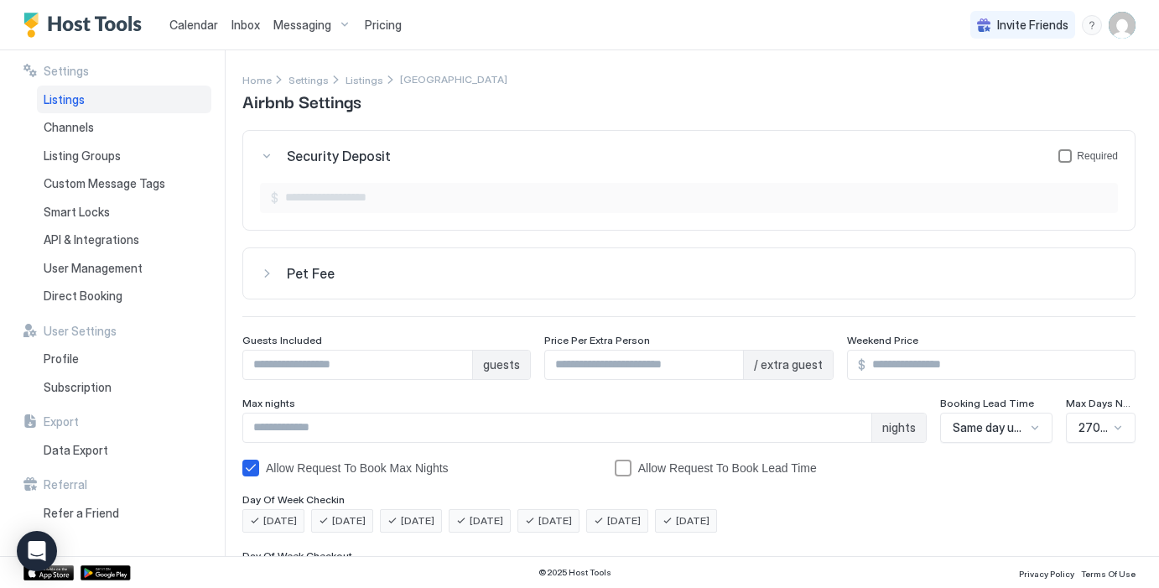
click at [1065, 151] on div "securityDepositForm" at bounding box center [1064, 155] width 13 height 13
click at [376, 191] on input "Input Field" at bounding box center [697, 198] width 838 height 29
click at [1066, 151] on icon "securityDepositForm" at bounding box center [1065, 156] width 10 height 10
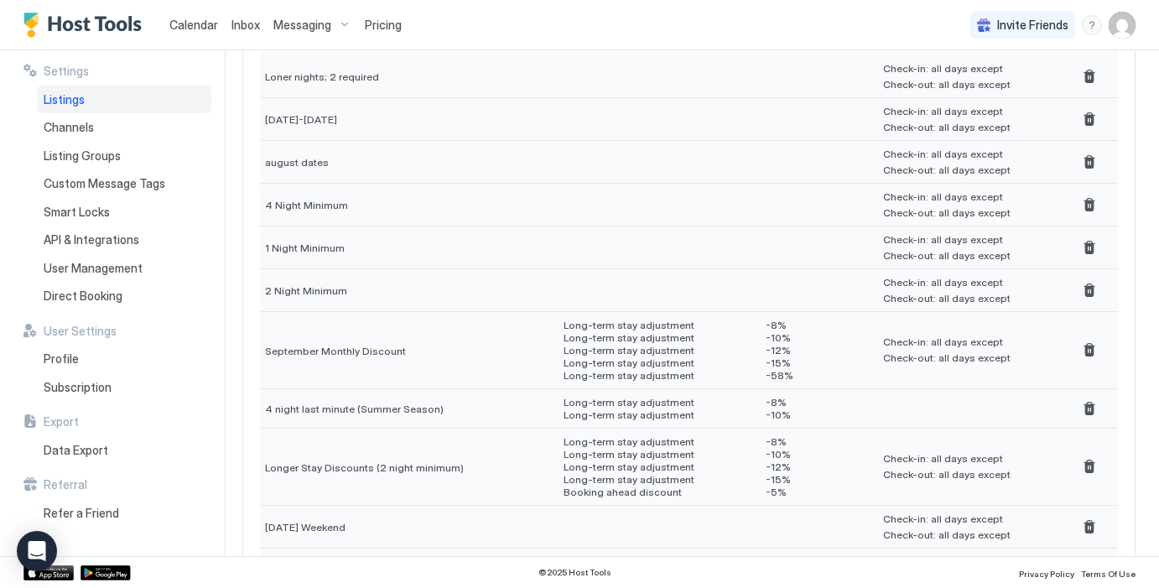
scroll to position [1143, 0]
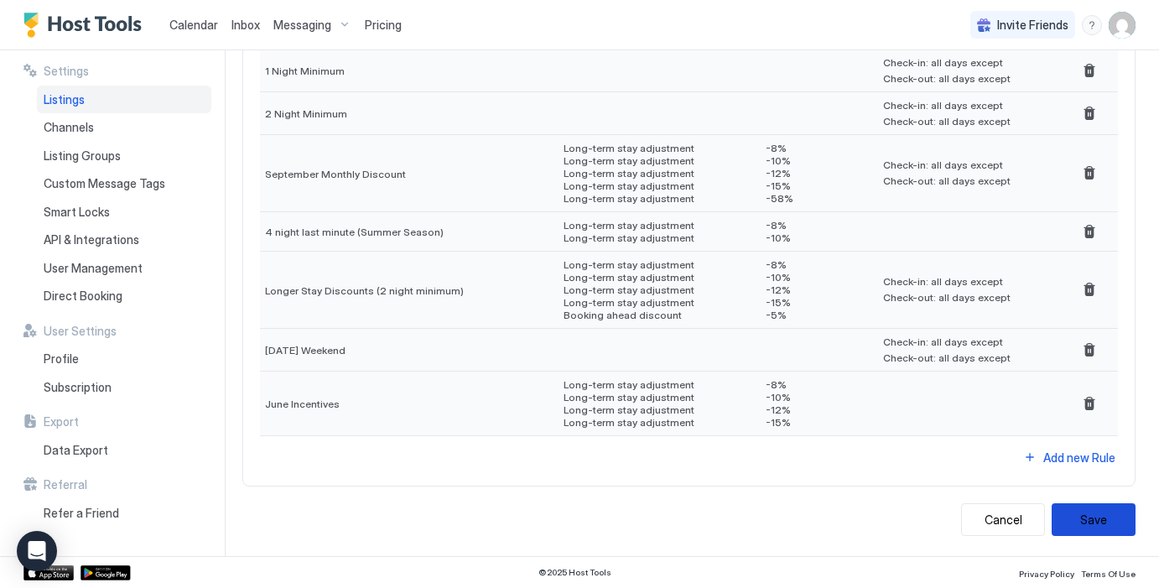
click at [1108, 529] on button "Save" at bounding box center [1093, 519] width 84 height 33
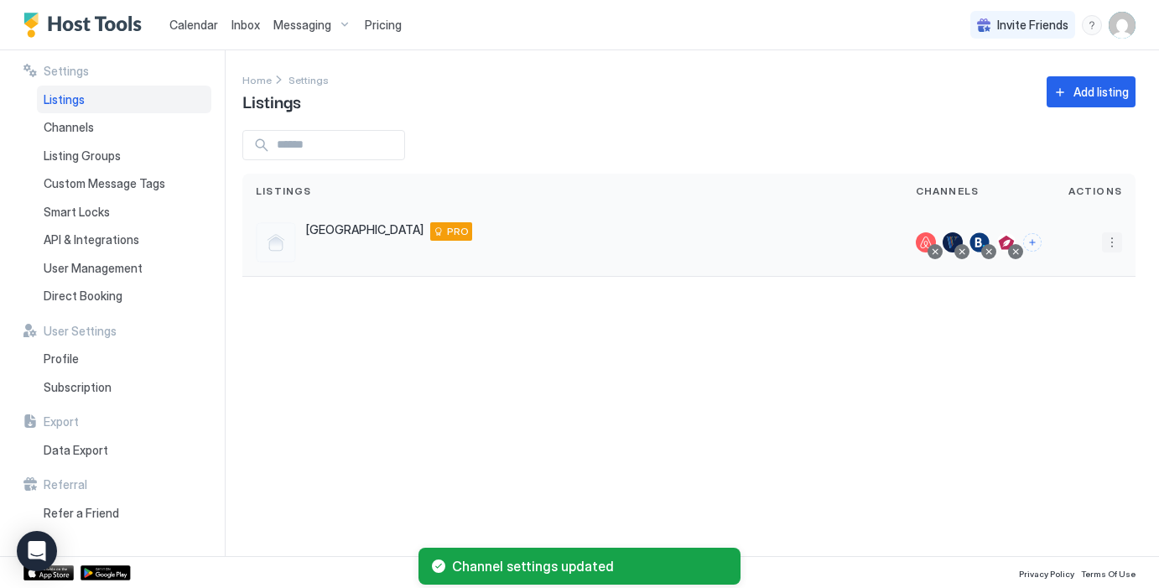
click at [1111, 246] on button "More options" at bounding box center [1112, 242] width 20 height 20
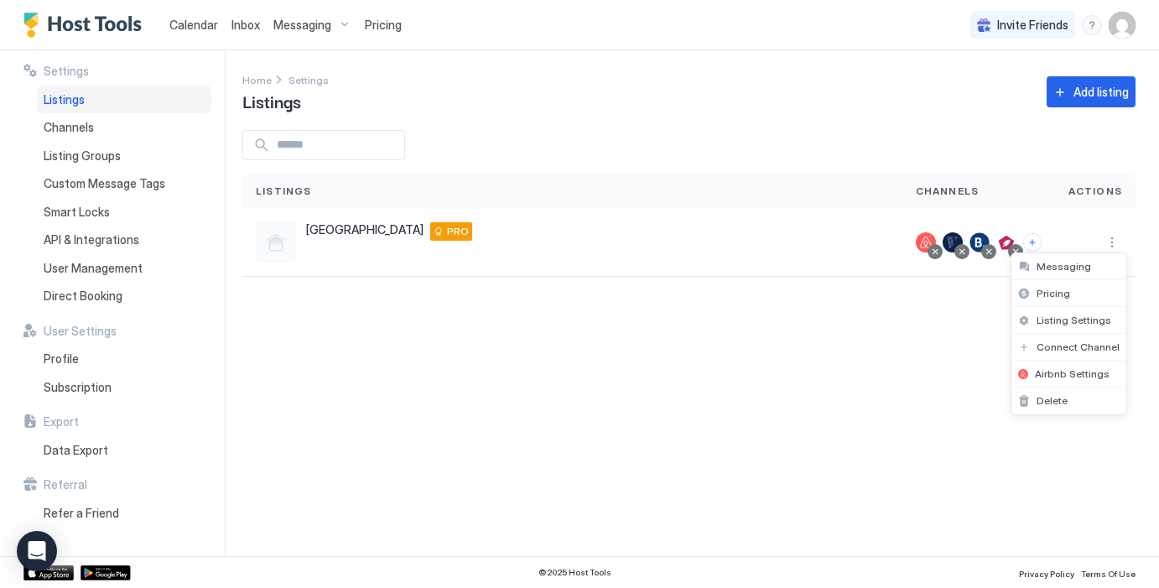
click at [953, 234] on div at bounding box center [579, 294] width 1159 height 588
click at [956, 236] on div at bounding box center [952, 242] width 20 height 20
click at [980, 237] on div at bounding box center [979, 242] width 20 height 20
click at [1107, 242] on button "More options" at bounding box center [1112, 242] width 20 height 20
click at [905, 340] on div at bounding box center [579, 294] width 1159 height 588
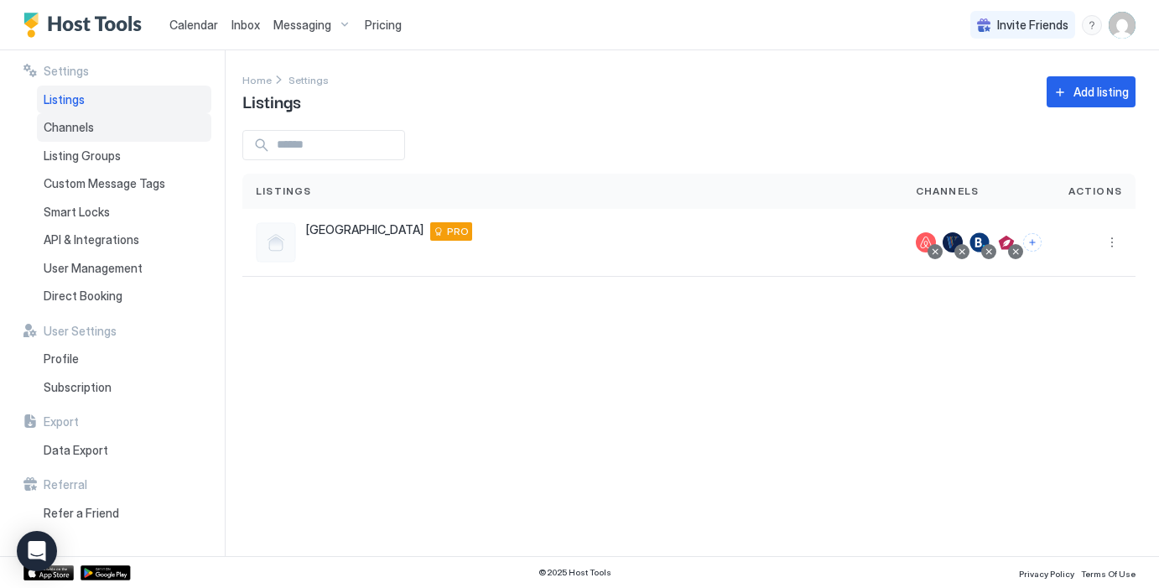
click at [81, 126] on span "Channels" at bounding box center [69, 127] width 50 height 15
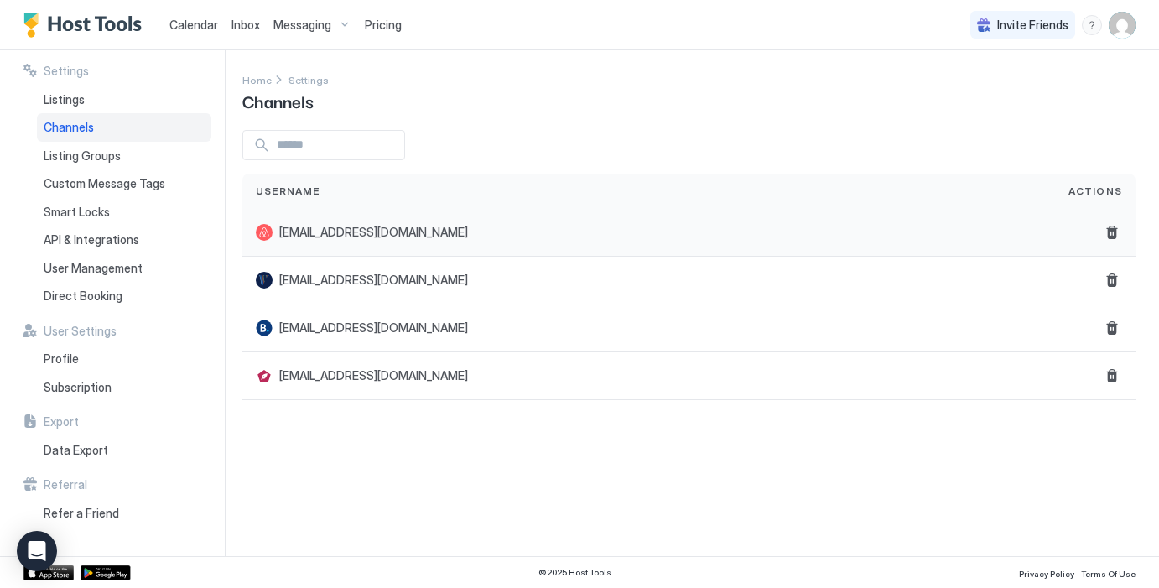
click at [632, 241] on div "[EMAIL_ADDRESS][DOMAIN_NAME]" at bounding box center [648, 233] width 812 height 48
click at [620, 272] on div "[EMAIL_ADDRESS][DOMAIN_NAME]" at bounding box center [649, 280] width 786 height 17
click at [139, 163] on div "Listing Groups" at bounding box center [124, 156] width 174 height 29
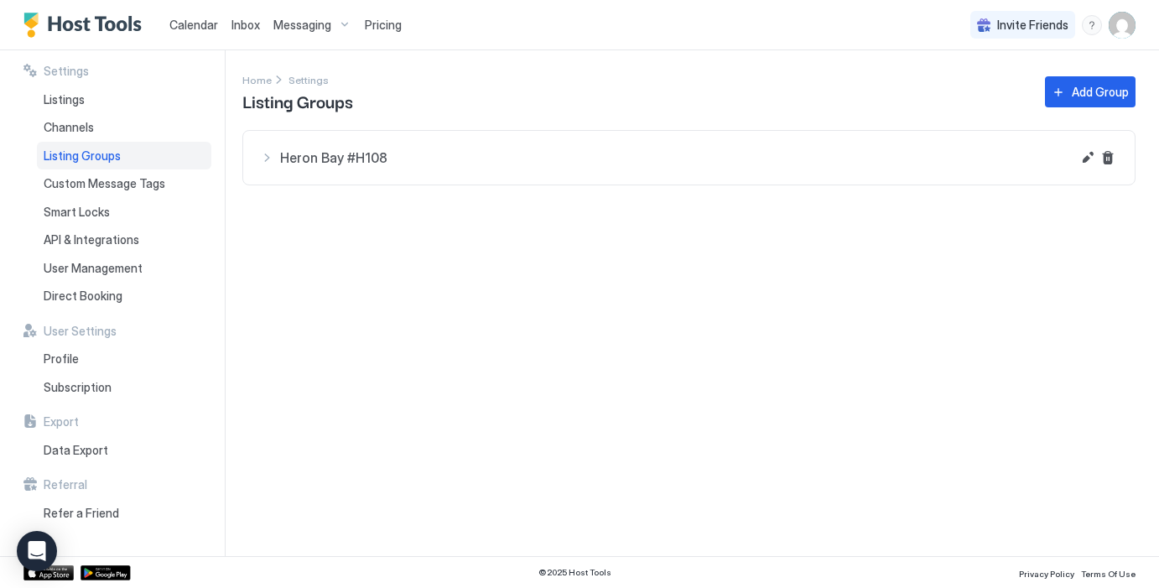
click at [556, 174] on button "Heron Bay #H108" at bounding box center [688, 158] width 891 height 54
click at [334, 220] on div at bounding box center [330, 223] width 13 height 13
click at [350, 223] on div at bounding box center [351, 223] width 13 height 13
click at [366, 223] on div at bounding box center [371, 223] width 13 height 13
click at [272, 155] on div "Heron Bay #H108" at bounding box center [665, 158] width 811 height 20
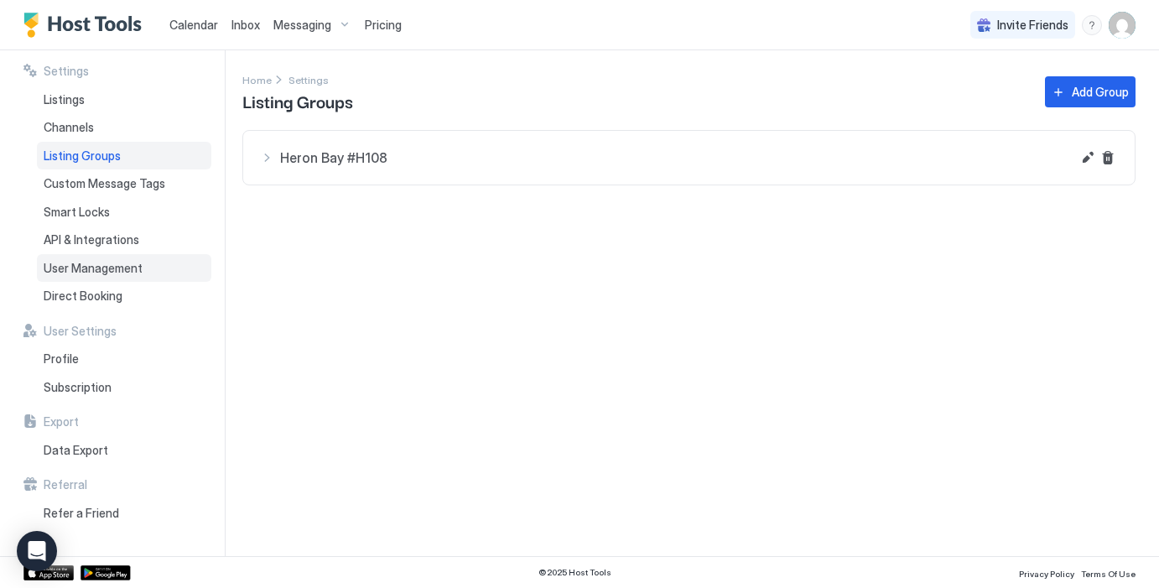
click at [117, 271] on span "User Management" at bounding box center [93, 268] width 99 height 15
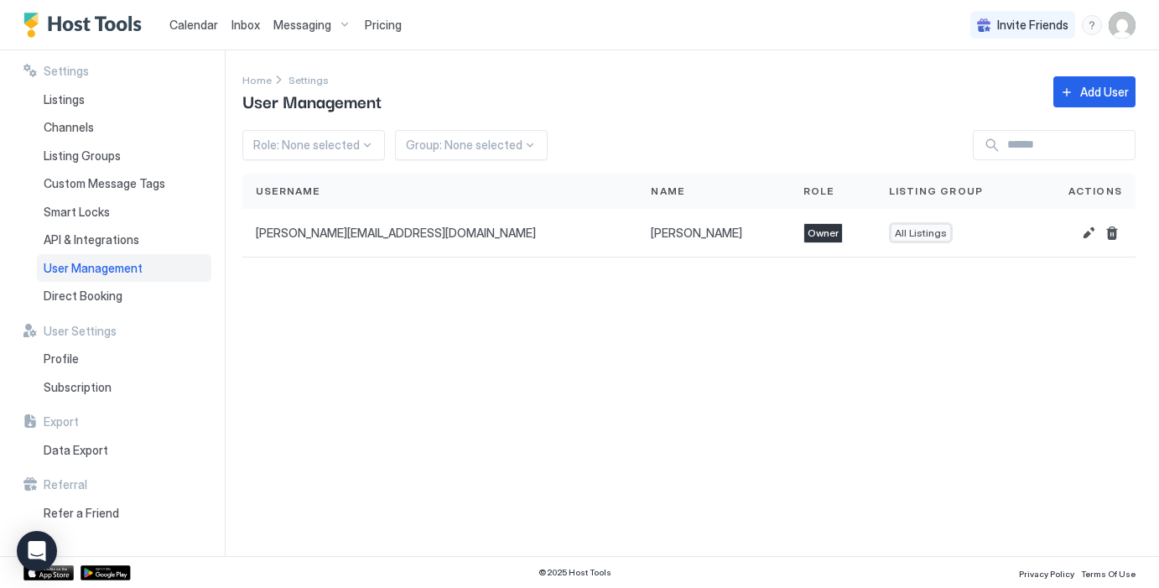
click at [381, 35] on div "Pricing" at bounding box center [383, 25] width 50 height 29
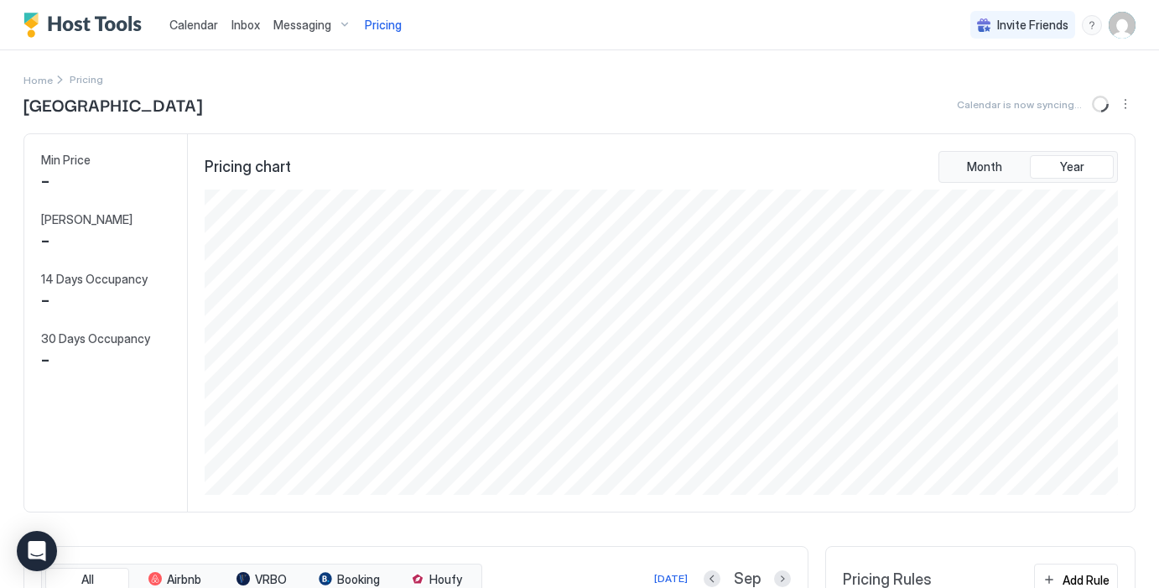
scroll to position [305, 916]
click at [314, 19] on span "Messaging" at bounding box center [302, 25] width 58 height 15
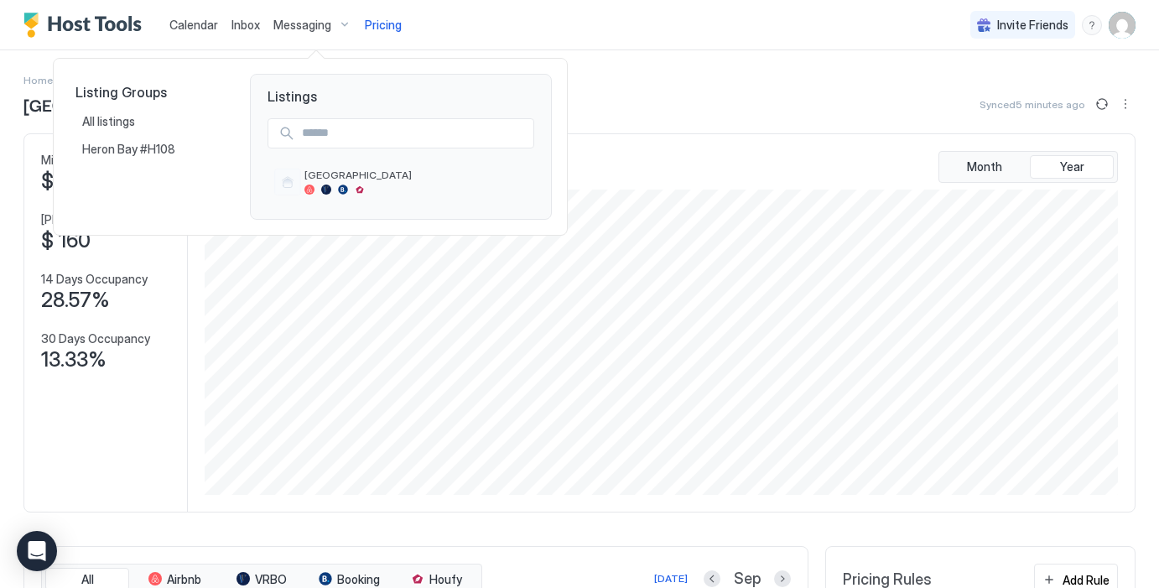
click at [239, 21] on div at bounding box center [579, 294] width 1159 height 588
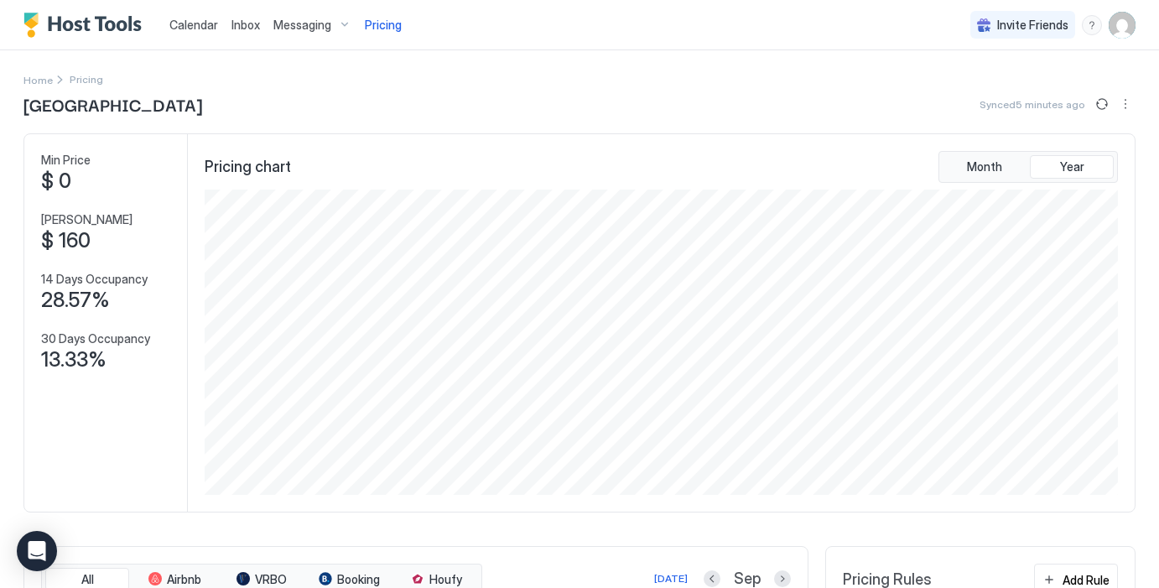
click at [239, 21] on span "Inbox" at bounding box center [245, 25] width 29 height 14
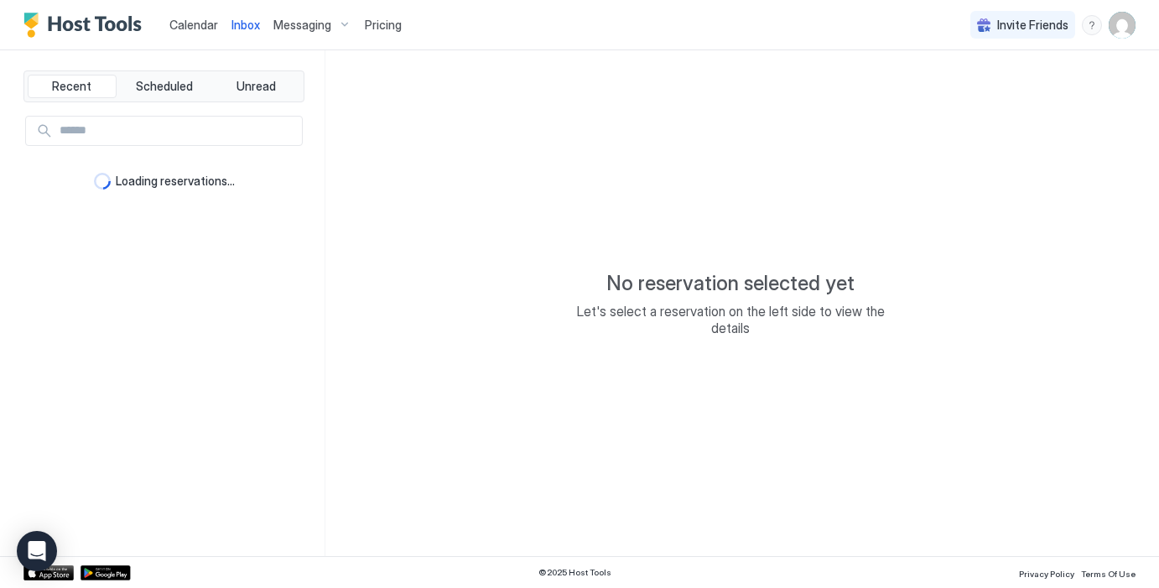
type textarea "*"
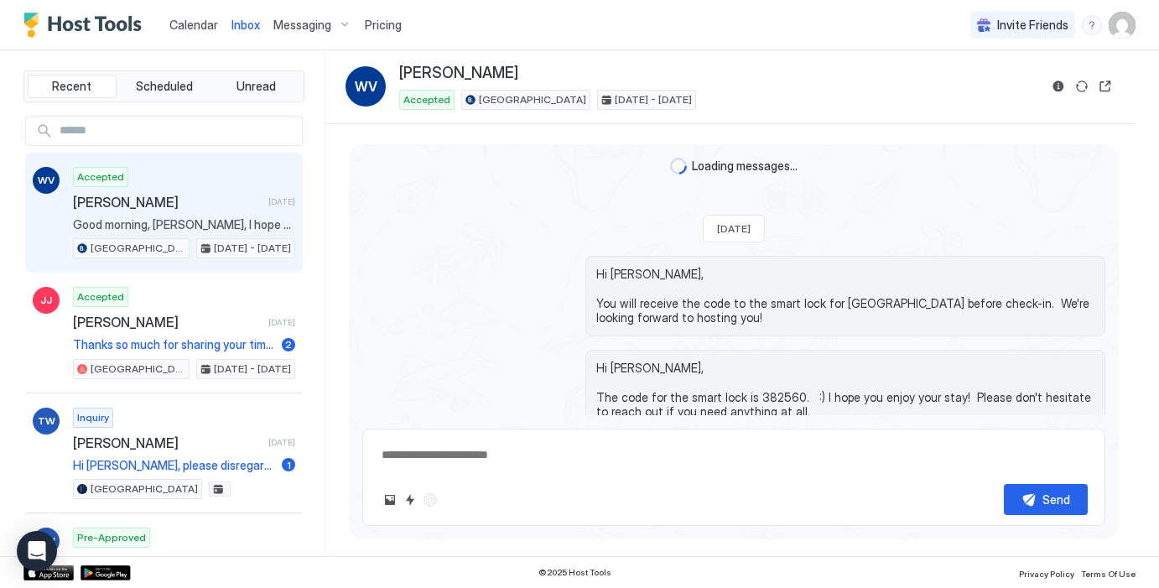
scroll to position [2064, 0]
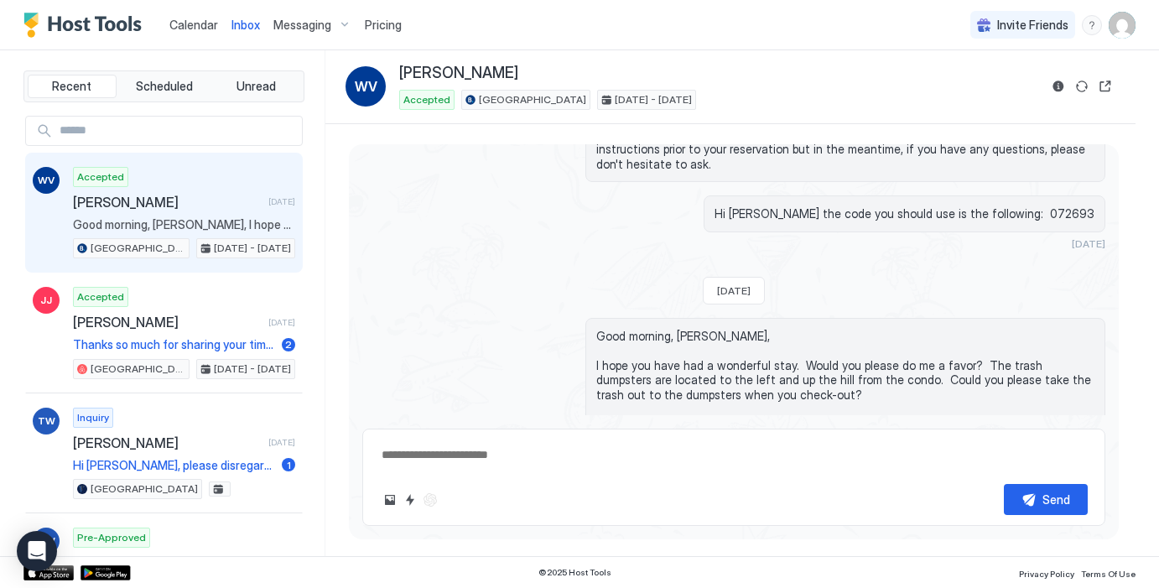
click at [319, 21] on span "Messaging" at bounding box center [302, 25] width 58 height 15
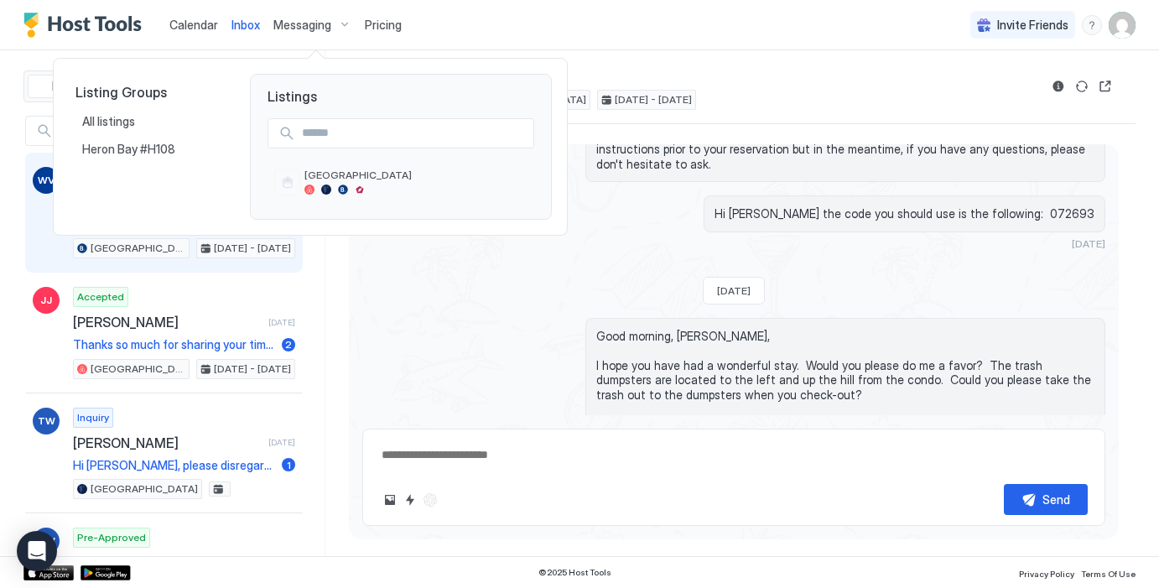
click at [303, 23] on div at bounding box center [579, 294] width 1159 height 588
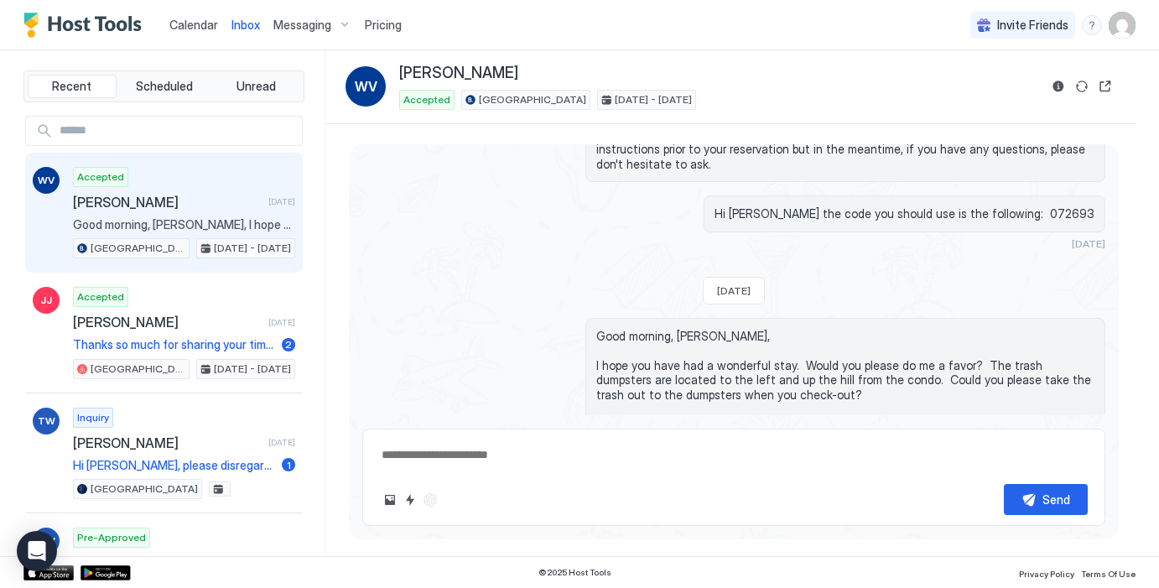
click at [199, 19] on span "Calendar" at bounding box center [193, 25] width 49 height 14
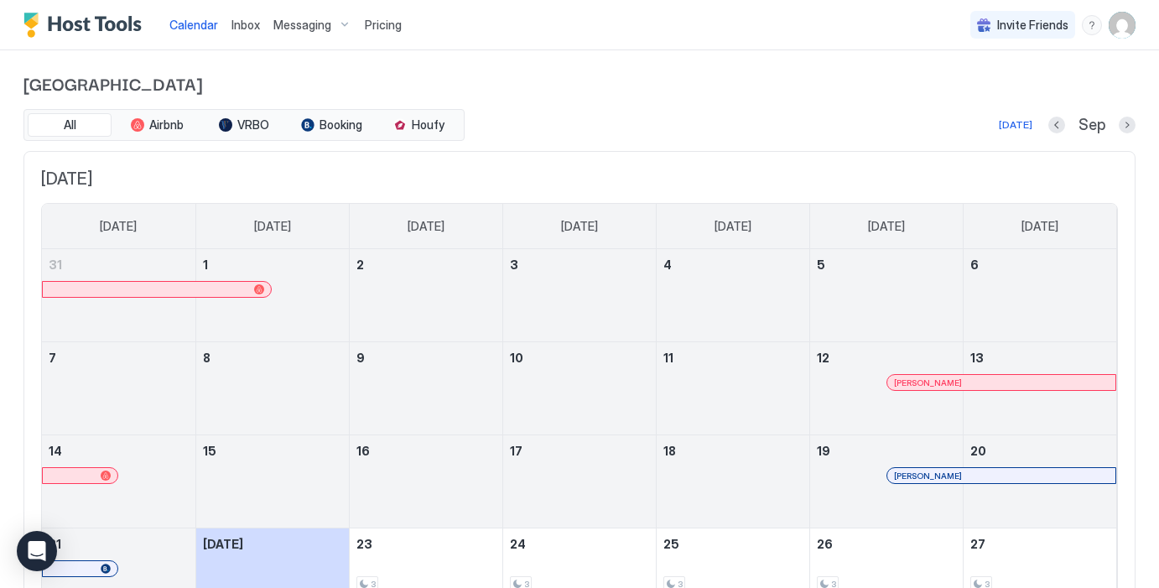
click at [1138, 24] on div "Calendar Inbox Messaging Pricing Invite Friends AB" at bounding box center [579, 25] width 1159 height 50
click at [1118, 26] on img "User profile" at bounding box center [1121, 25] width 27 height 27
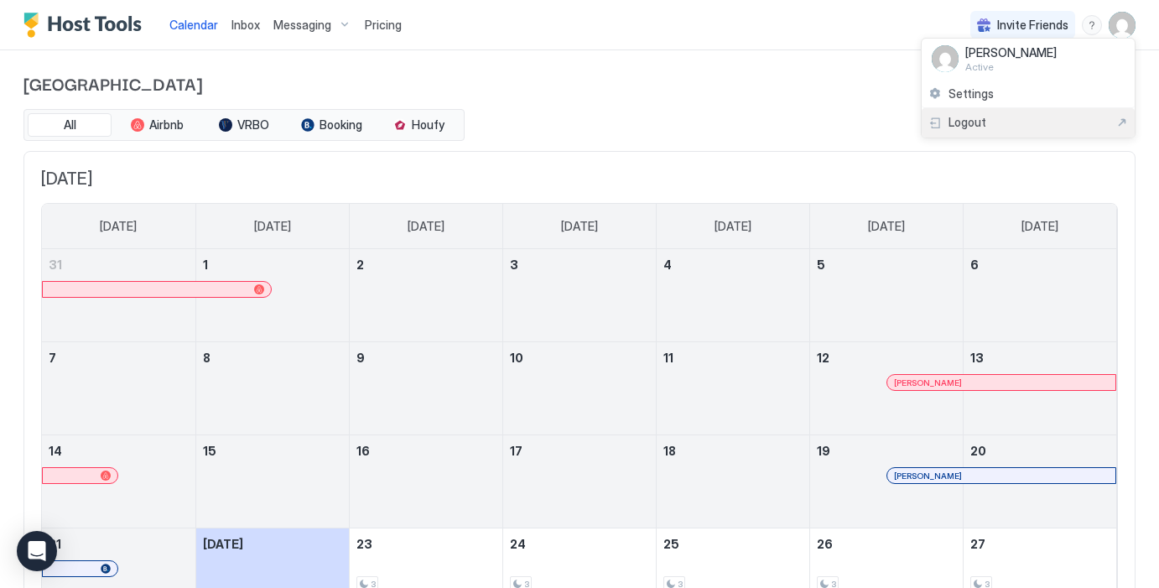
click at [976, 118] on span "Logout" at bounding box center [967, 122] width 38 height 15
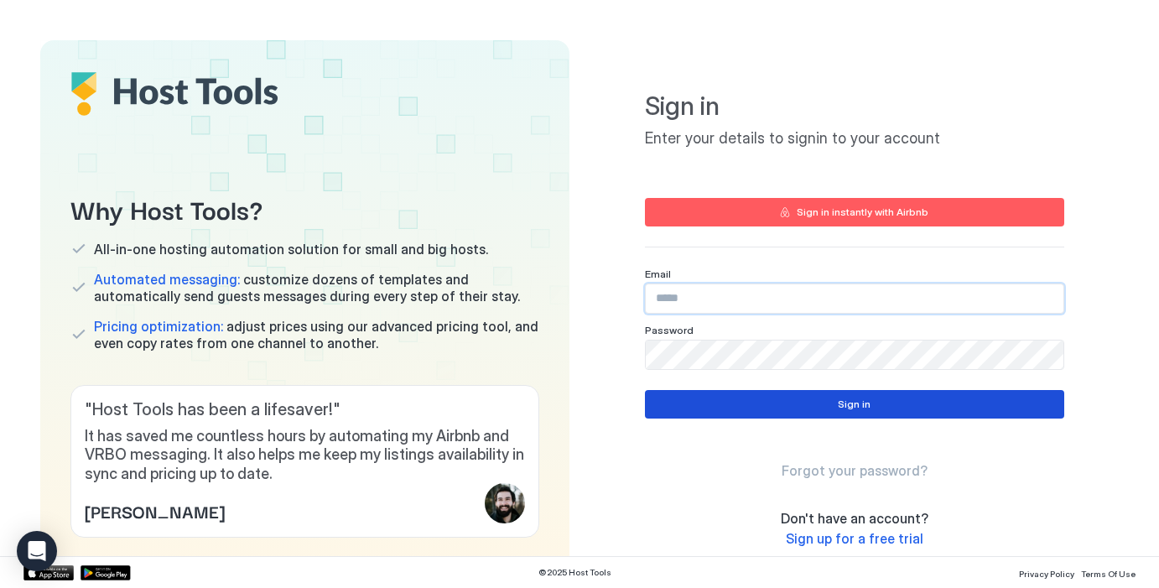
type input "**********"
click at [828, 400] on button "Sign in" at bounding box center [854, 404] width 419 height 29
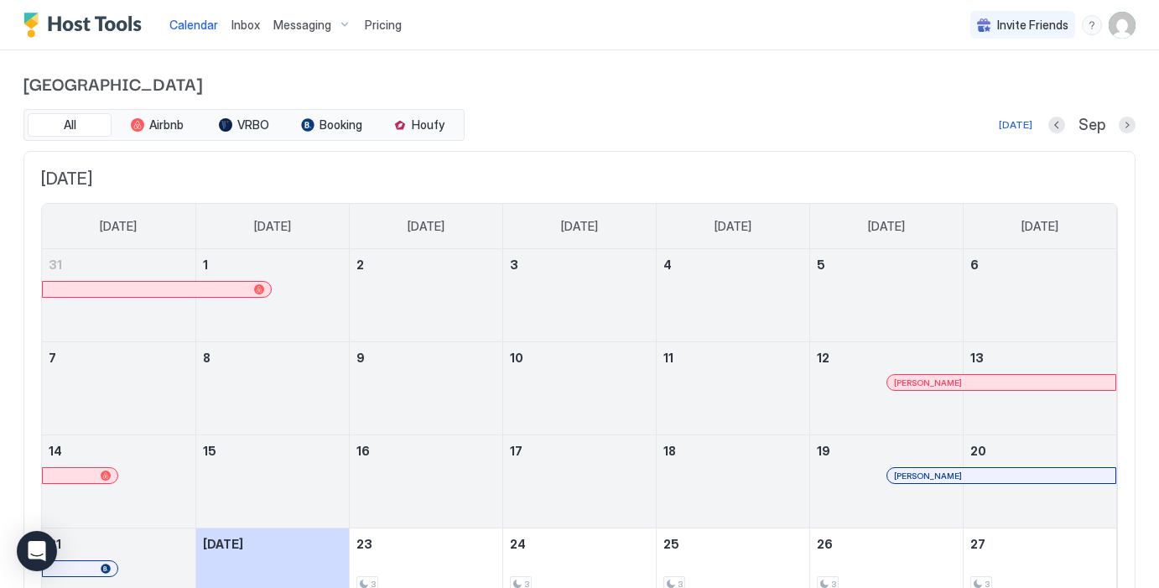
click at [765, 95] on span "[GEOGRAPHIC_DATA]" at bounding box center [579, 82] width 1112 height 25
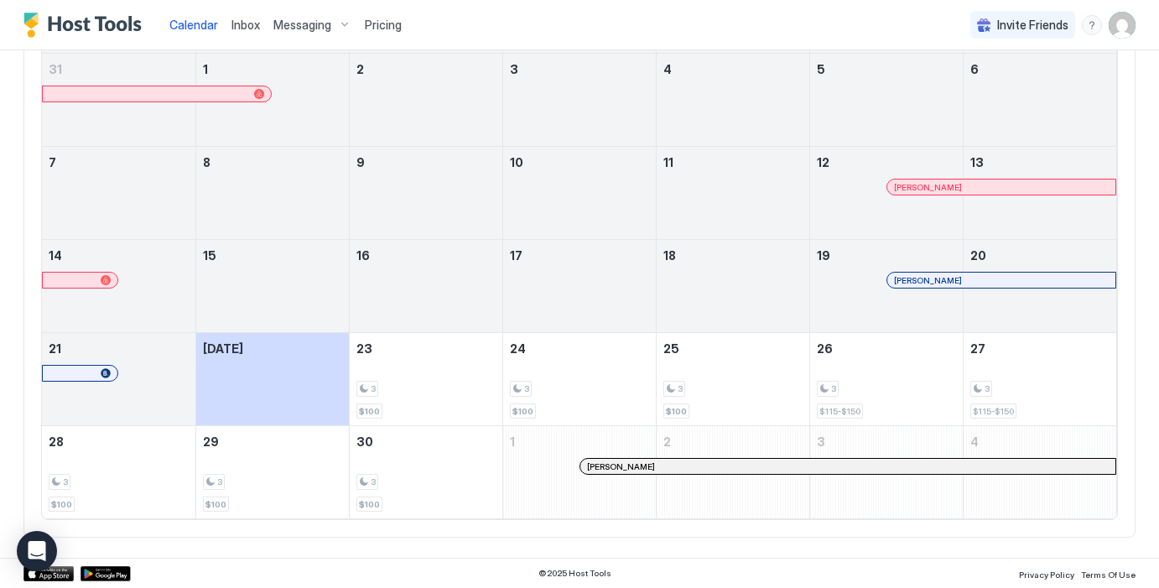
scroll to position [134, 0]
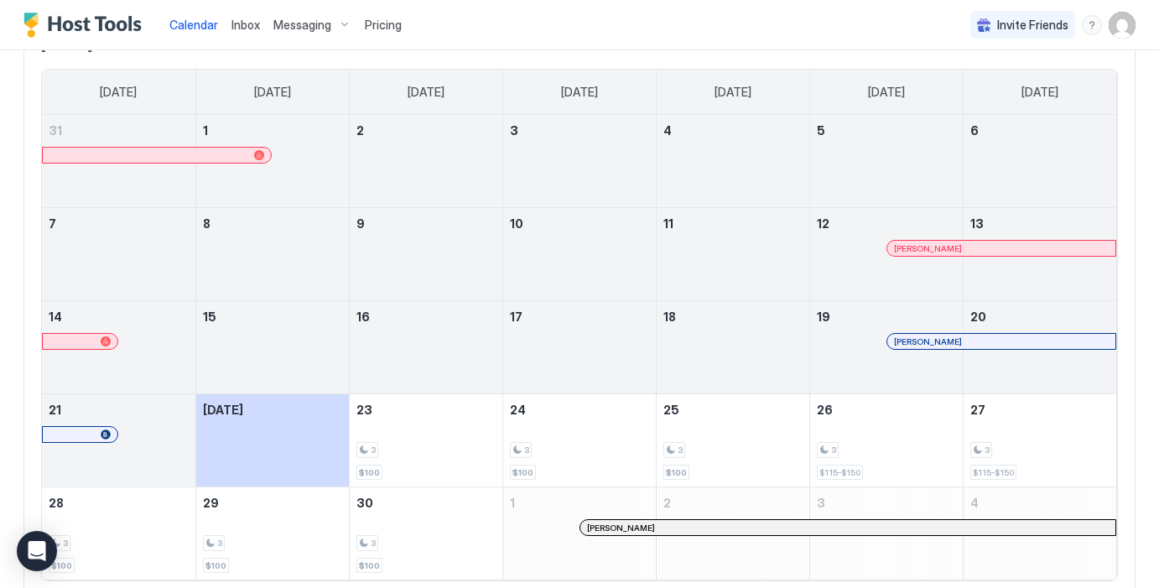
click at [1118, 29] on img "User profile" at bounding box center [1121, 25] width 27 height 27
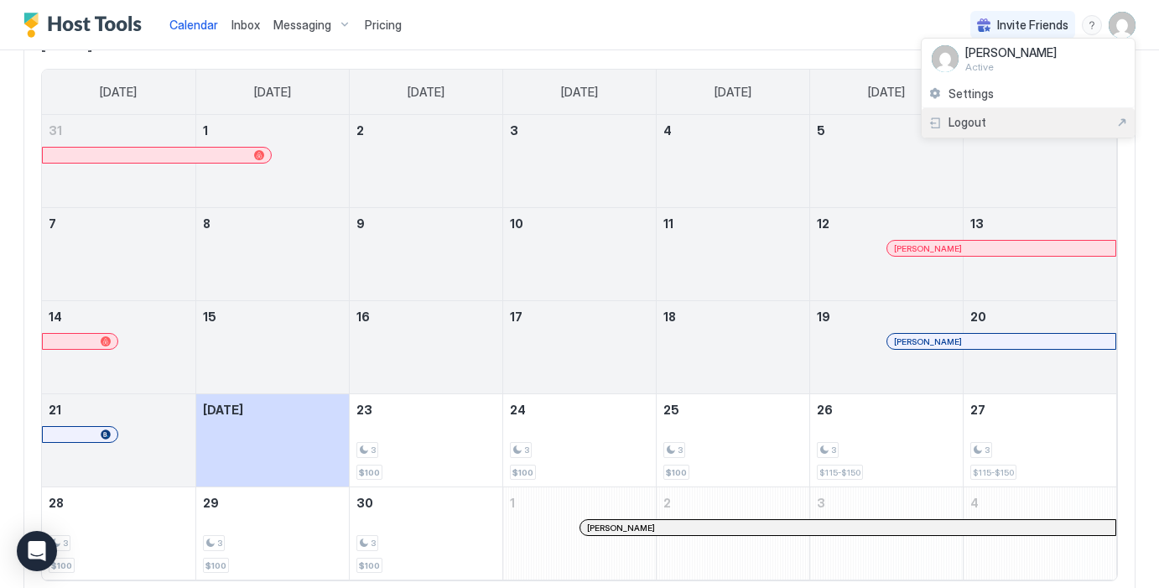
click at [1024, 120] on div "Logout" at bounding box center [1028, 122] width 200 height 15
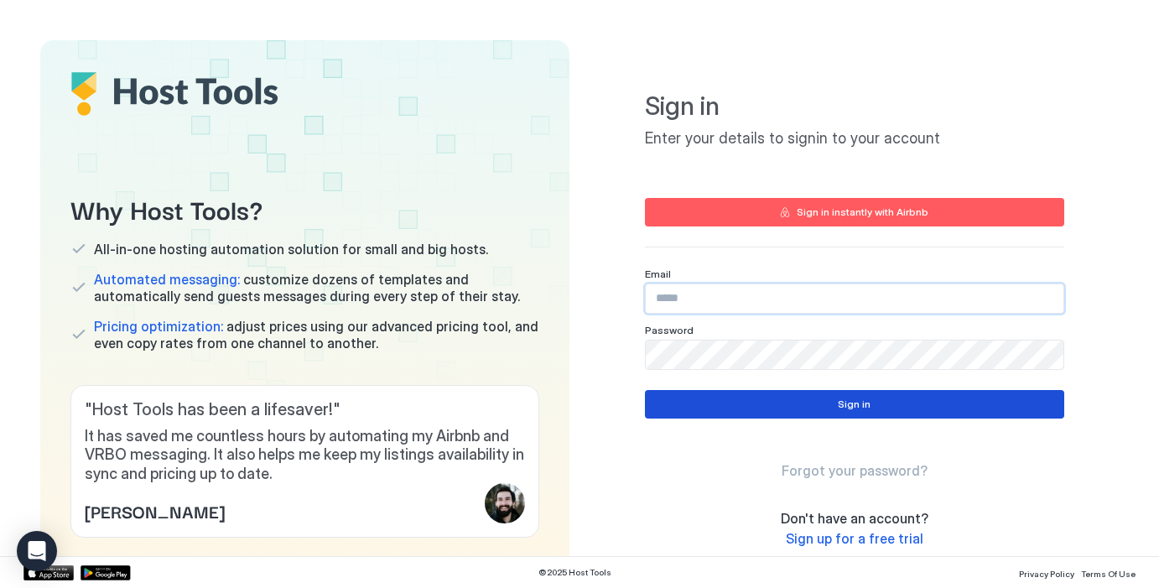
type input "**********"
click at [917, 404] on button "Sign in" at bounding box center [854, 404] width 419 height 29
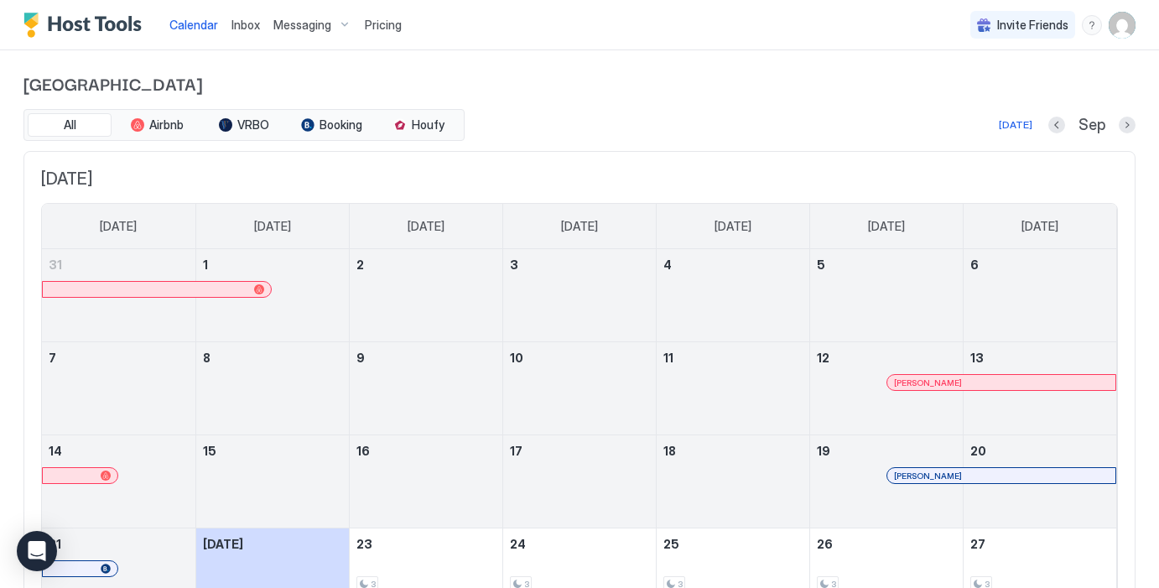
click at [374, 23] on span "Pricing" at bounding box center [383, 25] width 37 height 15
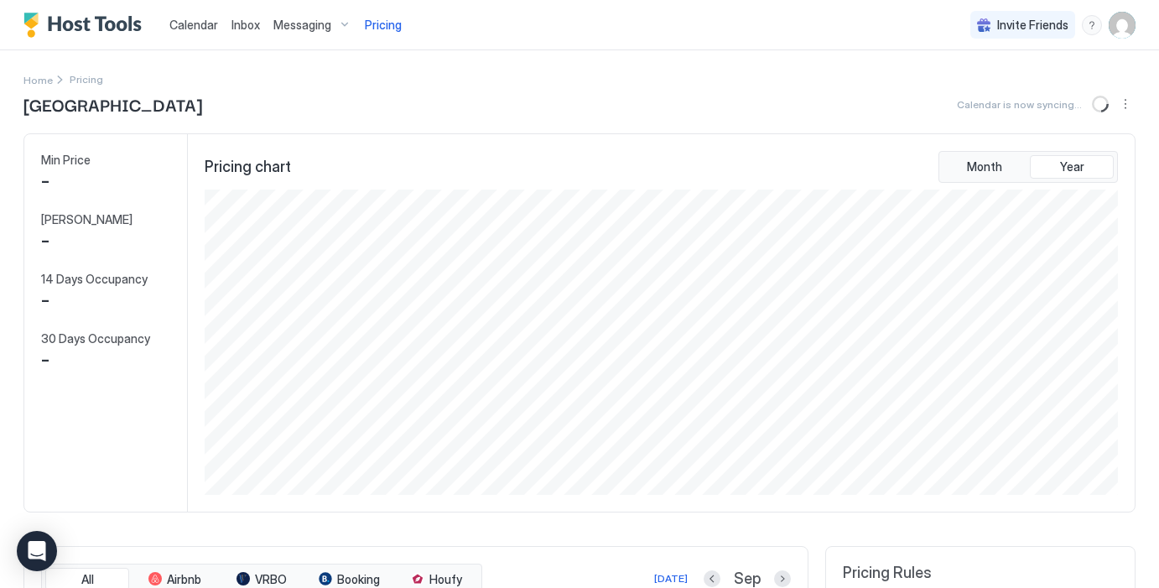
scroll to position [305, 916]
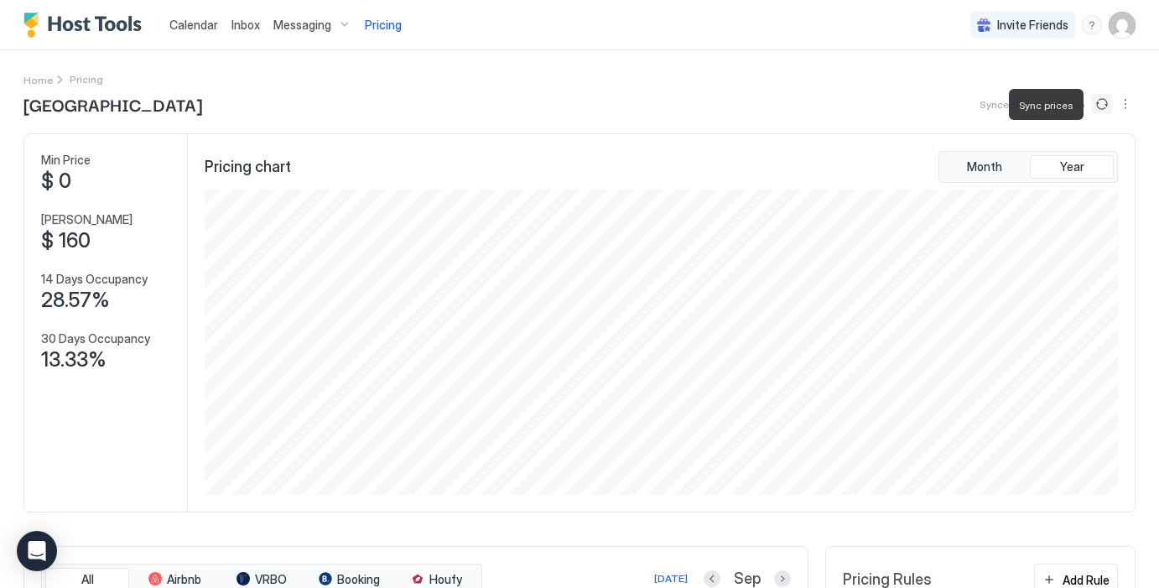
click at [1108, 101] on button "Sync prices" at bounding box center [1102, 104] width 20 height 20
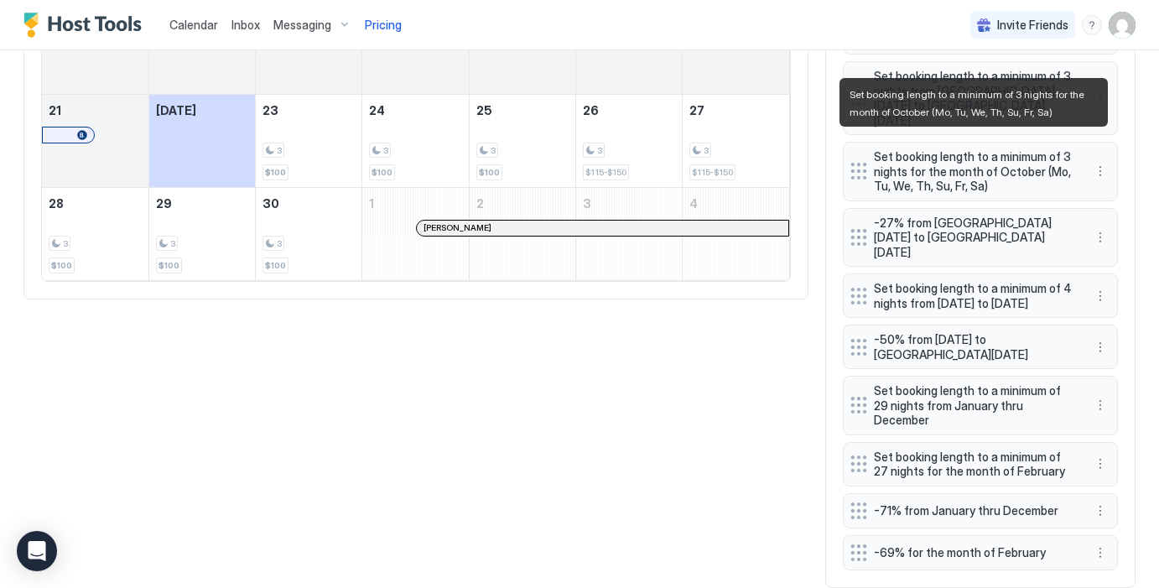
scroll to position [837, 0]
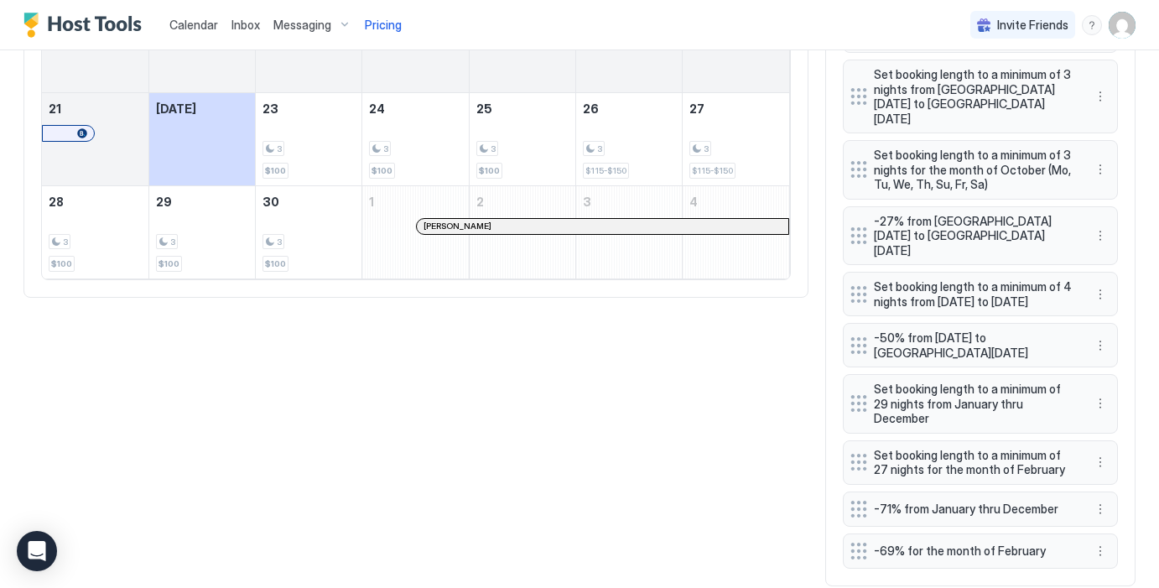
click at [1045, 232] on div "-27% from [GEOGRAPHIC_DATA][DATE] to [GEOGRAPHIC_DATA][DATE]" at bounding box center [980, 236] width 275 height 60
click at [1124, 315] on div "Pricing Rules Add Rule Base Price $160 Minimum Price $70 Set booking length to …" at bounding box center [980, 147] width 310 height 878
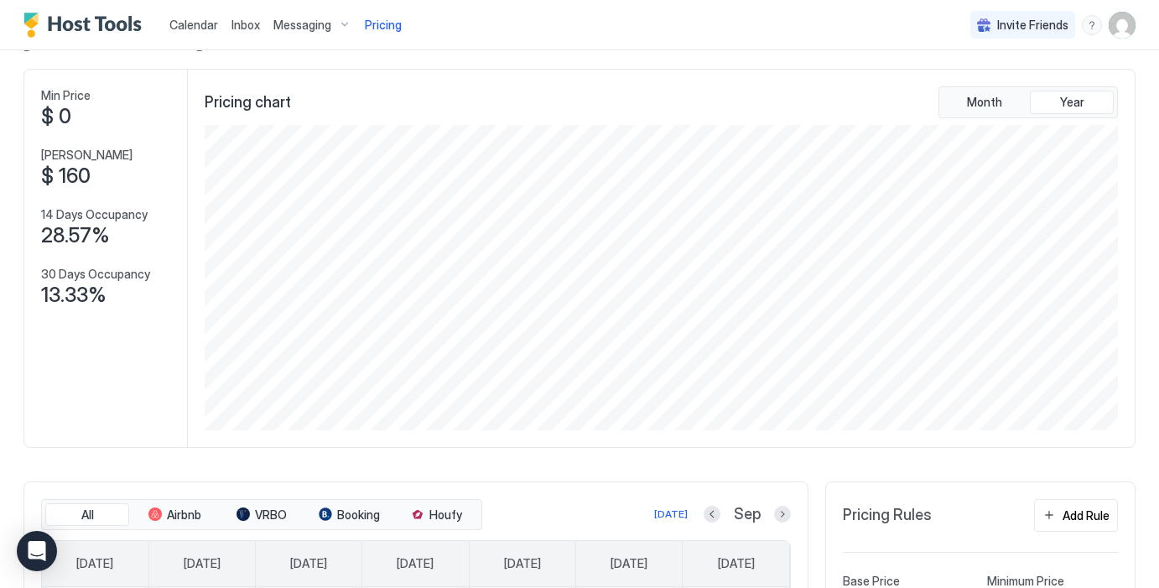
scroll to position [0, 0]
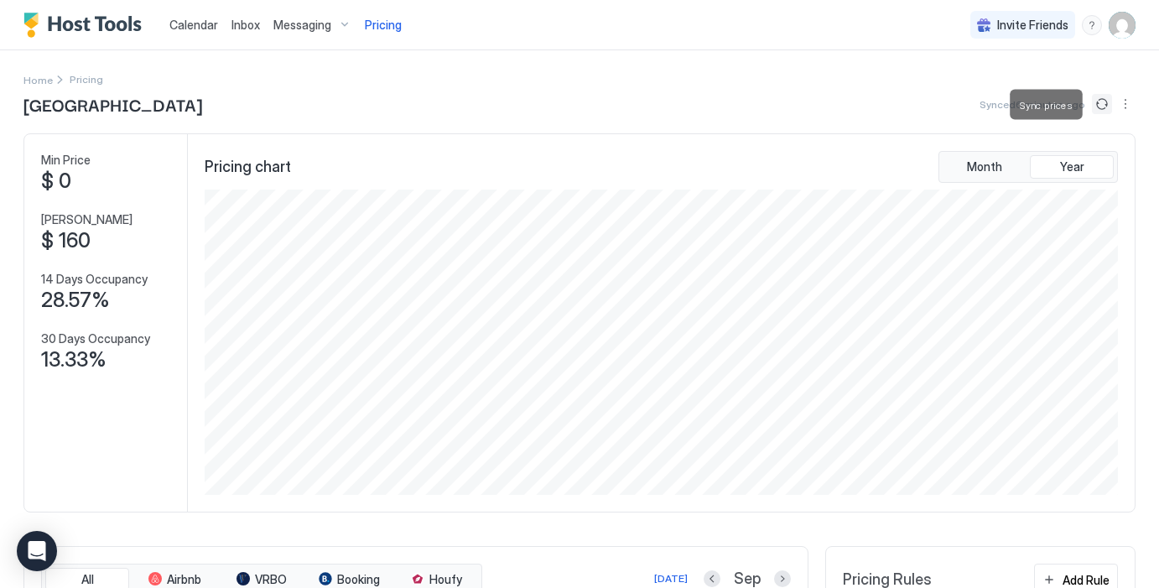
click at [1106, 105] on button "Sync prices" at bounding box center [1102, 104] width 20 height 20
click at [1128, 10] on div "Invite Friends AB" at bounding box center [1052, 24] width 165 height 49
click at [1123, 24] on img "User profile" at bounding box center [1121, 25] width 27 height 27
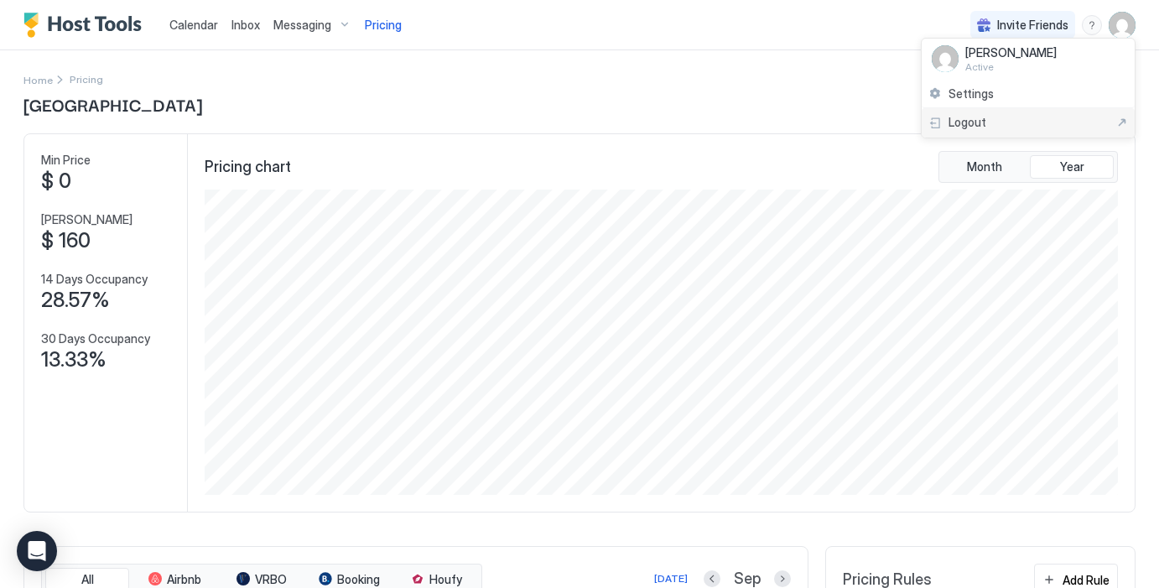
click at [1015, 118] on div "Logout" at bounding box center [1028, 122] width 200 height 15
